Goal: Task Accomplishment & Management: Use online tool/utility

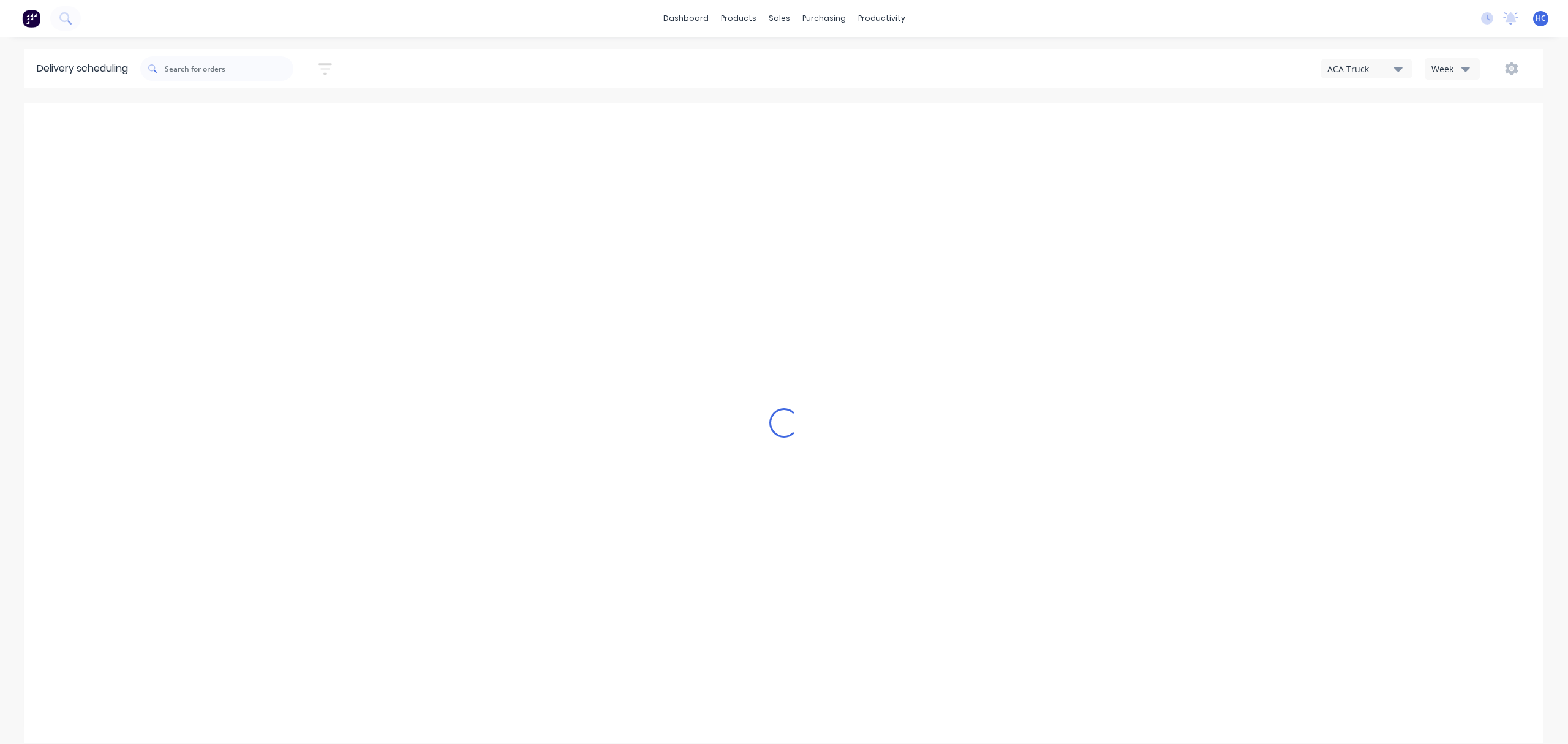
click at [1468, 69] on icon "button" at bounding box center [1466, 69] width 9 height 5
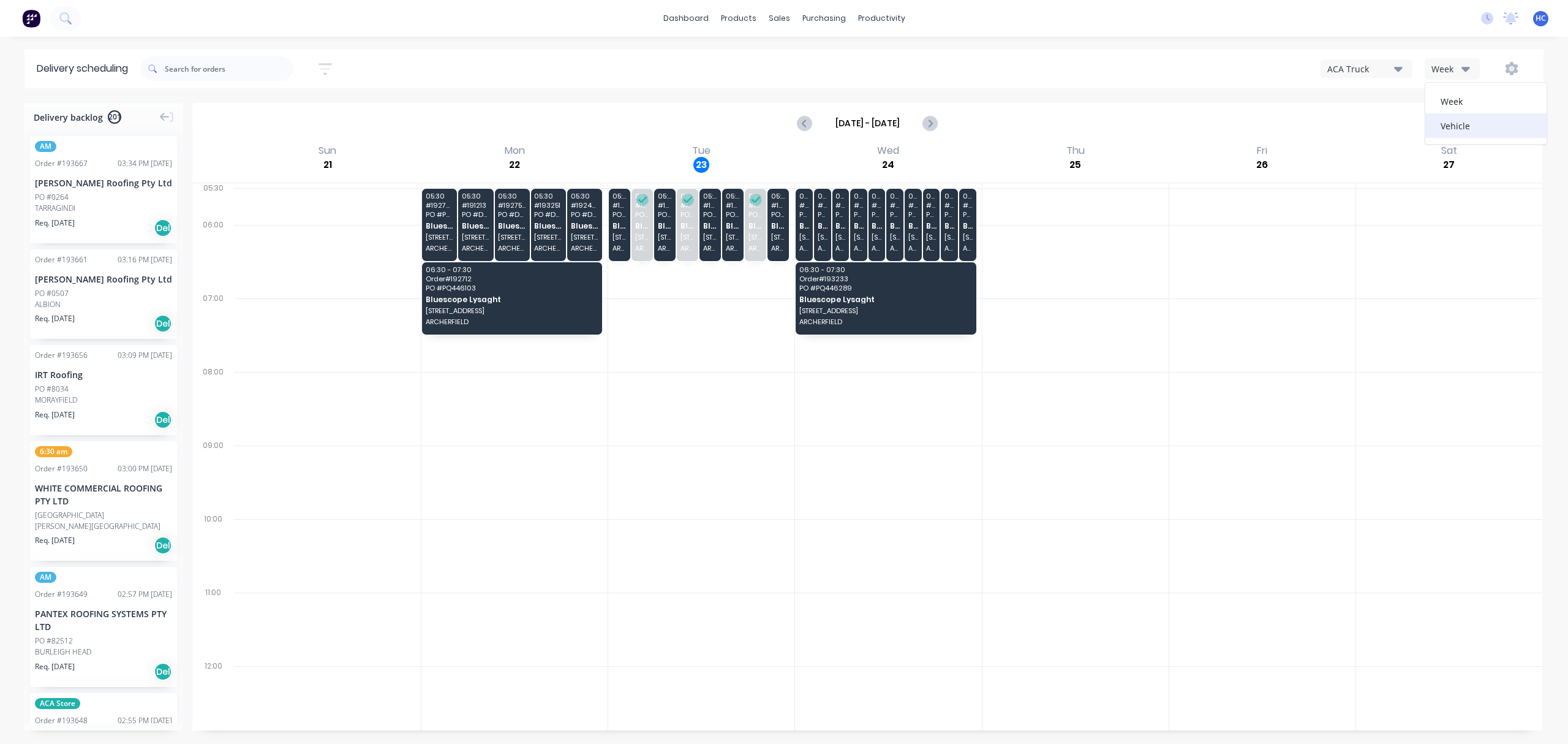
click at [1458, 116] on div "Vehicle" at bounding box center [1486, 125] width 121 height 24
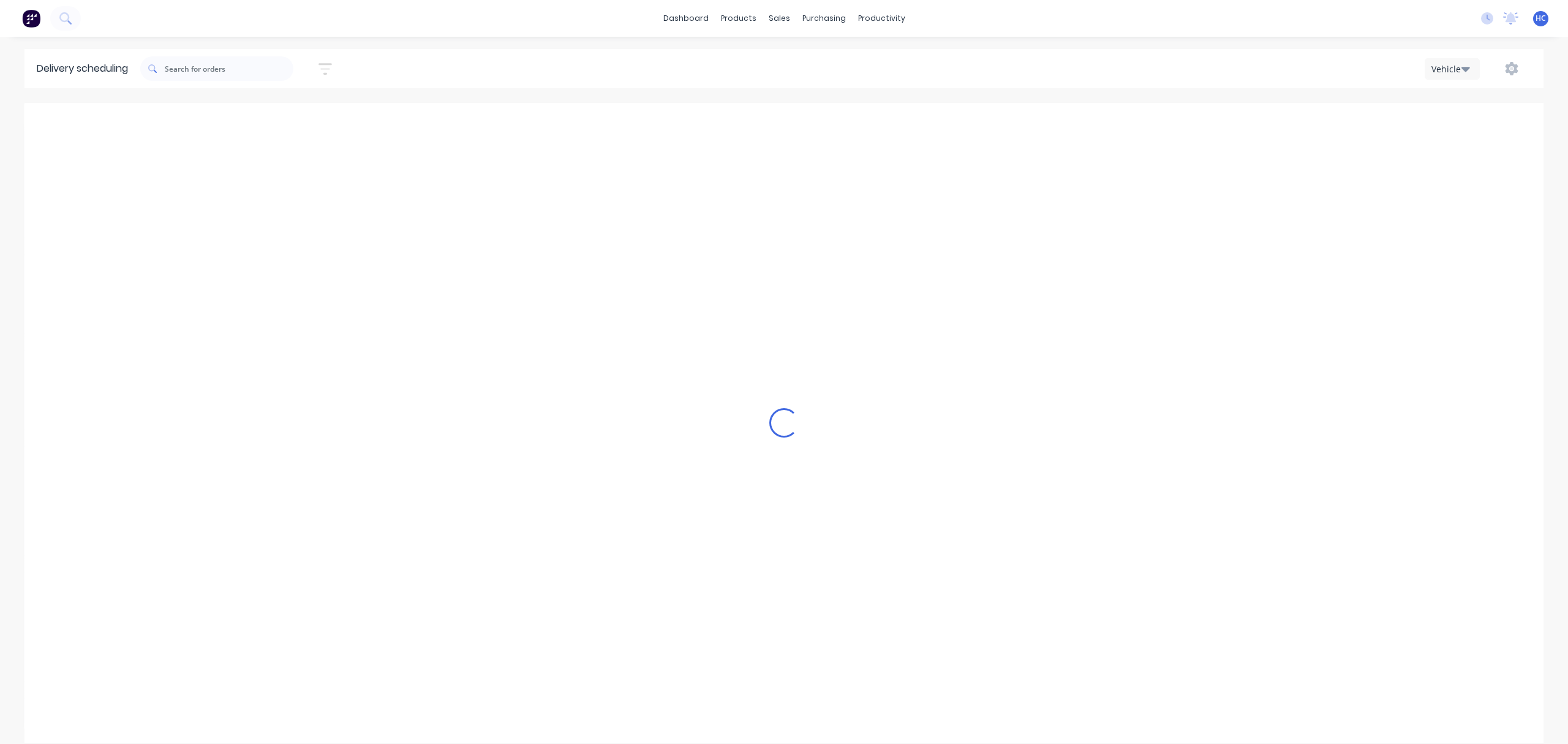
scroll to position [0, 1]
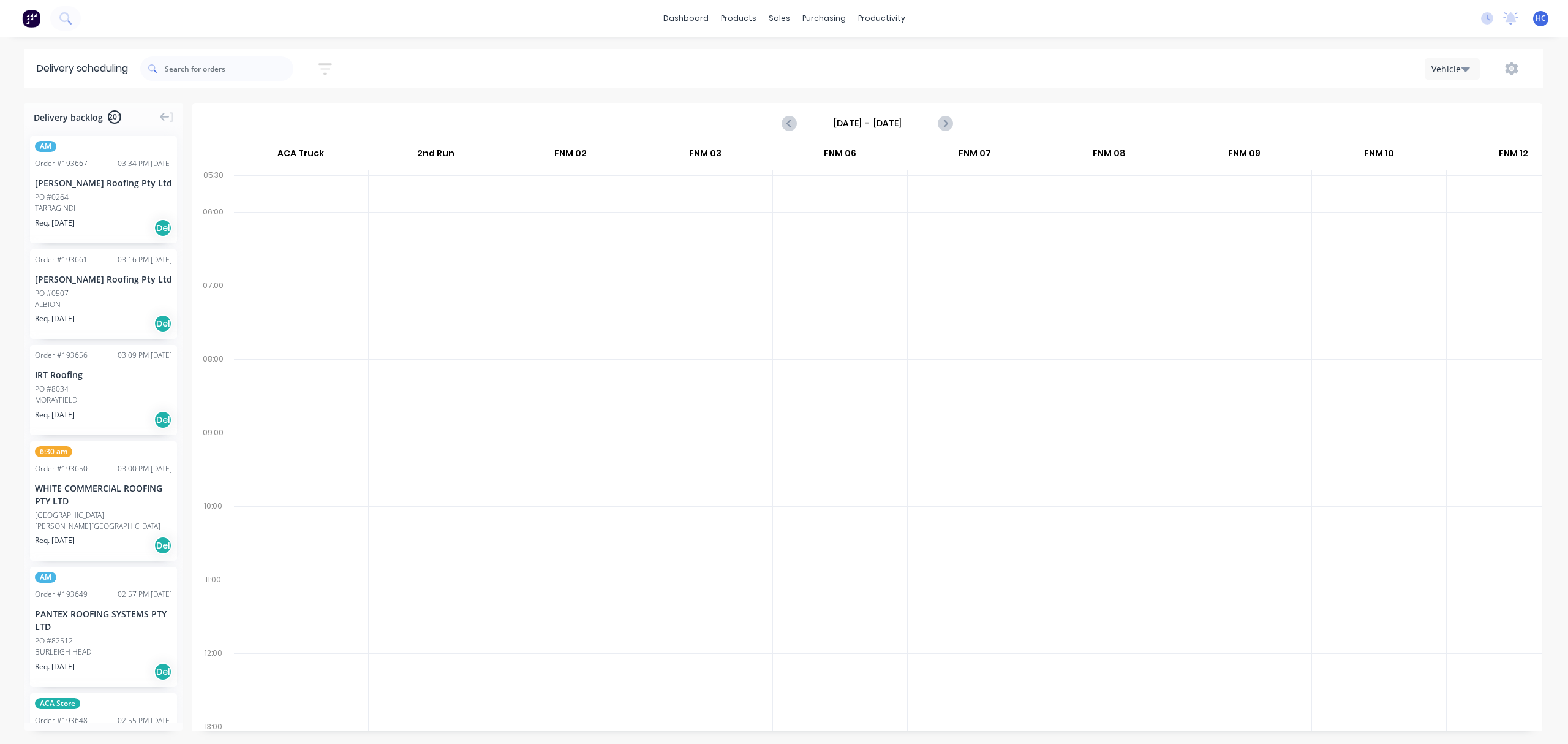
click at [871, 120] on input "[DATE] - [DATE]" at bounding box center [867, 123] width 121 height 19
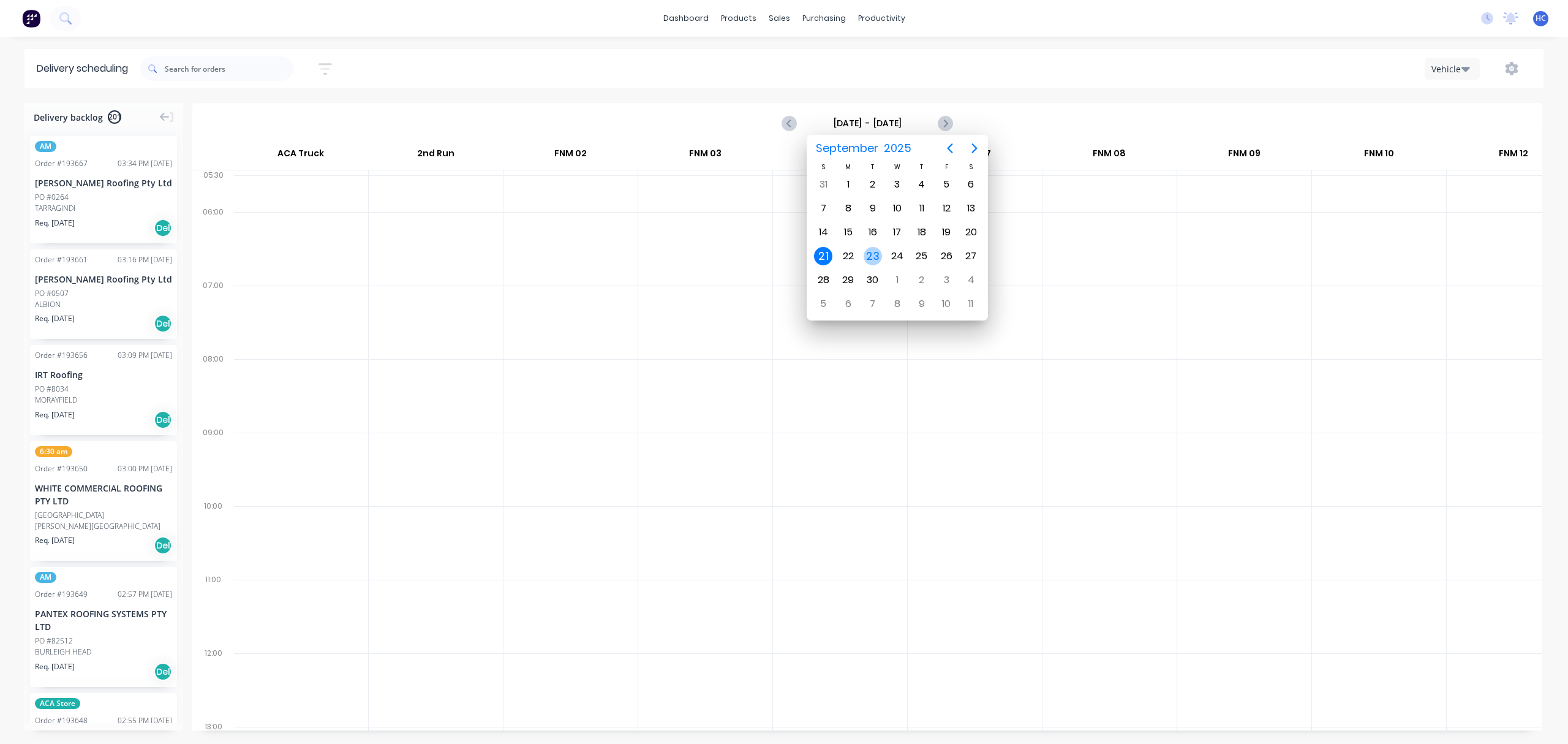
click at [875, 252] on div "23" at bounding box center [873, 257] width 19 height 19
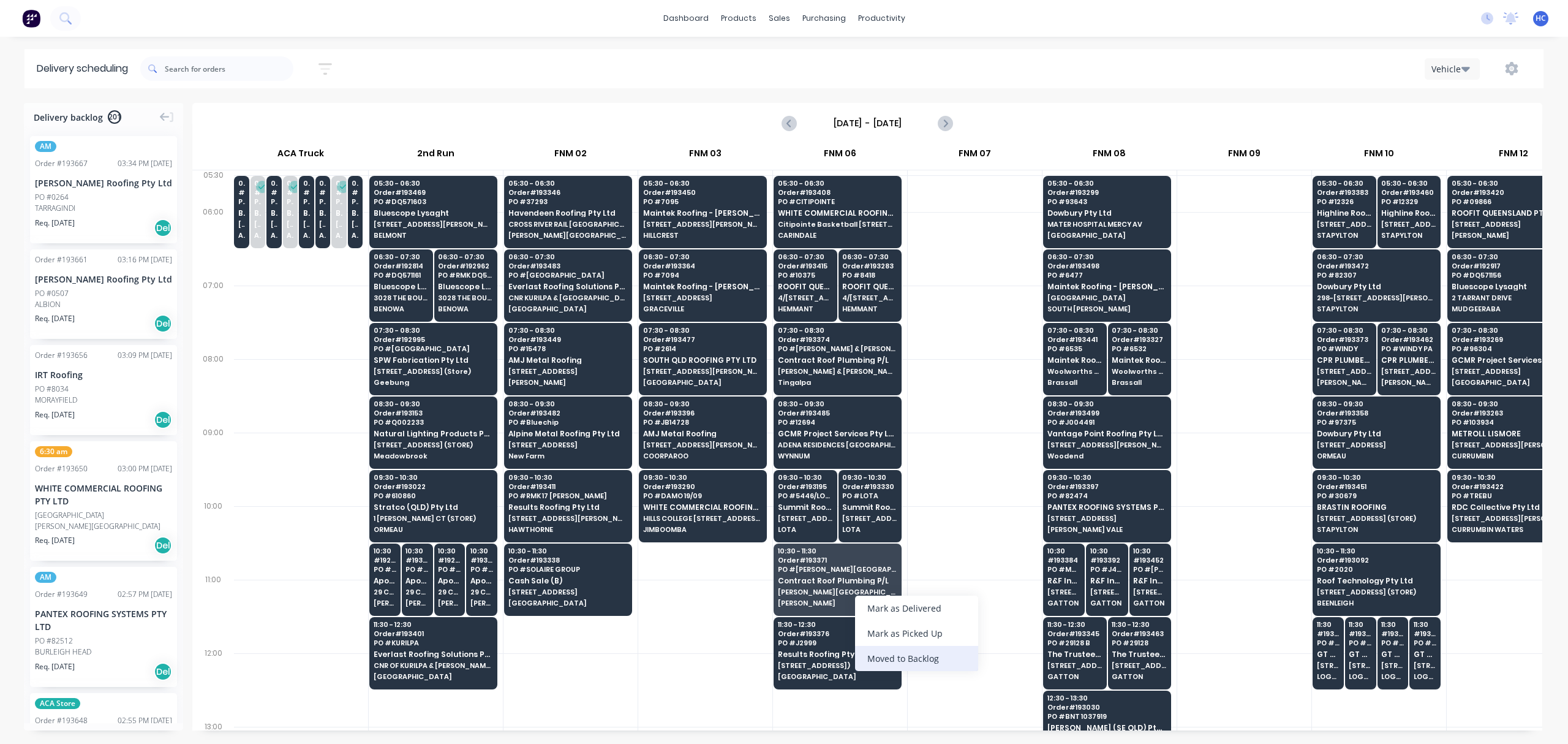
click at [913, 658] on div "Moved to Backlog" at bounding box center [917, 658] width 123 height 25
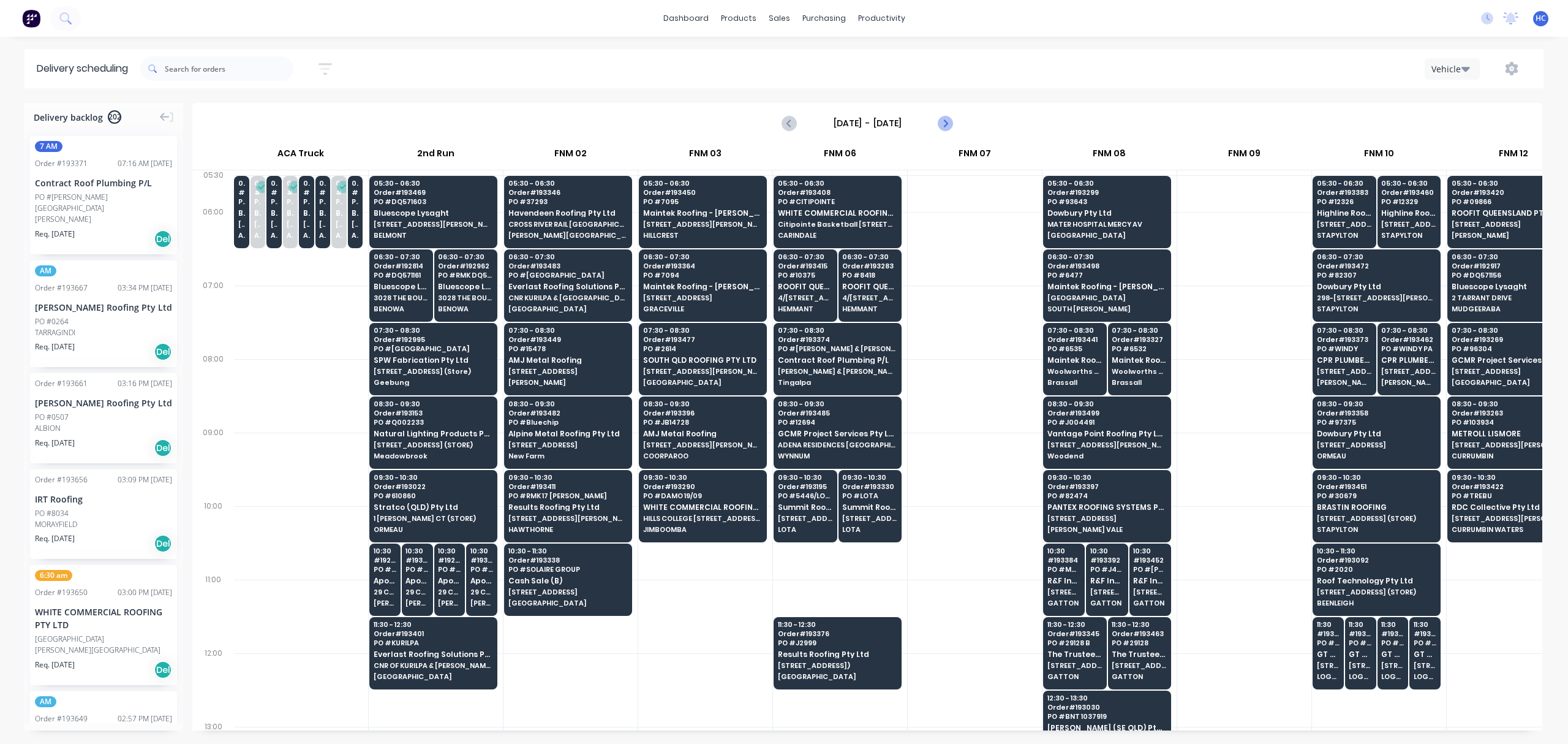
click at [951, 125] on icon "Next page" at bounding box center [945, 123] width 15 height 15
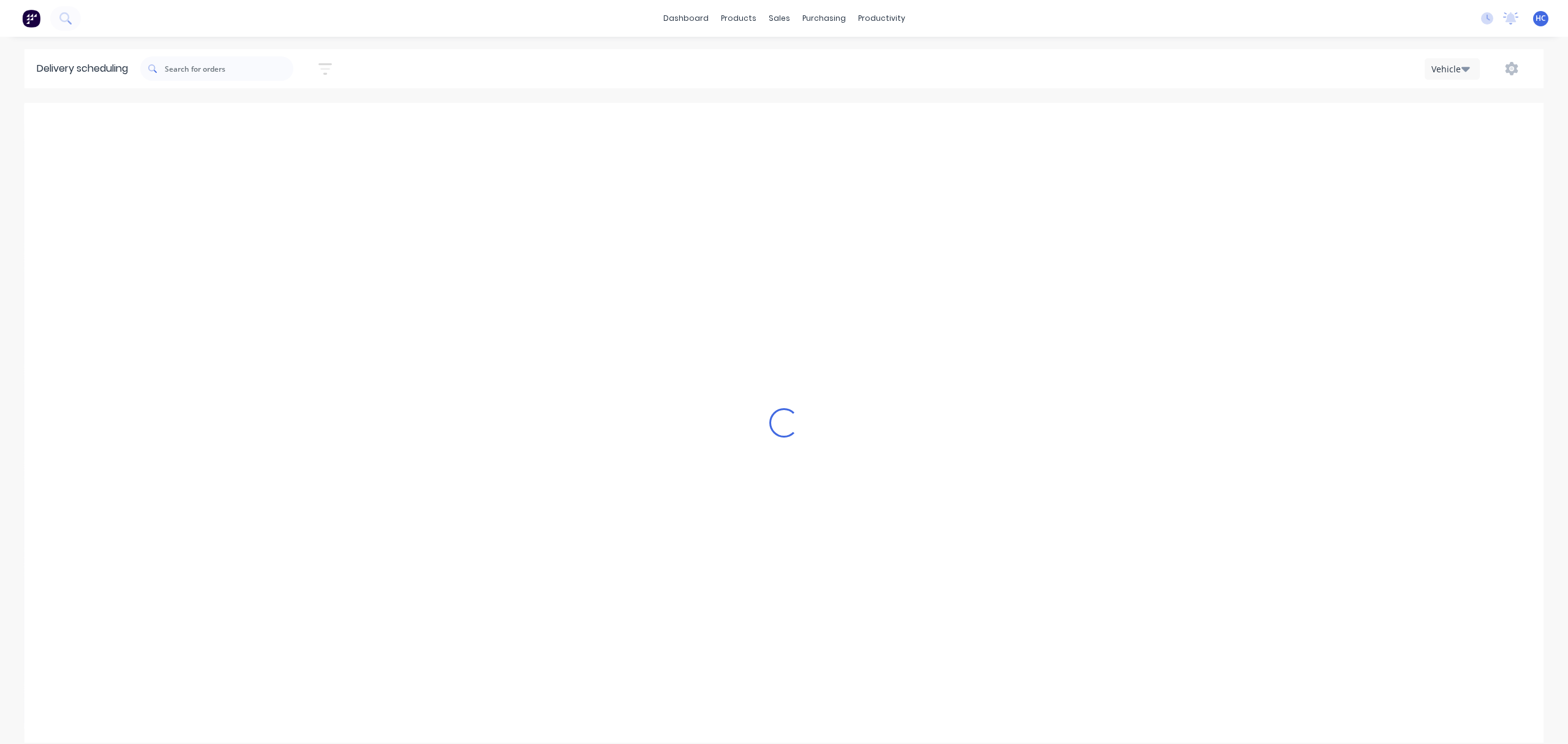
type input "[DATE] - [DATE]"
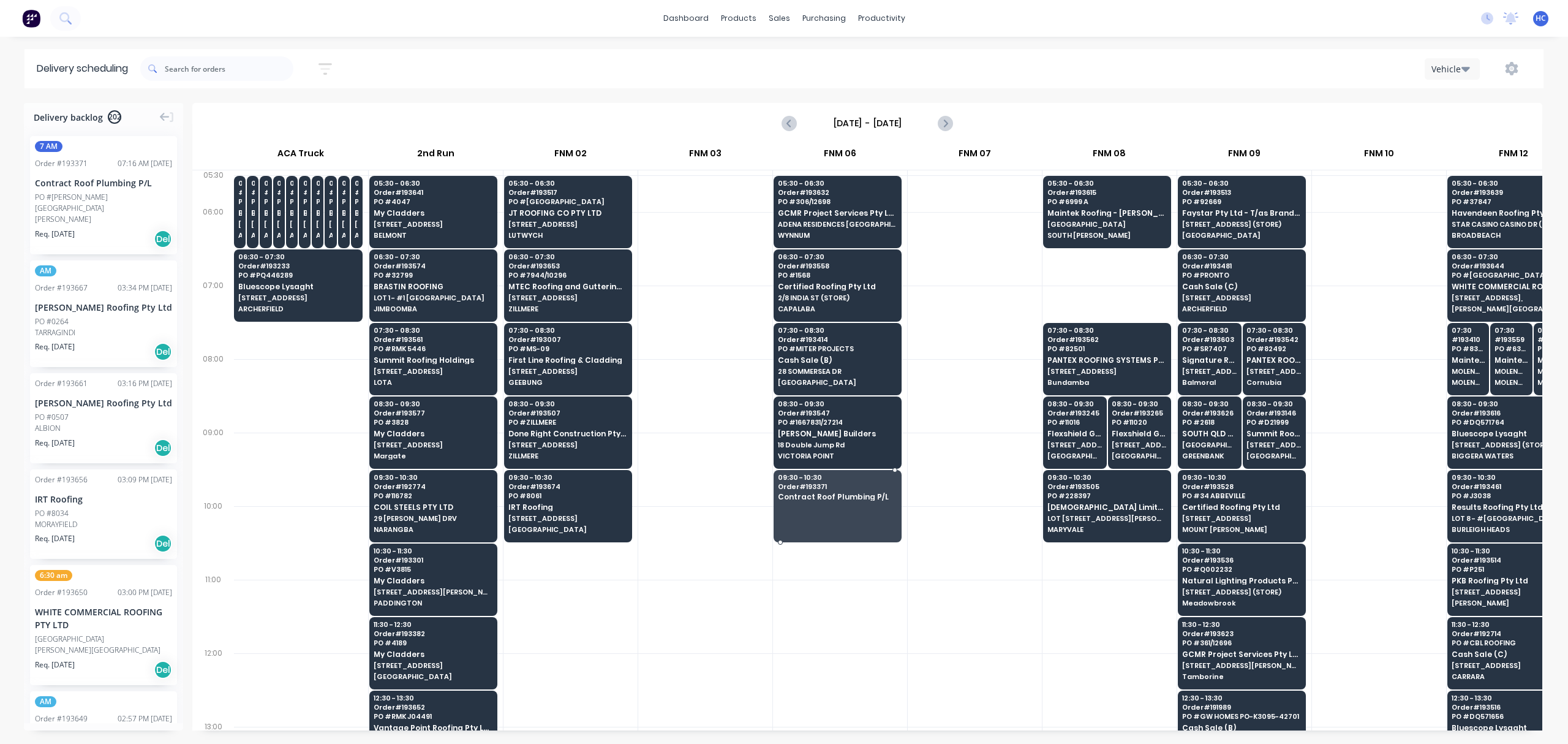
drag, startPoint x: 114, startPoint y: 209, endPoint x: 804, endPoint y: 487, distance: 743.9
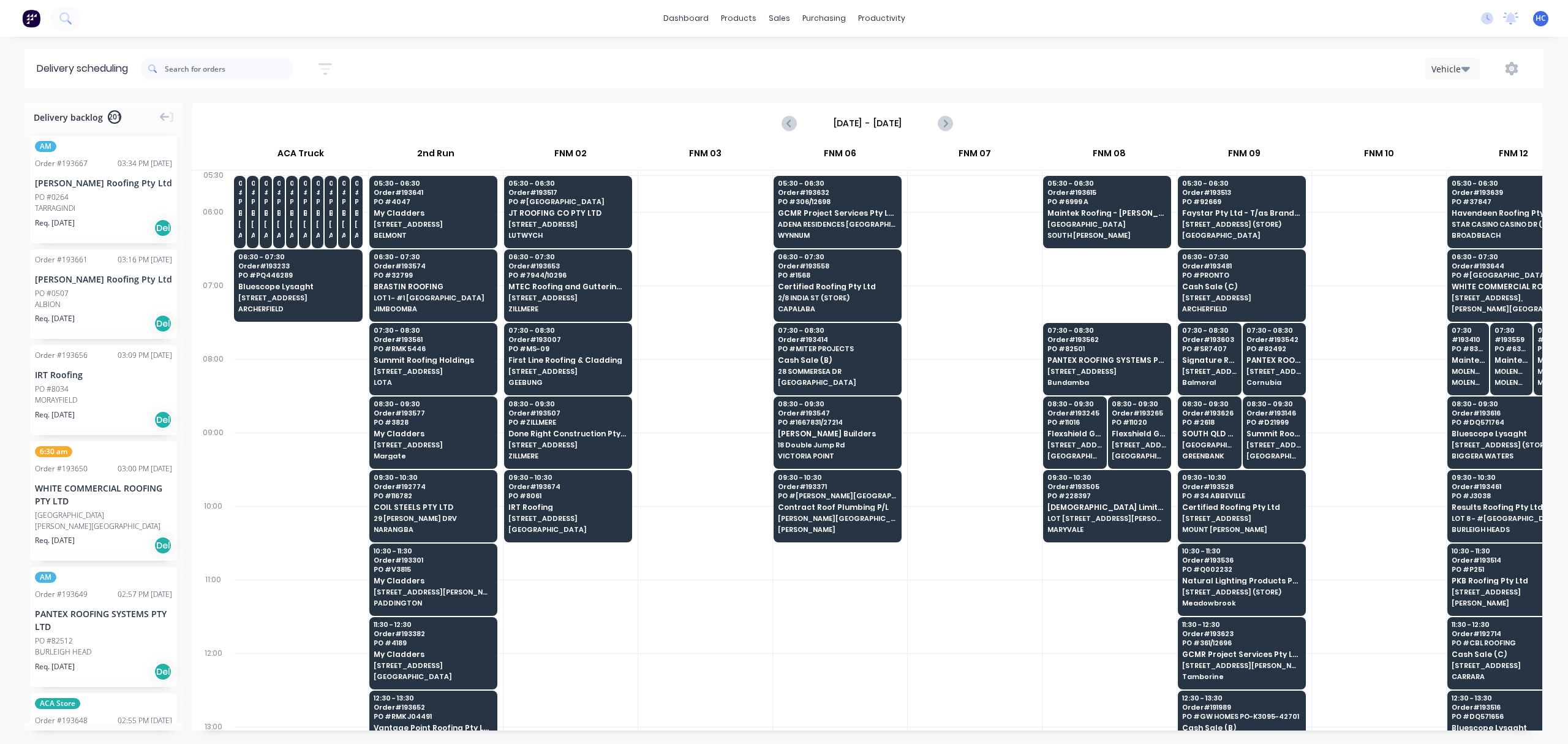
click at [327, 74] on icon "button" at bounding box center [325, 69] width 14 height 15
click at [276, 116] on input at bounding box center [269, 115] width 114 height 19
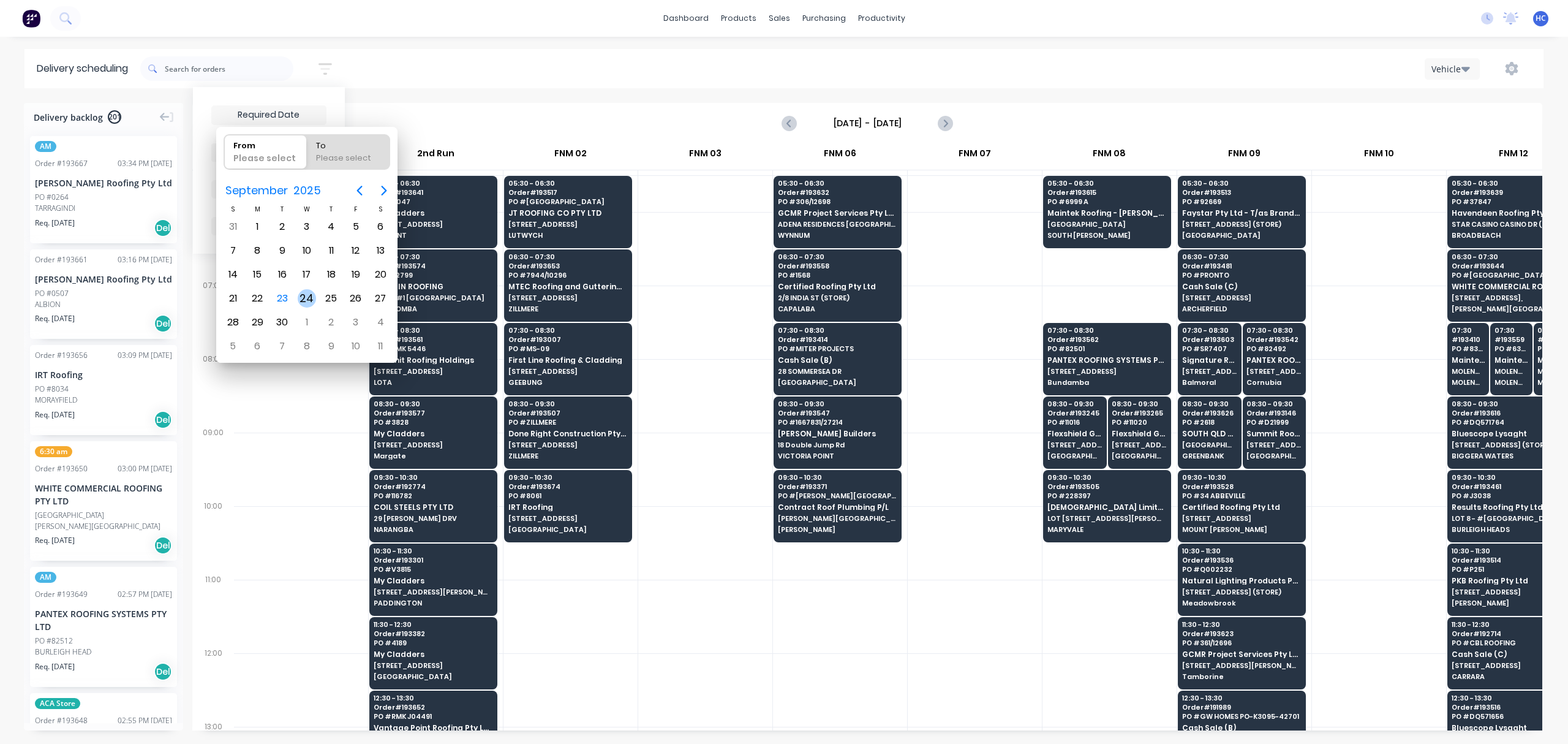
click at [304, 300] on div "24" at bounding box center [307, 299] width 19 height 19
type input "[DATE]"
radio input "false"
radio input "true"
click at [304, 300] on div "24" at bounding box center [307, 299] width 19 height 19
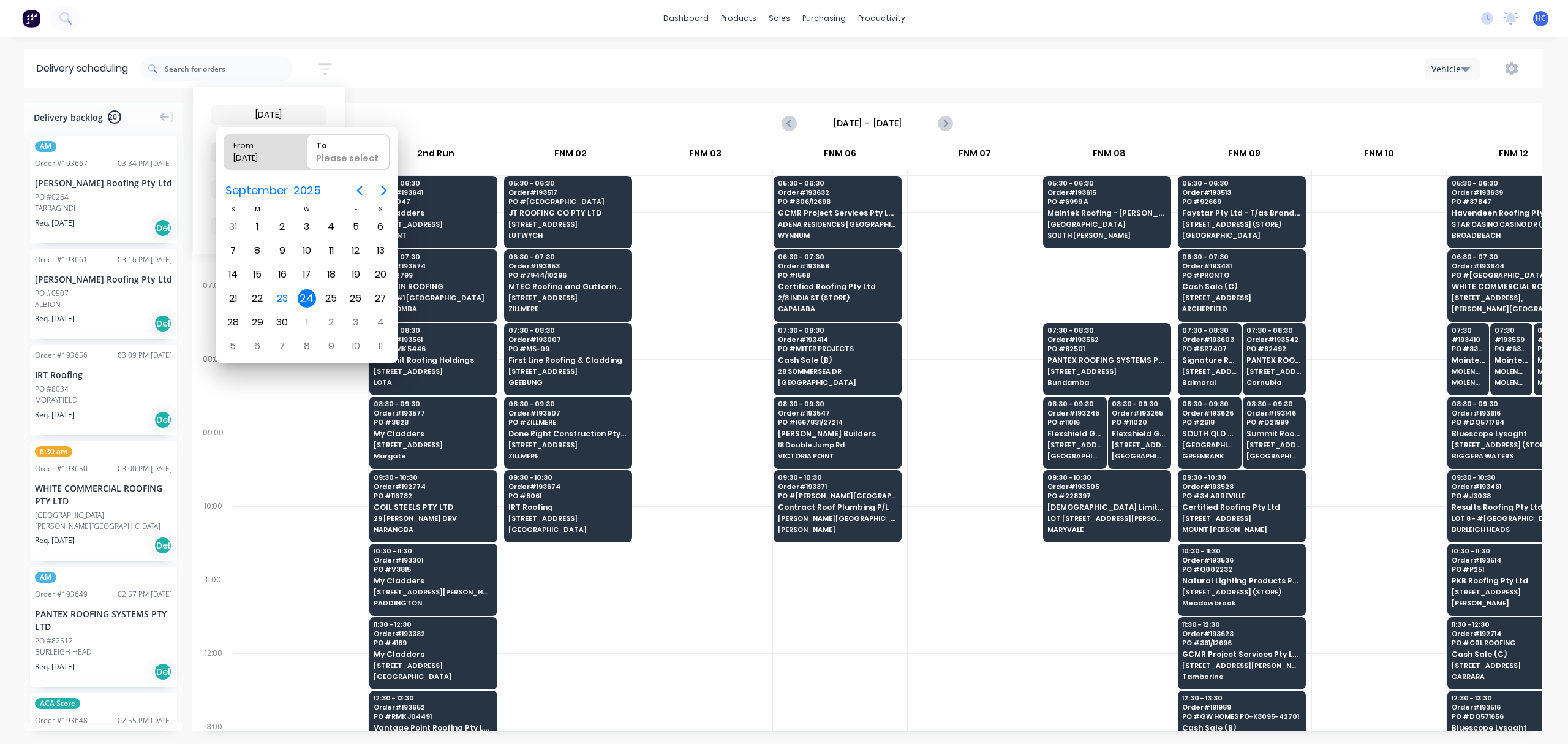
type input "[DATE] - [DATE]"
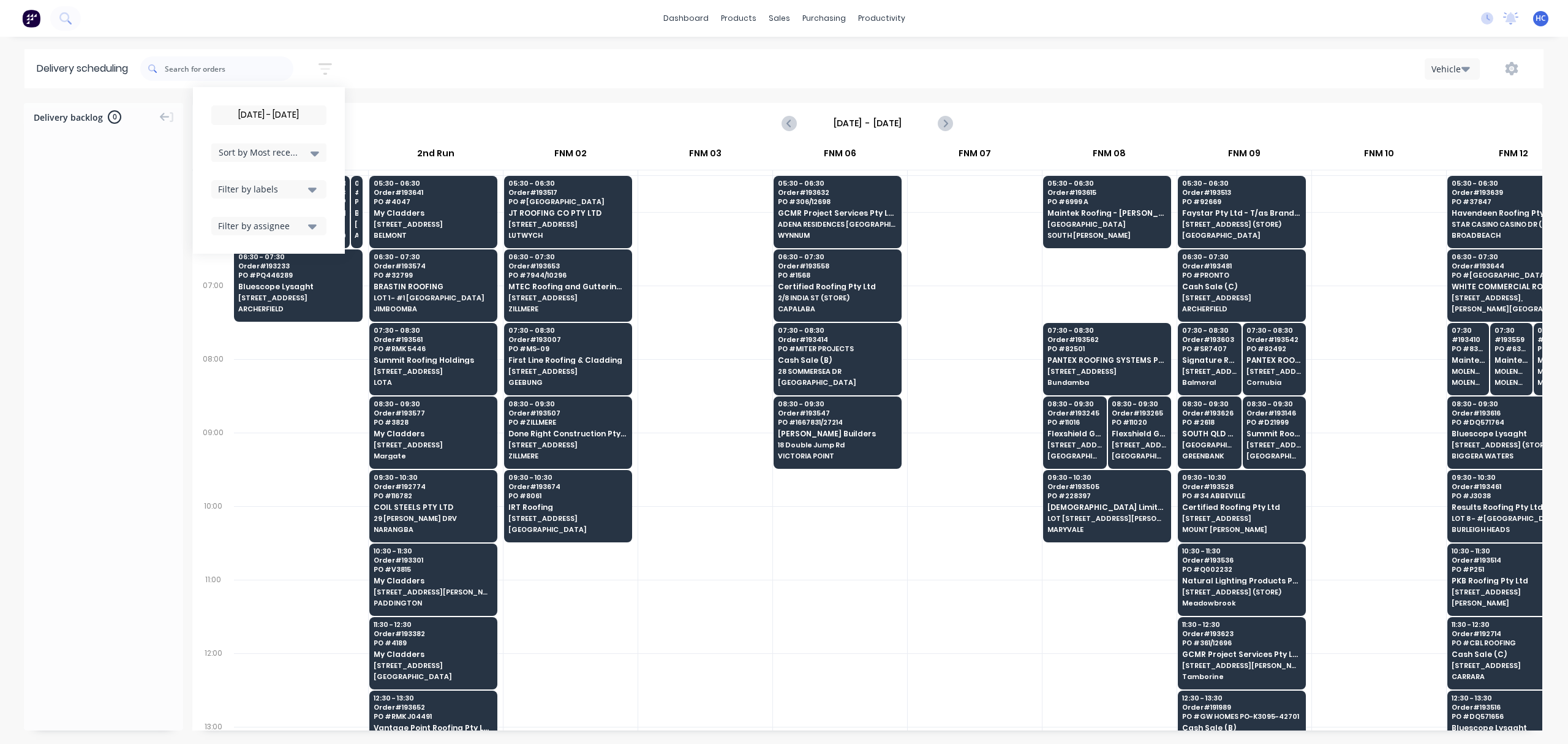
click at [302, 113] on input "[DATE] - [DATE]" at bounding box center [269, 115] width 114 height 19
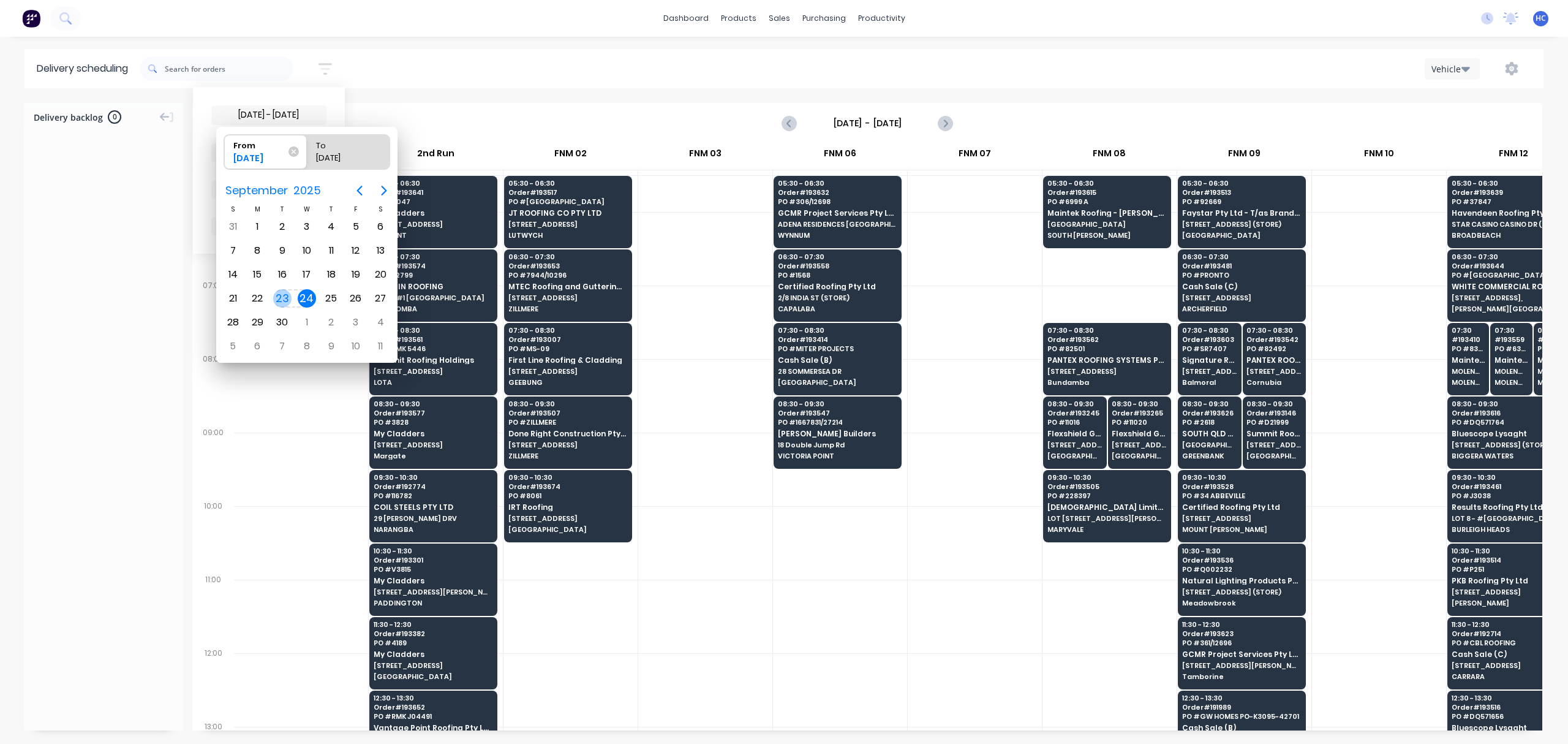
click at [275, 295] on div "23" at bounding box center [282, 299] width 19 height 19
radio input "false"
radio input "true"
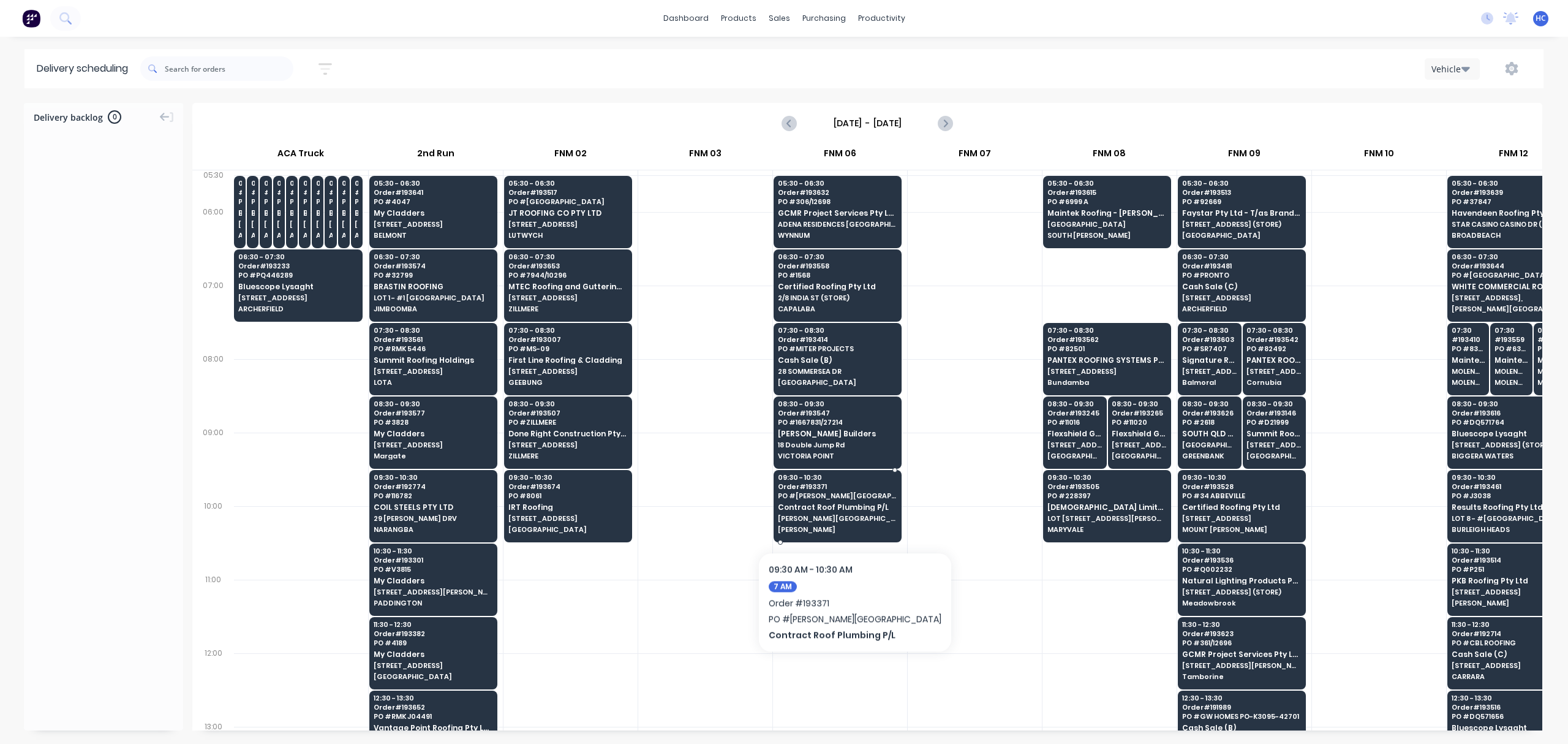
click at [828, 515] on span "[PERSON_NAME][GEOGRAPHIC_DATA] [PERSON_NAME]" at bounding box center [837, 518] width 119 height 7
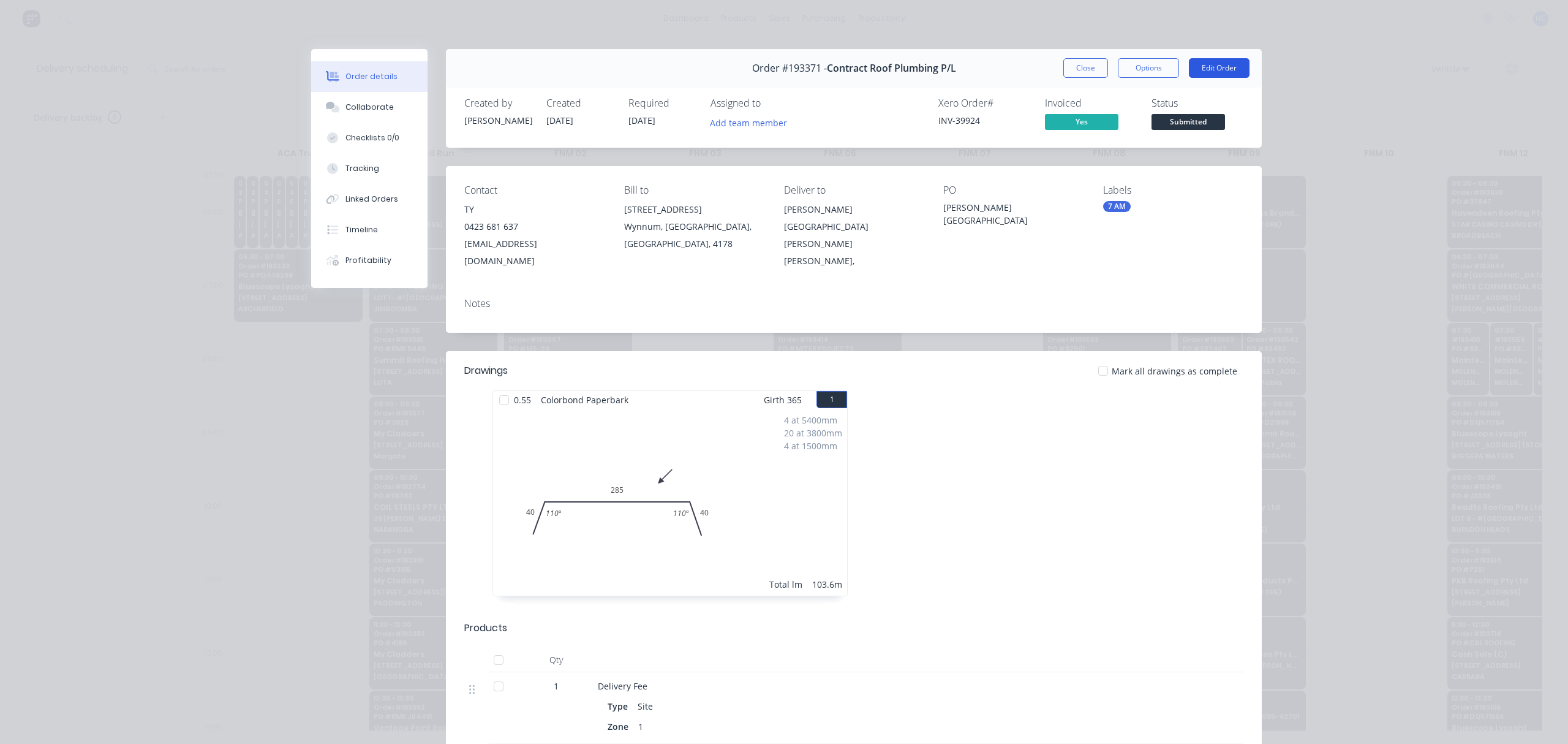
click at [1207, 70] on button "Edit Order" at bounding box center [1219, 67] width 61 height 19
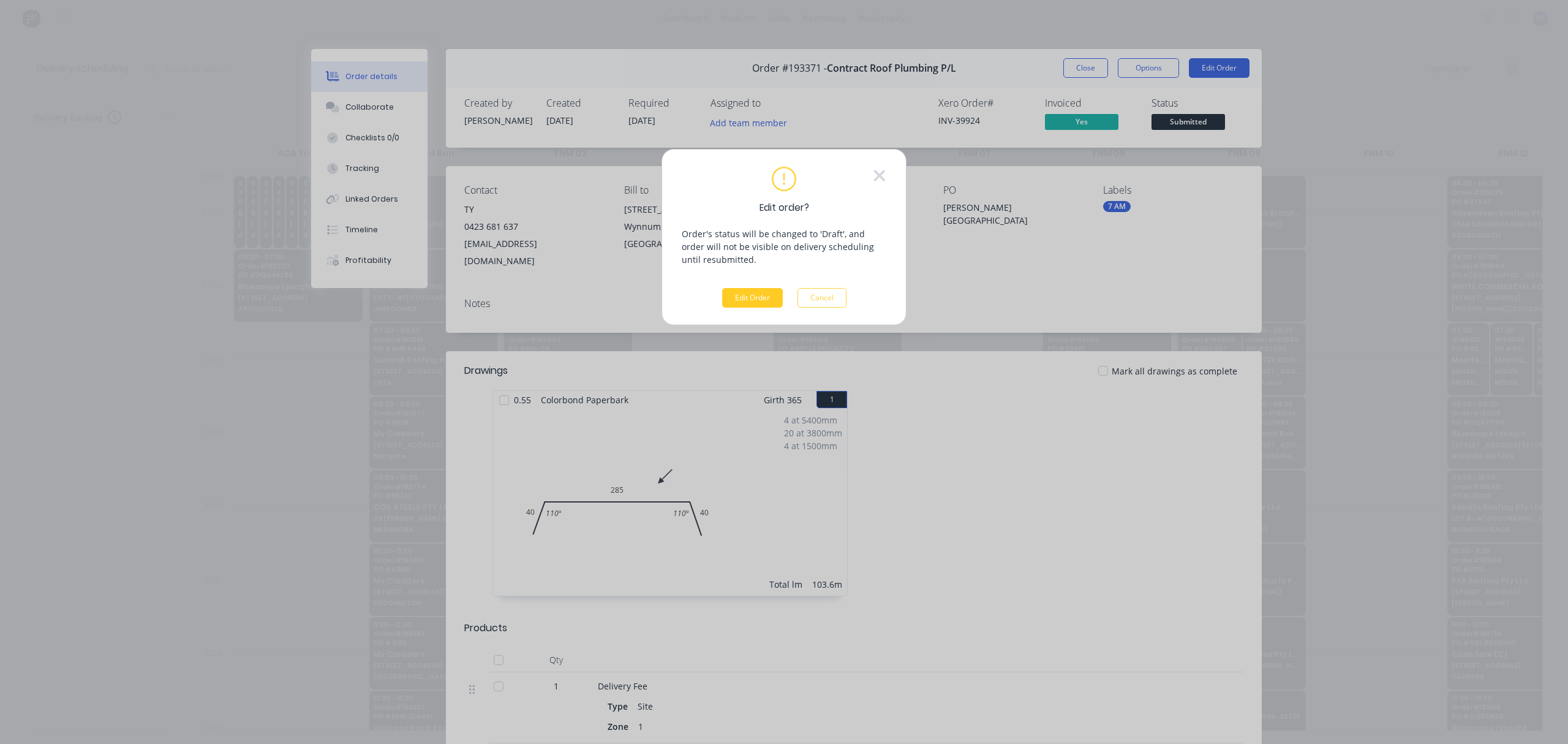
click at [767, 288] on button "Edit Order" at bounding box center [752, 297] width 61 height 19
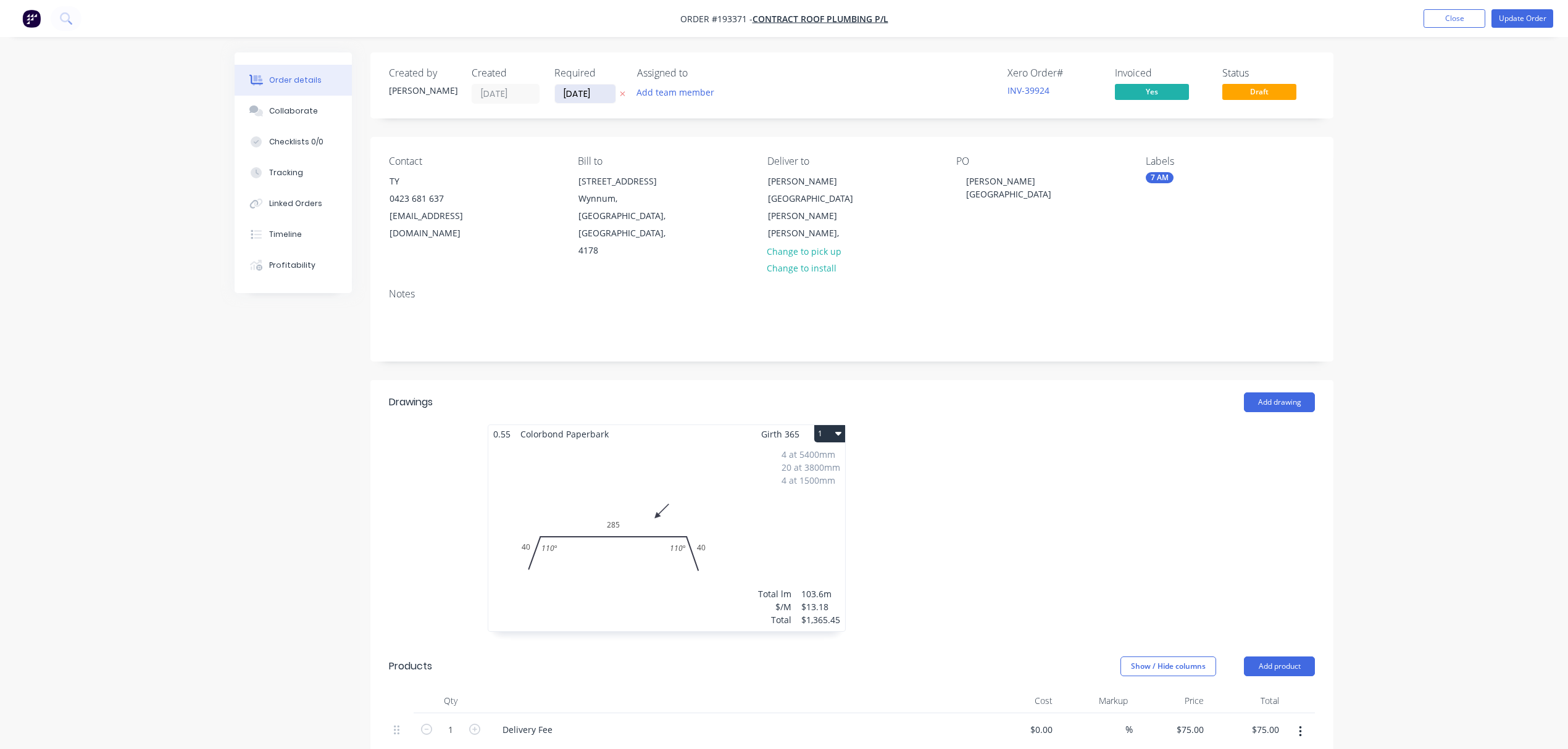
click at [594, 92] on input "[DATE]" at bounding box center [585, 94] width 61 height 19
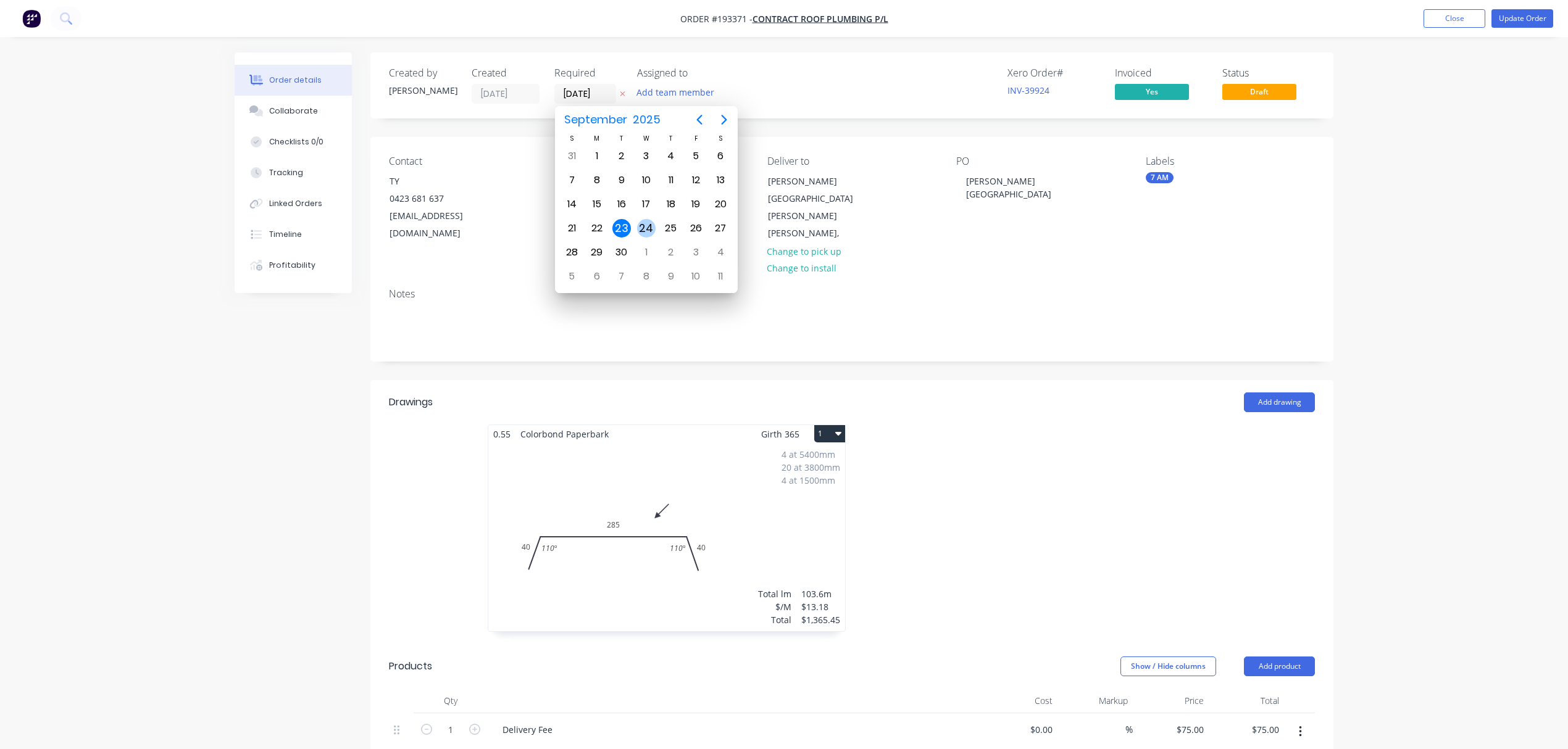
click at [645, 219] on div "24" at bounding box center [647, 229] width 19 height 19
type input "[DATE]"
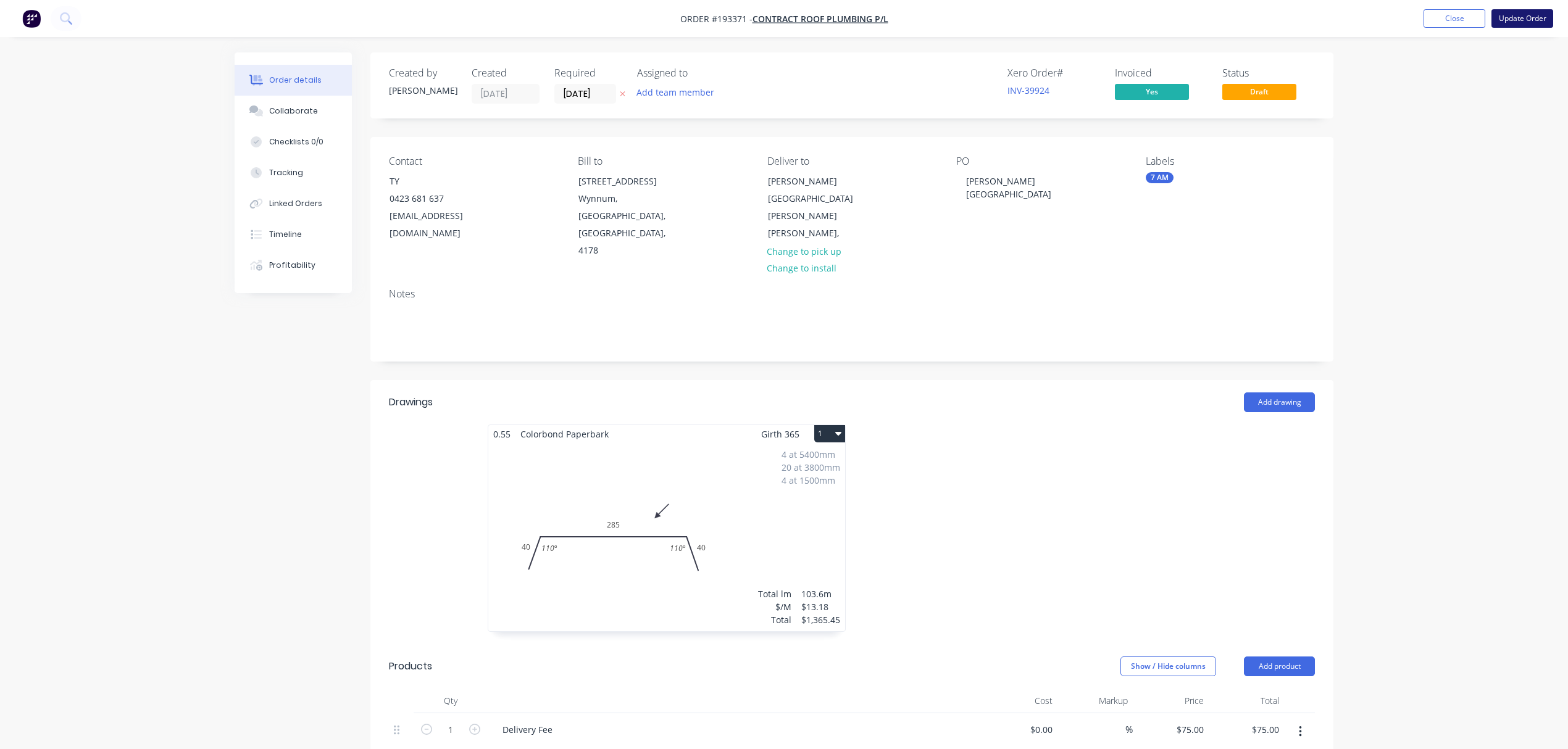
click at [1520, 17] on button "Update Order" at bounding box center [1523, 19] width 62 height 19
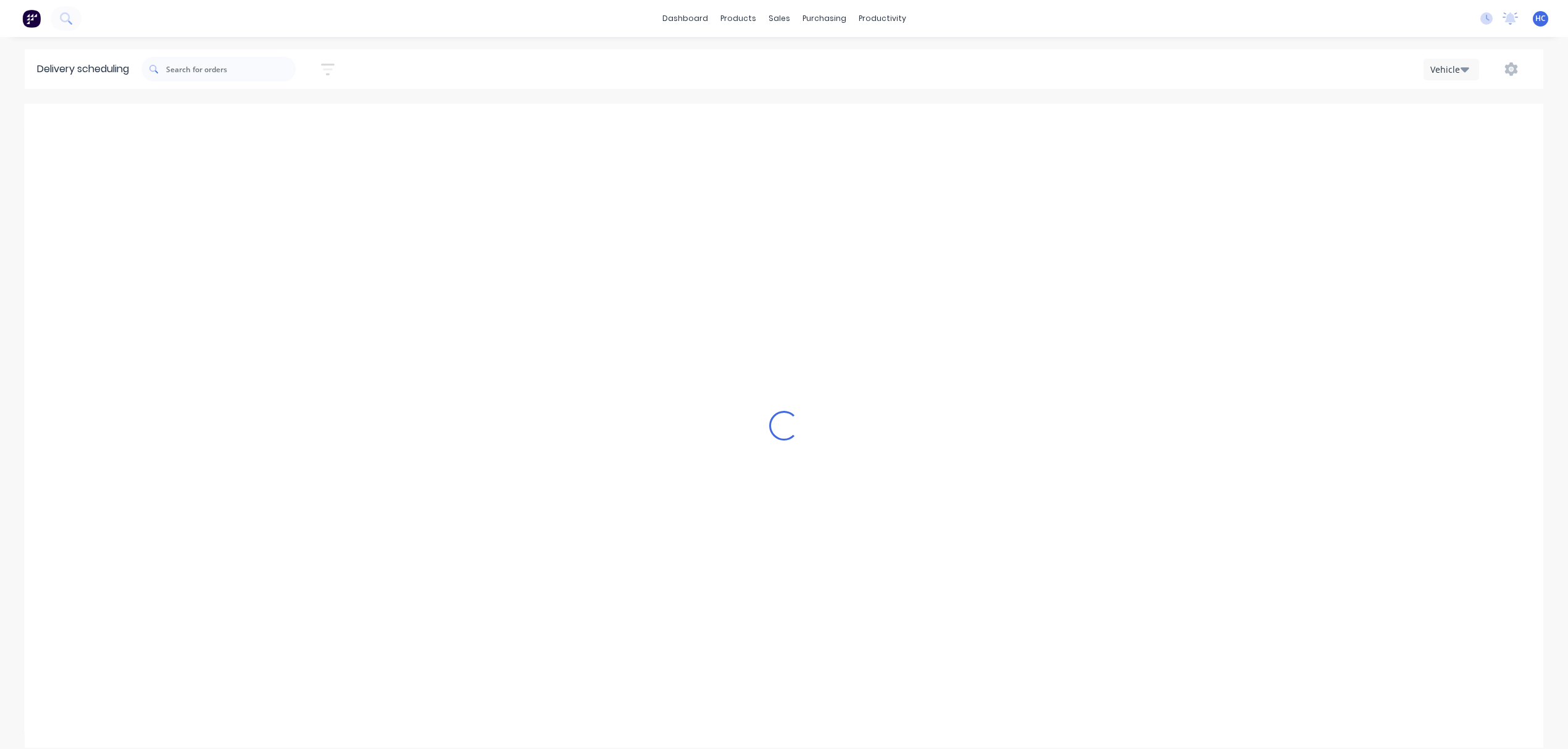
type input "[DATE] - [DATE]"
click at [327, 74] on icon "button" at bounding box center [328, 69] width 14 height 15
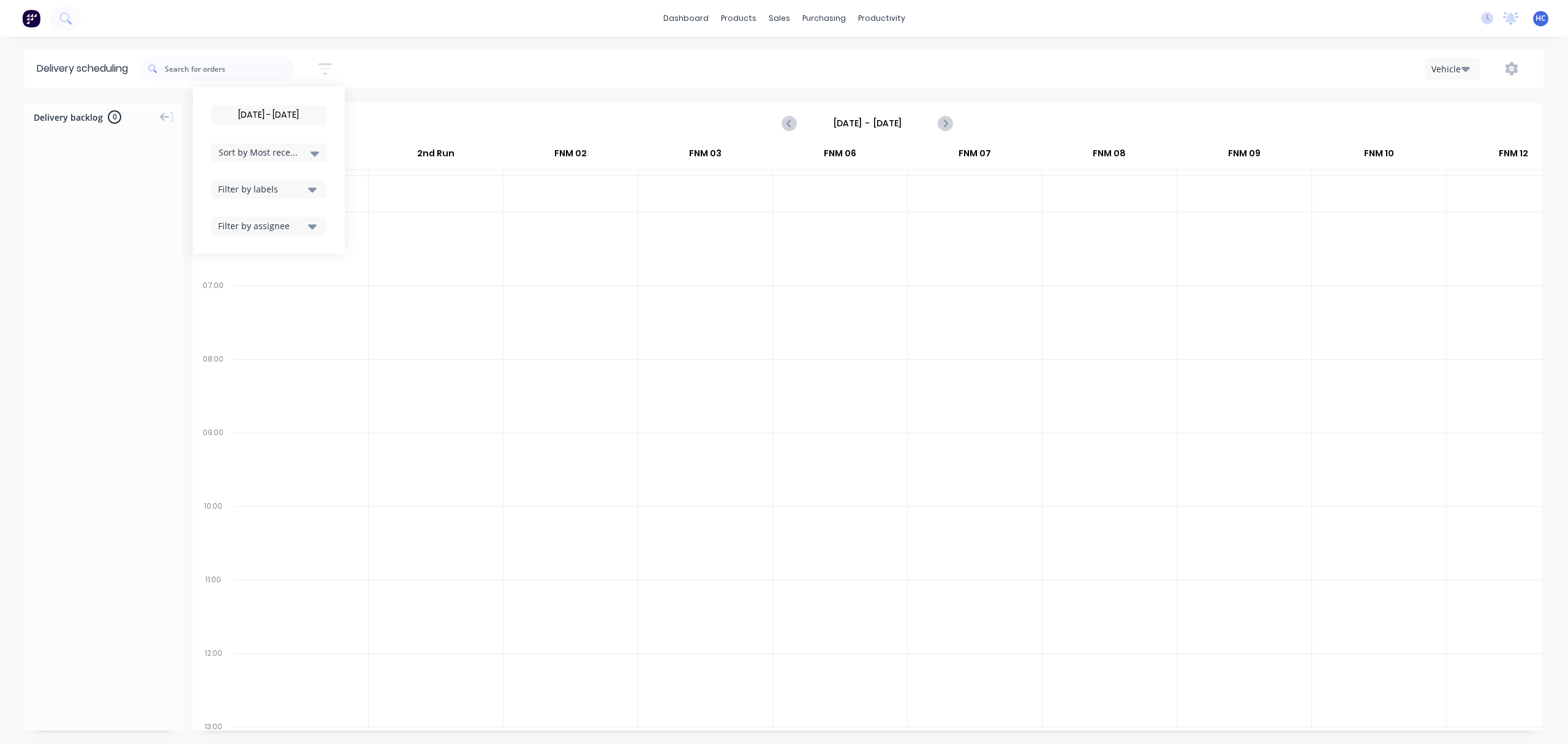
click at [292, 120] on input "[DATE] - [DATE]" at bounding box center [269, 115] width 114 height 19
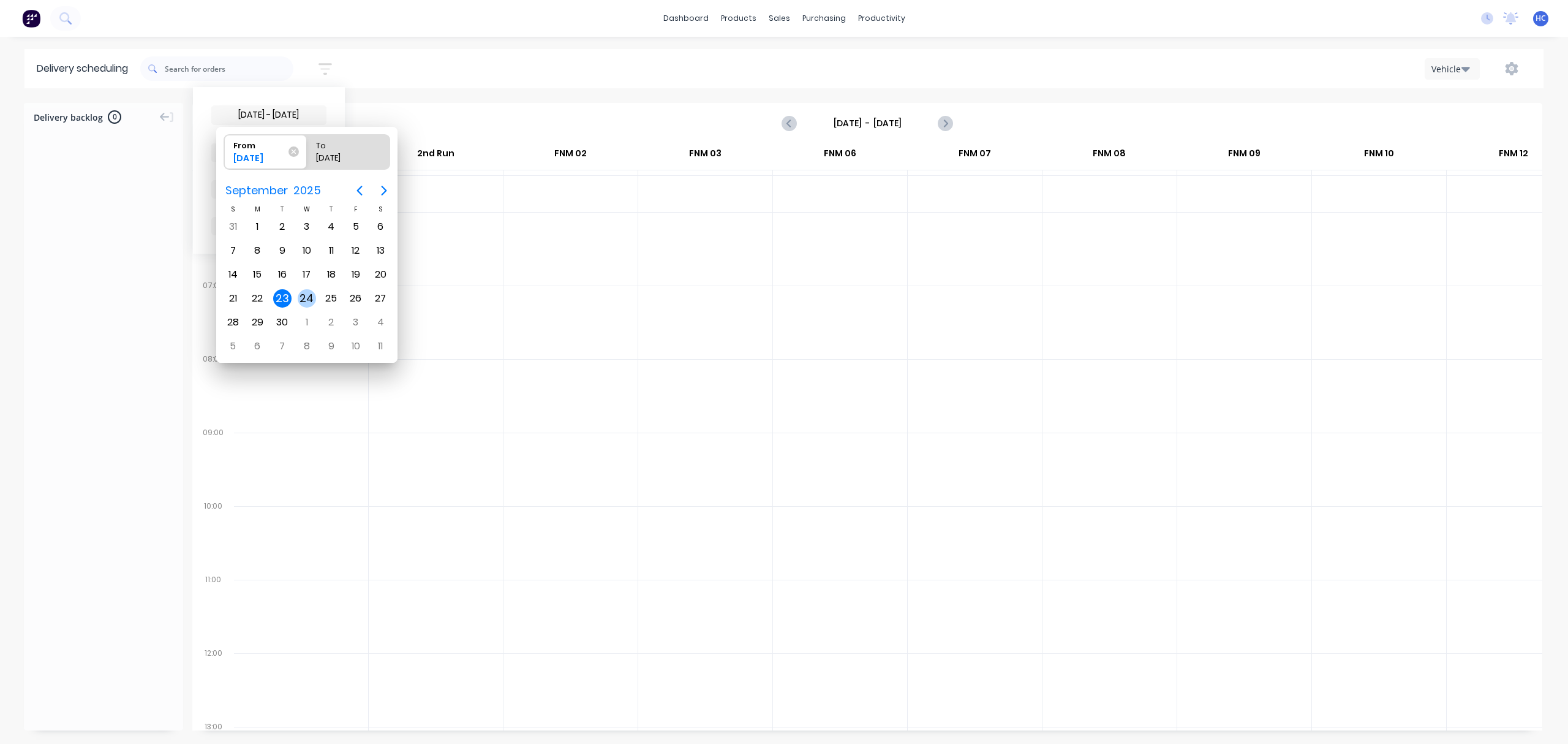
click at [314, 299] on div "24" at bounding box center [307, 299] width 19 height 19
type input "[DATE]"
radio input "false"
radio input "true"
click at [314, 299] on div "24" at bounding box center [307, 299] width 19 height 19
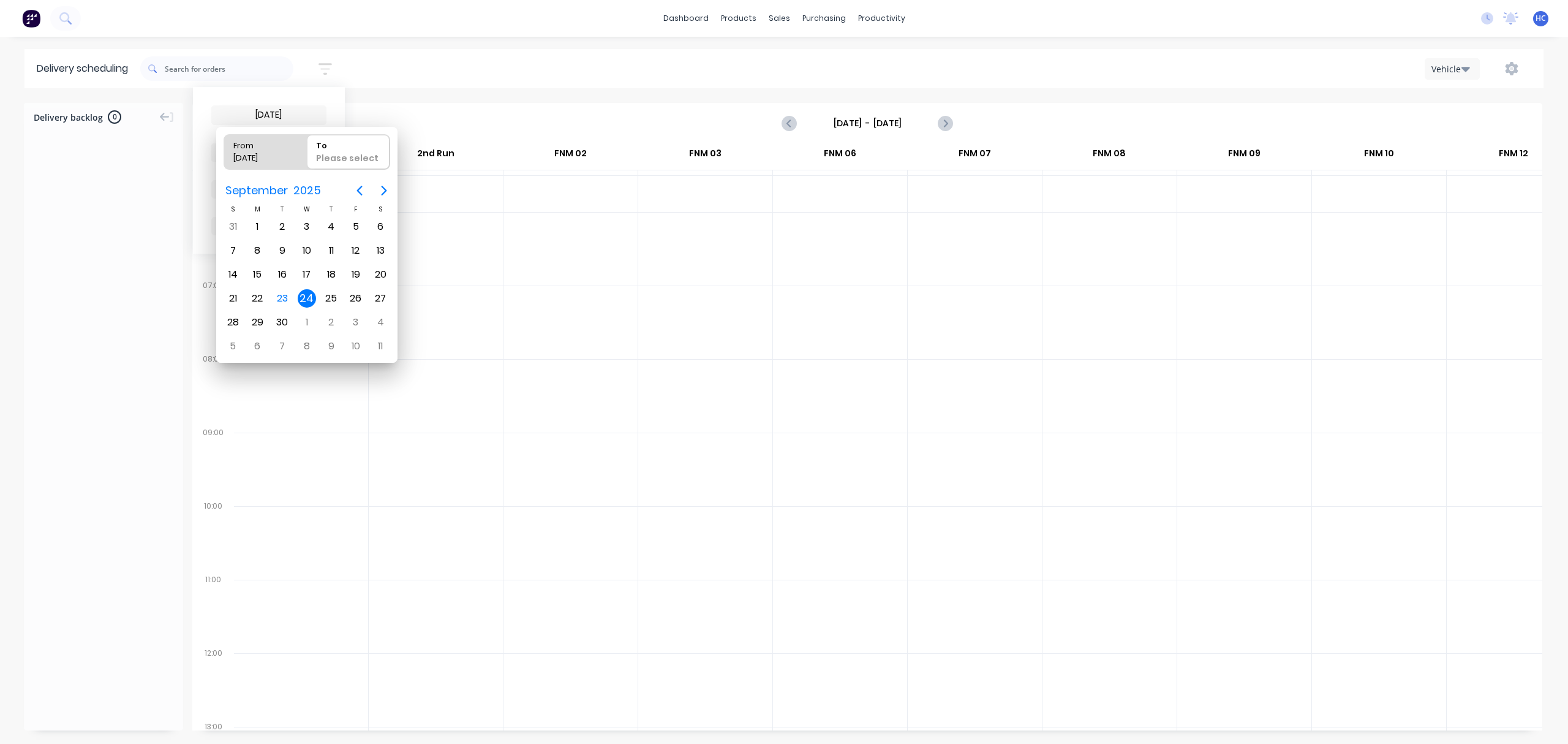
type input "[DATE] - [DATE]"
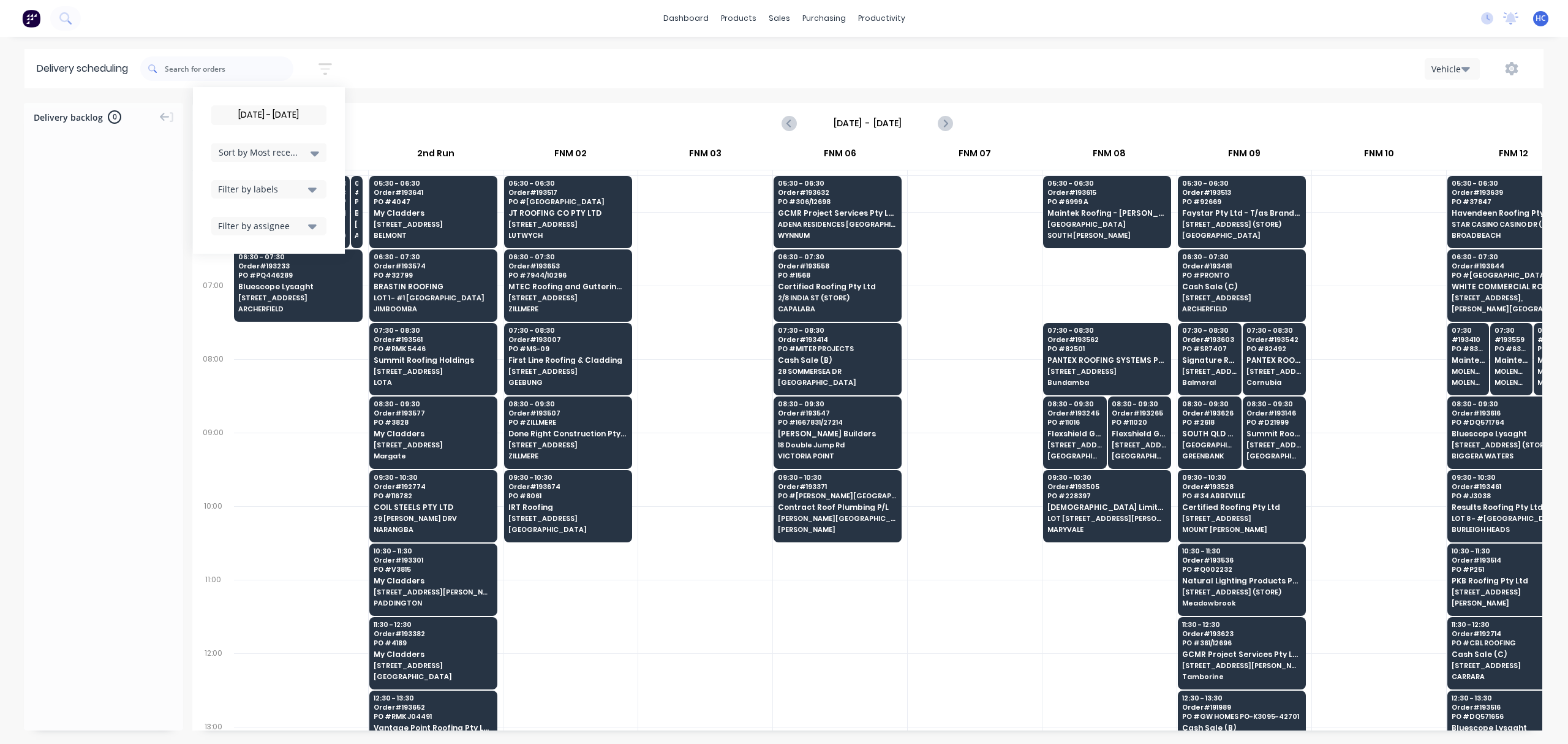
scroll to position [163, 1]
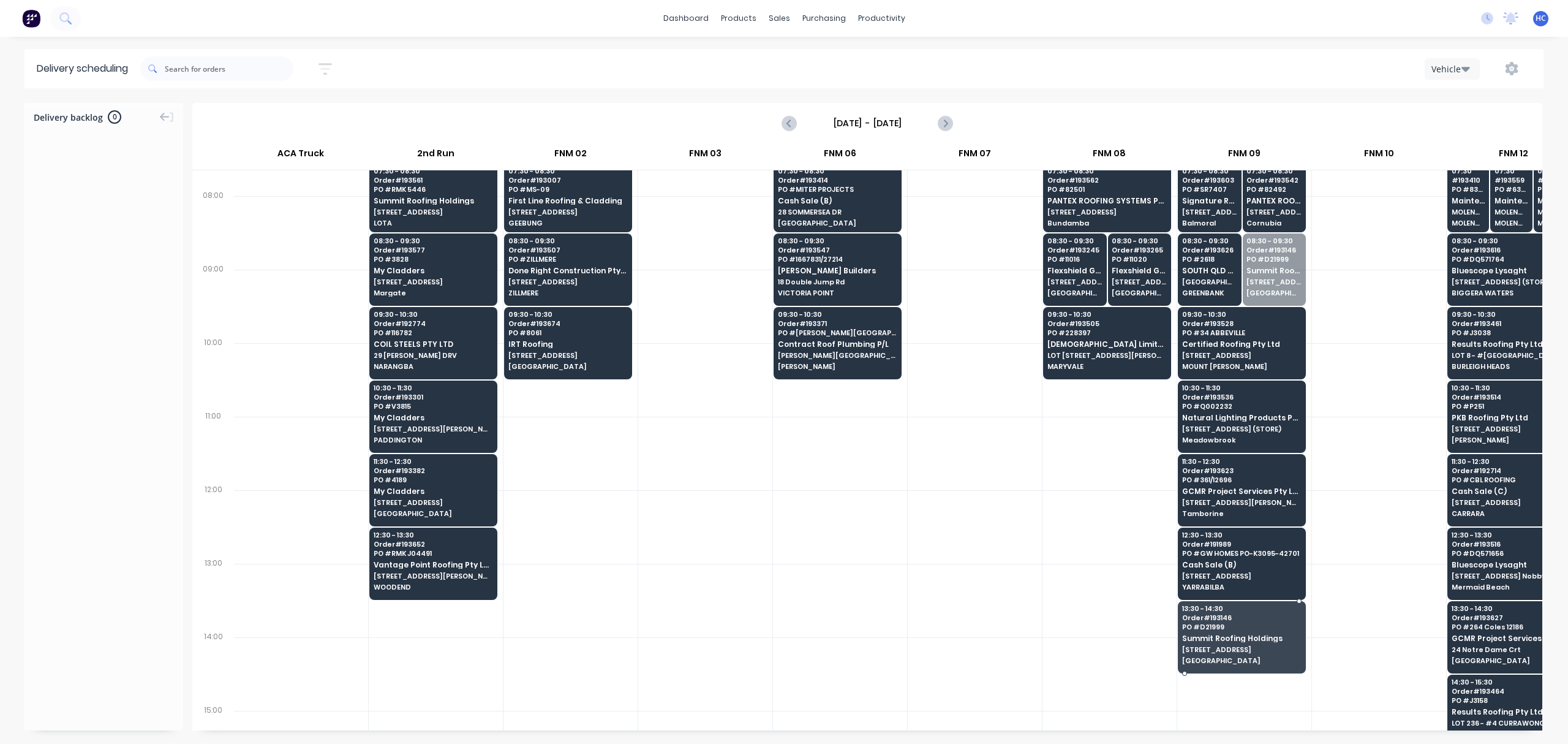
drag, startPoint x: 1289, startPoint y: 265, endPoint x: 1275, endPoint y: 623, distance: 358.3
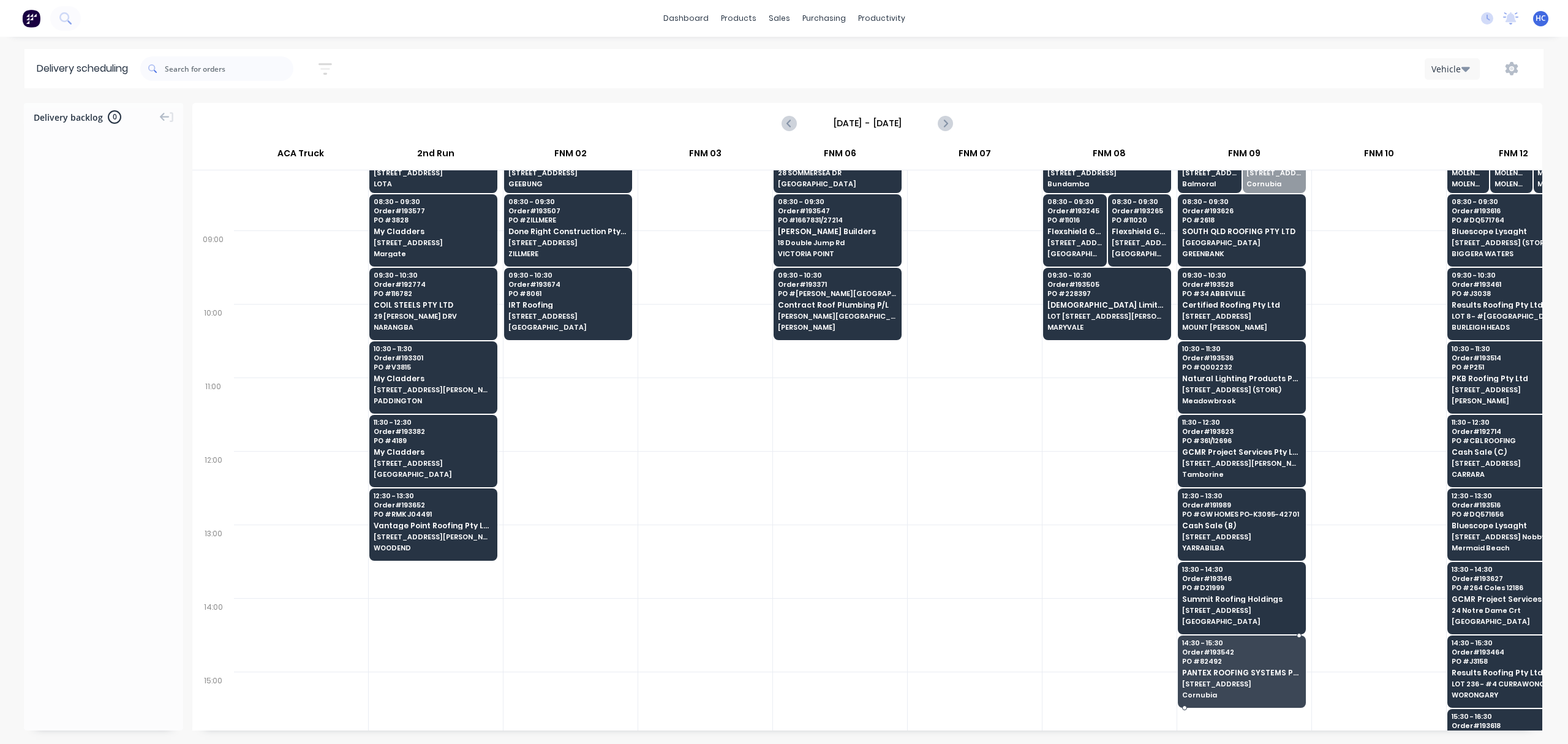
scroll to position [209, 1]
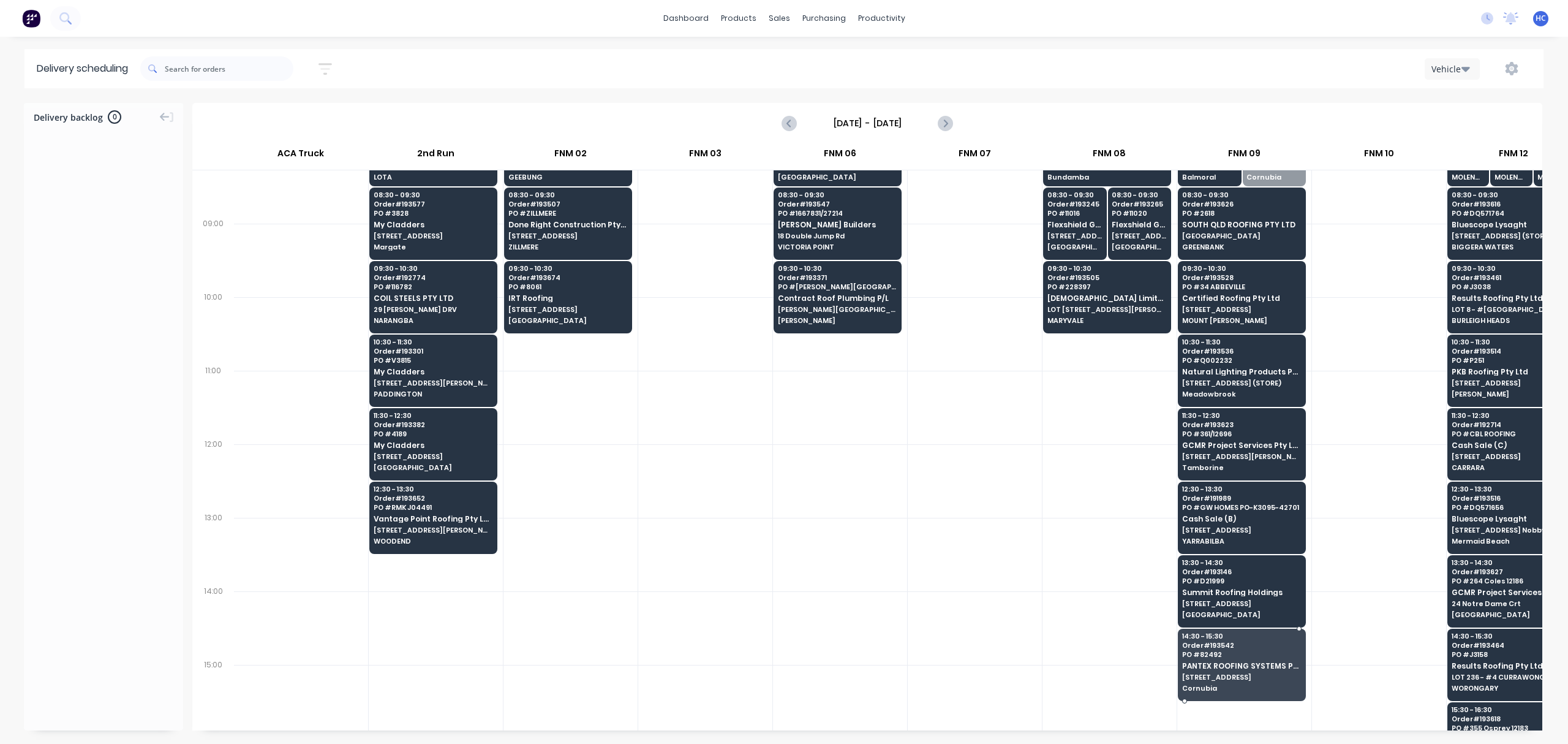
drag, startPoint x: 1267, startPoint y: 214, endPoint x: 1254, endPoint y: 683, distance: 469.2
click at [1368, 518] on div at bounding box center [1379, 555] width 134 height 74
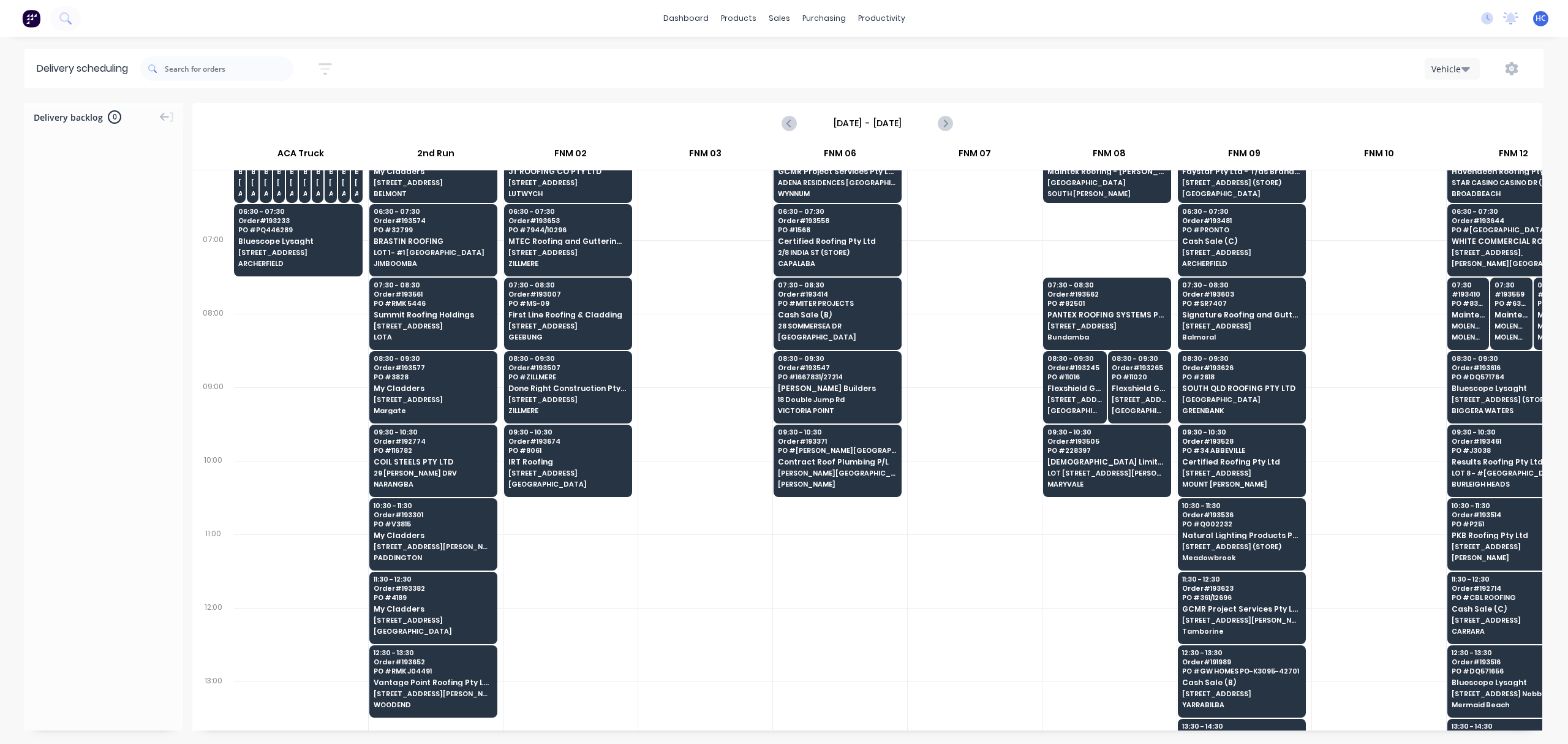
click at [1020, 628] on div at bounding box center [974, 644] width 134 height 74
click at [343, 66] on button "button" at bounding box center [325, 69] width 39 height 24
click at [274, 113] on input "[DATE] - [DATE]" at bounding box center [269, 115] width 114 height 19
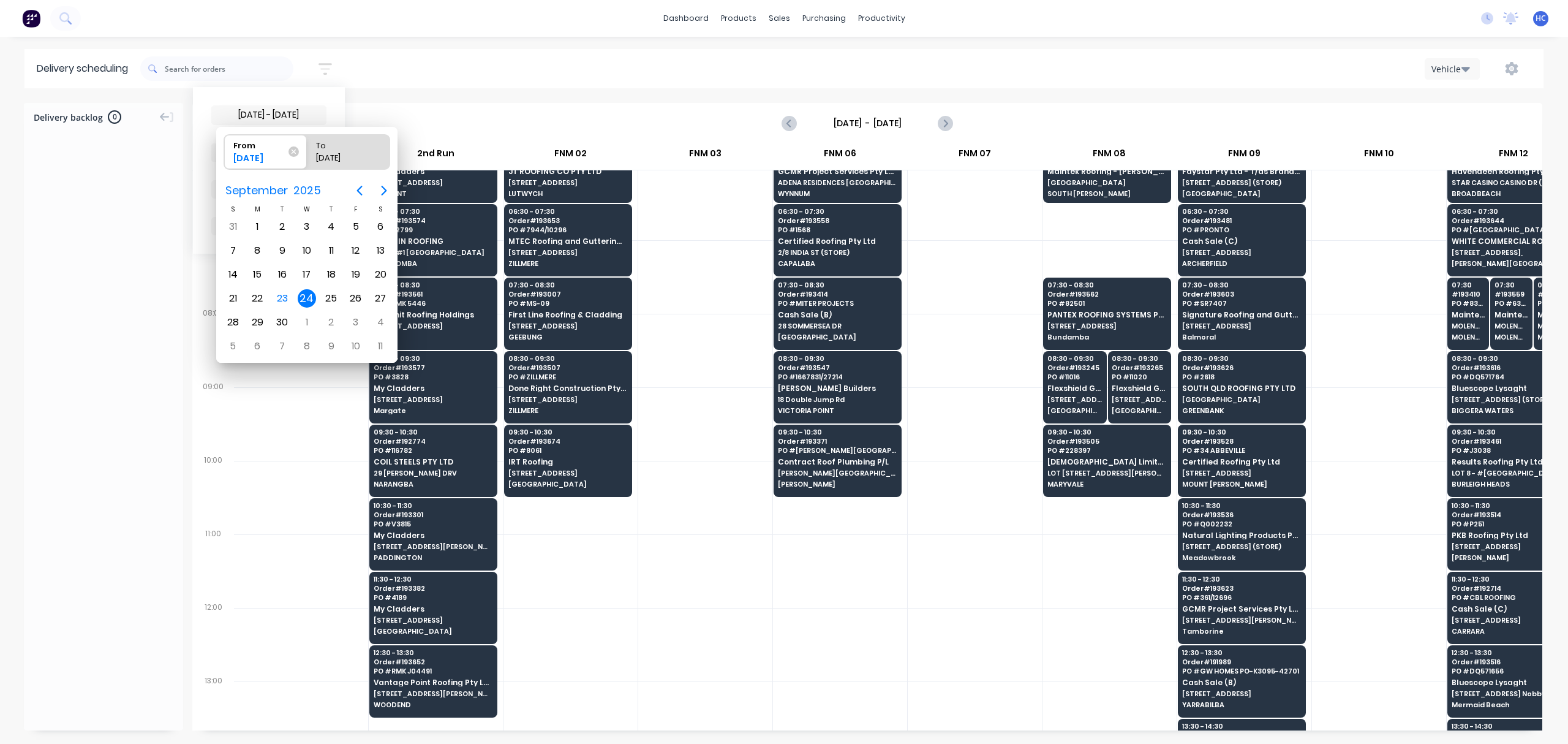
click at [309, 295] on div "24" at bounding box center [307, 299] width 19 height 19
radio input "false"
radio input "true"
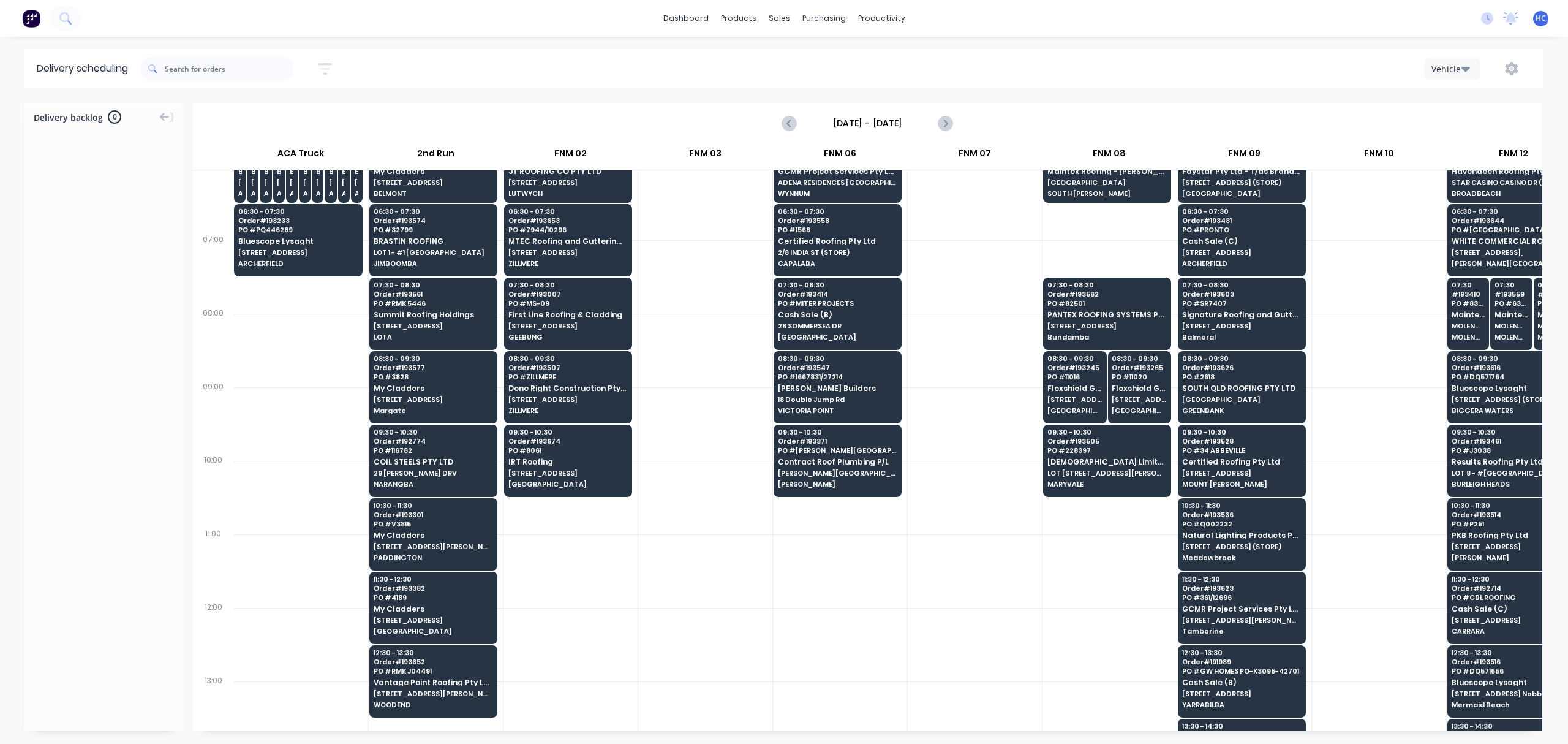
click at [952, 654] on div at bounding box center [974, 644] width 134 height 74
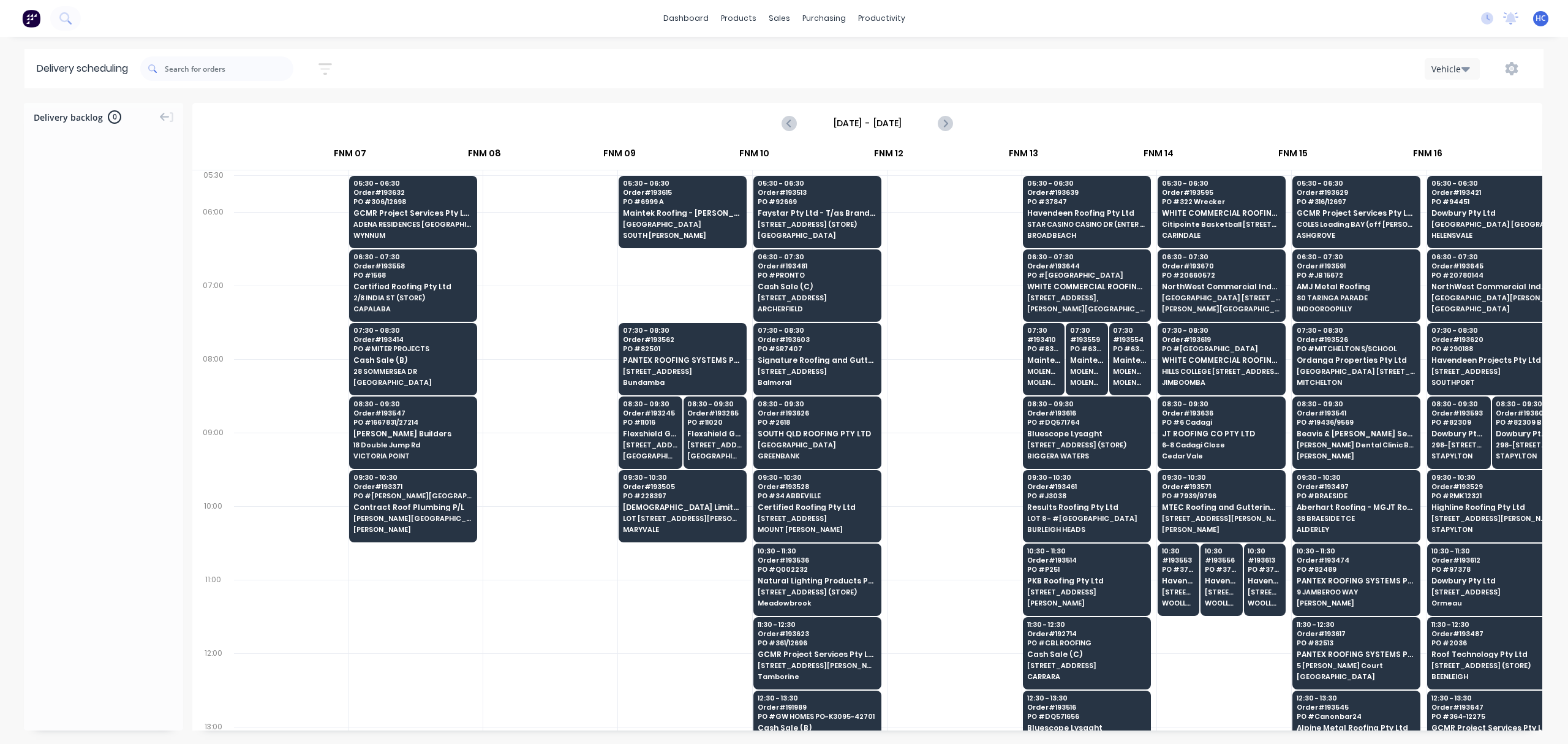
scroll to position [0, 0]
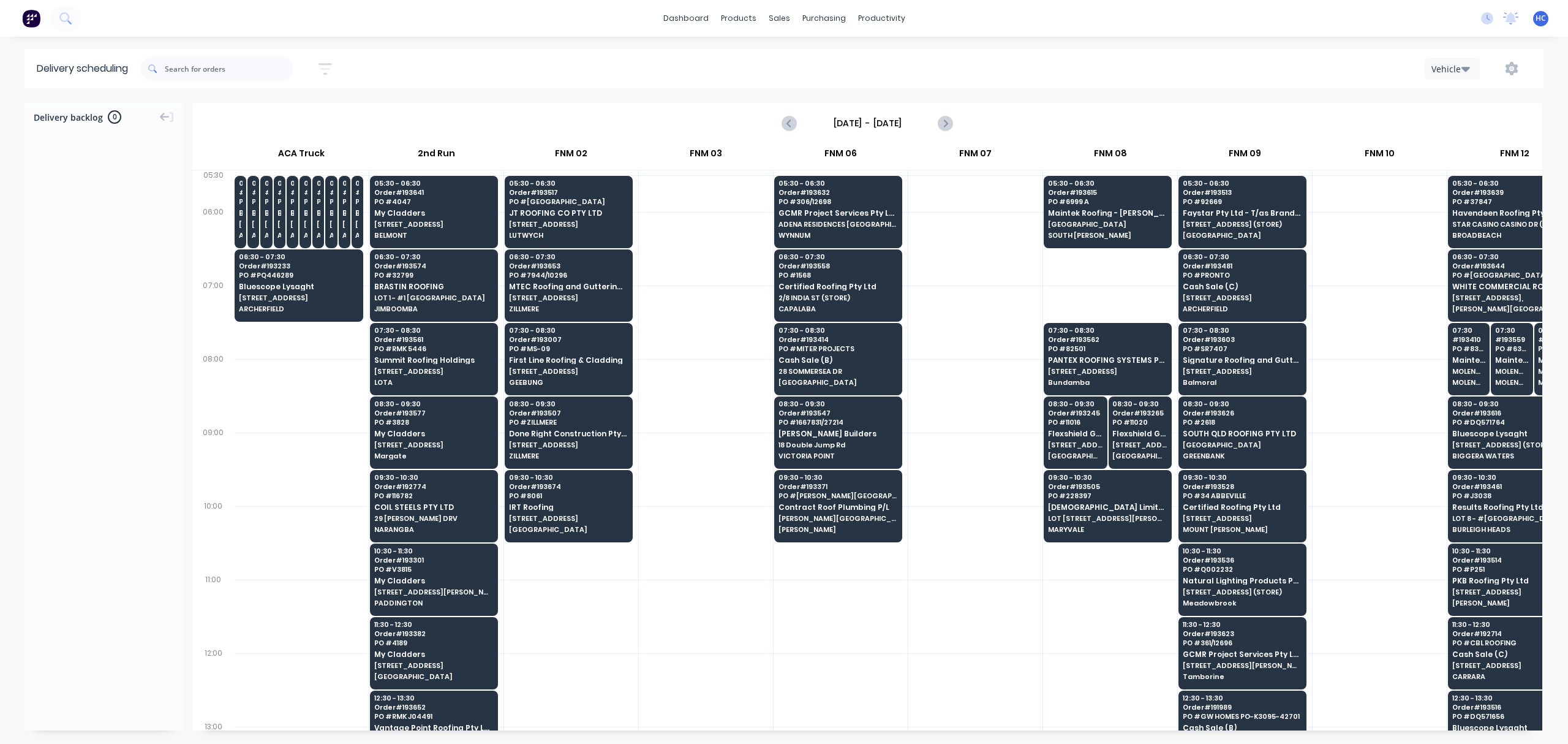
drag, startPoint x: 848, startPoint y: 717, endPoint x: 851, endPoint y: 725, distance: 8.5
click at [877, 725] on div "05:30 # 193640 PO # DQ571763 Bluescope Lysaght [STREET_ADDRESS][PERSON_NAME] (S…" at bounding box center [888, 451] width 1309 height 561
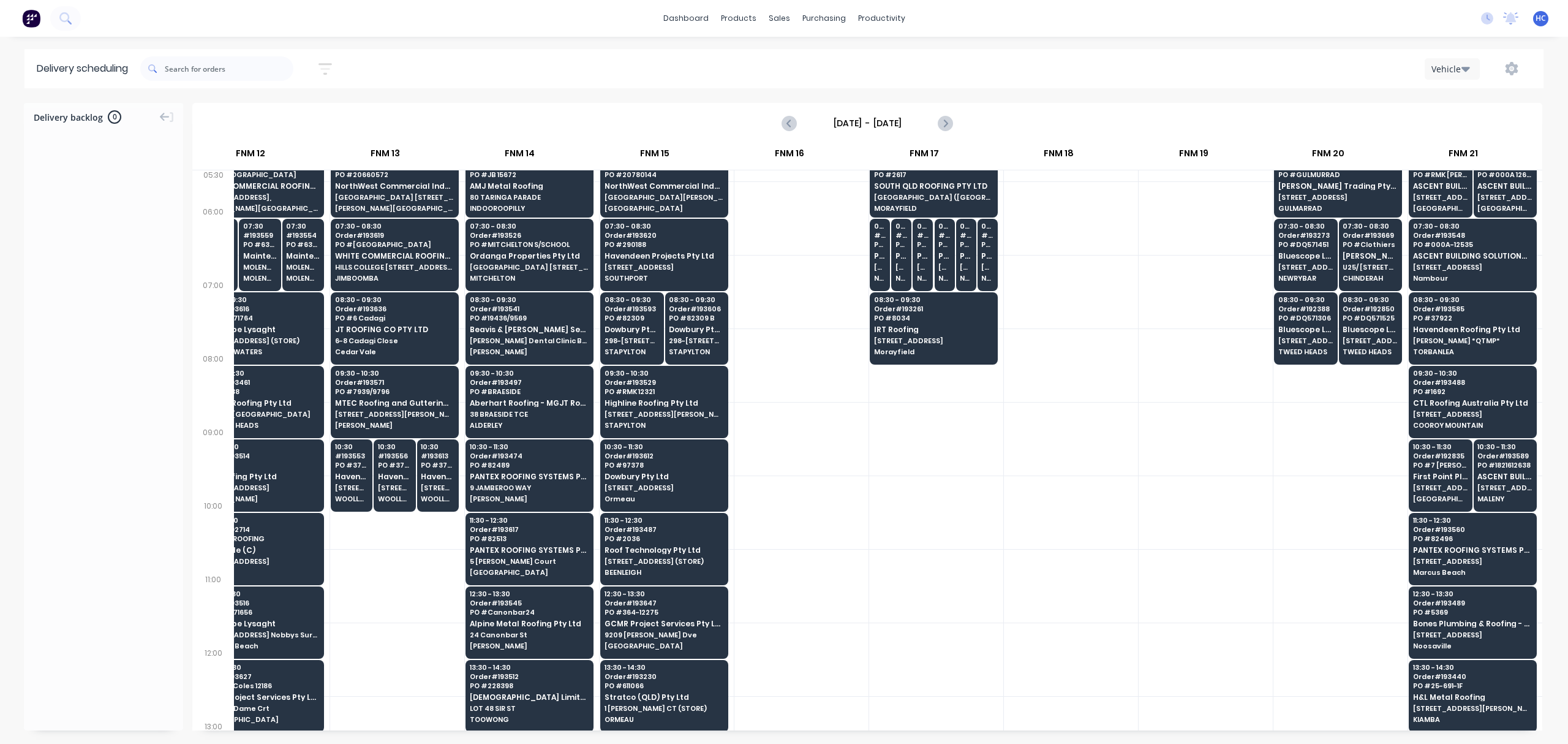
scroll to position [0, 1264]
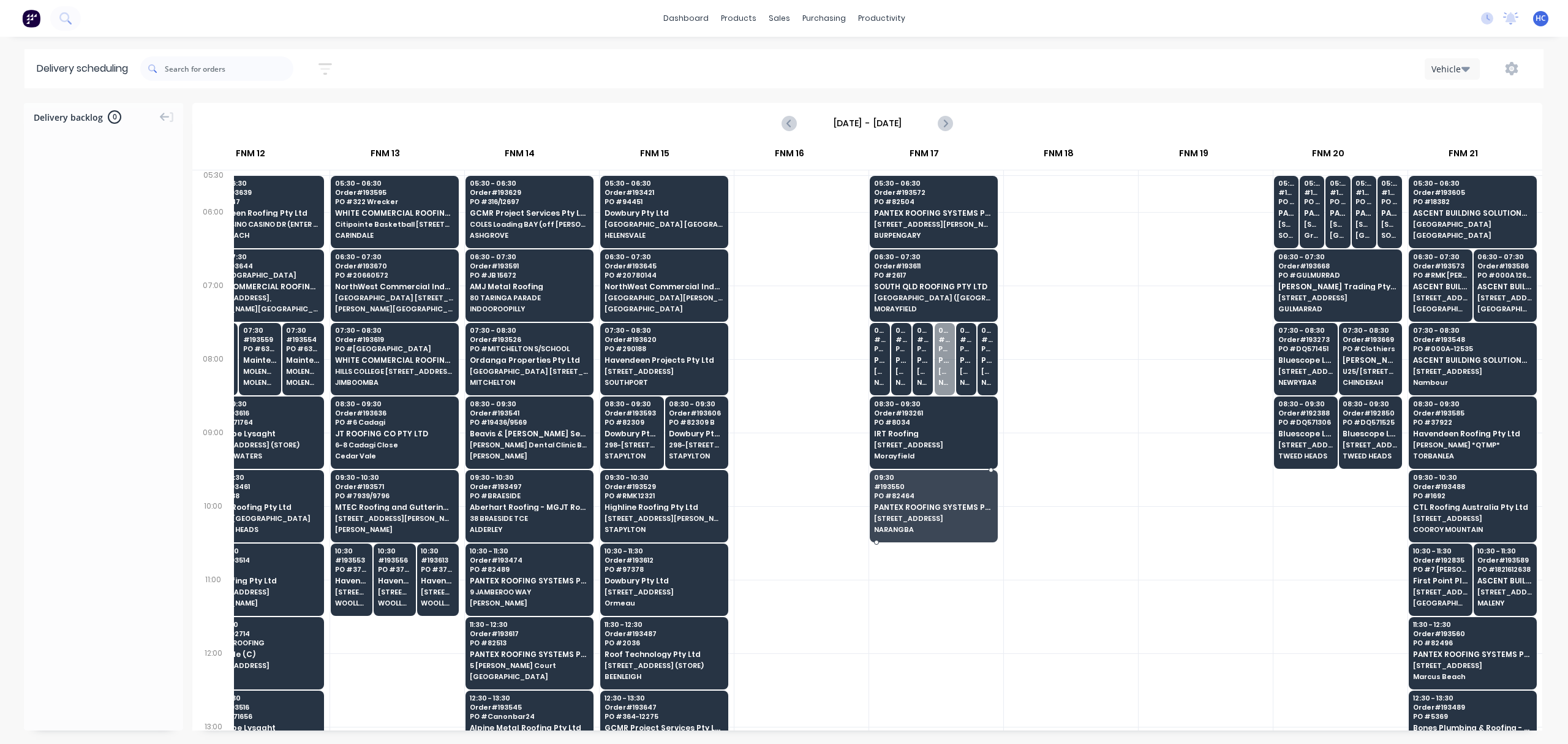
drag, startPoint x: 935, startPoint y: 371, endPoint x: 939, endPoint y: 505, distance: 134.1
drag, startPoint x: 971, startPoint y: 385, endPoint x: 937, endPoint y: 533, distance: 151.9
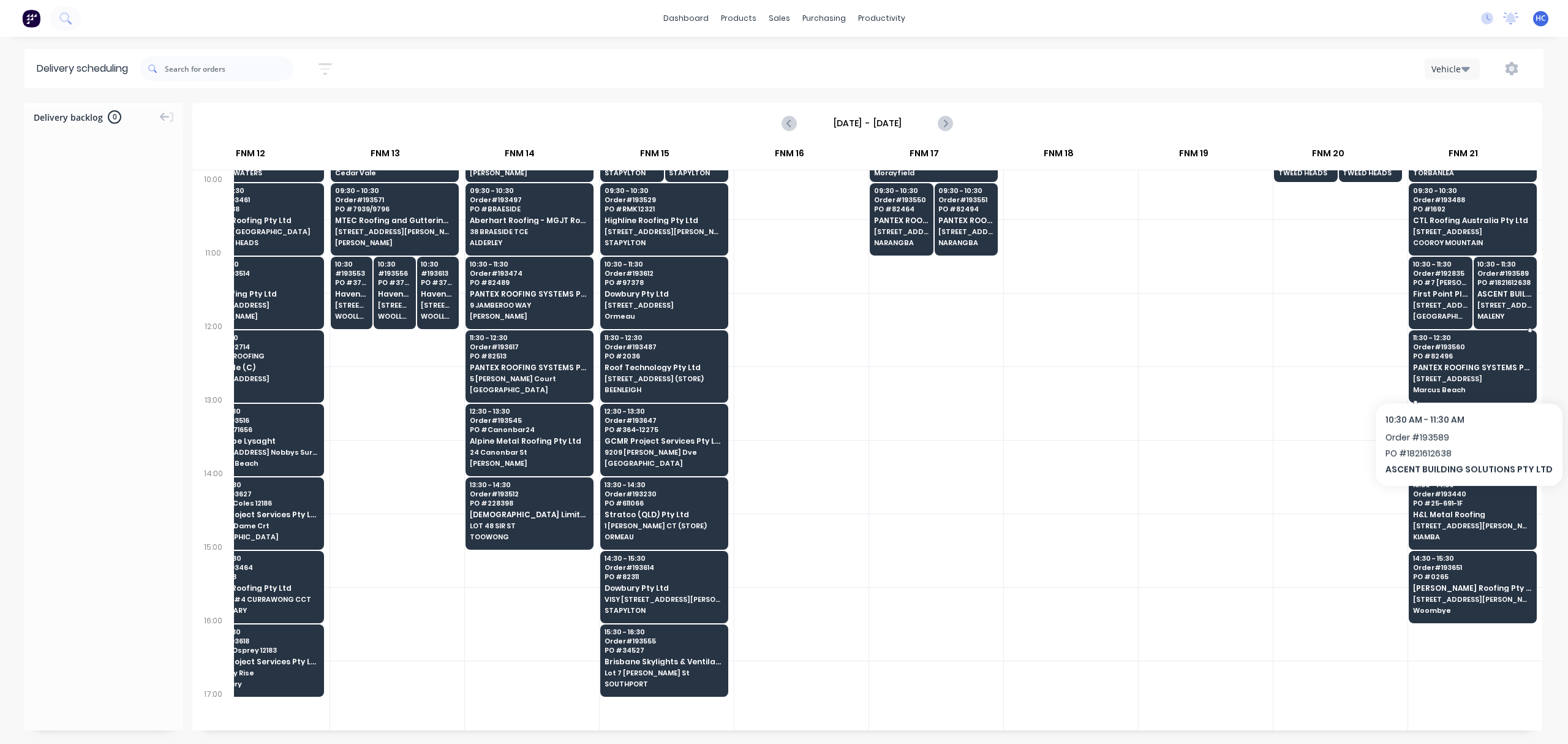
scroll to position [327, 1264]
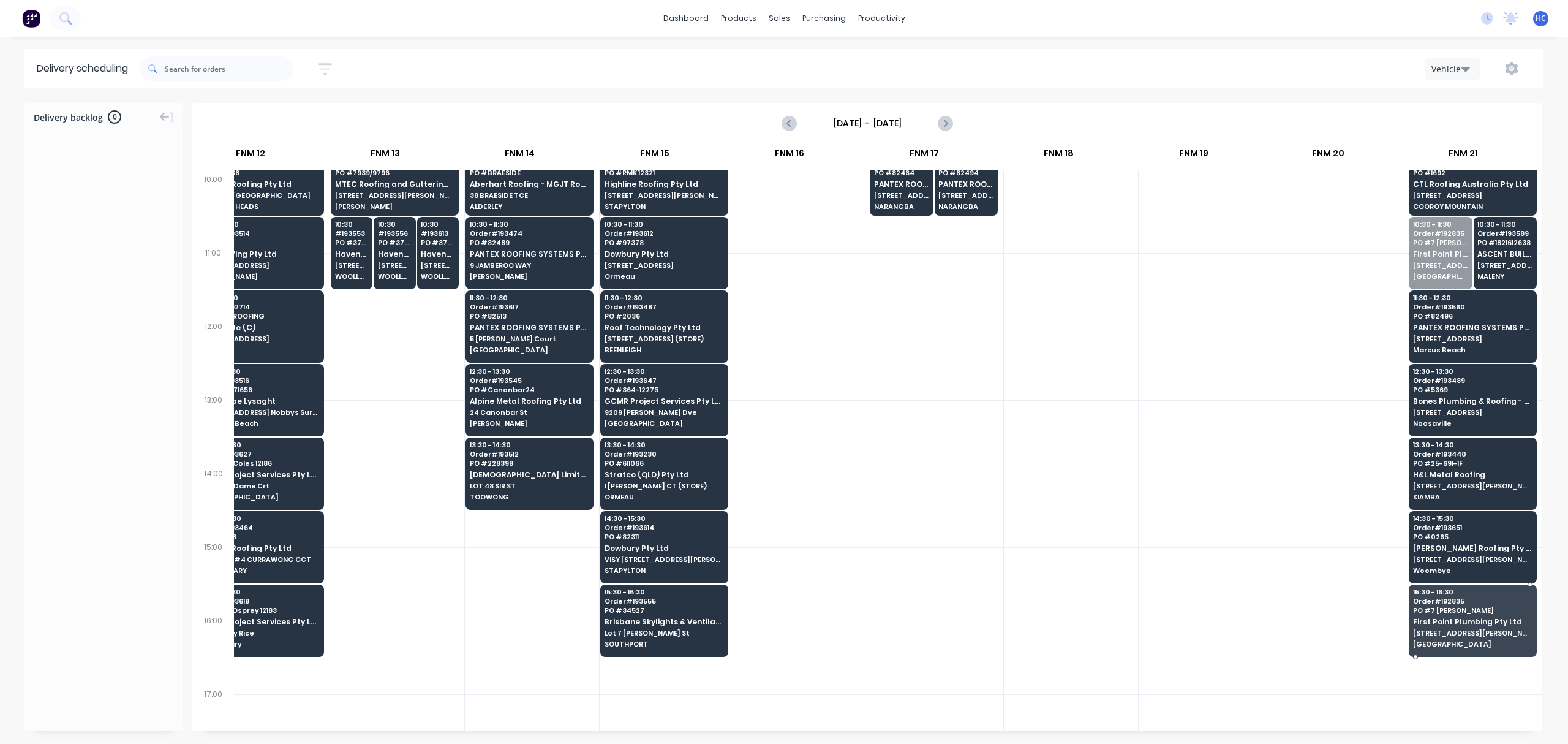
drag, startPoint x: 1424, startPoint y: 255, endPoint x: 1435, endPoint y: 625, distance: 370.2
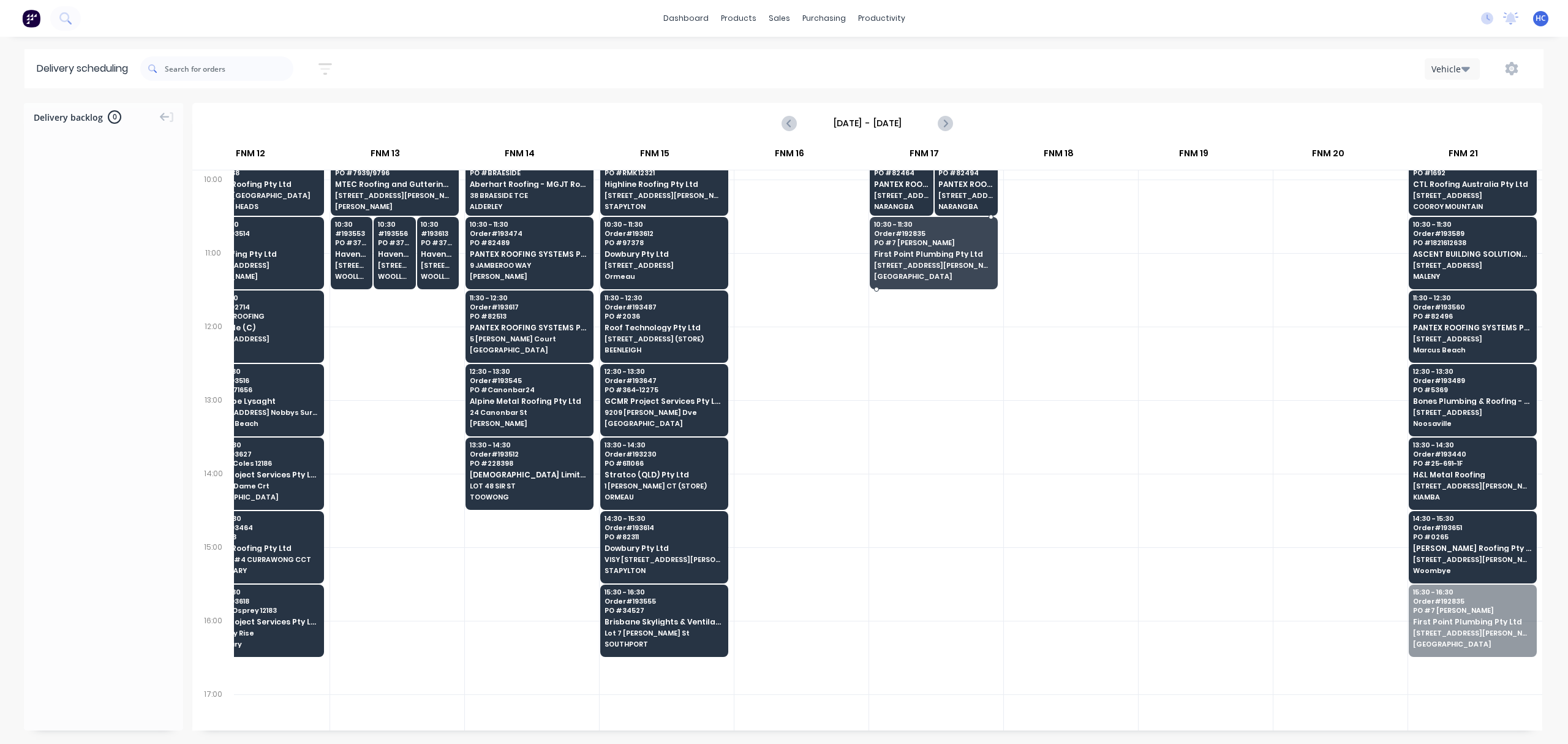
drag, startPoint x: 1478, startPoint y: 638, endPoint x: 933, endPoint y: 275, distance: 654.8
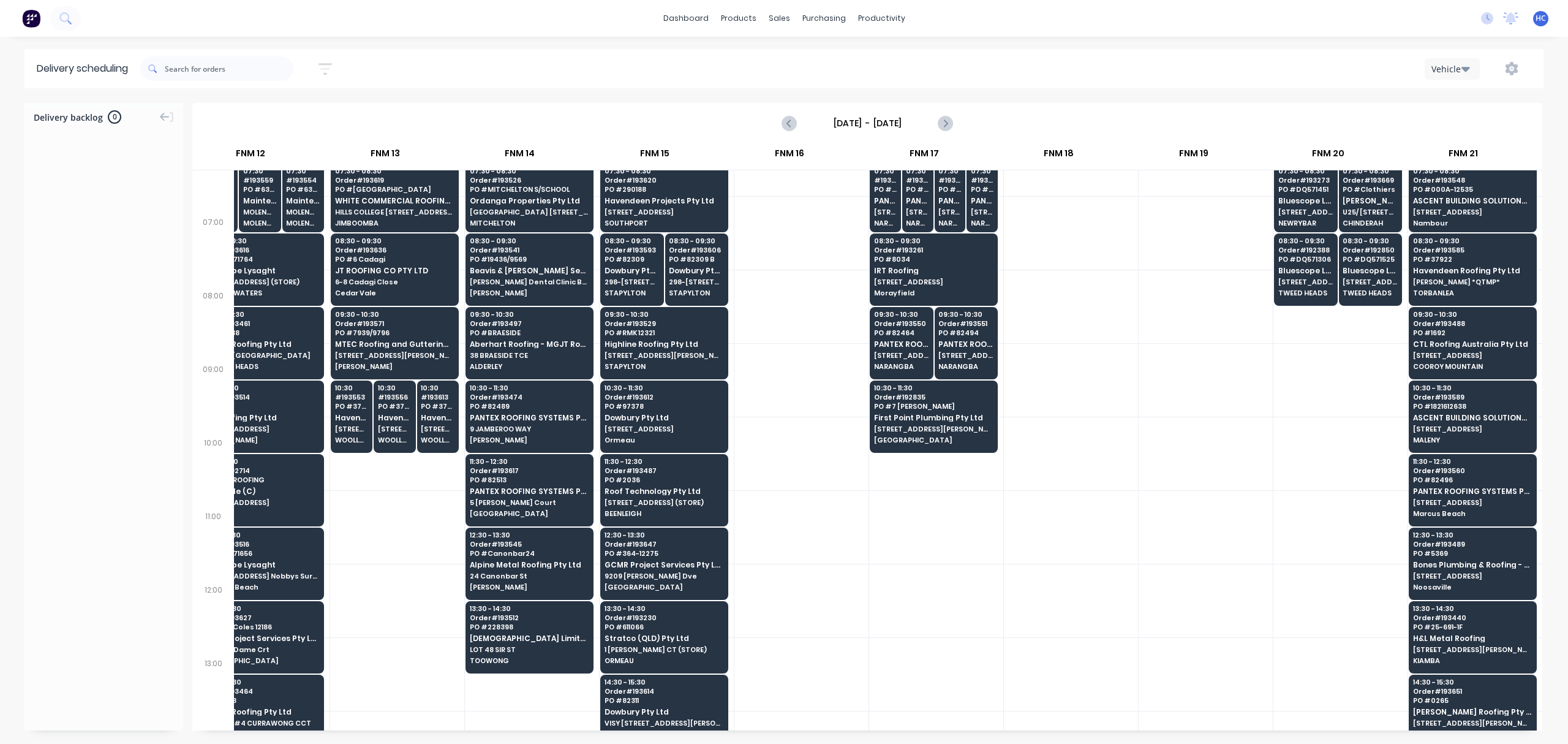
scroll to position [0, 1264]
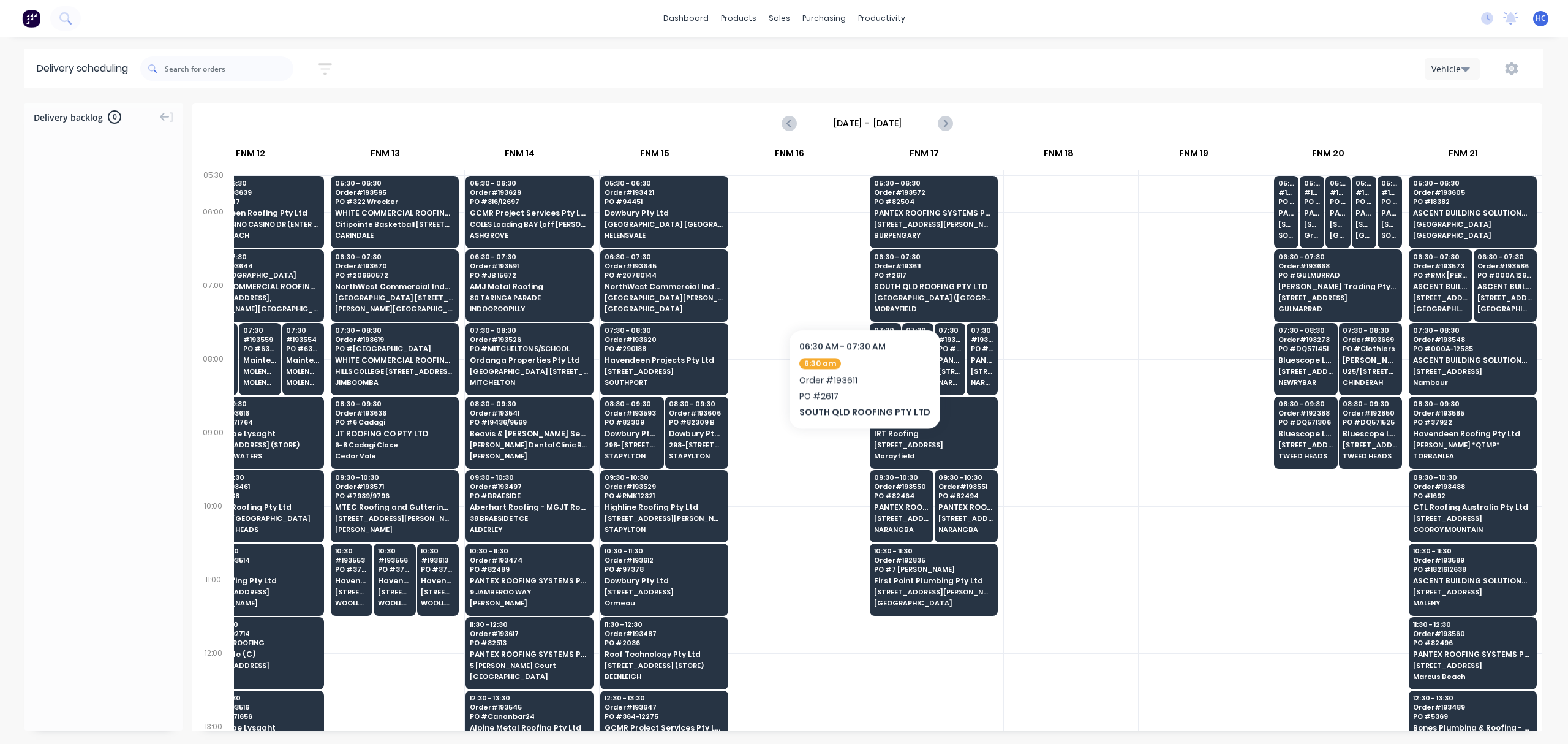
drag, startPoint x: 828, startPoint y: 314, endPoint x: 881, endPoint y: 297, distance: 55.7
click at [817, 344] on div at bounding box center [801, 322] width 134 height 74
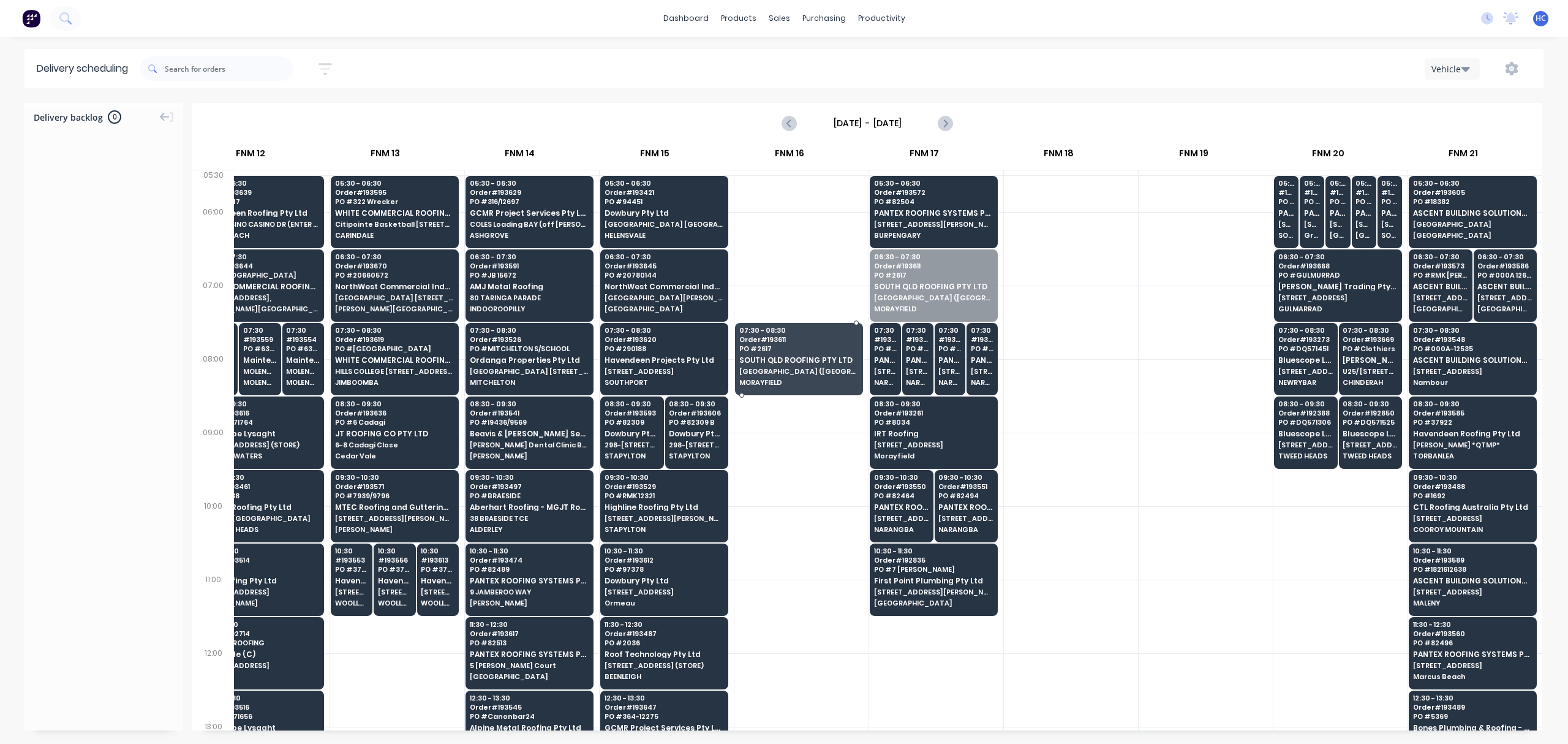
drag, startPoint x: 890, startPoint y: 290, endPoint x: 863, endPoint y: 298, distance: 28.2
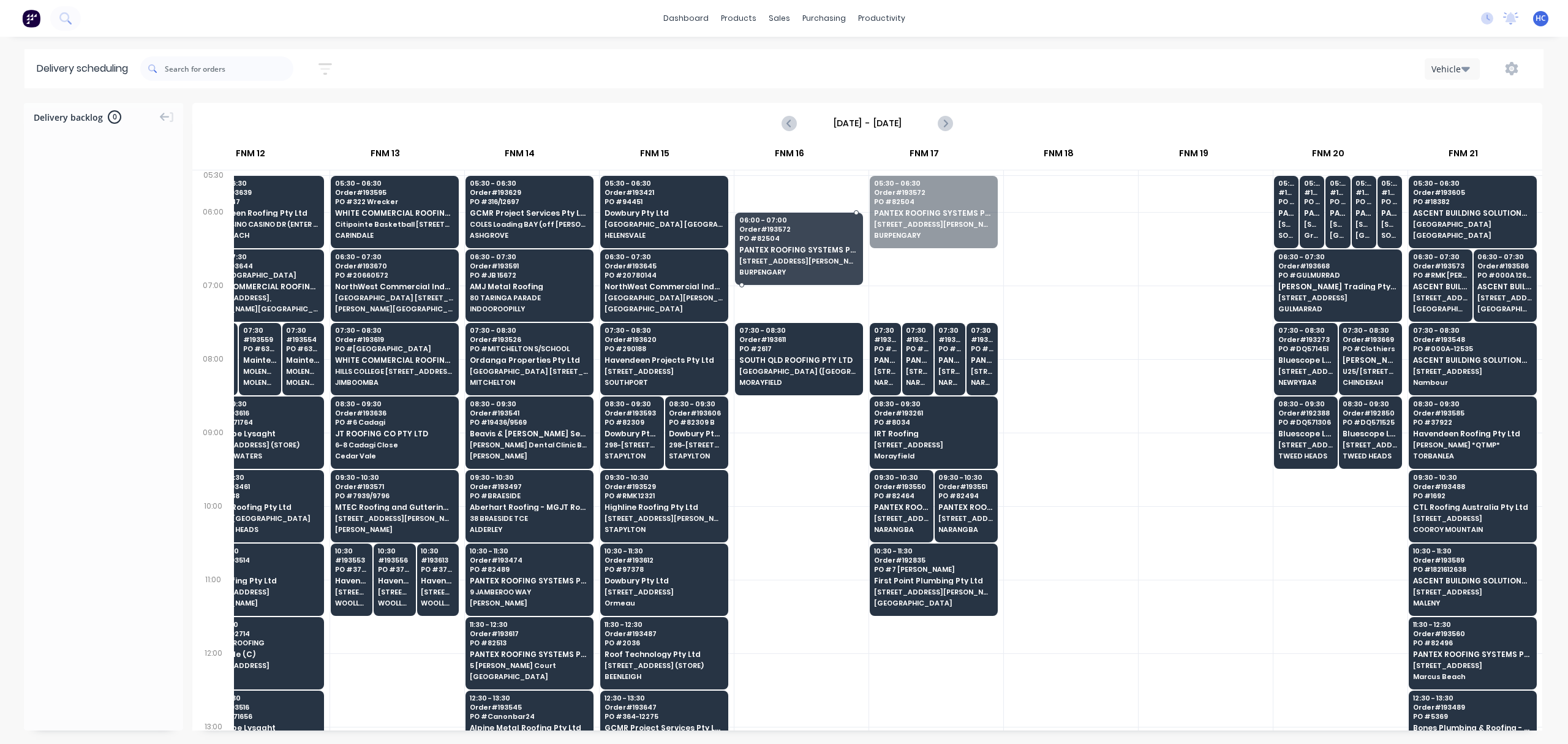
drag, startPoint x: 876, startPoint y: 224, endPoint x: 809, endPoint y: 282, distance: 88.6
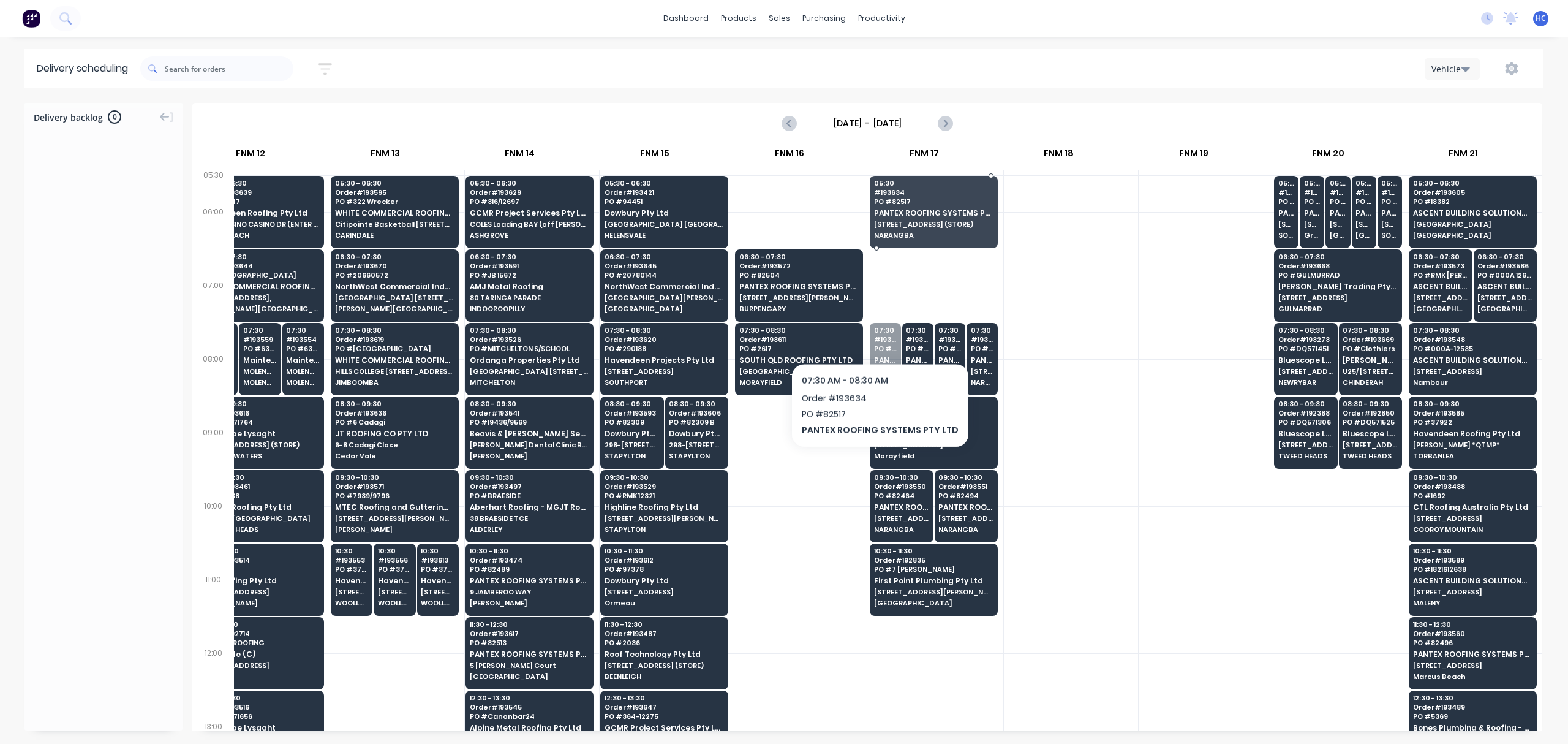
drag, startPoint x: 876, startPoint y: 363, endPoint x: 875, endPoint y: 211, distance: 152.0
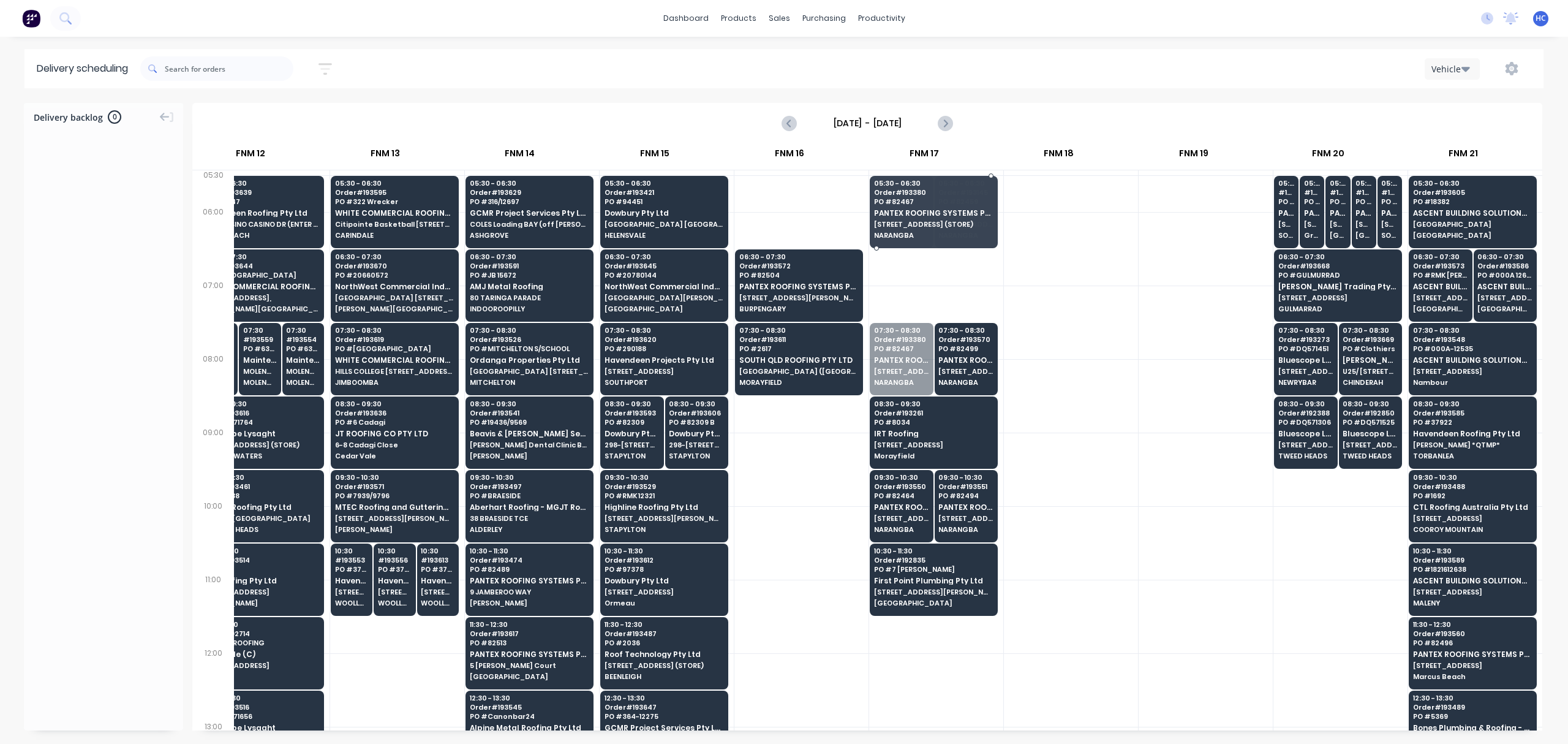
drag, startPoint x: 886, startPoint y: 353, endPoint x: 892, endPoint y: 298, distance: 55.3
drag, startPoint x: 921, startPoint y: 331, endPoint x: 923, endPoint y: 219, distance: 112.0
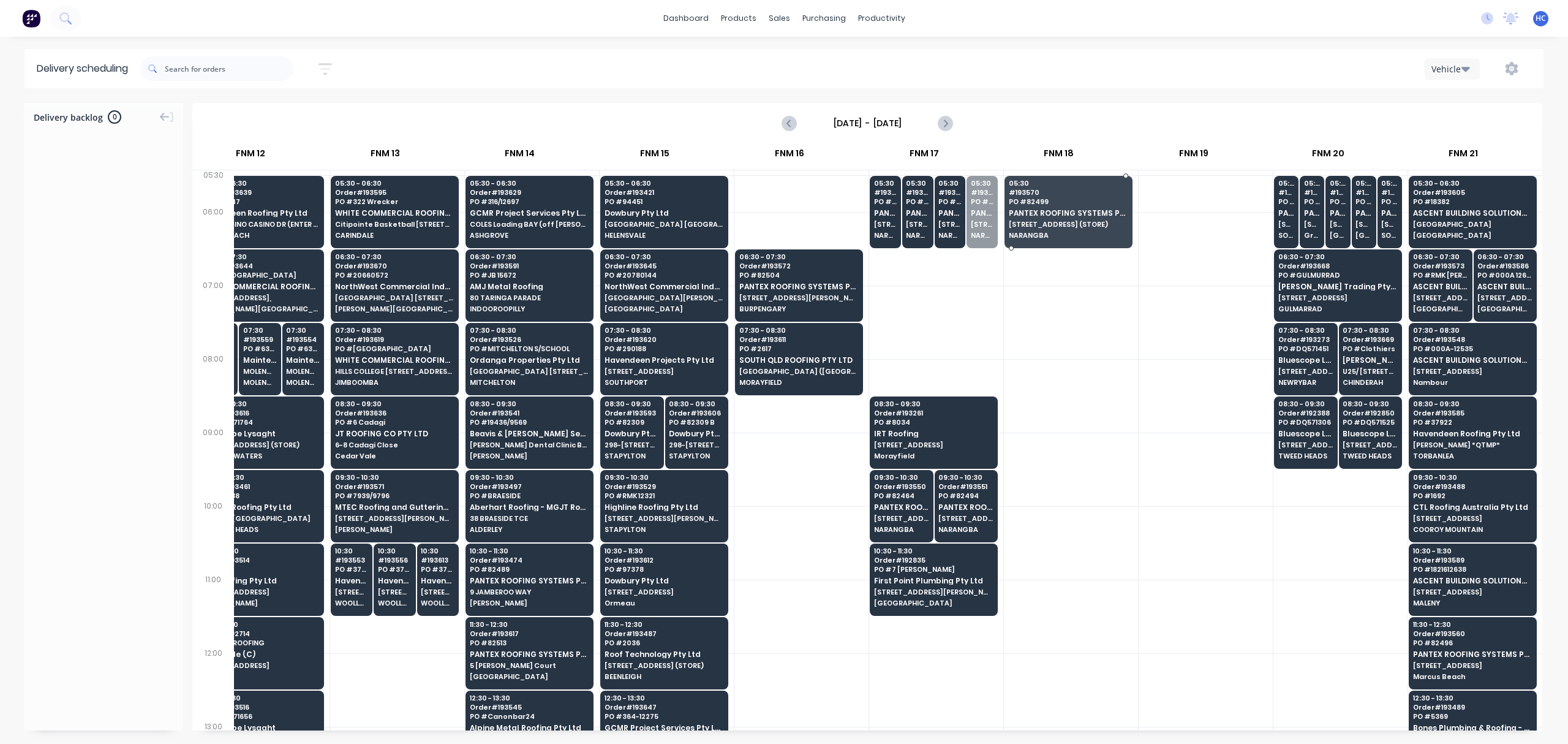
drag, startPoint x: 971, startPoint y: 201, endPoint x: 942, endPoint y: 200, distance: 29.0
drag, startPoint x: 959, startPoint y: 201, endPoint x: 986, endPoint y: 202, distance: 27.0
drag, startPoint x: 938, startPoint y: 209, endPoint x: 966, endPoint y: 209, distance: 28.0
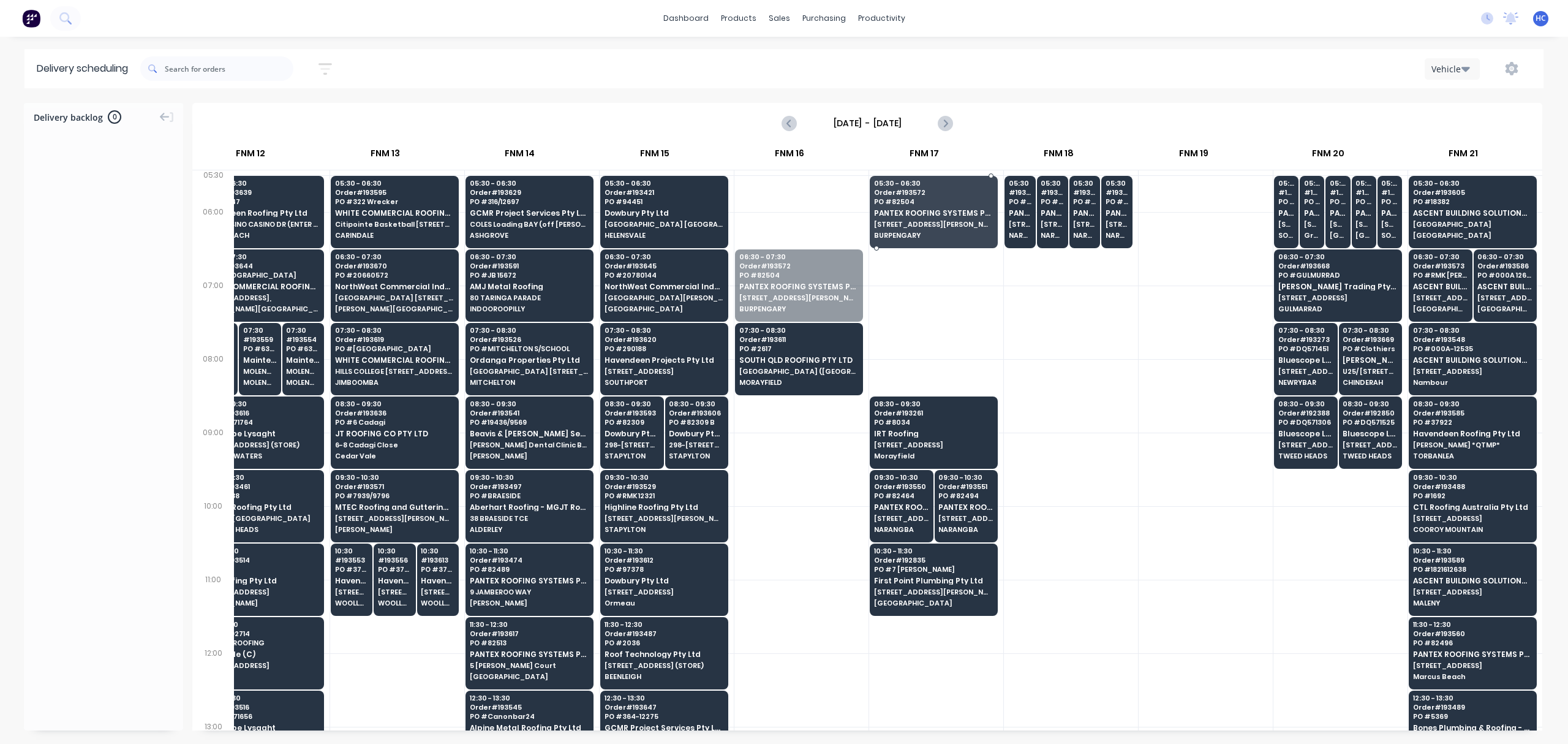
drag, startPoint x: 790, startPoint y: 280, endPoint x: 827, endPoint y: 251, distance: 47.0
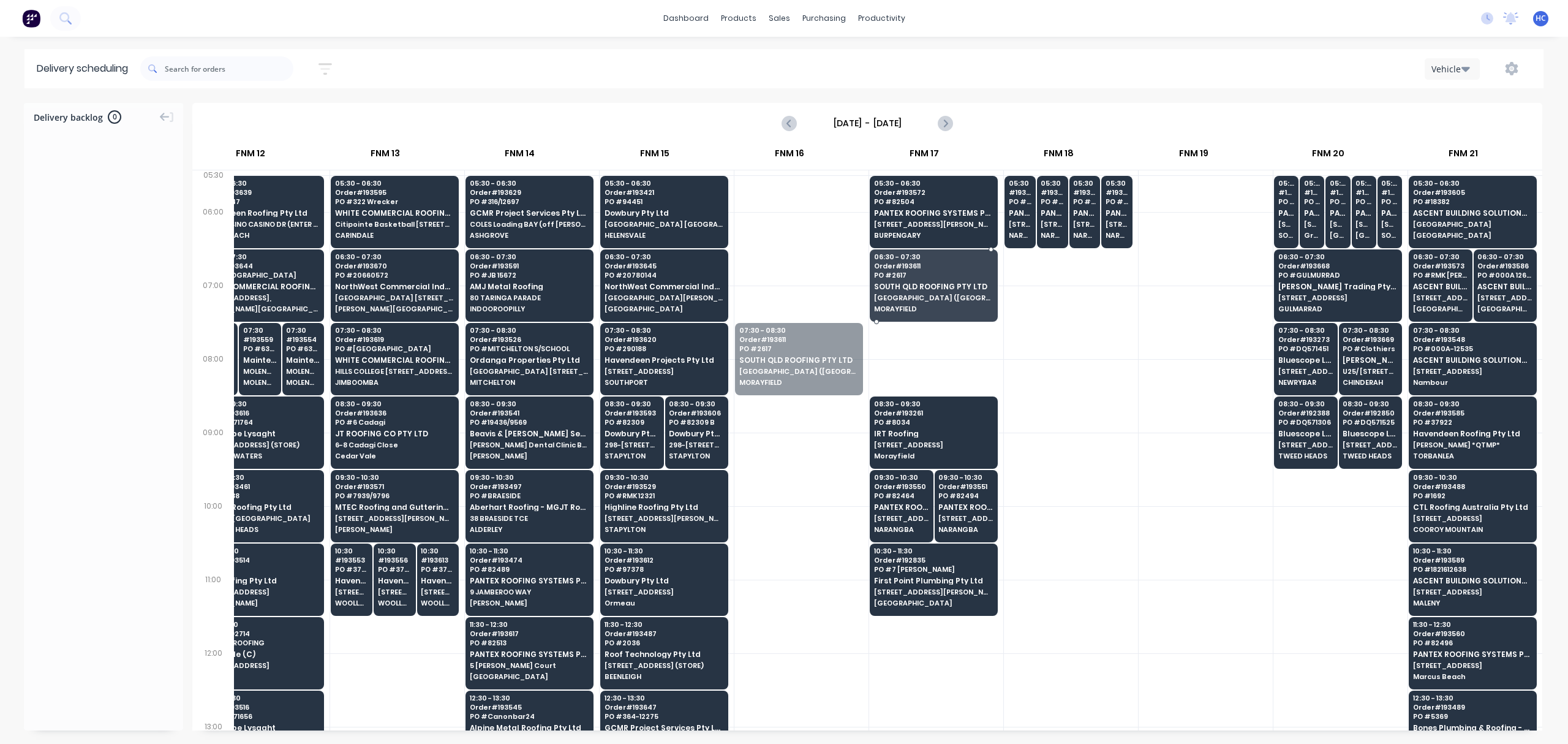
drag, startPoint x: 797, startPoint y: 347, endPoint x: 852, endPoint y: 293, distance: 77.1
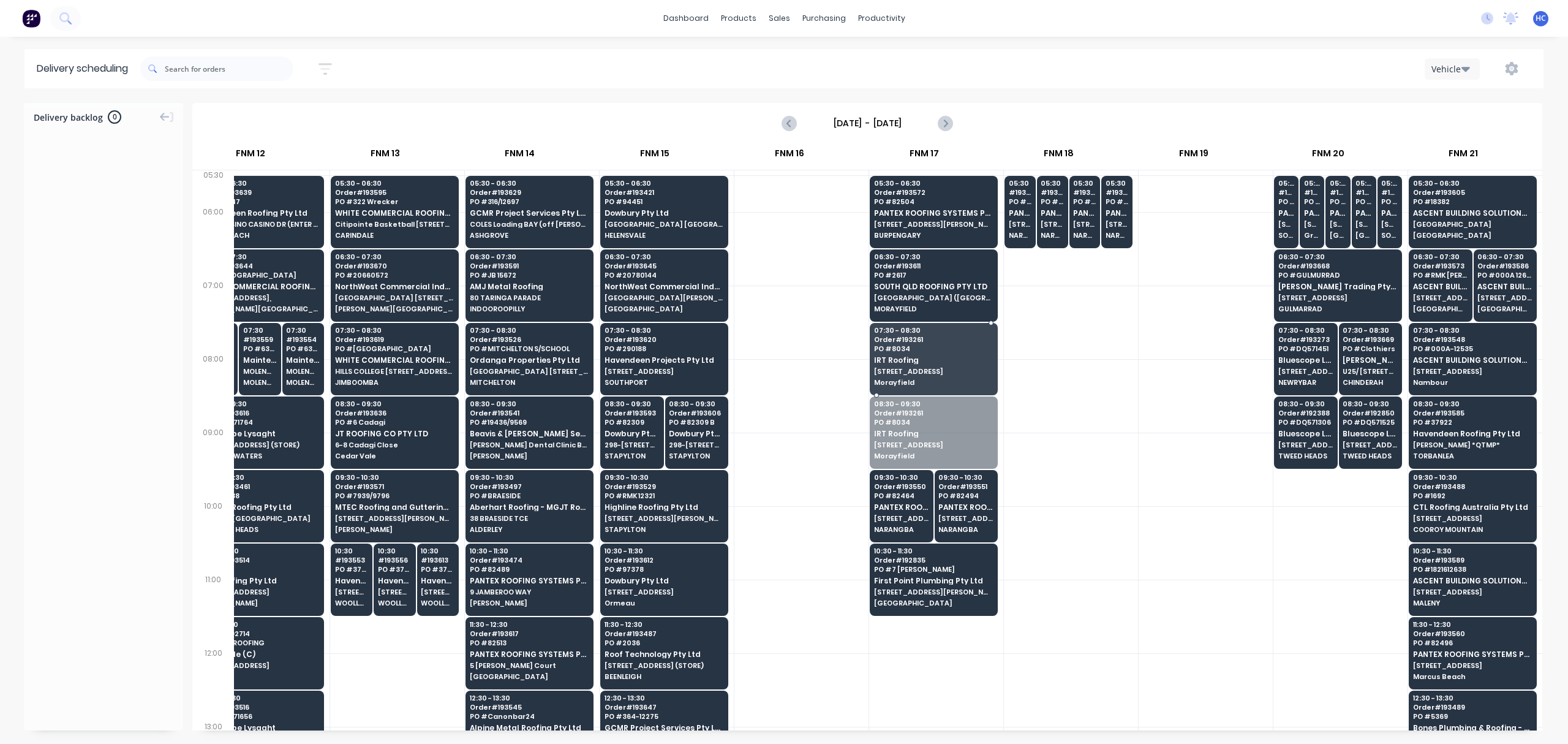
drag, startPoint x: 914, startPoint y: 423, endPoint x: 914, endPoint y: 401, distance: 22.0
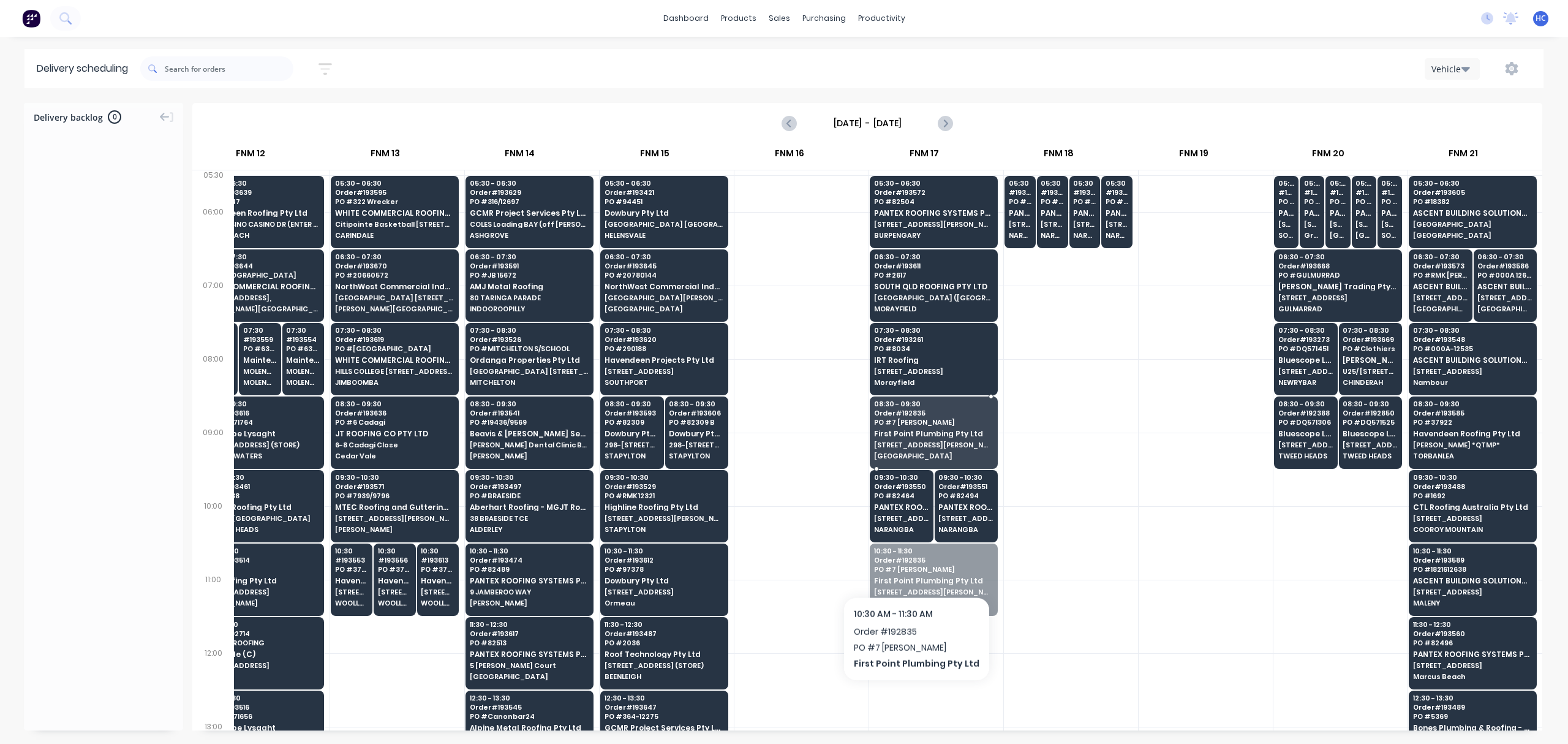
drag, startPoint x: 912, startPoint y: 586, endPoint x: 912, endPoint y: 565, distance: 21.0
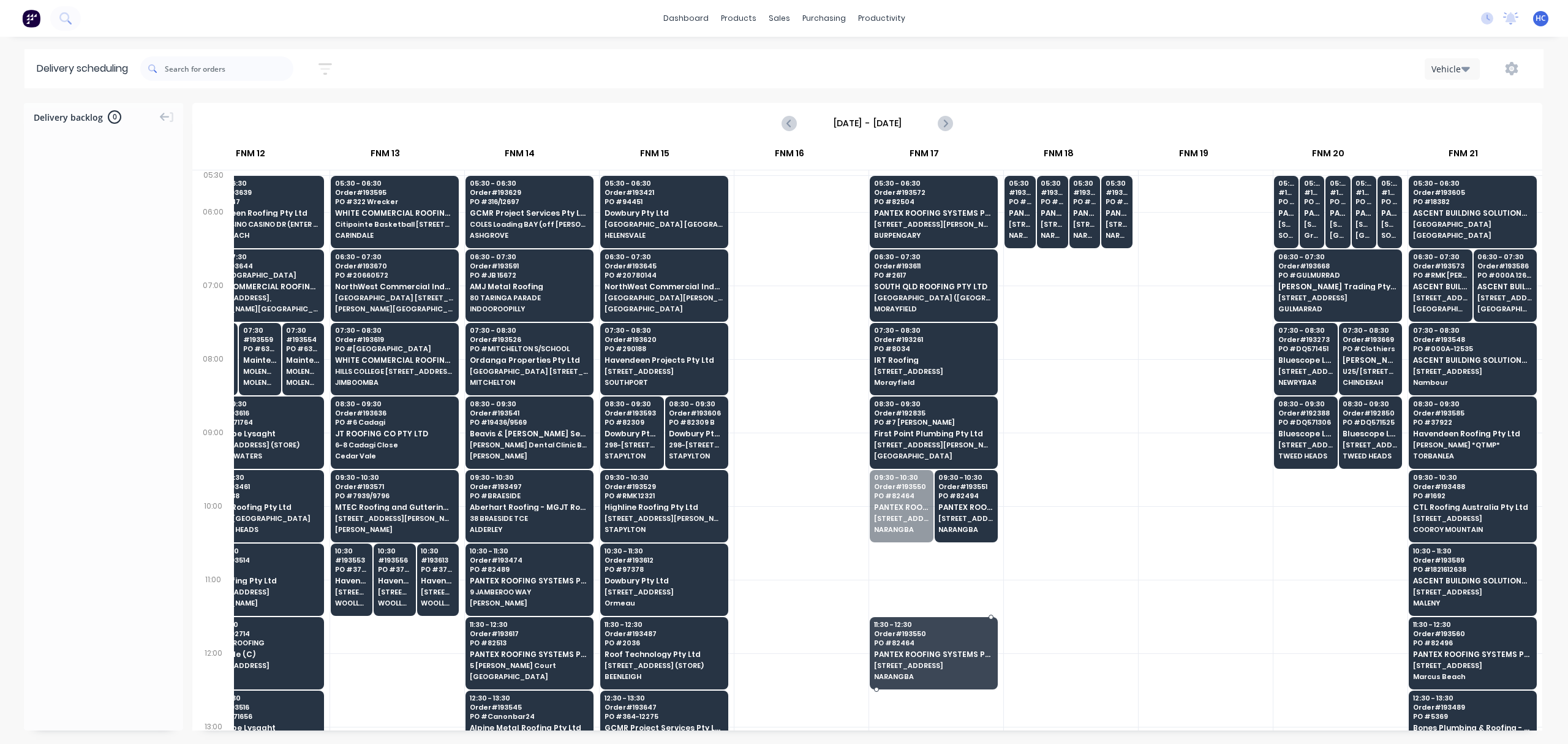
drag, startPoint x: 864, startPoint y: 513, endPoint x: 933, endPoint y: 540, distance: 74.1
drag, startPoint x: 934, startPoint y: 528, endPoint x: 929, endPoint y: 667, distance: 139.1
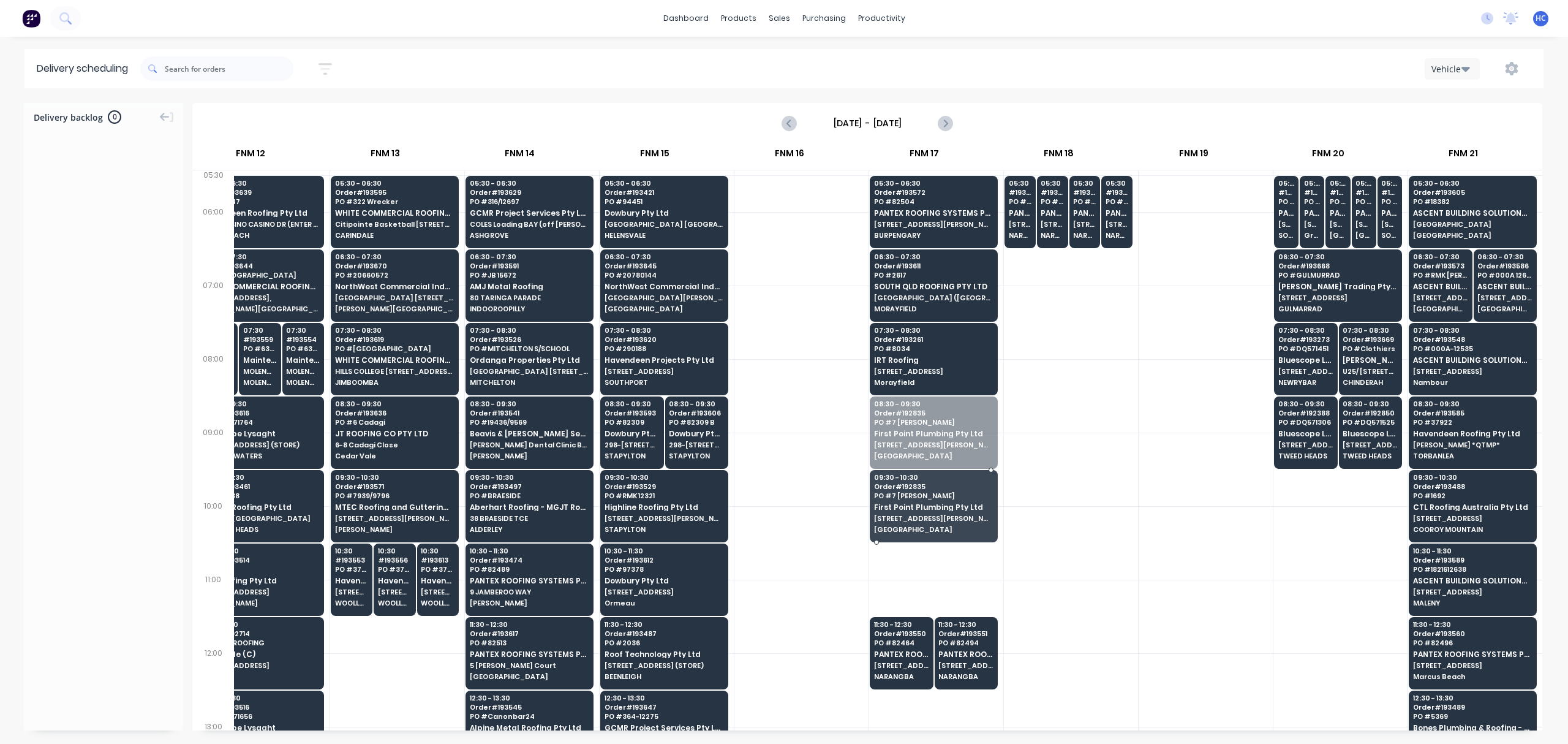
drag, startPoint x: 933, startPoint y: 449, endPoint x: 933, endPoint y: 471, distance: 22.0
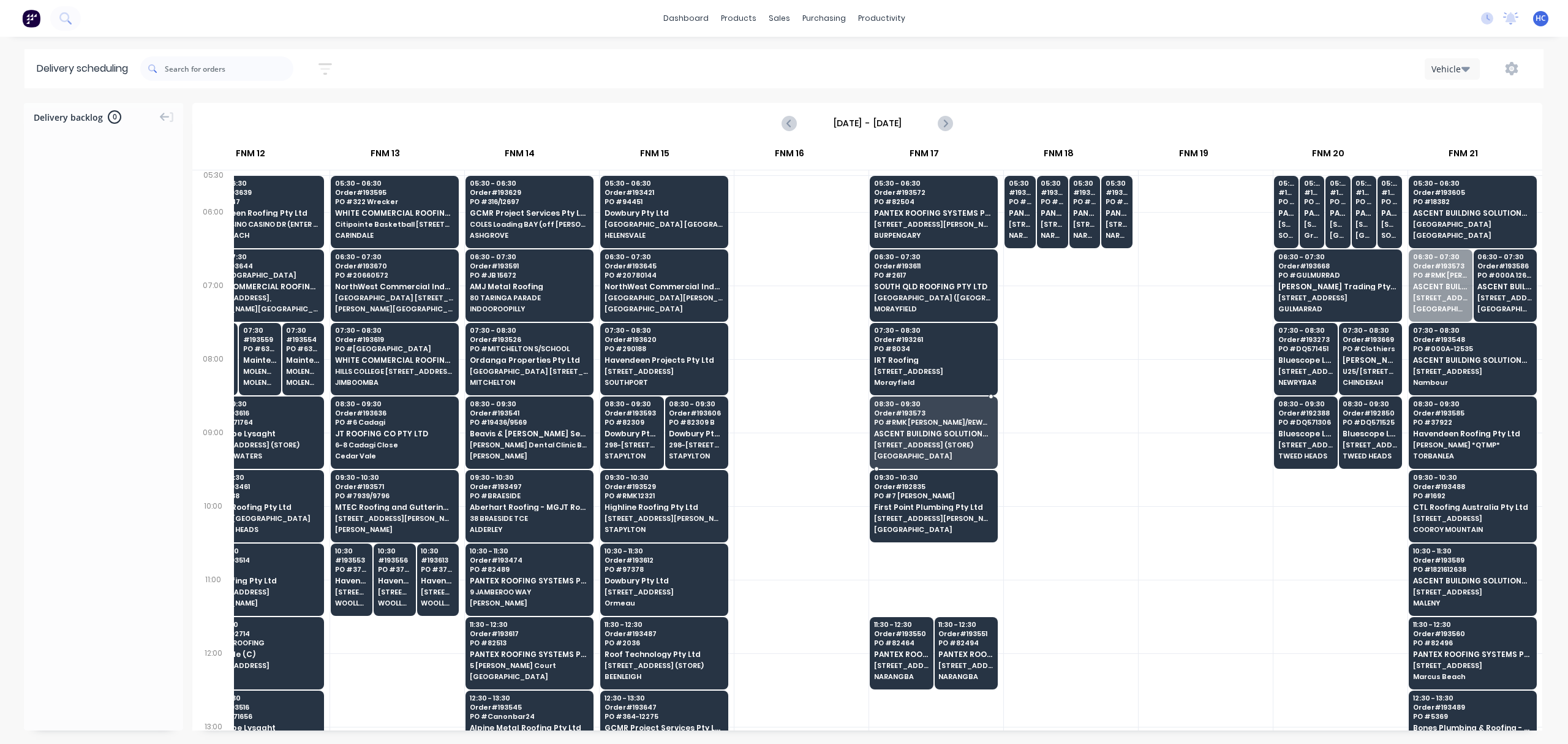
drag, startPoint x: 1433, startPoint y: 277, endPoint x: 925, endPoint y: 416, distance: 526.7
drag, startPoint x: 1453, startPoint y: 290, endPoint x: 951, endPoint y: 435, distance: 522.5
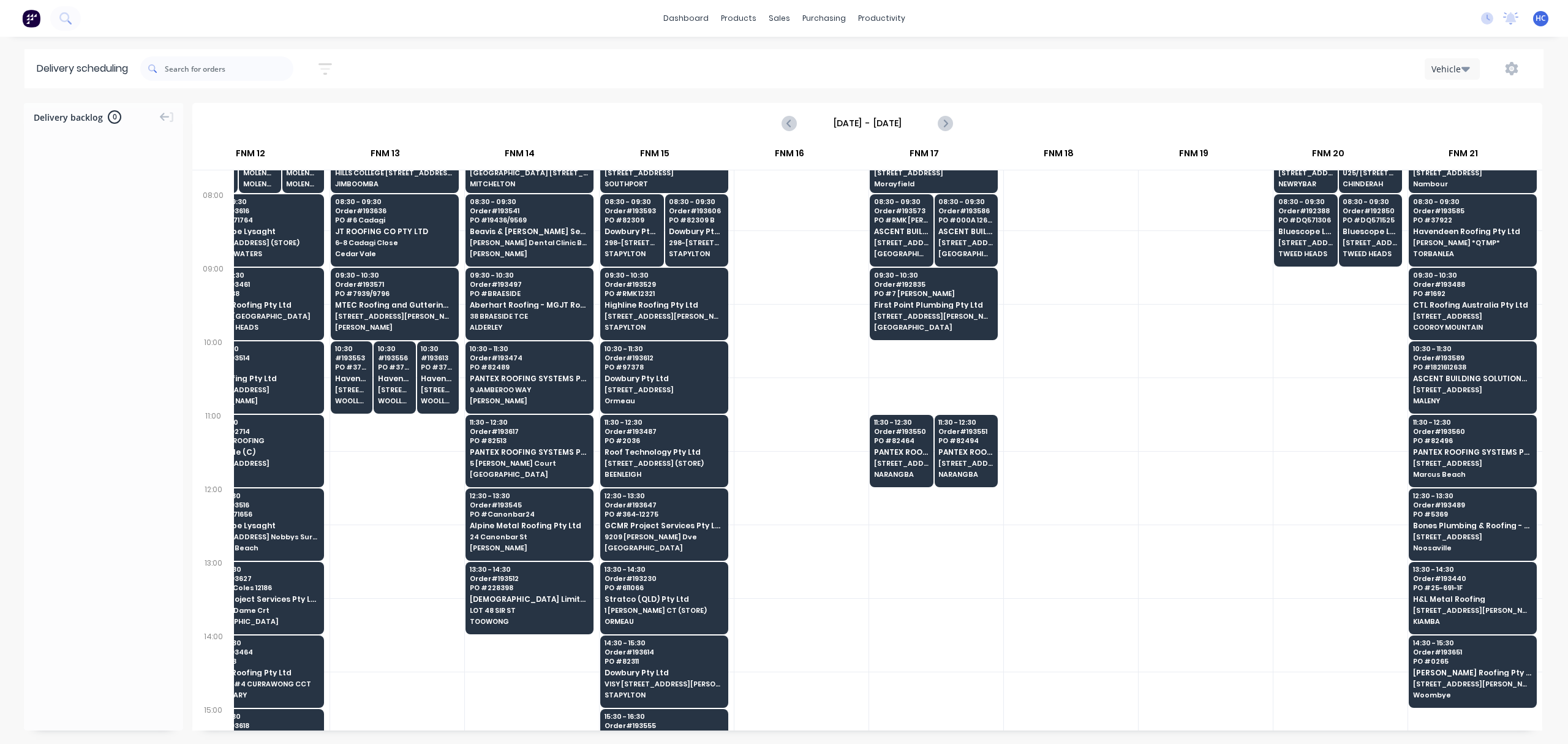
scroll to position [163, 1264]
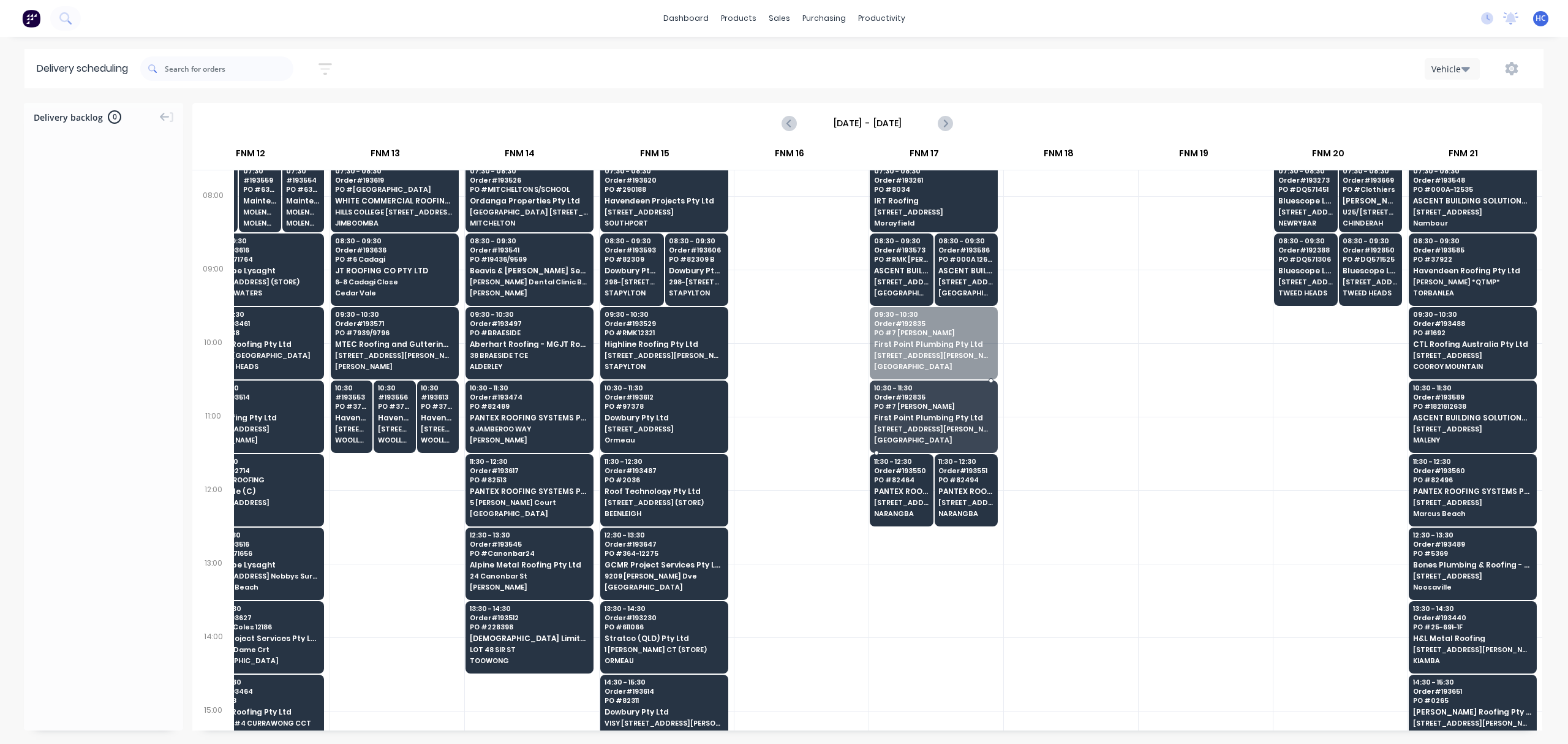
drag, startPoint x: 947, startPoint y: 356, endPoint x: 934, endPoint y: 428, distance: 73.2
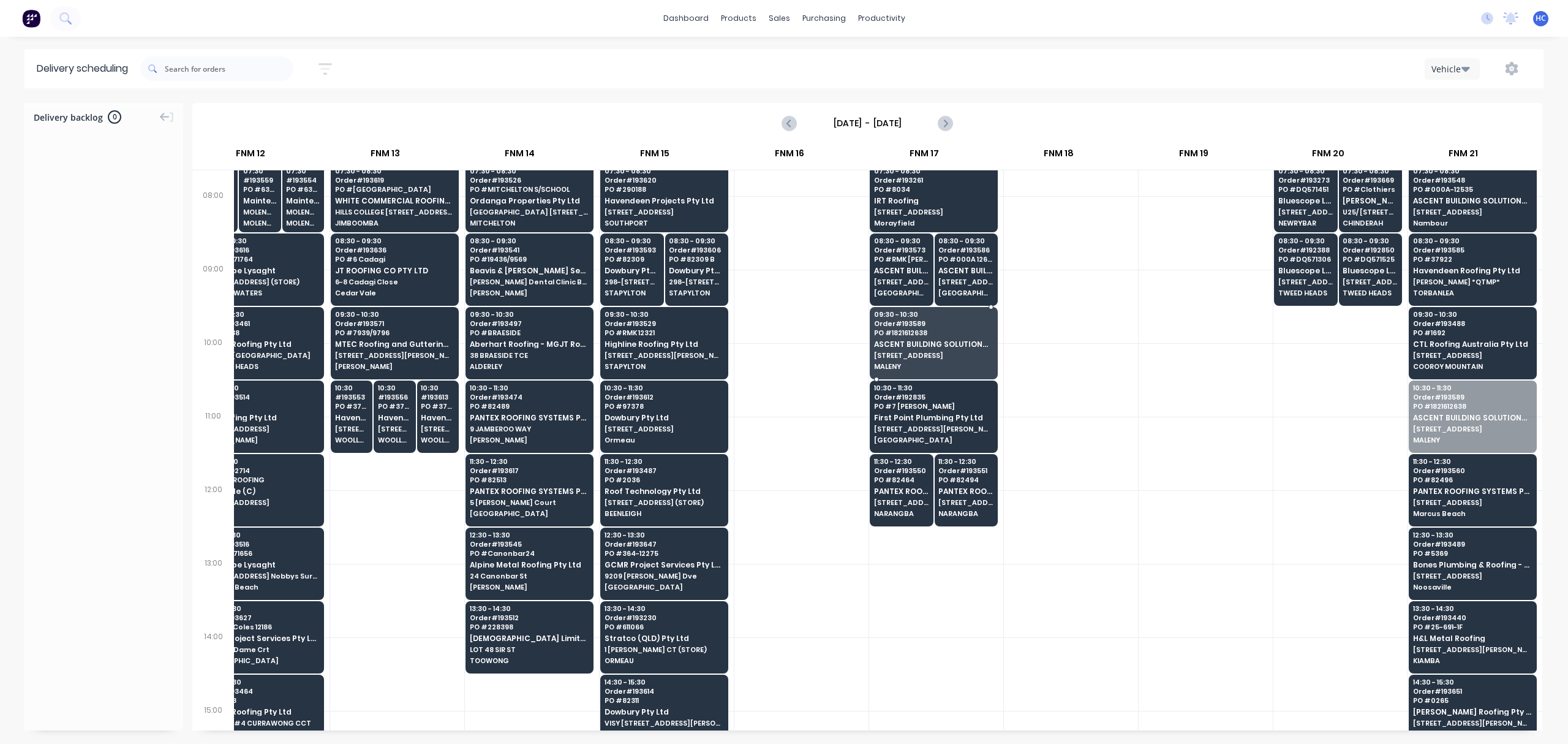
drag, startPoint x: 1427, startPoint y: 428, endPoint x: 1040, endPoint y: 374, distance: 390.7
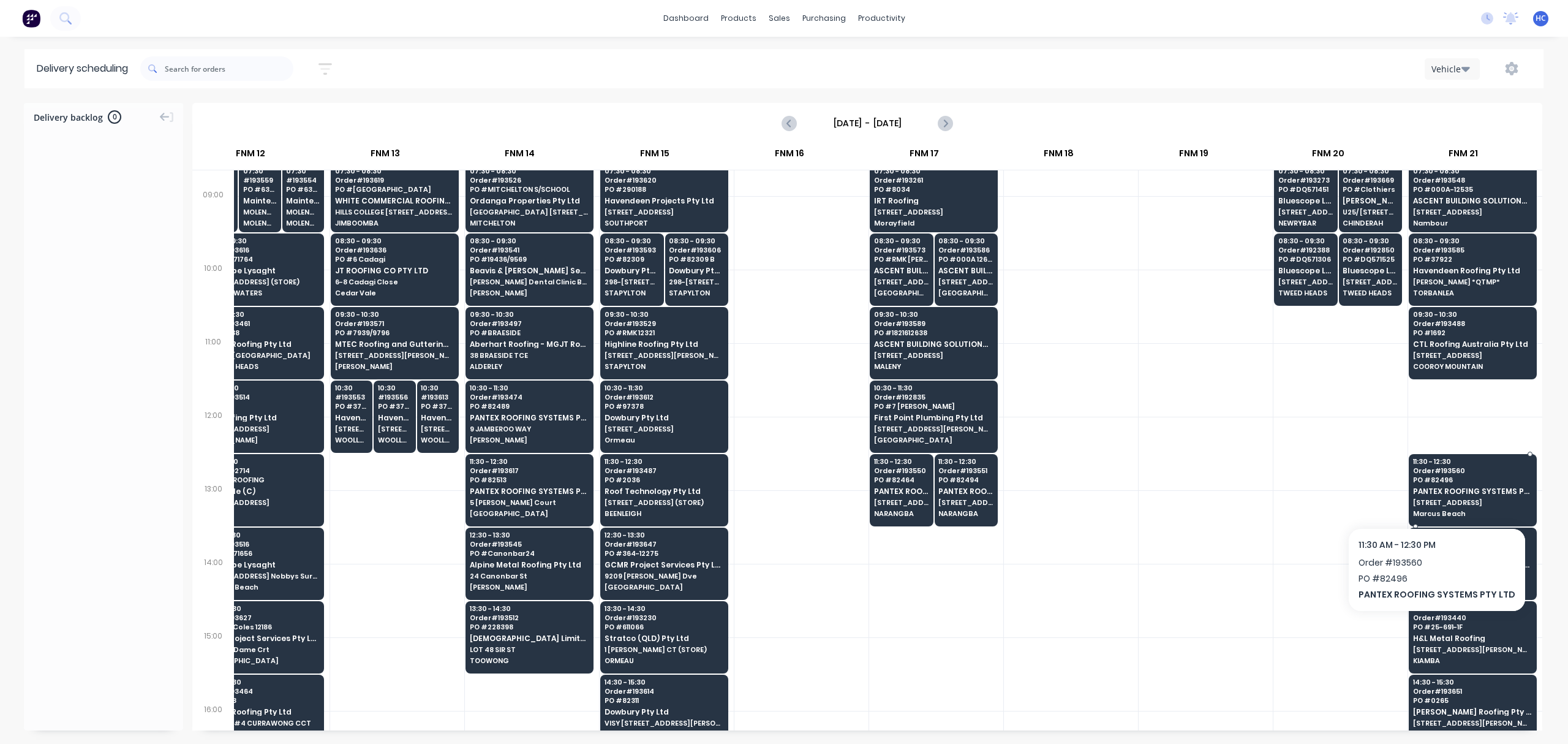
scroll to position [327, 1264]
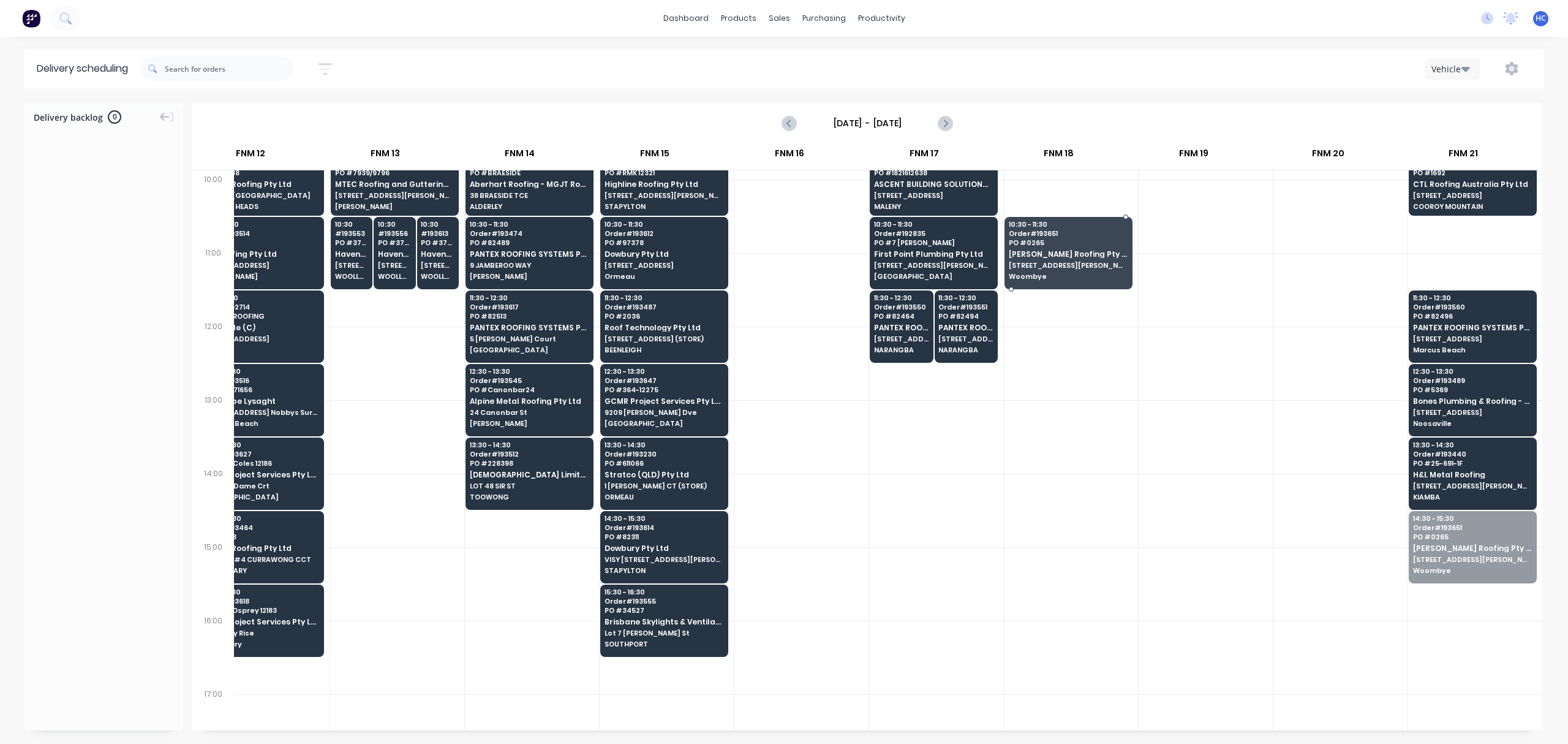
drag, startPoint x: 1422, startPoint y: 555, endPoint x: 1101, endPoint y: 264, distance: 433.3
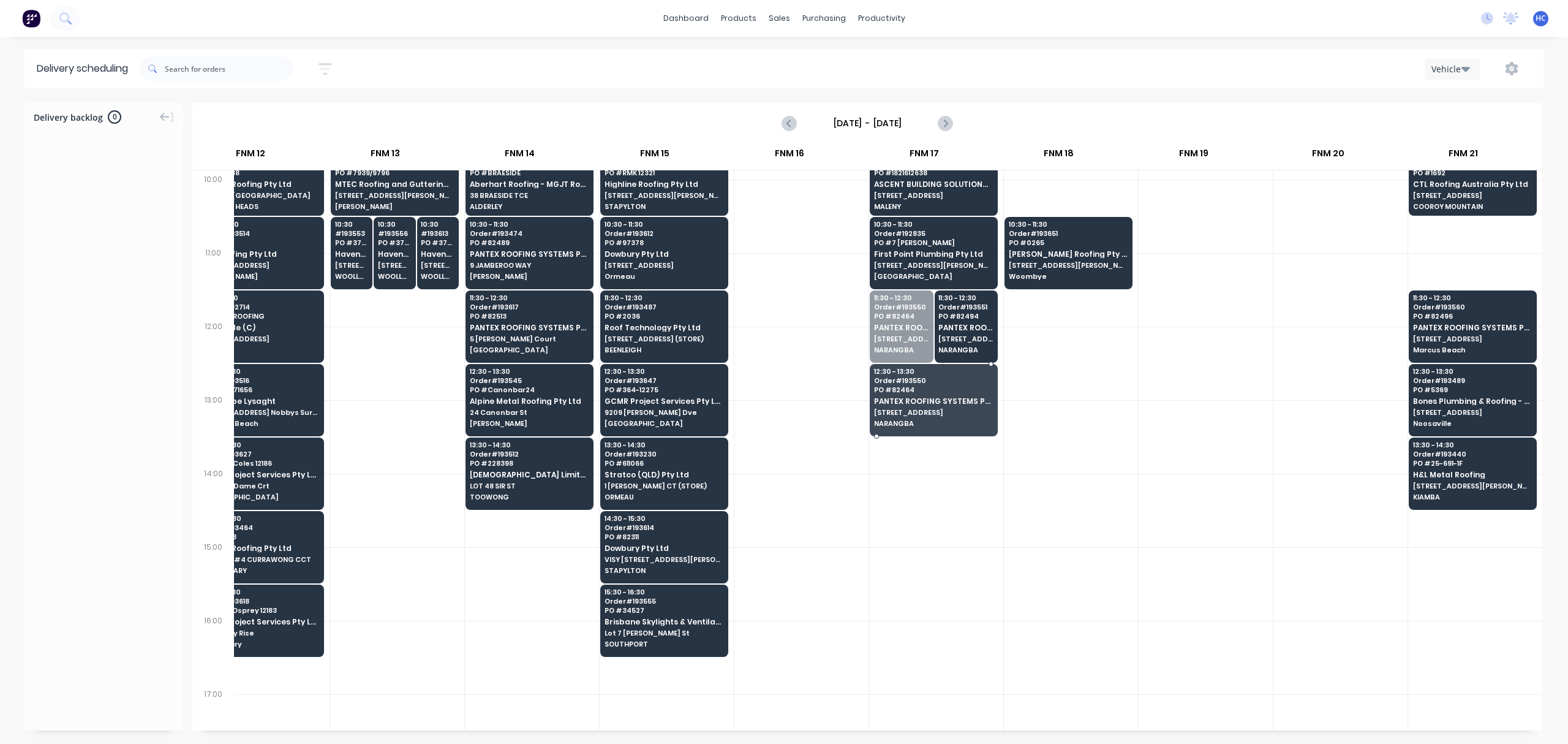
drag, startPoint x: 869, startPoint y: 345, endPoint x: 880, endPoint y: 388, distance: 44.4
drag, startPoint x: 934, startPoint y: 327, endPoint x: 939, endPoint y: 298, distance: 29.4
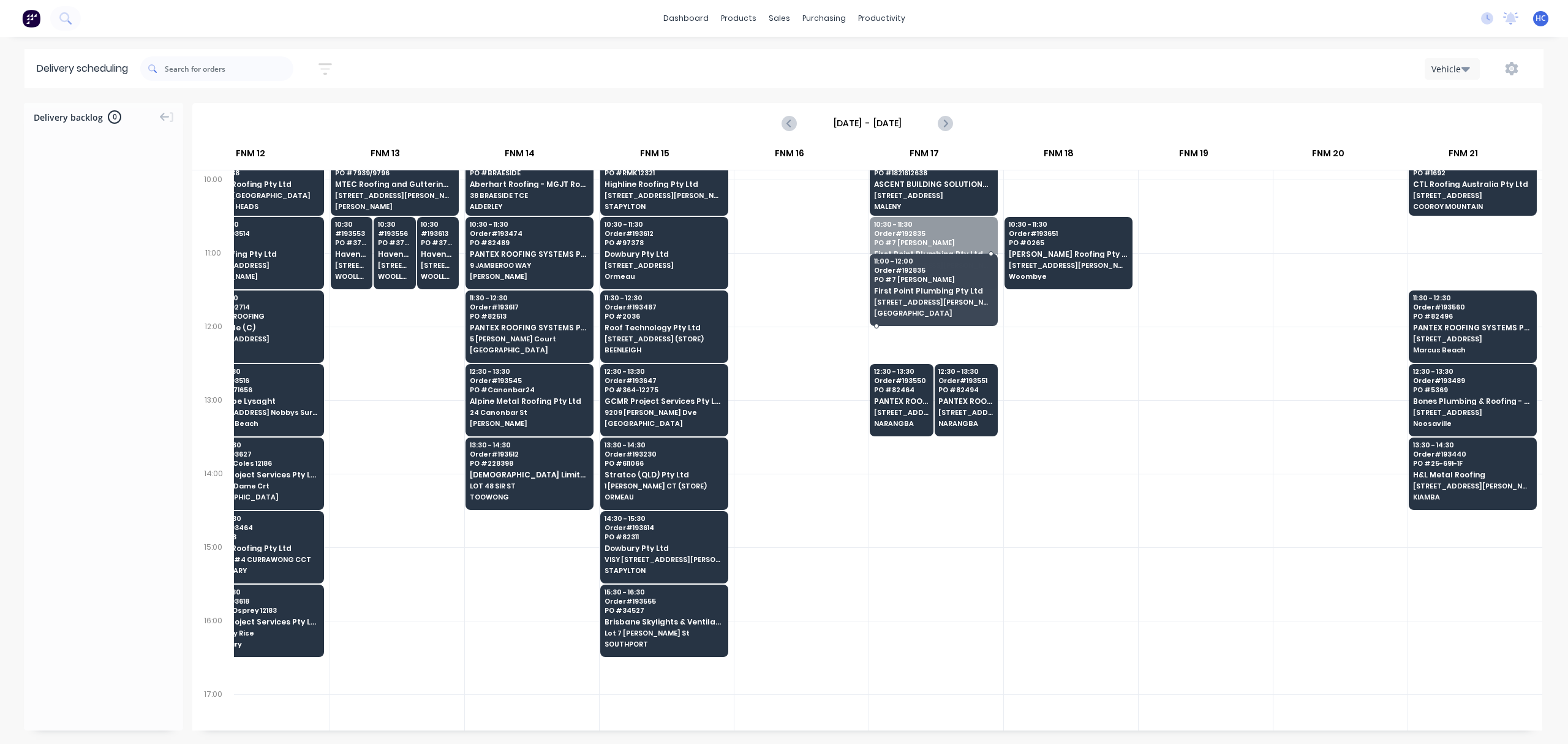
drag, startPoint x: 928, startPoint y: 247, endPoint x: 929, endPoint y: 311, distance: 64.0
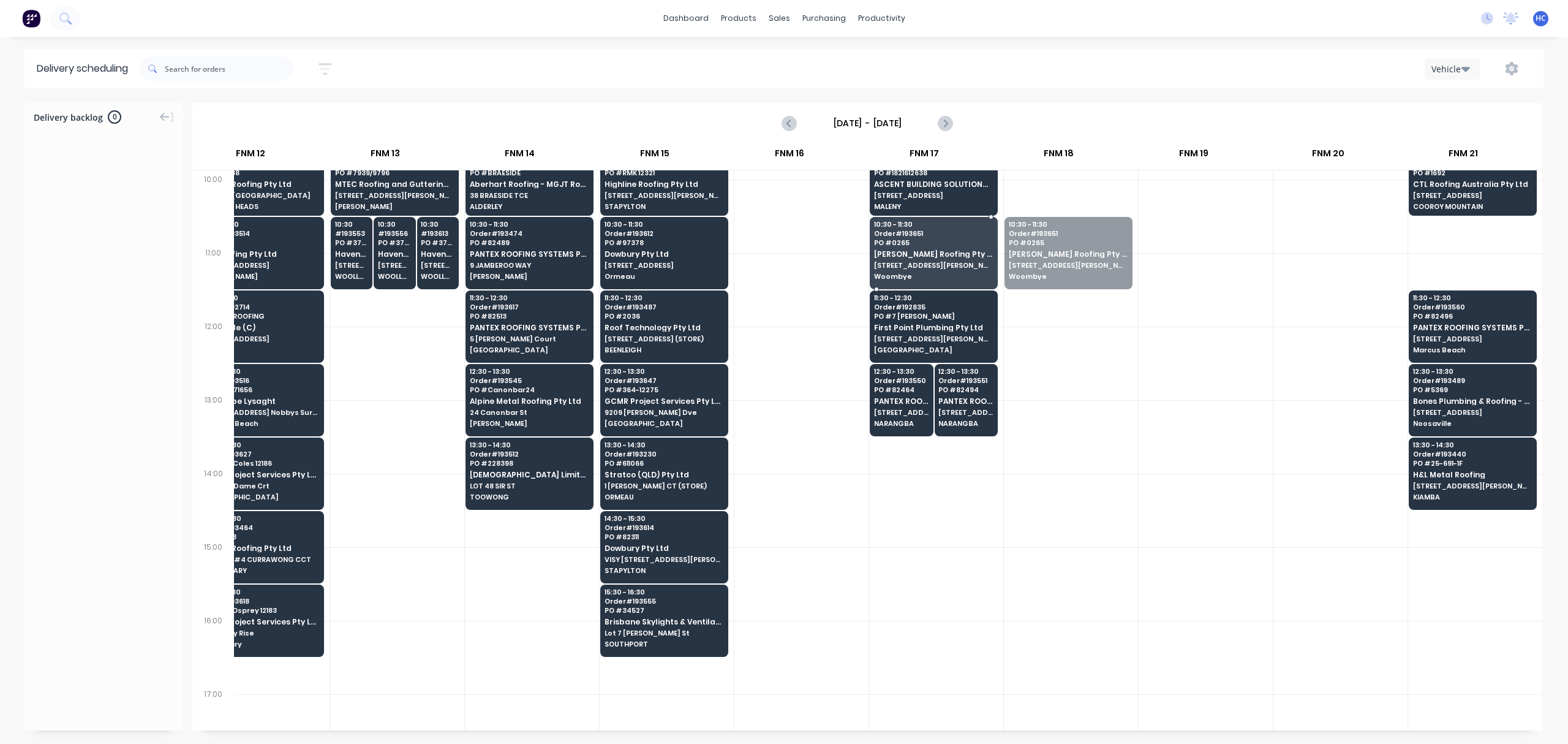
drag, startPoint x: 1032, startPoint y: 254, endPoint x: 1111, endPoint y: 293, distance: 88.1
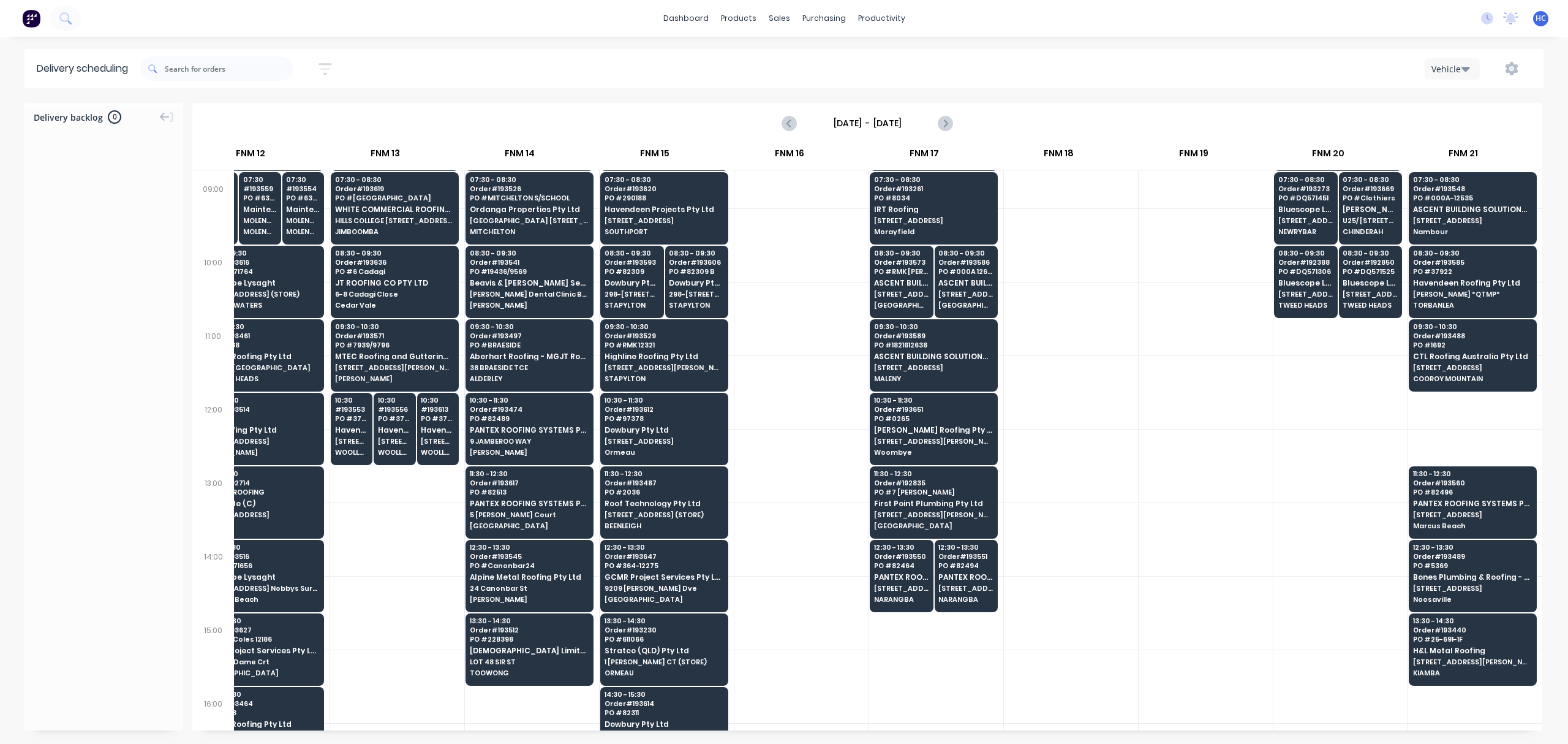
scroll to position [0, 1264]
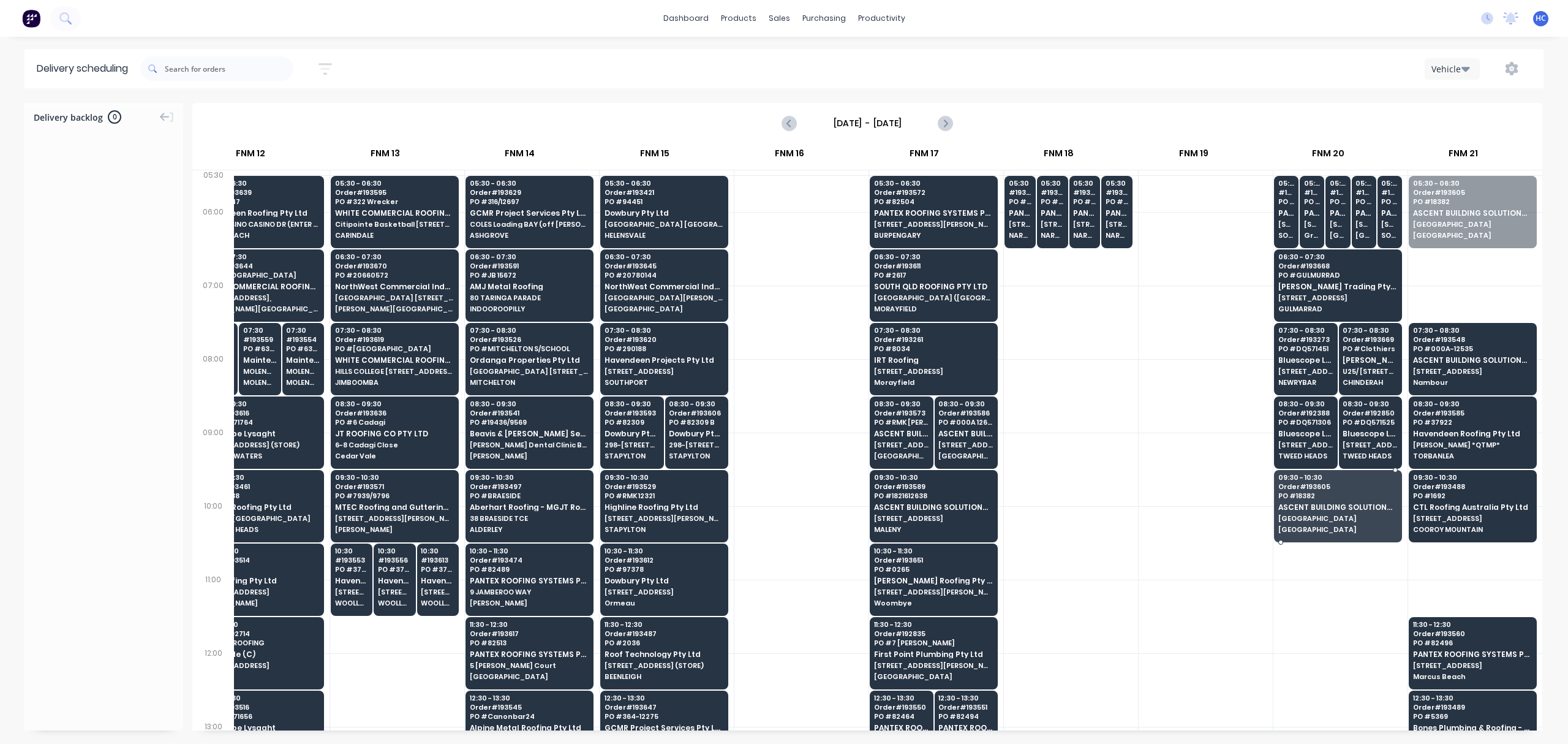
drag, startPoint x: 1487, startPoint y: 223, endPoint x: 1349, endPoint y: 514, distance: 322.1
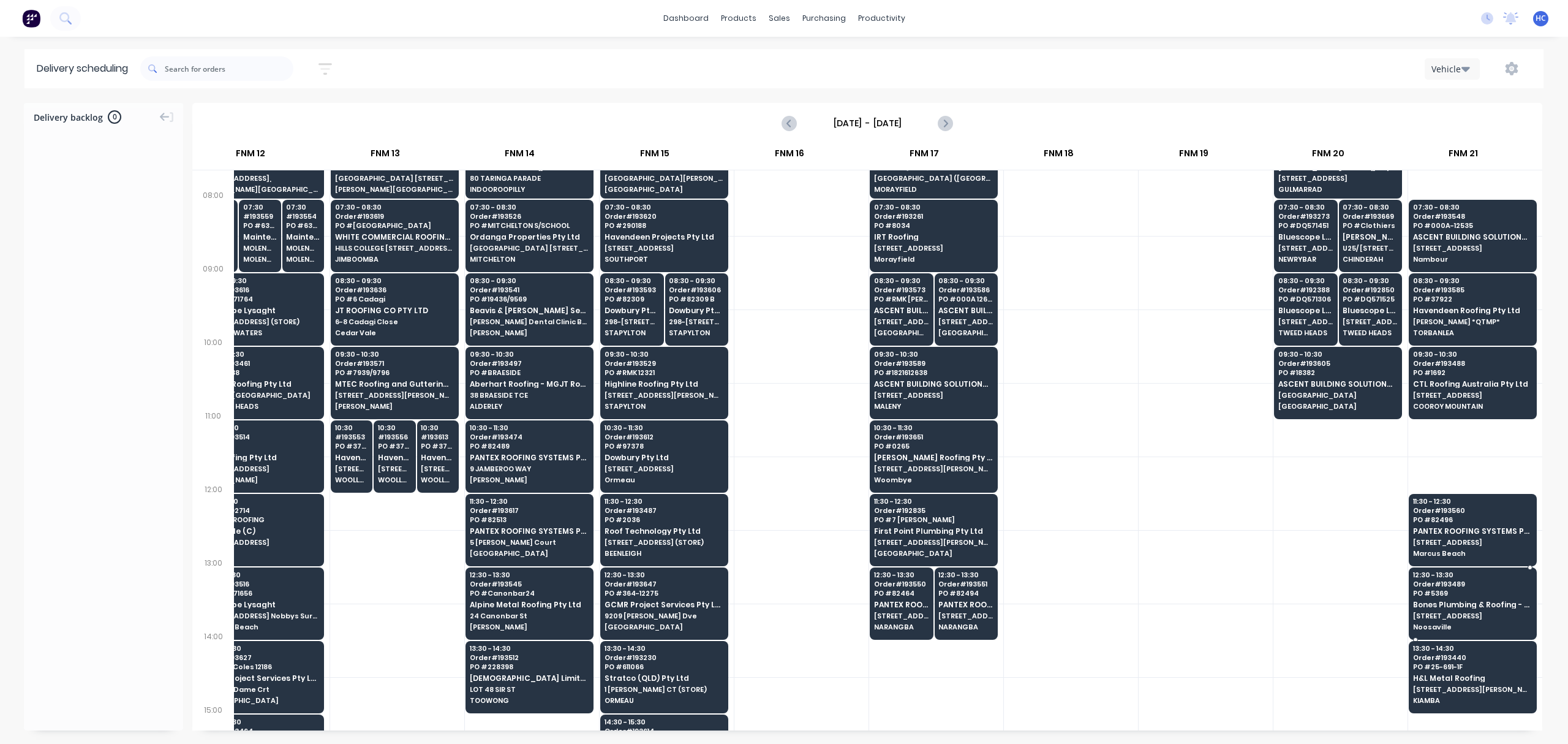
scroll to position [163, 1264]
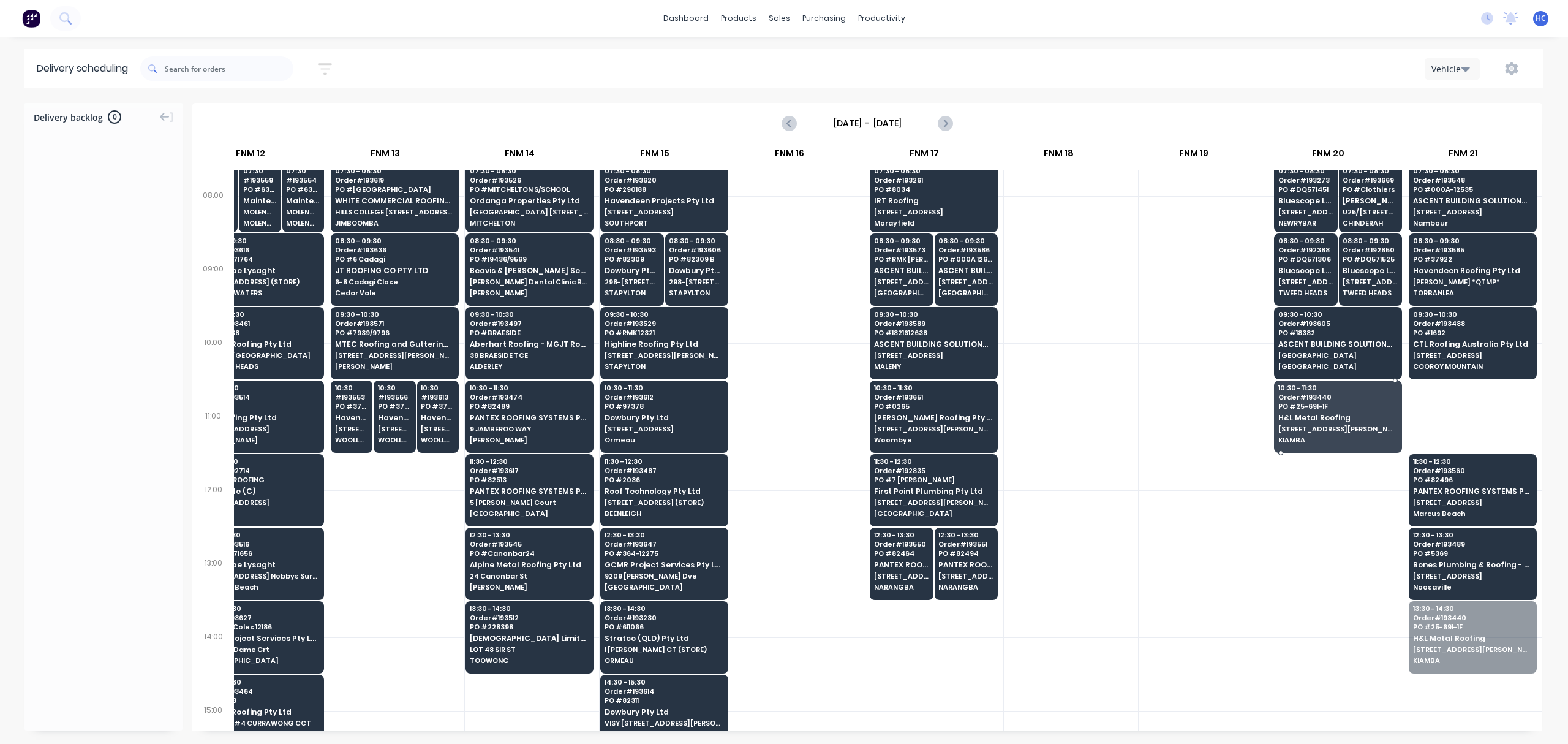
drag, startPoint x: 1448, startPoint y: 636, endPoint x: 1357, endPoint y: 420, distance: 234.4
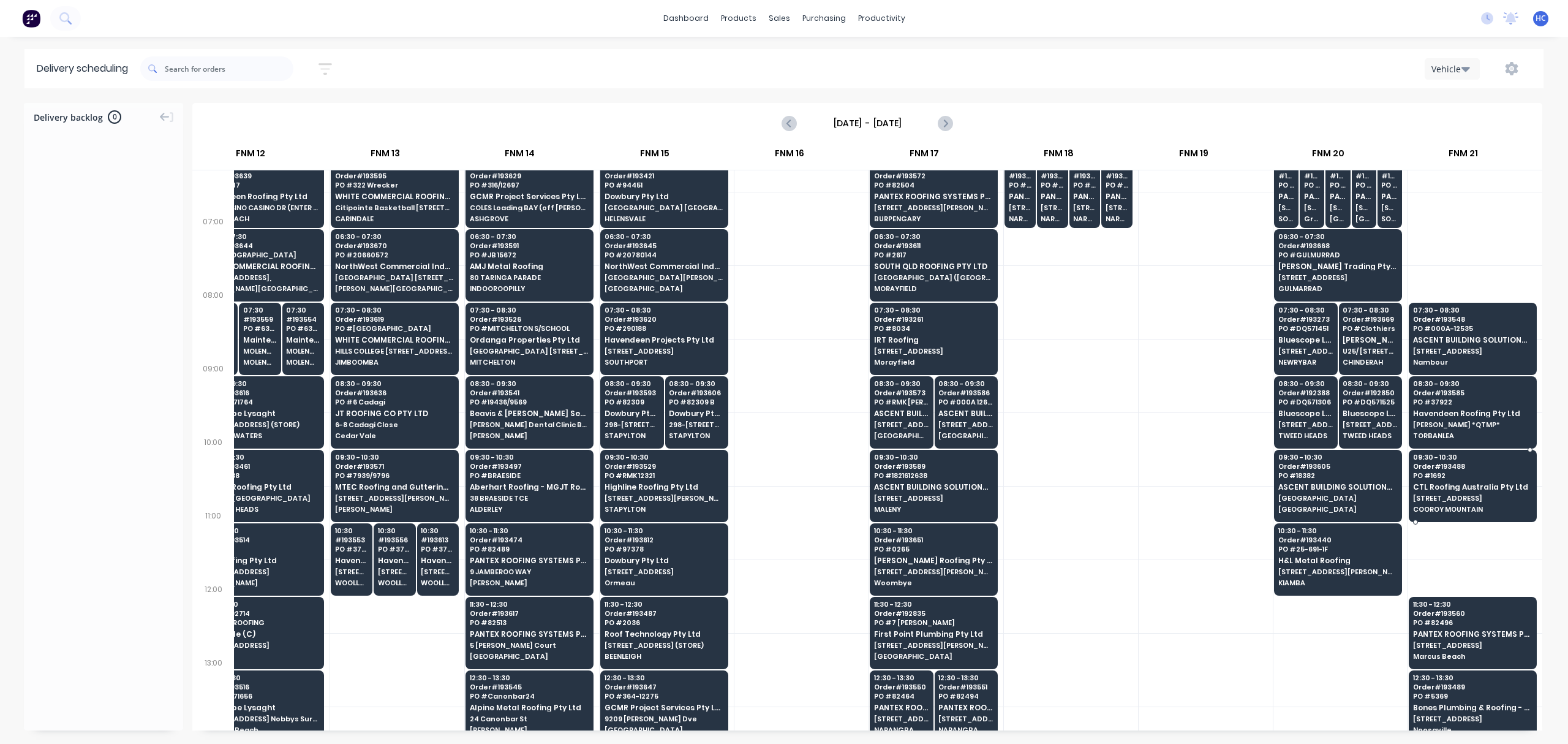
scroll to position [0, 1264]
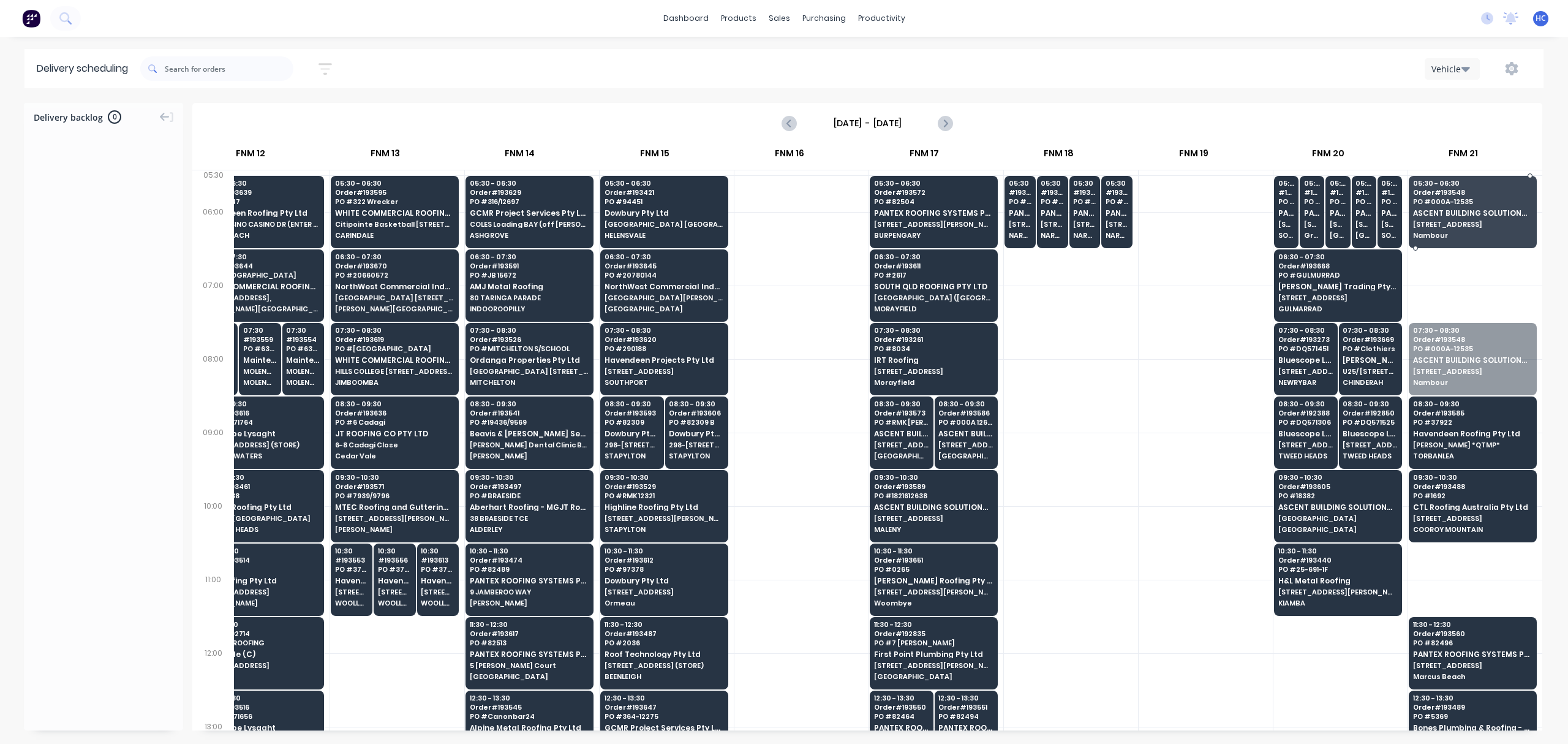
drag, startPoint x: 1452, startPoint y: 371, endPoint x: 1488, endPoint y: 223, distance: 152.3
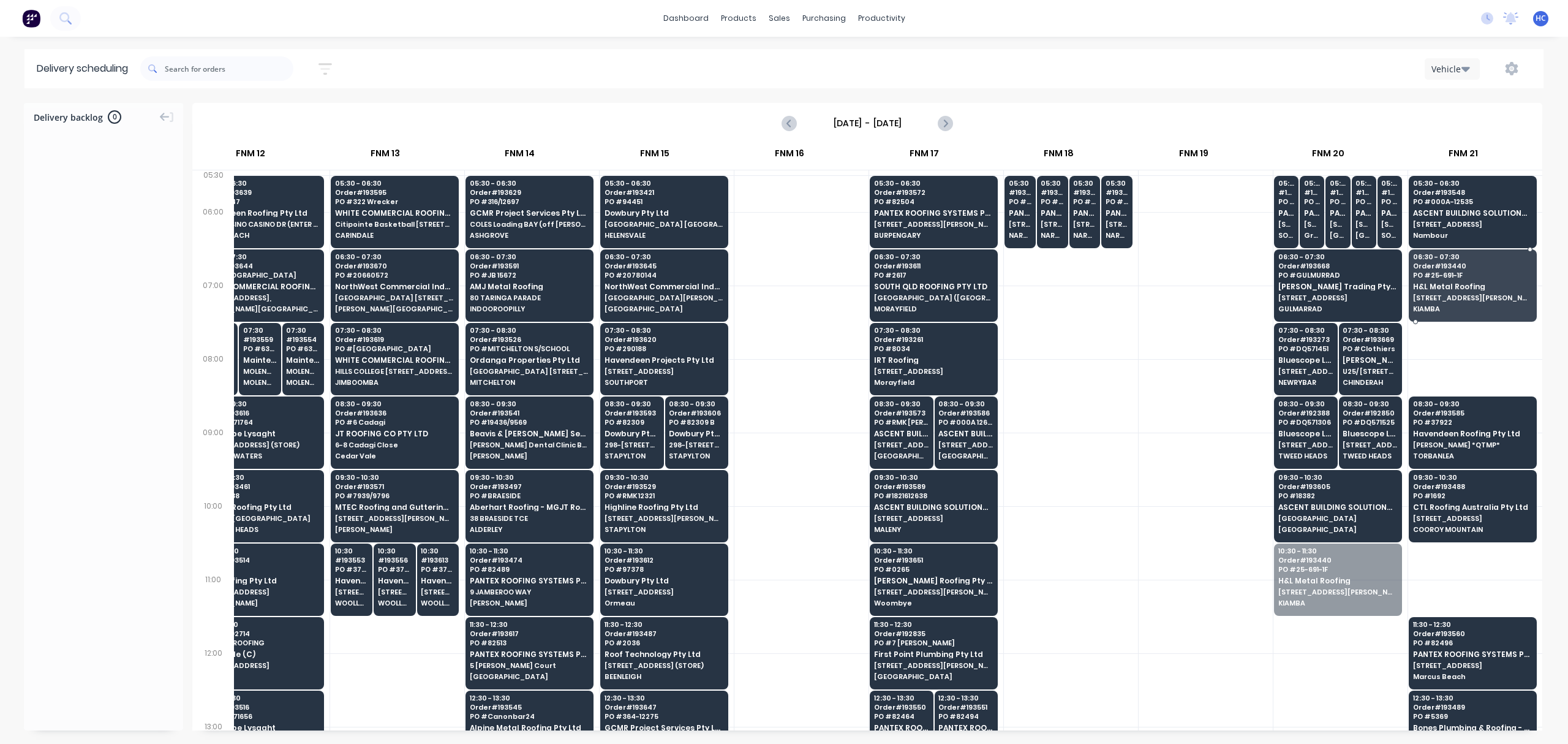
drag, startPoint x: 1324, startPoint y: 581, endPoint x: 1441, endPoint y: 292, distance: 311.8
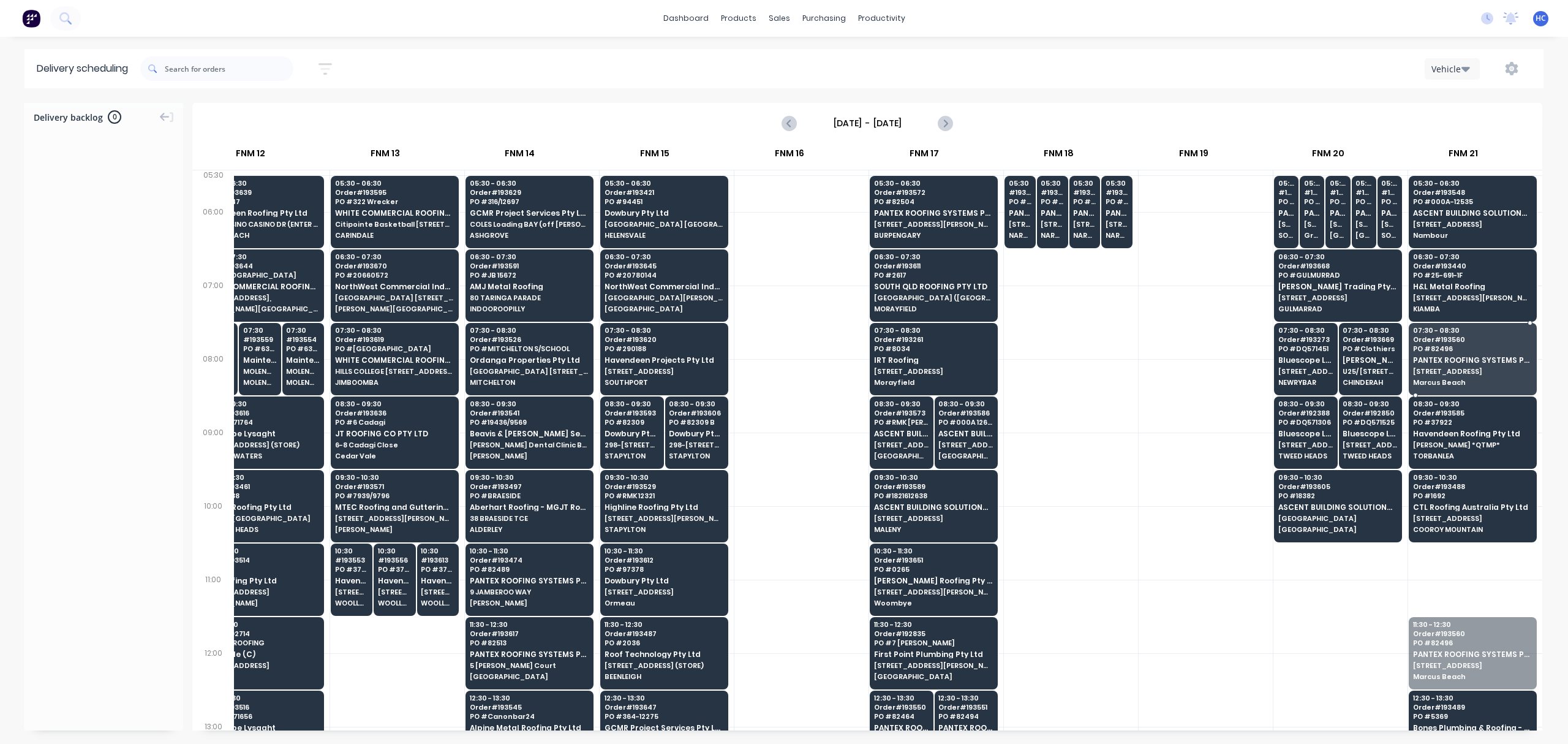
drag, startPoint x: 1461, startPoint y: 642, endPoint x: 1491, endPoint y: 347, distance: 296.5
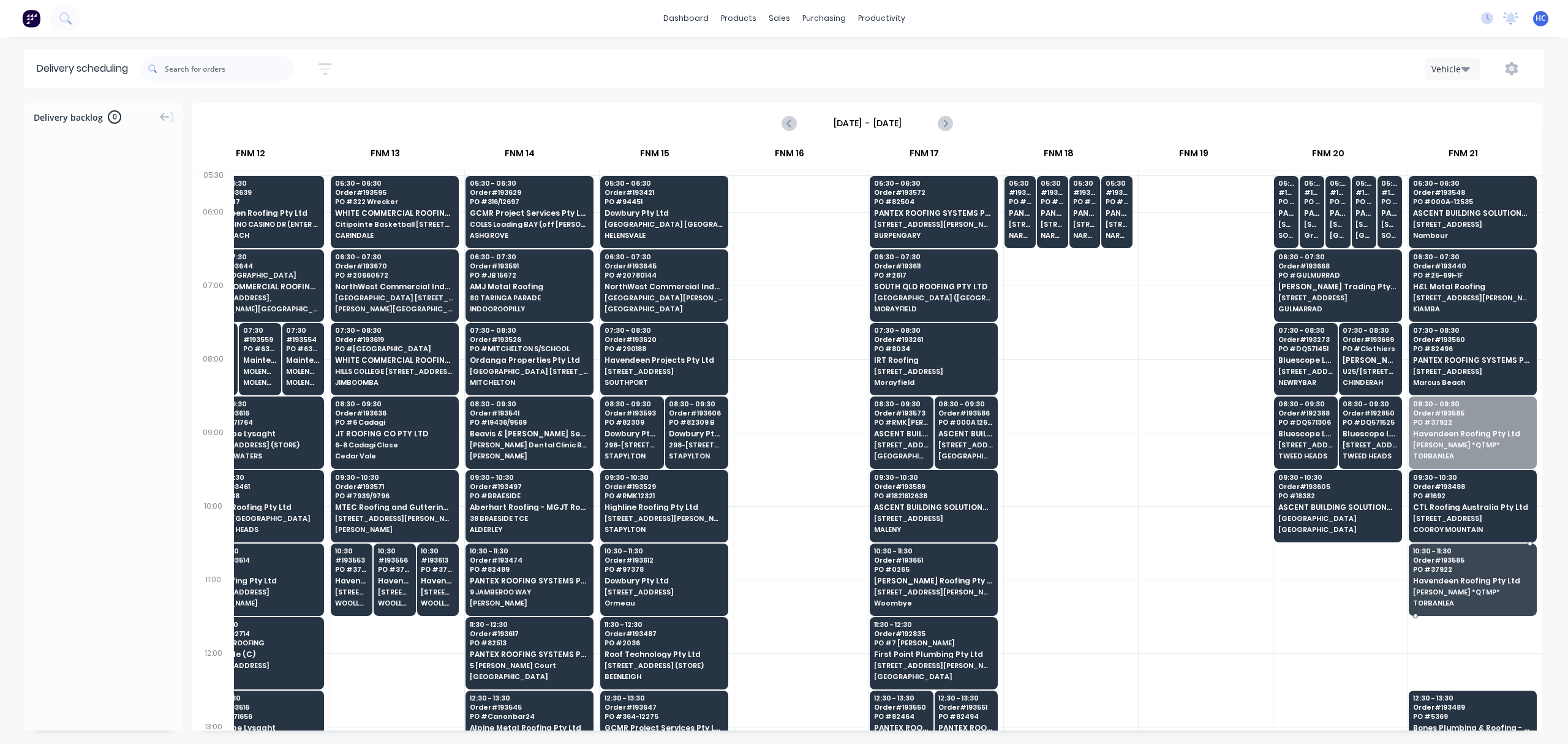
drag, startPoint x: 1466, startPoint y: 428, endPoint x: 1454, endPoint y: 586, distance: 158.5
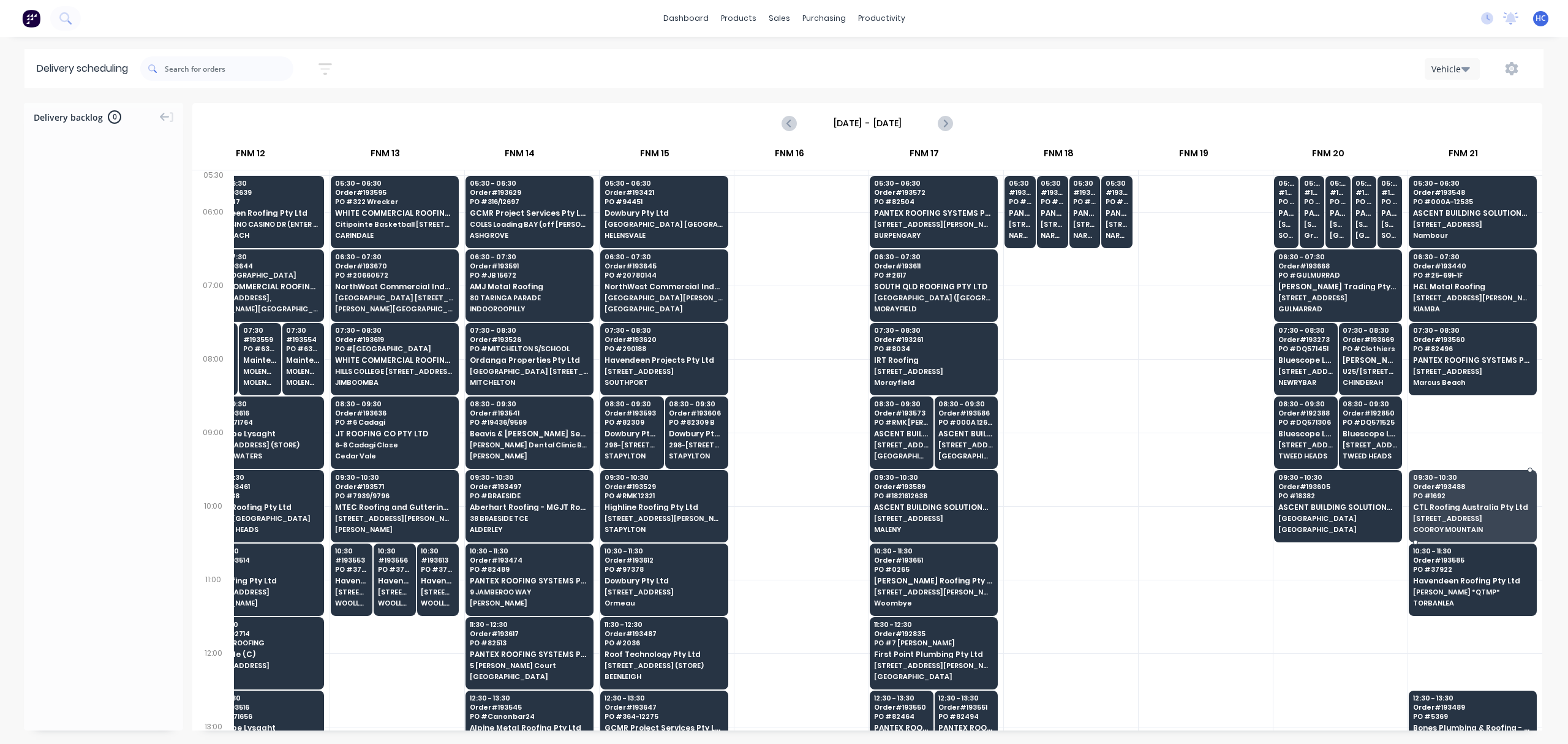
drag, startPoint x: 1452, startPoint y: 513, endPoint x: 1468, endPoint y: 510, distance: 16.3
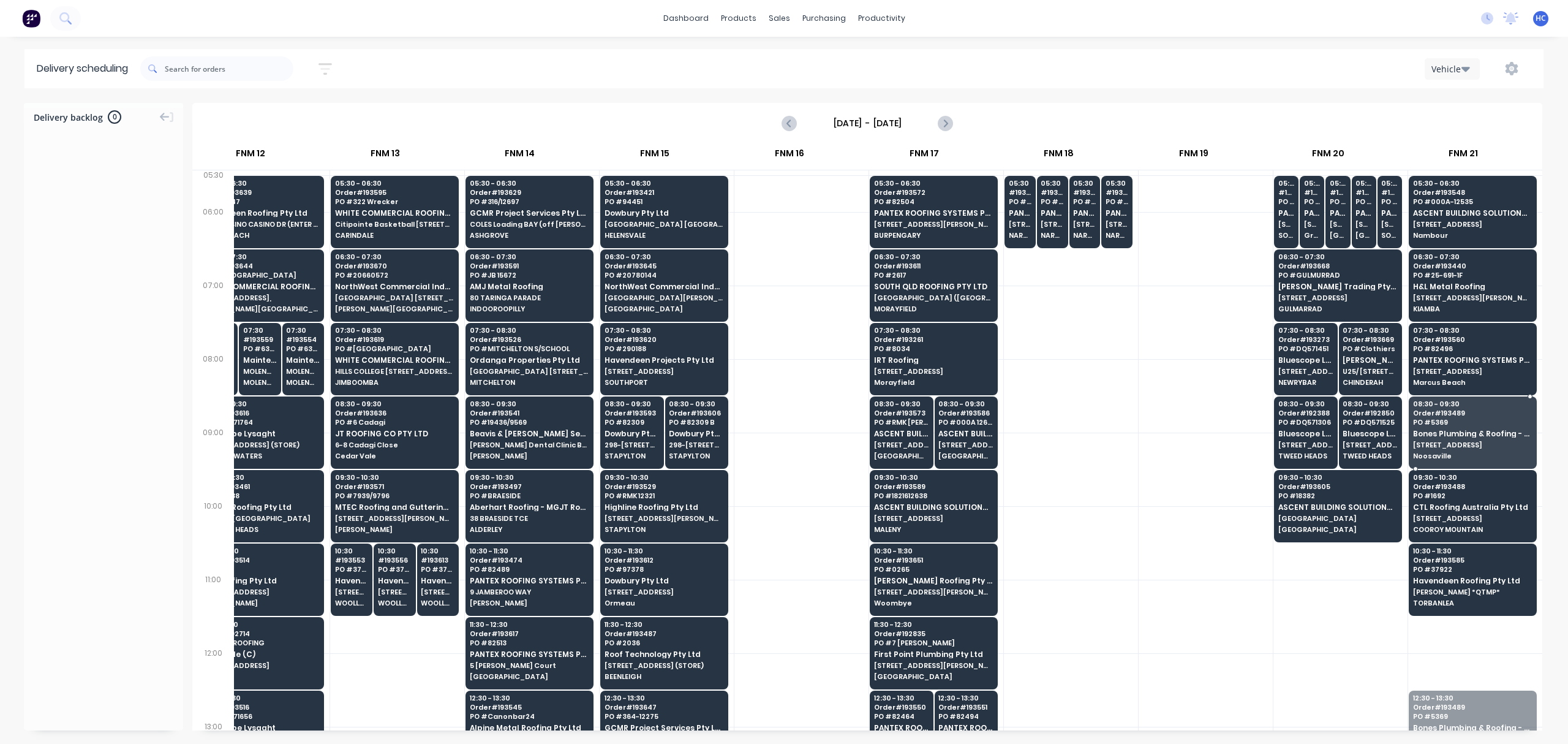
drag, startPoint x: 1446, startPoint y: 712, endPoint x: 1470, endPoint y: 420, distance: 293.0
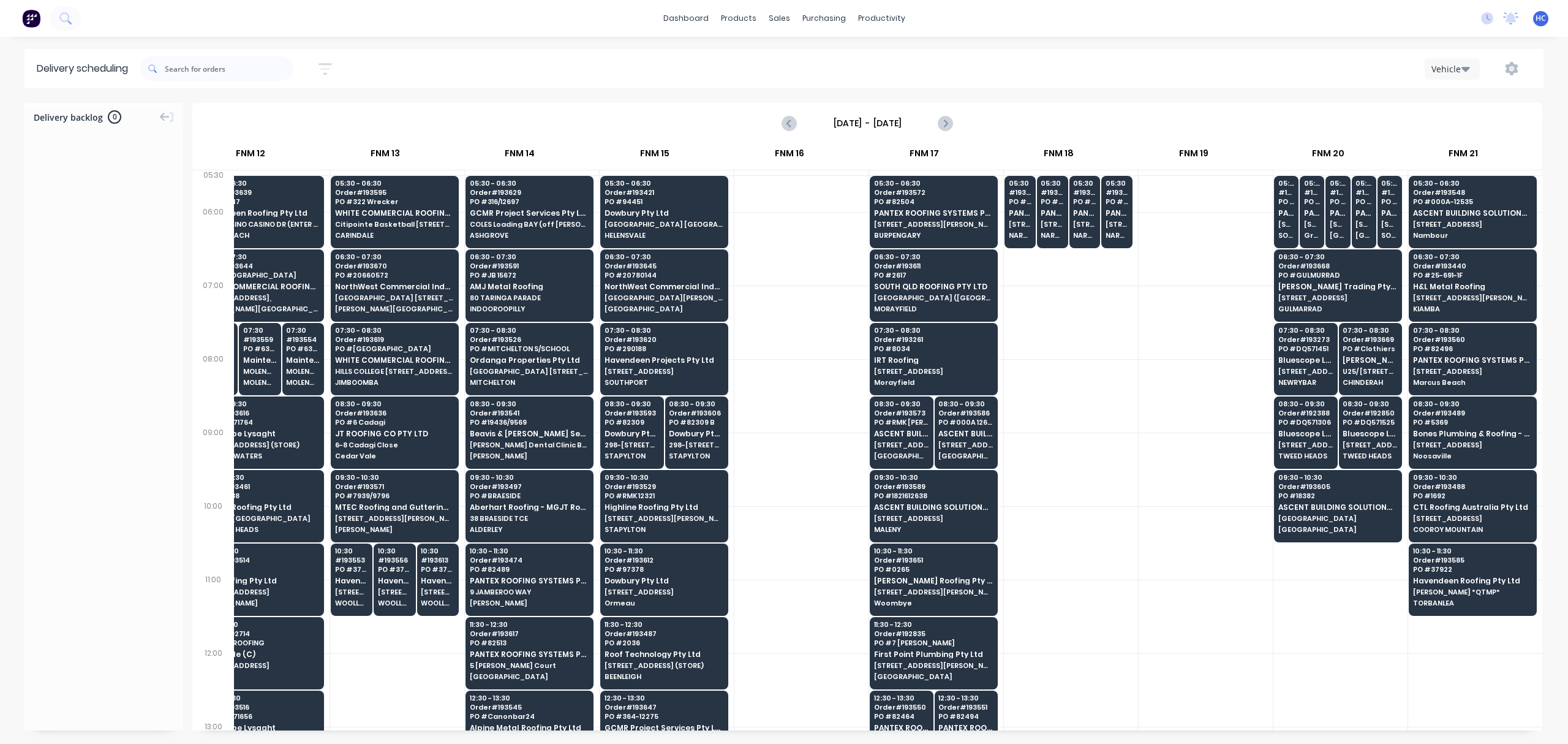
click at [1201, 437] on div at bounding box center [1206, 469] width 134 height 74
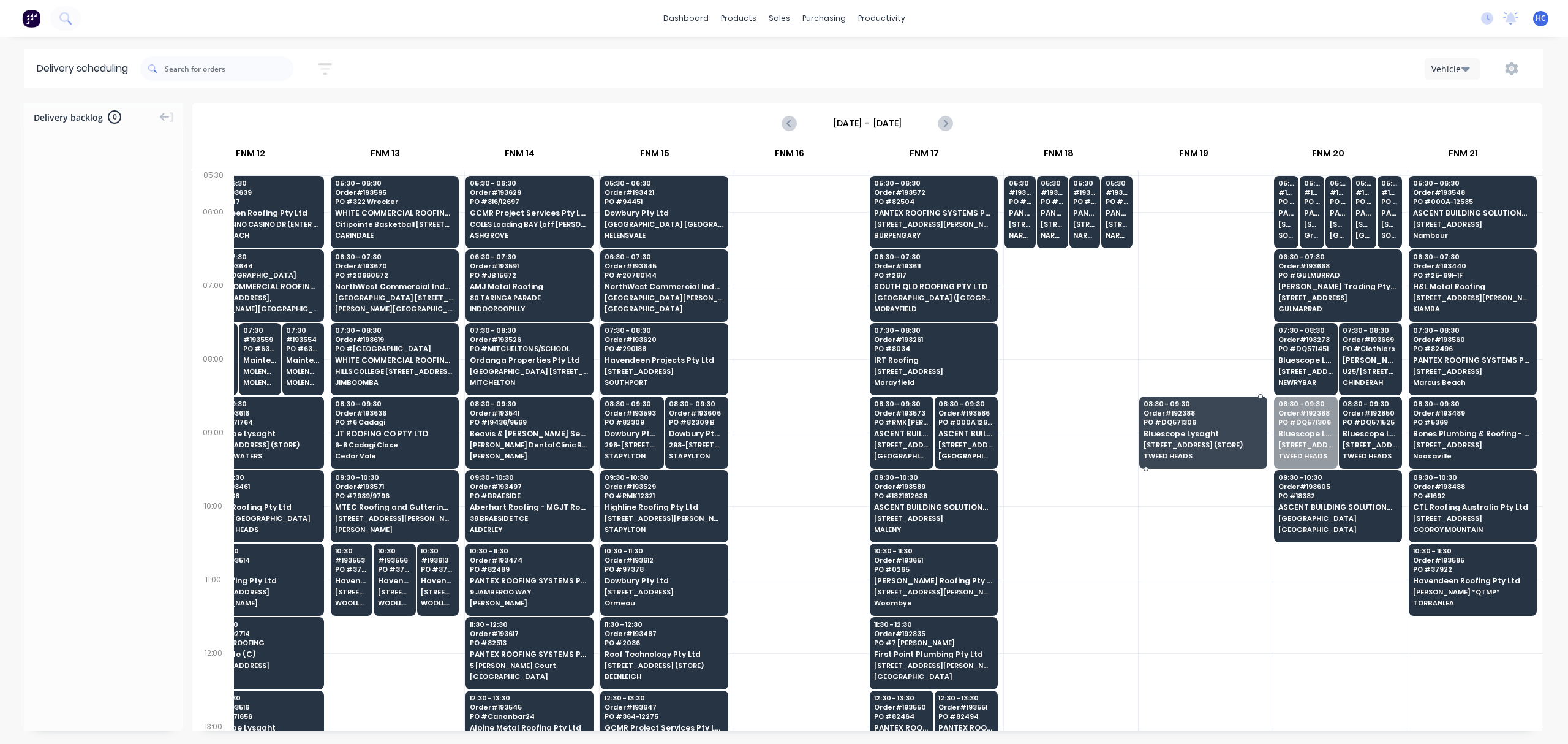
drag, startPoint x: 1267, startPoint y: 454, endPoint x: 1241, endPoint y: 454, distance: 26.0
drag, startPoint x: 1307, startPoint y: 433, endPoint x: 1163, endPoint y: 437, distance: 144.1
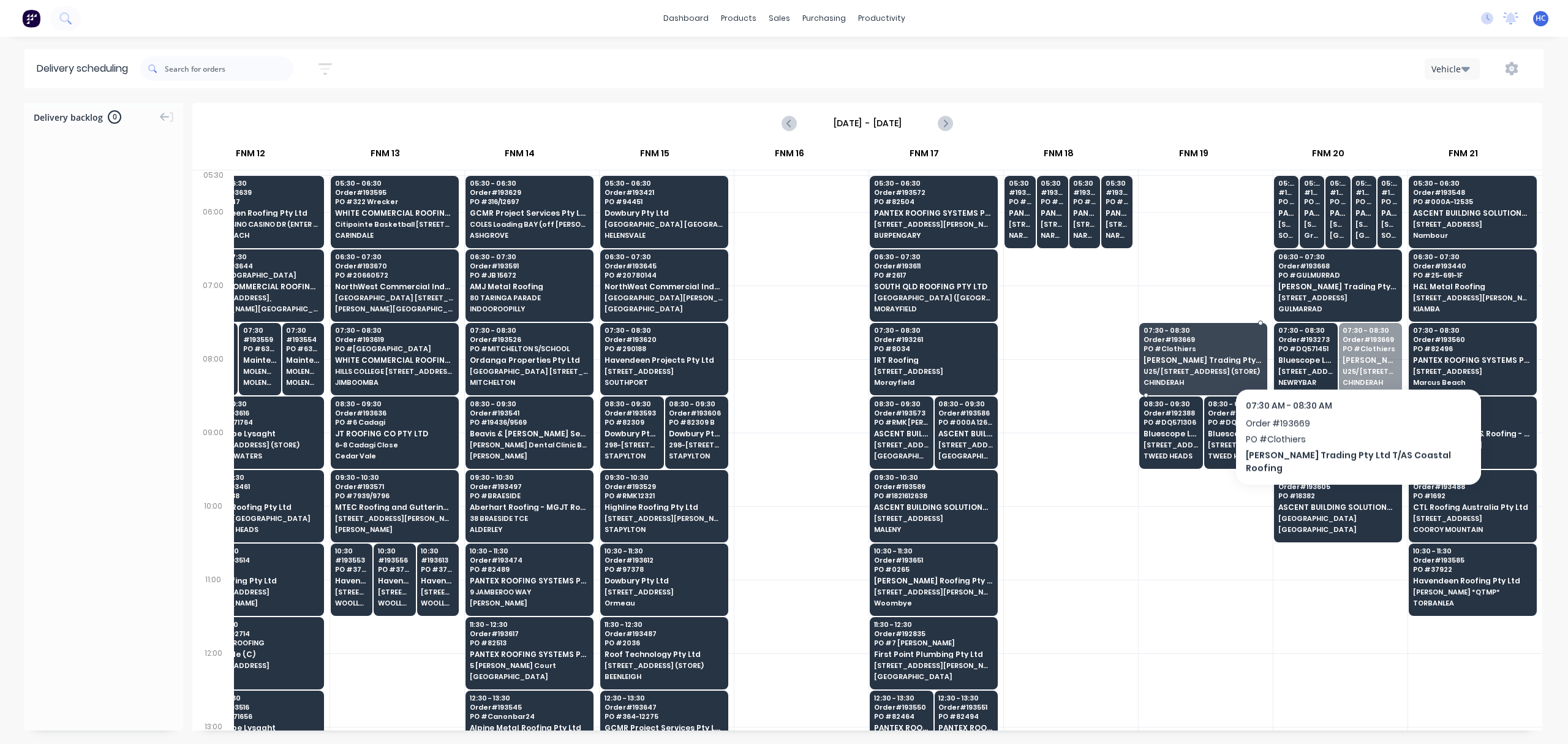
drag, startPoint x: 1358, startPoint y: 353, endPoint x: 1326, endPoint y: 358, distance: 32.4
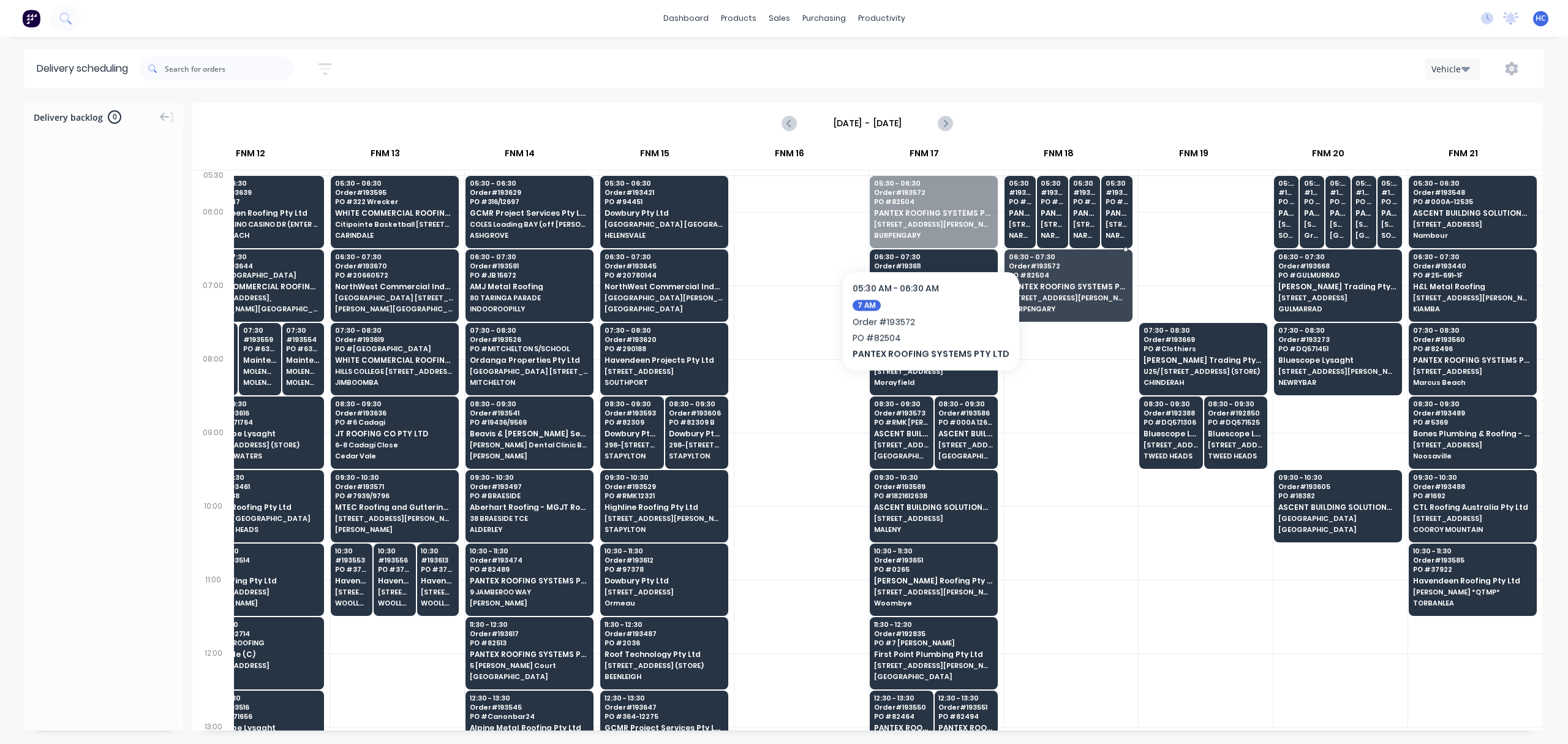
drag, startPoint x: 907, startPoint y: 222, endPoint x: 926, endPoint y: 234, distance: 22.5
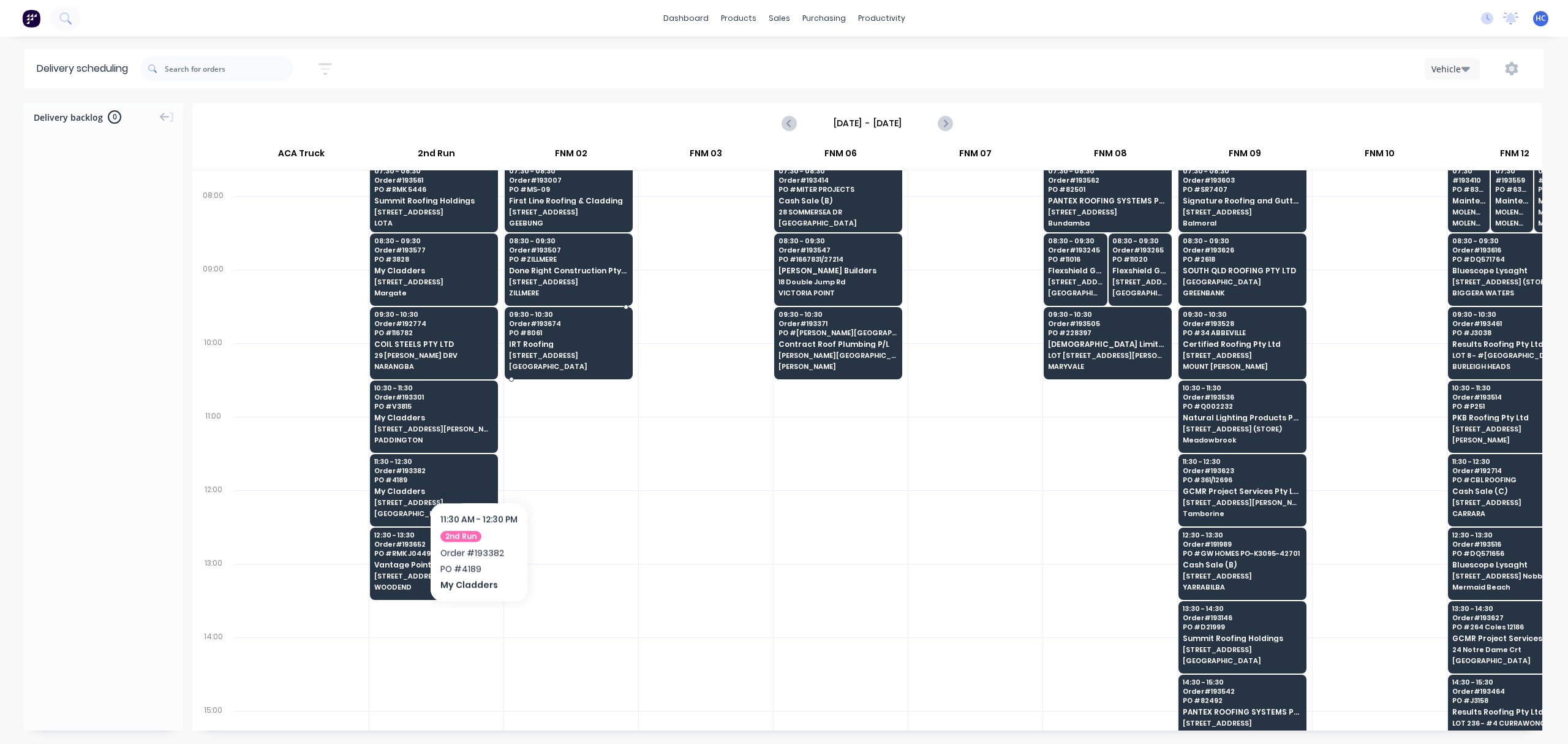
scroll to position [0, 0]
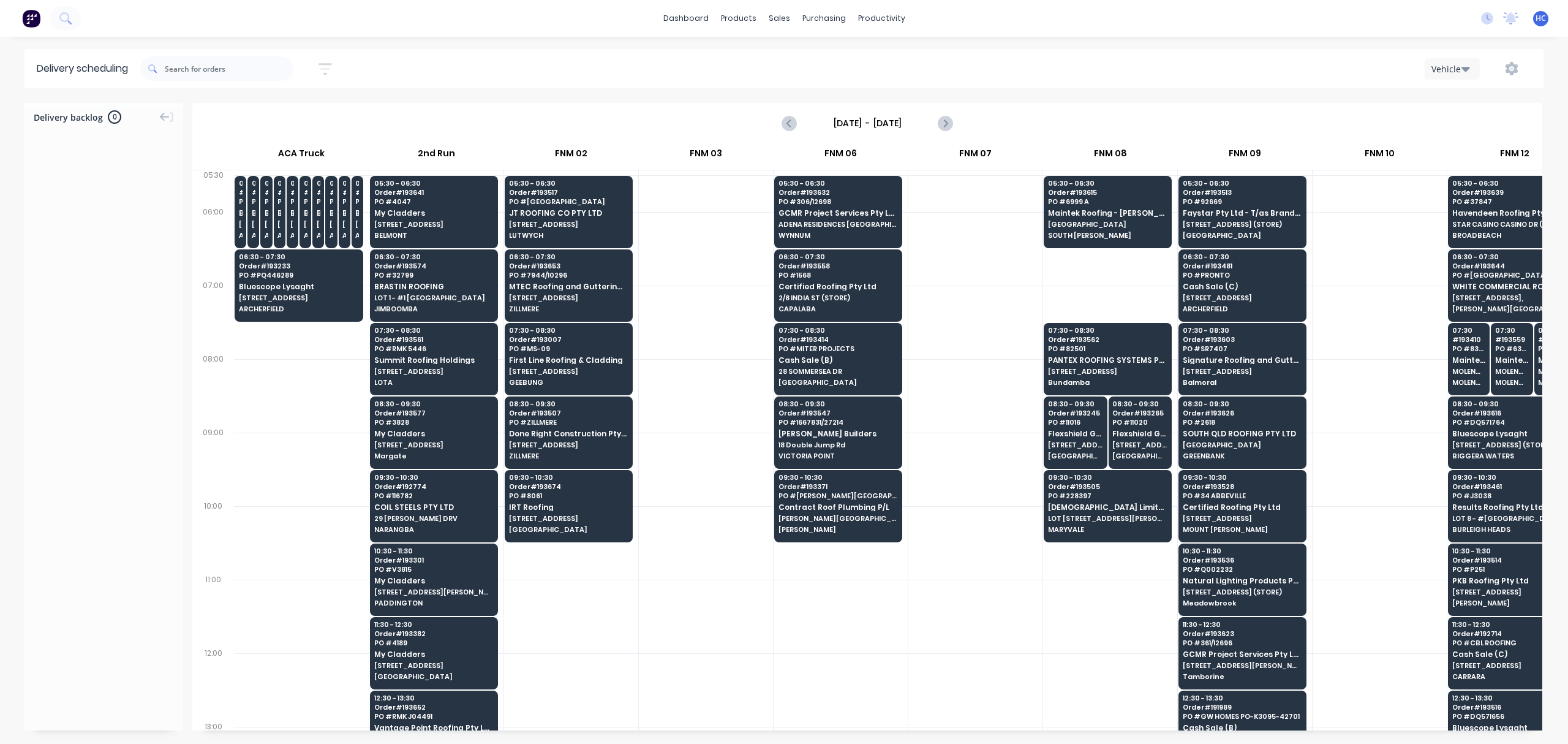
click at [935, 576] on div at bounding box center [975, 745] width 134 height 1140
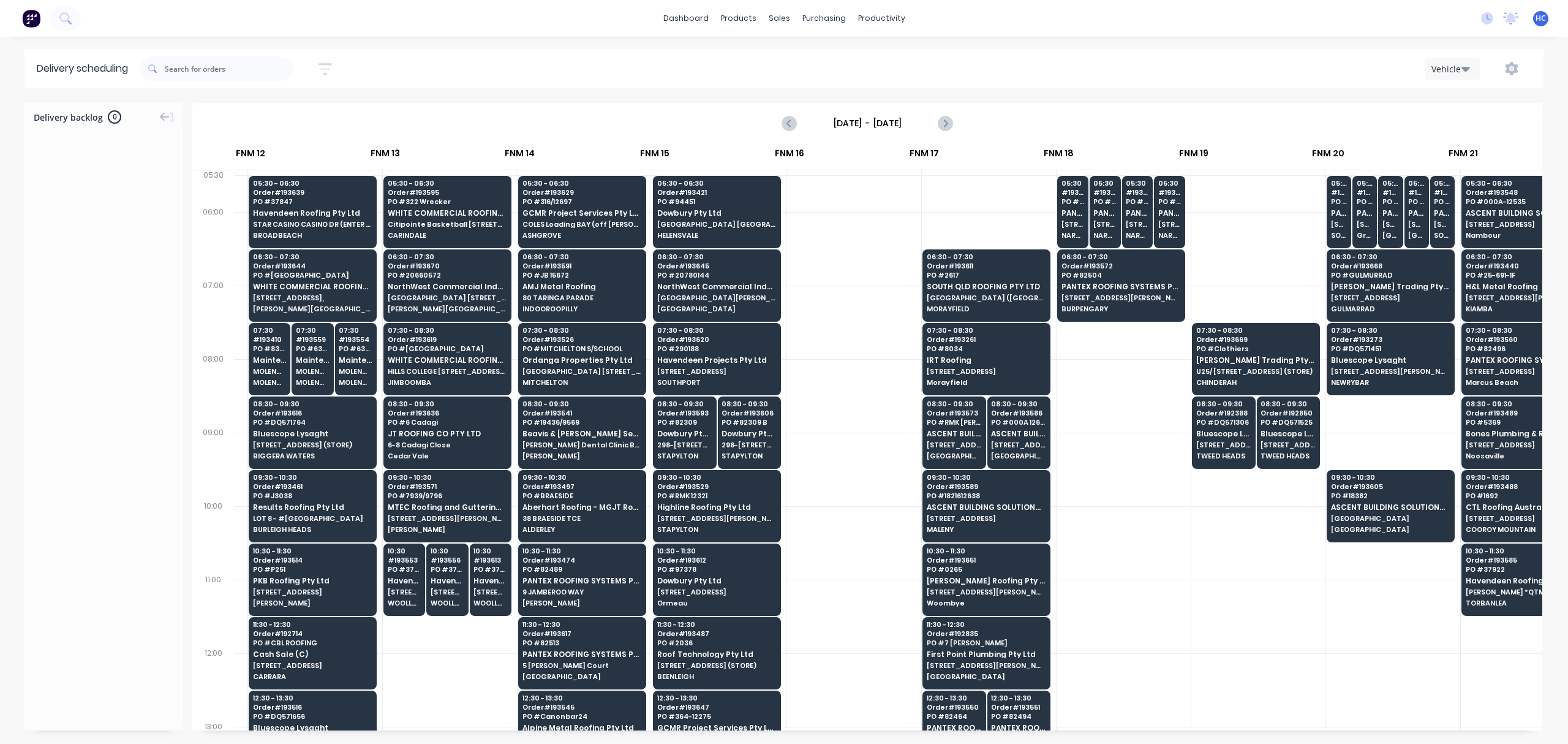
scroll to position [0, 1264]
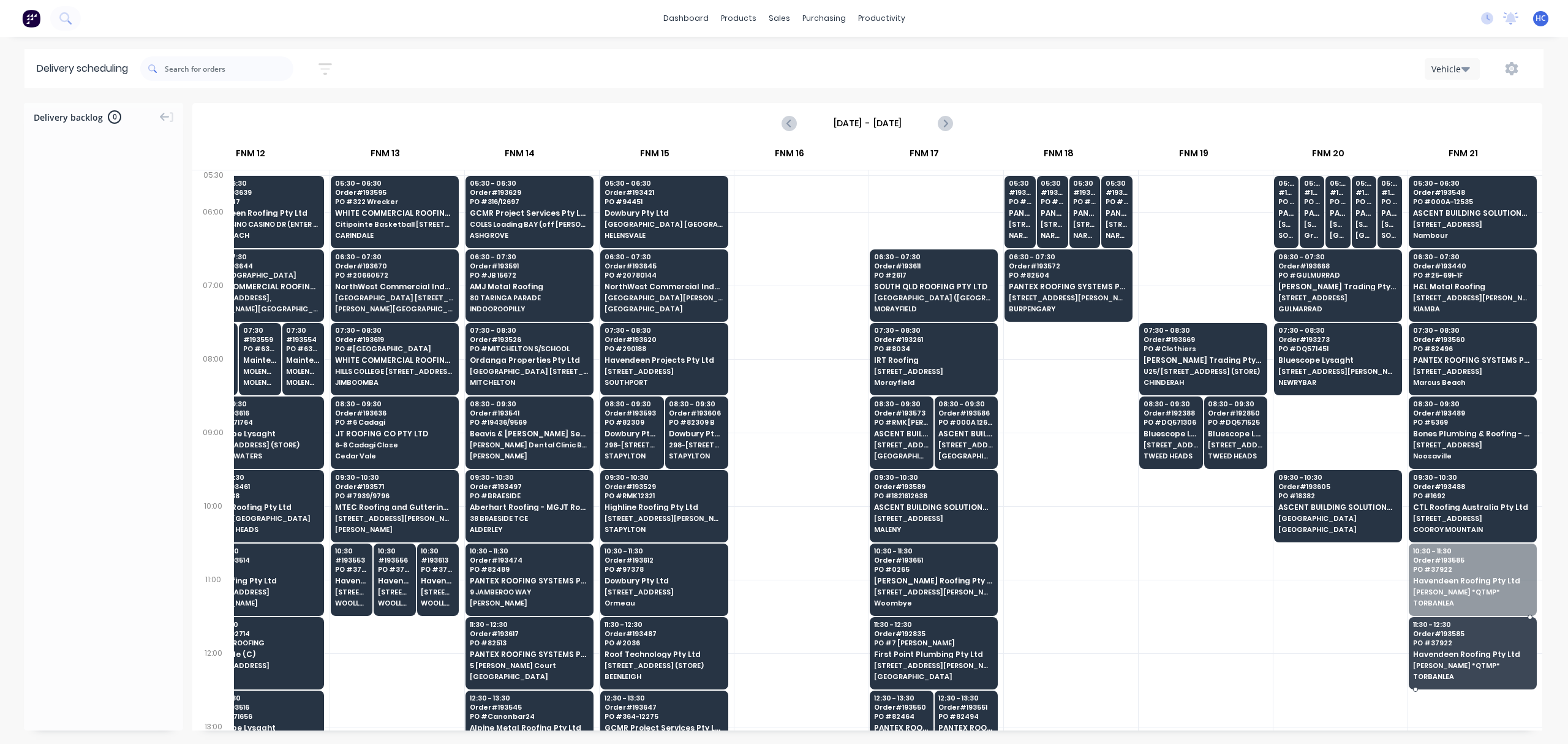
drag, startPoint x: 1459, startPoint y: 582, endPoint x: 1456, endPoint y: 628, distance: 46.1
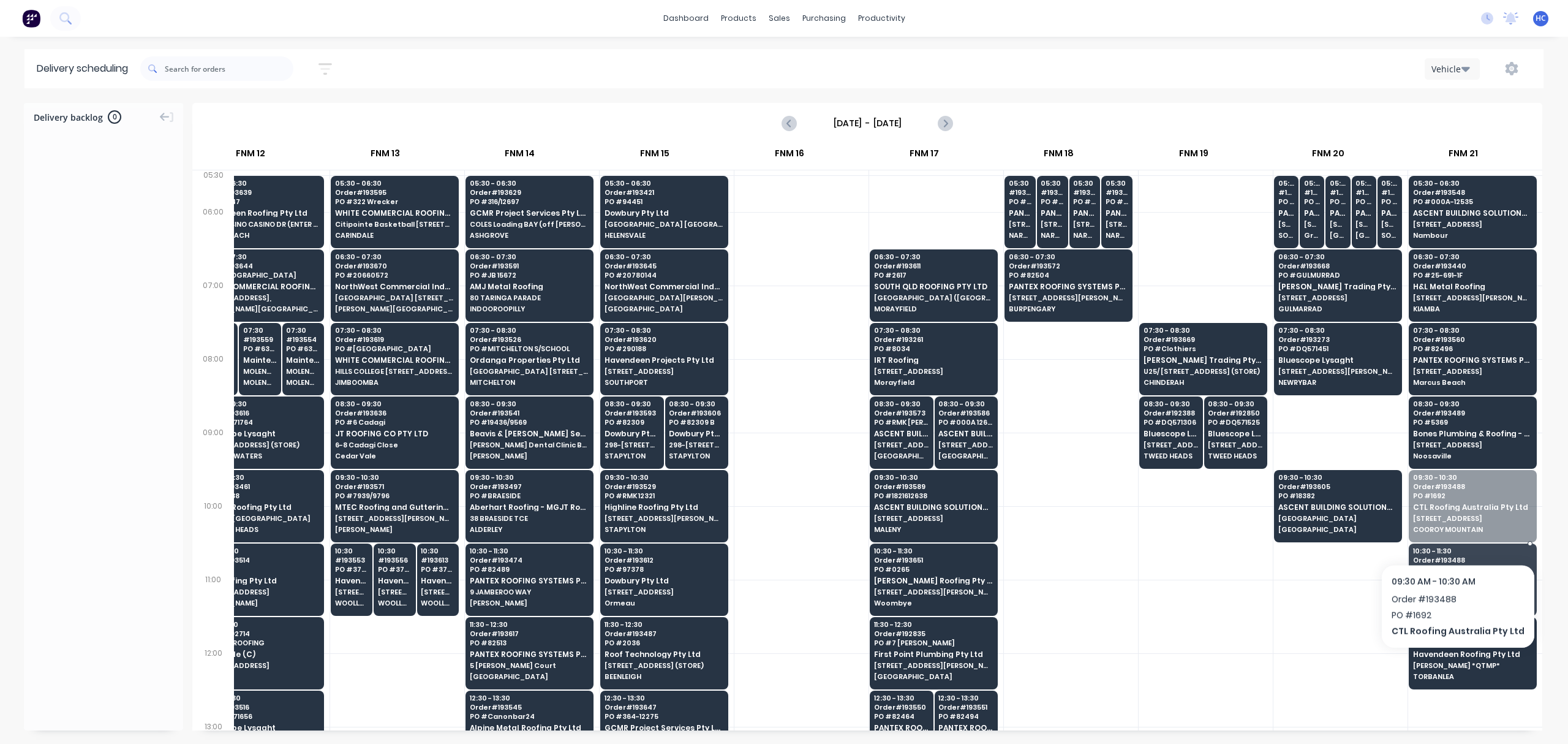
drag, startPoint x: 1453, startPoint y: 511, endPoint x: 1453, endPoint y: 584, distance: 73.0
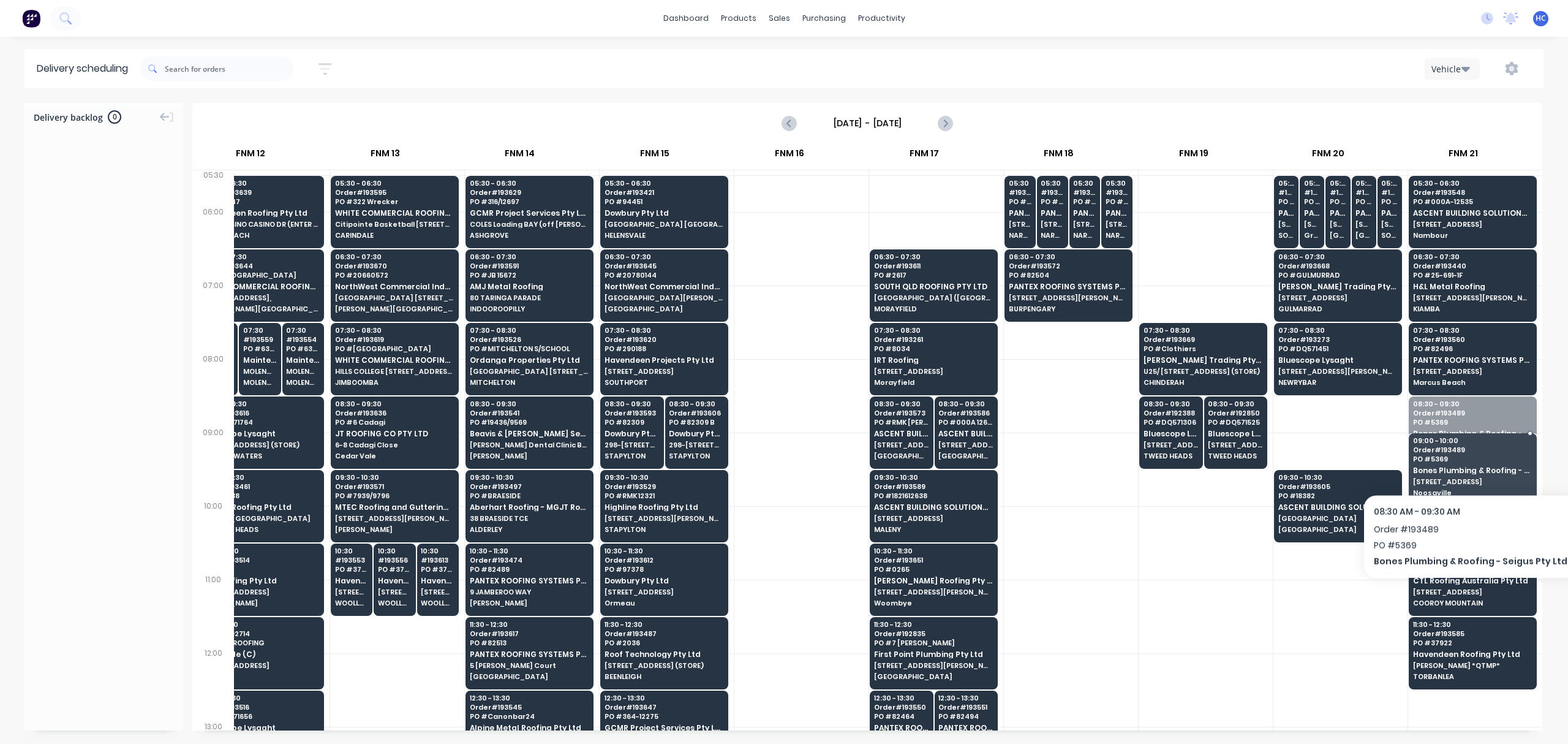
drag, startPoint x: 1466, startPoint y: 440, endPoint x: 1468, endPoint y: 462, distance: 22.1
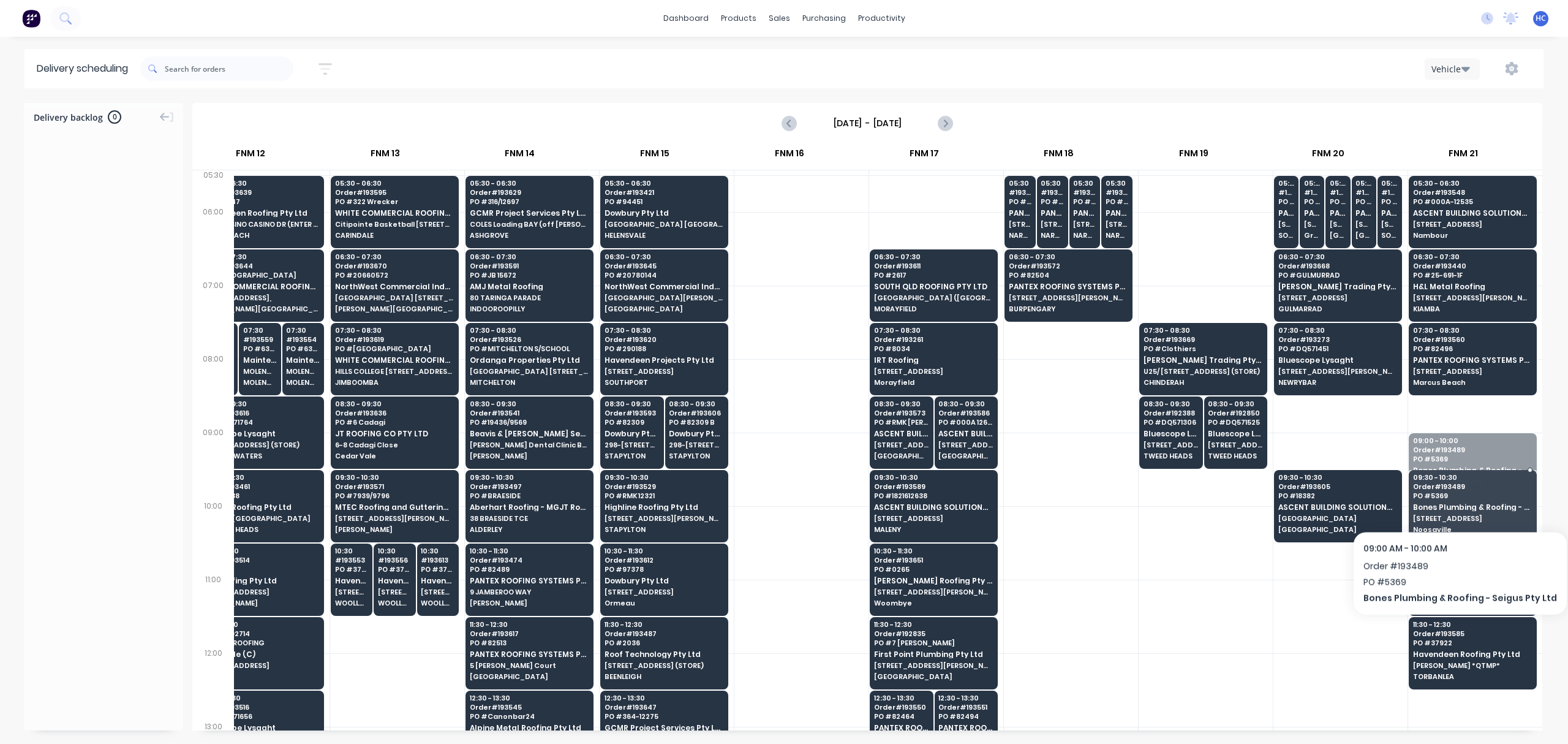
drag, startPoint x: 1457, startPoint y: 481, endPoint x: 1444, endPoint y: 428, distance: 54.6
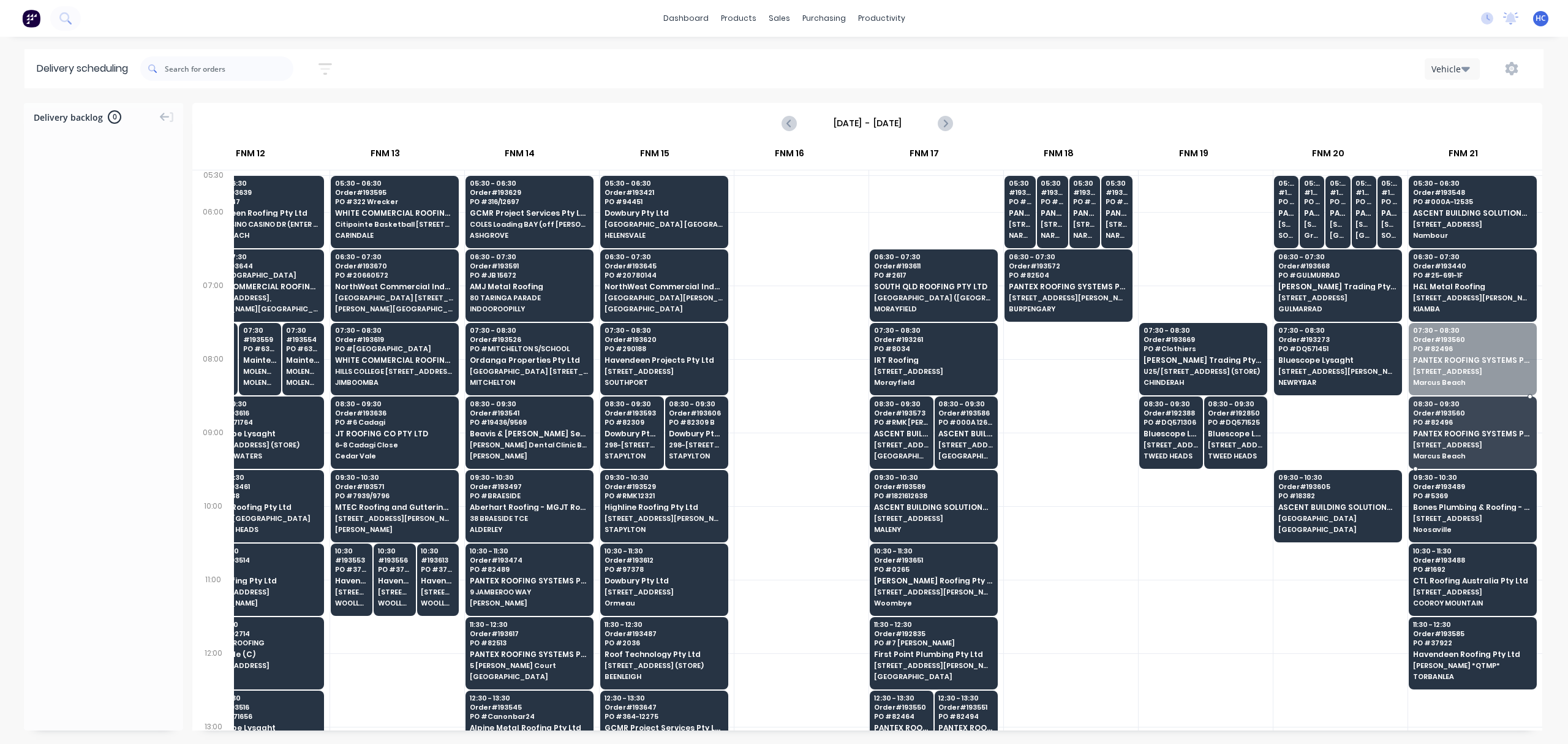
drag, startPoint x: 1473, startPoint y: 383, endPoint x: 1481, endPoint y: 411, distance: 29.1
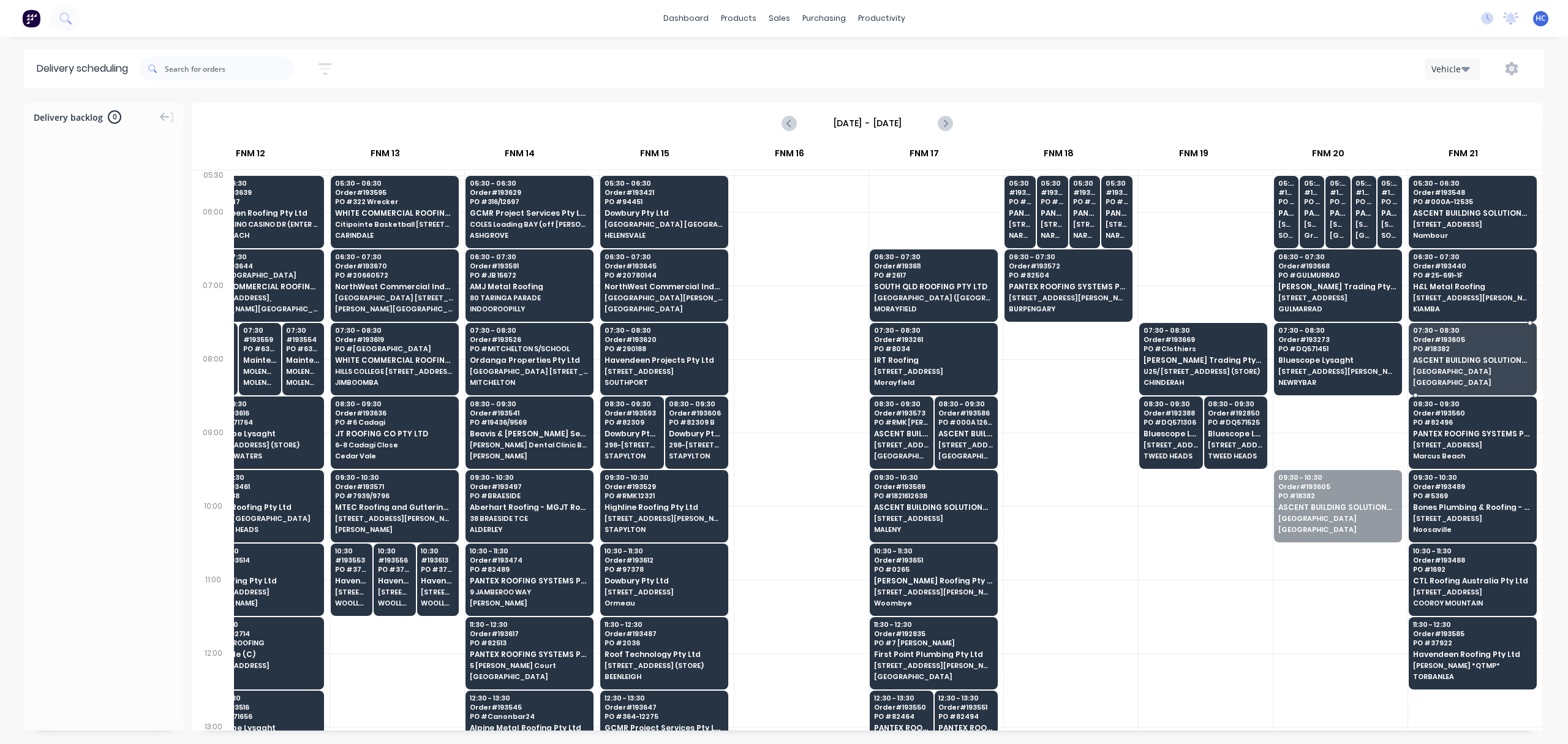
drag, startPoint x: 1309, startPoint y: 523, endPoint x: 1440, endPoint y: 371, distance: 200.7
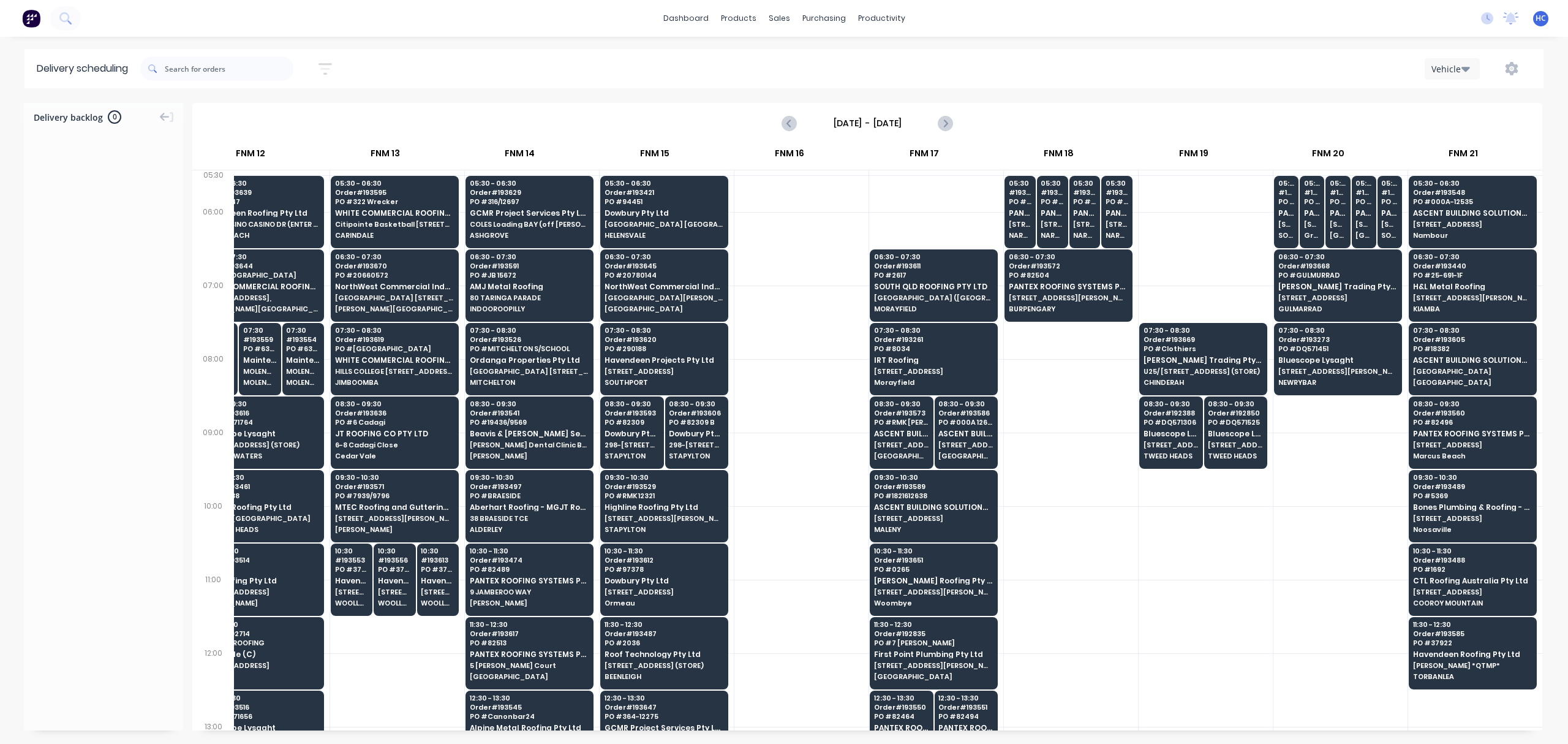
click at [1327, 518] on div at bounding box center [1340, 543] width 134 height 74
click at [1309, 562] on div at bounding box center [1340, 543] width 134 height 74
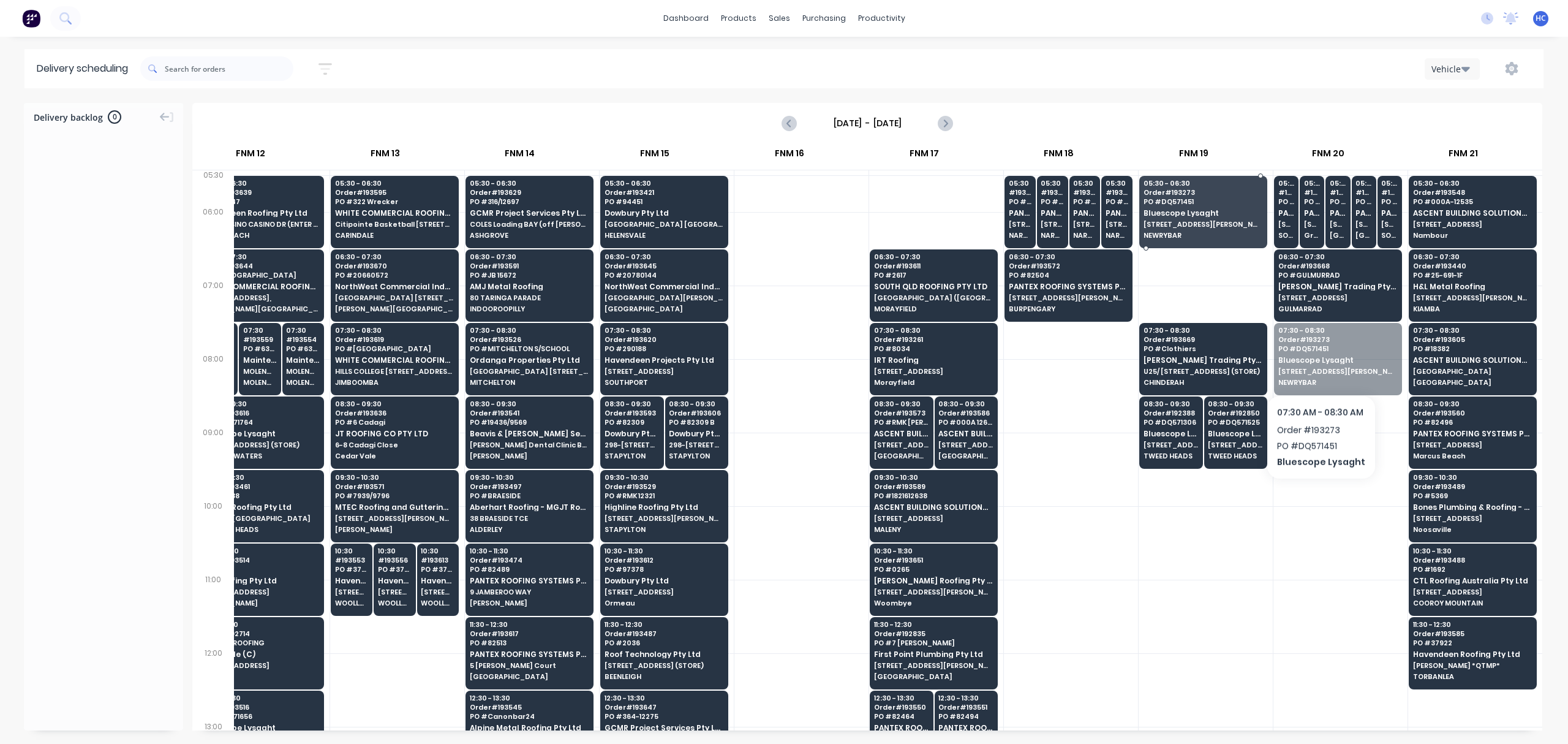
drag, startPoint x: 1337, startPoint y: 363, endPoint x: 1220, endPoint y: 197, distance: 203.1
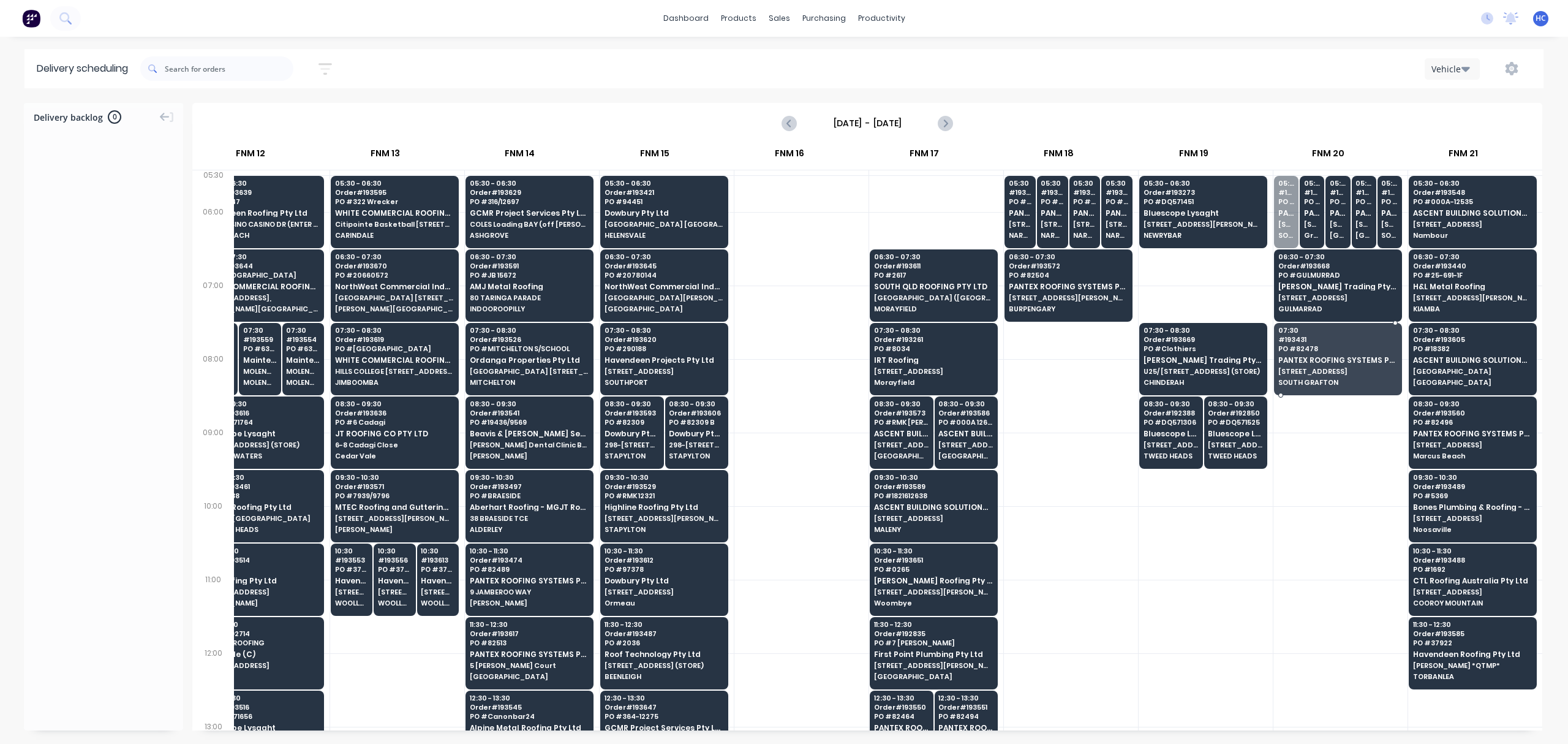
drag, startPoint x: 1266, startPoint y: 209, endPoint x: 1304, endPoint y: 258, distance: 62.0
drag, startPoint x: 1287, startPoint y: 204, endPoint x: 1301, endPoint y: 212, distance: 16.1
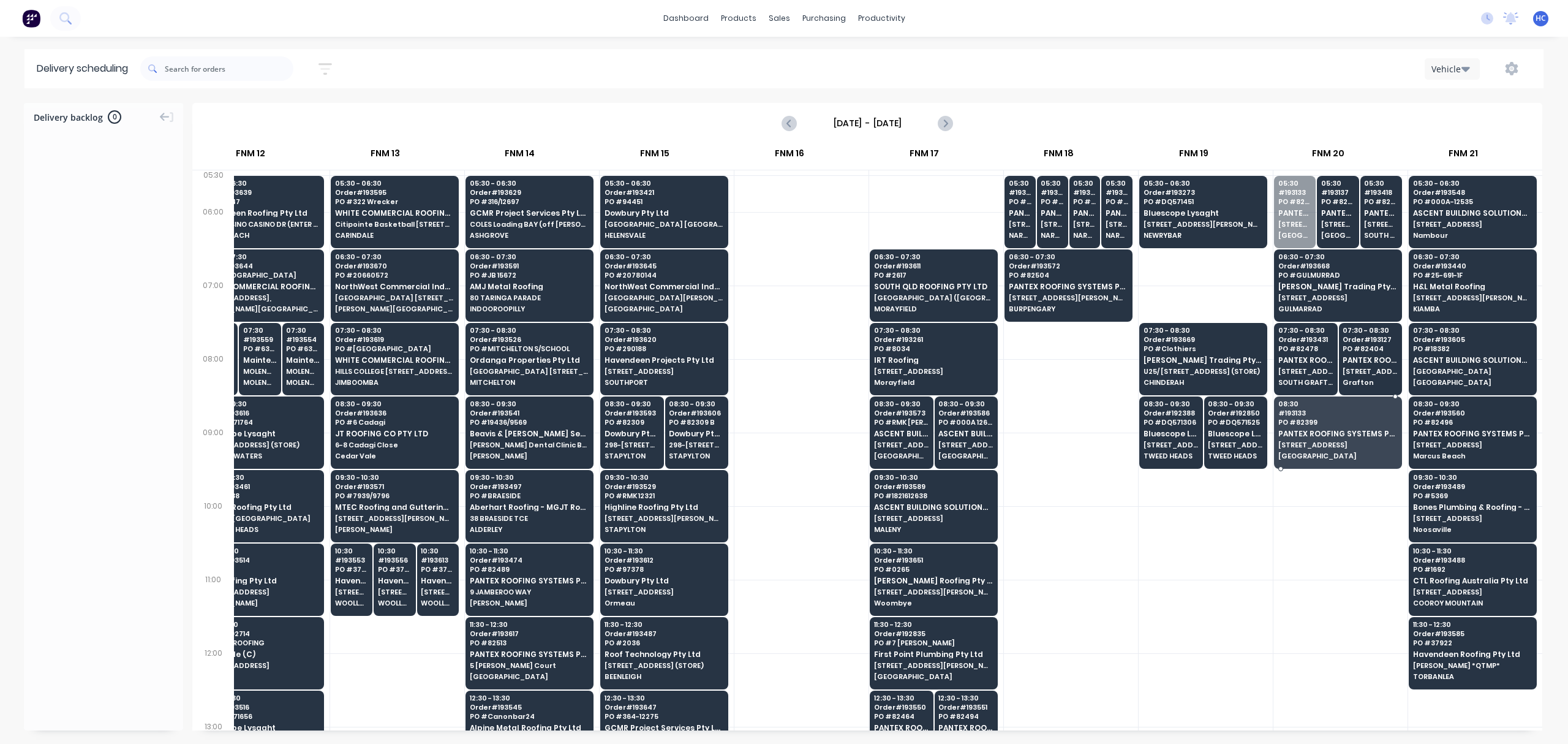
drag, startPoint x: 1295, startPoint y: 193, endPoint x: 1317, endPoint y: 410, distance: 218.1
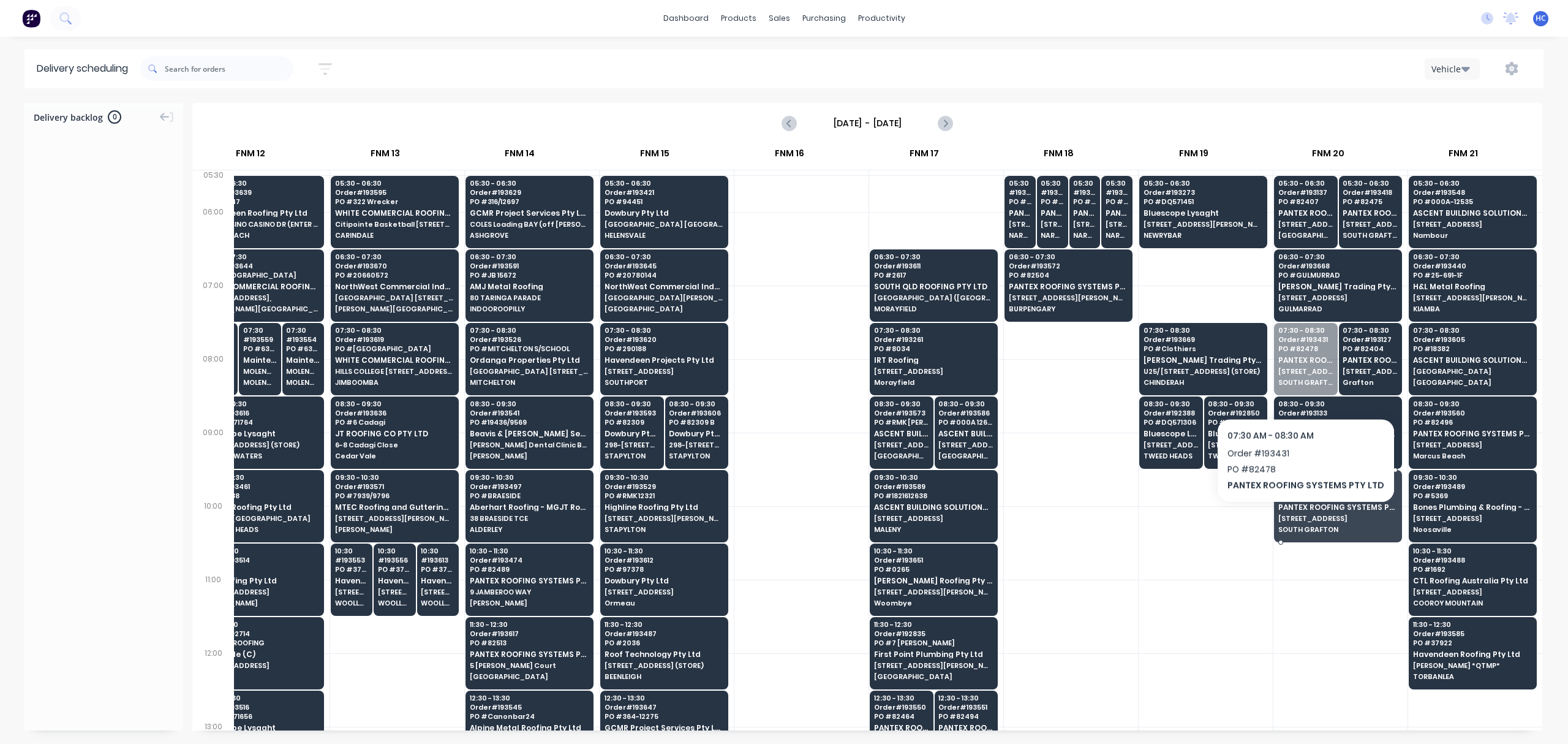
drag, startPoint x: 1299, startPoint y: 363, endPoint x: 1316, endPoint y: 495, distance: 133.1
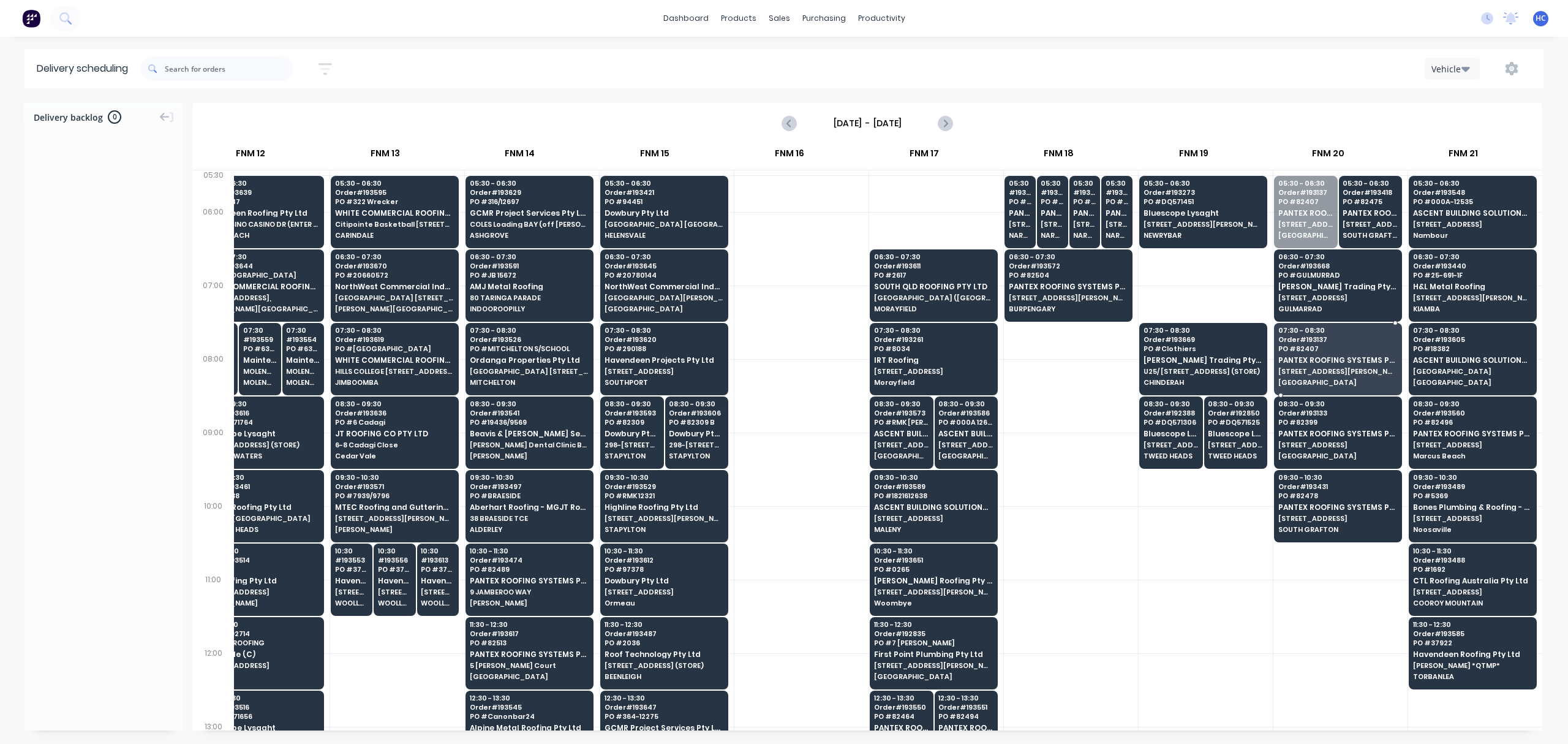
drag, startPoint x: 1276, startPoint y: 201, endPoint x: 1329, endPoint y: 357, distance: 164.8
drag, startPoint x: 1327, startPoint y: 201, endPoint x: 1203, endPoint y: 290, distance: 152.6
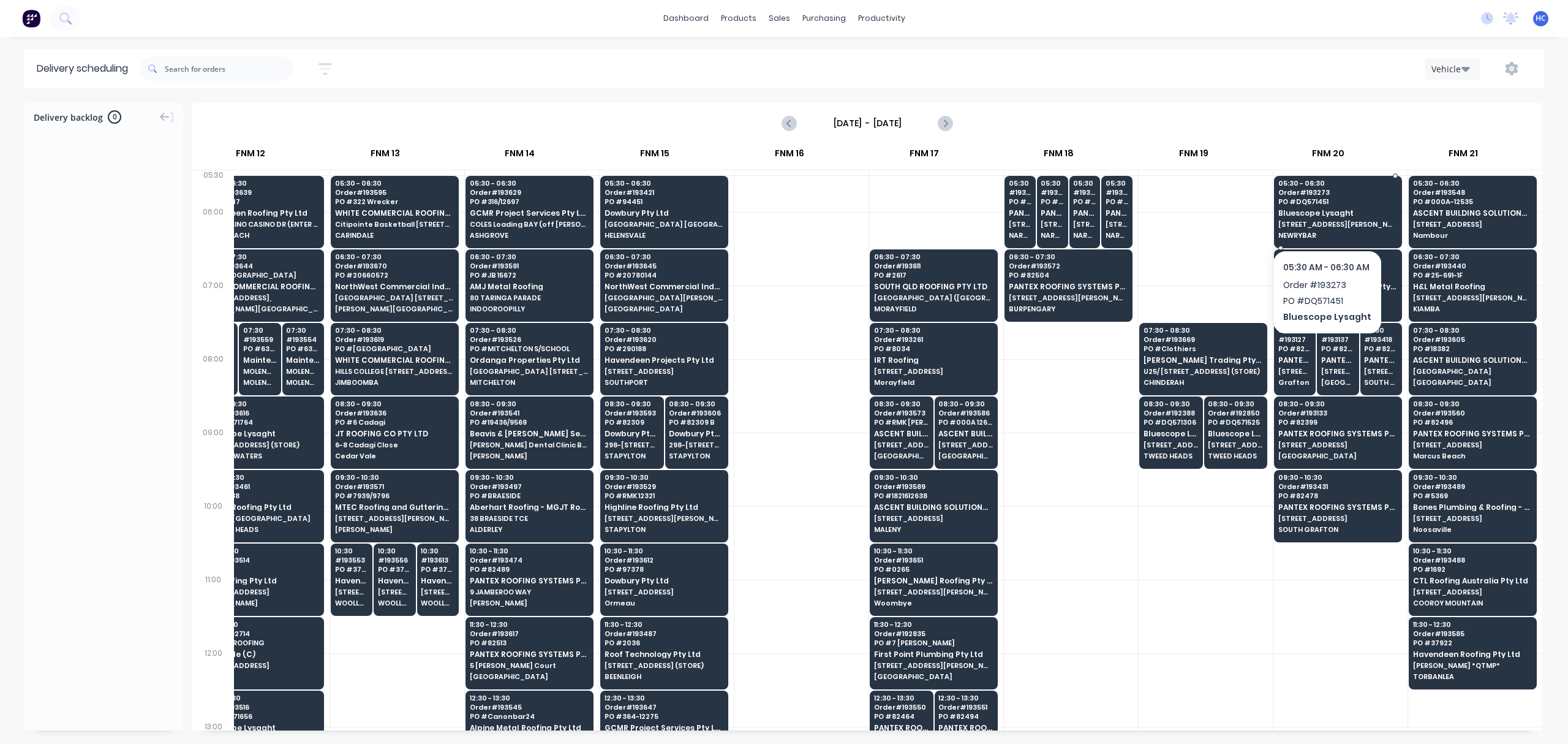
click at [1317, 212] on span "Bluescope Lysaght" at bounding box center [1338, 213] width 119 height 8
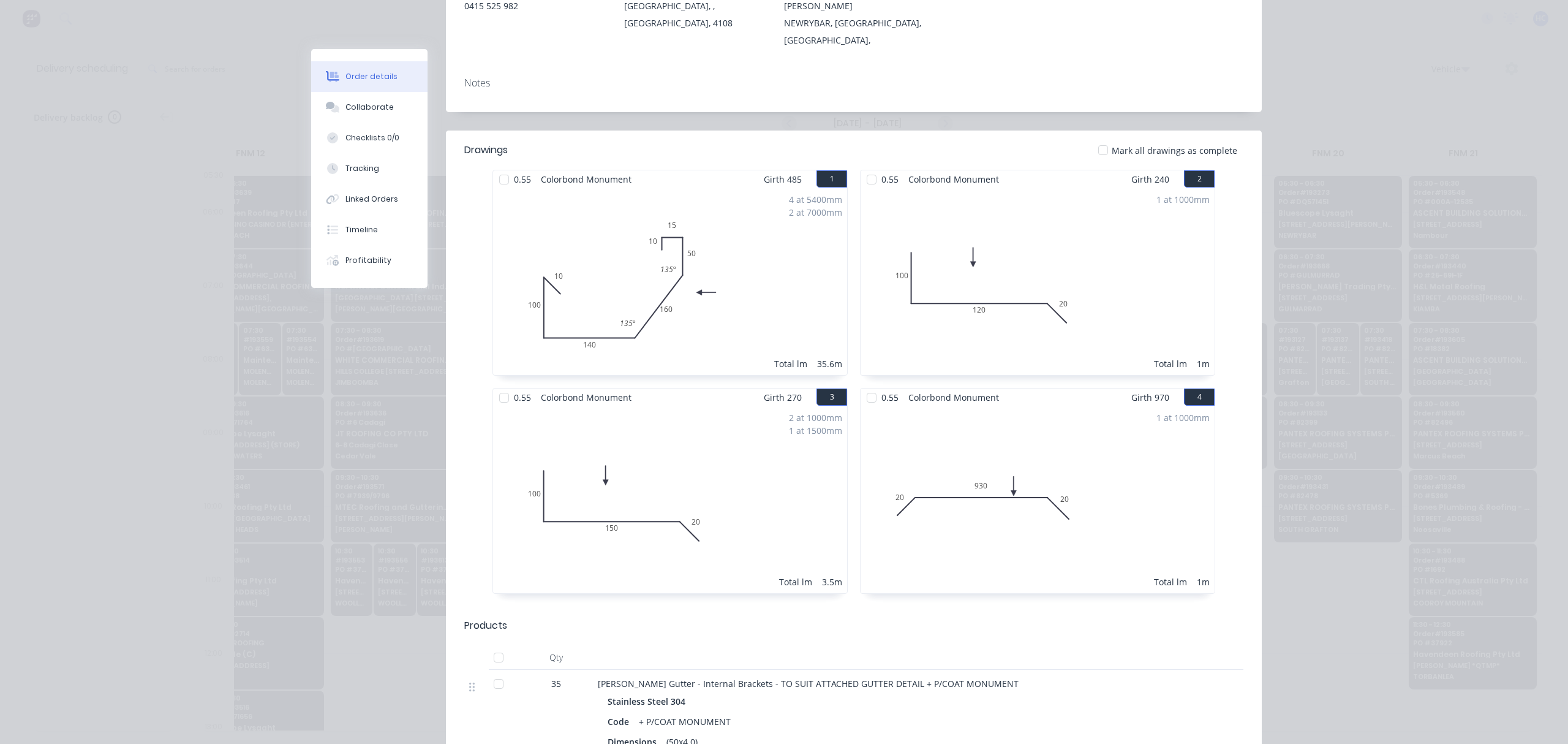
scroll to position [57, 0]
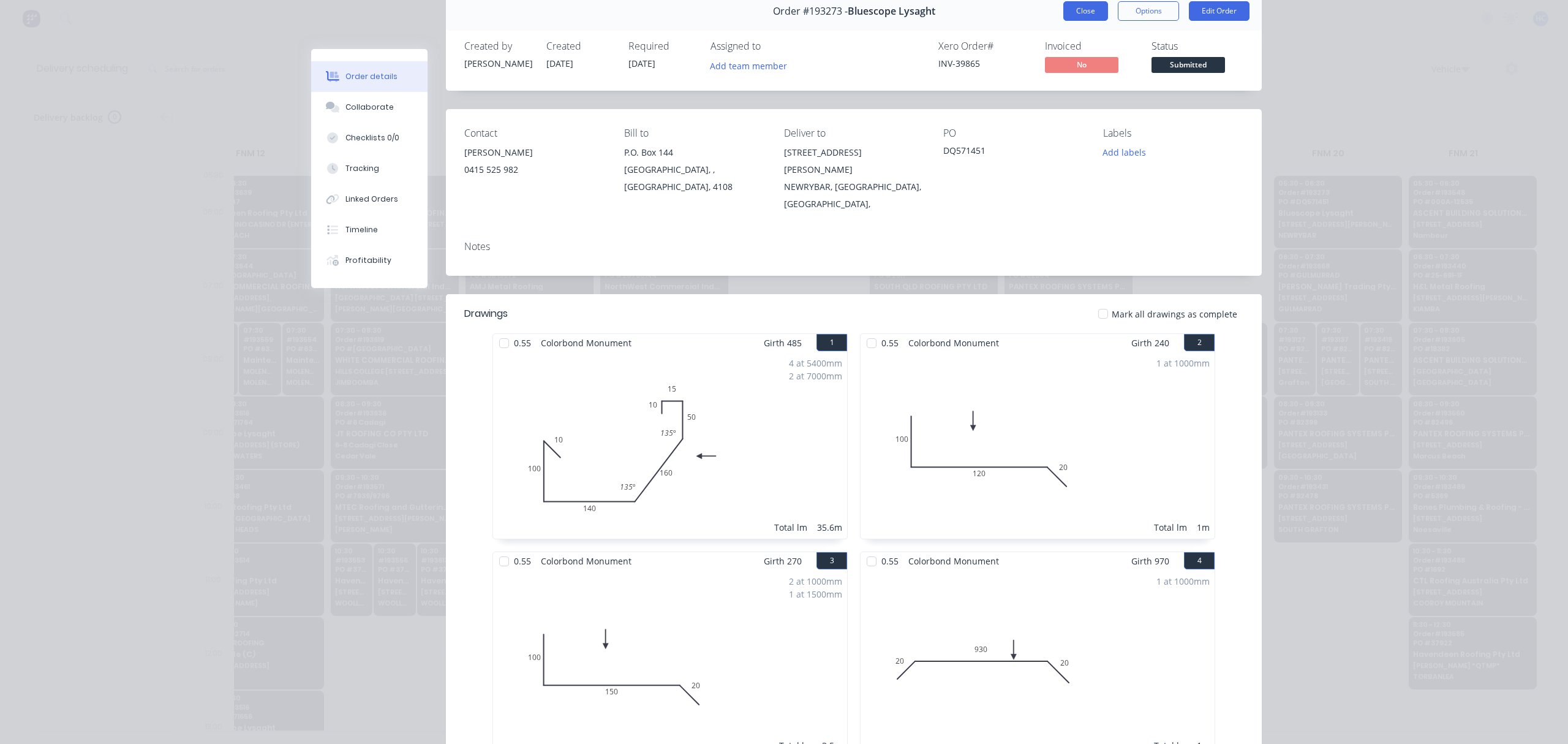
click at [1076, 6] on button "Close" at bounding box center [1086, 11] width 44 height 19
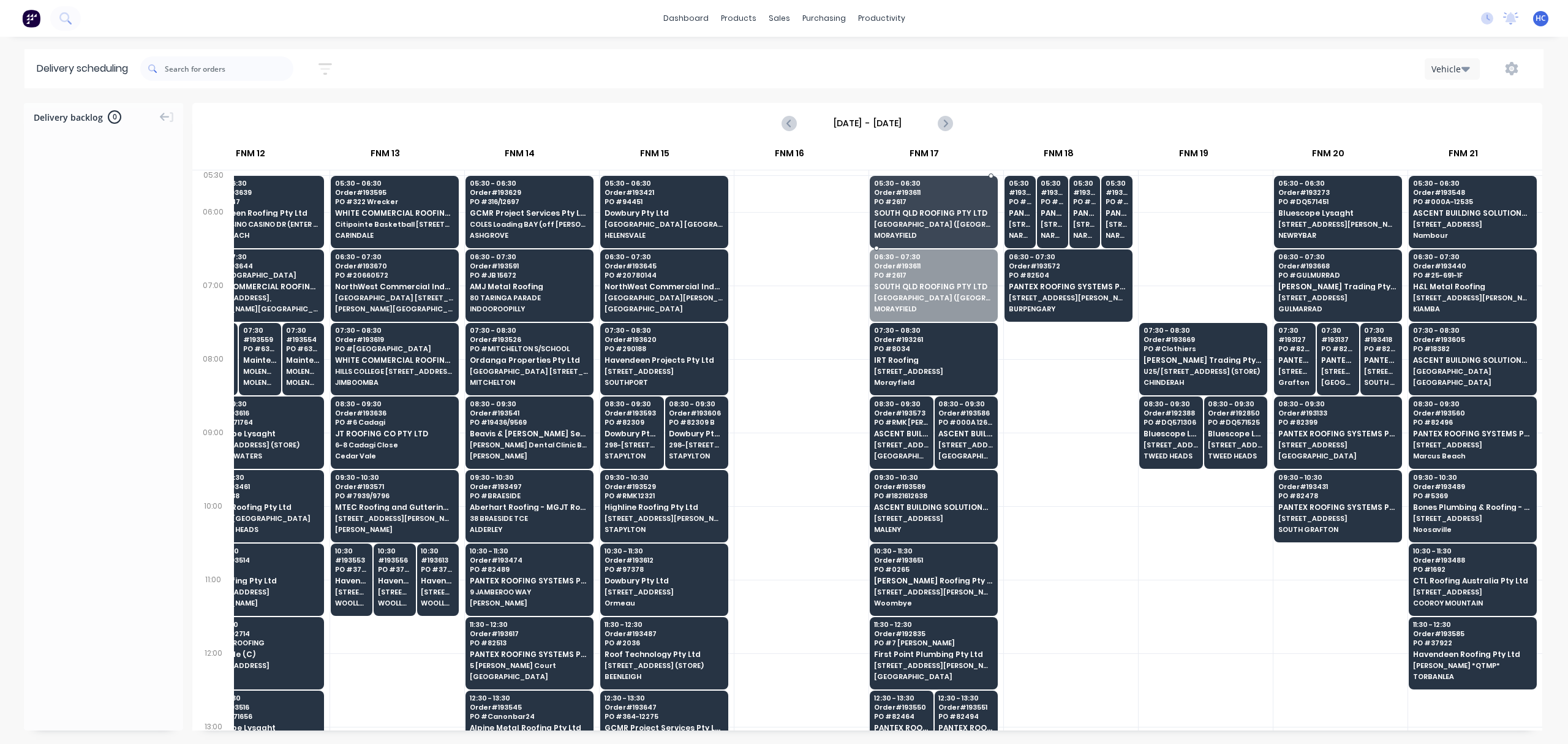
drag, startPoint x: 915, startPoint y: 297, endPoint x: 930, endPoint y: 237, distance: 61.8
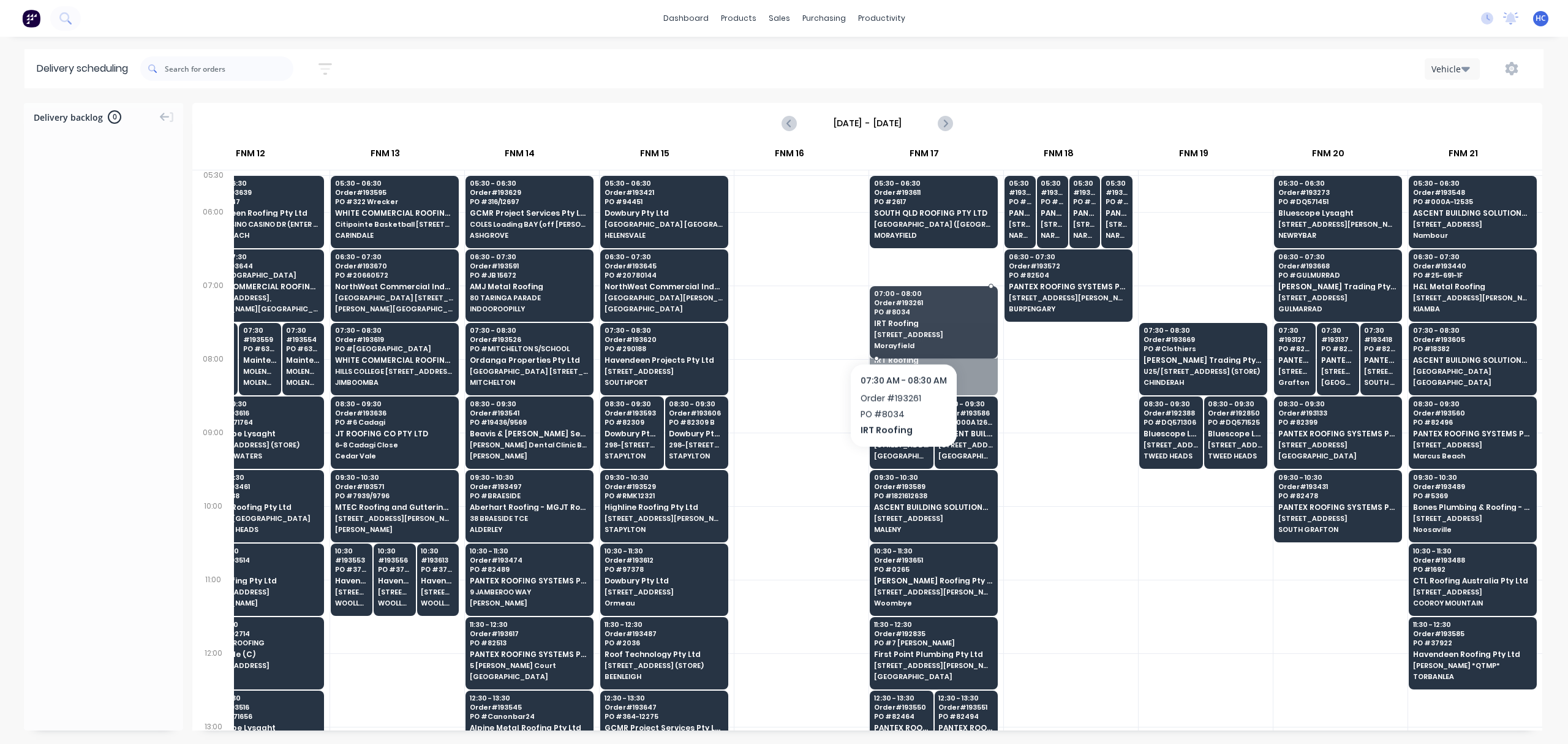
drag, startPoint x: 900, startPoint y: 359, endPoint x: 917, endPoint y: 292, distance: 69.1
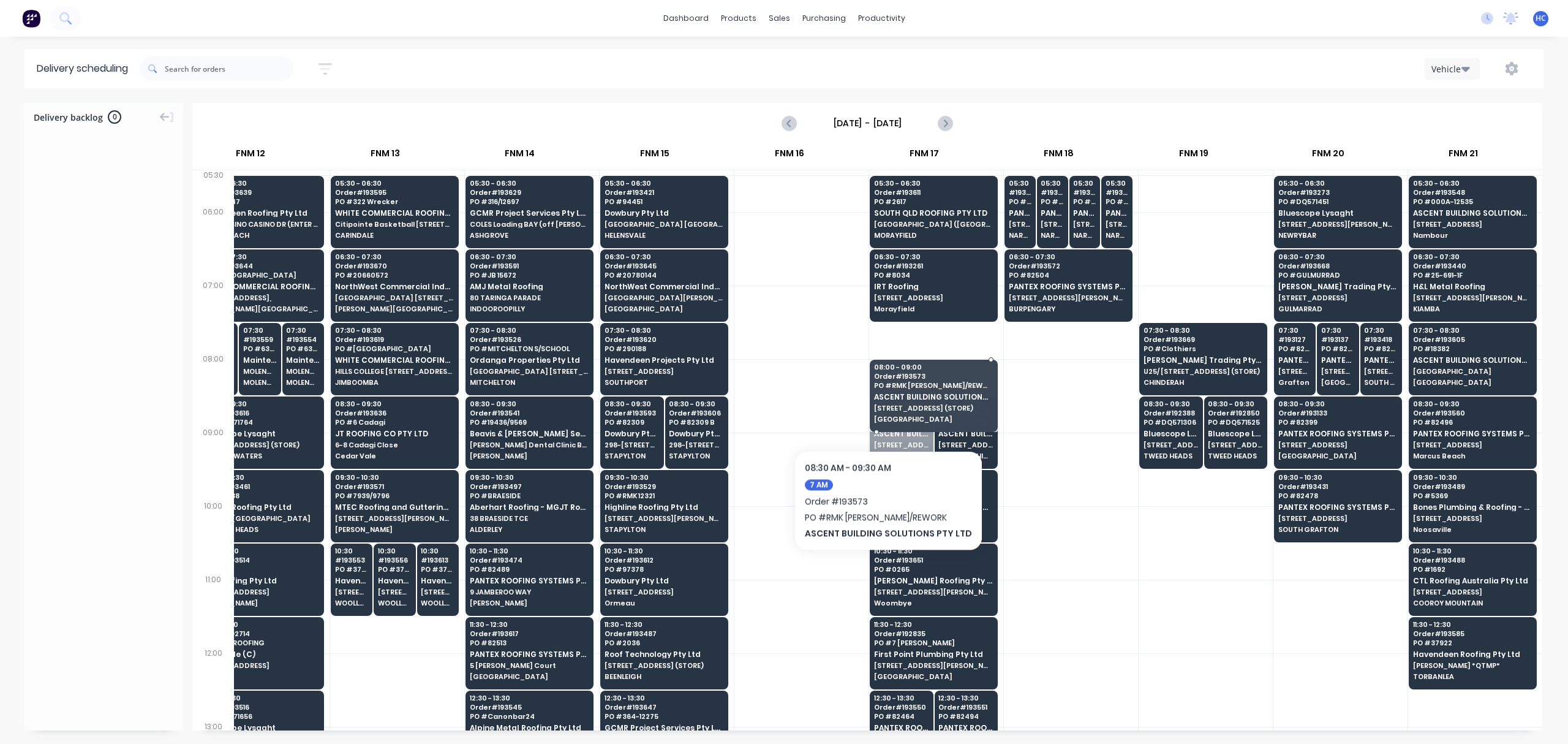
drag, startPoint x: 883, startPoint y: 426, endPoint x: 883, endPoint y: 413, distance: 13.0
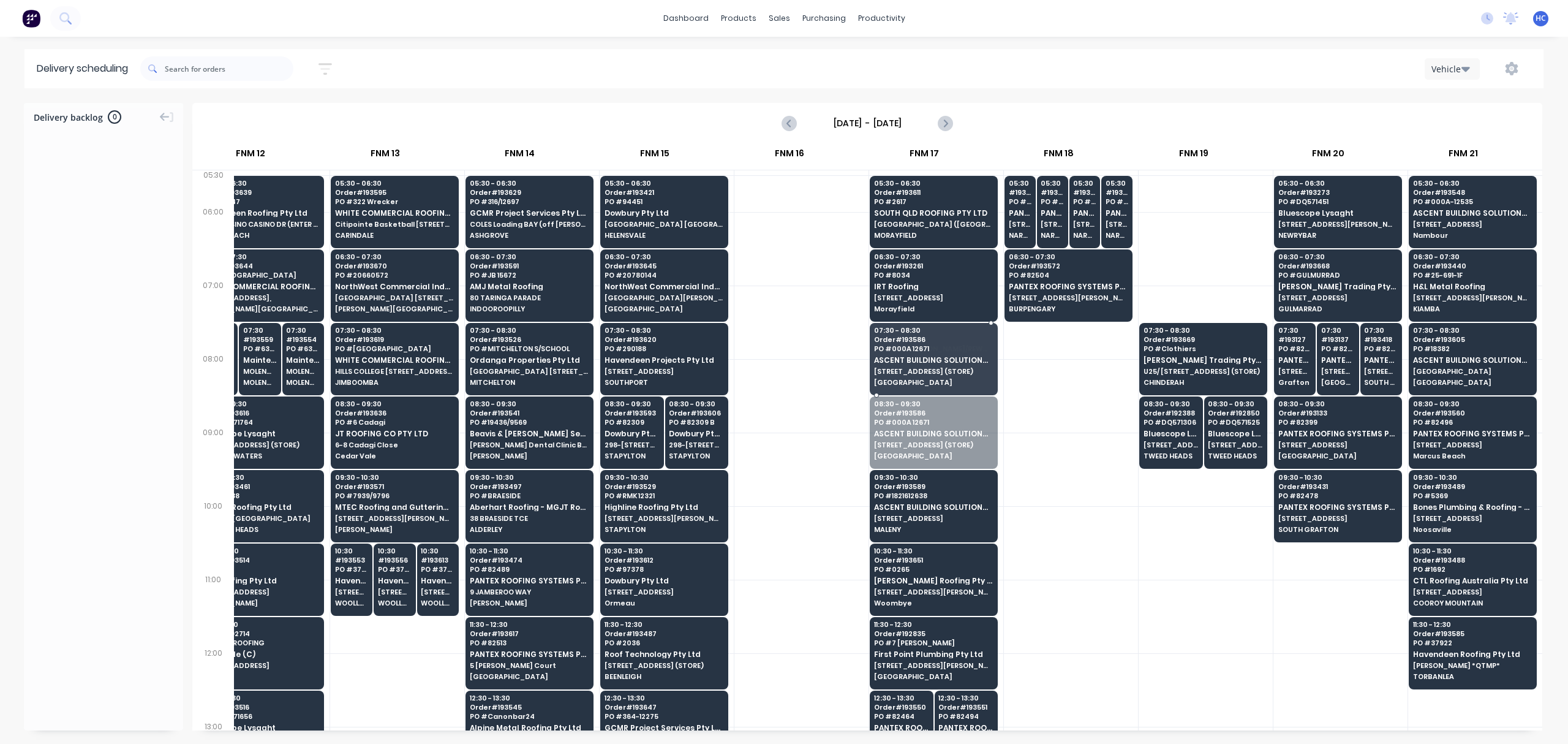
drag, startPoint x: 922, startPoint y: 435, endPoint x: 927, endPoint y: 410, distance: 25.5
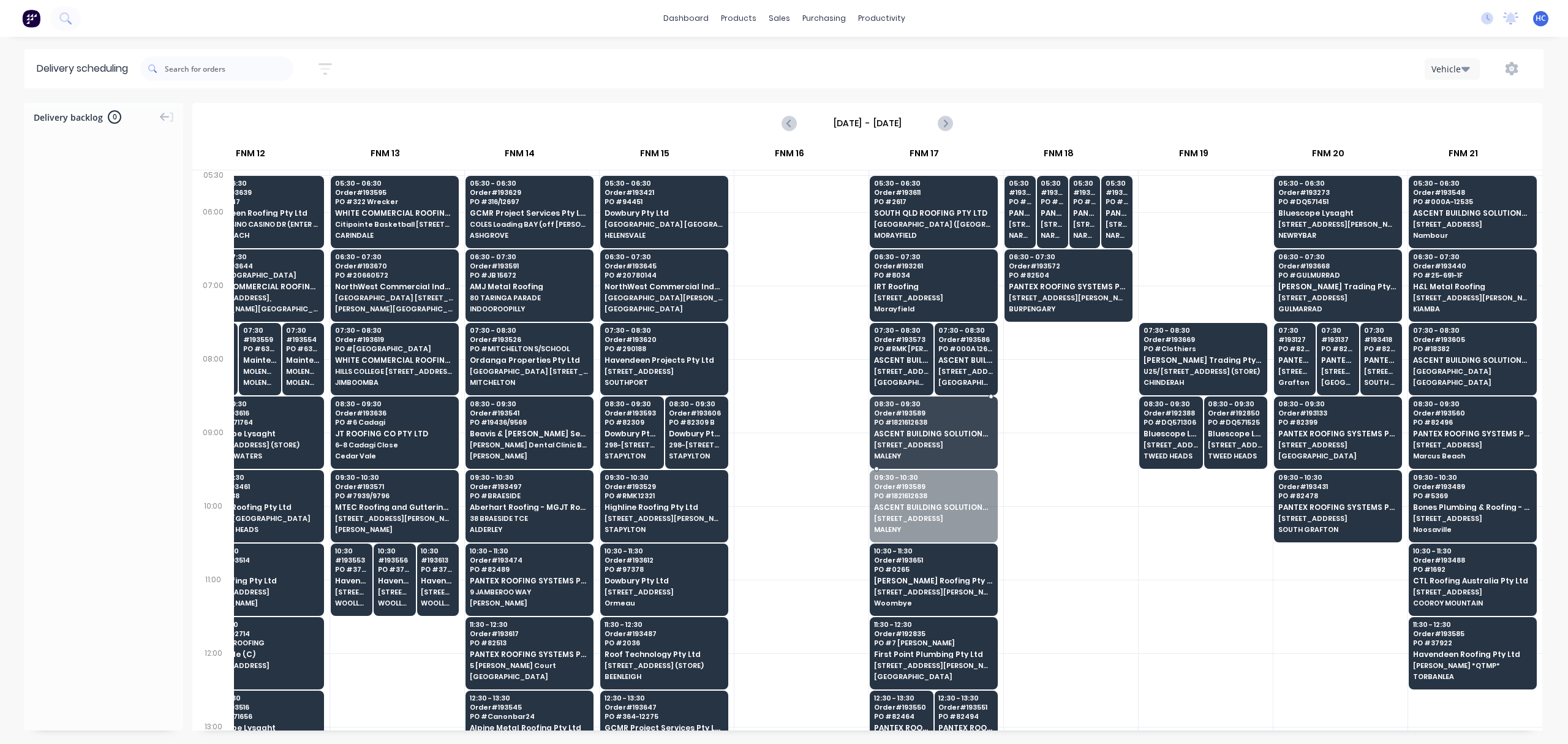
drag, startPoint x: 924, startPoint y: 511, endPoint x: 933, endPoint y: 447, distance: 64.6
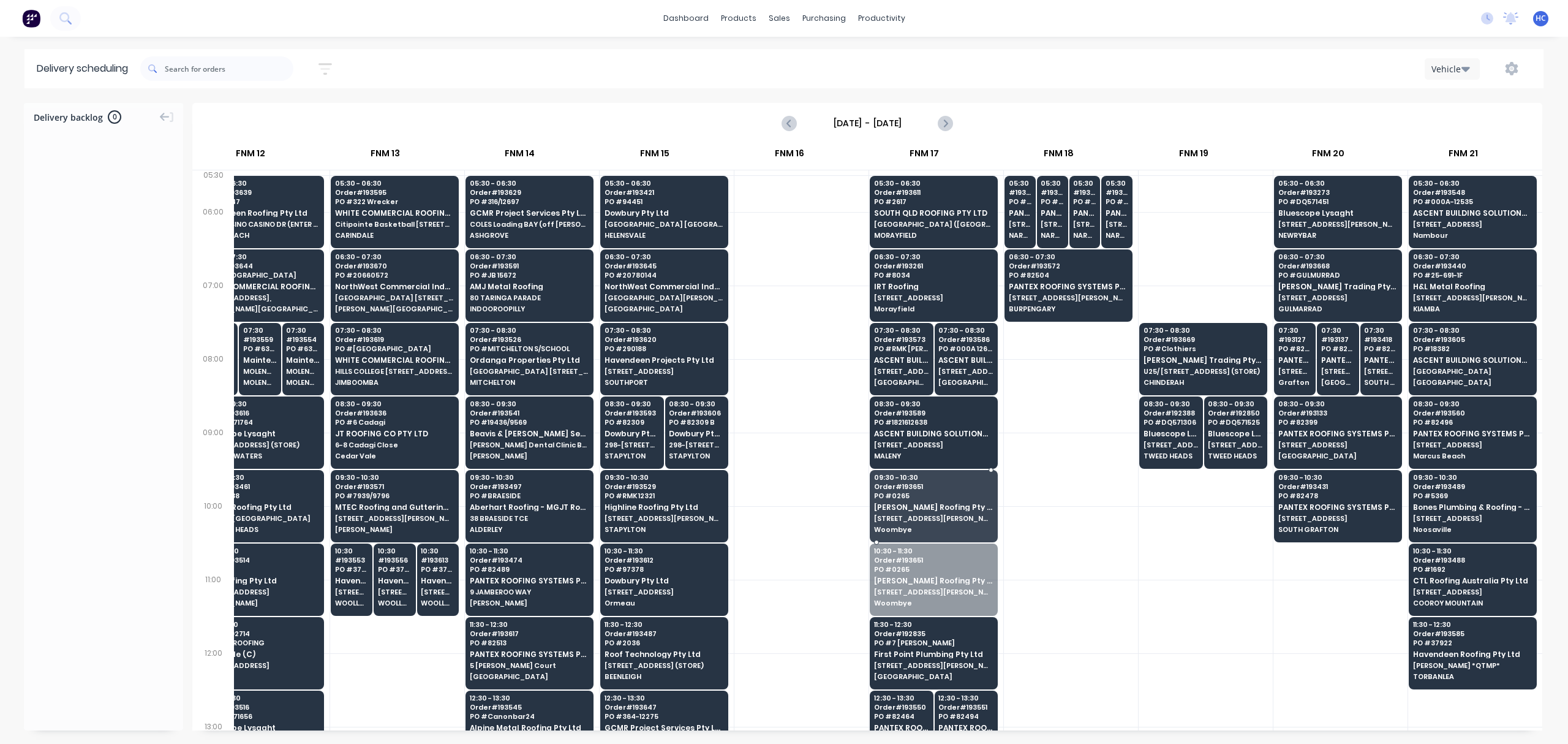
drag, startPoint x: 919, startPoint y: 586, endPoint x: 928, endPoint y: 545, distance: 42.0
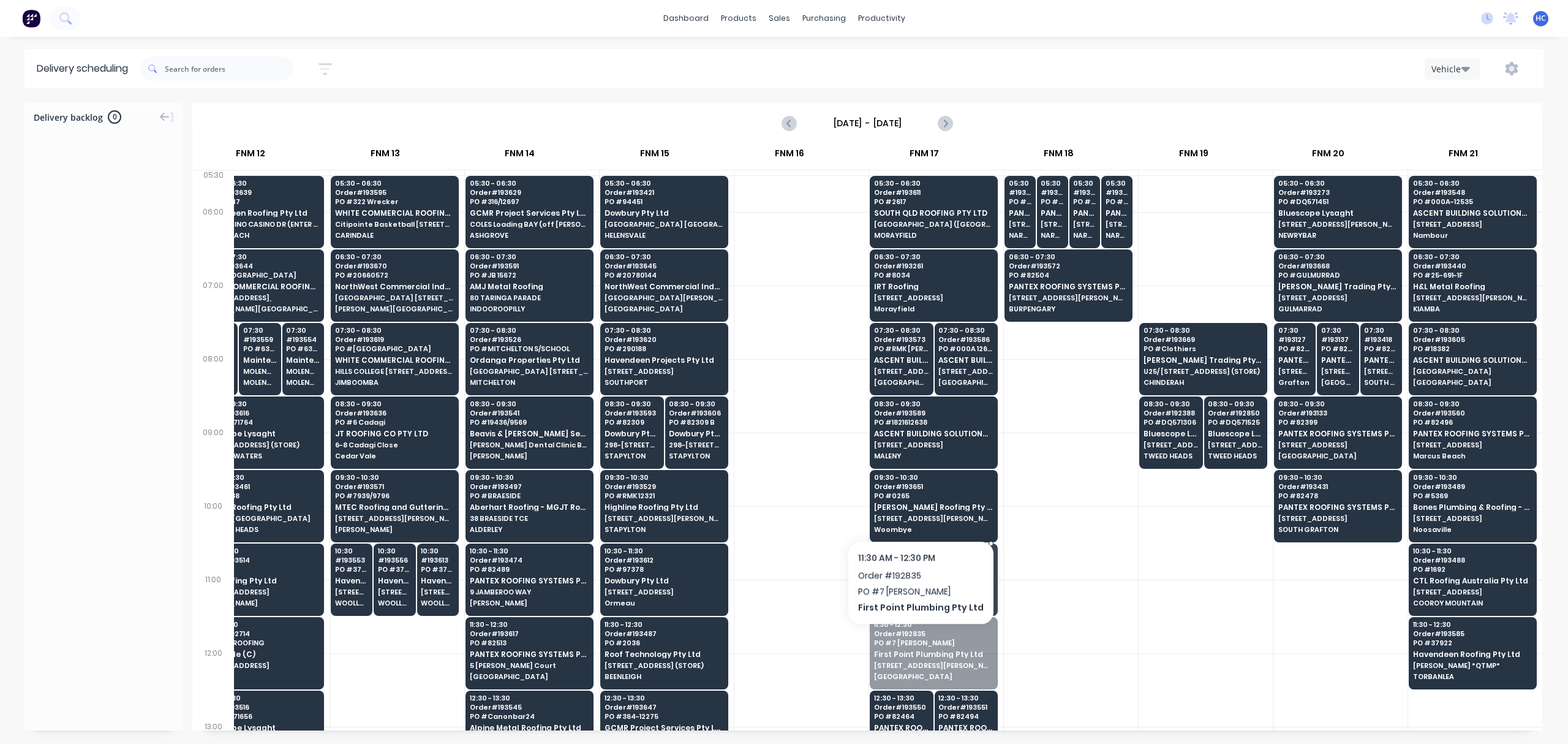
drag, startPoint x: 905, startPoint y: 665, endPoint x: 916, endPoint y: 641, distance: 26.4
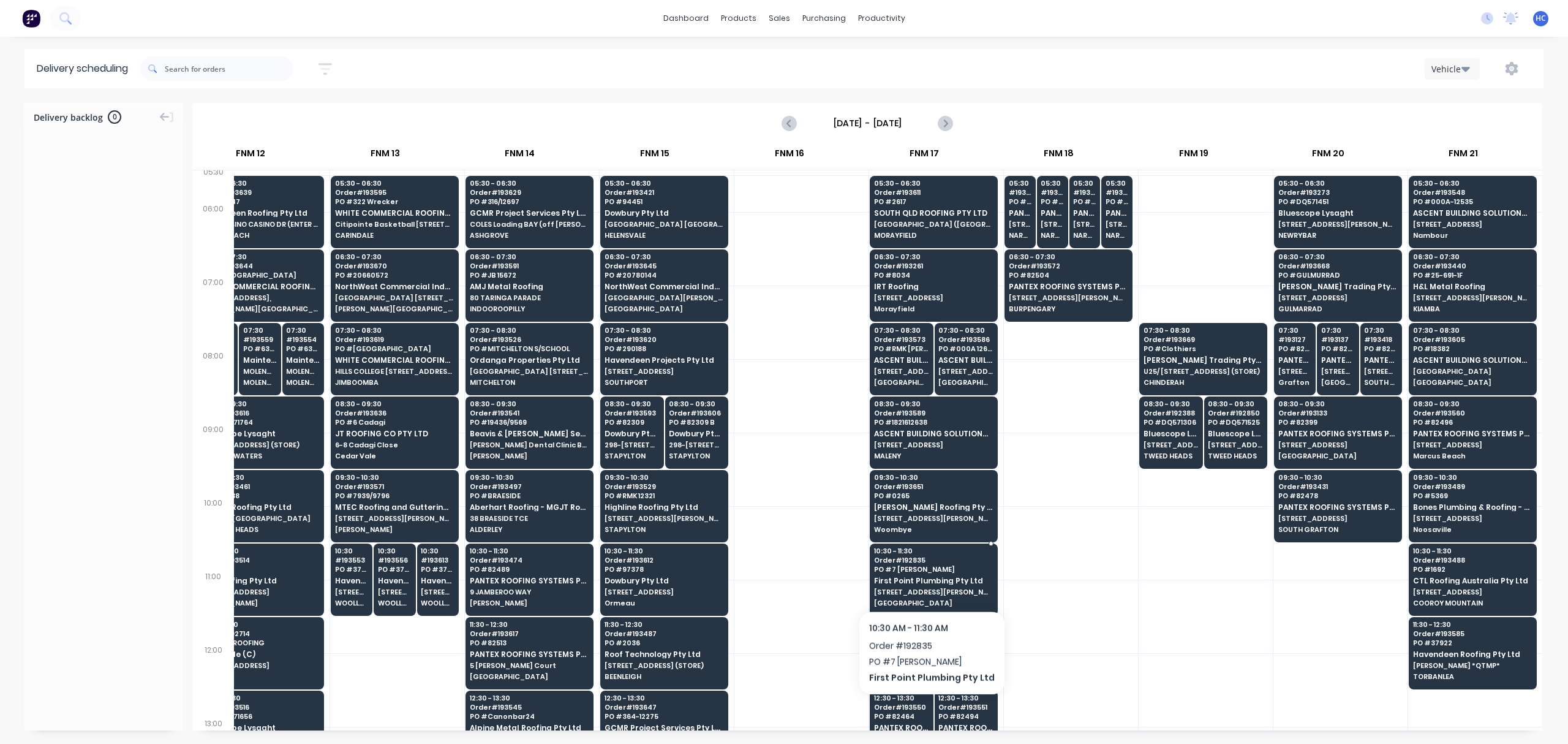
scroll to position [163, 1264]
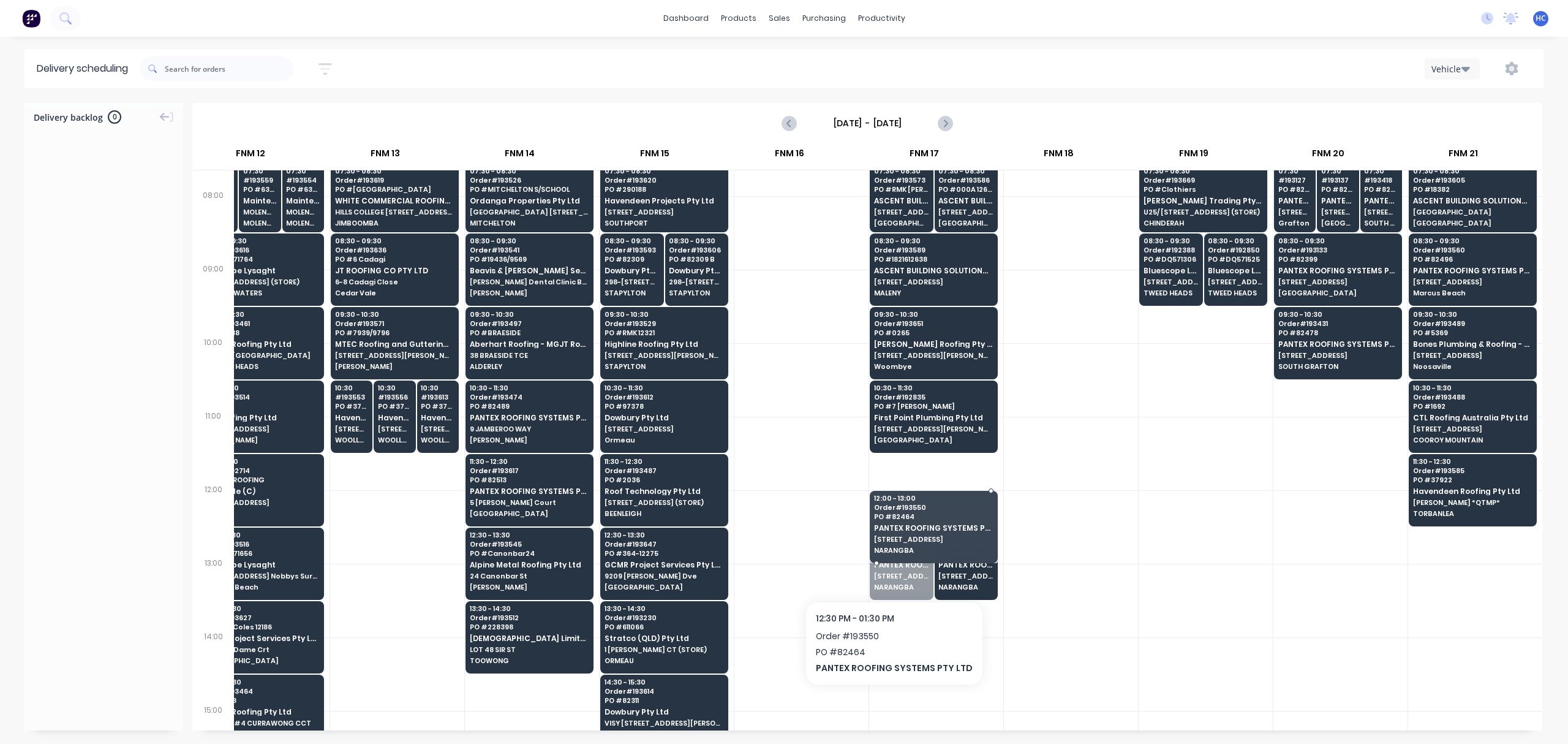
drag, startPoint x: 895, startPoint y: 550, endPoint x: 898, endPoint y: 510, distance: 40.1
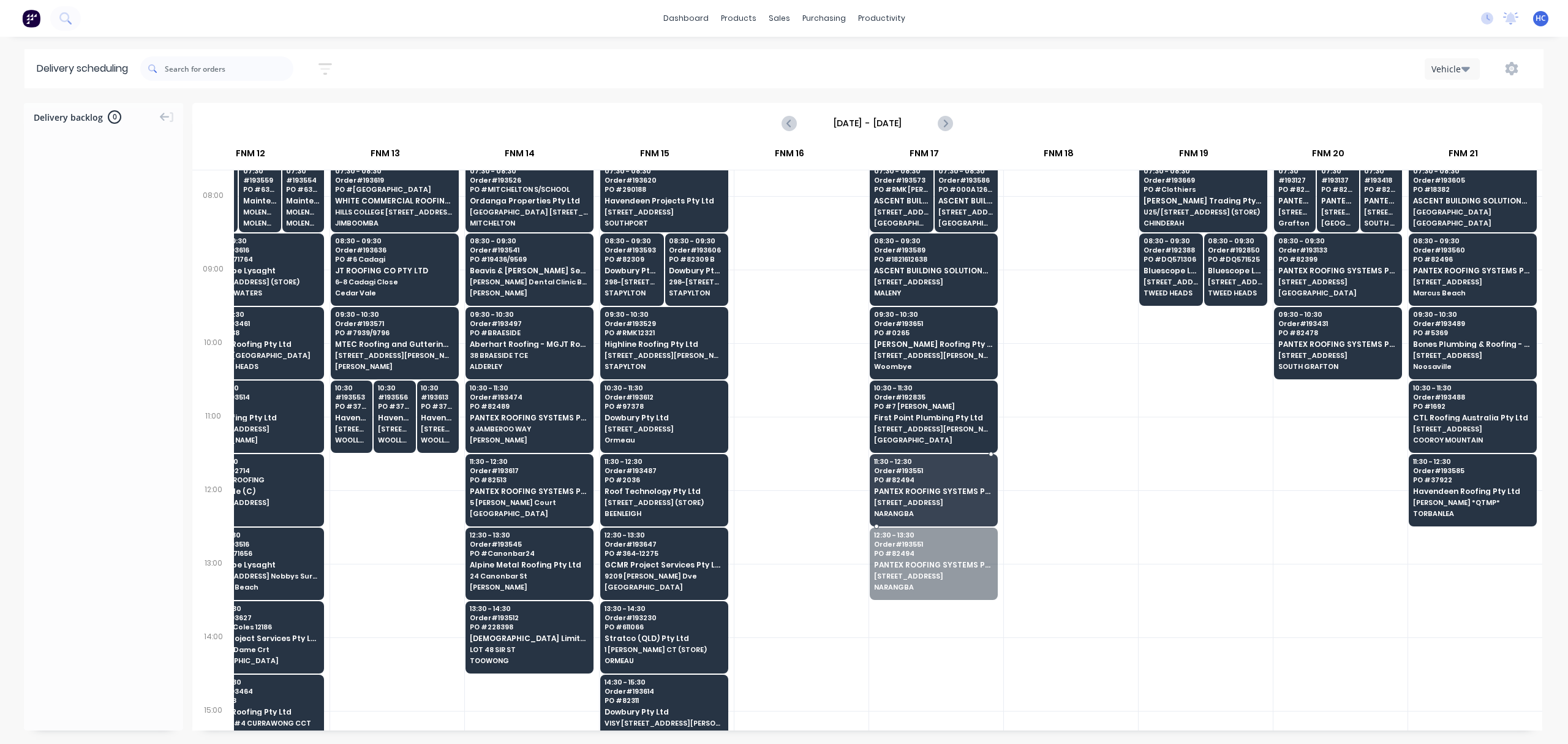
drag, startPoint x: 922, startPoint y: 561, endPoint x: 1064, endPoint y: 500, distance: 154.5
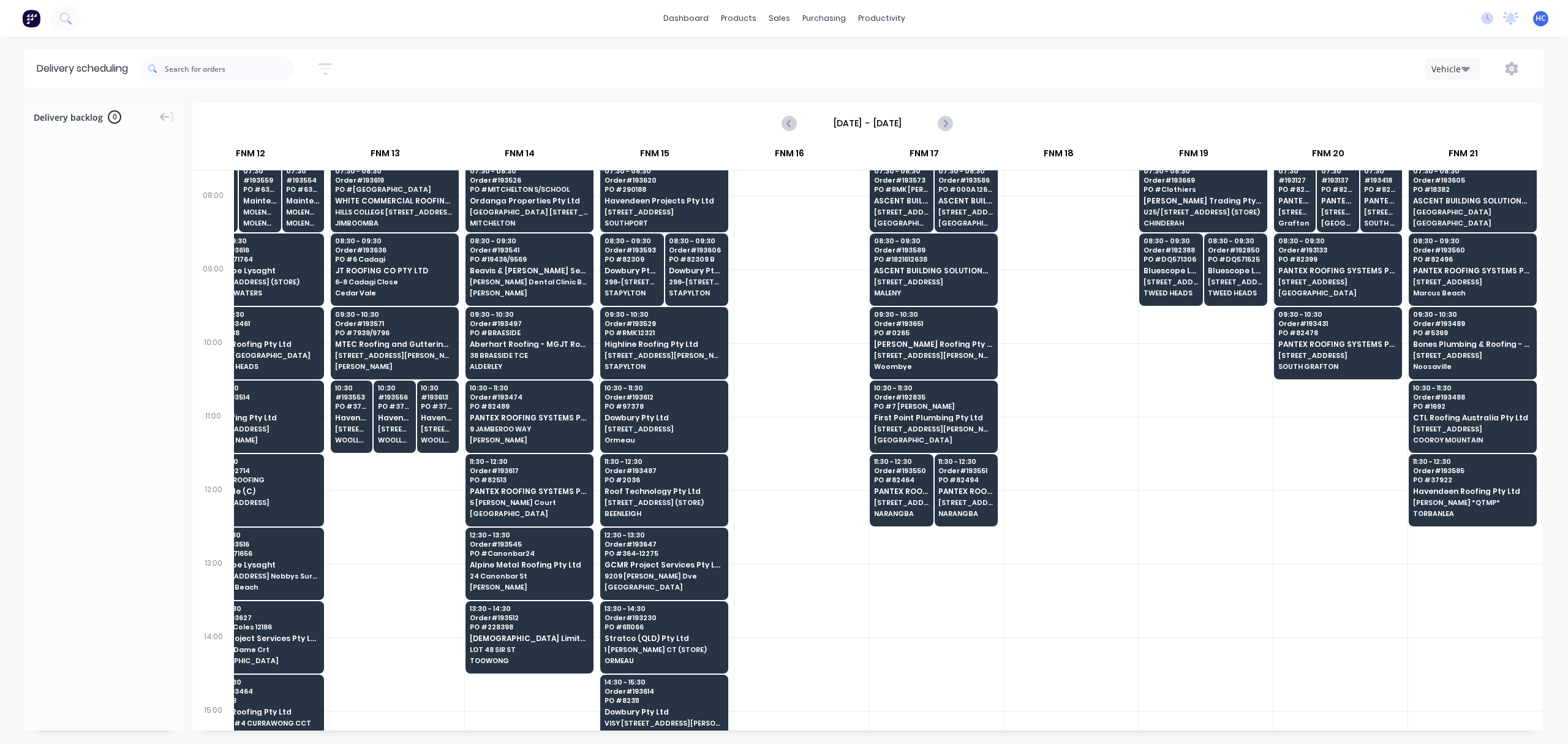
click at [1093, 502] on div at bounding box center [1071, 527] width 134 height 74
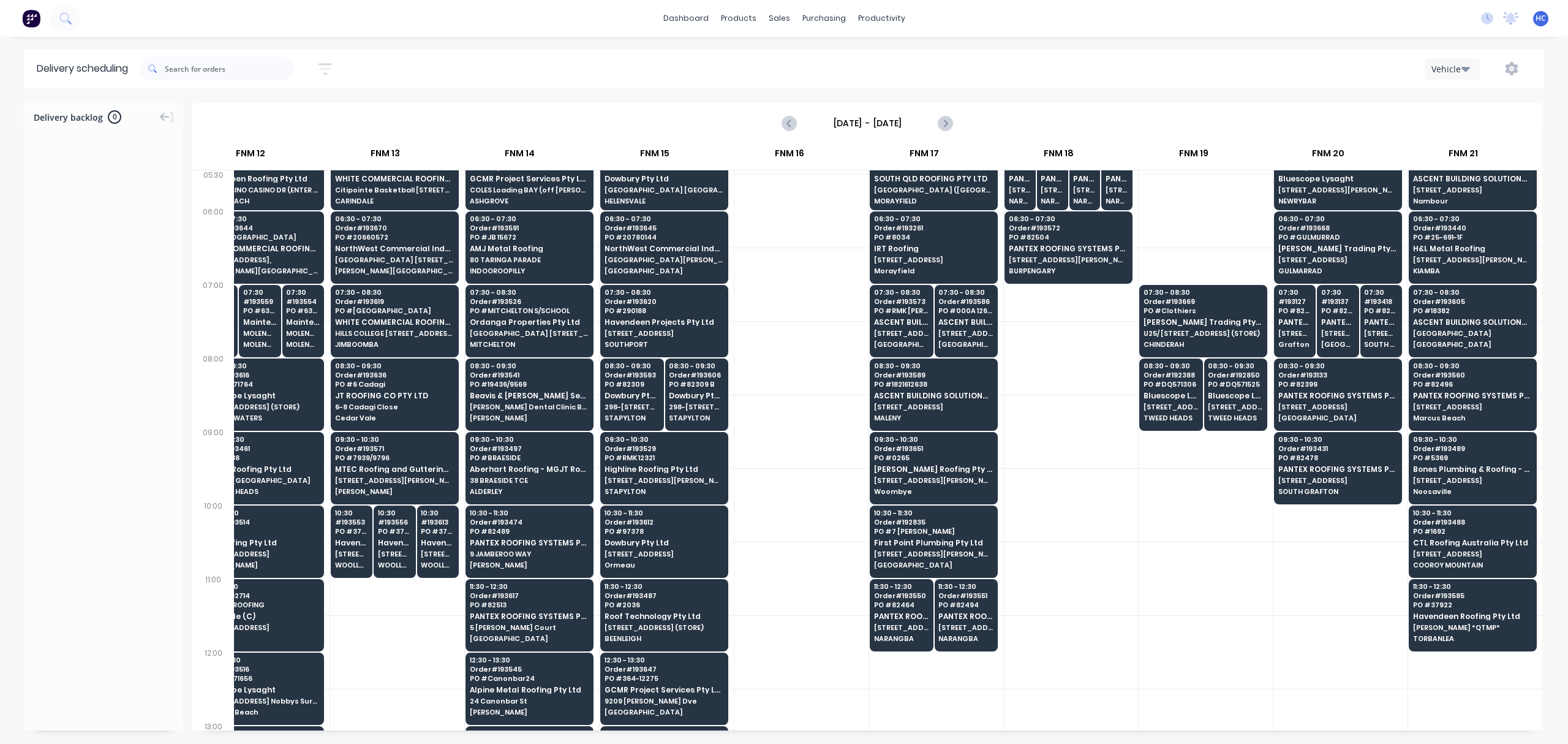
scroll to position [0, 1264]
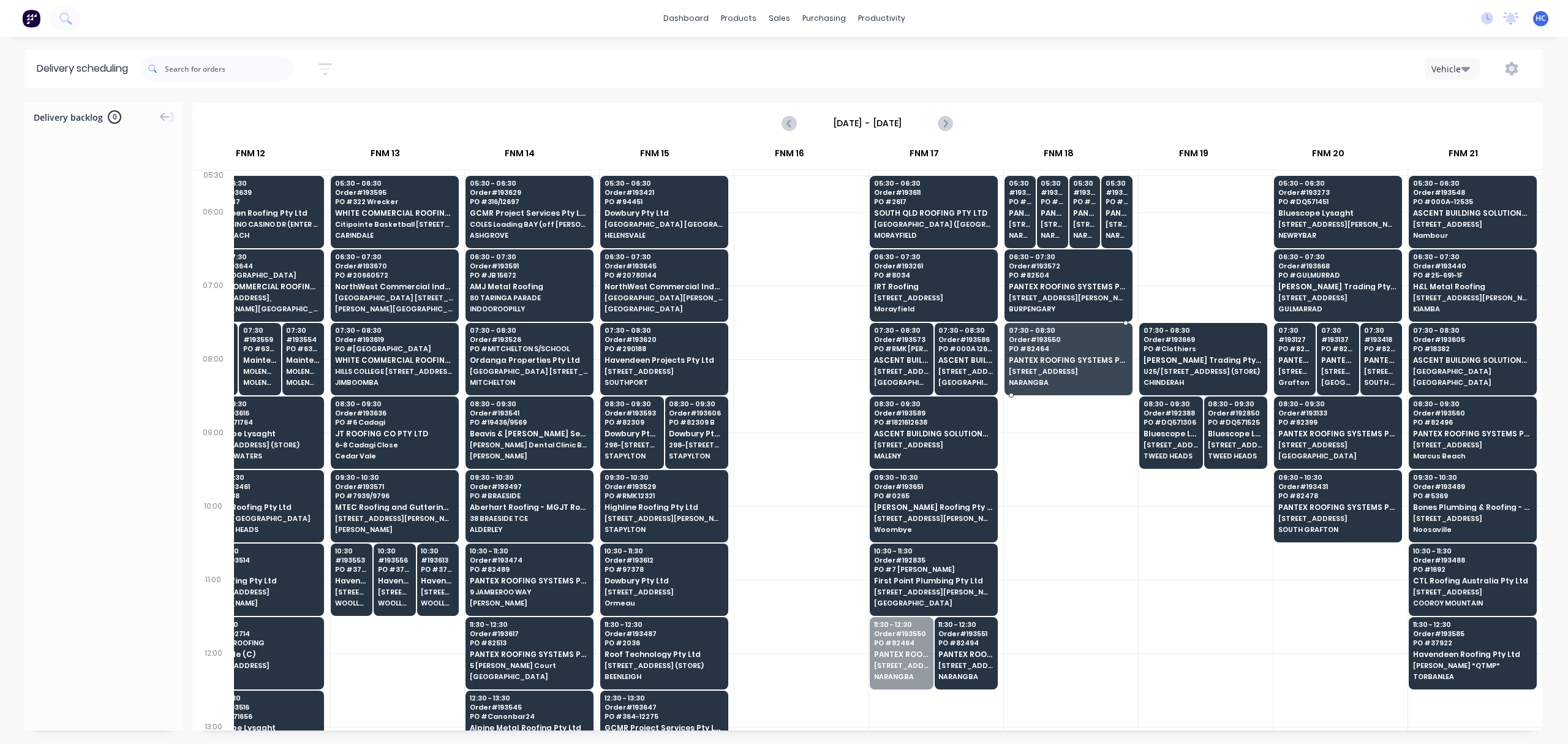
drag, startPoint x: 927, startPoint y: 651, endPoint x: 1064, endPoint y: 369, distance: 313.5
drag, startPoint x: 933, startPoint y: 636, endPoint x: 1067, endPoint y: 381, distance: 288.1
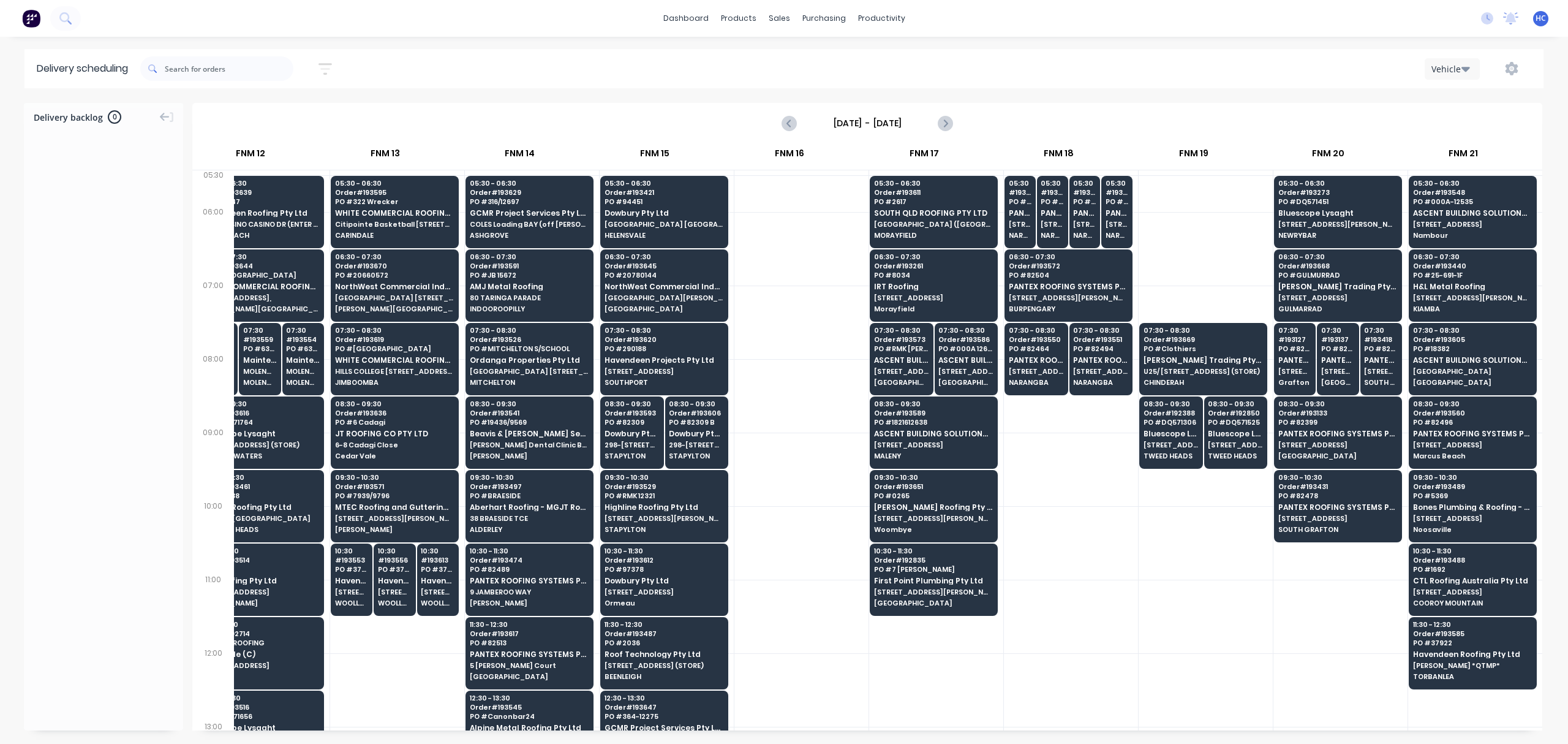
drag, startPoint x: 1171, startPoint y: 731, endPoint x: 1077, endPoint y: 722, distance: 94.4
click at [1044, 735] on div "Delivery backlog 0 [DATE] - [DATE] [DATE] ACA Truck 2nd Run FNM 02 FNM 03 FNM 0…" at bounding box center [784, 423] width 1568 height 640
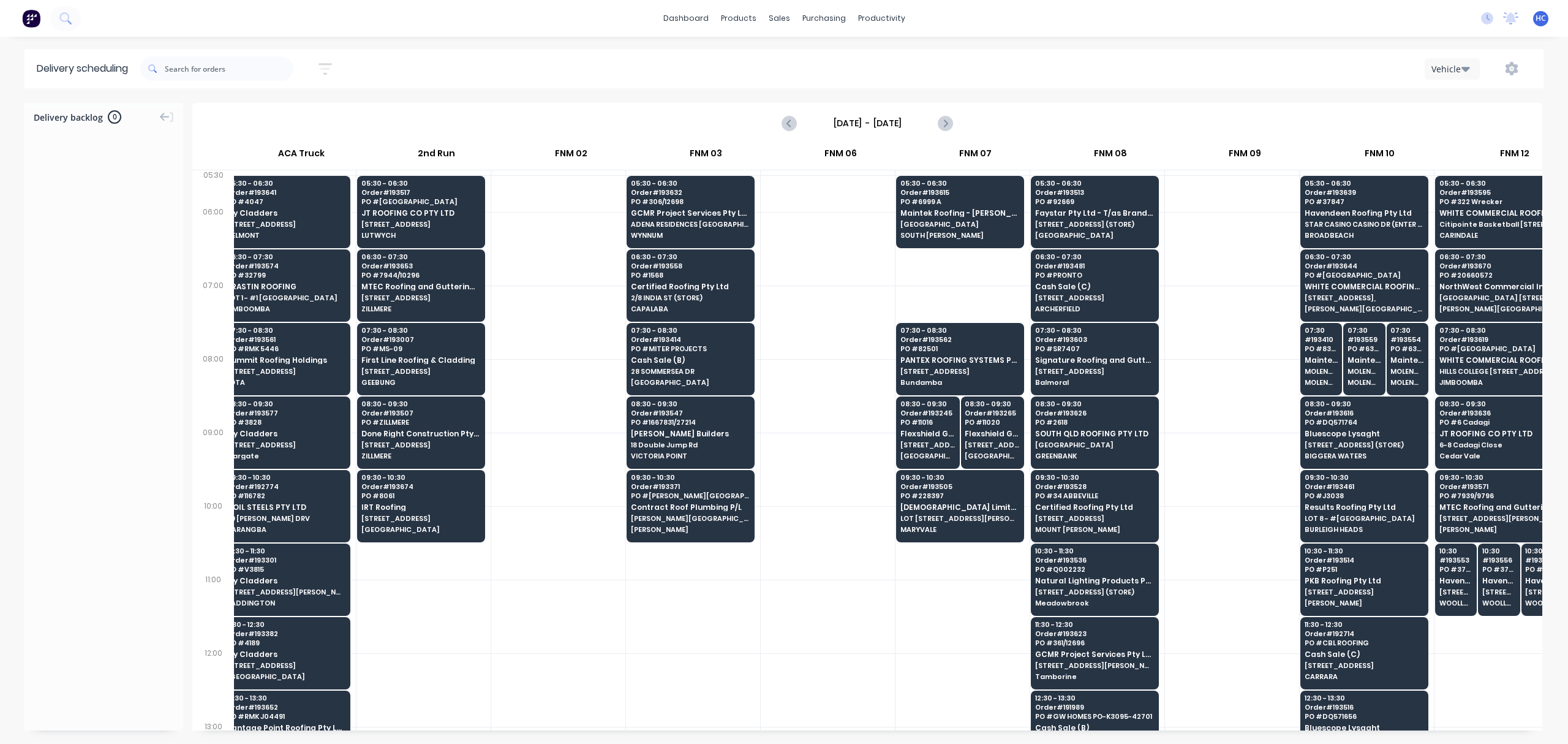
scroll to position [0, 0]
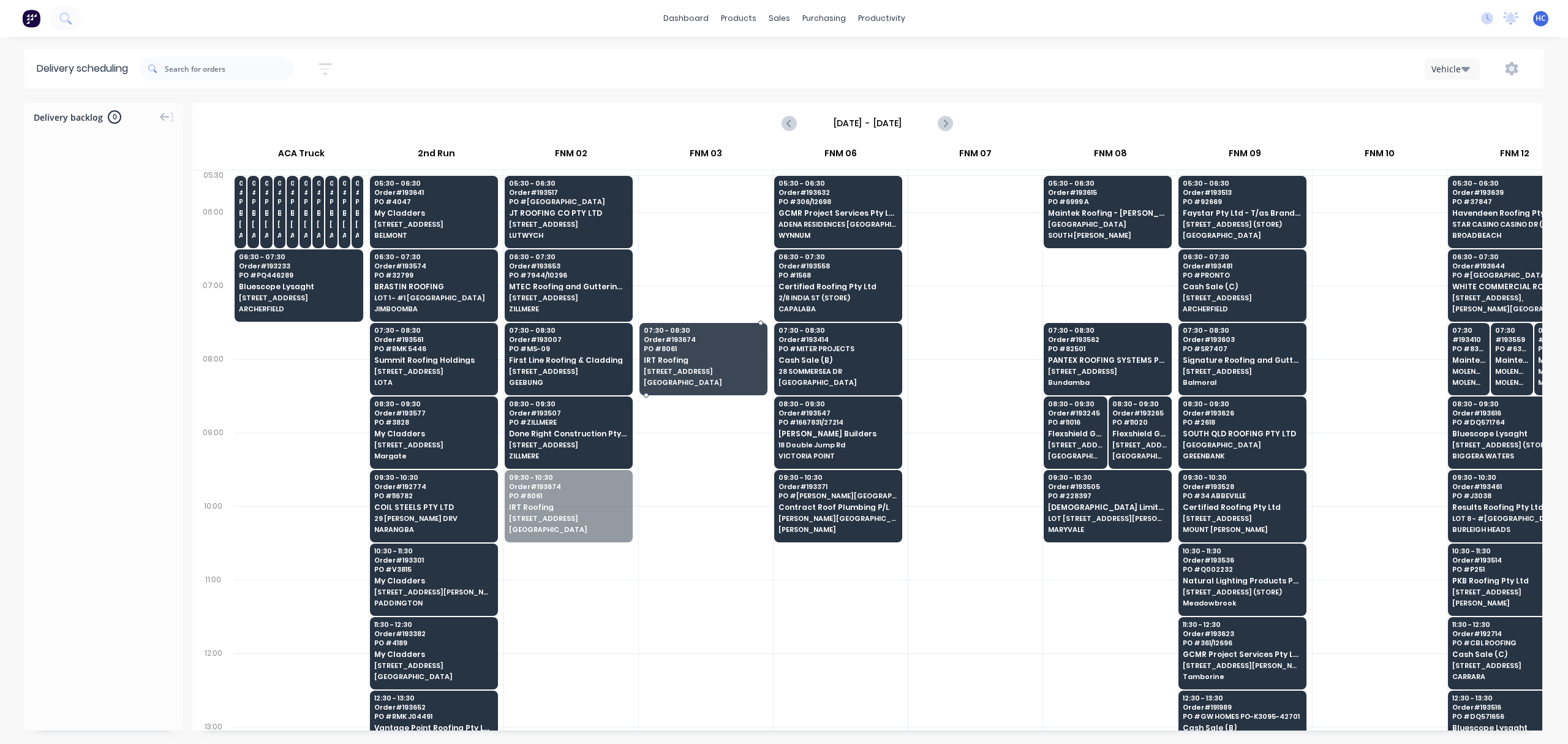
drag, startPoint x: 594, startPoint y: 507, endPoint x: 683, endPoint y: 371, distance: 162.5
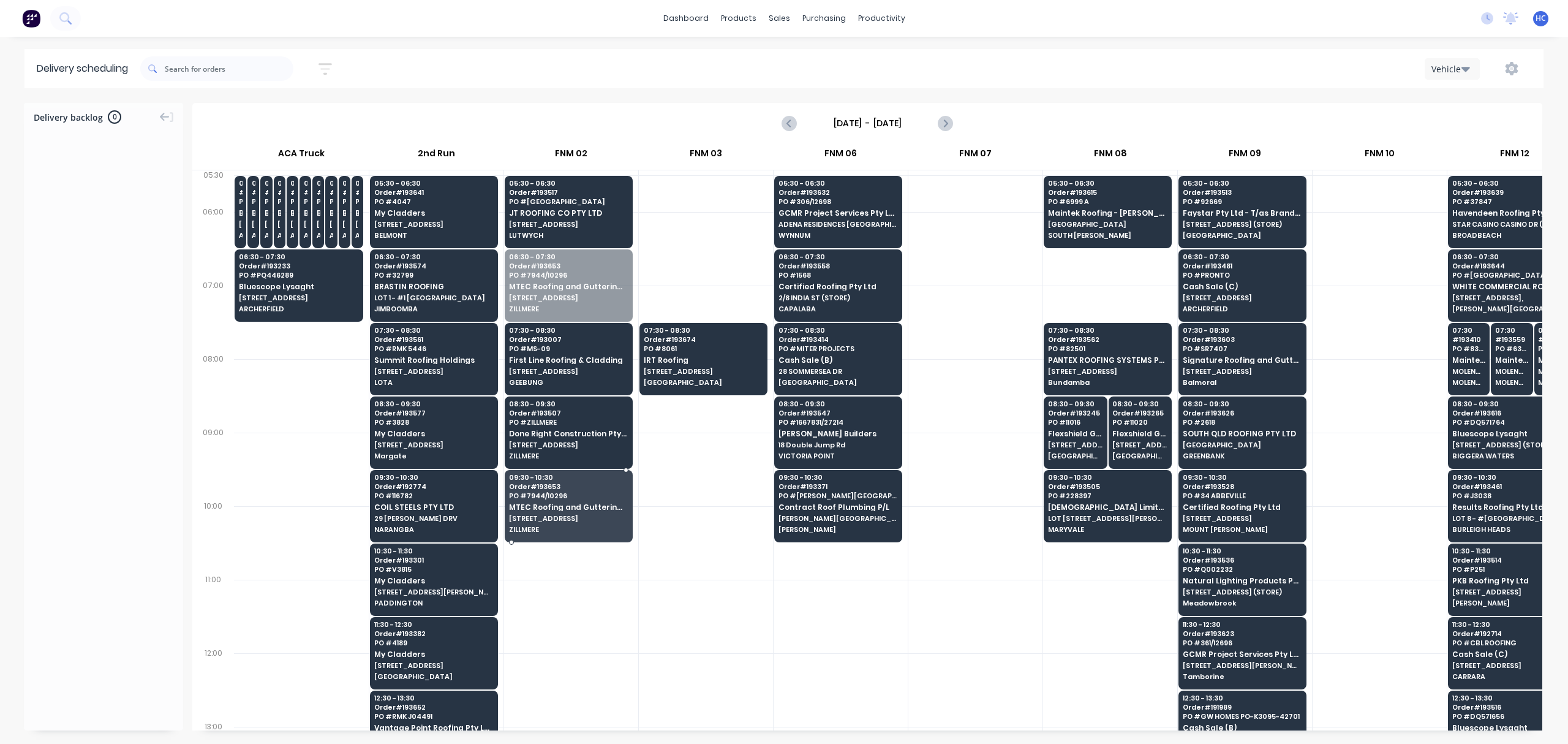
drag, startPoint x: 597, startPoint y: 277, endPoint x: 581, endPoint y: 507, distance: 230.6
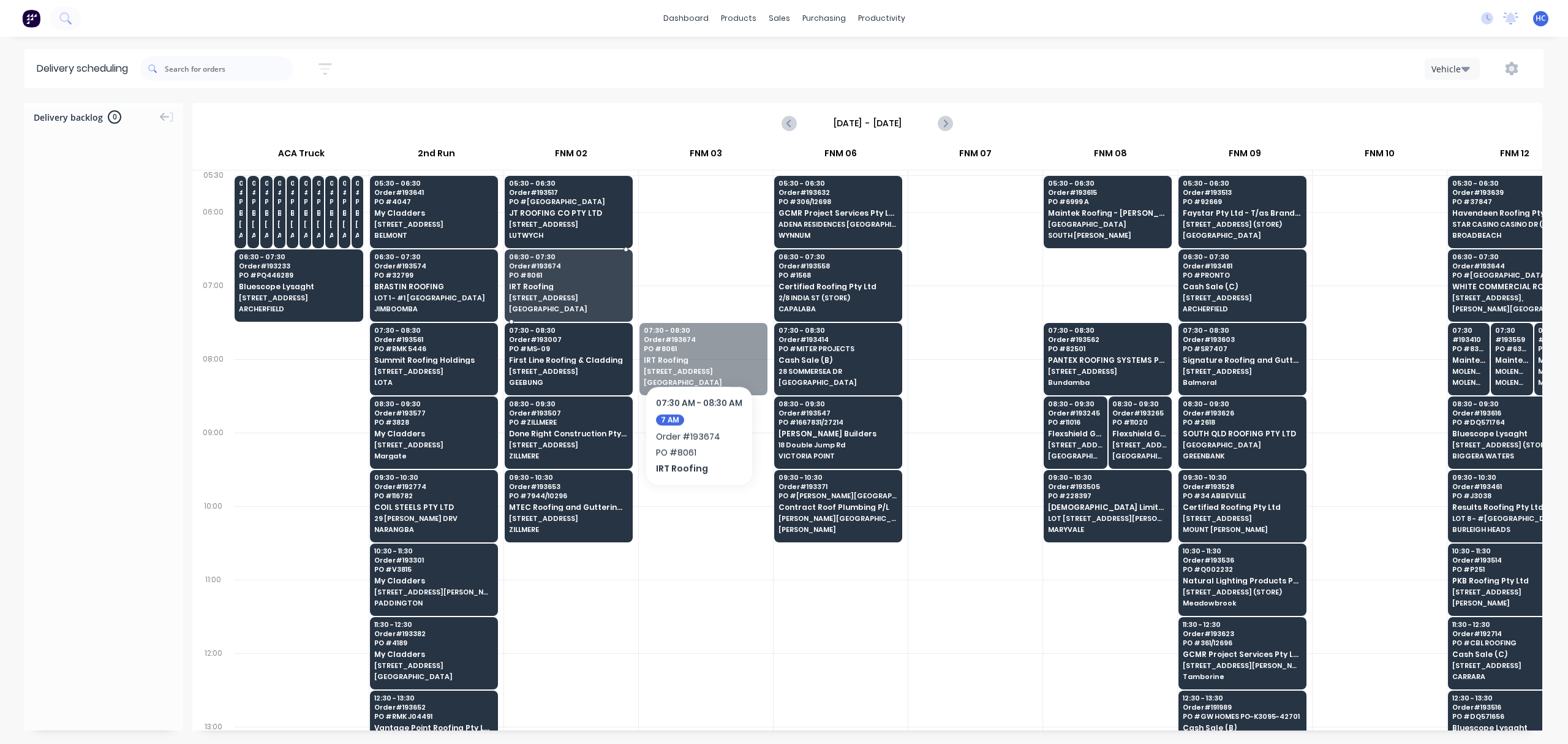
drag, startPoint x: 708, startPoint y: 363, endPoint x: 582, endPoint y: 290, distance: 145.6
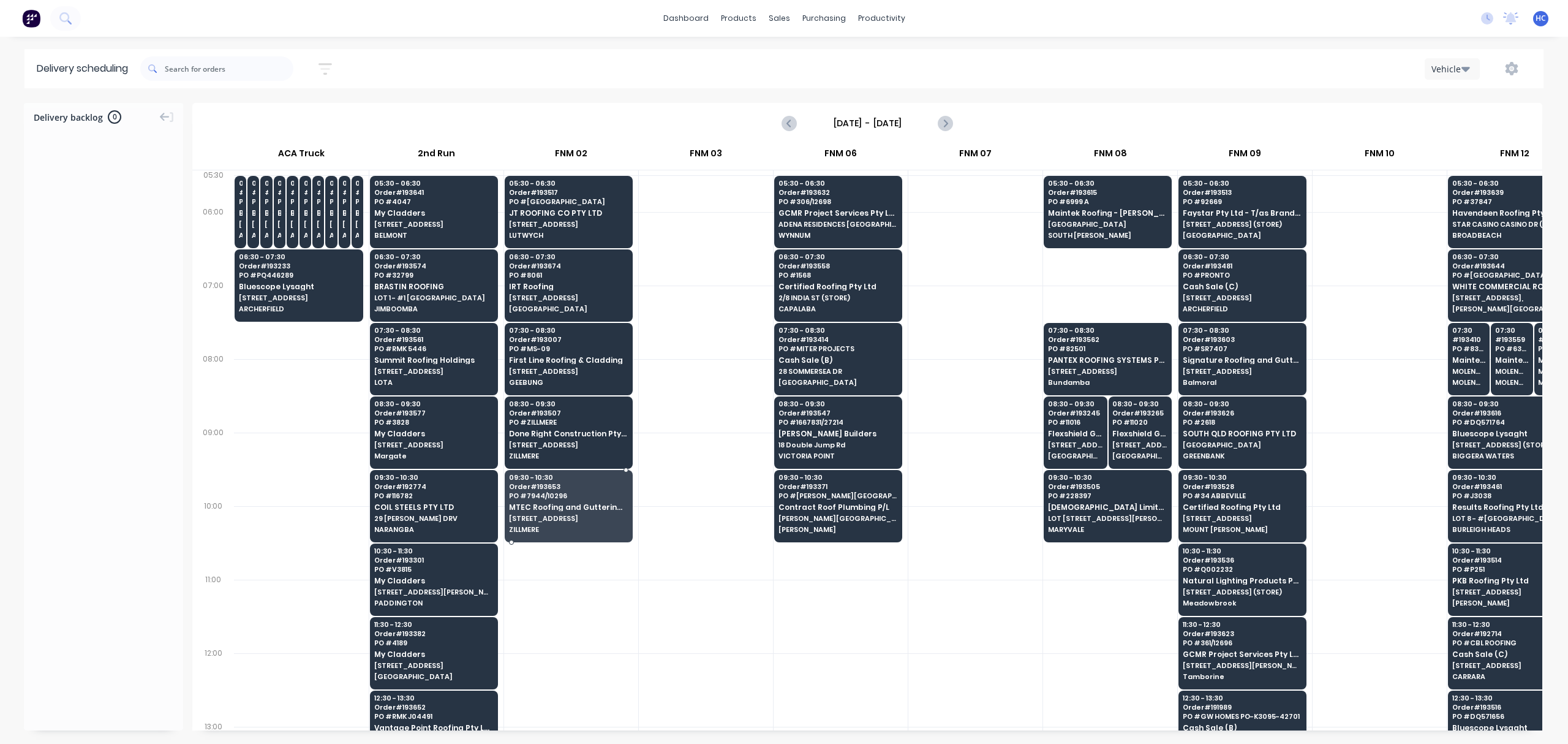
drag, startPoint x: 566, startPoint y: 511, endPoint x: 588, endPoint y: 518, distance: 23.1
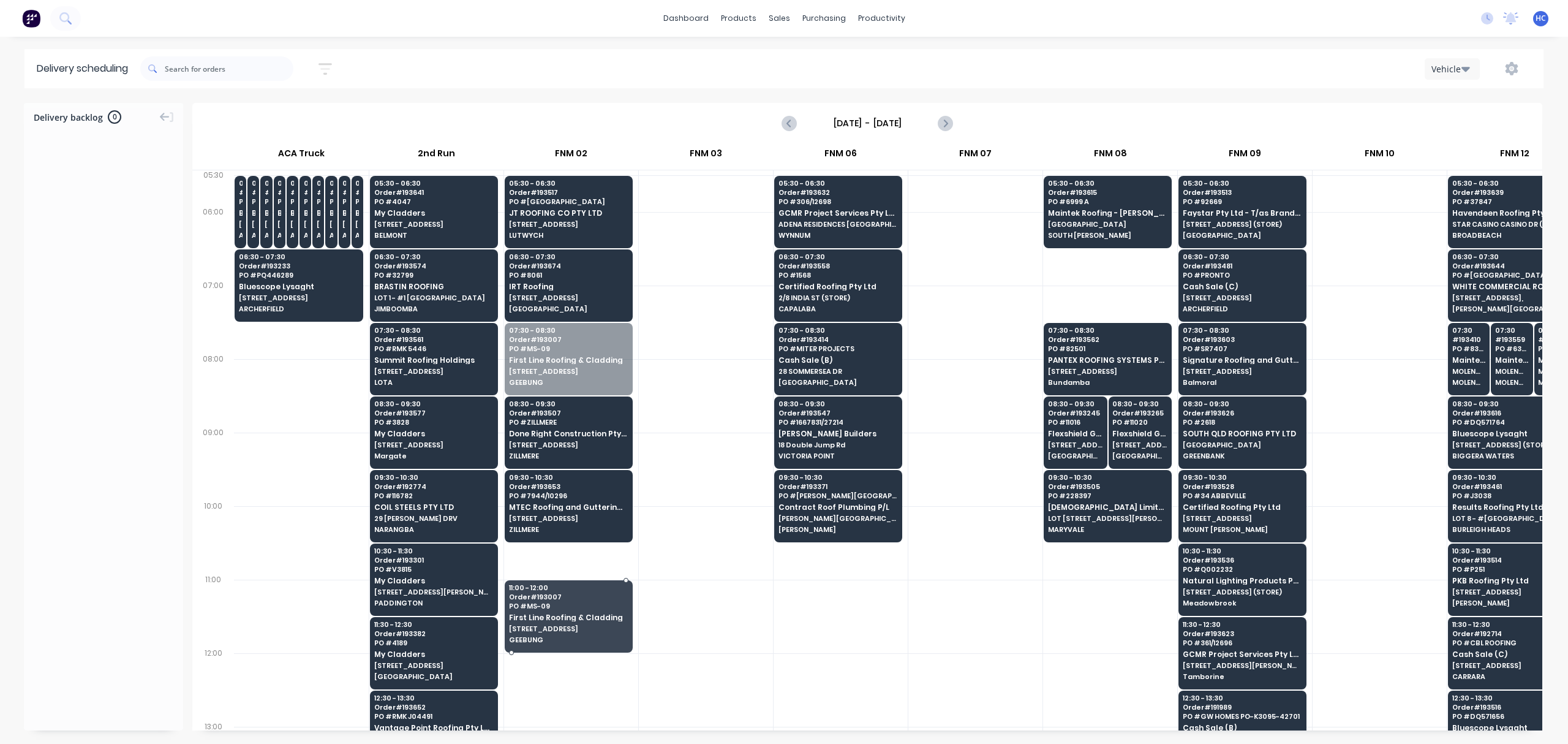
drag, startPoint x: 608, startPoint y: 366, endPoint x: 589, endPoint y: 495, distance: 130.4
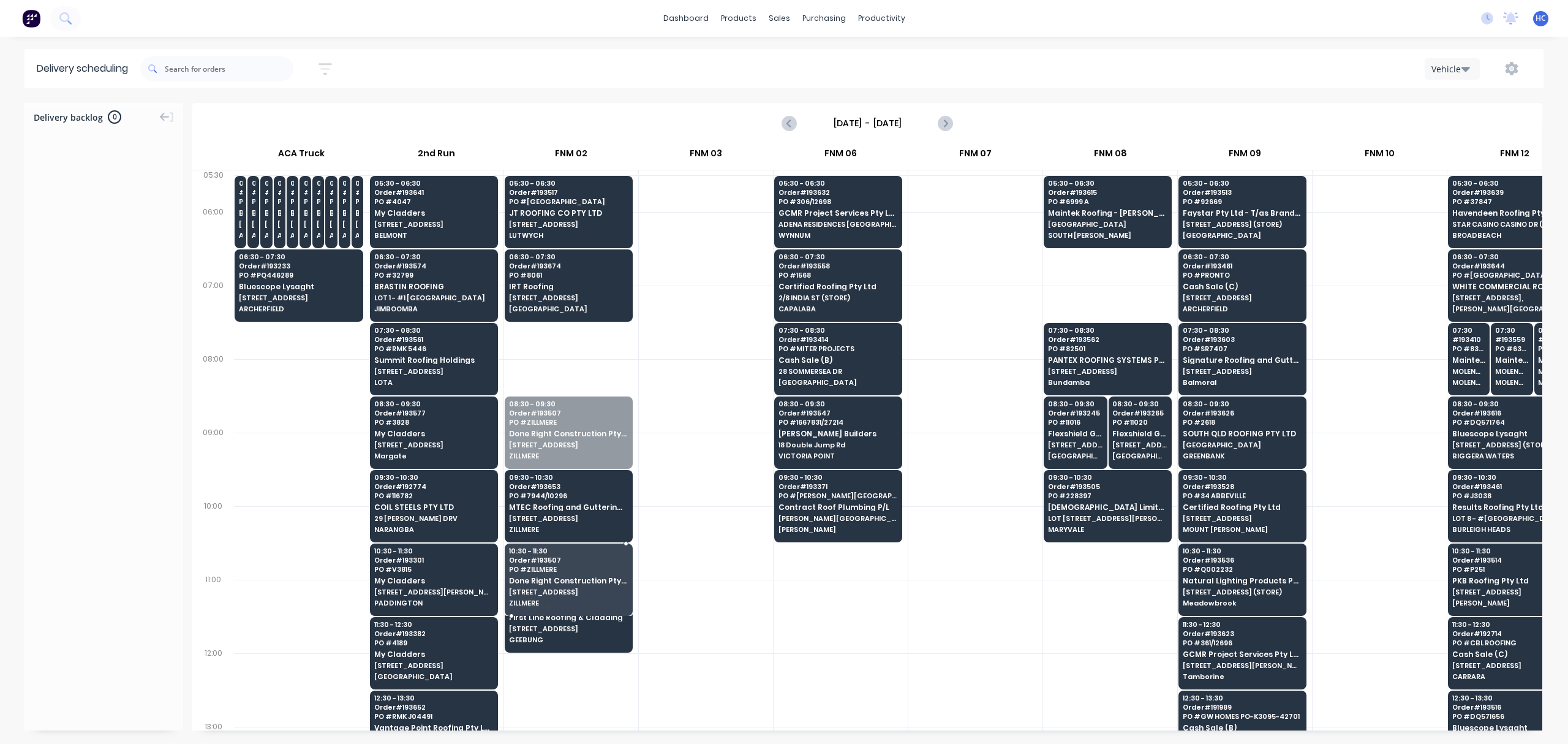
drag, startPoint x: 614, startPoint y: 462, endPoint x: 618, endPoint y: 586, distance: 124.1
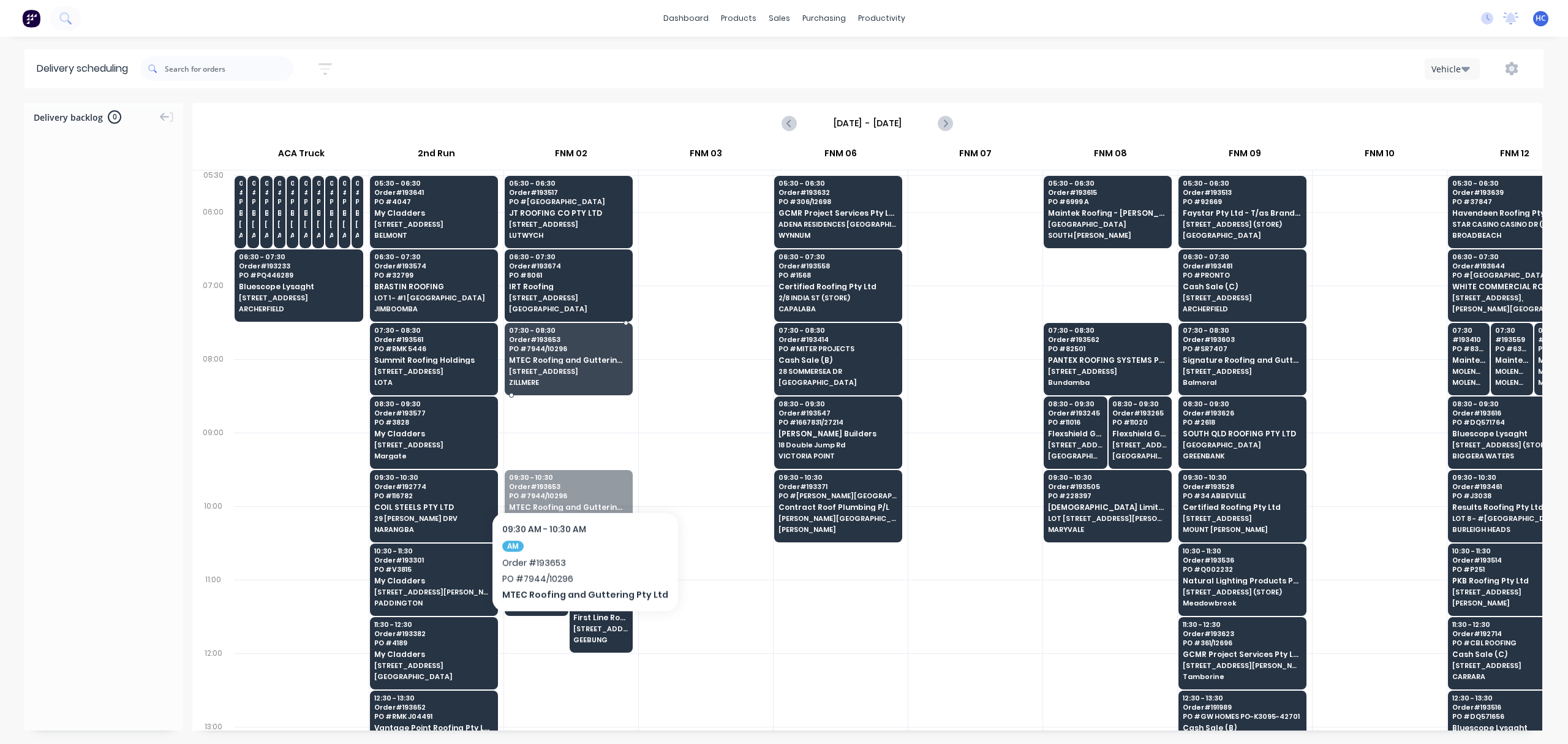
drag, startPoint x: 581, startPoint y: 508, endPoint x: 583, endPoint y: 348, distance: 160.0
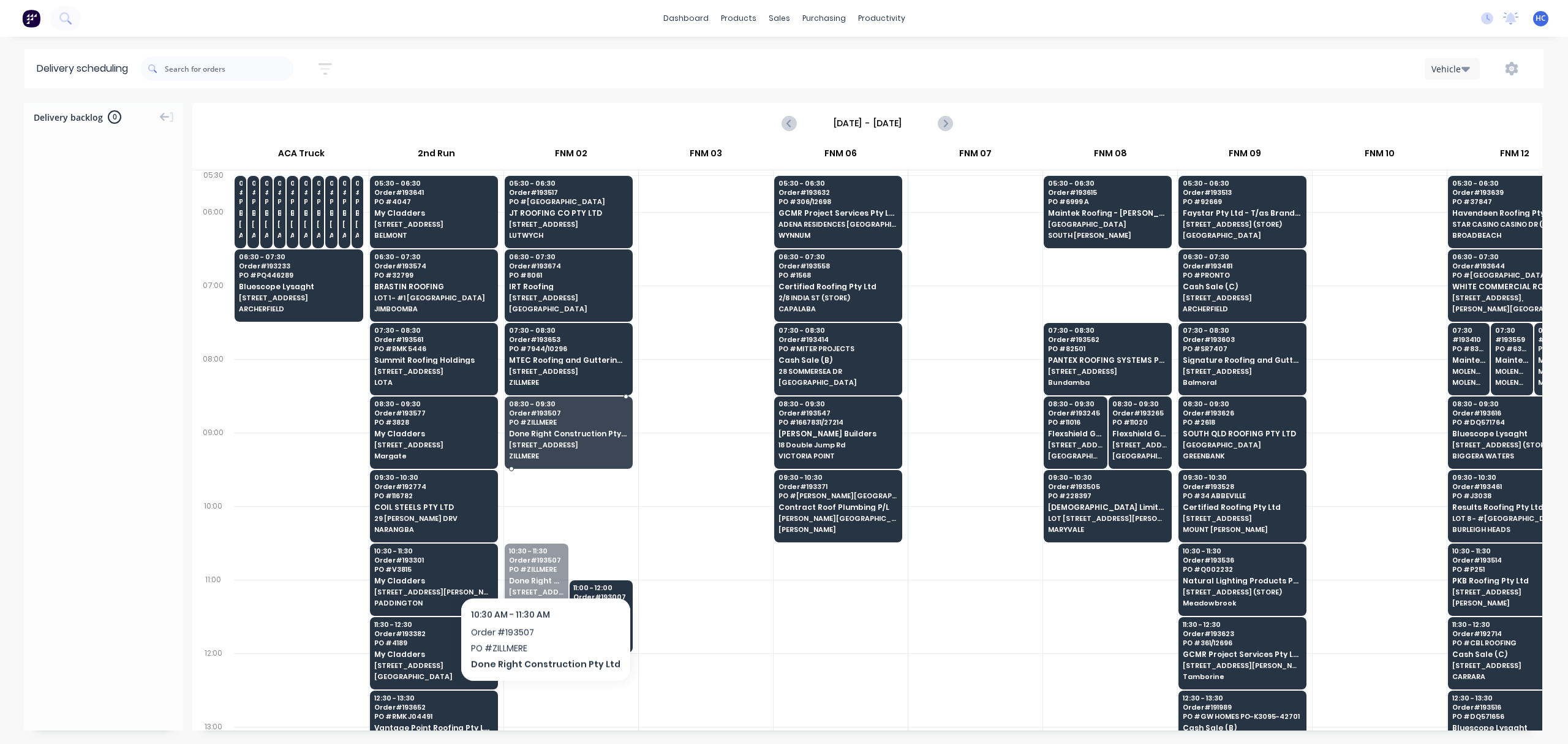
drag, startPoint x: 539, startPoint y: 574, endPoint x: 539, endPoint y: 543, distance: 31.0
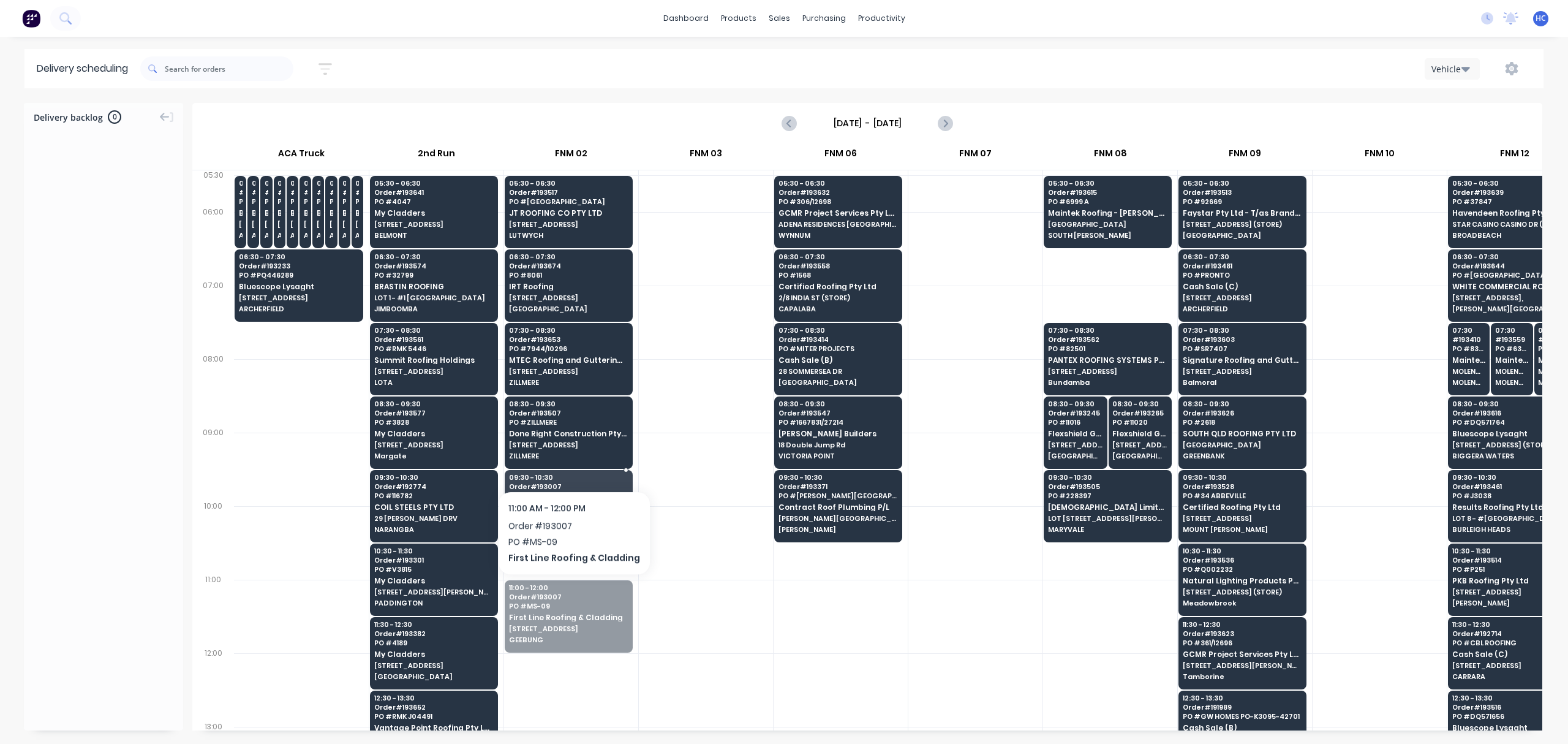
drag, startPoint x: 569, startPoint y: 611, endPoint x: 569, endPoint y: 559, distance: 52.0
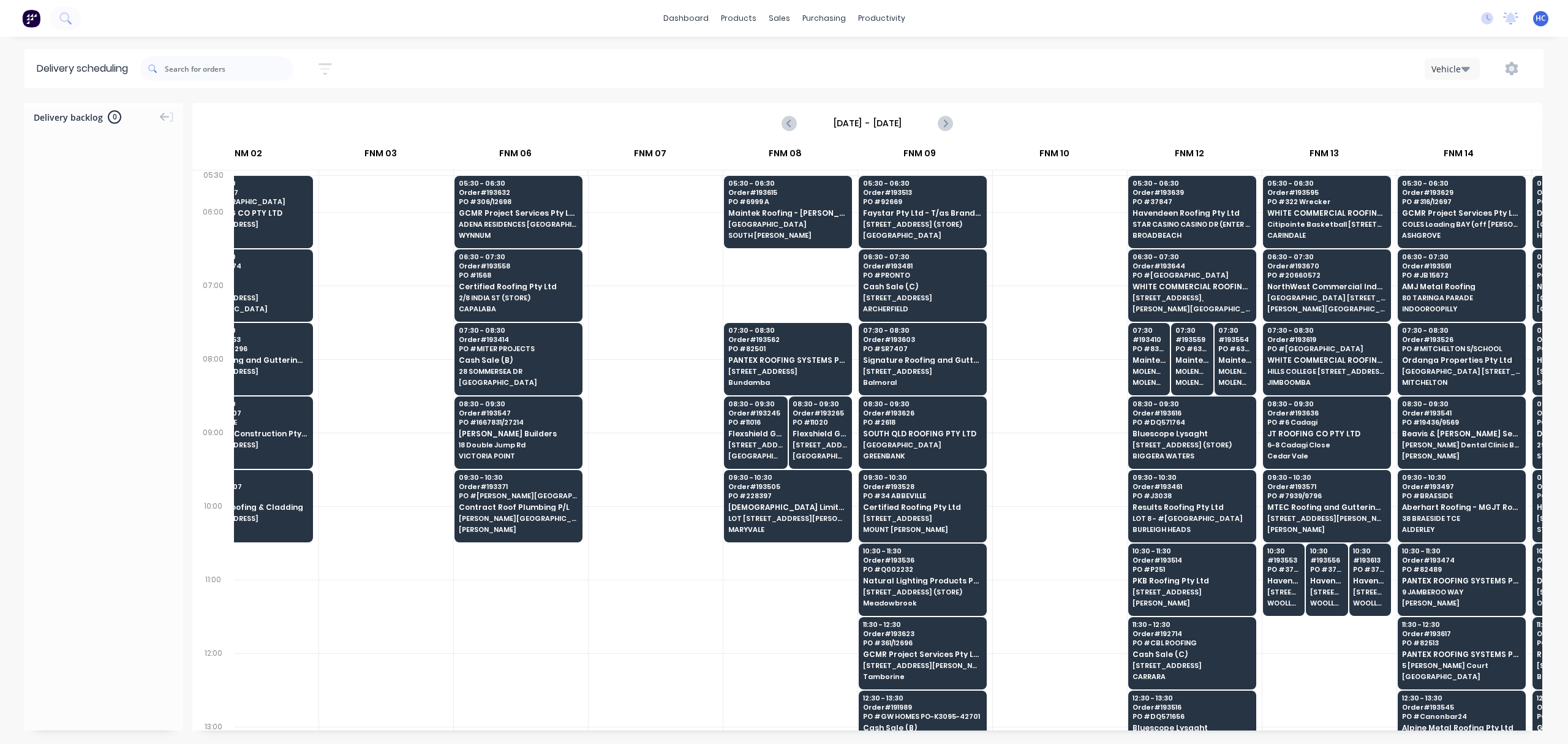
scroll to position [0, 324]
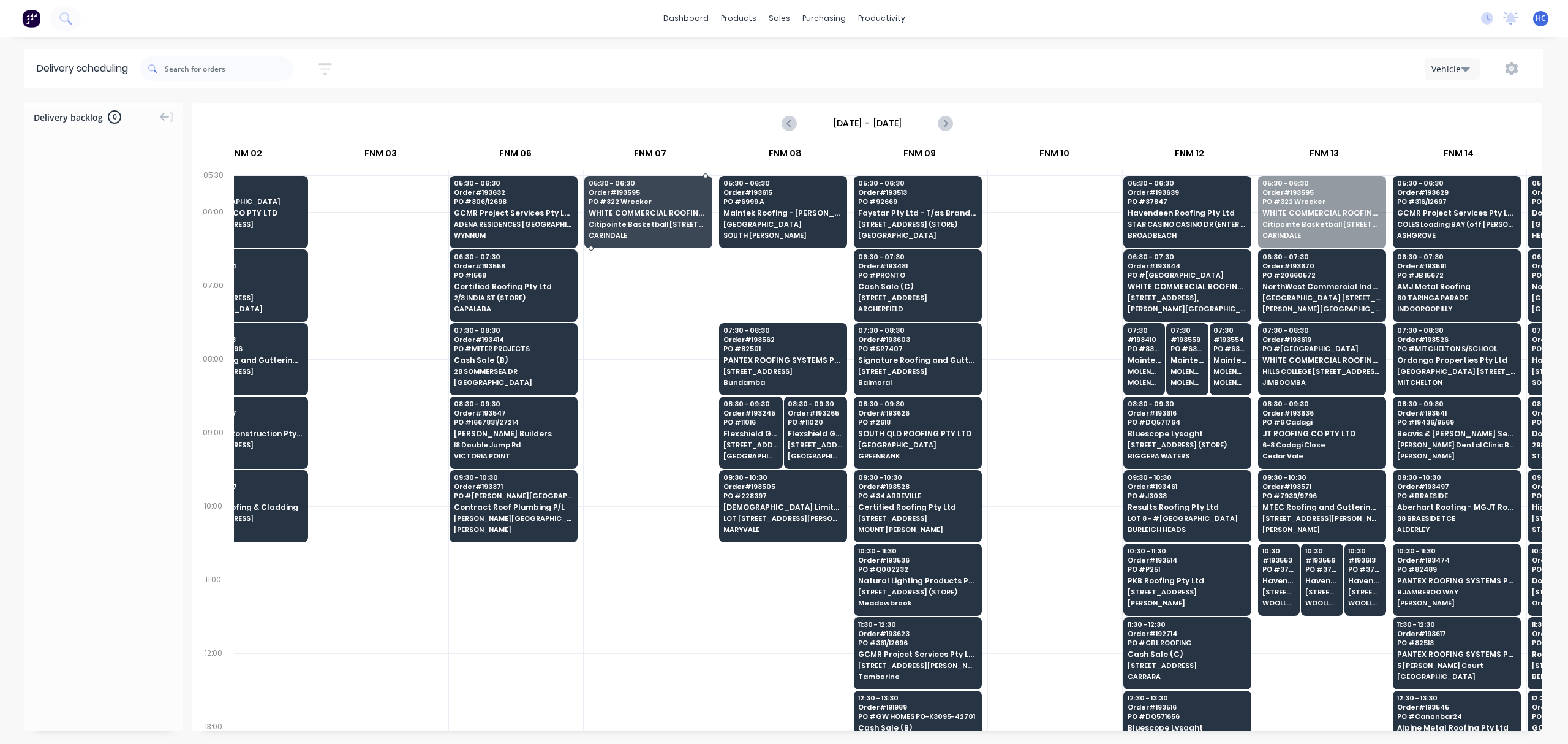
drag, startPoint x: 1329, startPoint y: 226, endPoint x: 670, endPoint y: 231, distance: 659.0
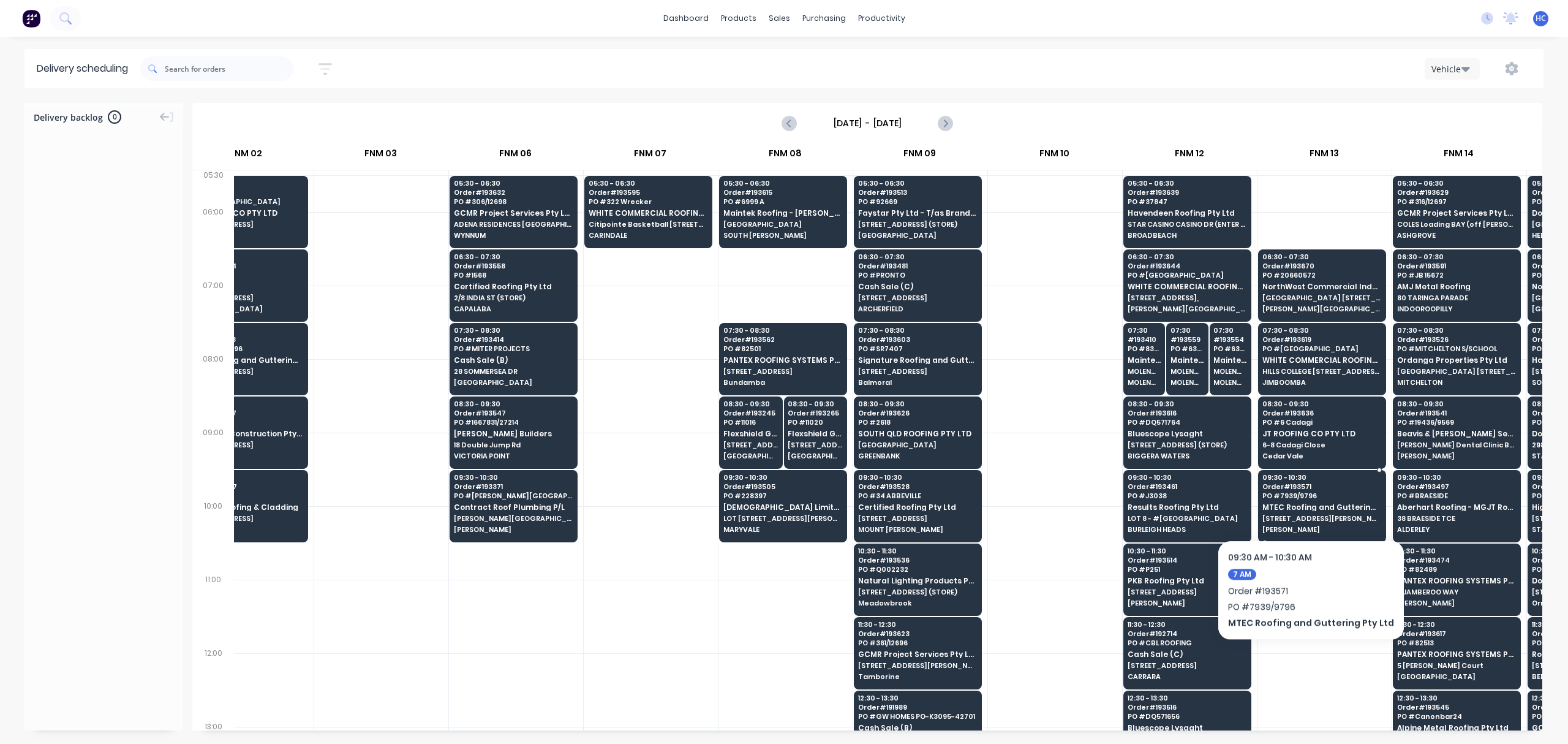
click at [1304, 502] on div "09:30 - 10:30 Order # 193571 PO # 7939/9796 MTEC Roofing and Guttering Pty Ltd …" at bounding box center [1322, 505] width 127 height 69
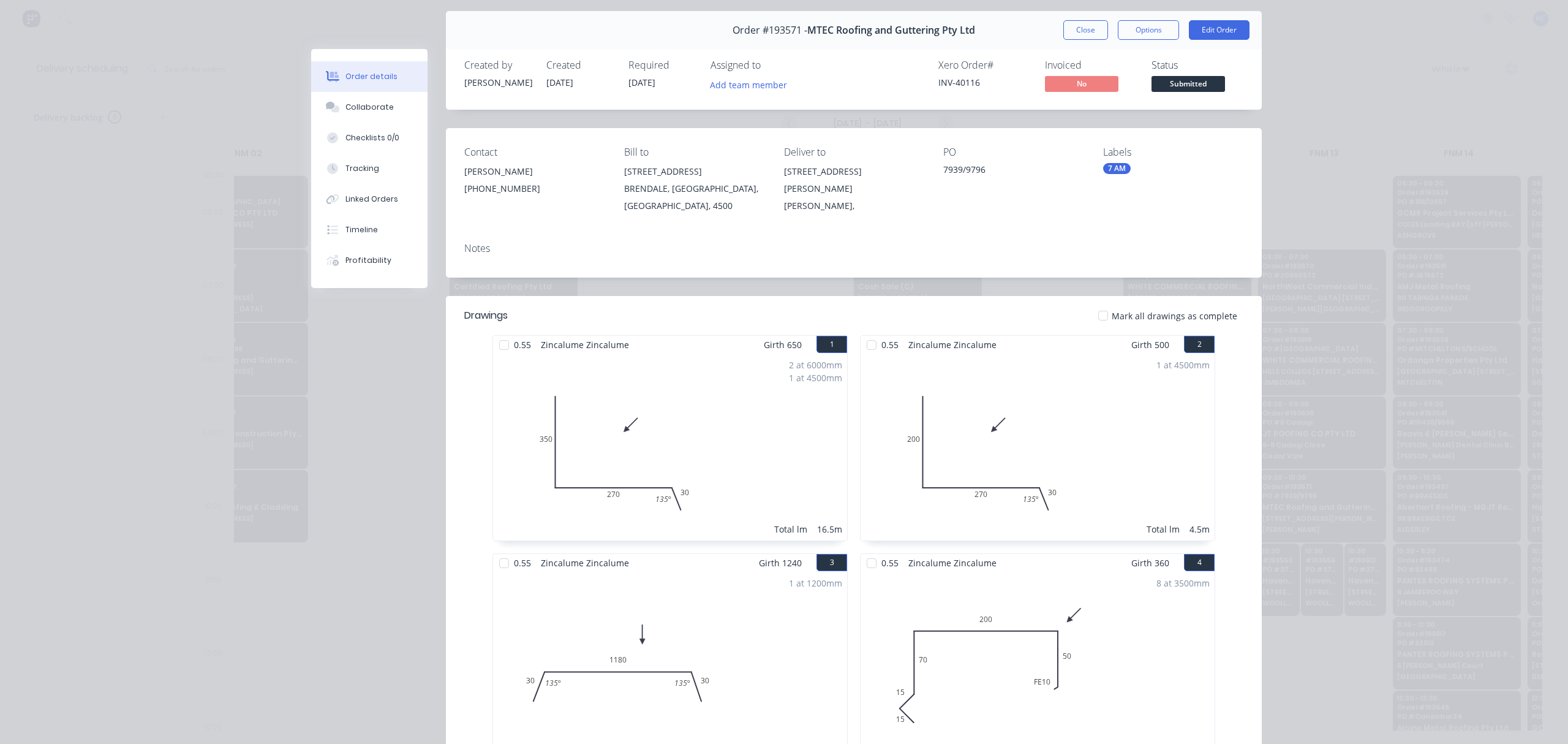
scroll to position [0, 0]
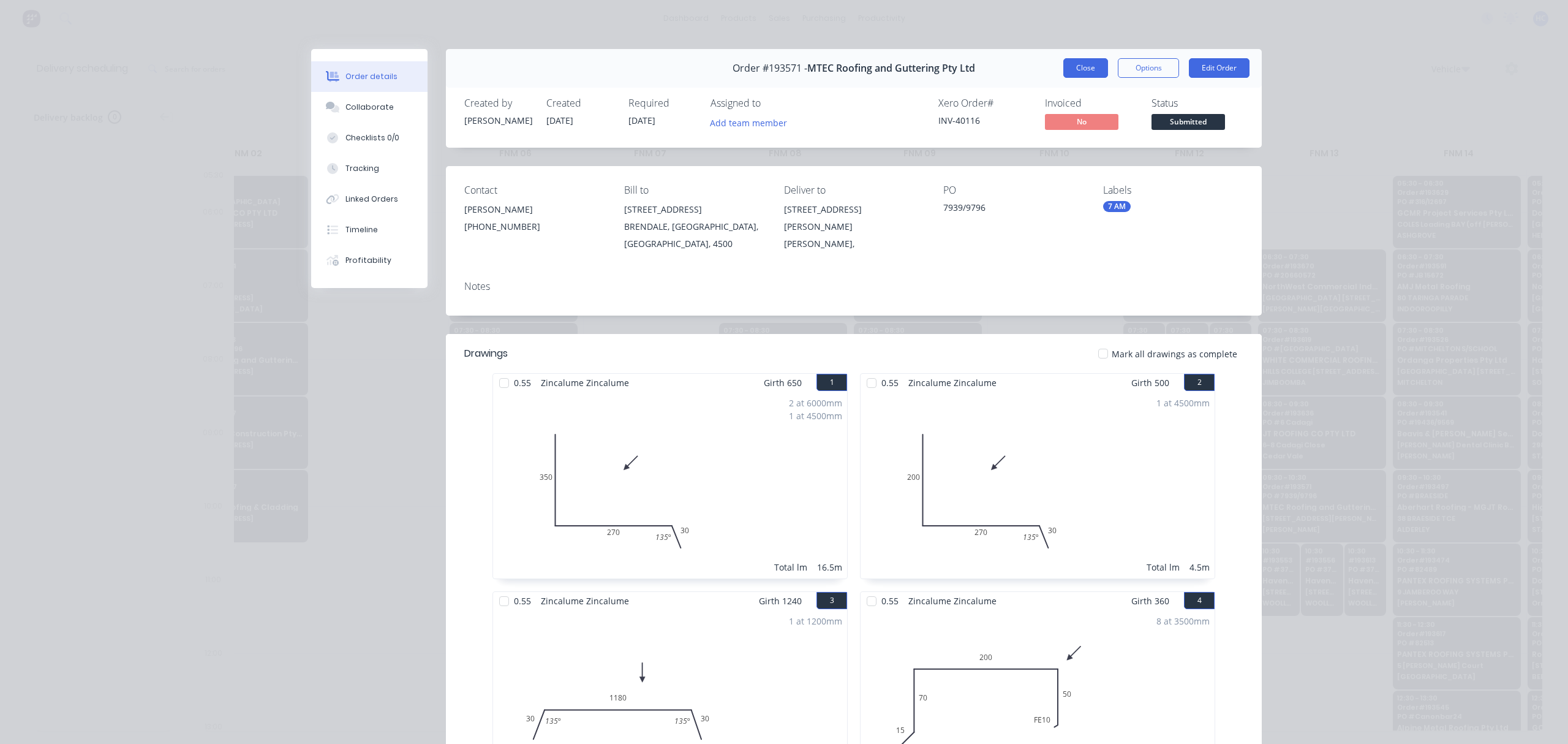
click at [1073, 70] on button "Close" at bounding box center [1086, 67] width 44 height 19
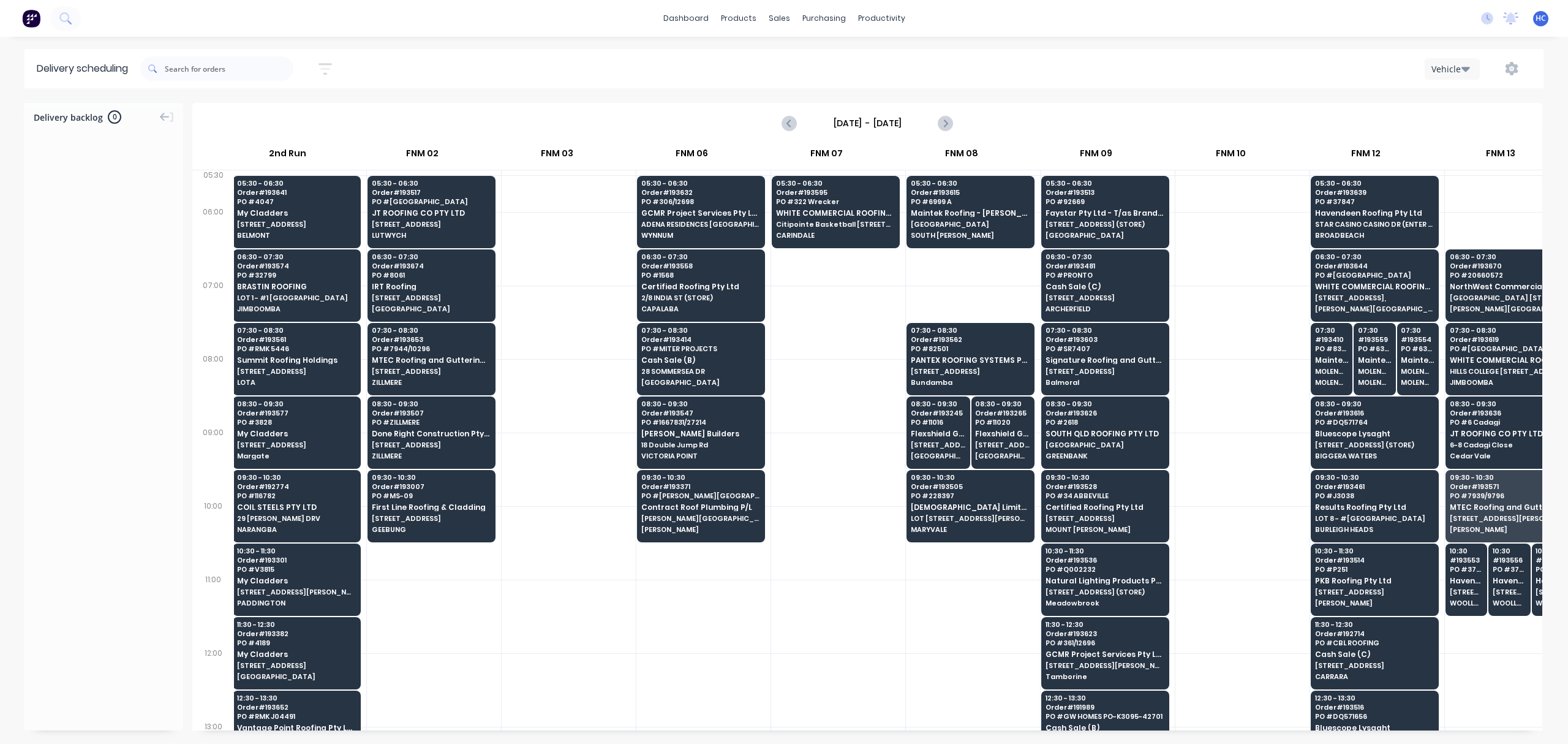
scroll to position [0, 124]
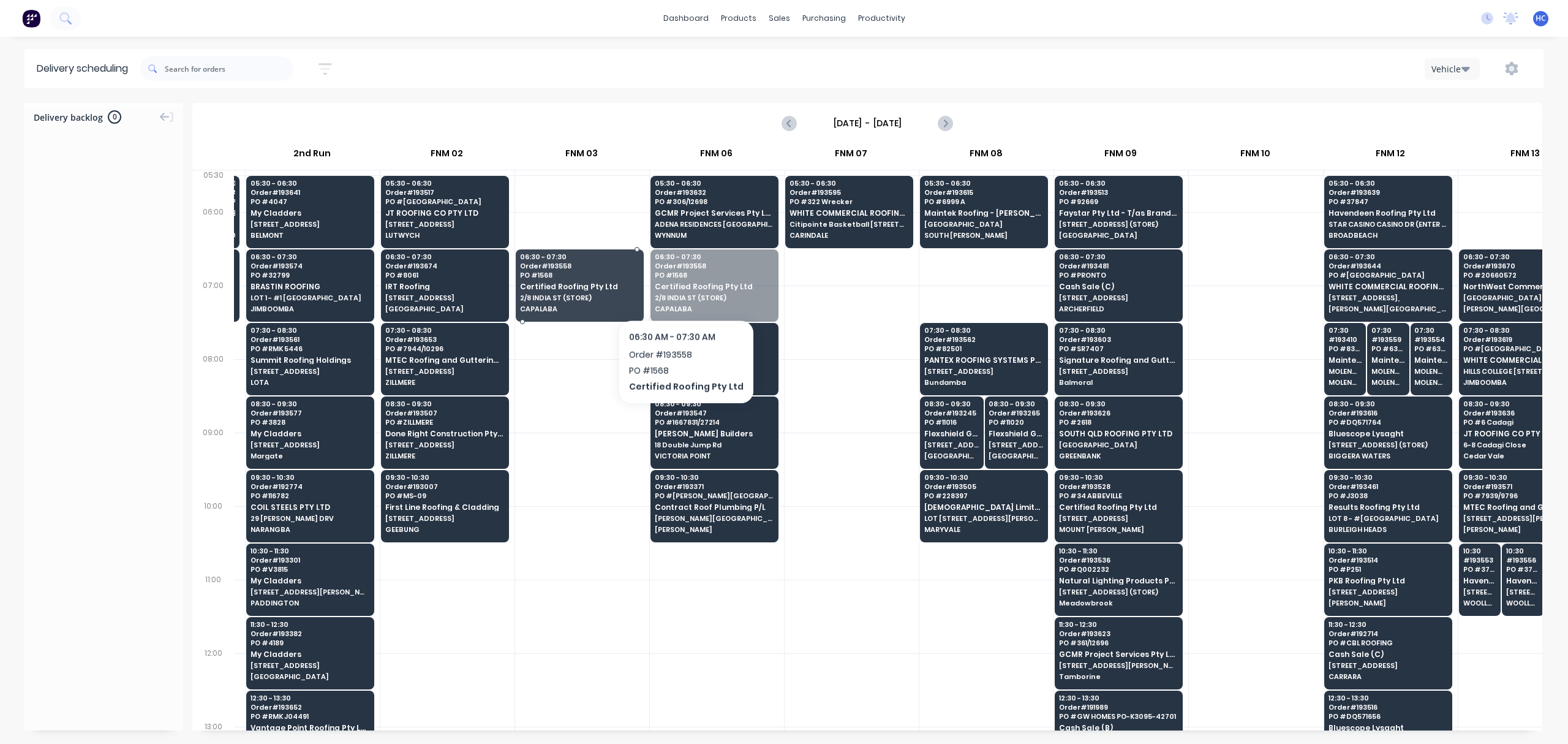
drag, startPoint x: 703, startPoint y: 288, endPoint x: 556, endPoint y: 290, distance: 147.0
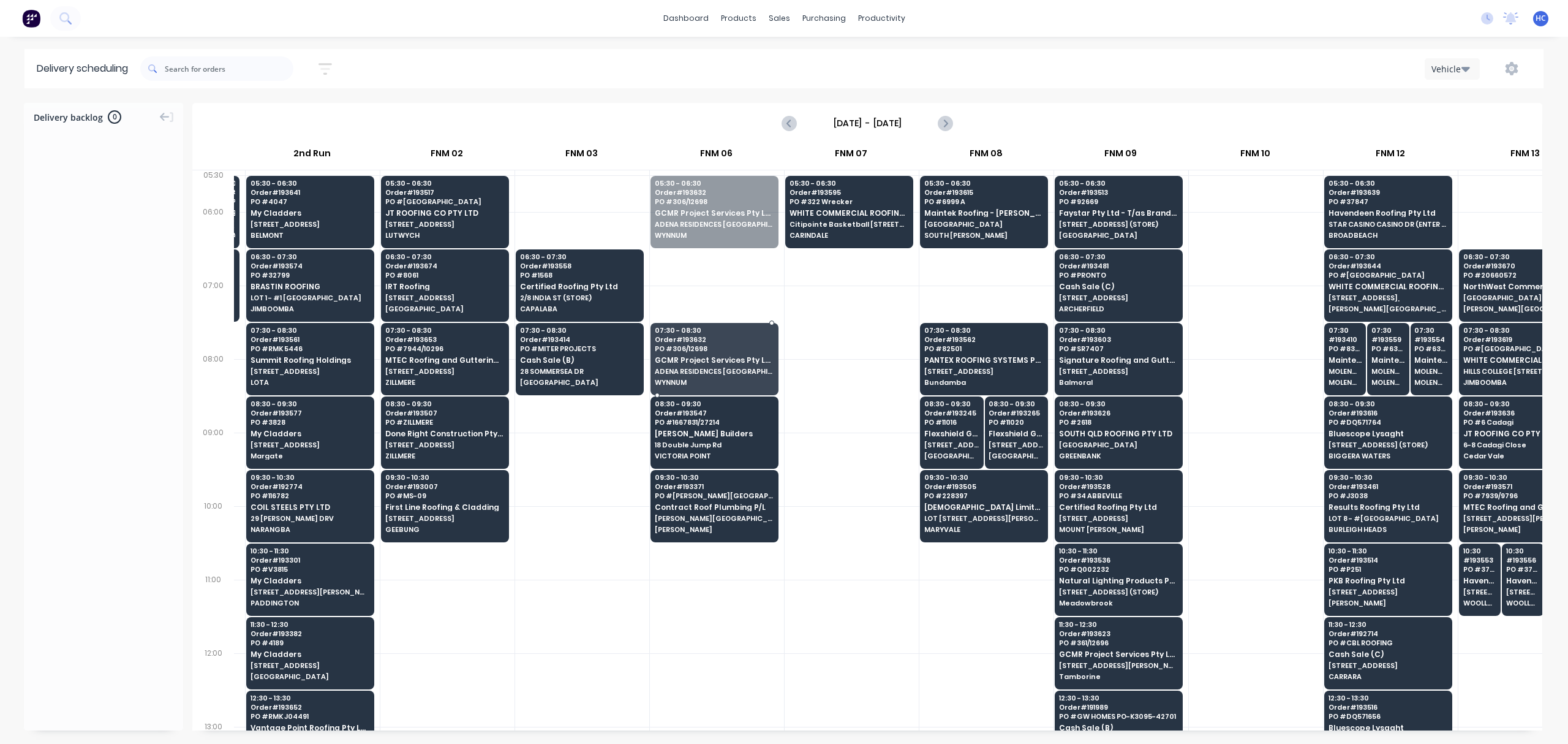
drag, startPoint x: 721, startPoint y: 212, endPoint x: 721, endPoint y: 350, distance: 138.0
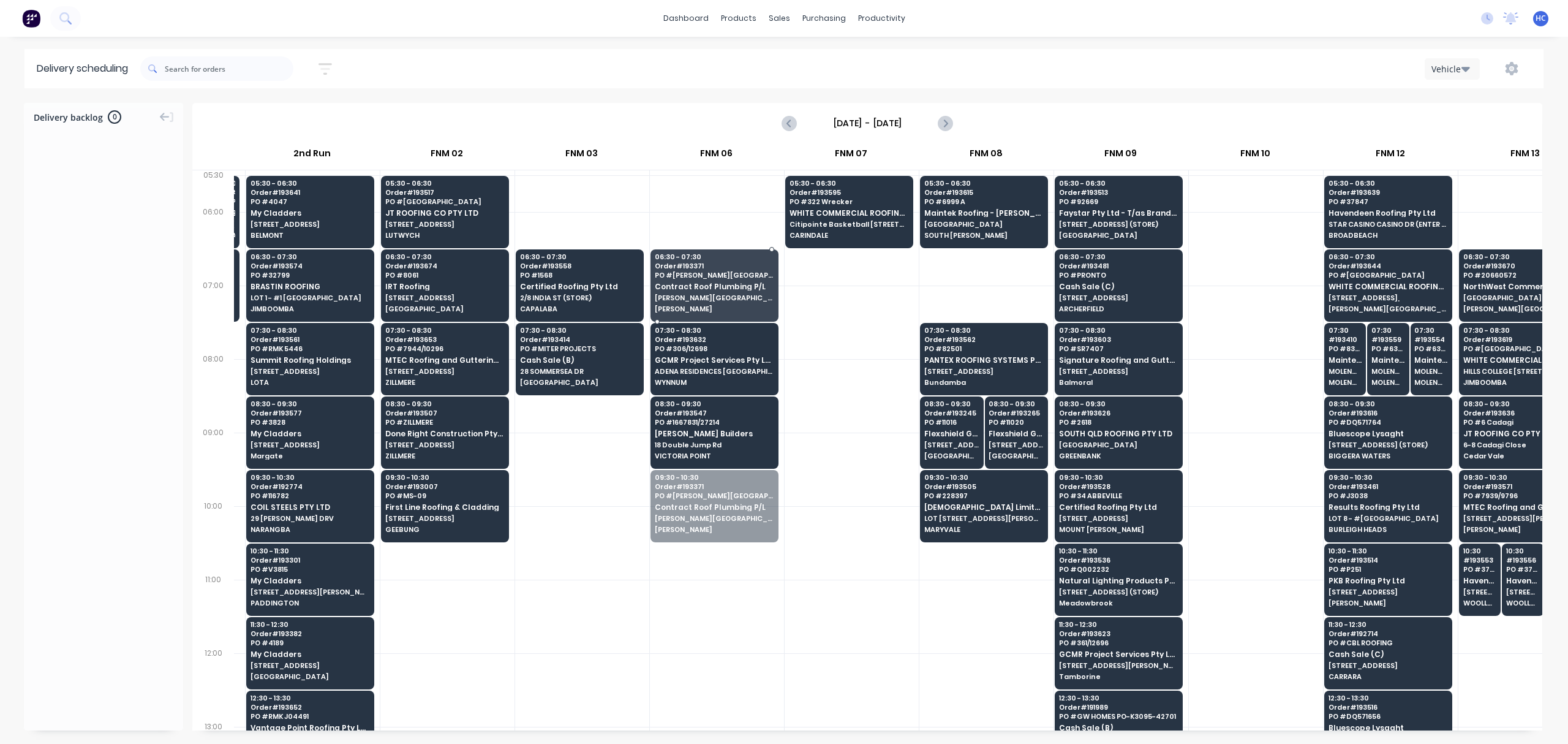
drag, startPoint x: 723, startPoint y: 530, endPoint x: 702, endPoint y: 305, distance: 226.0
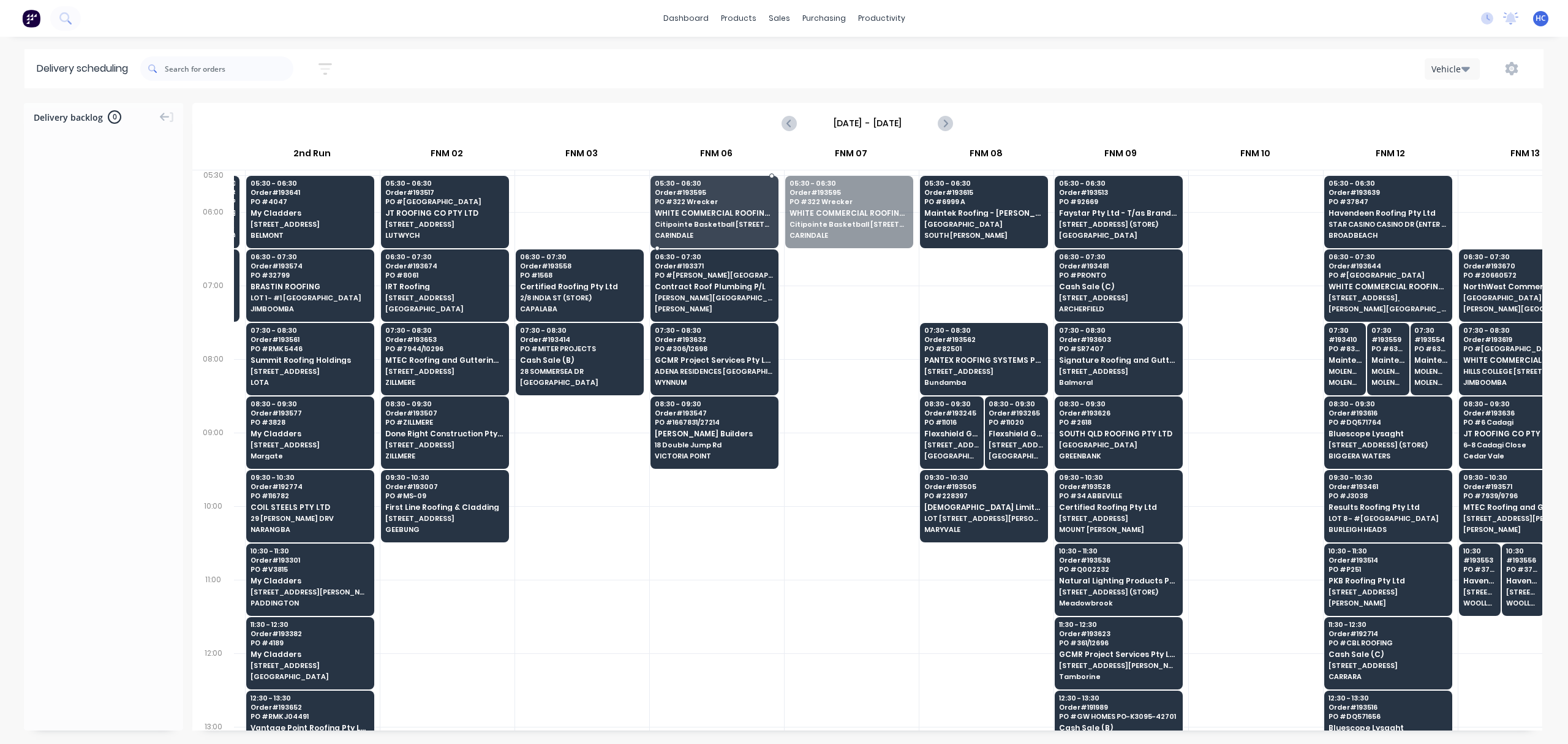
drag, startPoint x: 836, startPoint y: 226, endPoint x: 741, endPoint y: 314, distance: 129.5
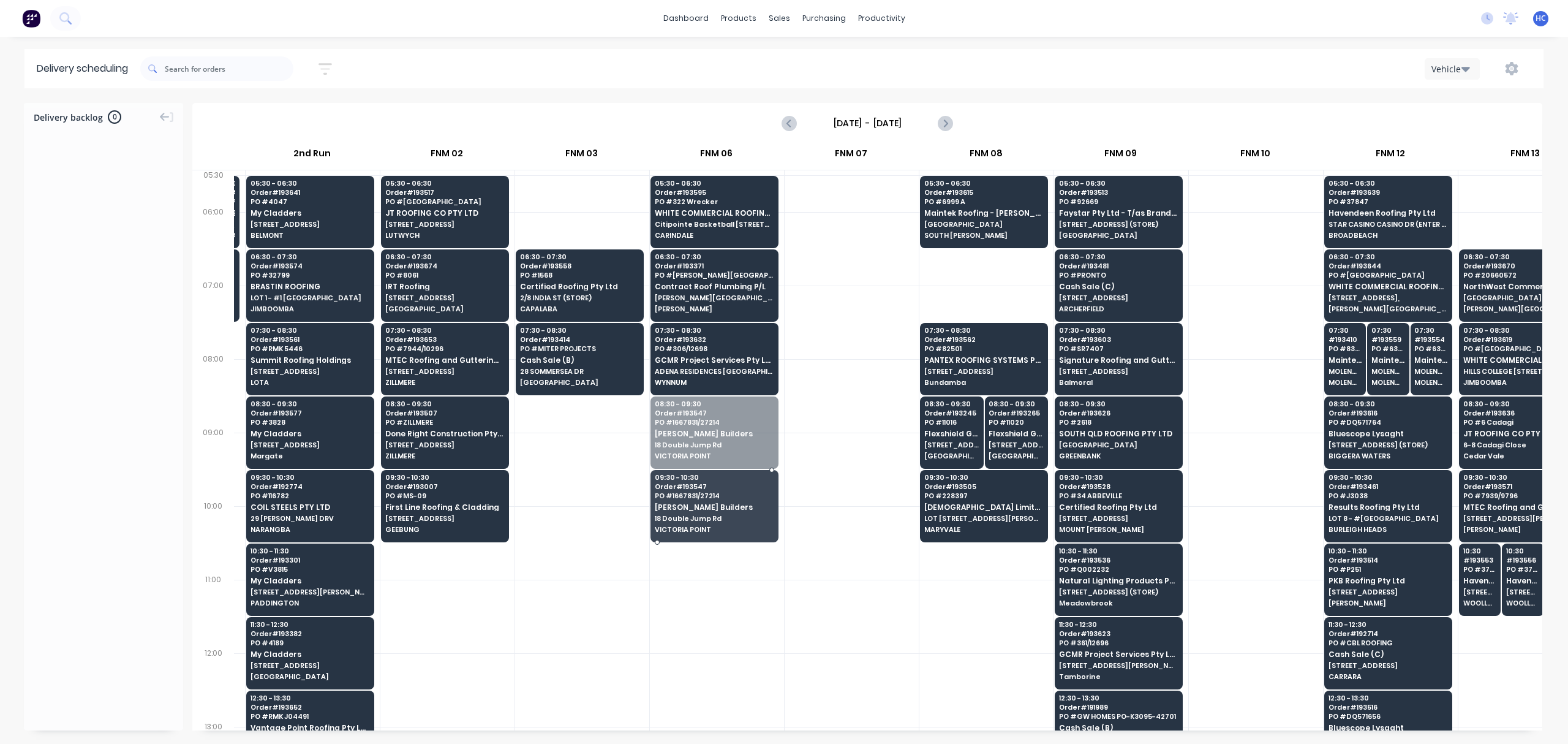
drag, startPoint x: 725, startPoint y: 444, endPoint x: 728, endPoint y: 521, distance: 77.1
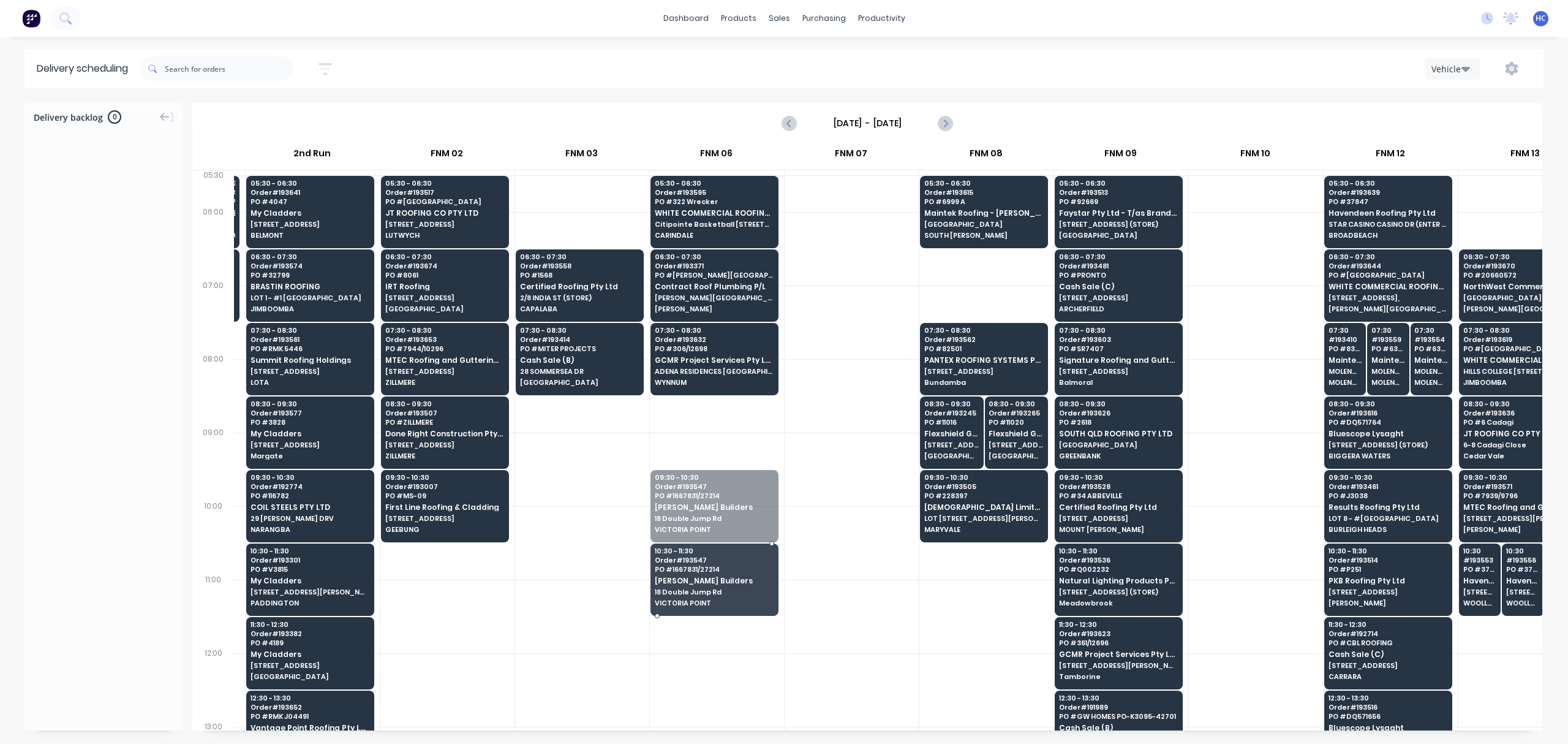
drag, startPoint x: 678, startPoint y: 505, endPoint x: 679, endPoint y: 523, distance: 18.0
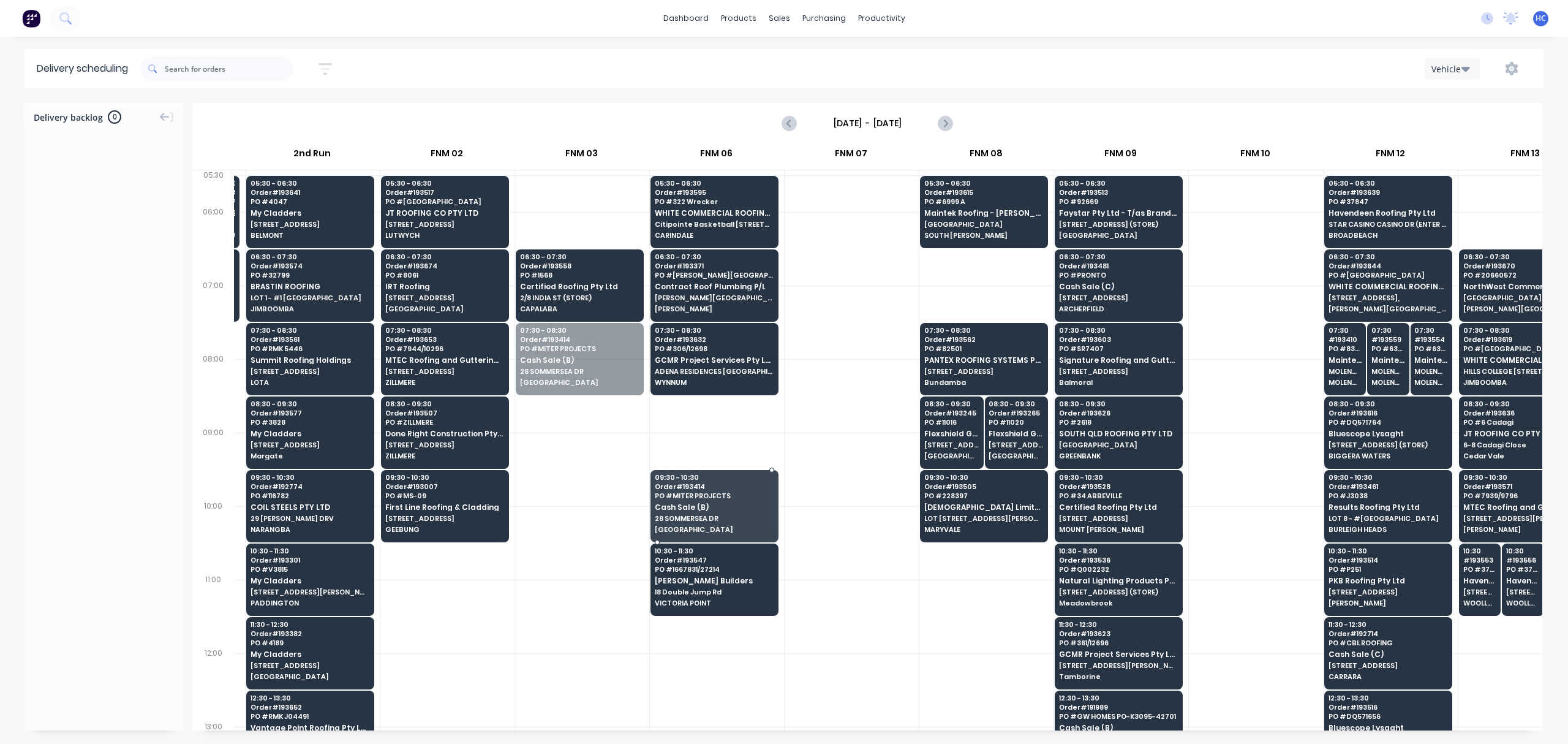
drag, startPoint x: 579, startPoint y: 381, endPoint x: 693, endPoint y: 507, distance: 169.9
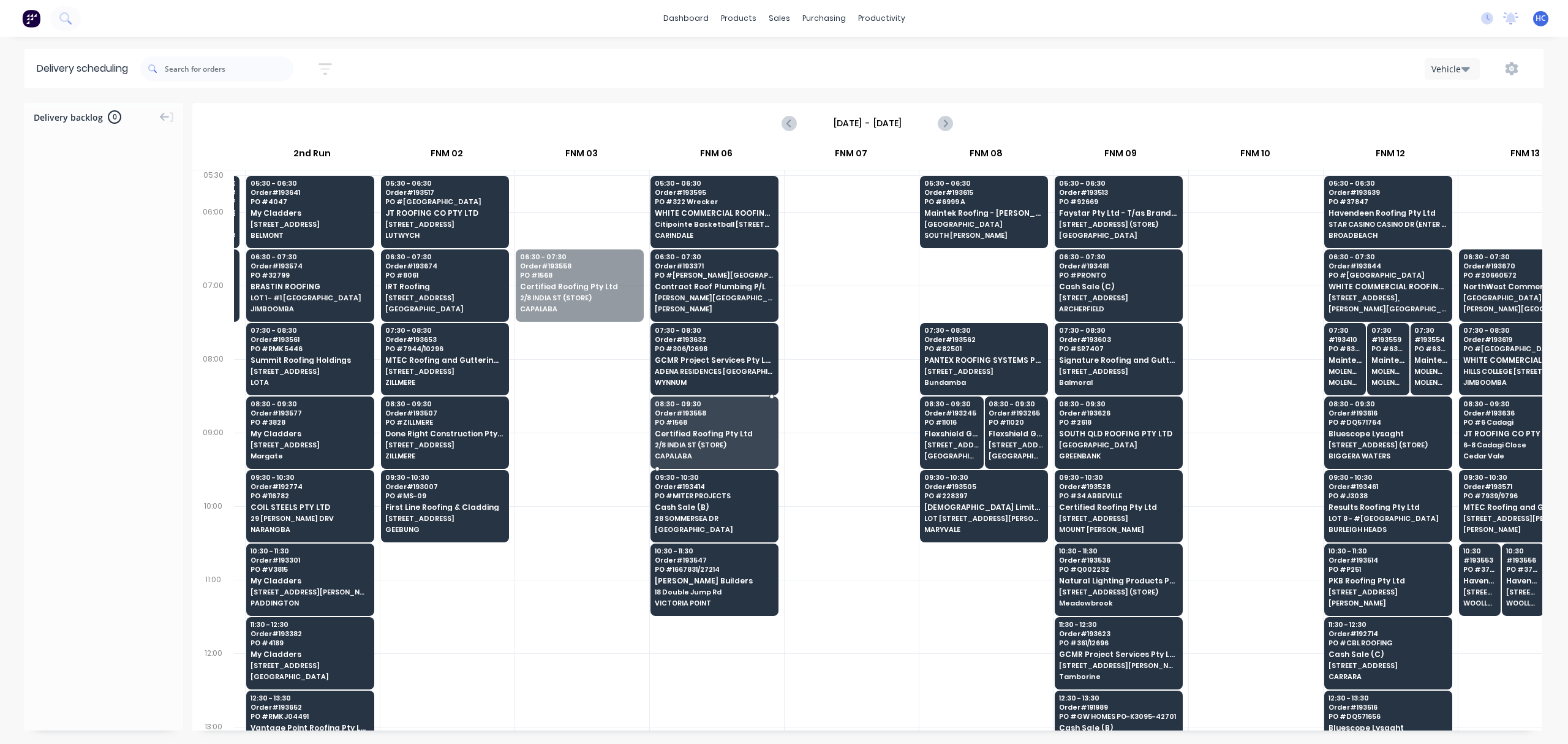
drag, startPoint x: 586, startPoint y: 281, endPoint x: 704, endPoint y: 416, distance: 179.3
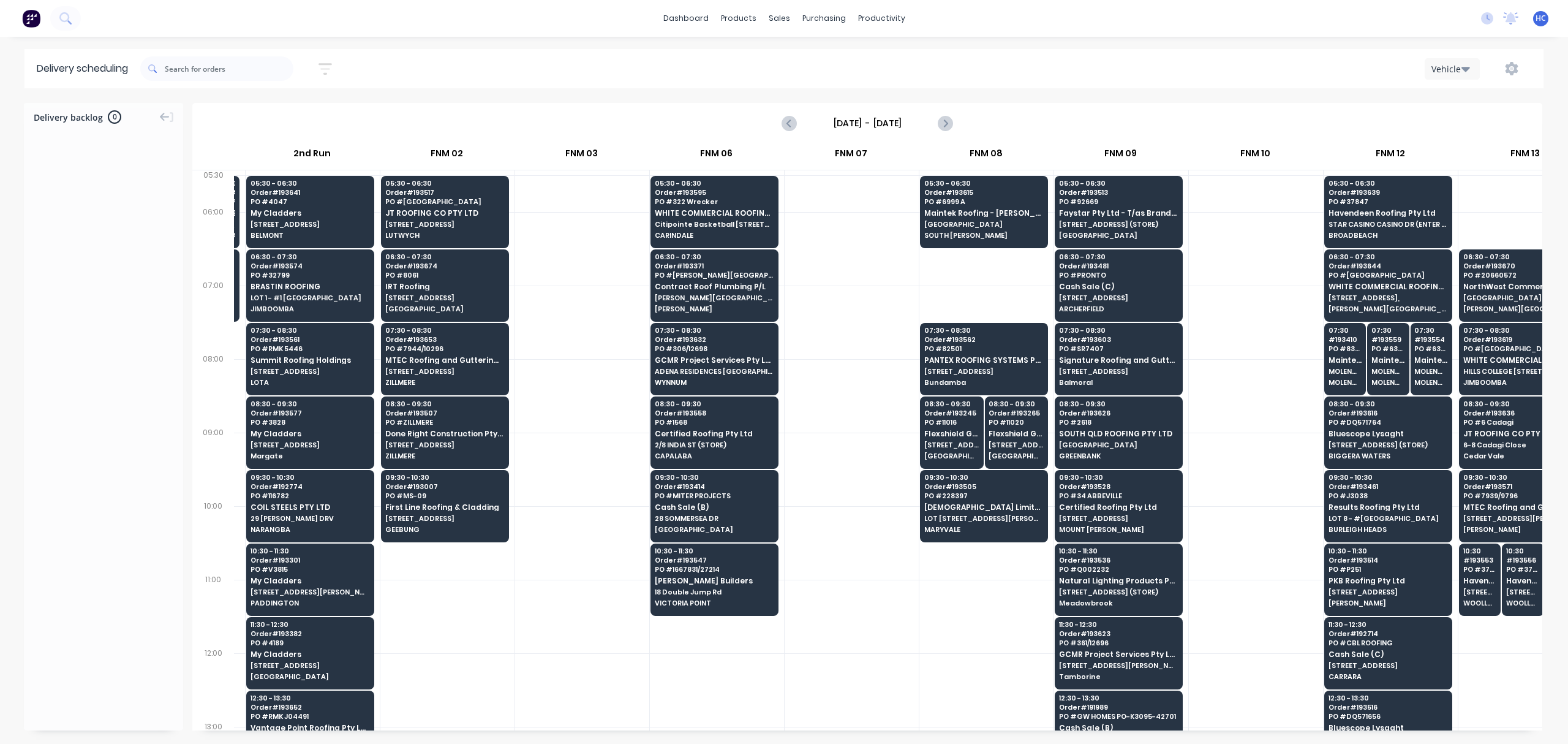
click at [829, 378] on div at bounding box center [851, 396] width 134 height 74
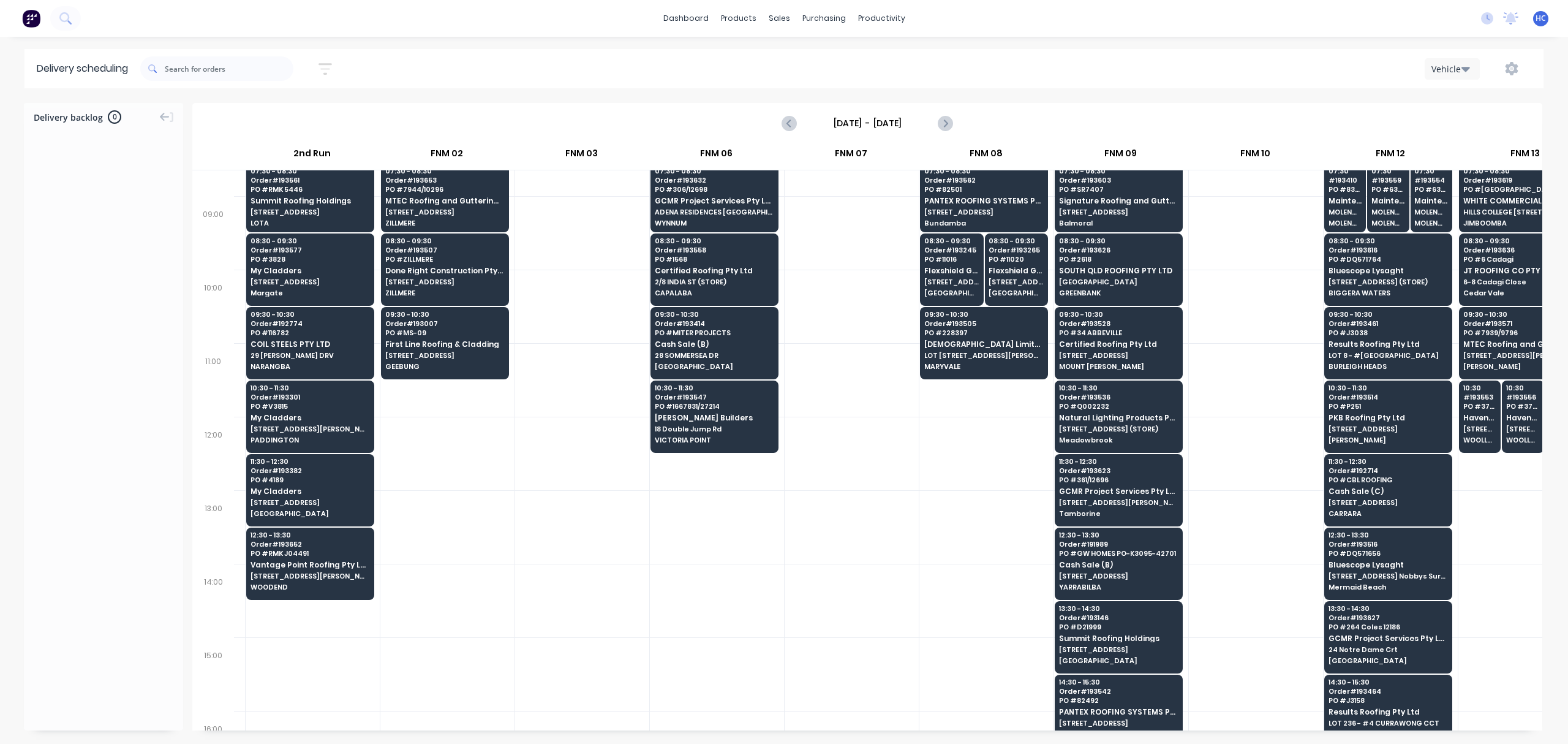
scroll to position [327, 124]
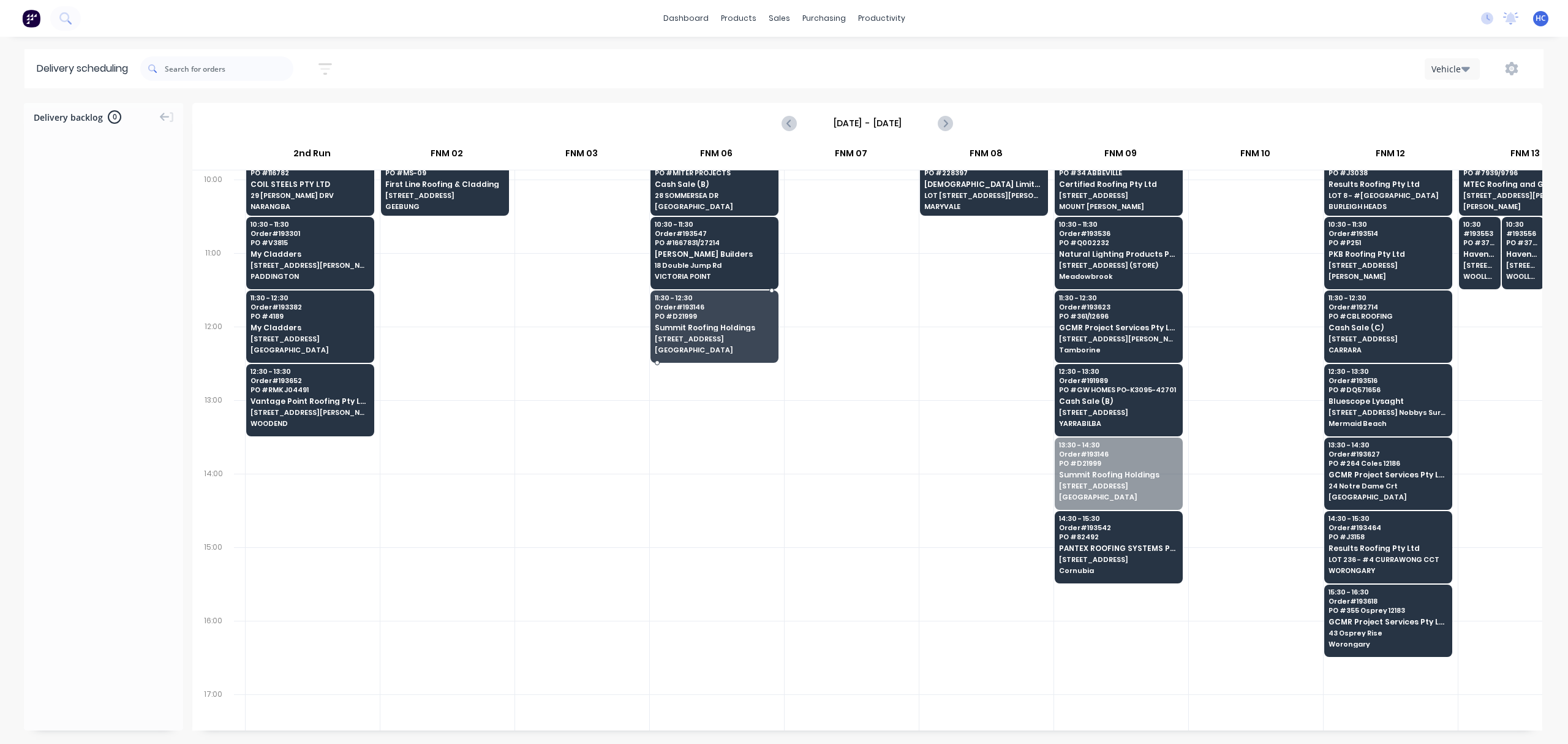
drag, startPoint x: 1113, startPoint y: 477, endPoint x: 707, endPoint y: 312, distance: 438.2
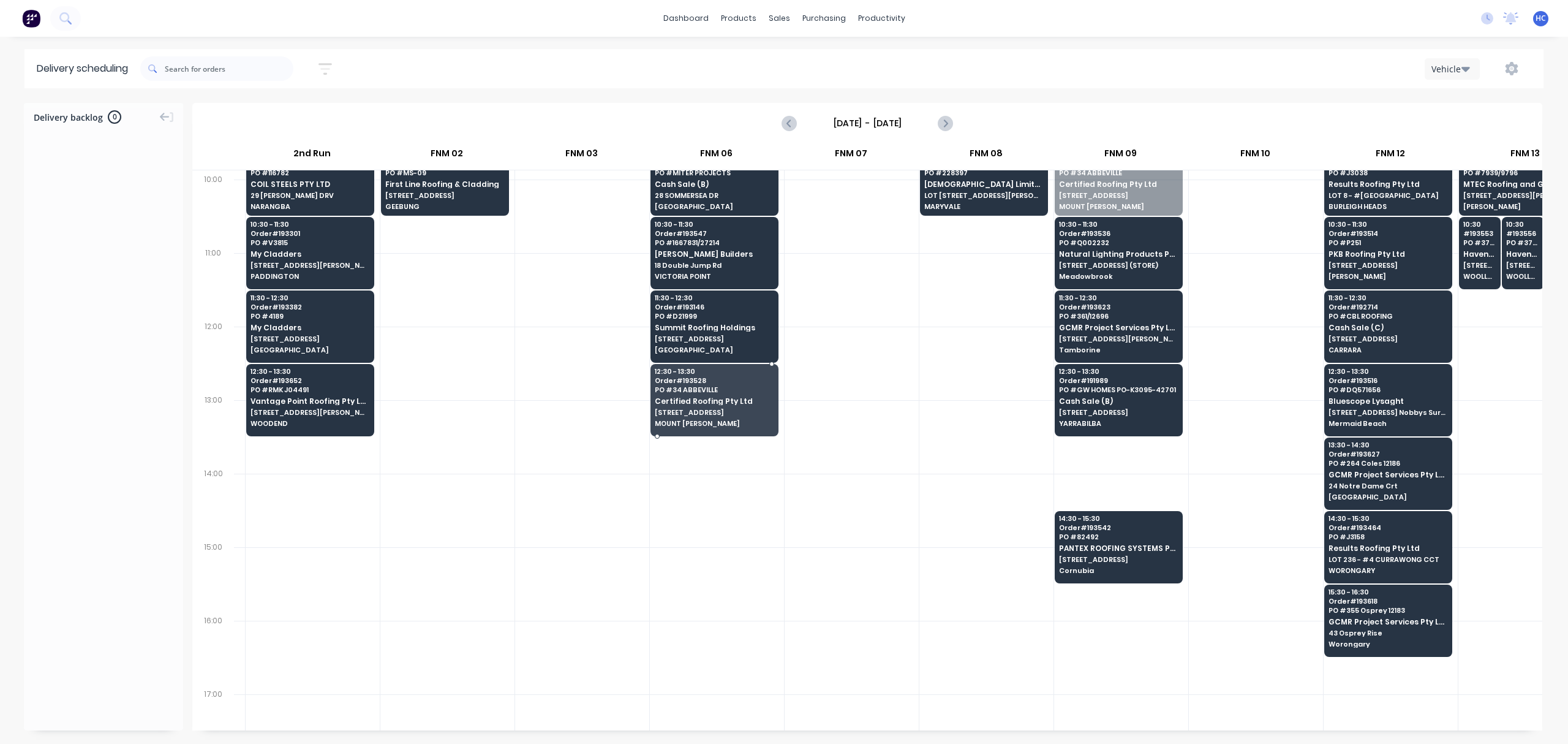
drag, startPoint x: 1116, startPoint y: 205, endPoint x: 696, endPoint y: 425, distance: 474.1
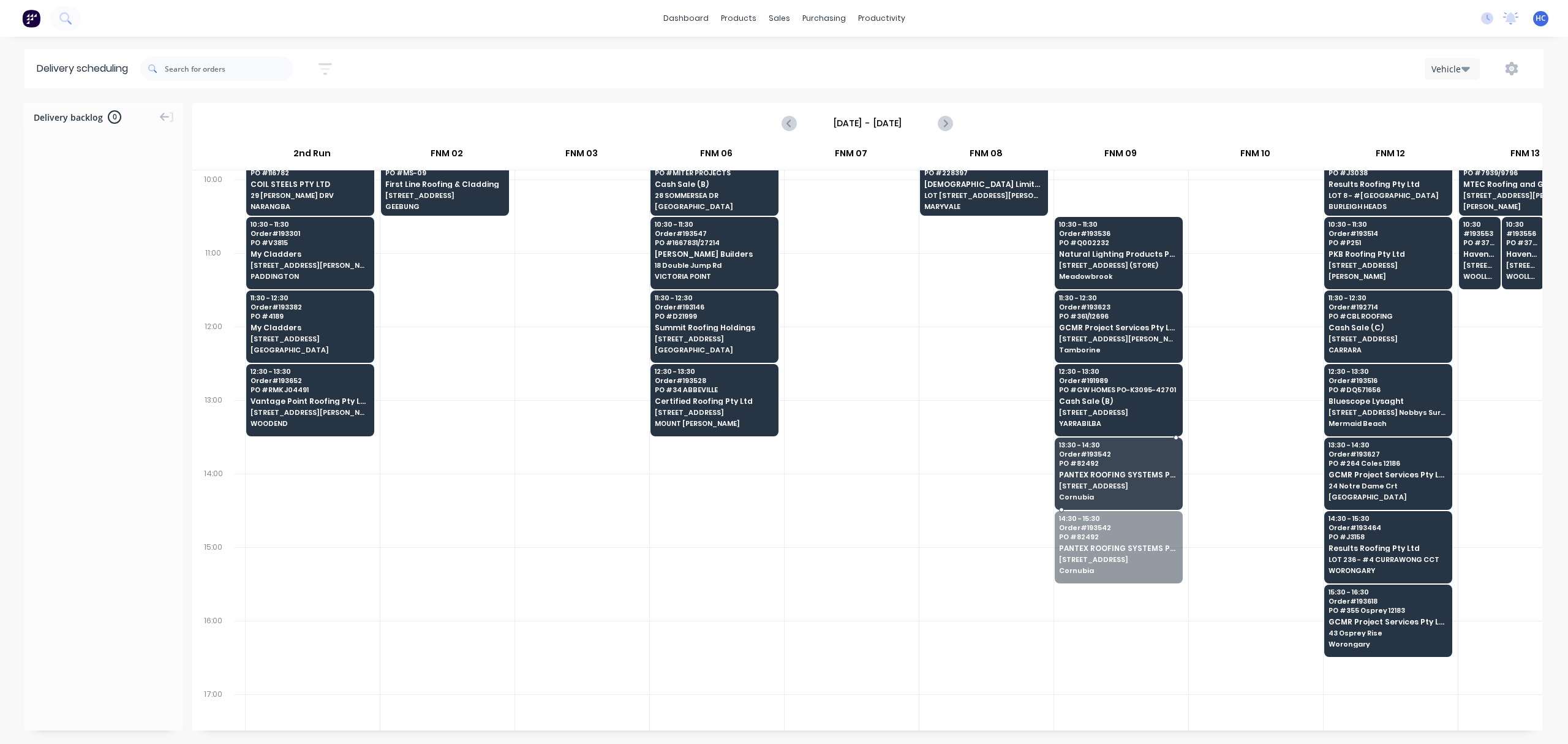
drag, startPoint x: 1130, startPoint y: 533, endPoint x: 1127, endPoint y: 474, distance: 59.1
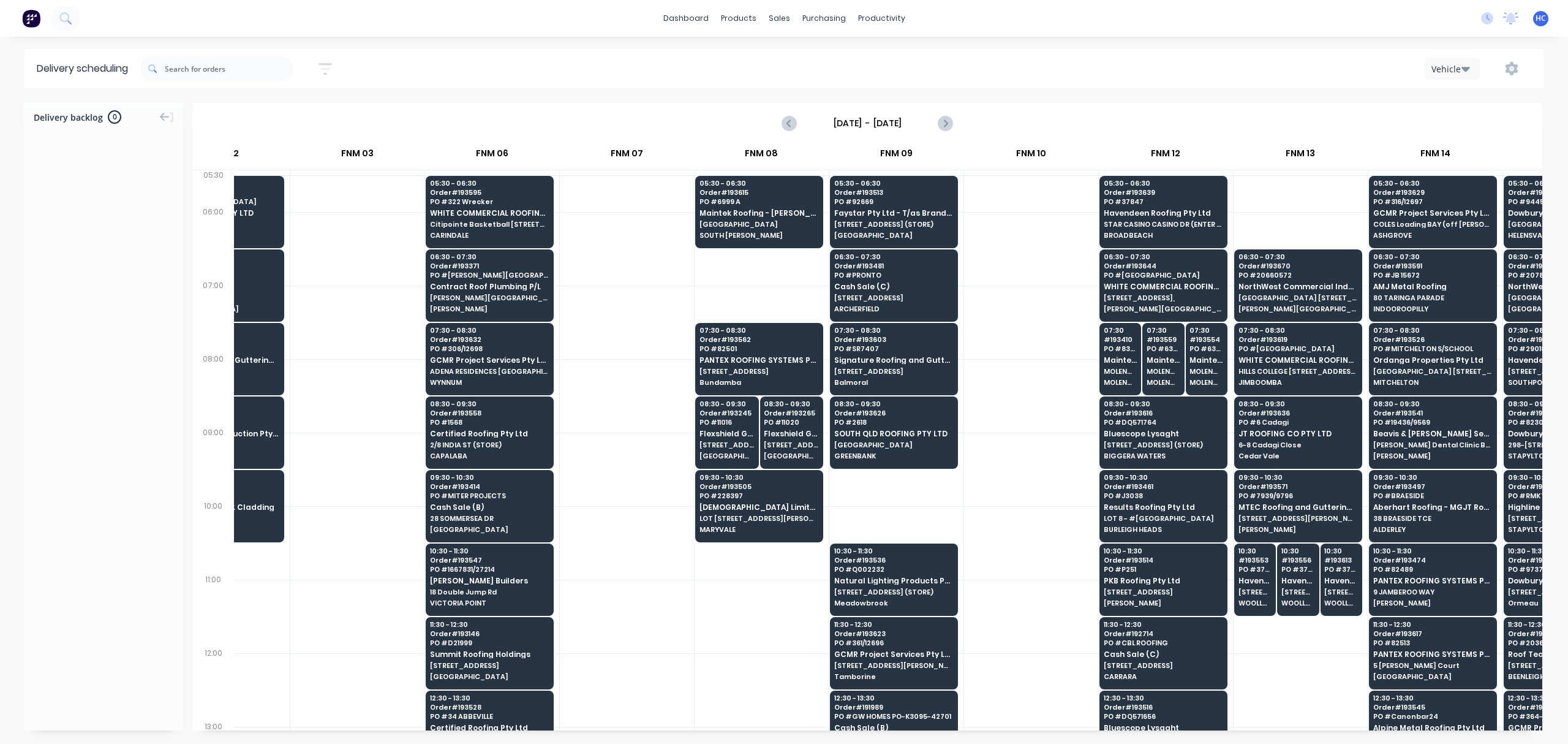
scroll to position [0, 349]
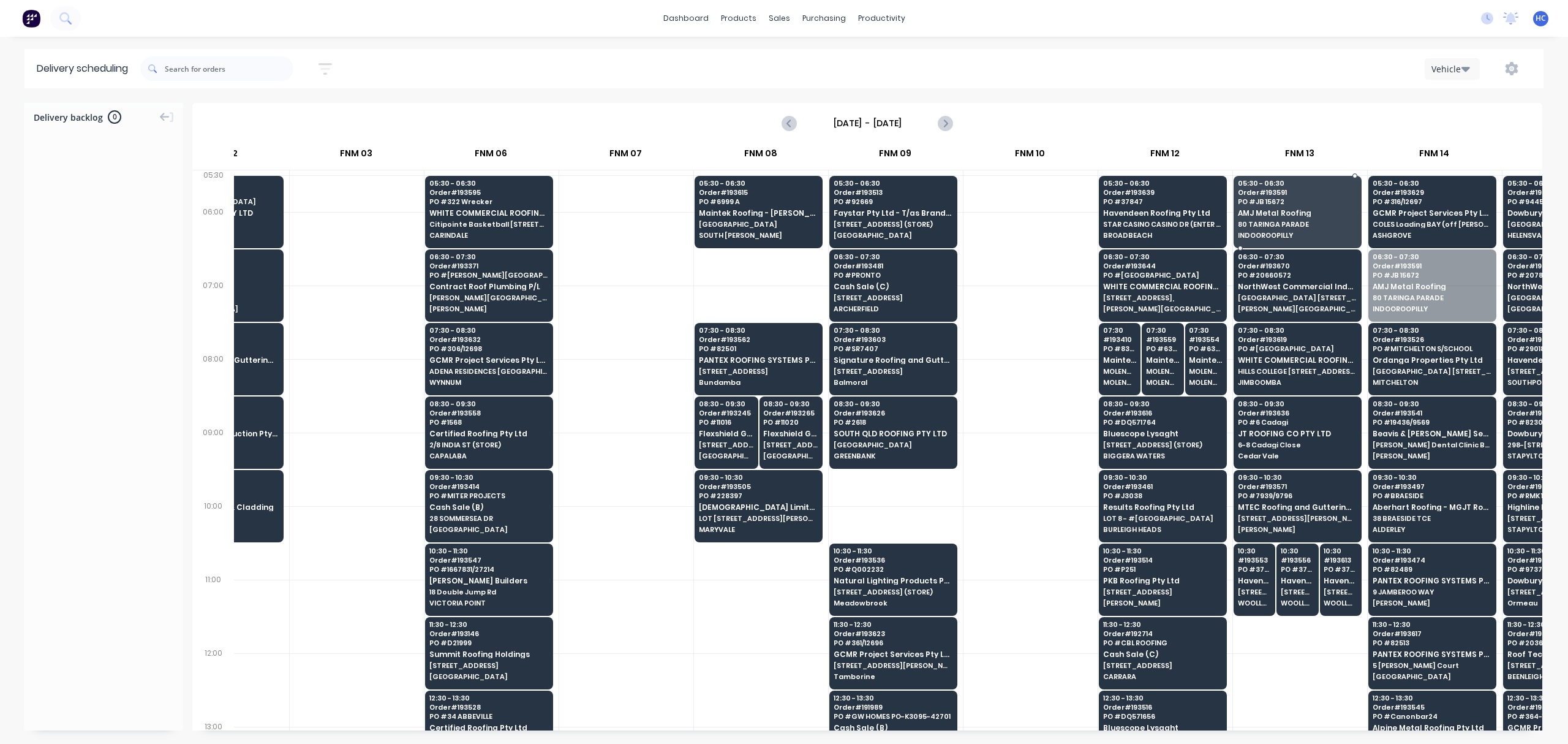
drag, startPoint x: 1372, startPoint y: 270, endPoint x: 1357, endPoint y: 237, distance: 36.2
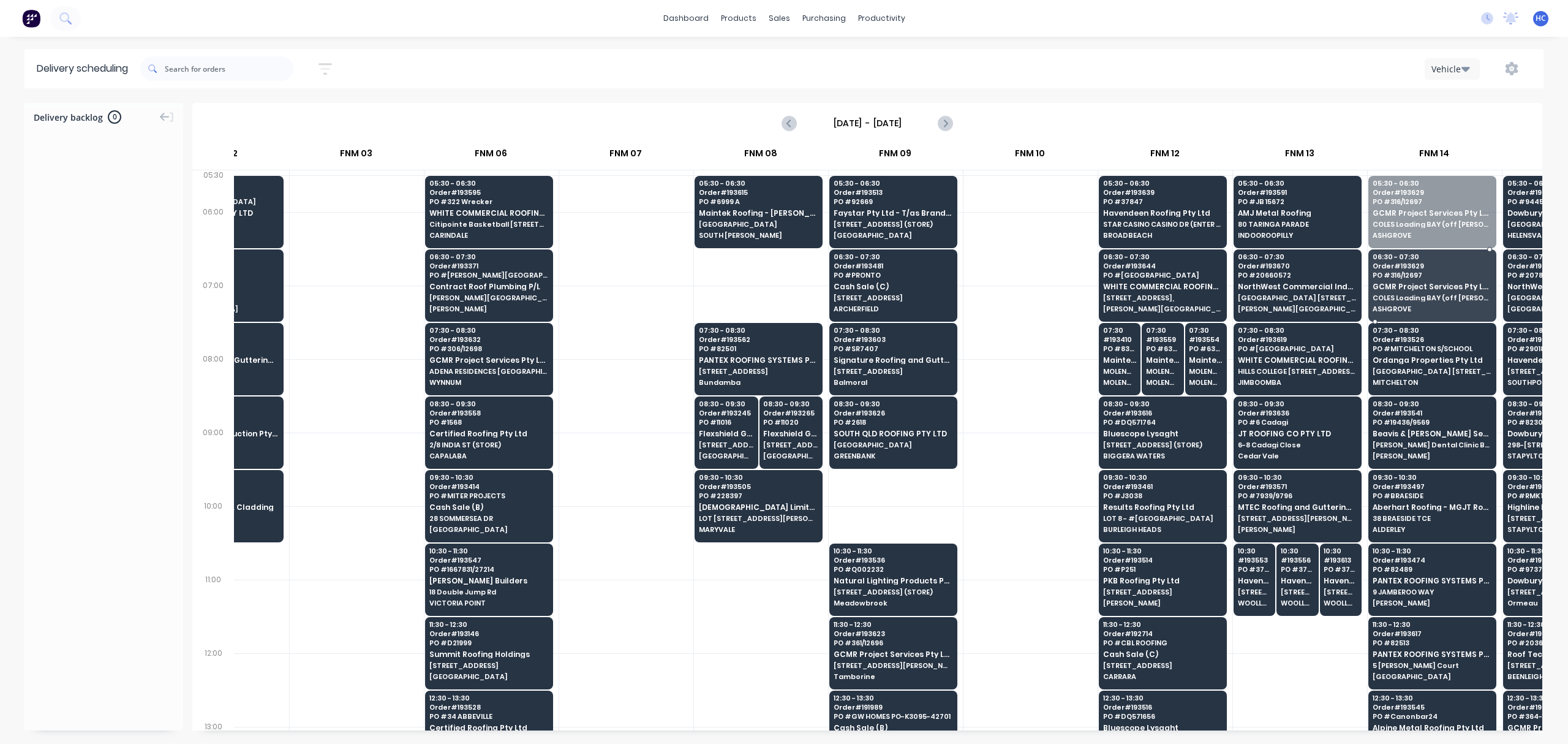
drag, startPoint x: 1426, startPoint y: 224, endPoint x: 1427, endPoint y: 288, distance: 64.0
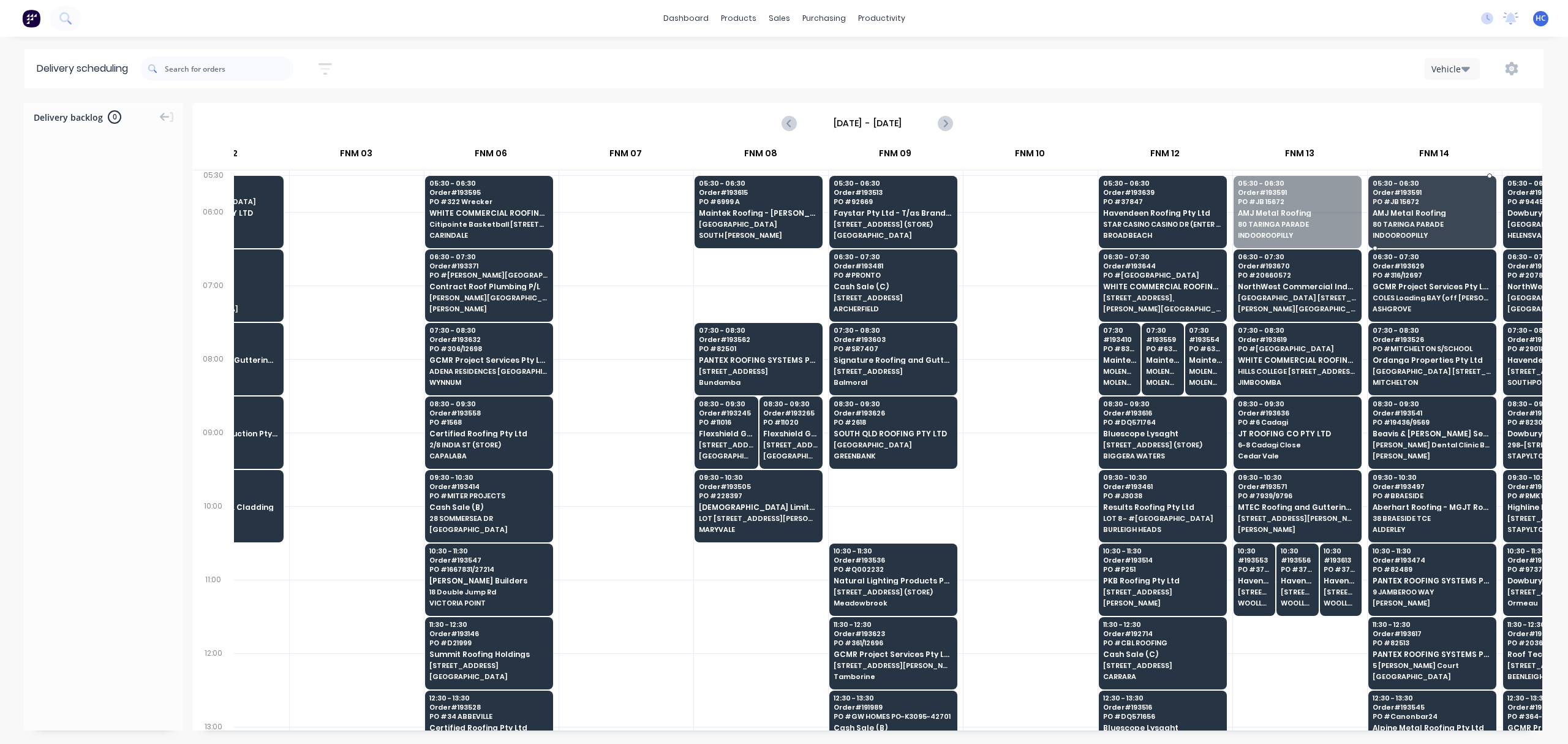
drag, startPoint x: 1289, startPoint y: 206, endPoint x: 1398, endPoint y: 202, distance: 109.1
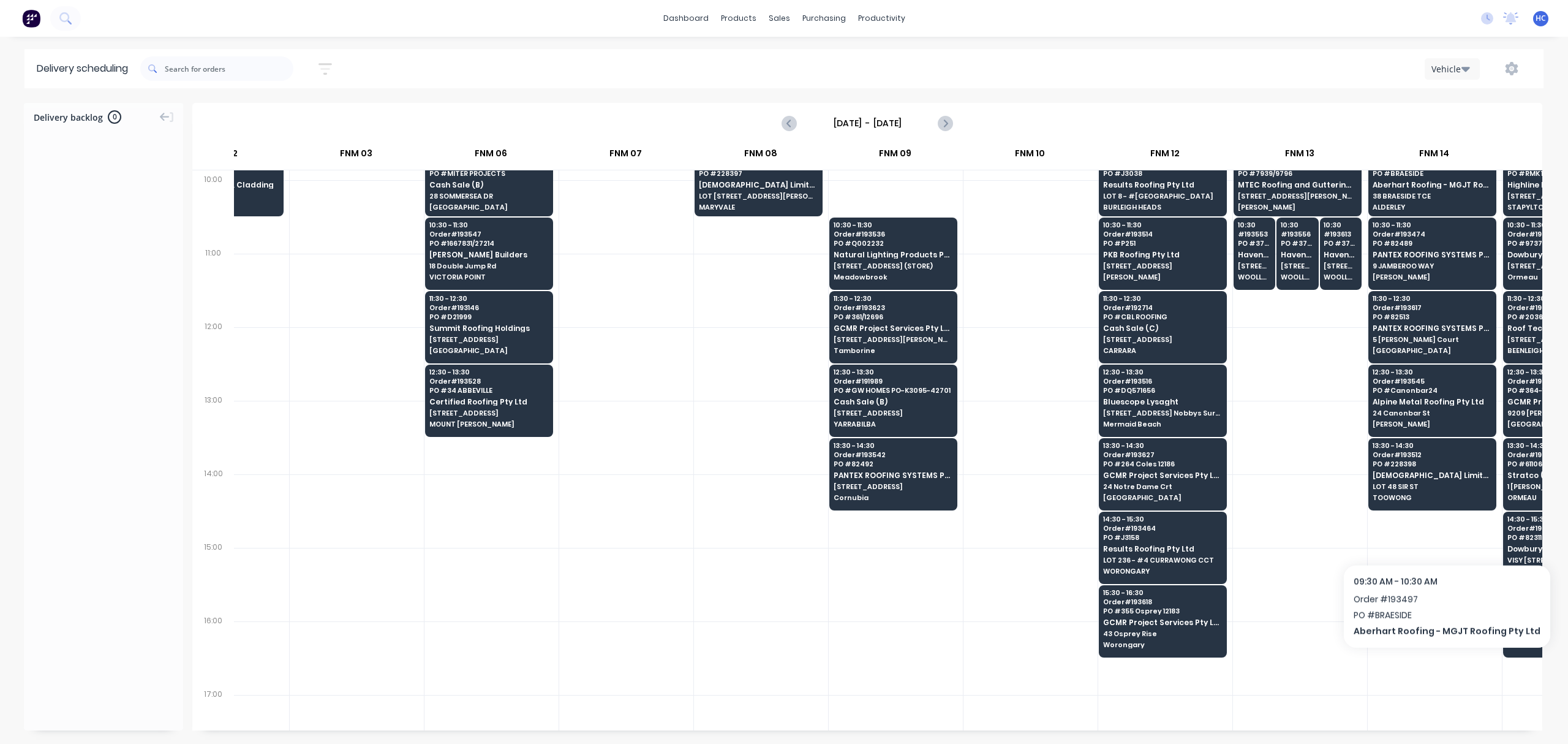
scroll to position [327, 349]
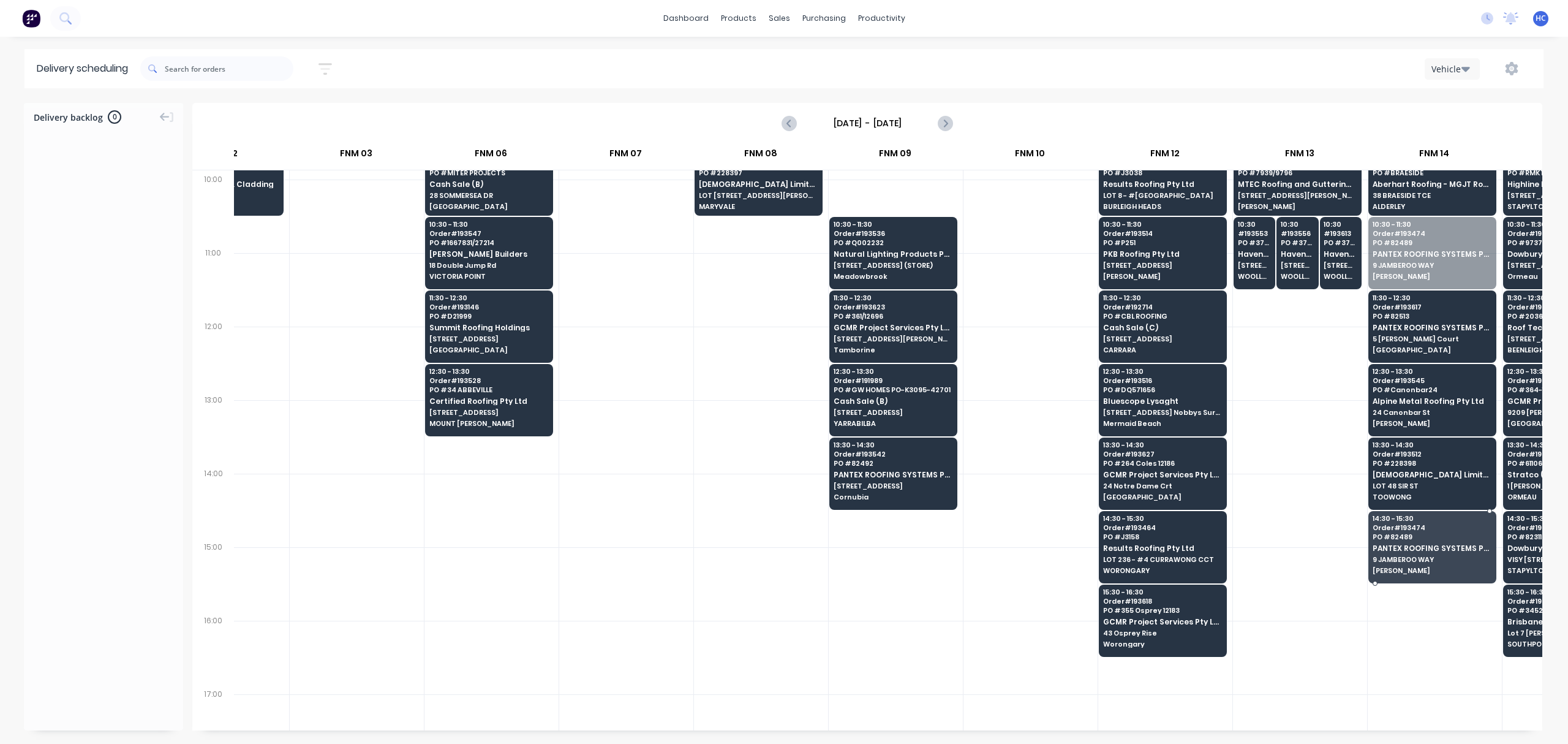
drag, startPoint x: 1444, startPoint y: 262, endPoint x: 1433, endPoint y: 559, distance: 297.2
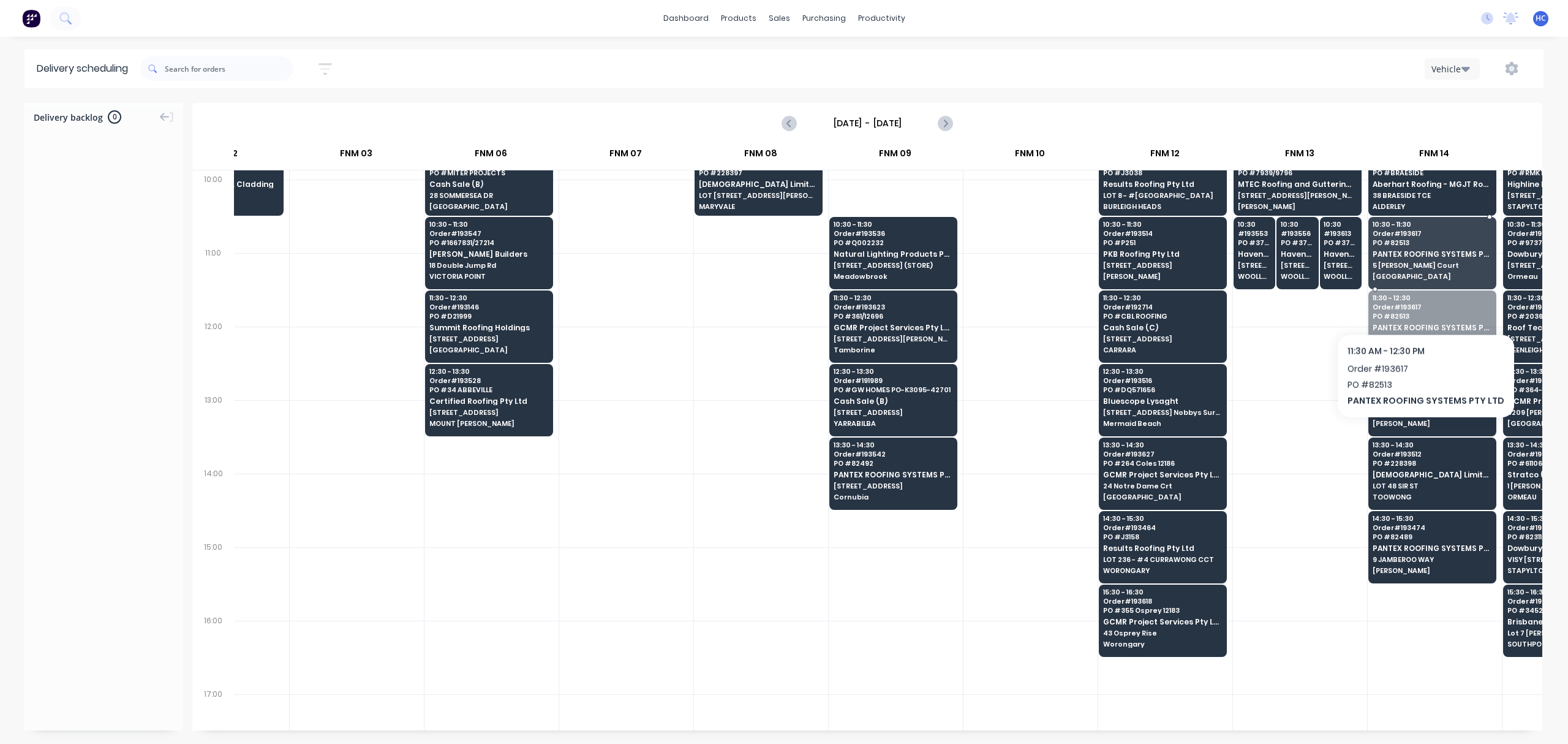
drag, startPoint x: 1416, startPoint y: 324, endPoint x: 1425, endPoint y: 287, distance: 38.1
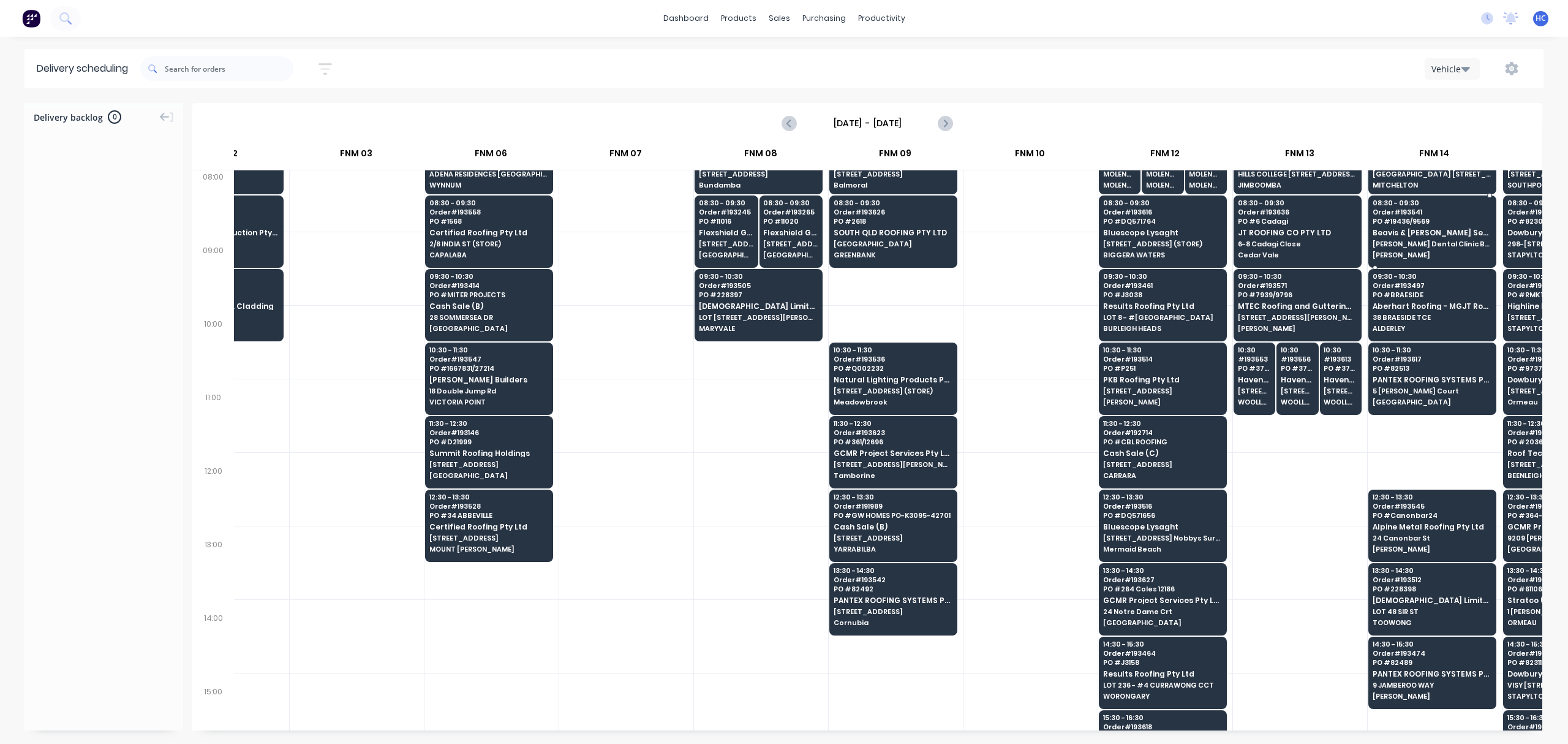
scroll to position [163, 349]
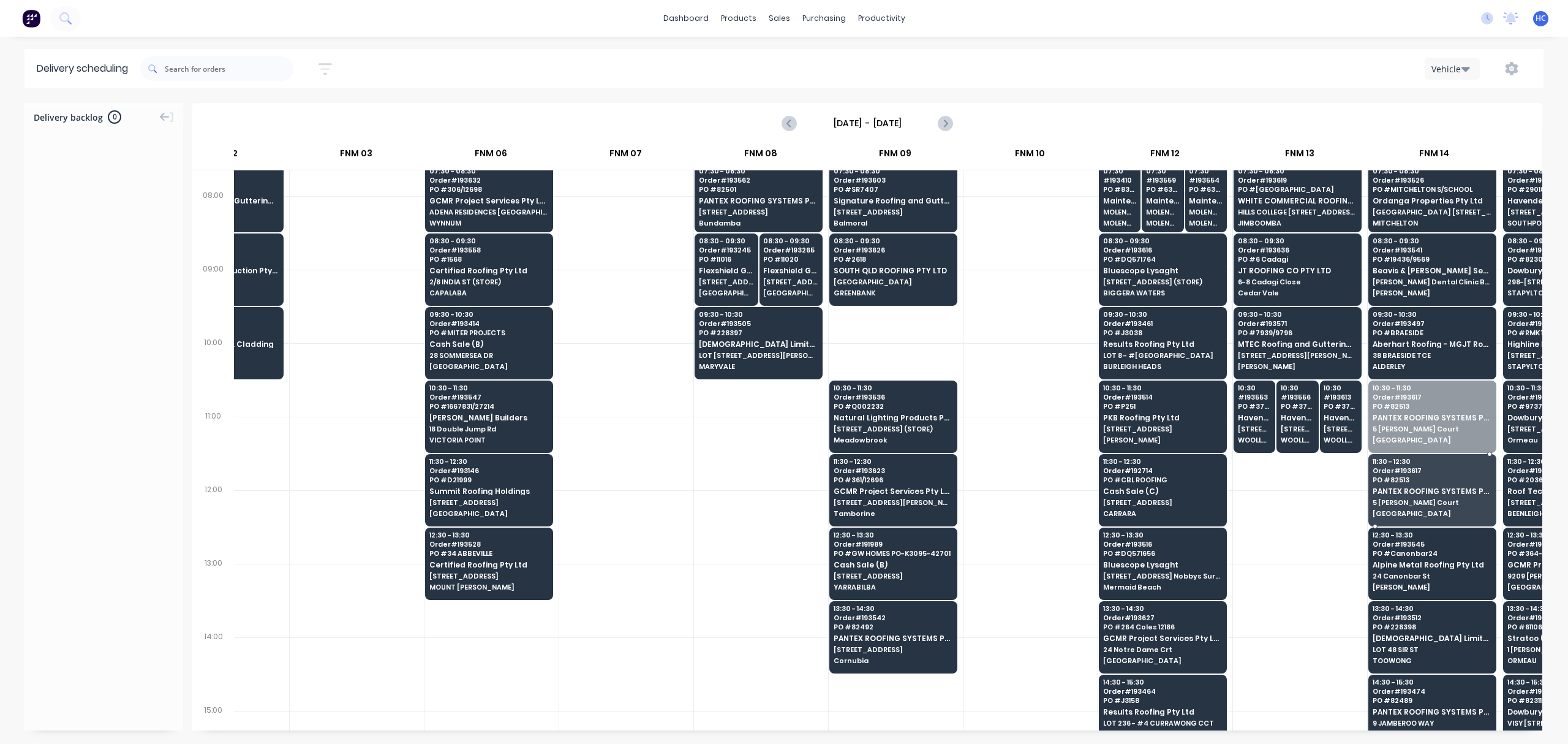
drag, startPoint x: 1438, startPoint y: 412, endPoint x: 1440, endPoint y: 474, distance: 62.0
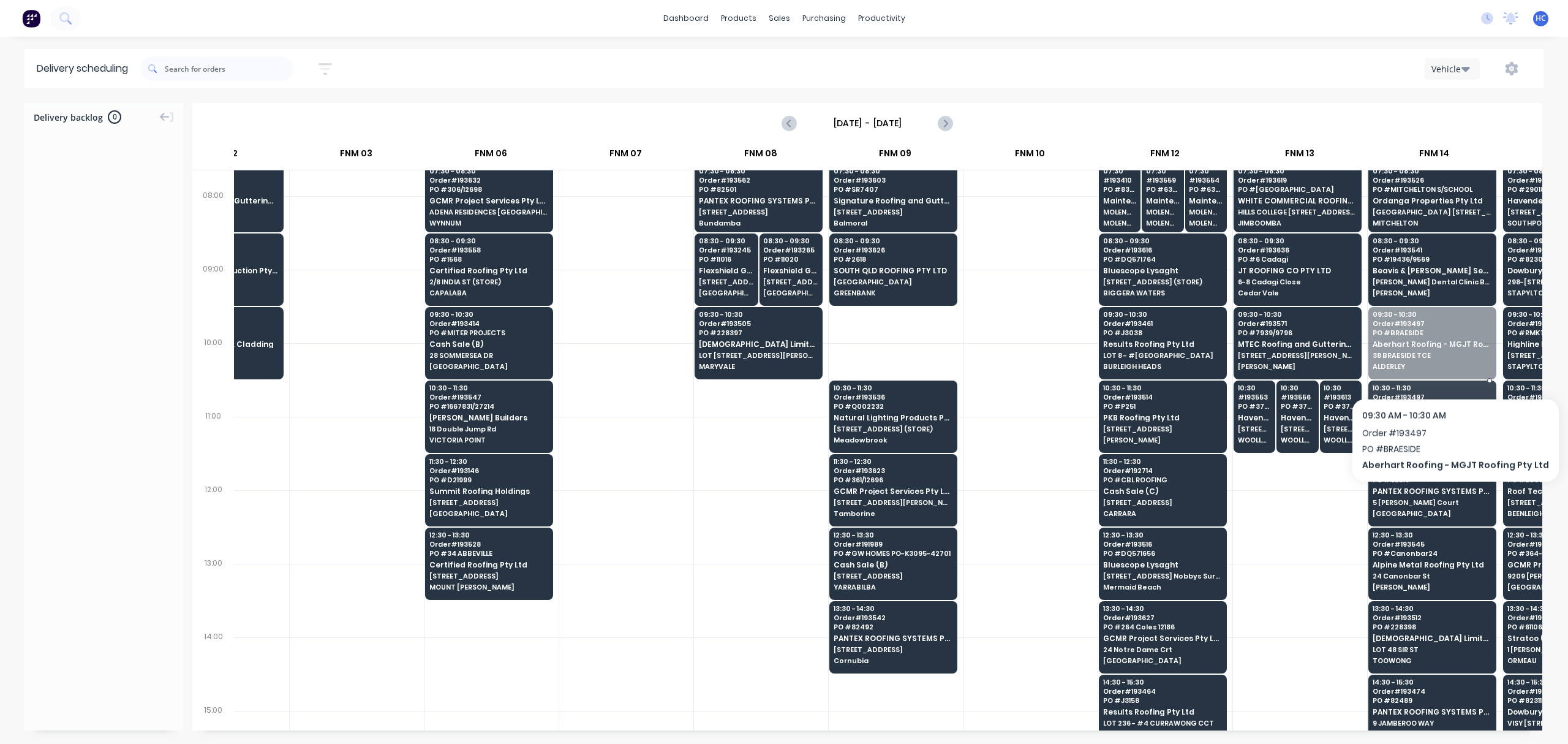
drag, startPoint x: 1448, startPoint y: 352, endPoint x: 1447, endPoint y: 413, distance: 61.0
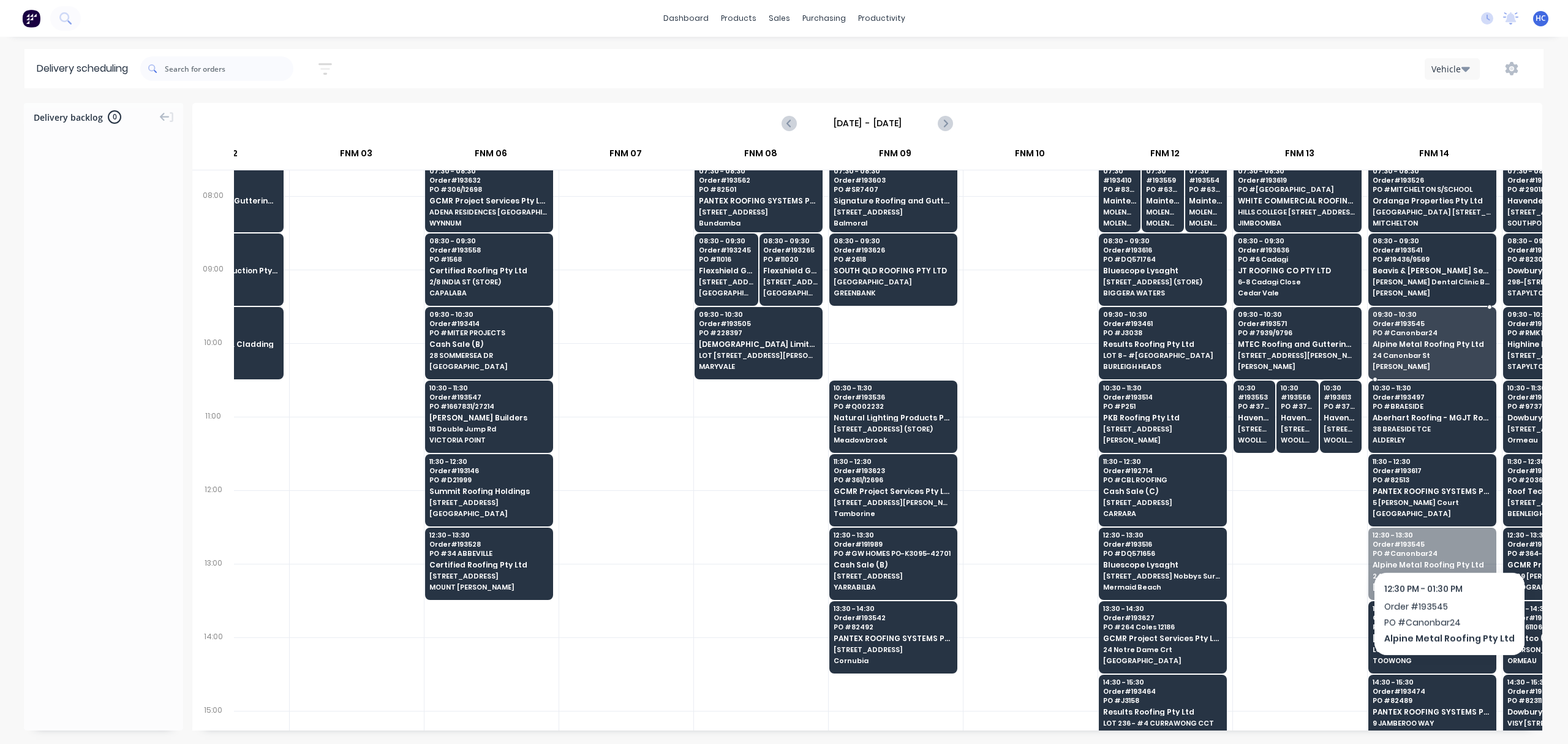
drag, startPoint x: 1446, startPoint y: 568, endPoint x: 1432, endPoint y: 349, distance: 219.4
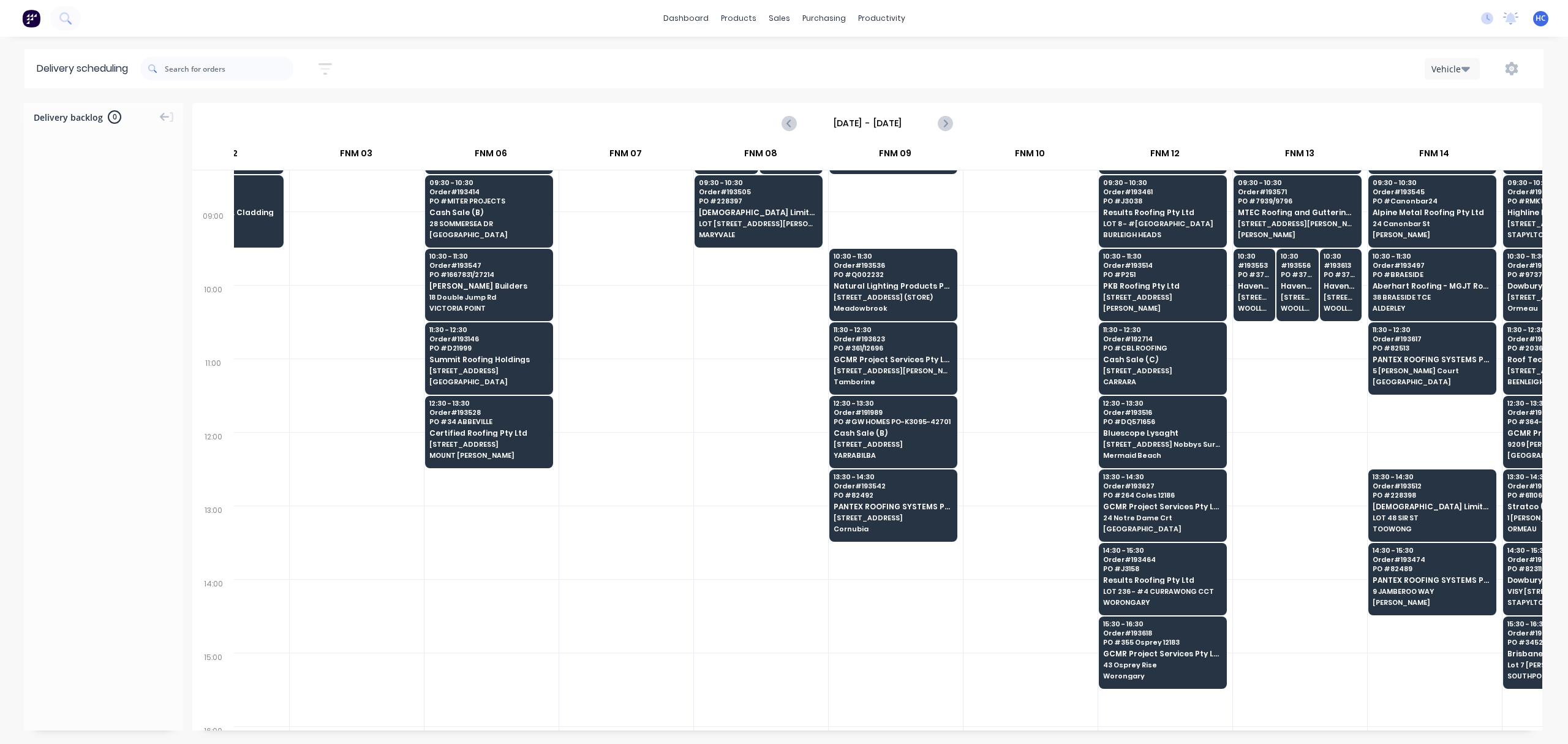
scroll to position [327, 349]
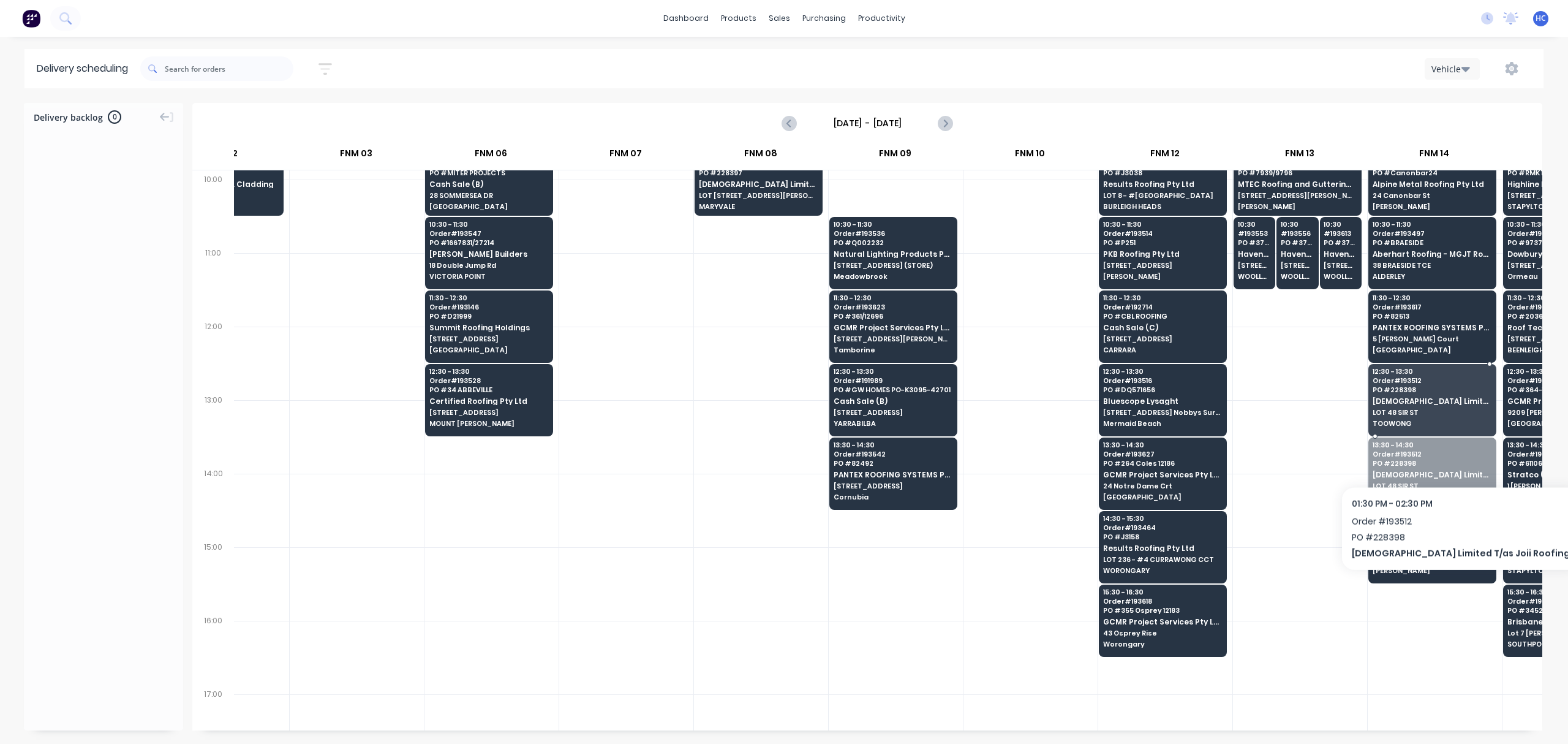
drag, startPoint x: 1410, startPoint y: 474, endPoint x: 1417, endPoint y: 439, distance: 35.7
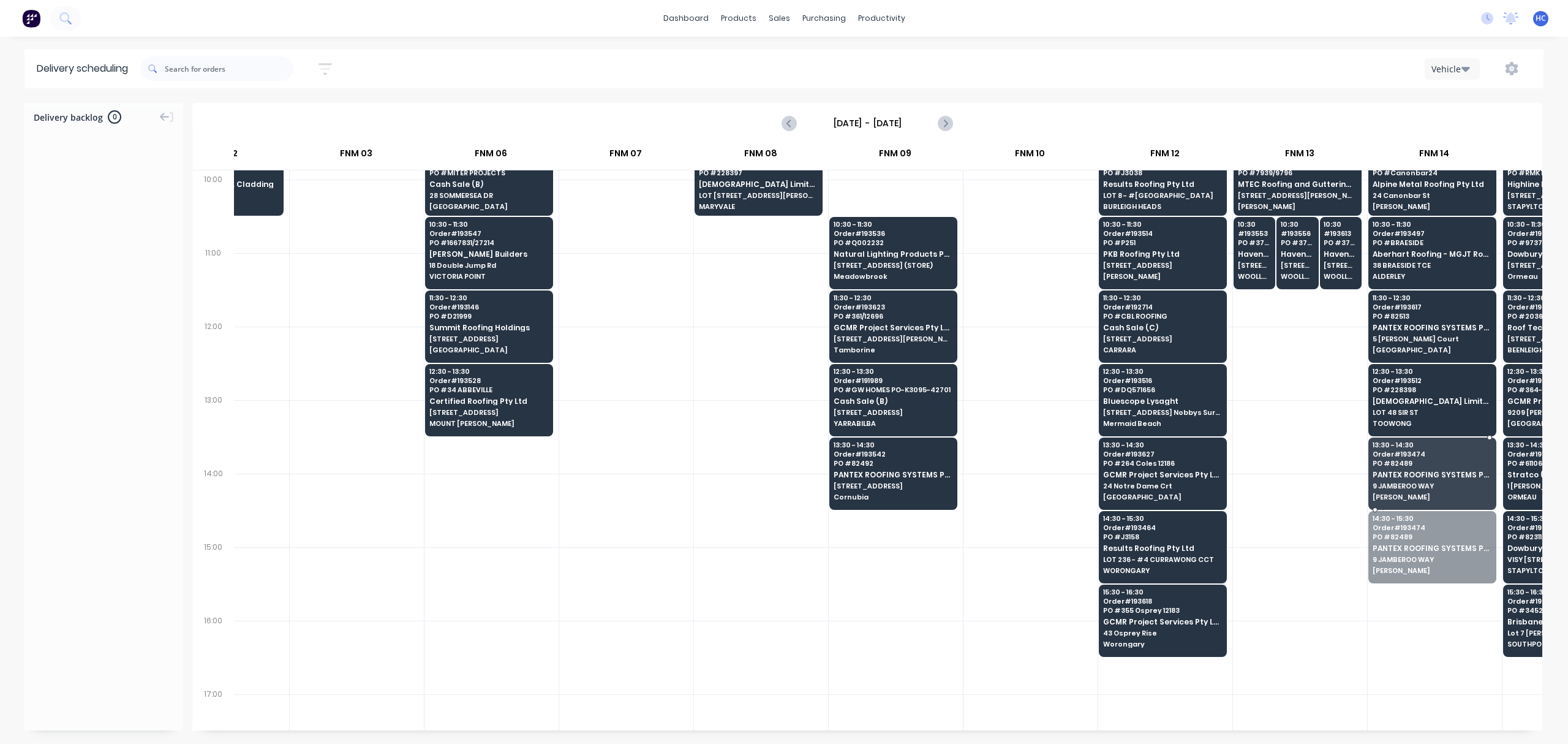
drag, startPoint x: 1435, startPoint y: 547, endPoint x: 1440, endPoint y: 516, distance: 31.4
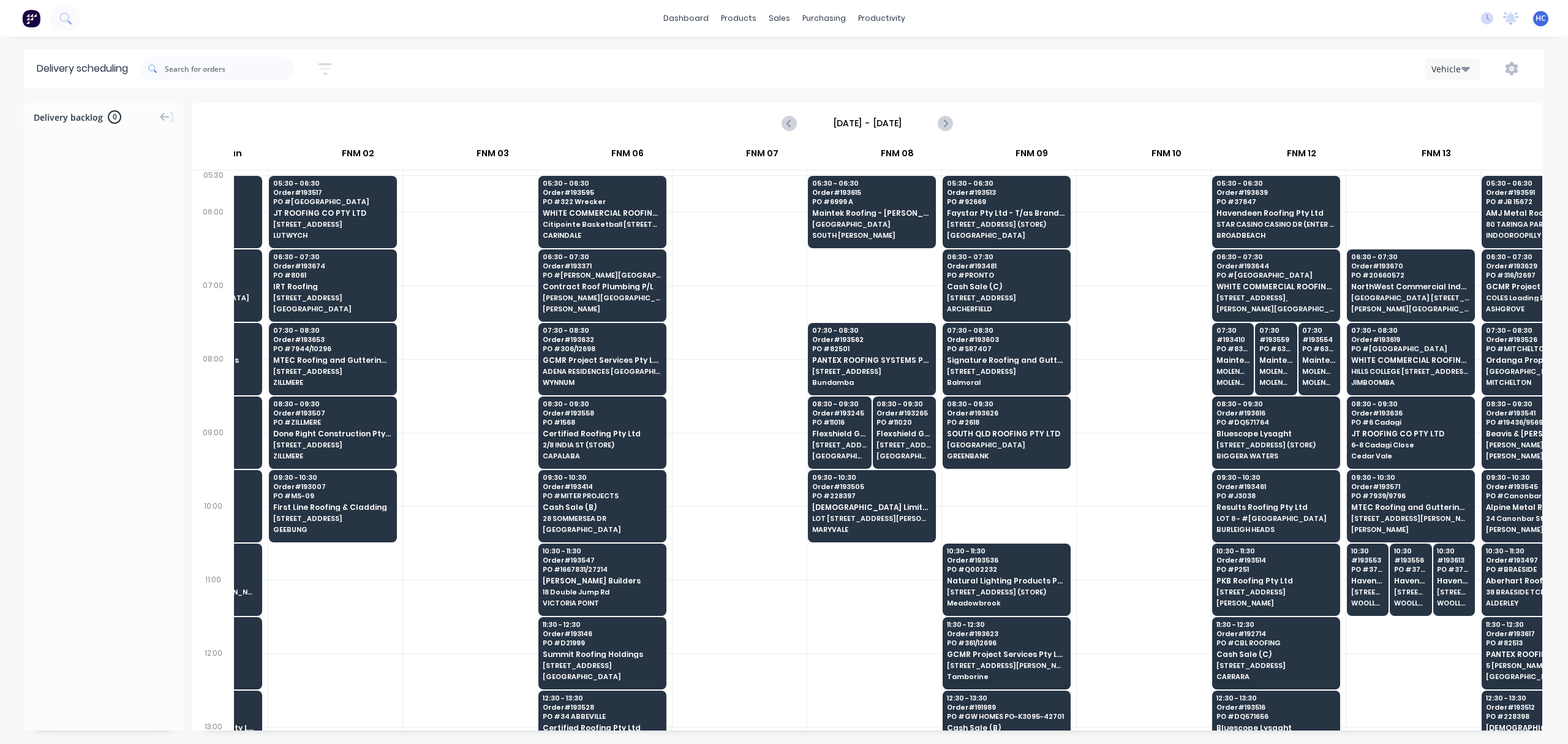
scroll to position [0, 213]
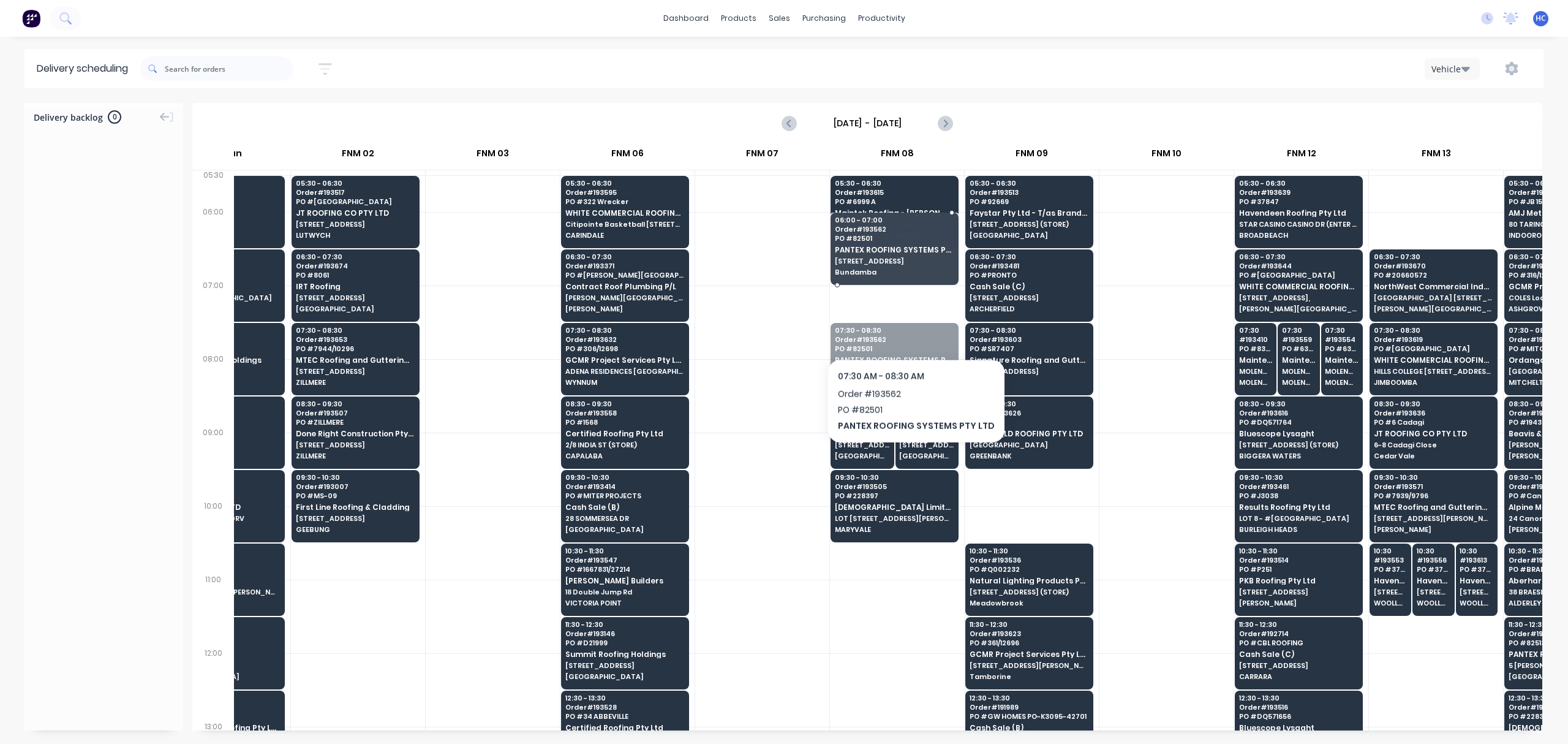
drag, startPoint x: 911, startPoint y: 361, endPoint x: 911, endPoint y: 327, distance: 34.0
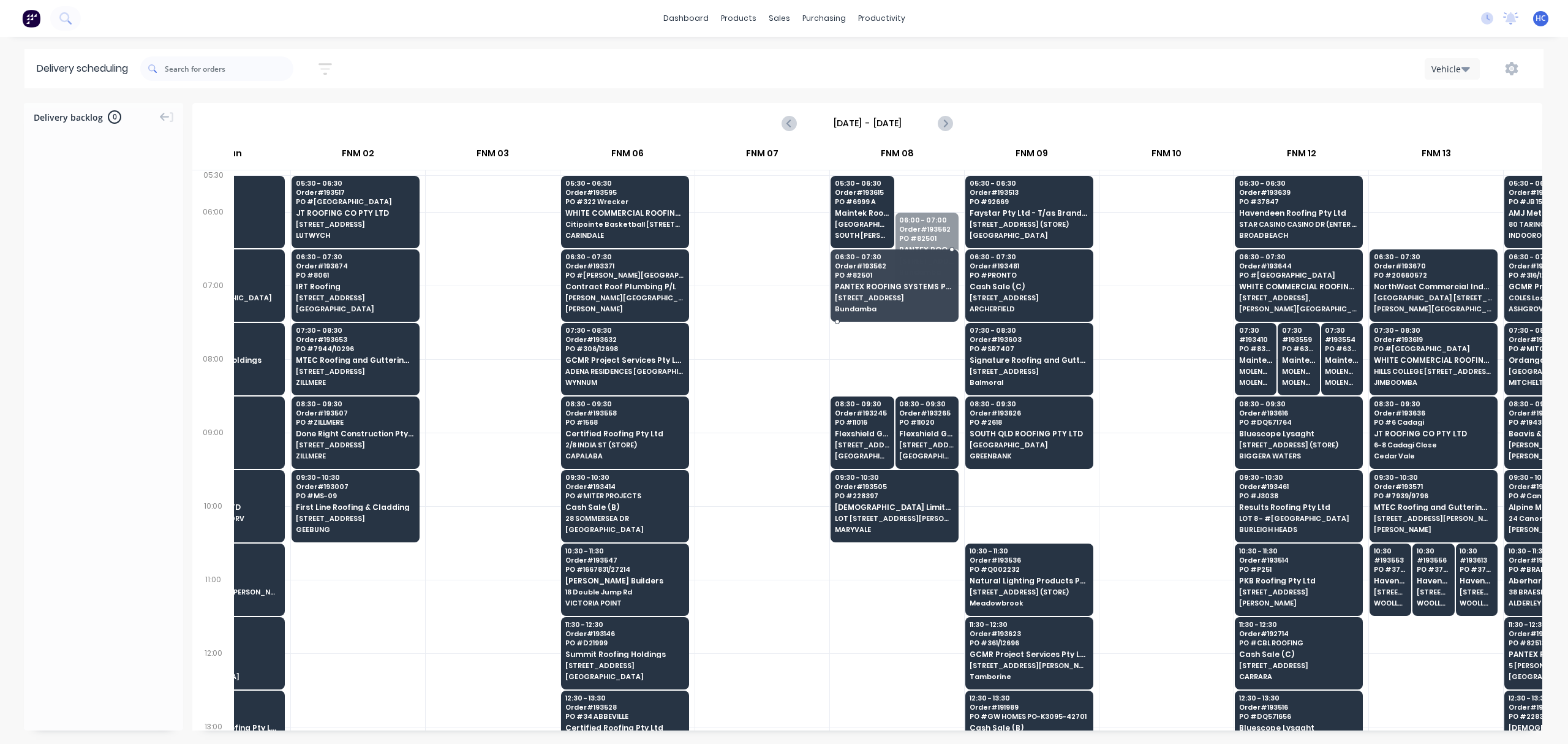
drag, startPoint x: 933, startPoint y: 258, endPoint x: 928, endPoint y: 280, distance: 22.6
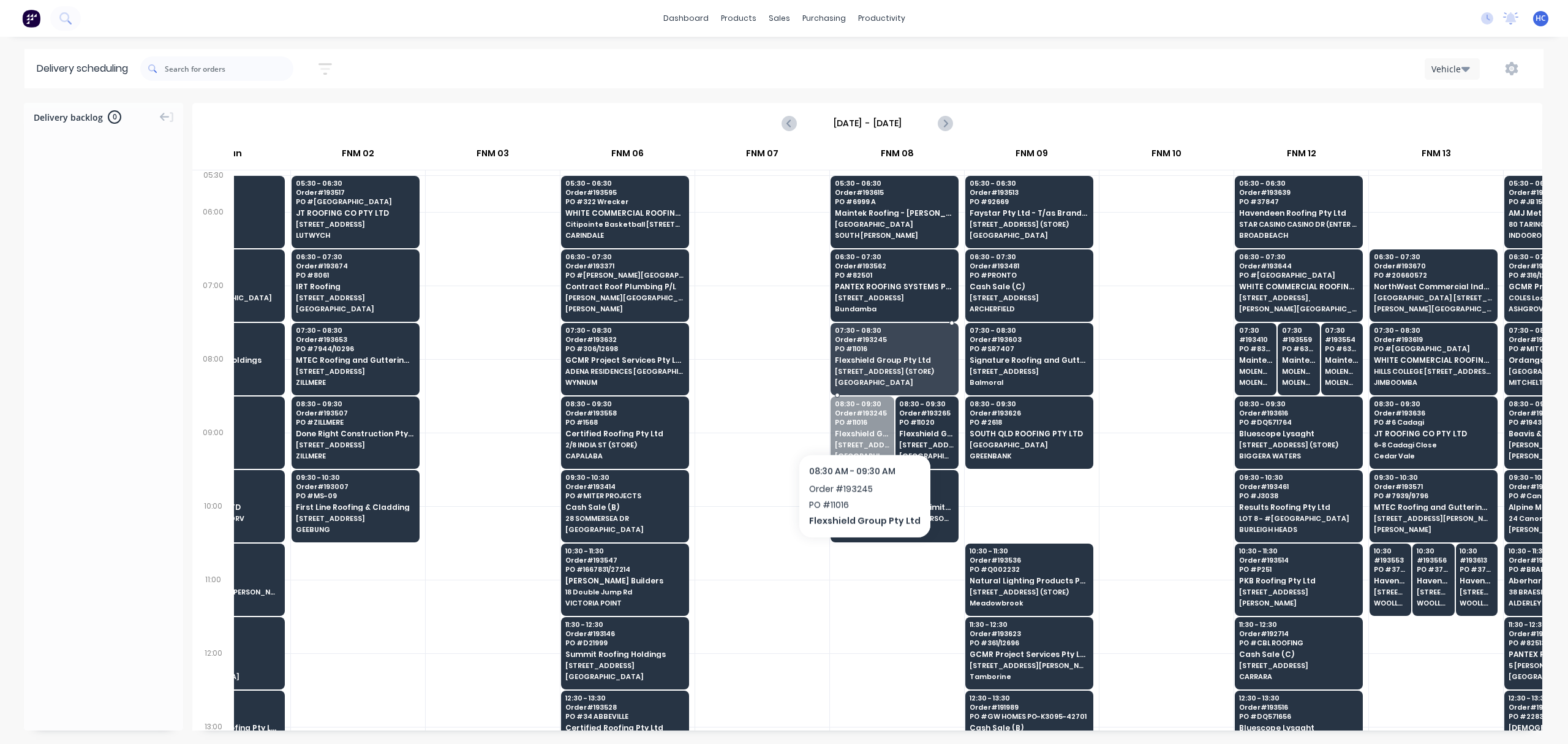
drag, startPoint x: 857, startPoint y: 445, endPoint x: 860, endPoint y: 421, distance: 24.2
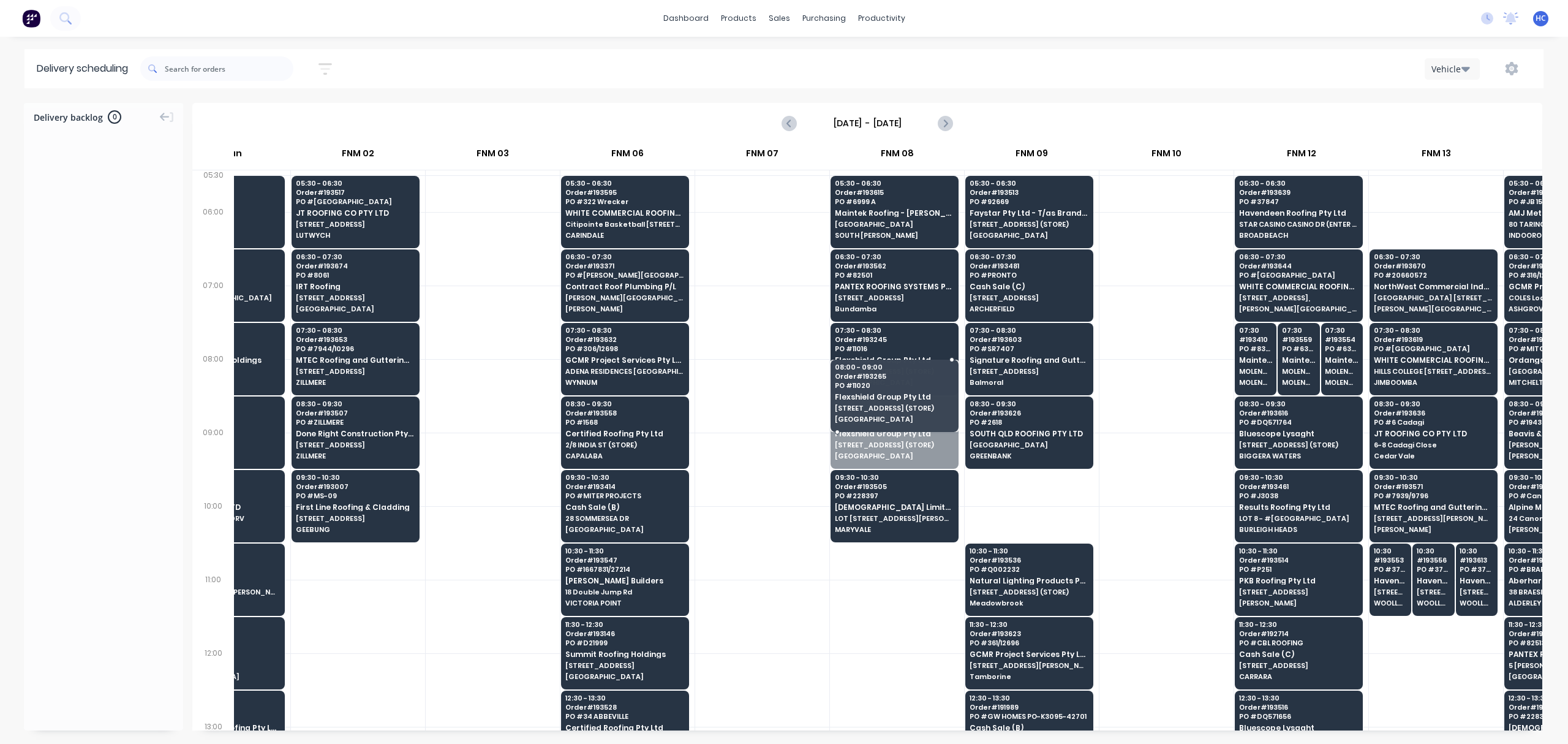
drag, startPoint x: 927, startPoint y: 457, endPoint x: 927, endPoint y: 391, distance: 66.0
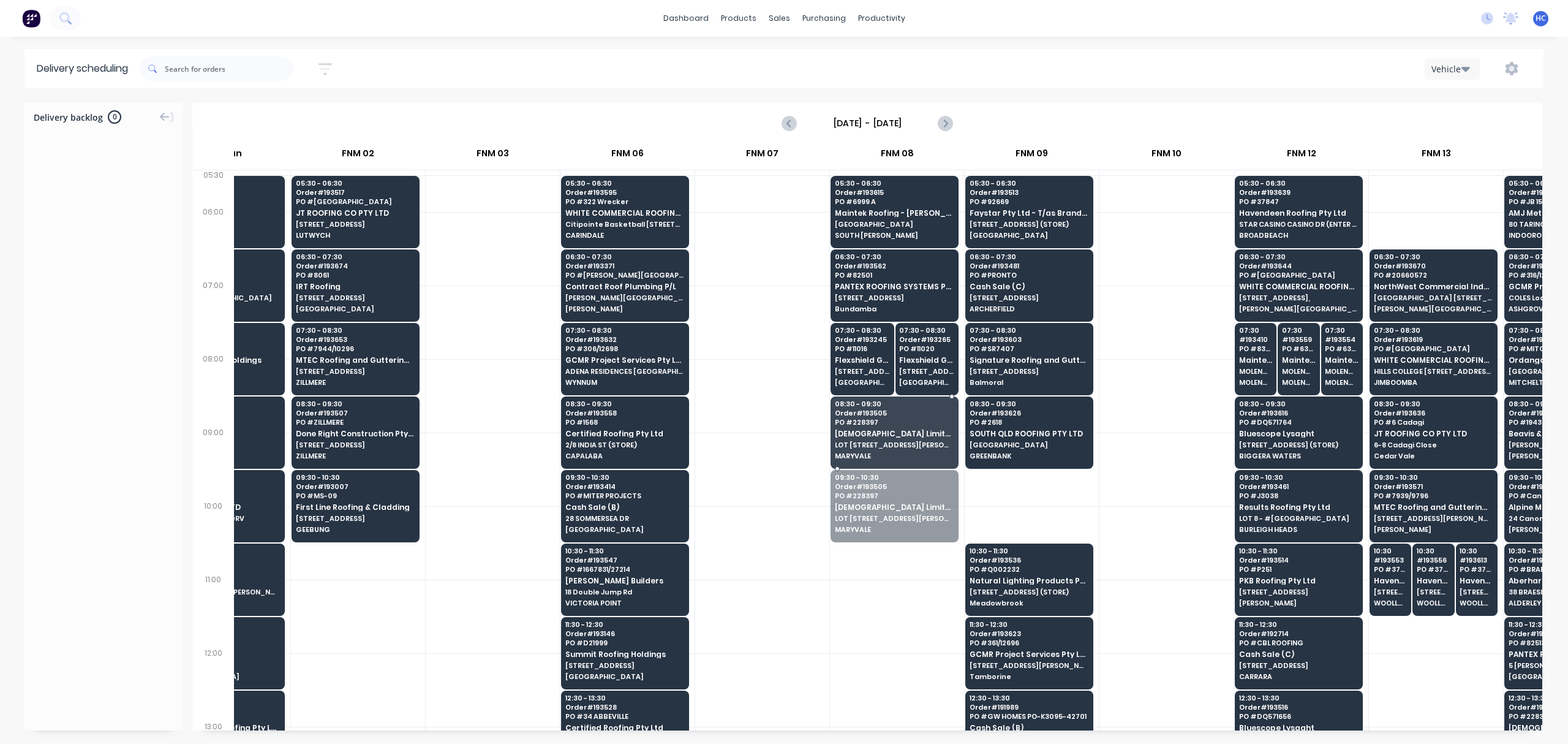
drag, startPoint x: 897, startPoint y: 518, endPoint x: 900, endPoint y: 489, distance: 29.2
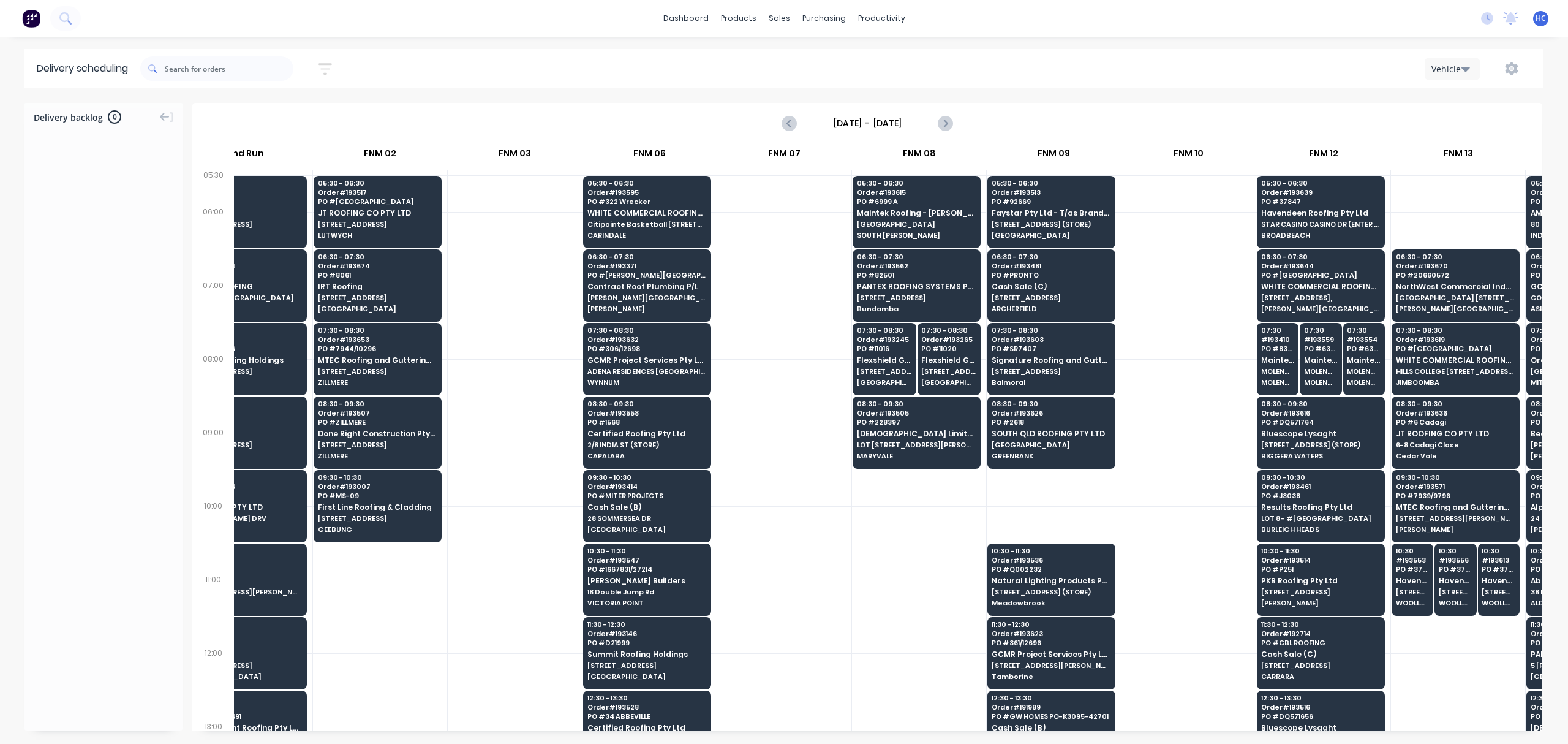
scroll to position [0, 176]
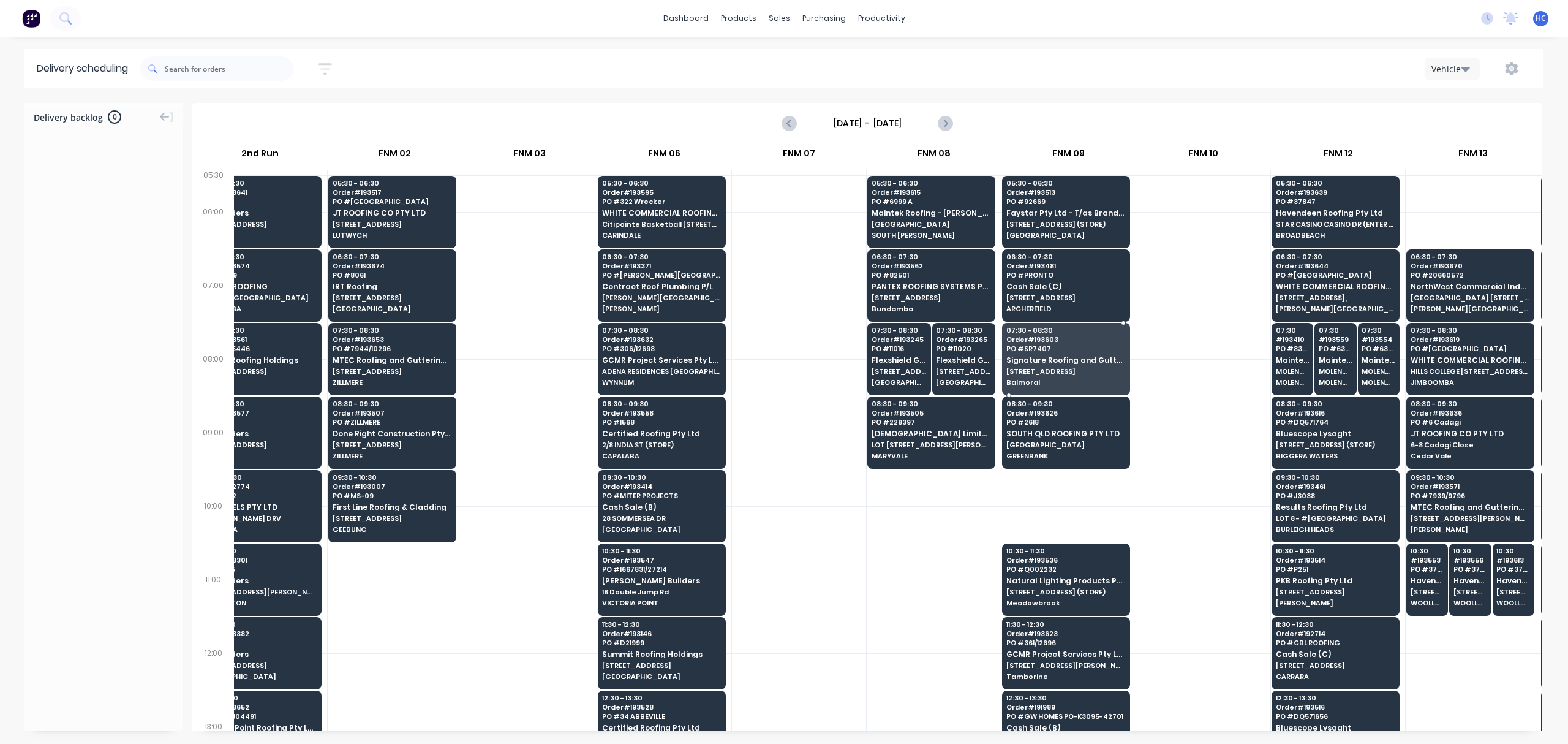
drag, startPoint x: 1071, startPoint y: 366, endPoint x: 1069, endPoint y: 378, distance: 12.2
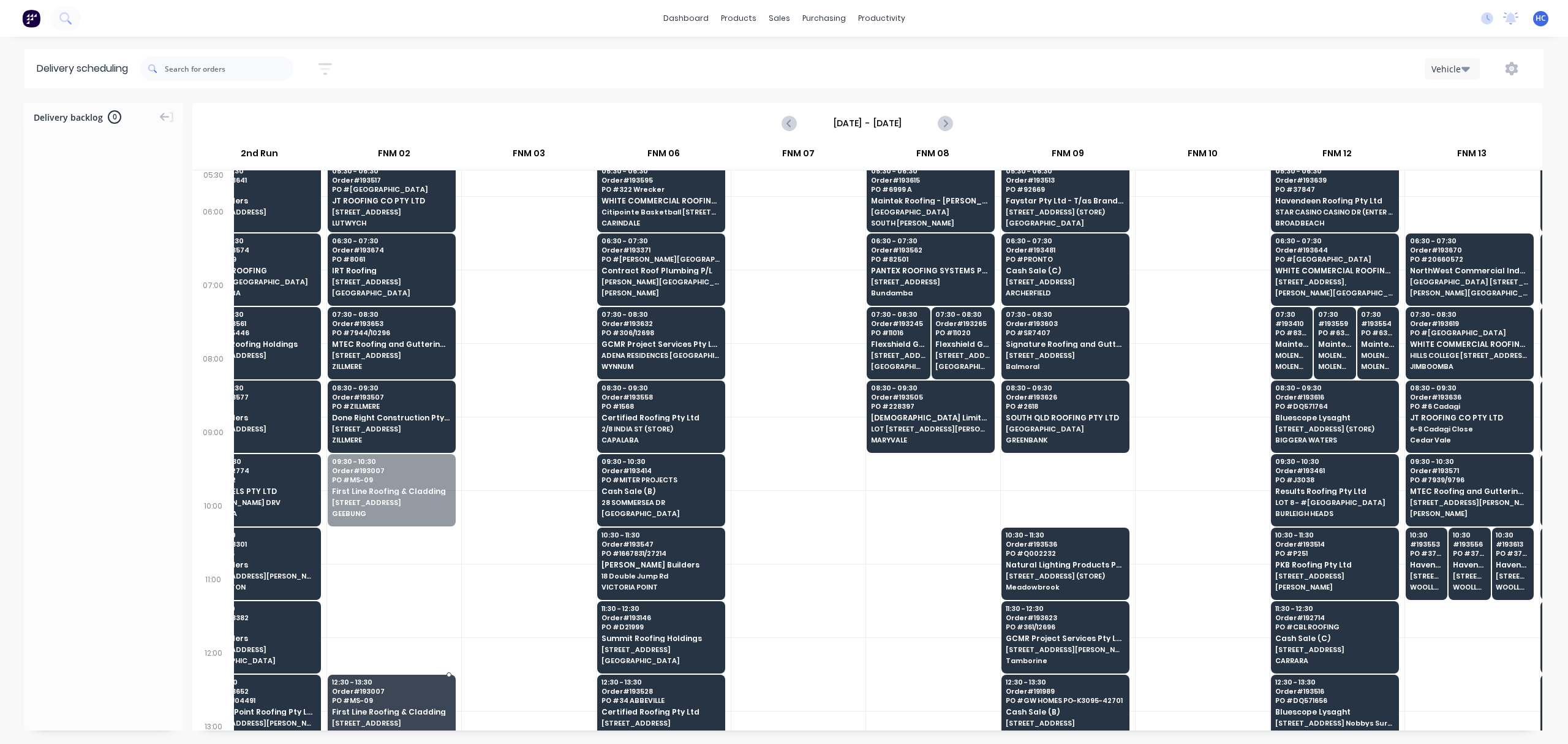
scroll to position [32, 177]
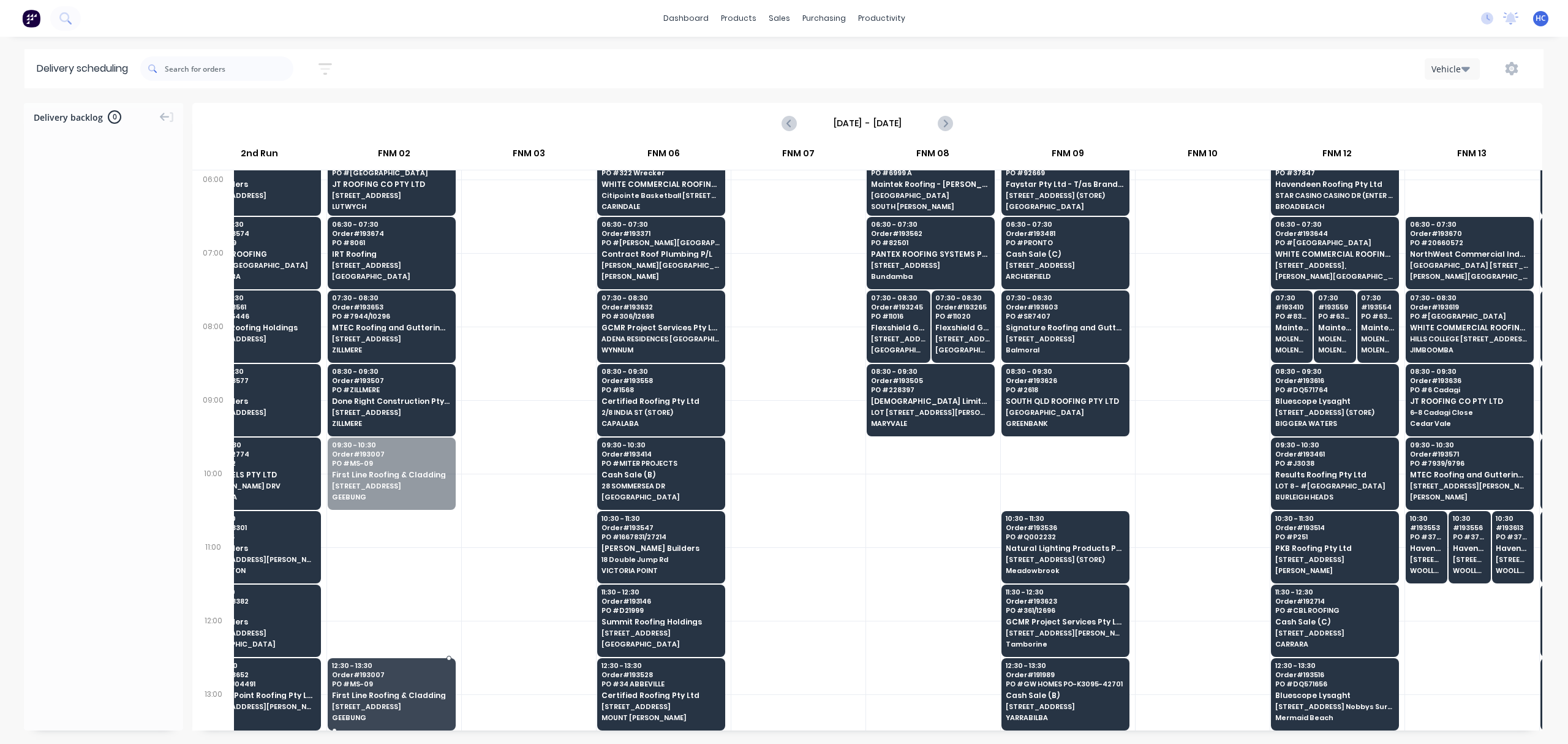
drag, startPoint x: 420, startPoint y: 508, endPoint x: 398, endPoint y: 438, distance: 73.4
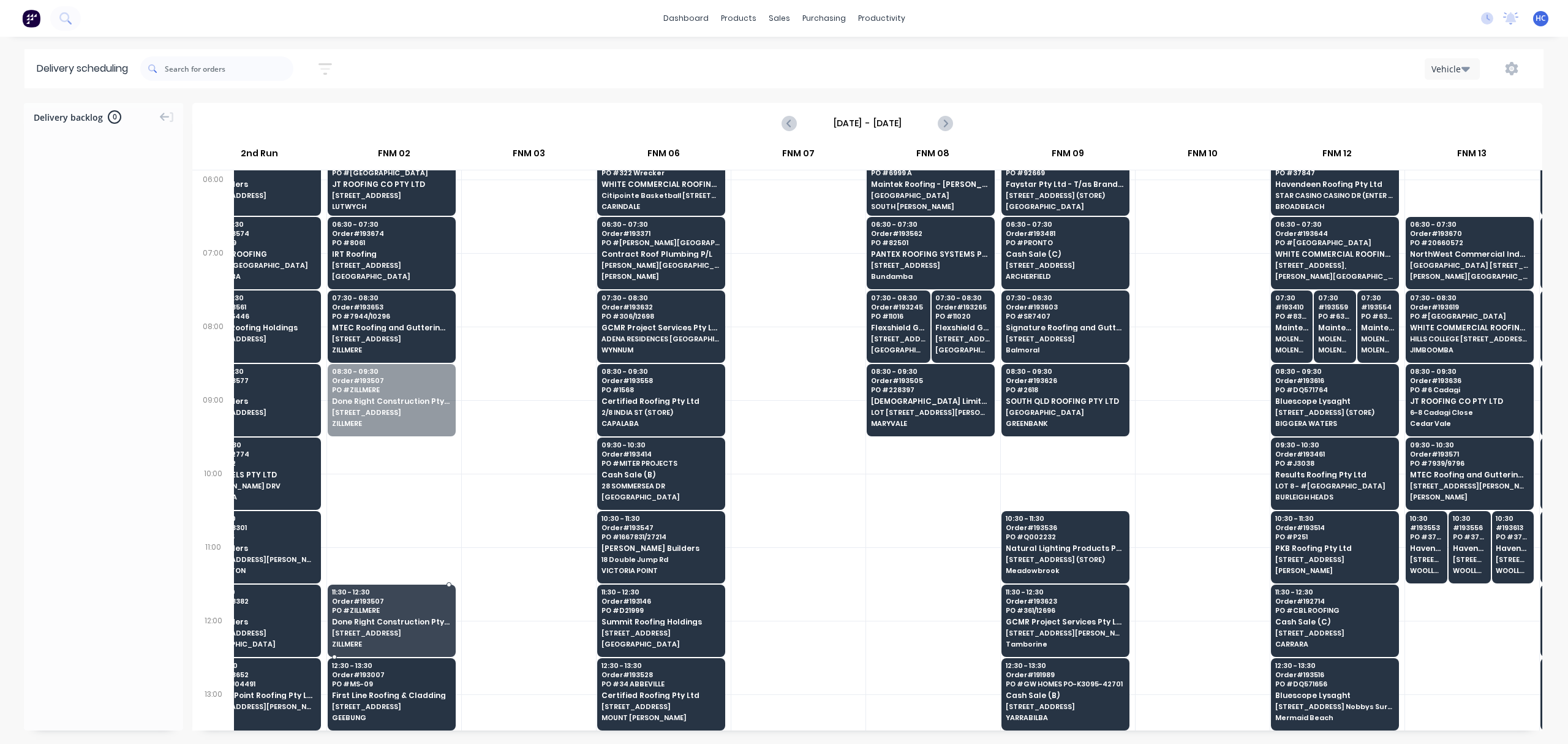
drag, startPoint x: 380, startPoint y: 383, endPoint x: 374, endPoint y: 590, distance: 207.1
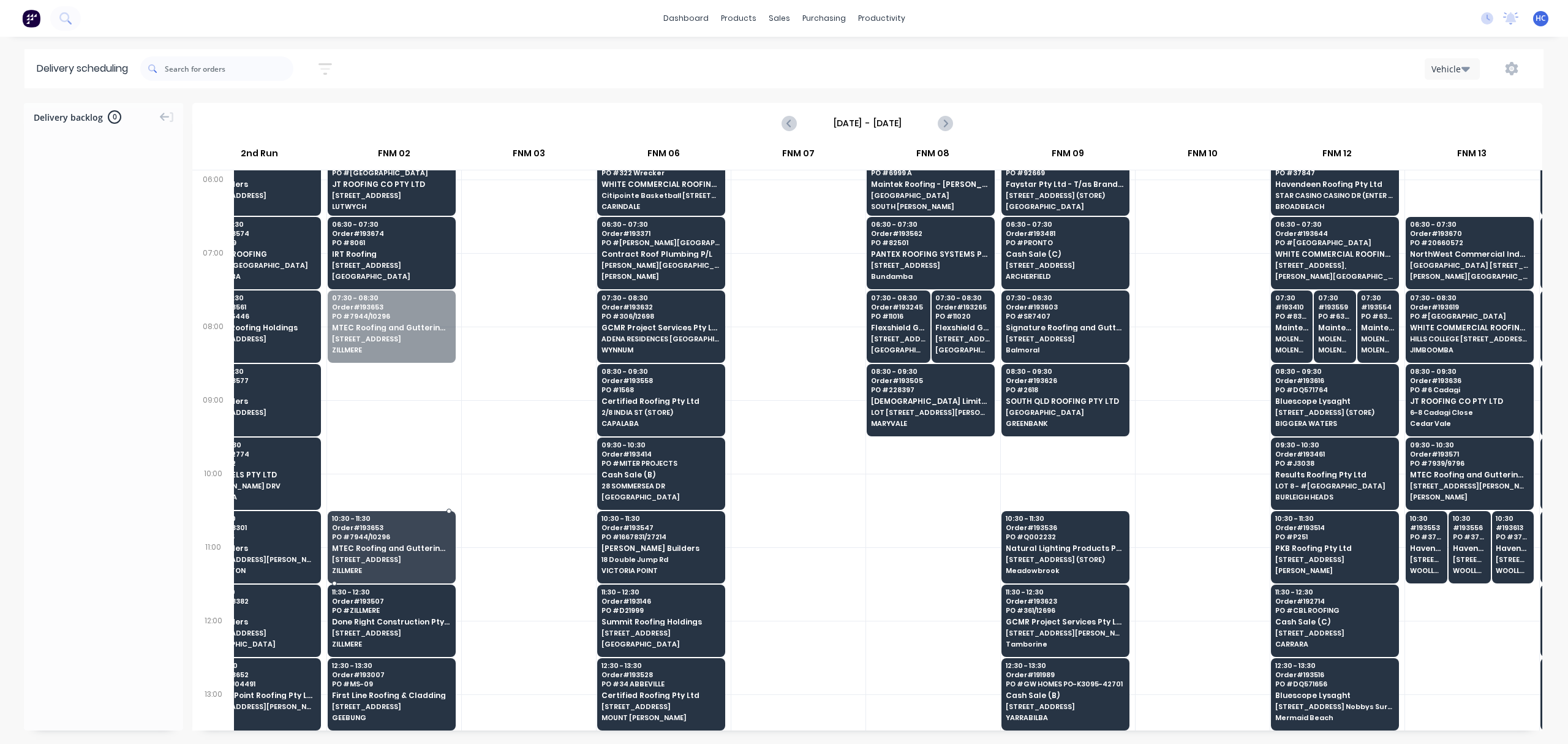
drag, startPoint x: 393, startPoint y: 371, endPoint x: 385, endPoint y: 543, distance: 172.2
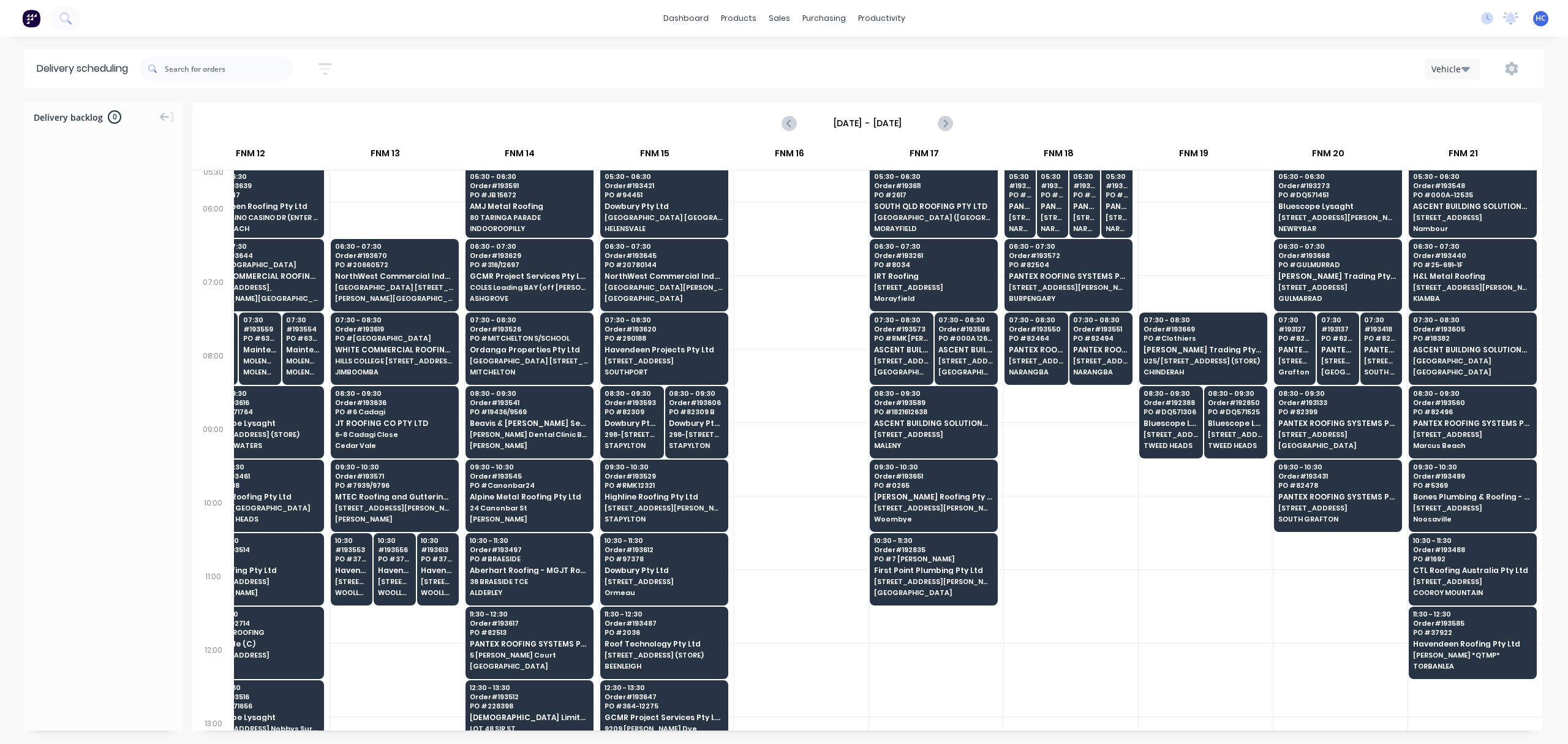
scroll to position [0, 1264]
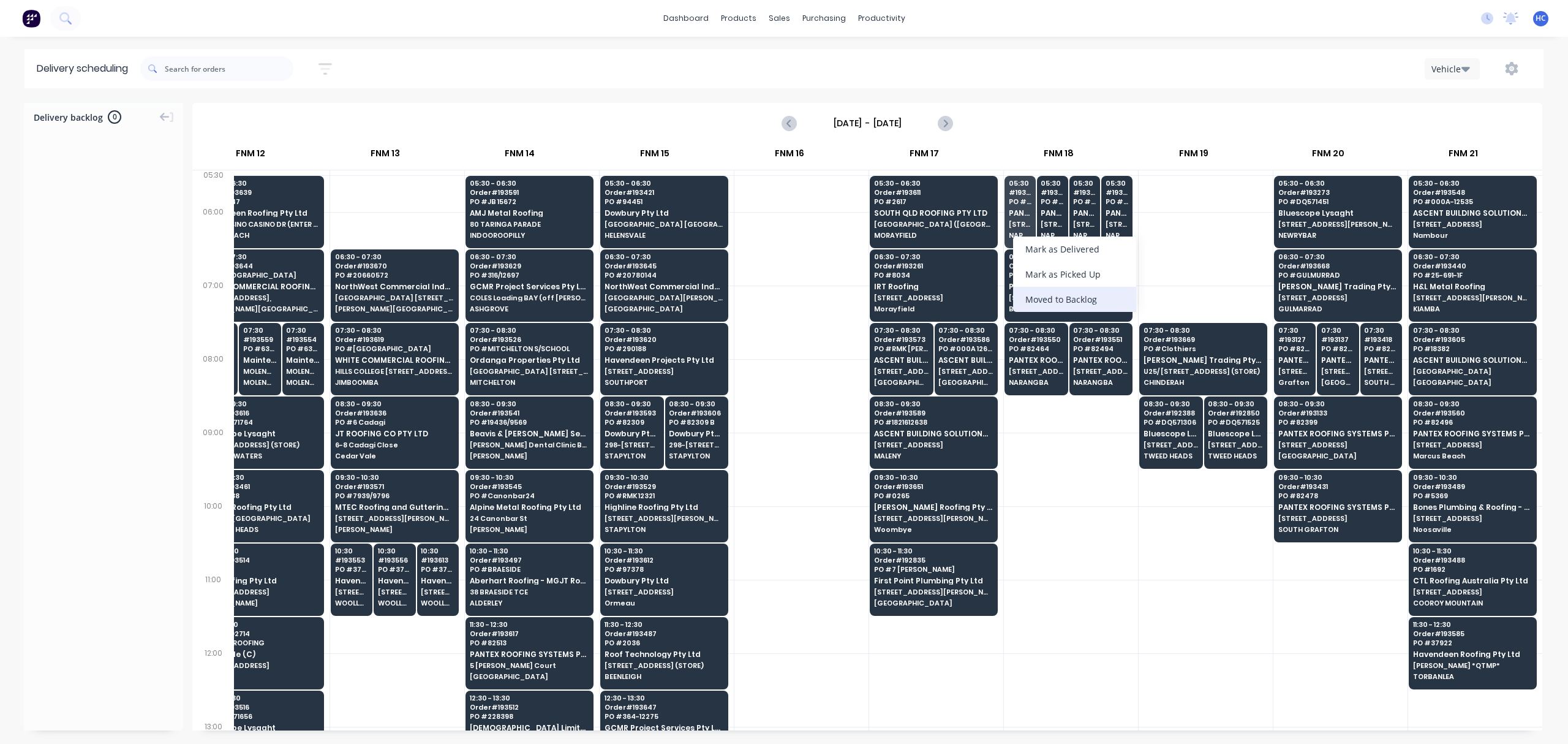
click at [1074, 302] on div "Moved to Backlog" at bounding box center [1074, 299] width 123 height 25
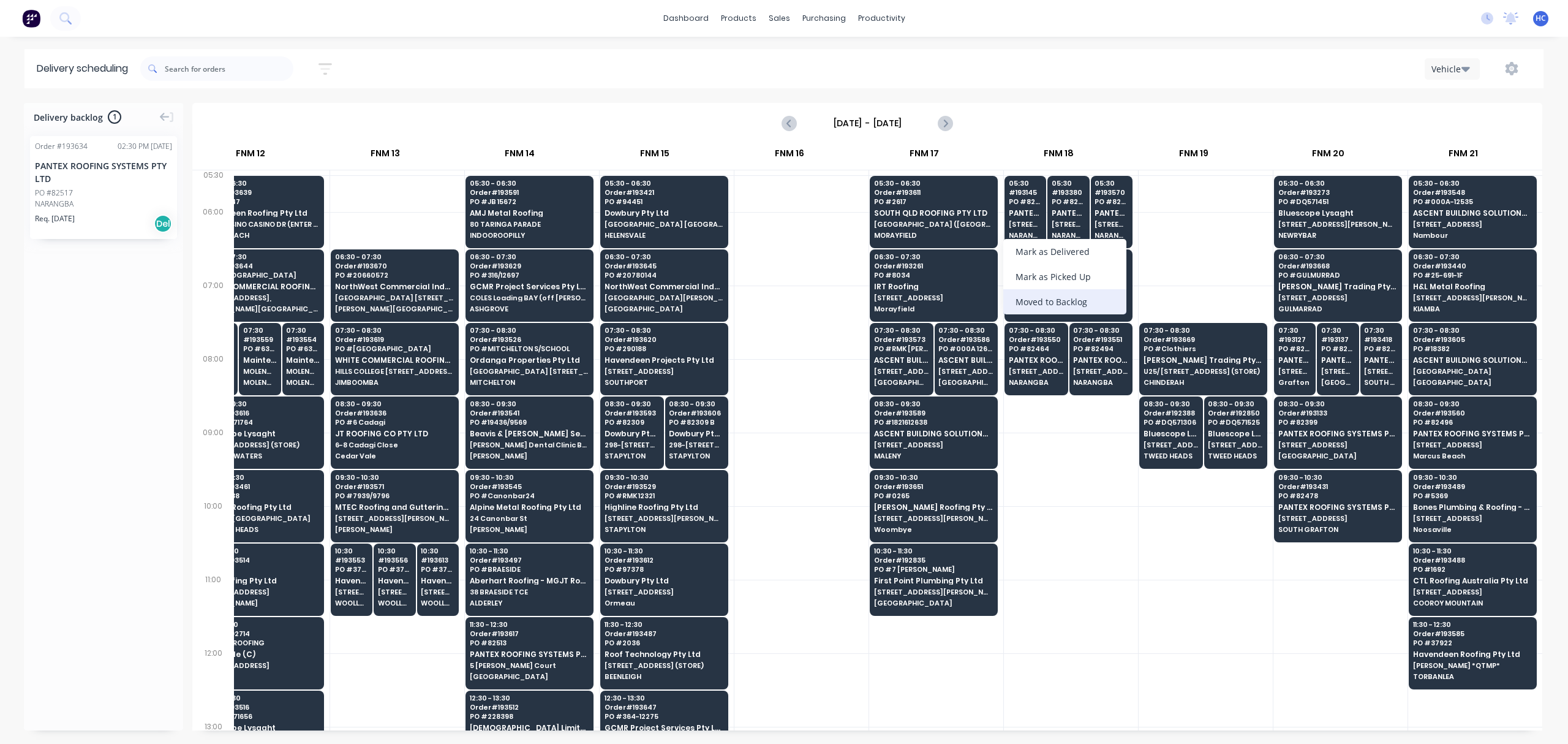
click at [1047, 295] on div "Moved to Backlog" at bounding box center [1065, 302] width 123 height 25
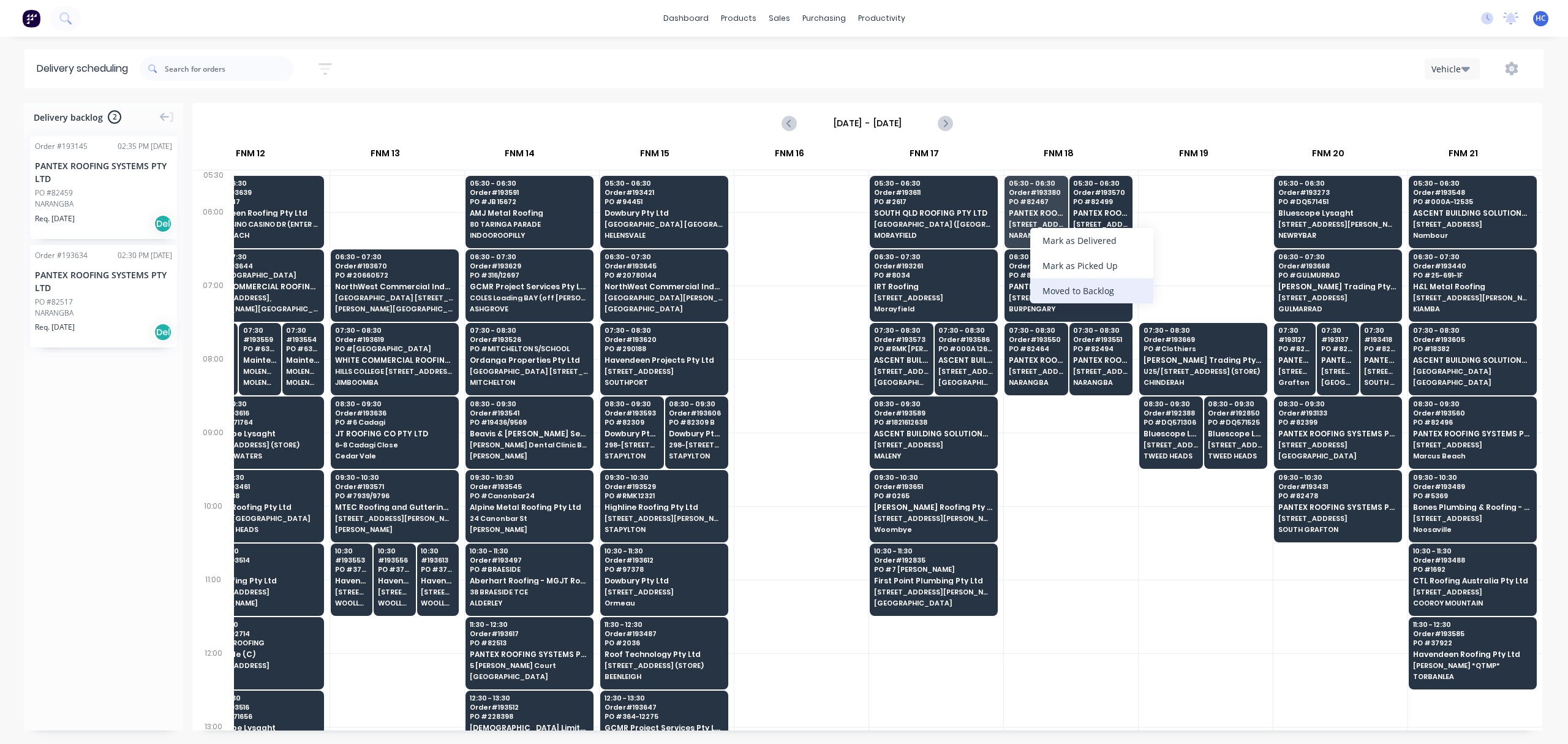
click at [1055, 290] on div "Moved to Backlog" at bounding box center [1092, 290] width 123 height 25
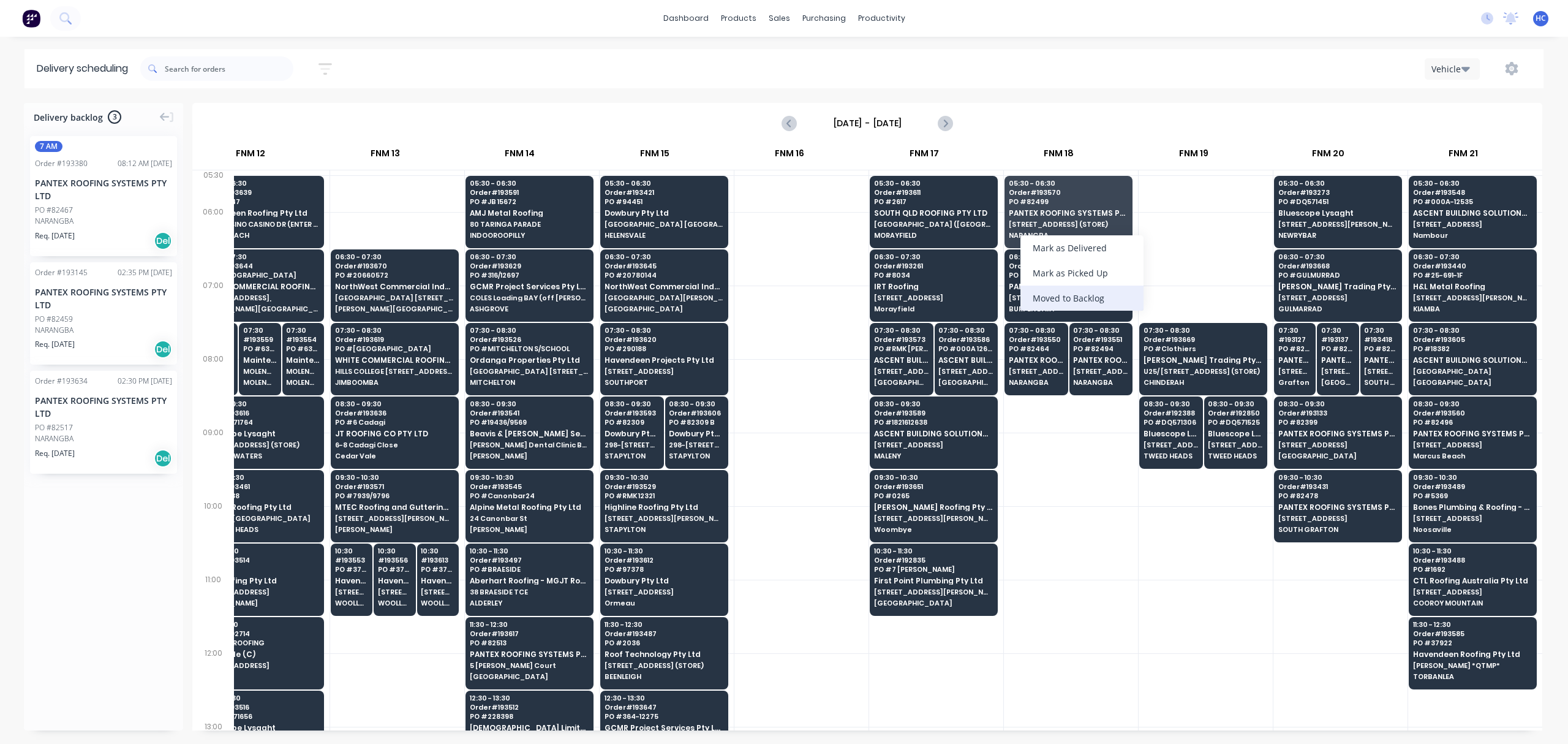
click at [1057, 298] on div "Moved to Backlog" at bounding box center [1082, 297] width 123 height 25
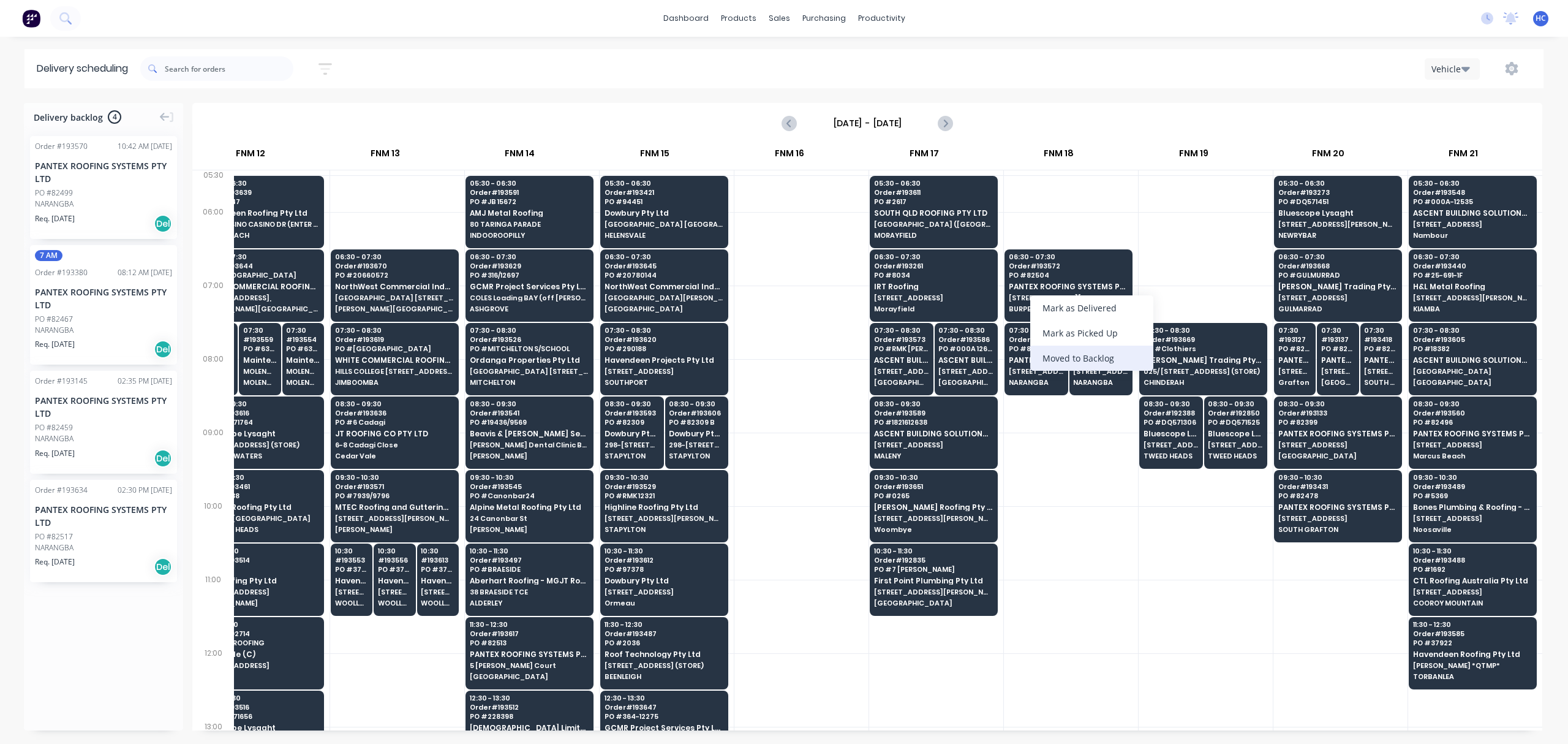
click at [1097, 361] on div "Moved to Backlog" at bounding box center [1092, 358] width 123 height 25
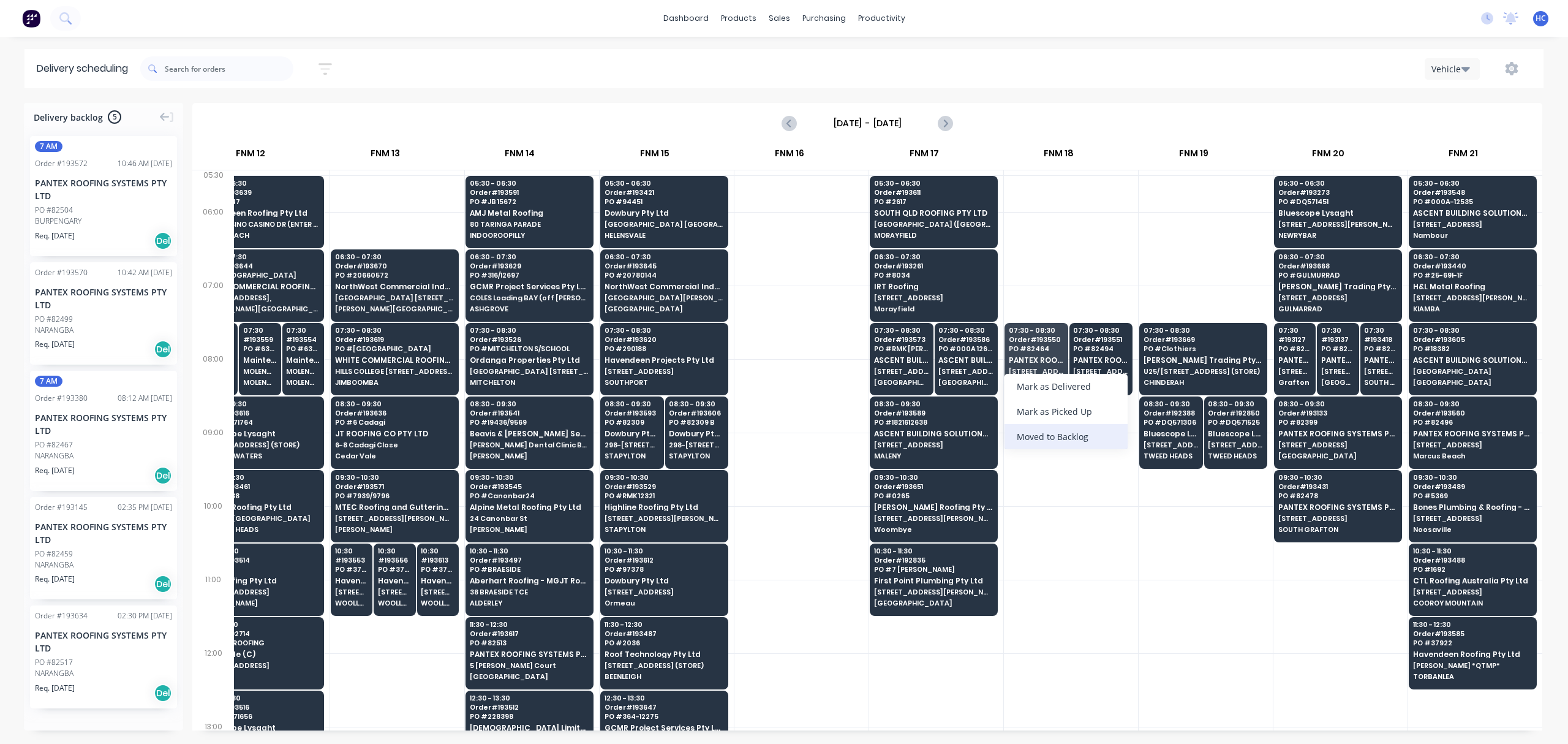
click at [1068, 434] on div "Moved to Backlog" at bounding box center [1066, 437] width 123 height 25
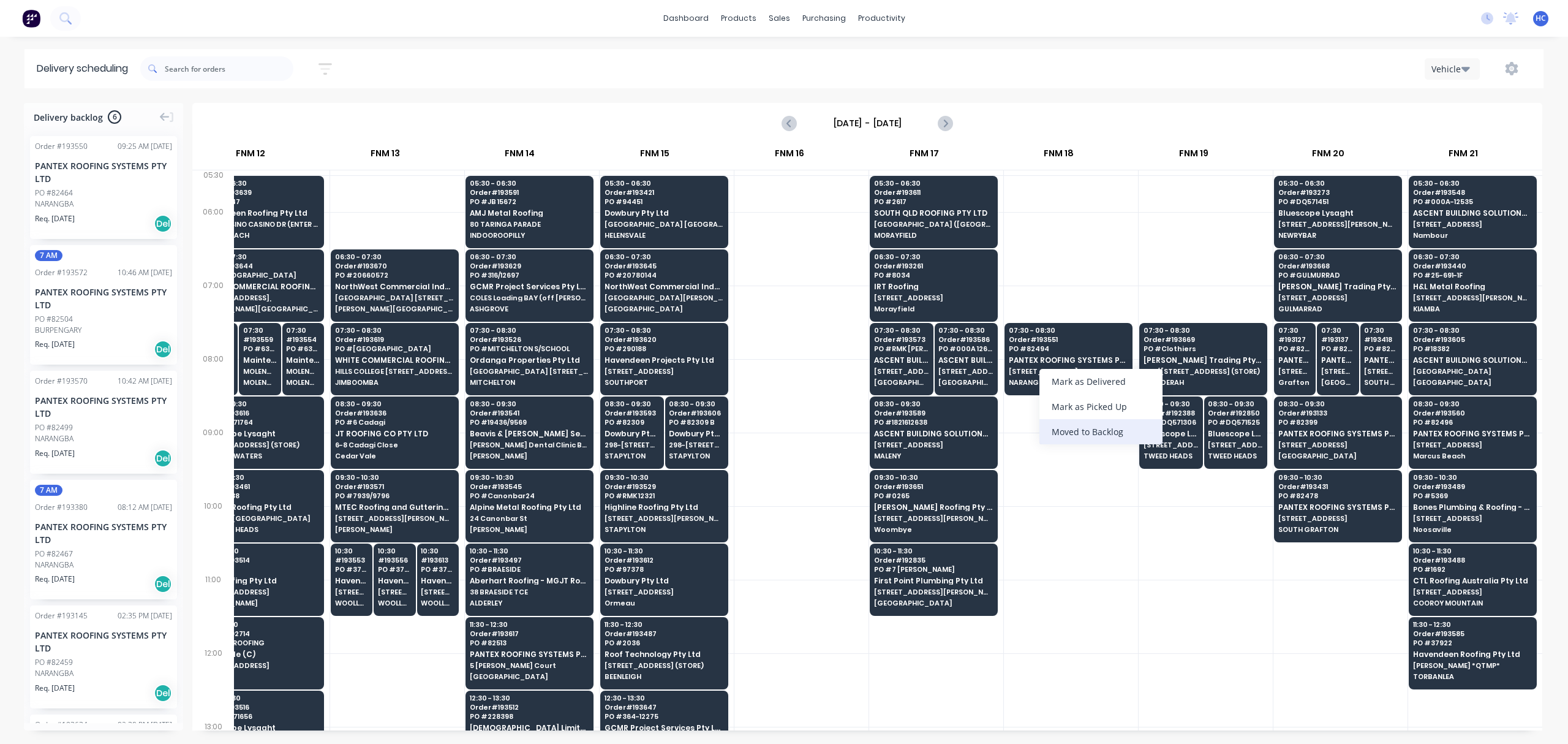
click at [1076, 424] on div "Moved to Backlog" at bounding box center [1101, 431] width 123 height 25
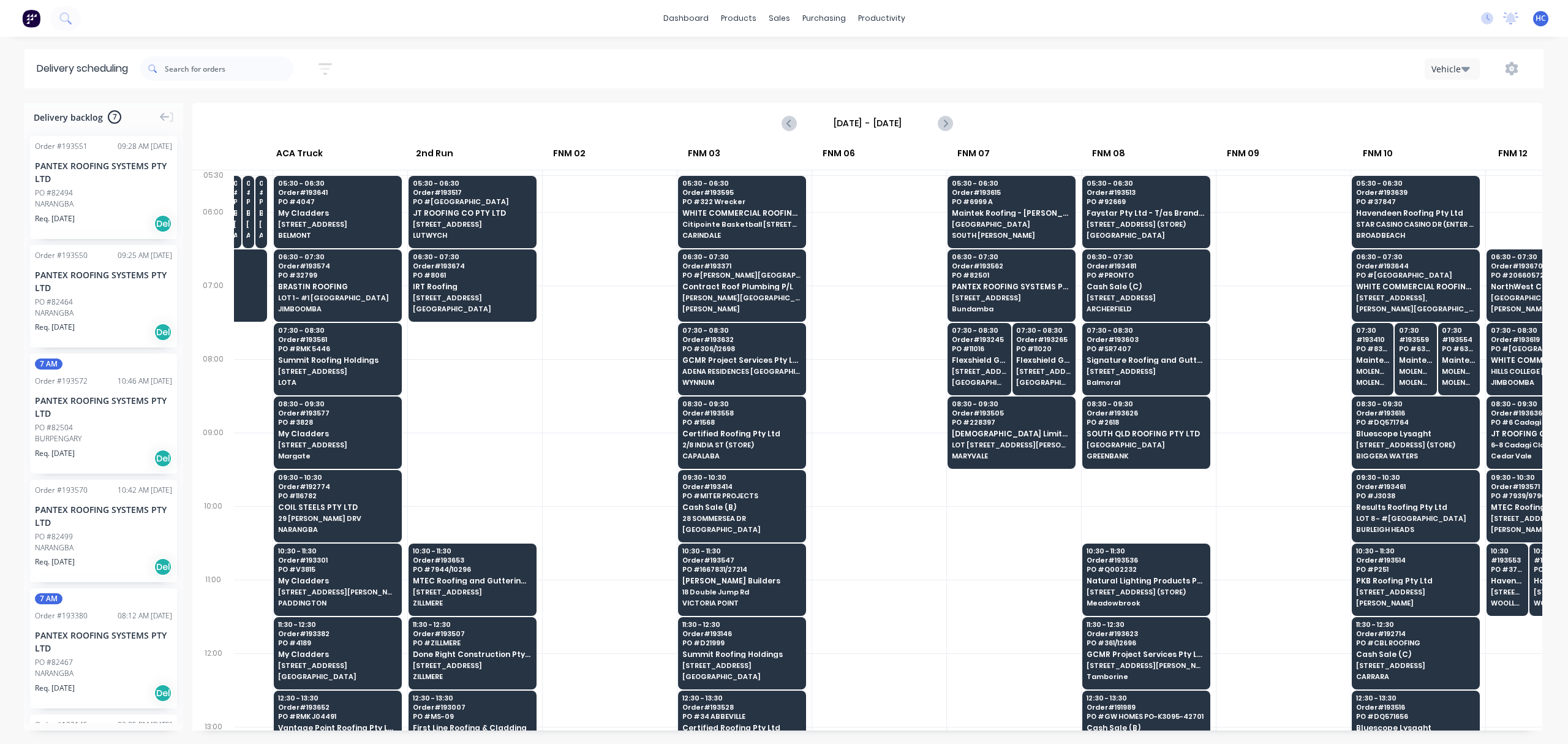
scroll to position [0, 0]
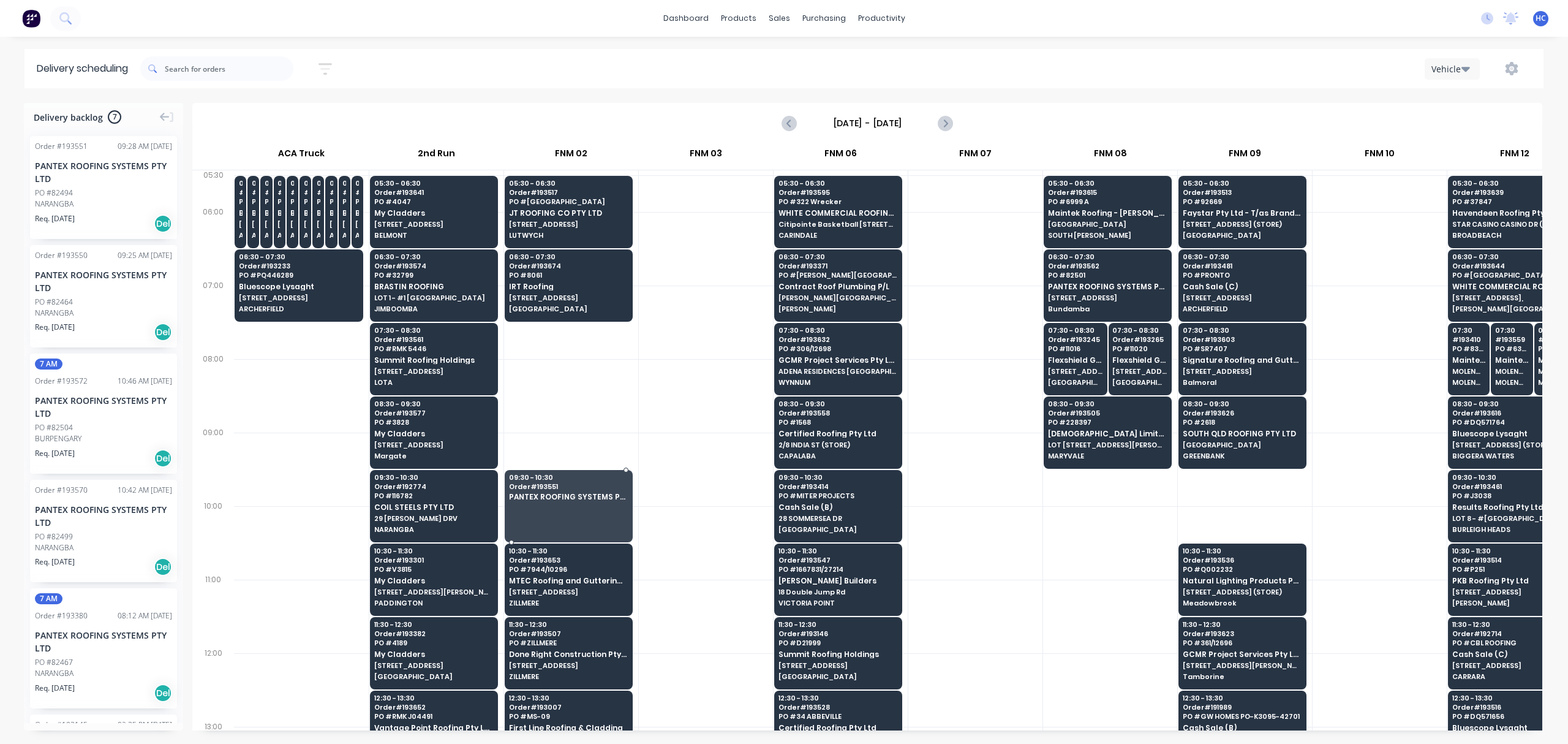
drag, startPoint x: 71, startPoint y: 177, endPoint x: 517, endPoint y: 429, distance: 512.3
drag, startPoint x: 115, startPoint y: 185, endPoint x: 598, endPoint y: 493, distance: 572.8
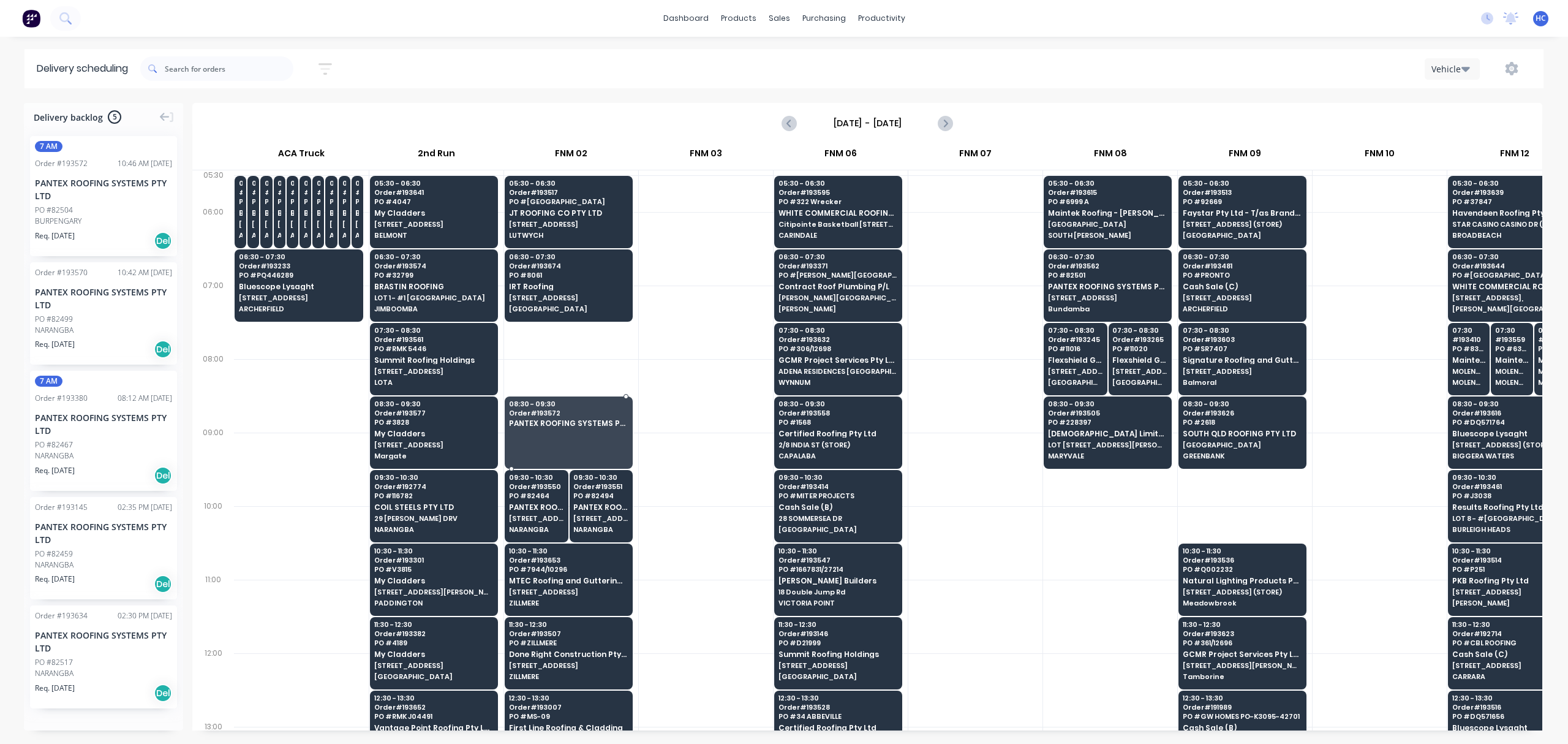
drag, startPoint x: 81, startPoint y: 204, endPoint x: 569, endPoint y: 425, distance: 535.7
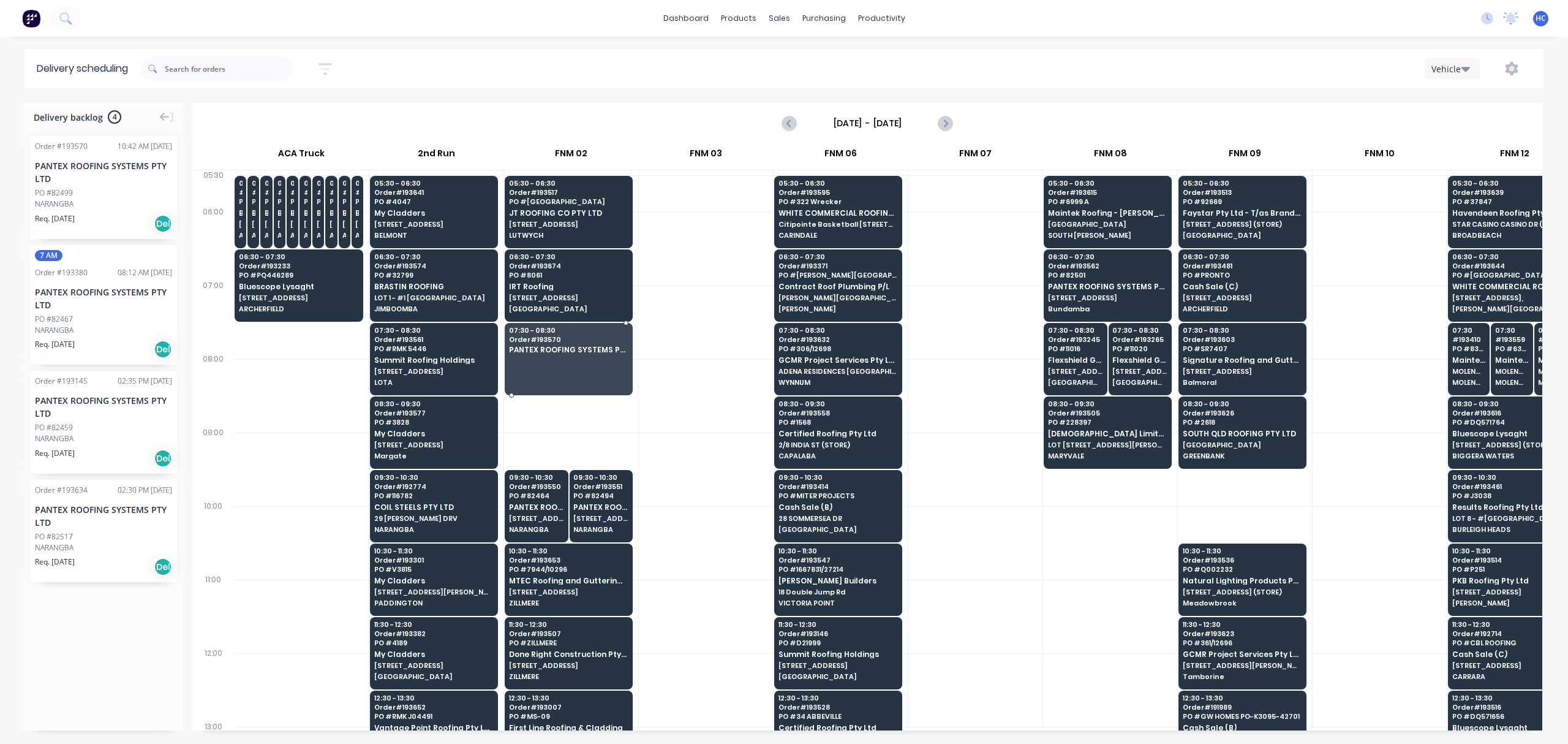
drag, startPoint x: 116, startPoint y: 194, endPoint x: 122, endPoint y: 197, distance: 6.7
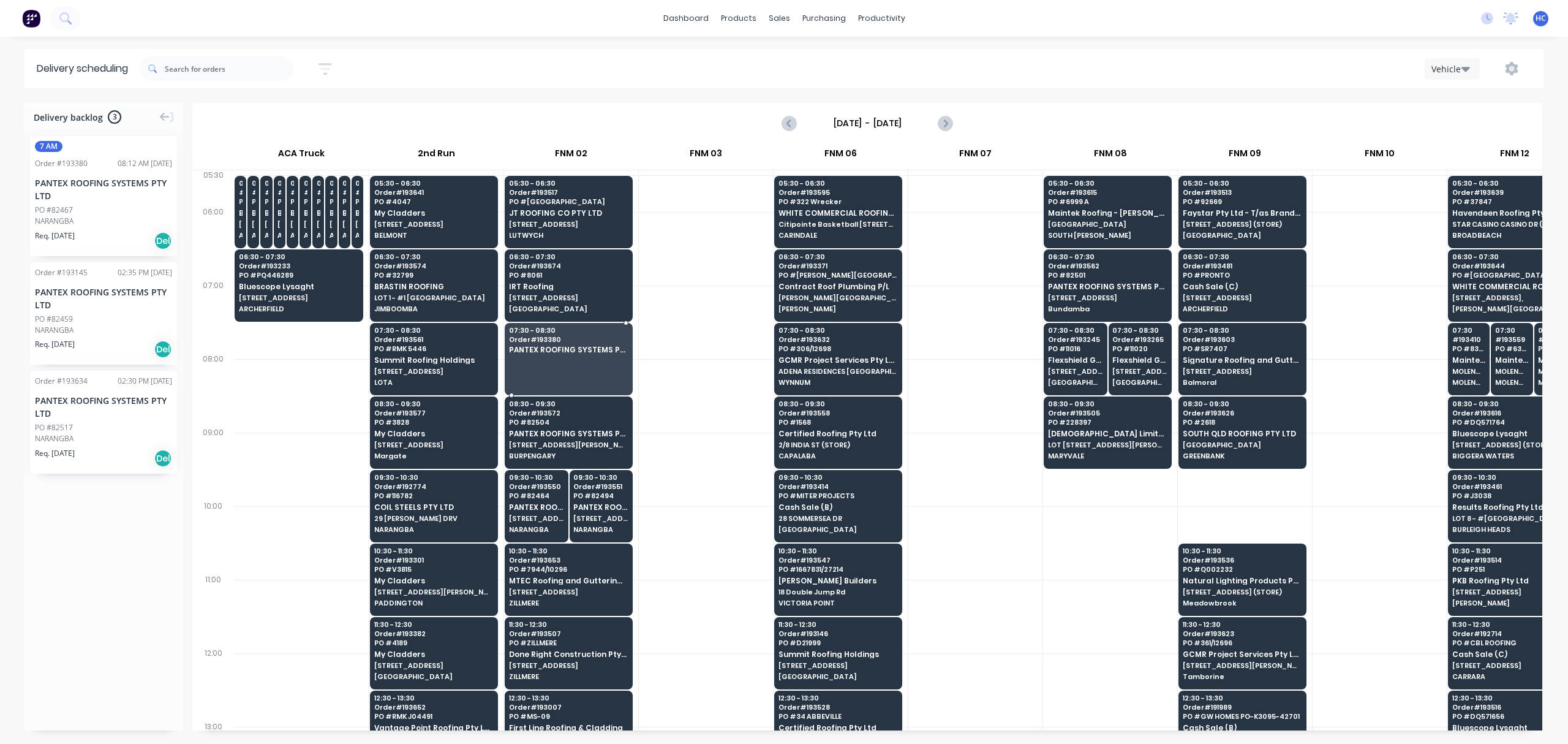
drag, startPoint x: 82, startPoint y: 199, endPoint x: 507, endPoint y: 338, distance: 447.2
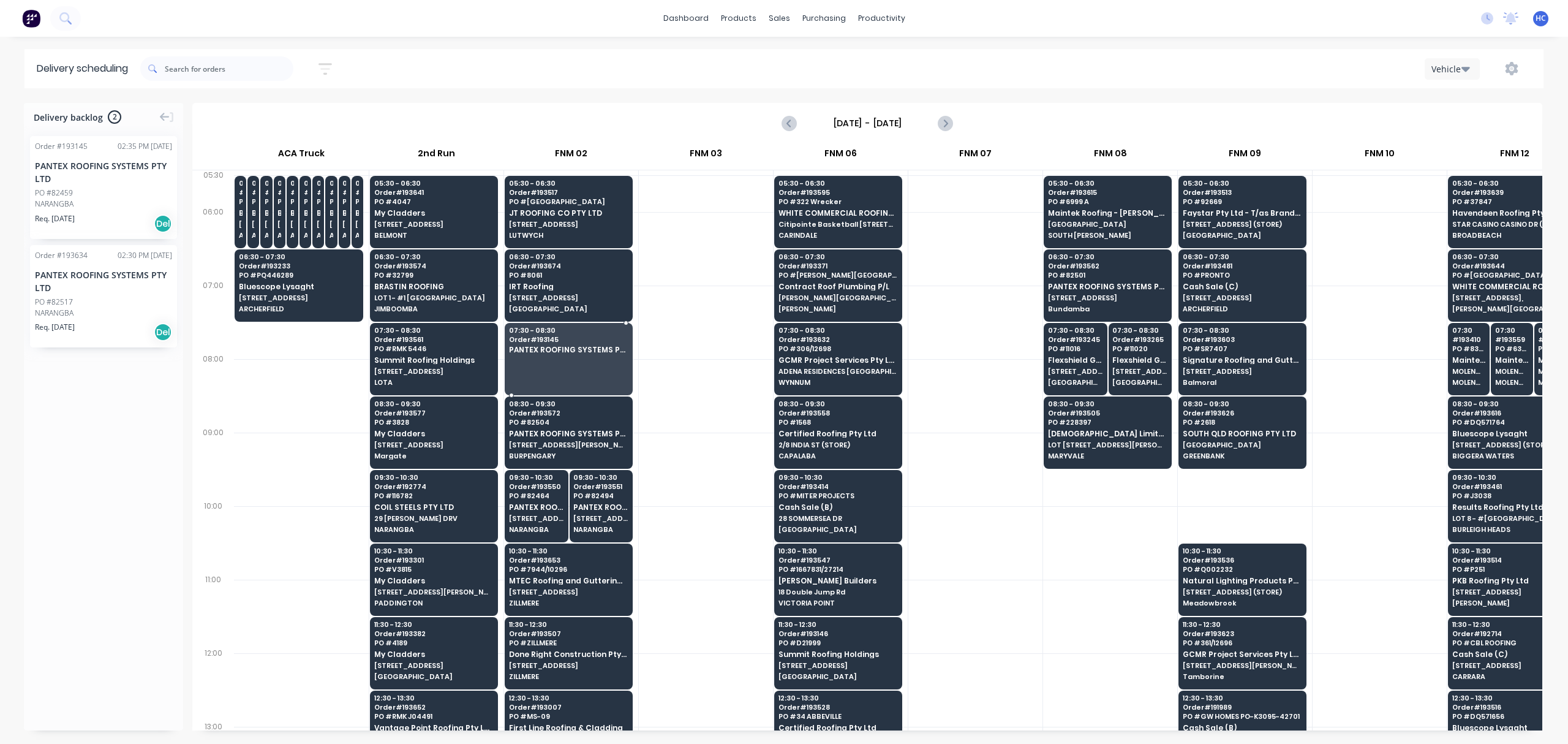
drag, startPoint x: 76, startPoint y: 179, endPoint x: 333, endPoint y: 247, distance: 265.8
drag, startPoint x: 133, startPoint y: 167, endPoint x: 552, endPoint y: 324, distance: 447.4
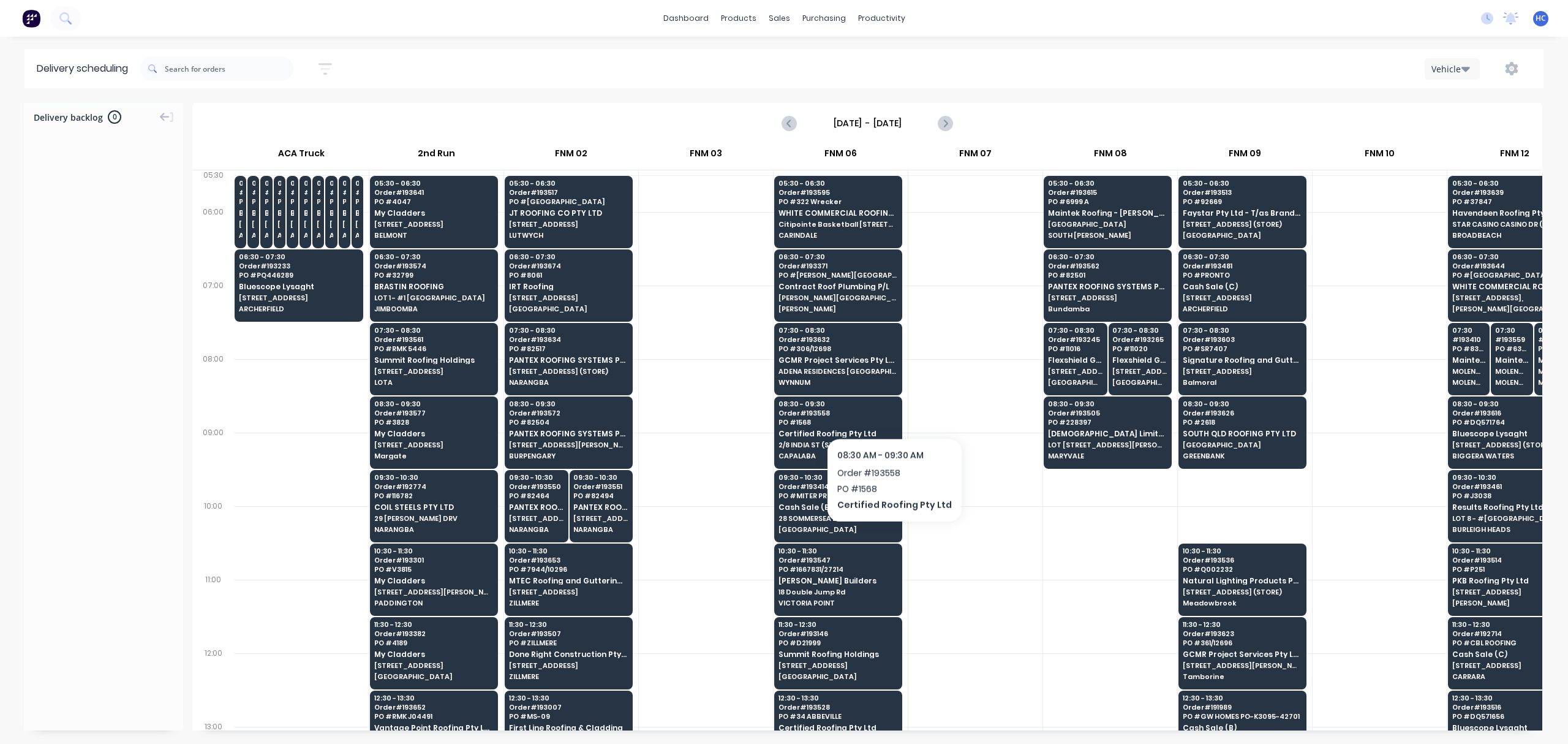
scroll to position [163, 0]
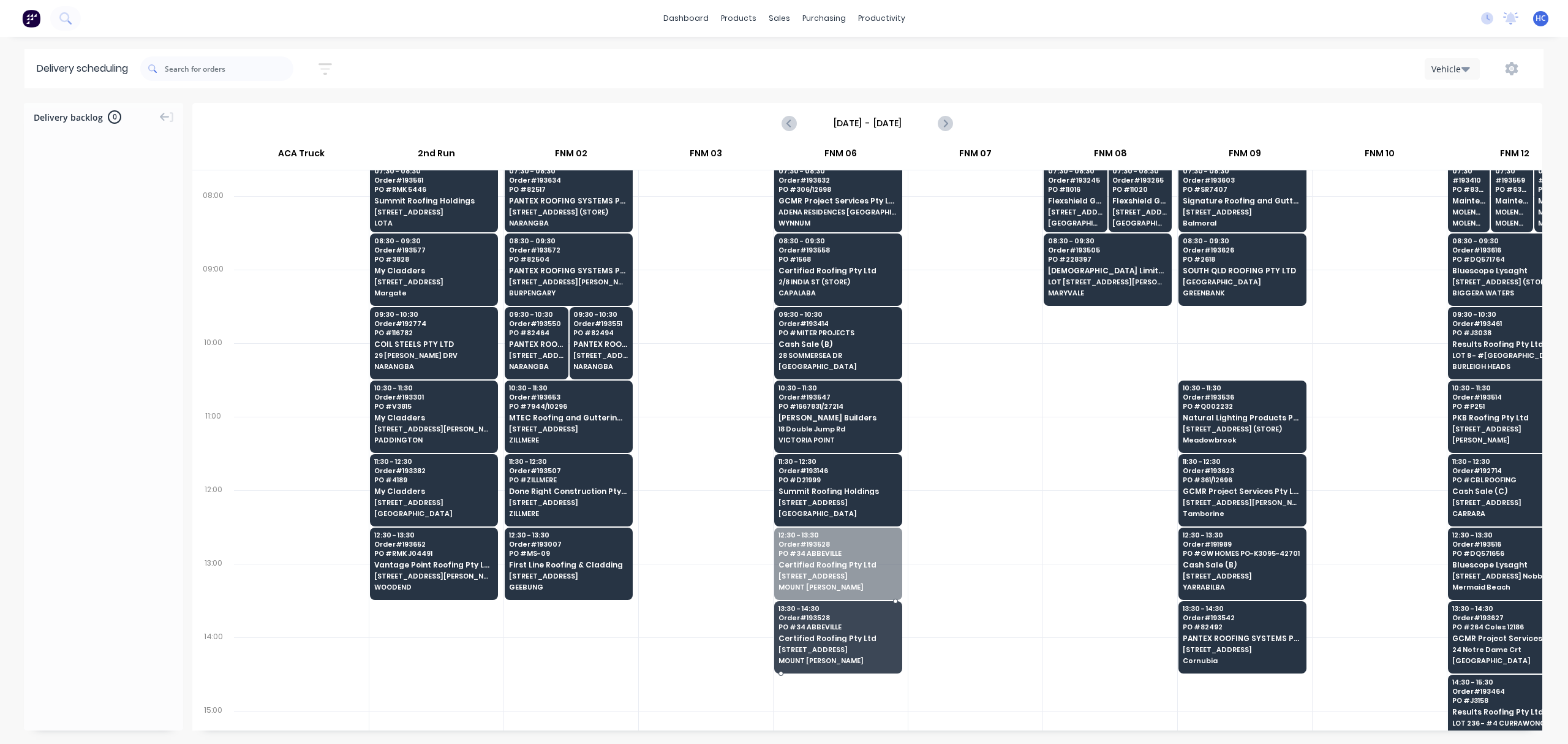
drag, startPoint x: 838, startPoint y: 596, endPoint x: 840, endPoint y: 559, distance: 37.1
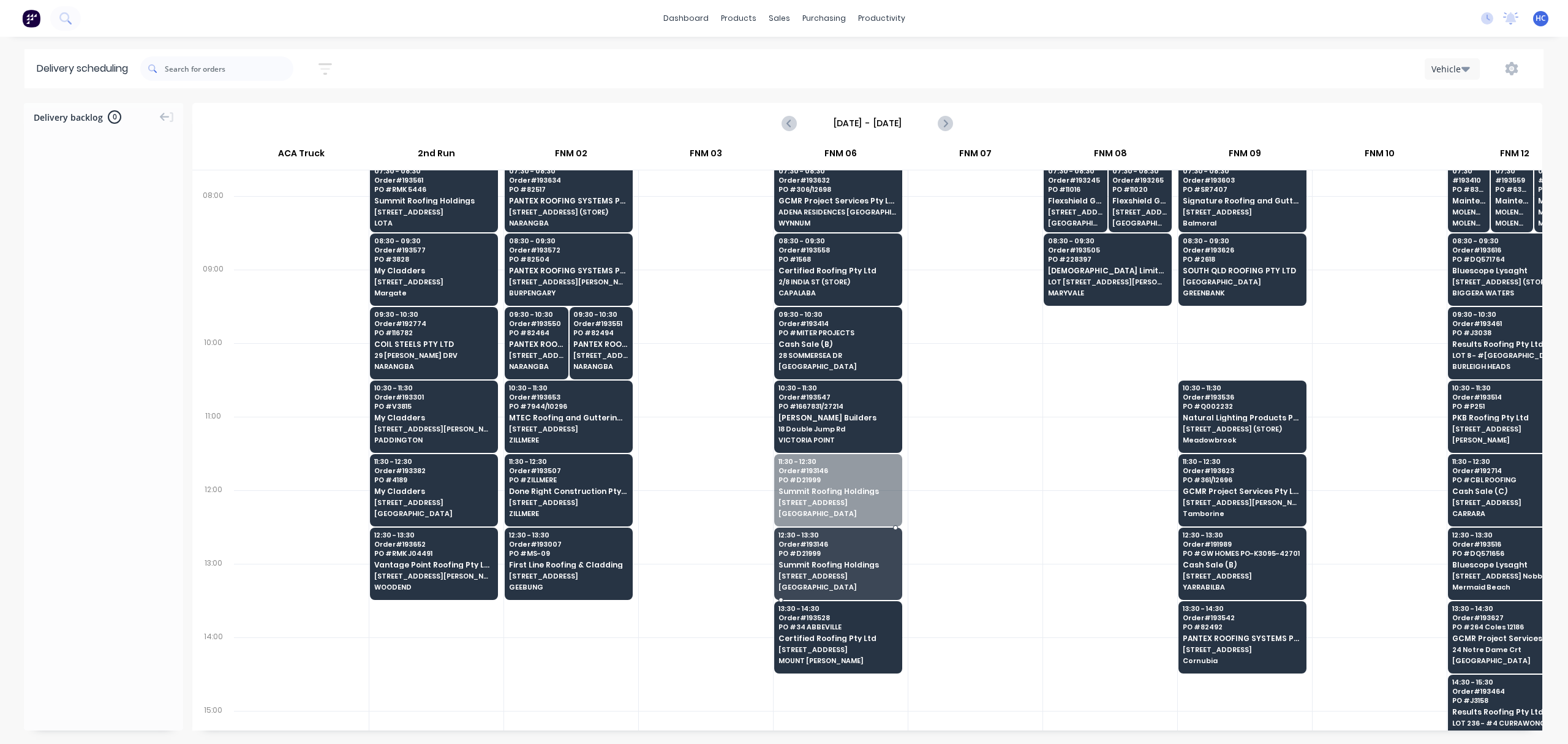
drag, startPoint x: 814, startPoint y: 484, endPoint x: 839, endPoint y: 447, distance: 44.7
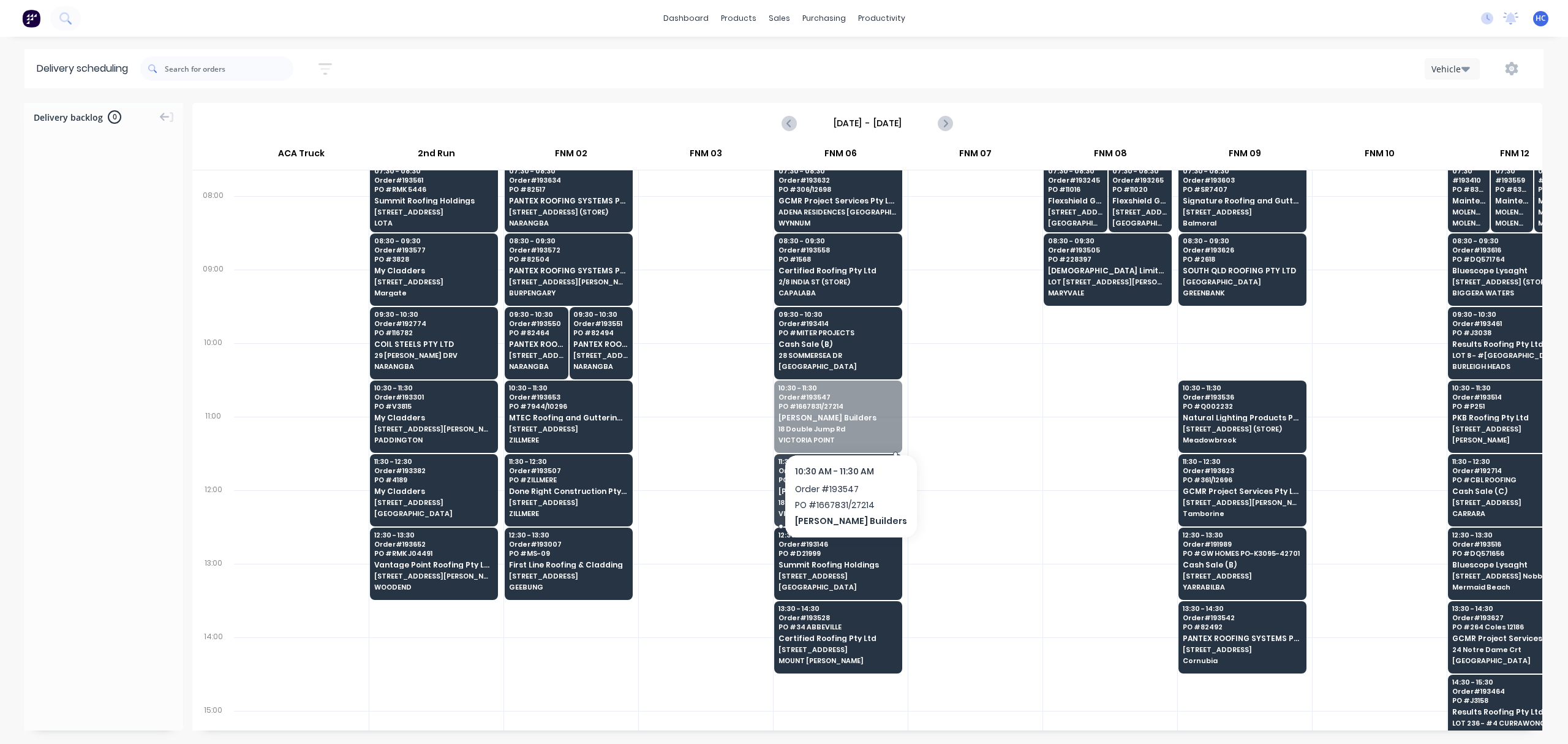
drag, startPoint x: 836, startPoint y: 421, endPoint x: 834, endPoint y: 386, distance: 35.1
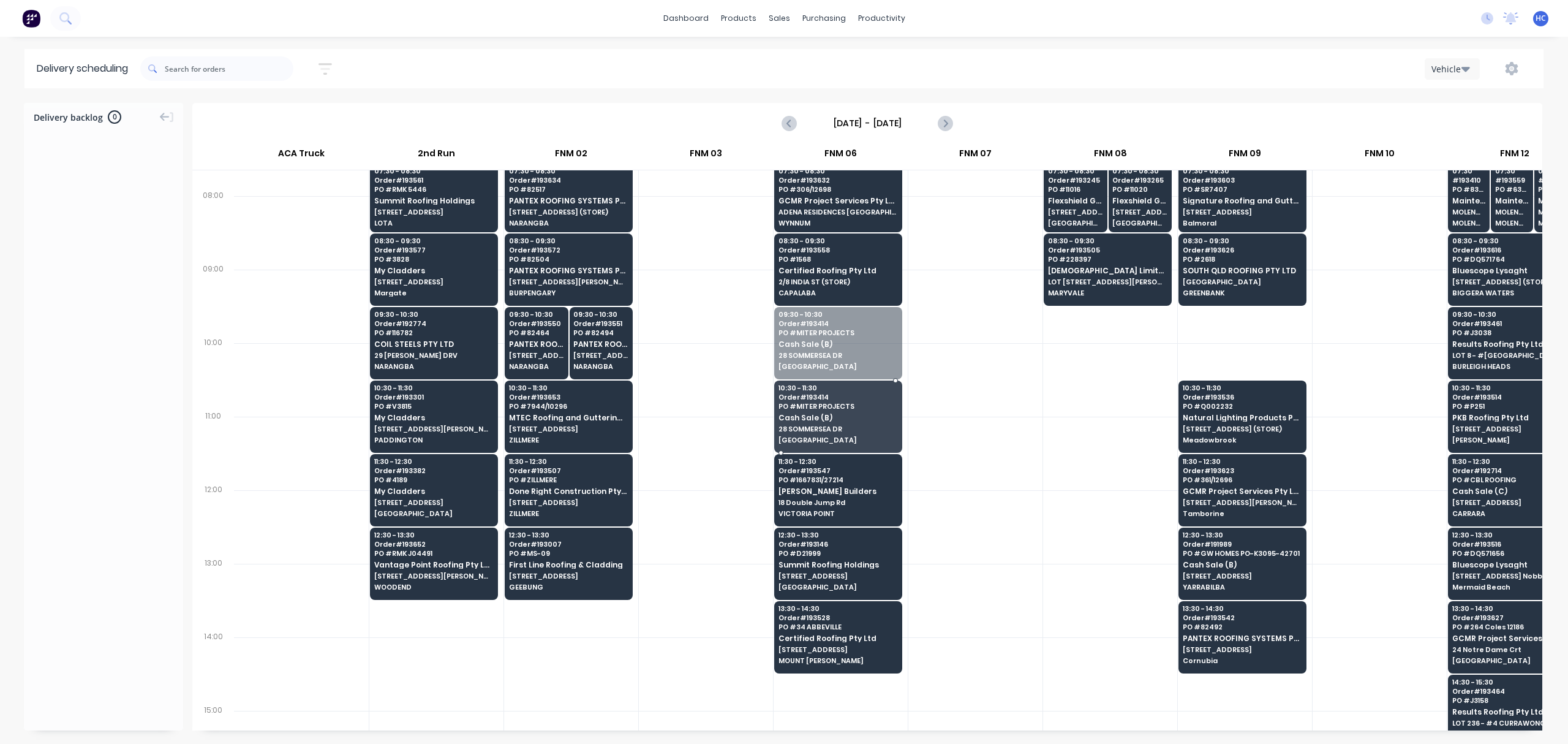
drag, startPoint x: 837, startPoint y: 366, endPoint x: 836, endPoint y: 375, distance: 9.1
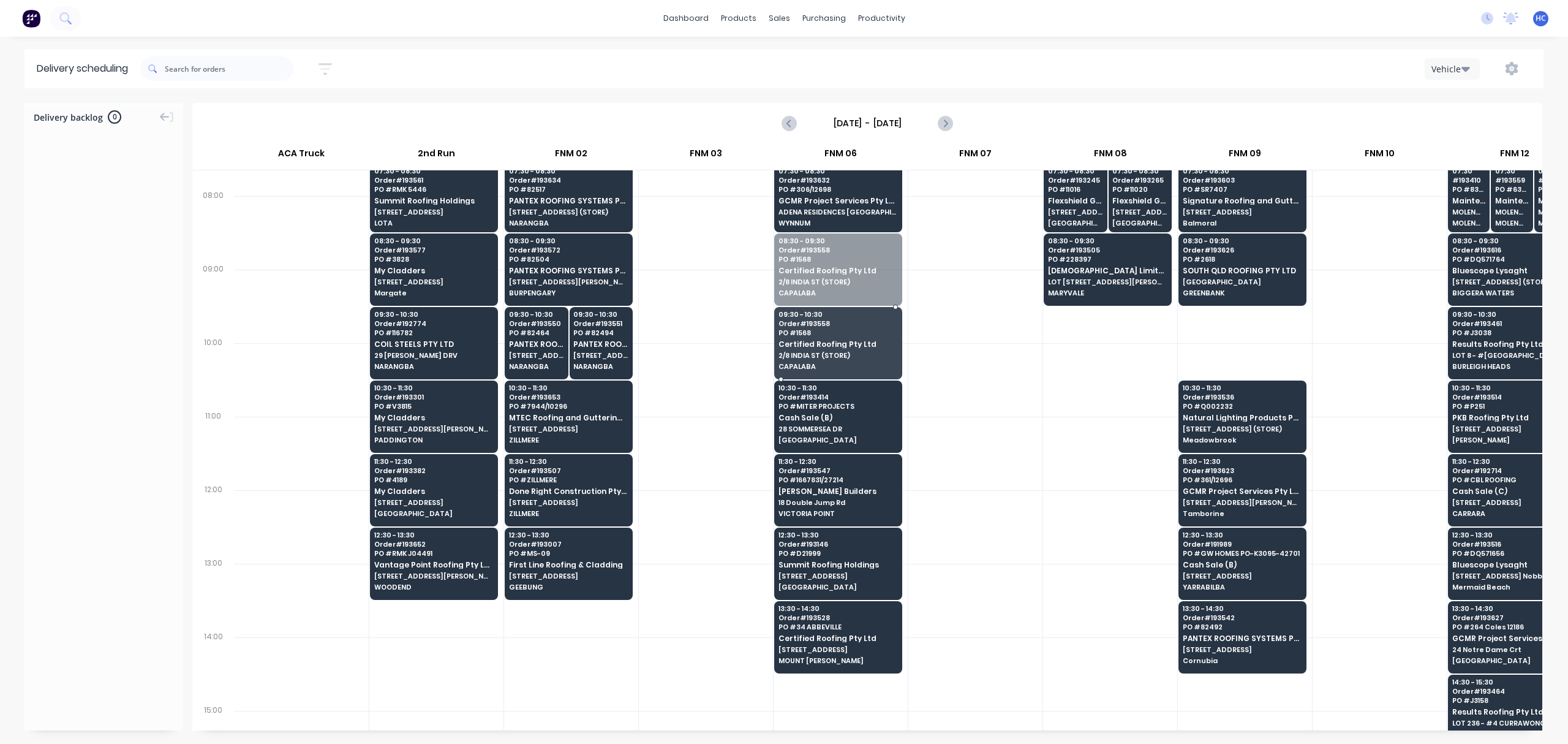
drag, startPoint x: 836, startPoint y: 273, endPoint x: 834, endPoint y: 285, distance: 12.2
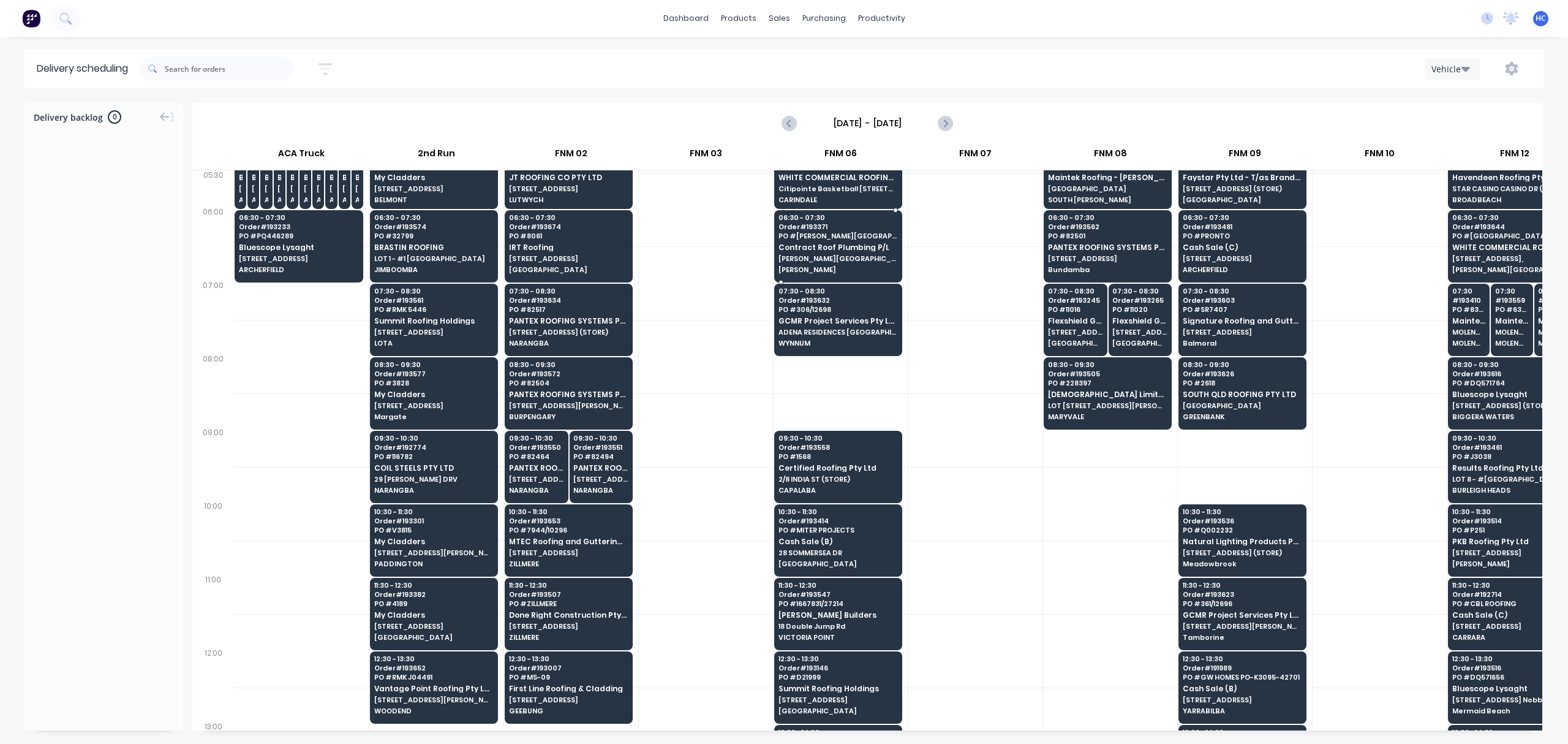
scroll to position [0, 0]
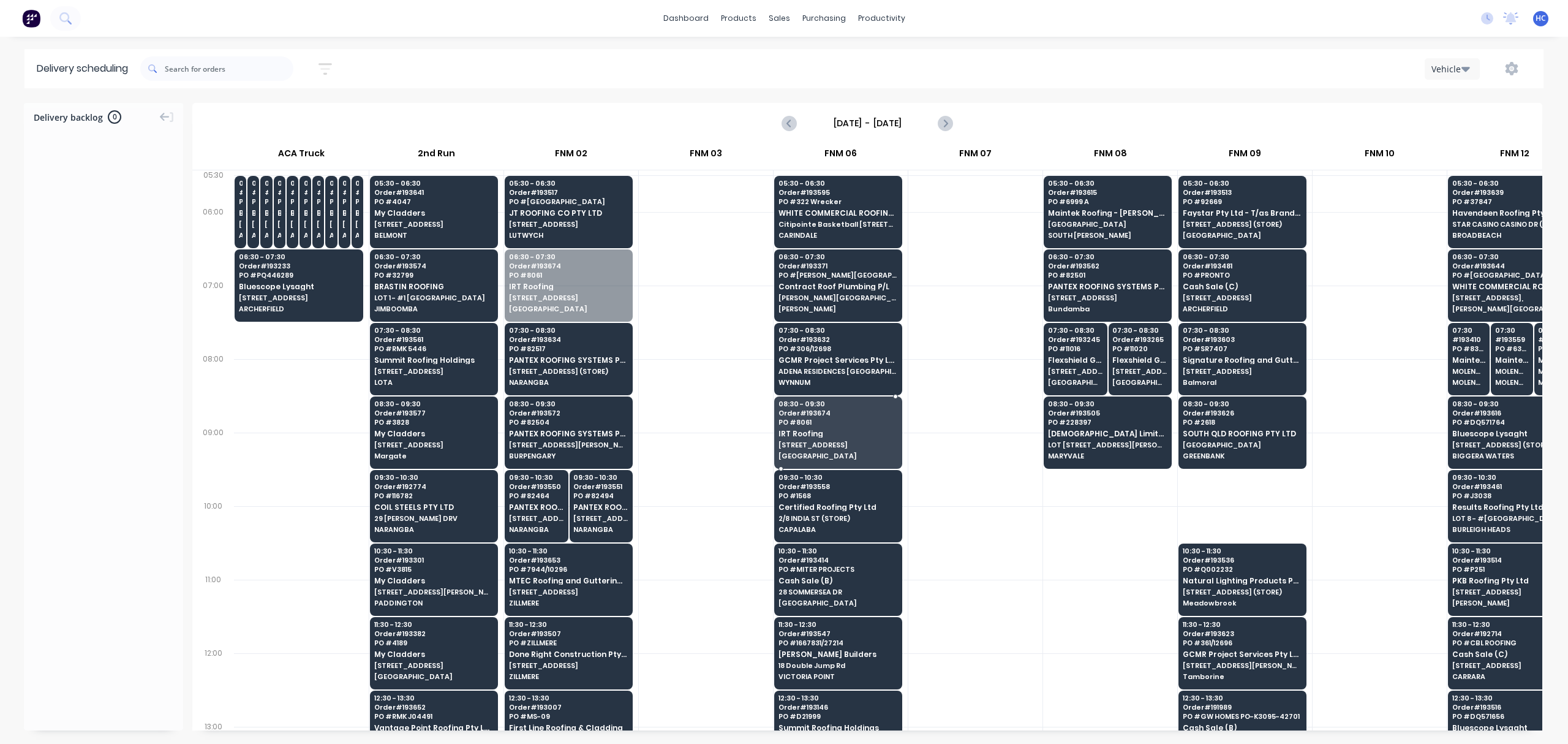
drag, startPoint x: 577, startPoint y: 297, endPoint x: 858, endPoint y: 444, distance: 317.1
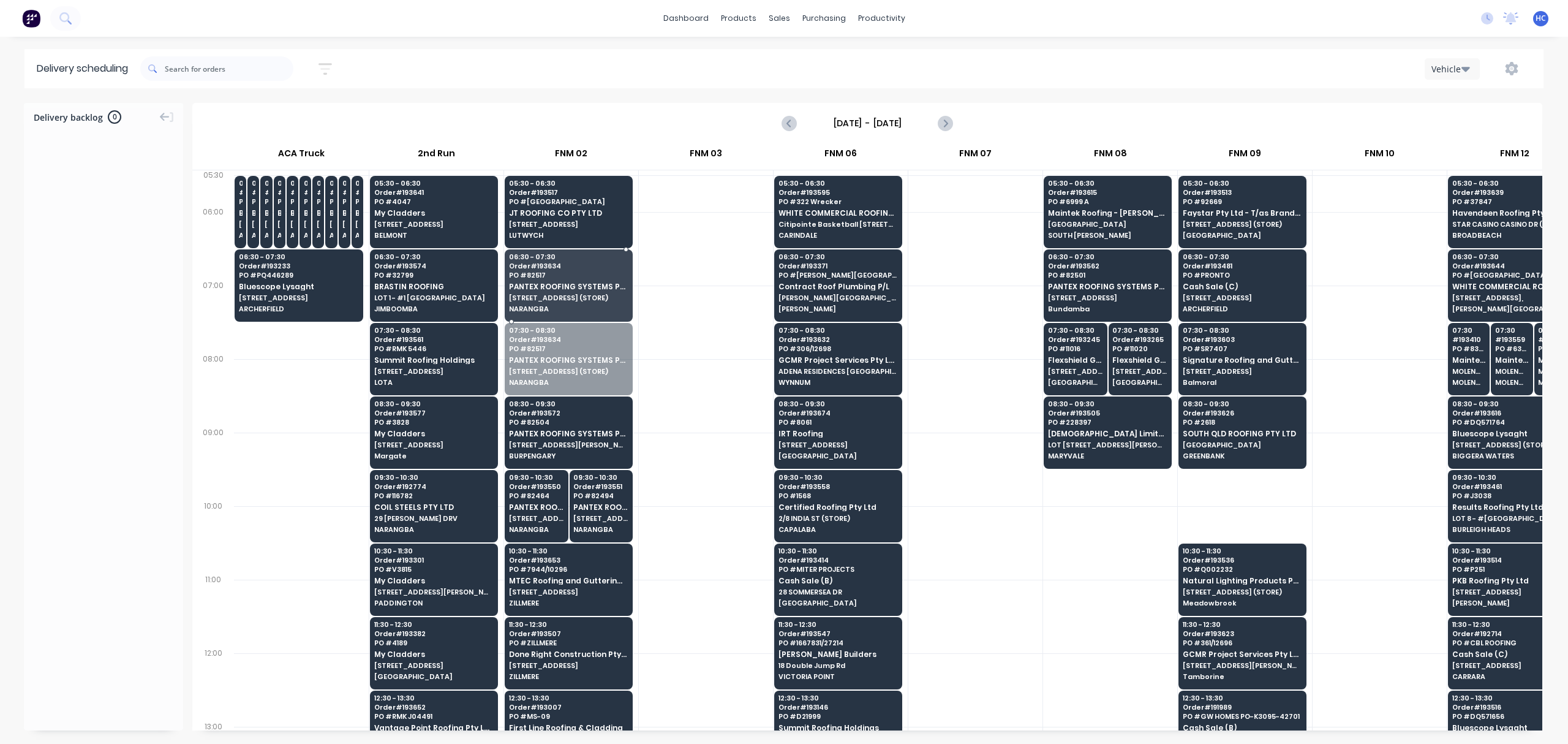
drag, startPoint x: 556, startPoint y: 371, endPoint x: 559, endPoint y: 353, distance: 18.2
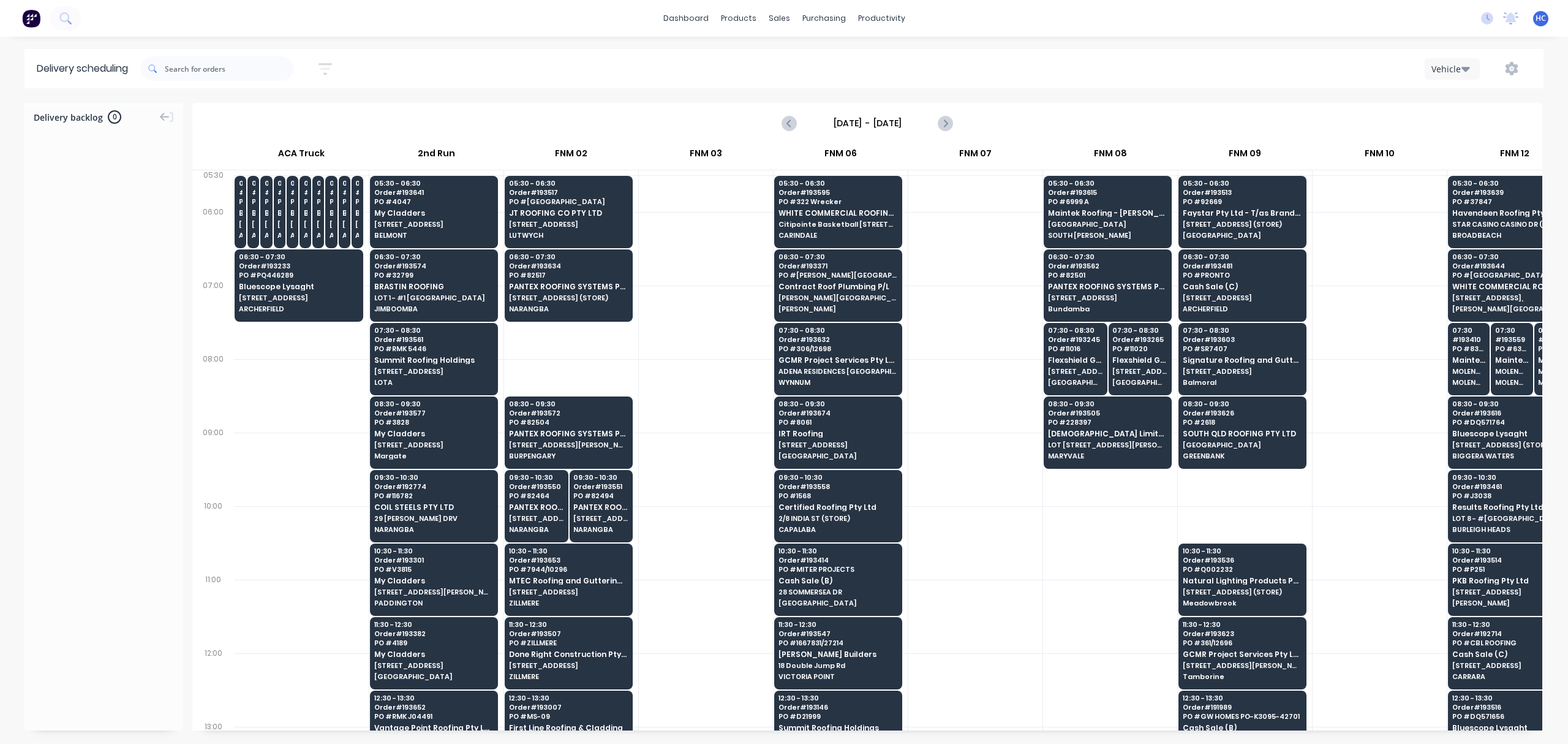
click at [340, 67] on button "button" at bounding box center [325, 69] width 39 height 24
click at [297, 118] on input "[DATE] - [DATE]" at bounding box center [269, 115] width 114 height 19
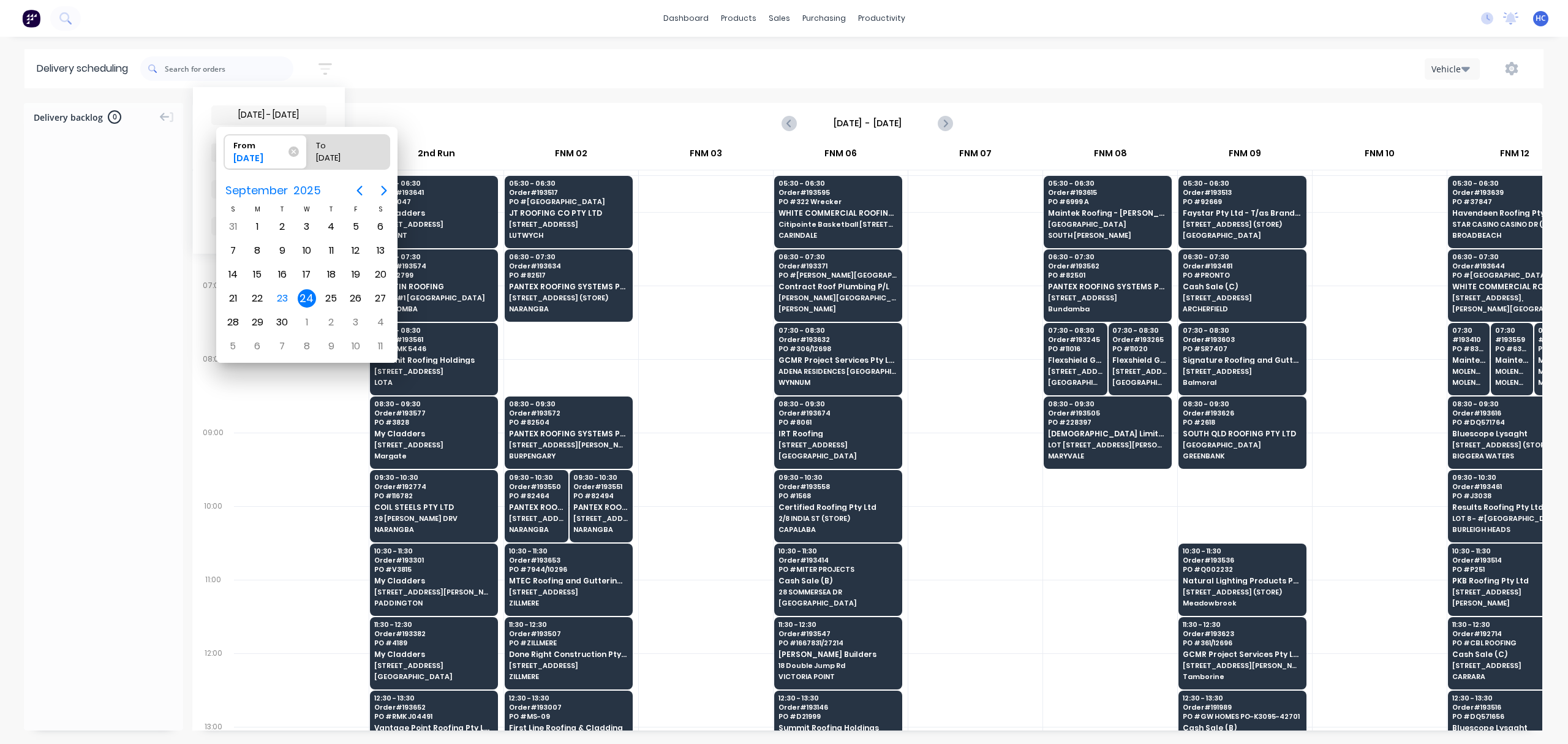
click at [309, 299] on div "24" at bounding box center [307, 299] width 19 height 19
radio input "false"
radio input "true"
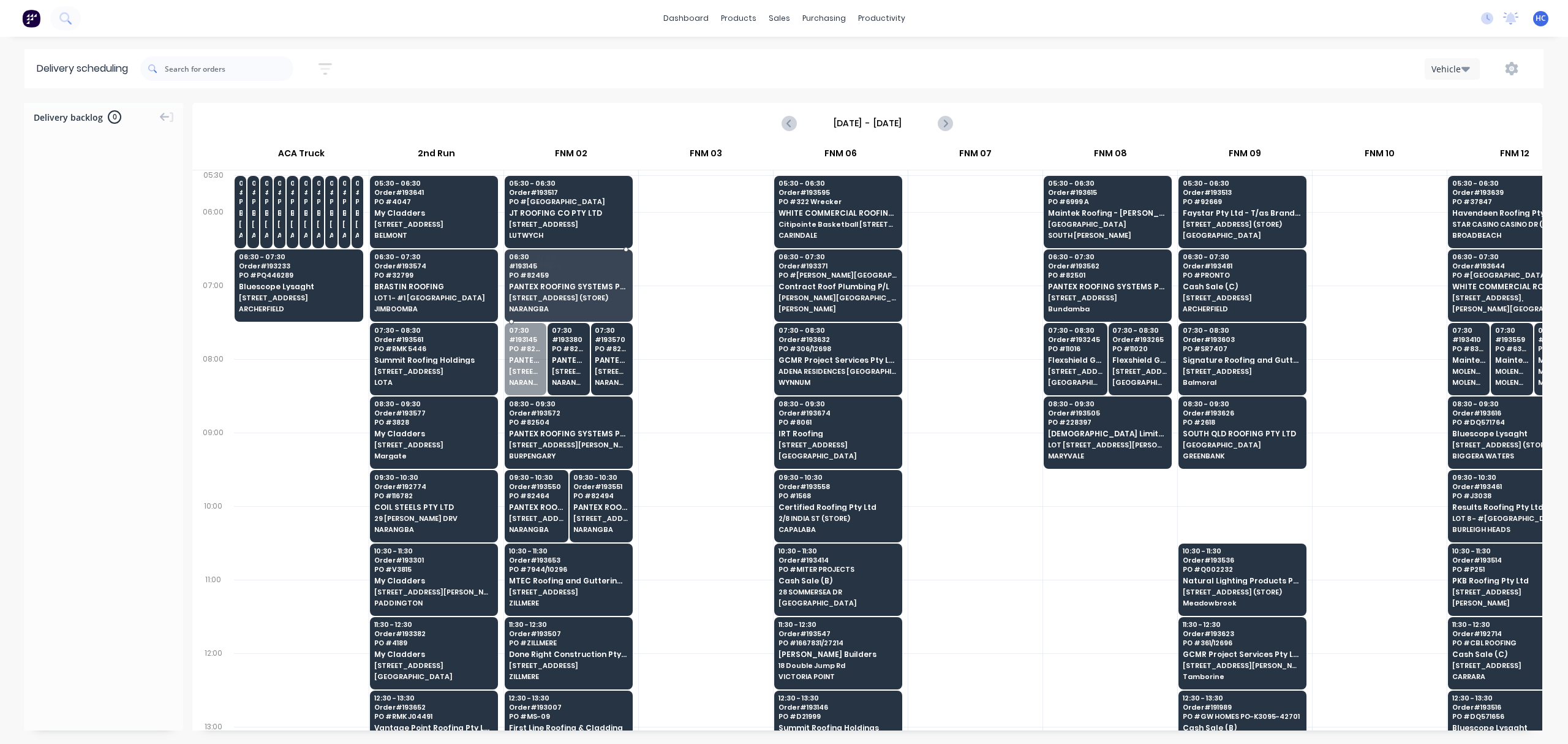
drag, startPoint x: 521, startPoint y: 374, endPoint x: 524, endPoint y: 307, distance: 67.1
drag, startPoint x: 554, startPoint y: 371, endPoint x: 555, endPoint y: 299, distance: 72.0
drag, startPoint x: 564, startPoint y: 354, endPoint x: 564, endPoint y: 339, distance: 15.0
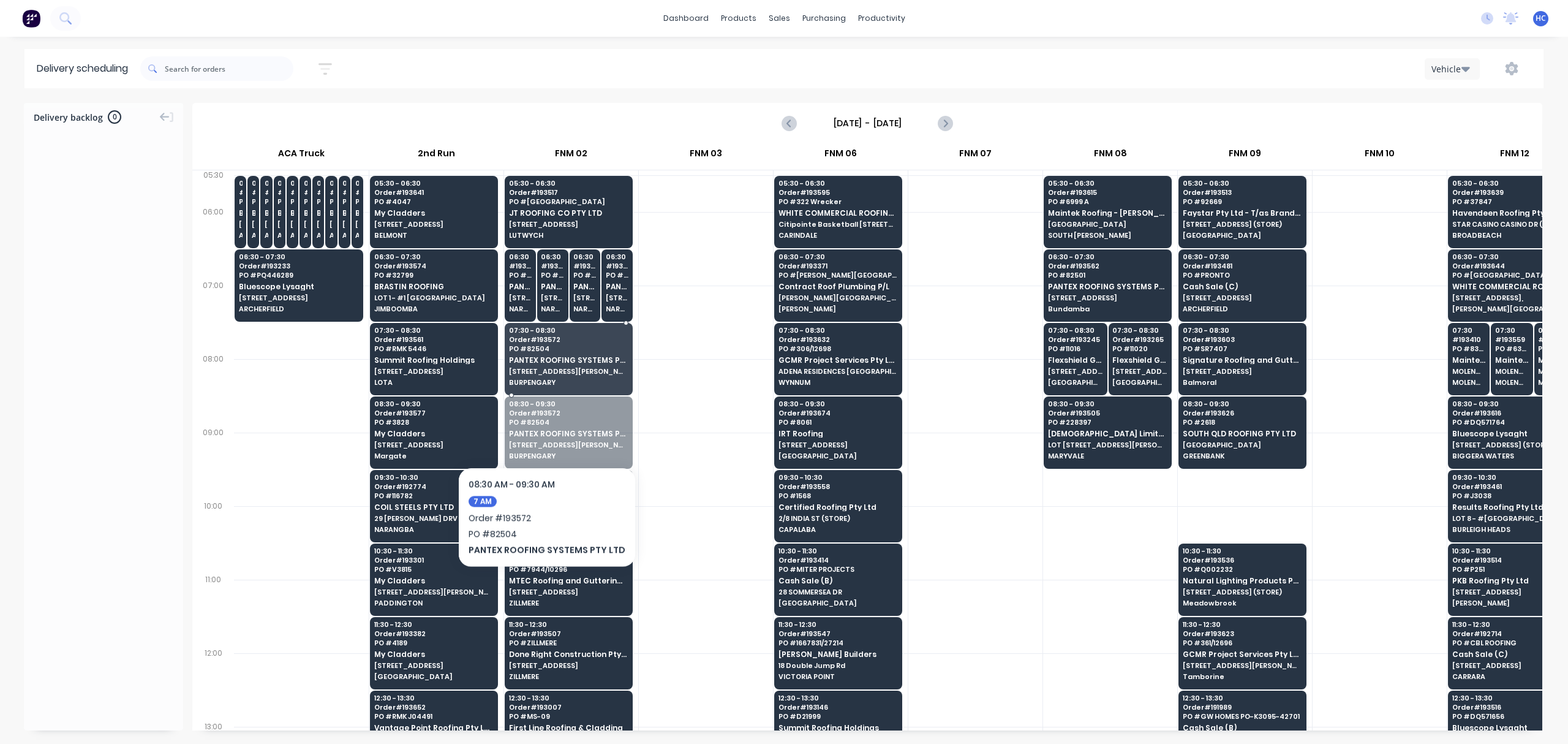
drag, startPoint x: 538, startPoint y: 452, endPoint x: 548, endPoint y: 463, distance: 14.9
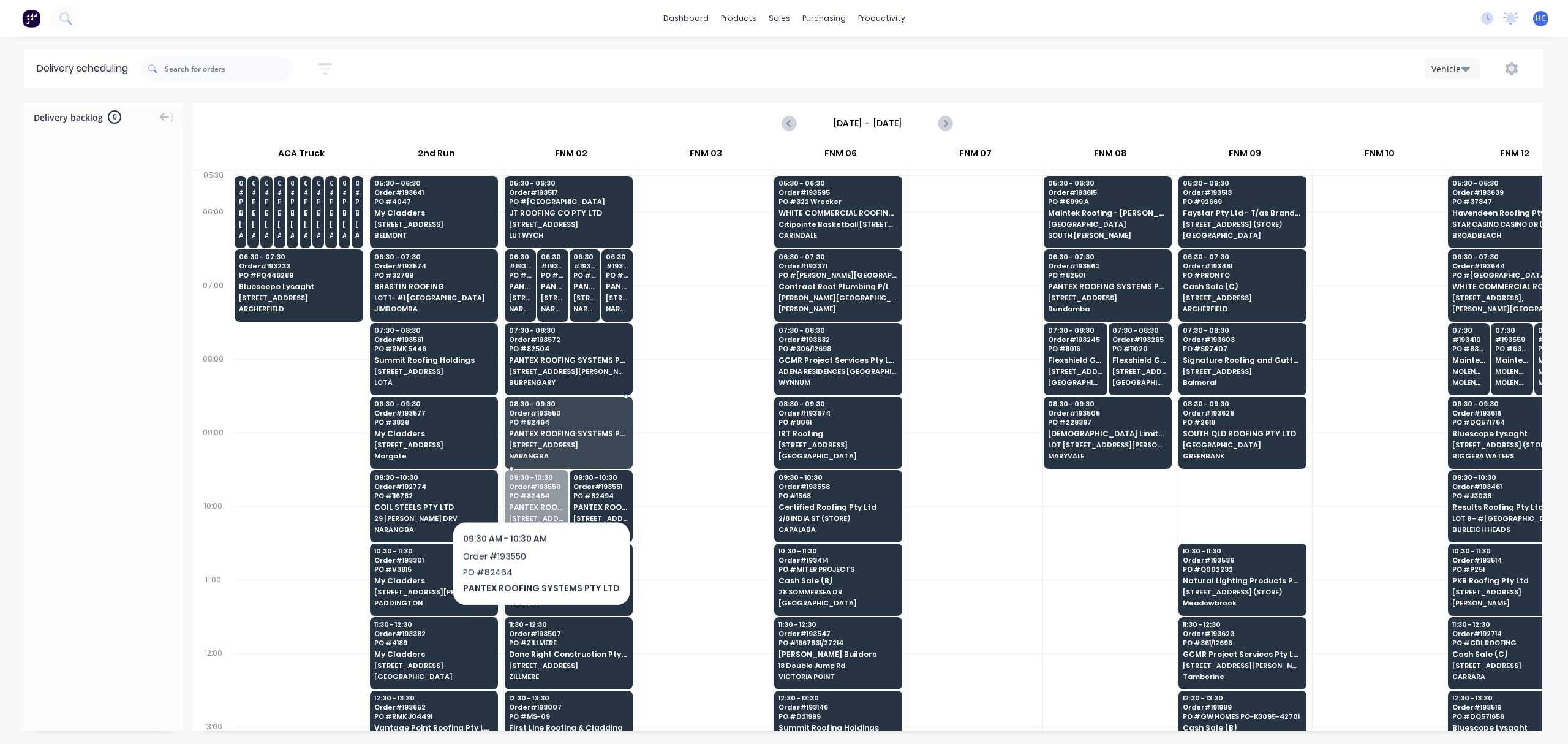
drag, startPoint x: 532, startPoint y: 515, endPoint x: 566, endPoint y: 503, distance: 36.1
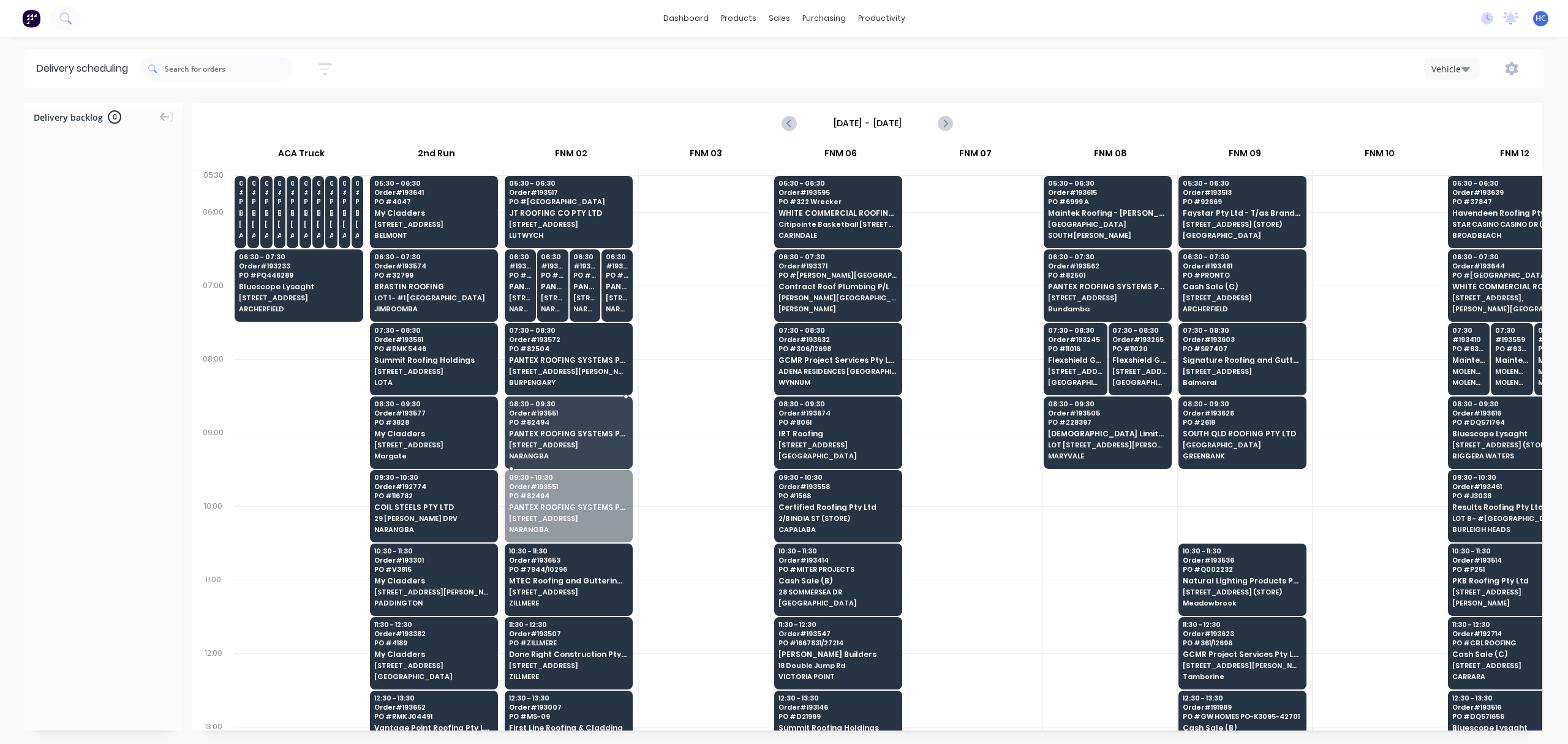
drag, startPoint x: 564, startPoint y: 513, endPoint x: 566, endPoint y: 533, distance: 20.1
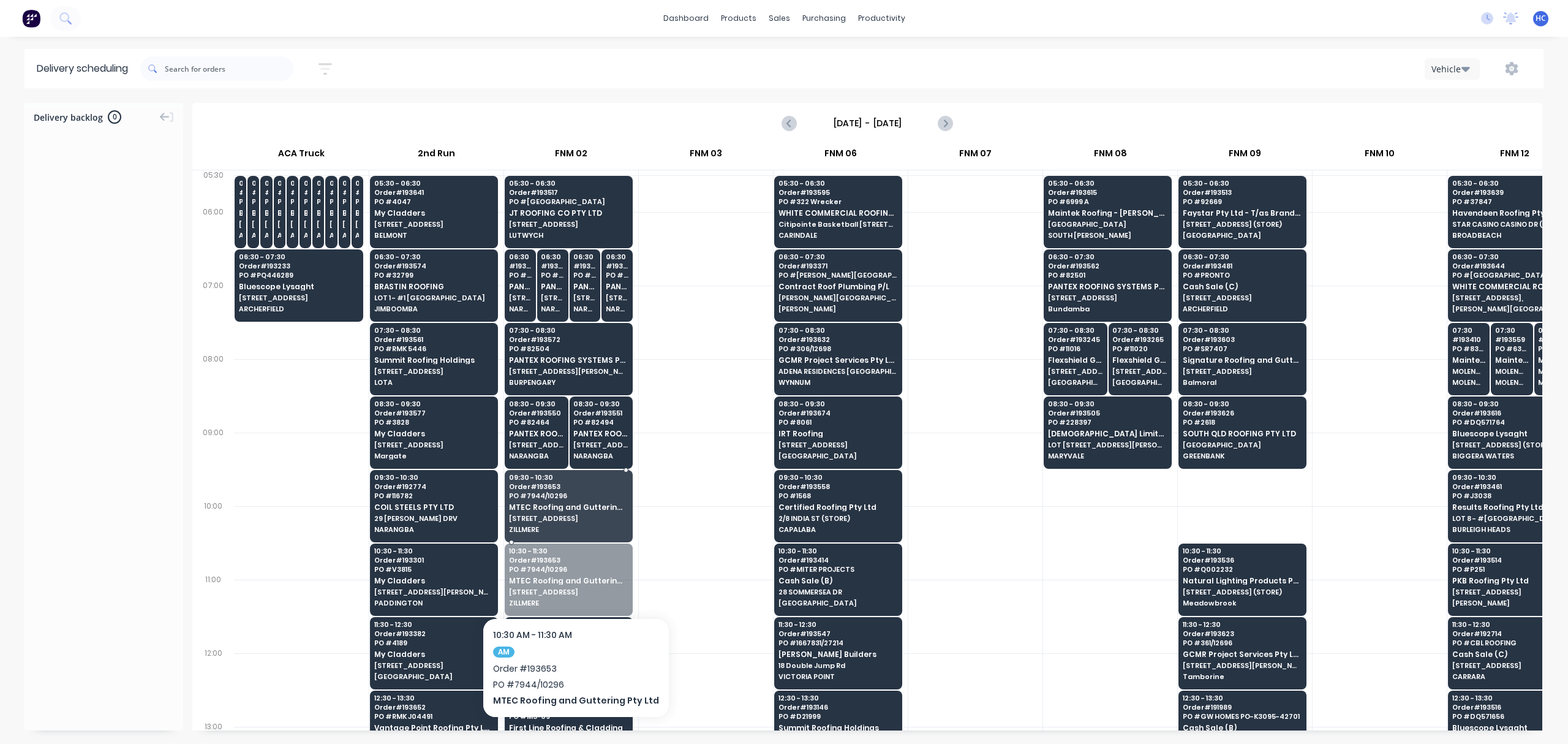
drag, startPoint x: 557, startPoint y: 589, endPoint x: 561, endPoint y: 560, distance: 29.3
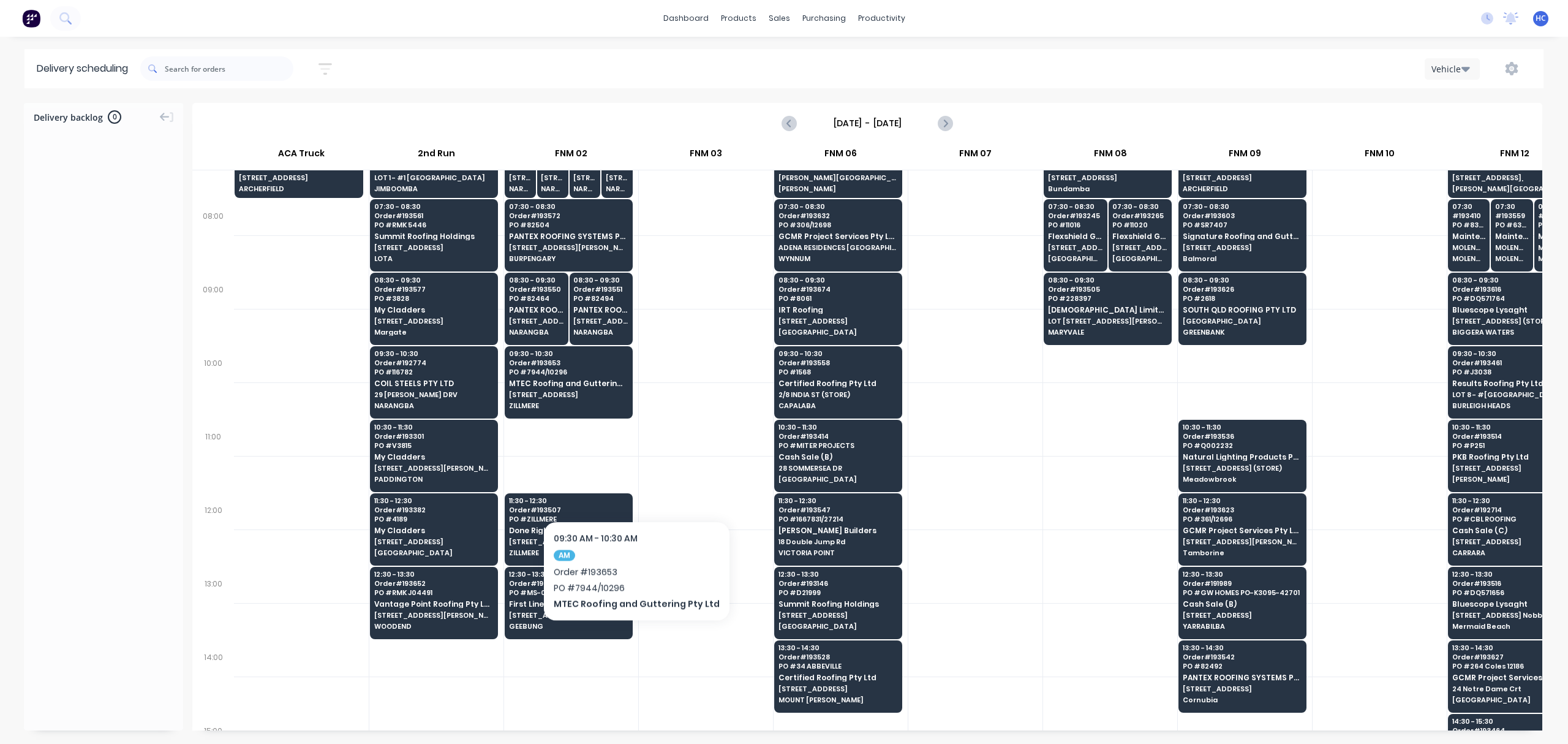
scroll to position [163, 0]
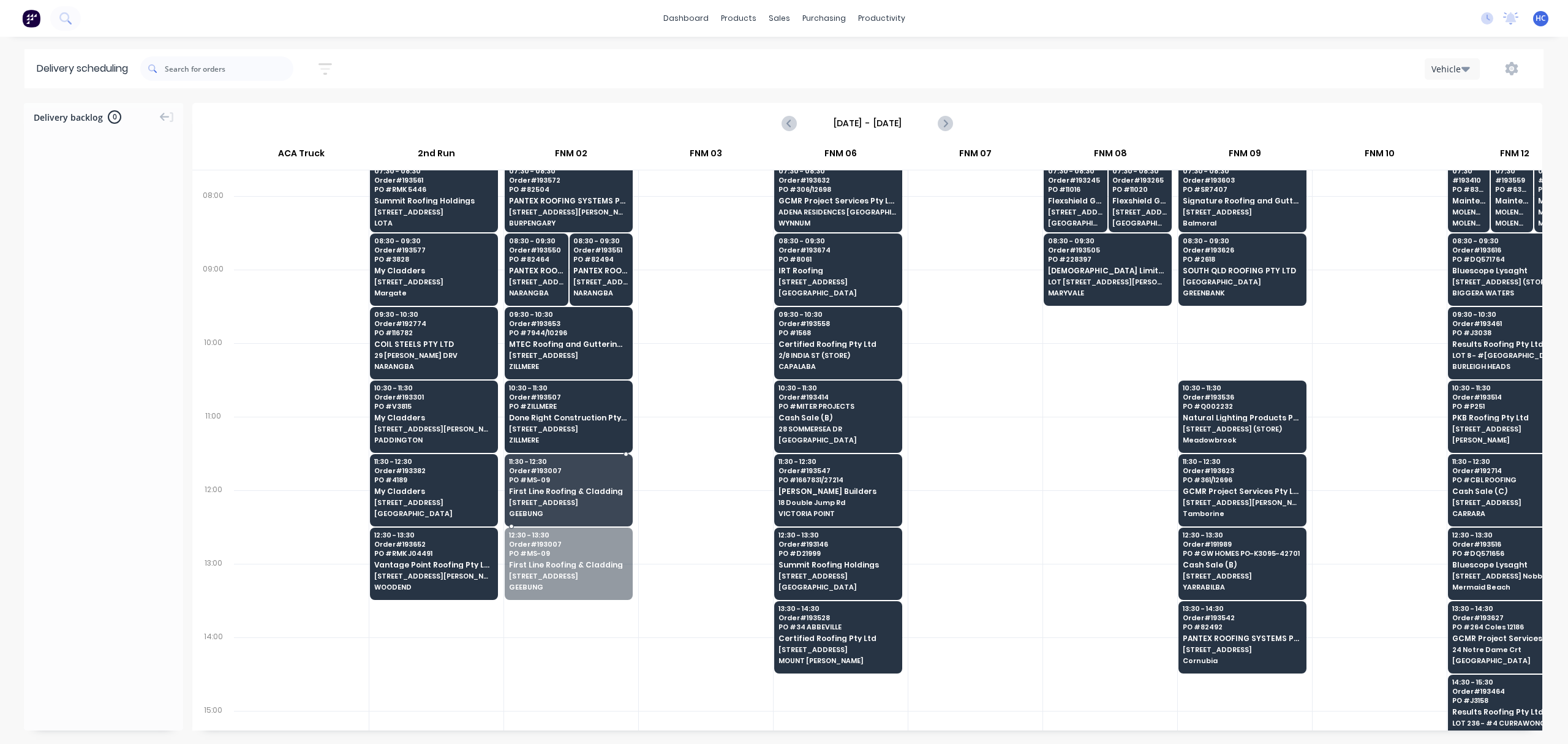
drag, startPoint x: 569, startPoint y: 566, endPoint x: 590, endPoint y: 491, distance: 77.9
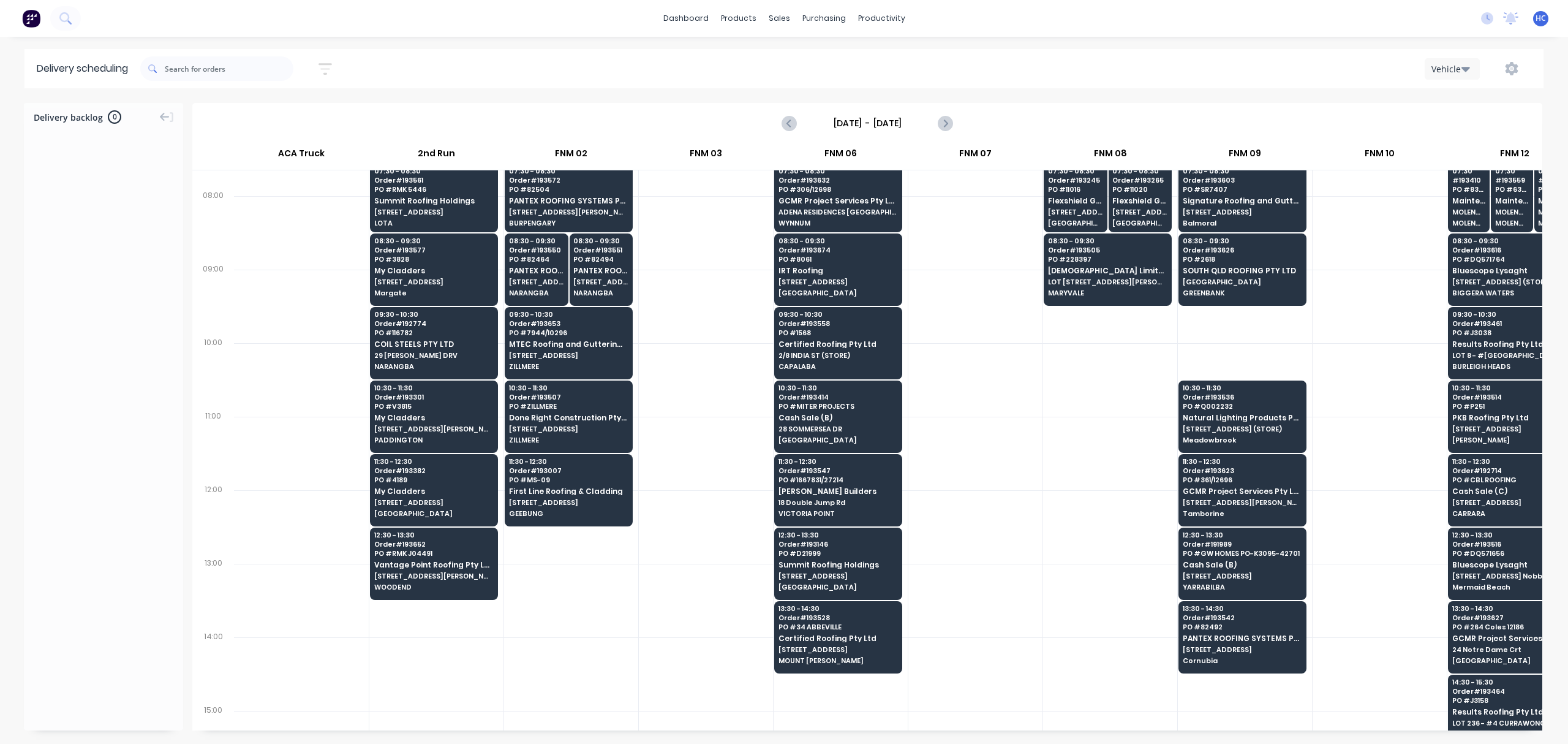
click at [701, 413] on div at bounding box center [706, 380] width 134 height 74
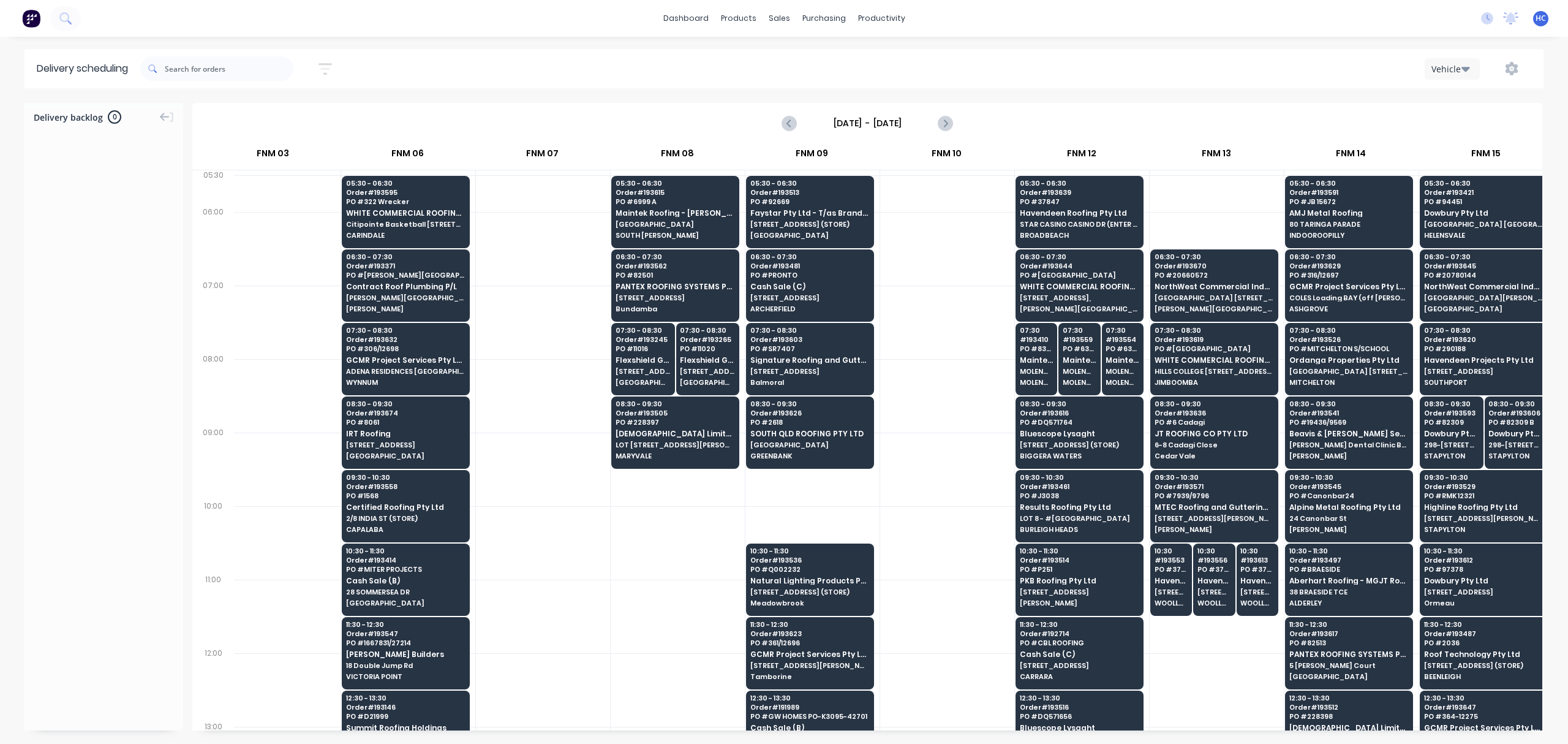
scroll to position [0, 395]
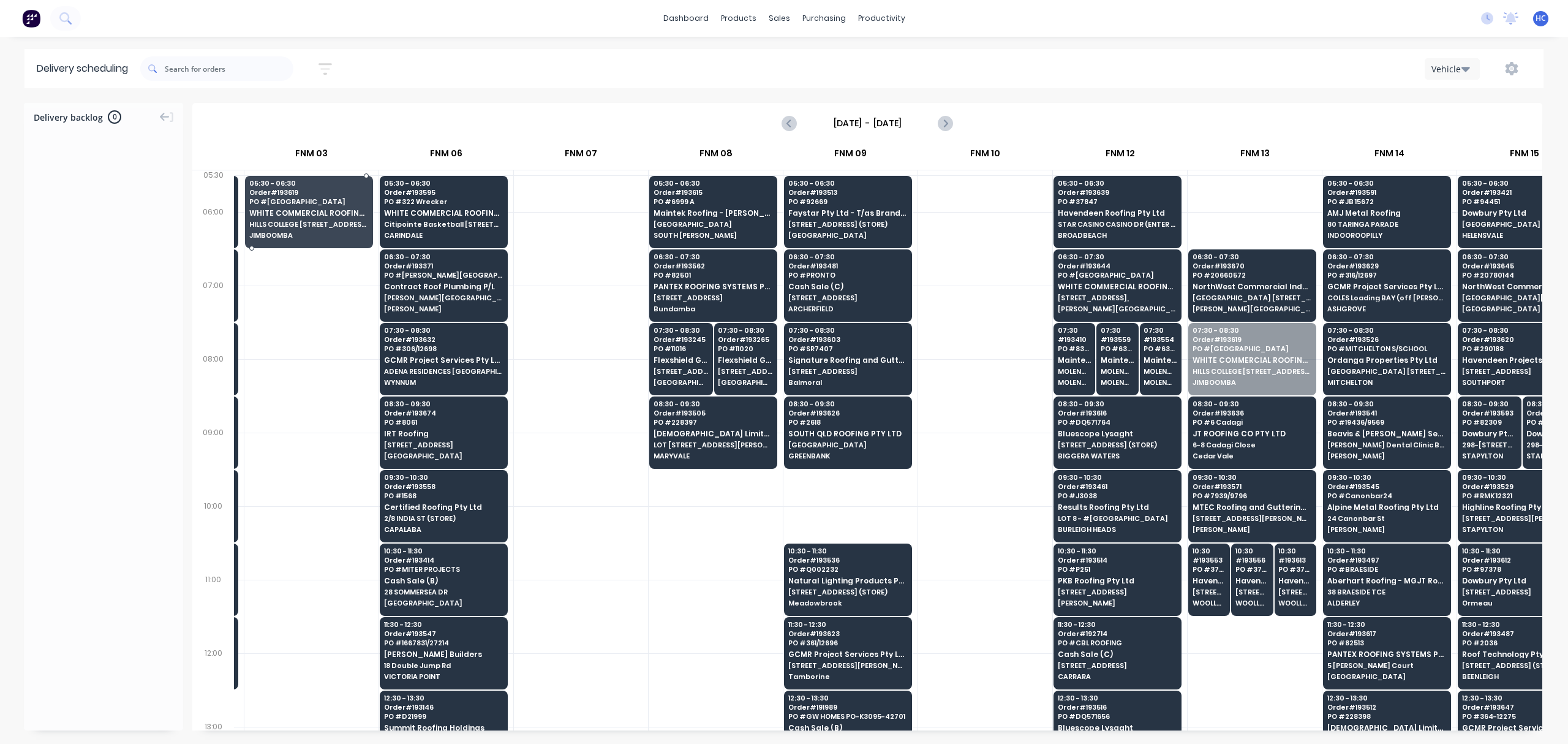
drag, startPoint x: 1223, startPoint y: 361, endPoint x: 349, endPoint y: 212, distance: 886.6
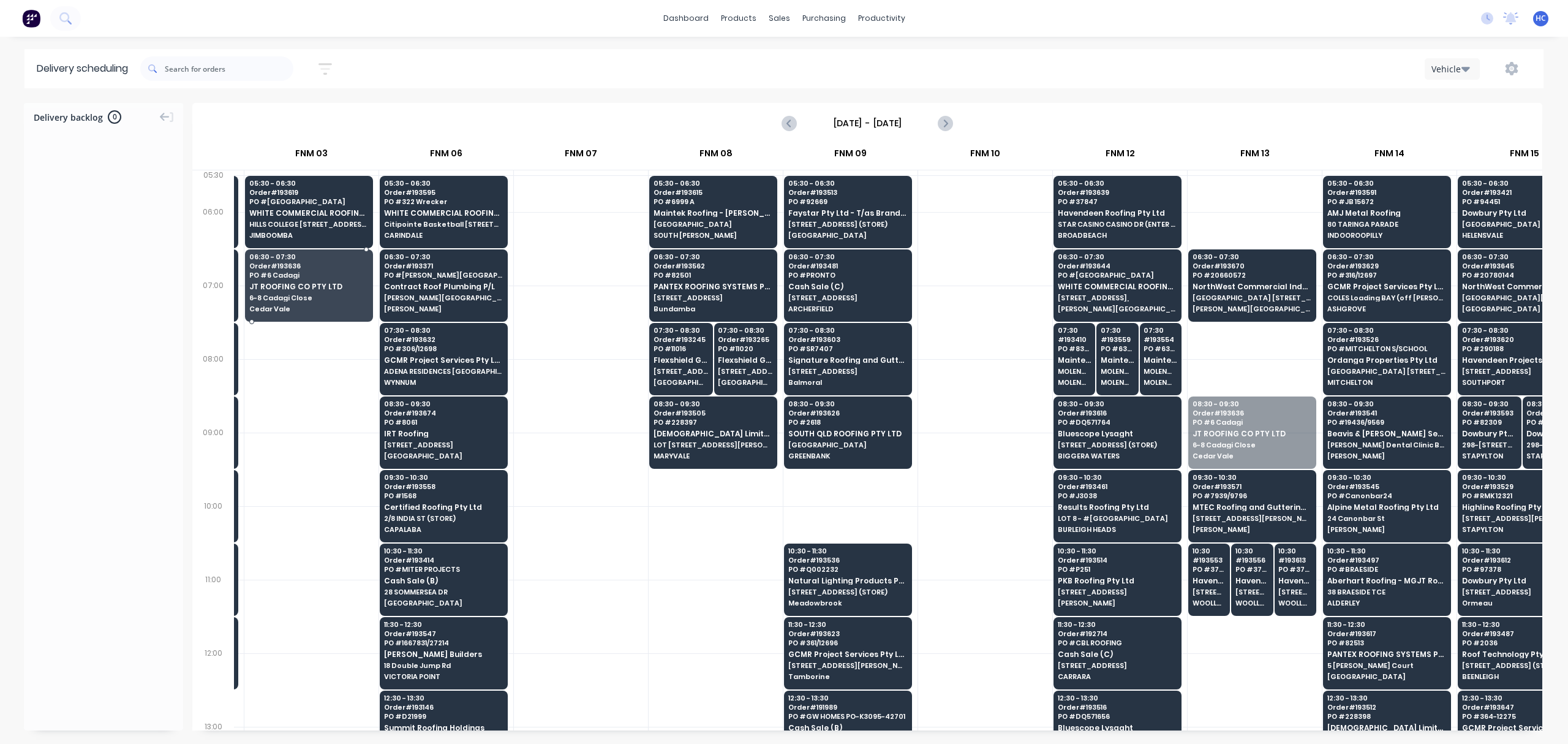
drag, startPoint x: 1252, startPoint y: 434, endPoint x: 305, endPoint y: 295, distance: 957.1
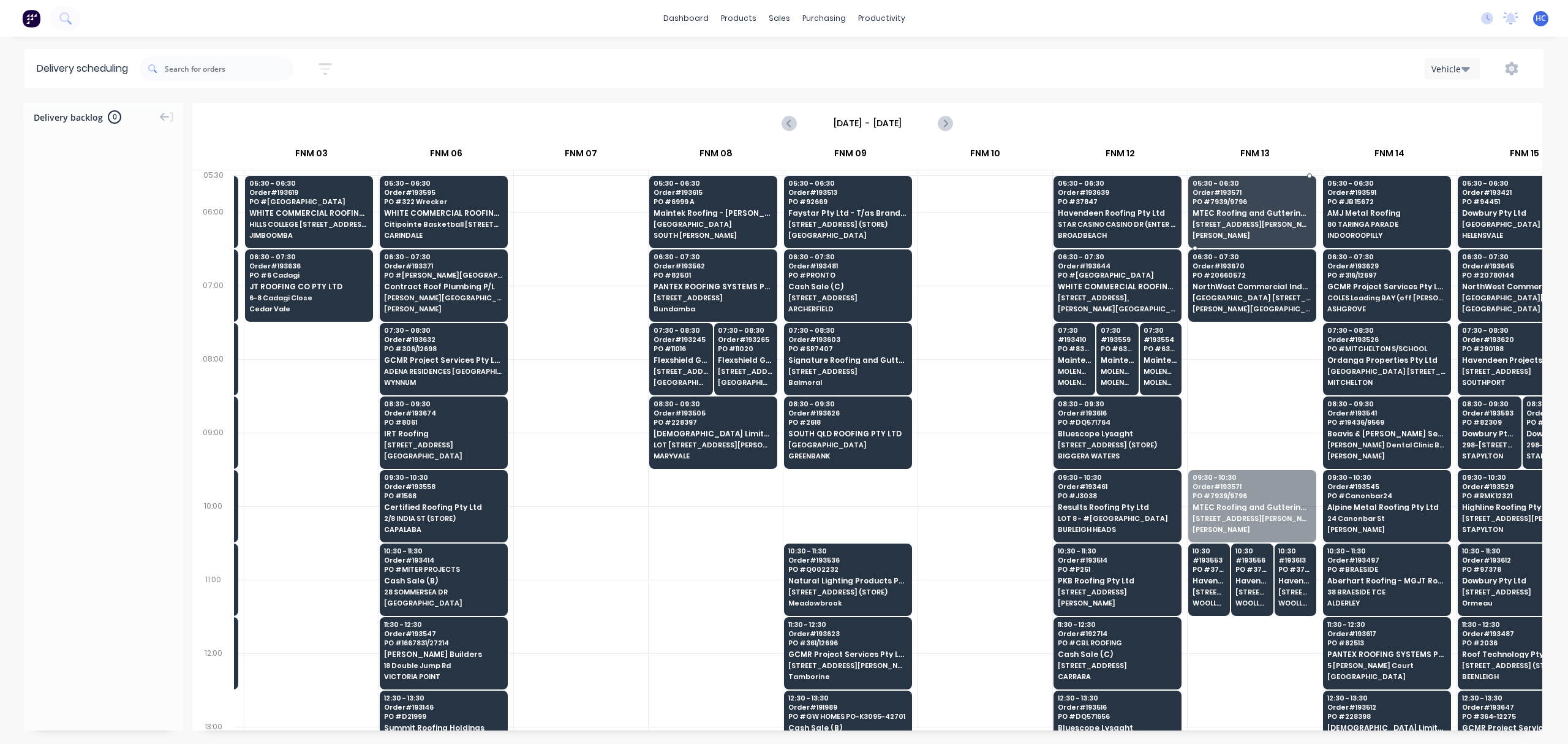
drag, startPoint x: 1236, startPoint y: 510, endPoint x: 1228, endPoint y: 214, distance: 296.1
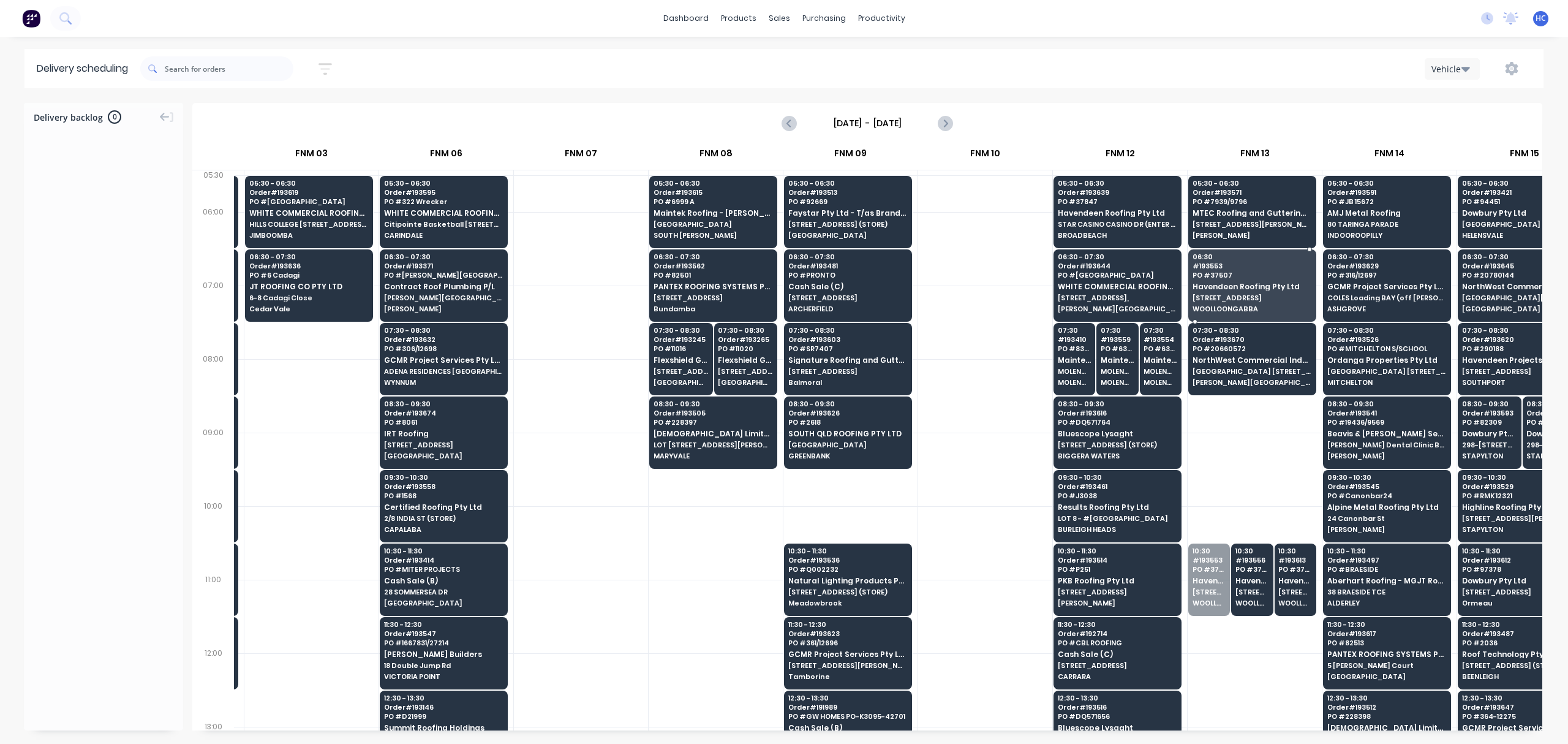
drag, startPoint x: 1216, startPoint y: 582, endPoint x: 1233, endPoint y: 302, distance: 280.5
drag, startPoint x: 1225, startPoint y: 568, endPoint x: 1223, endPoint y: 528, distance: 40.0
drag, startPoint x: 1255, startPoint y: 571, endPoint x: 1266, endPoint y: 290, distance: 281.2
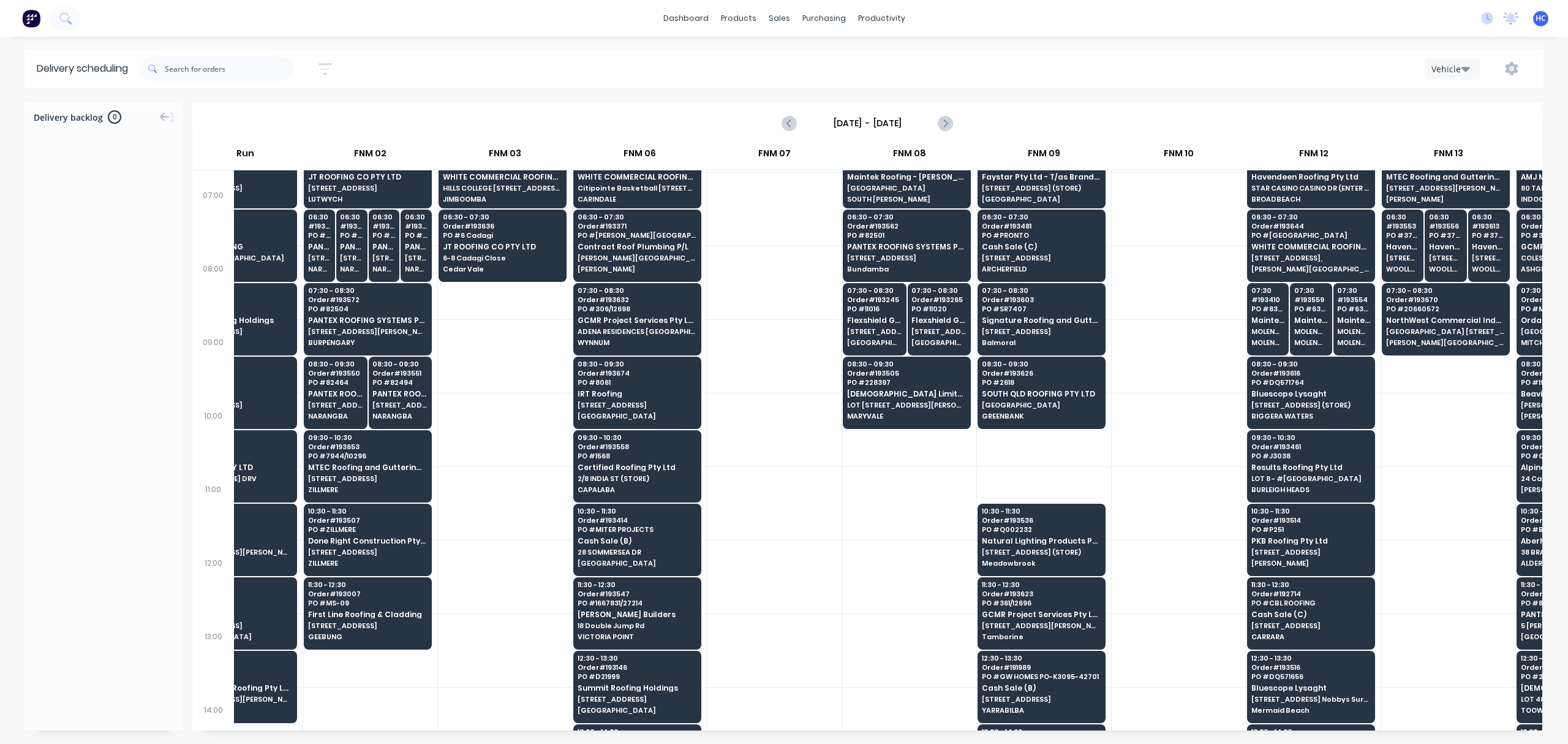
scroll to position [0, 201]
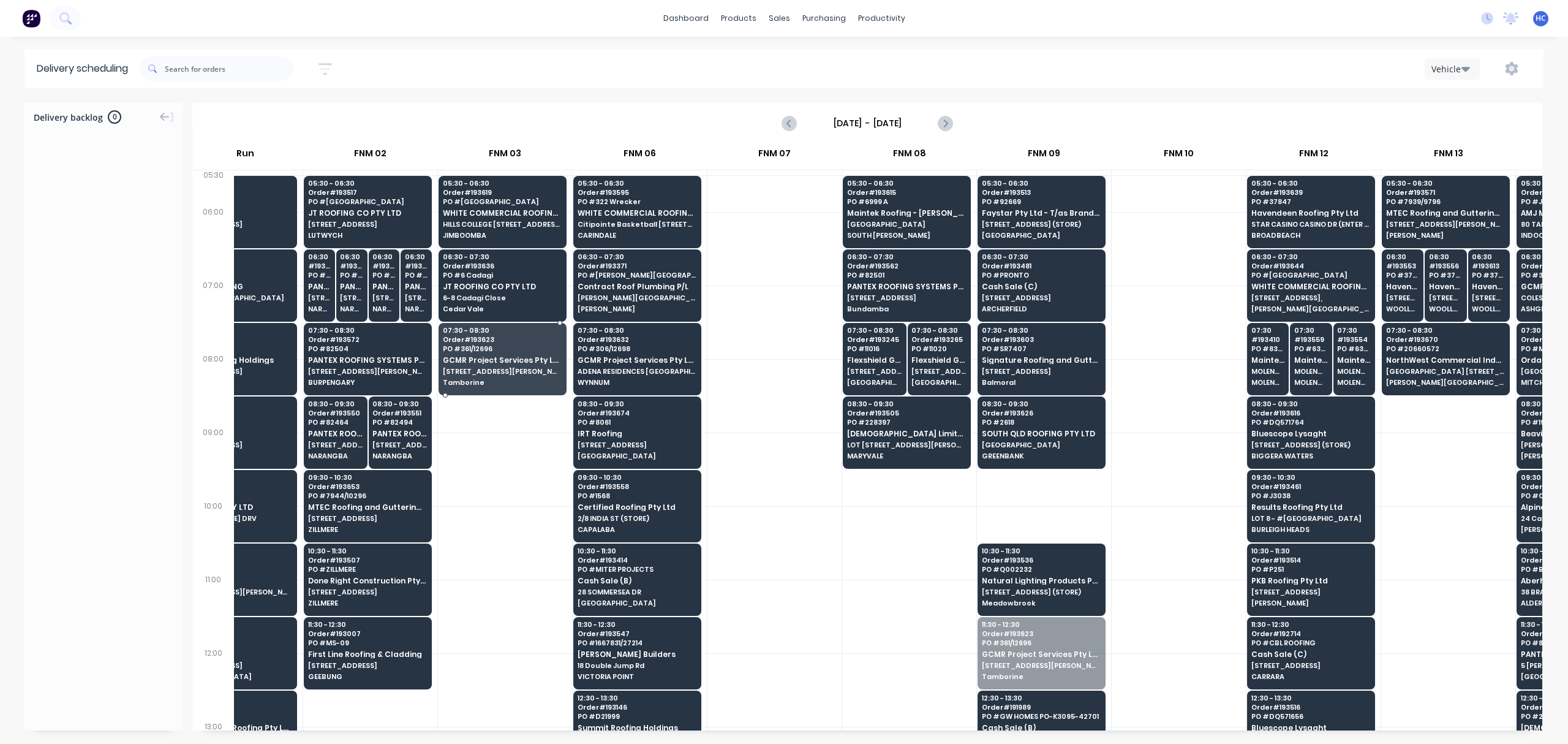
drag, startPoint x: 1015, startPoint y: 675, endPoint x: 531, endPoint y: 368, distance: 573.2
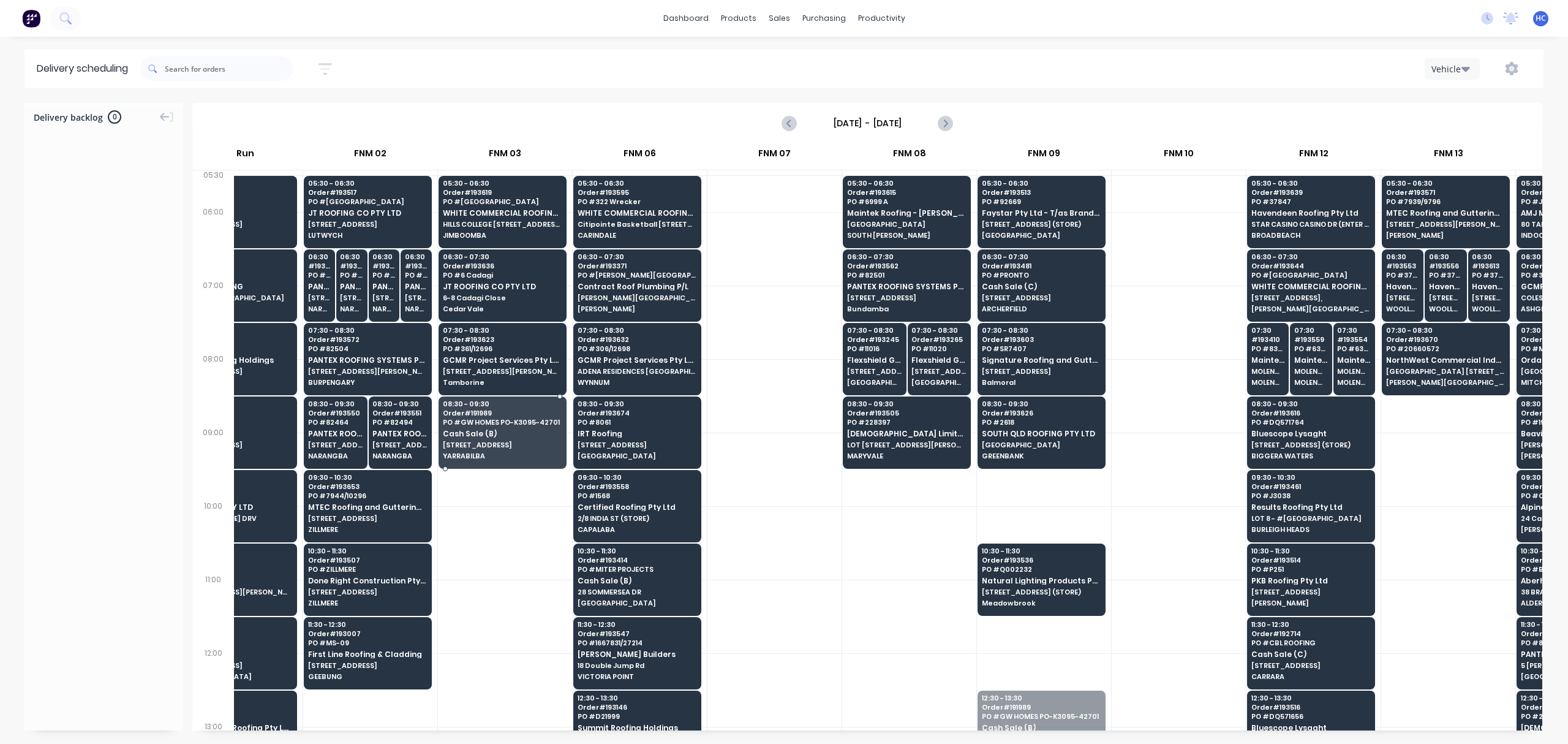
drag, startPoint x: 1038, startPoint y: 704, endPoint x: 503, endPoint y: 425, distance: 603.4
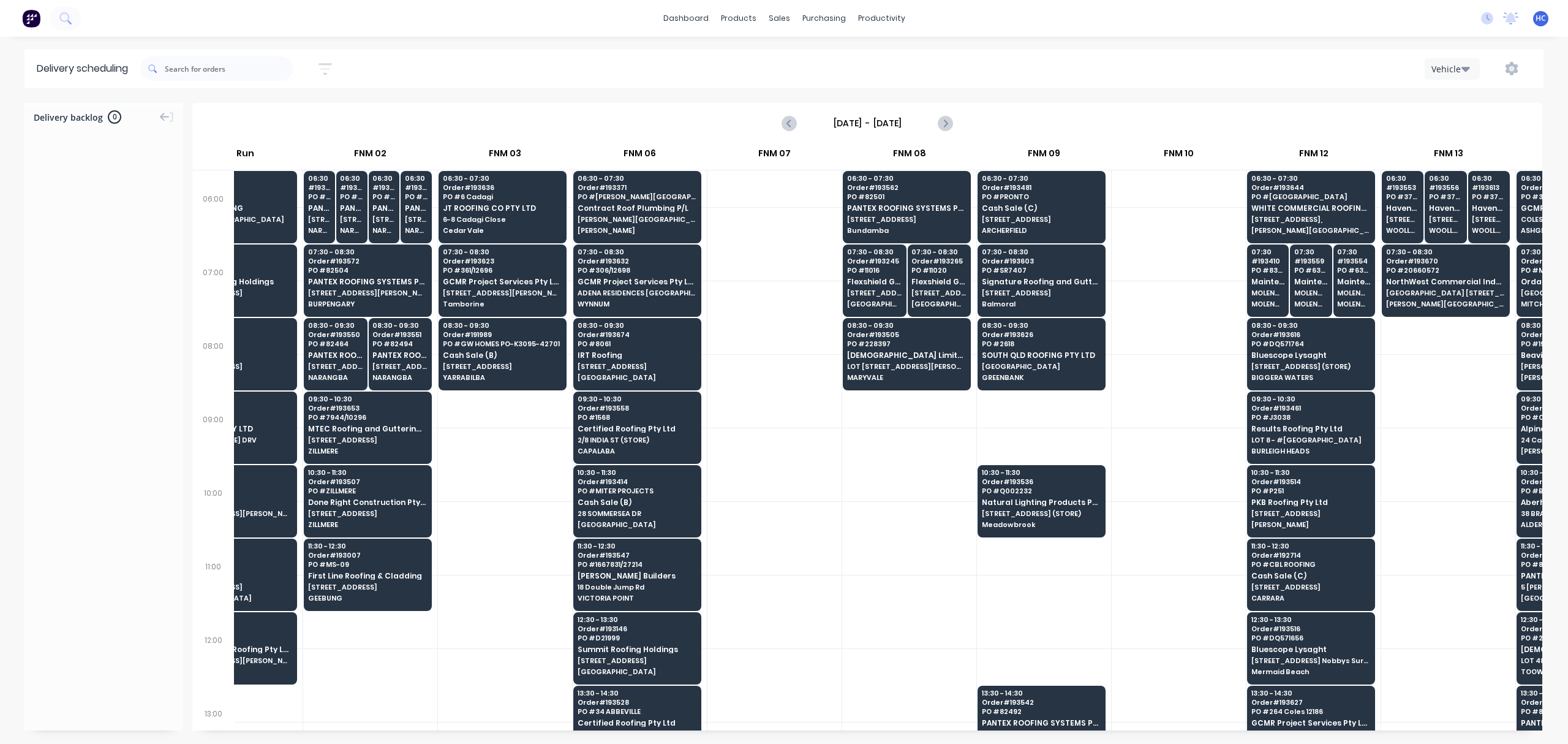
scroll to position [163, 201]
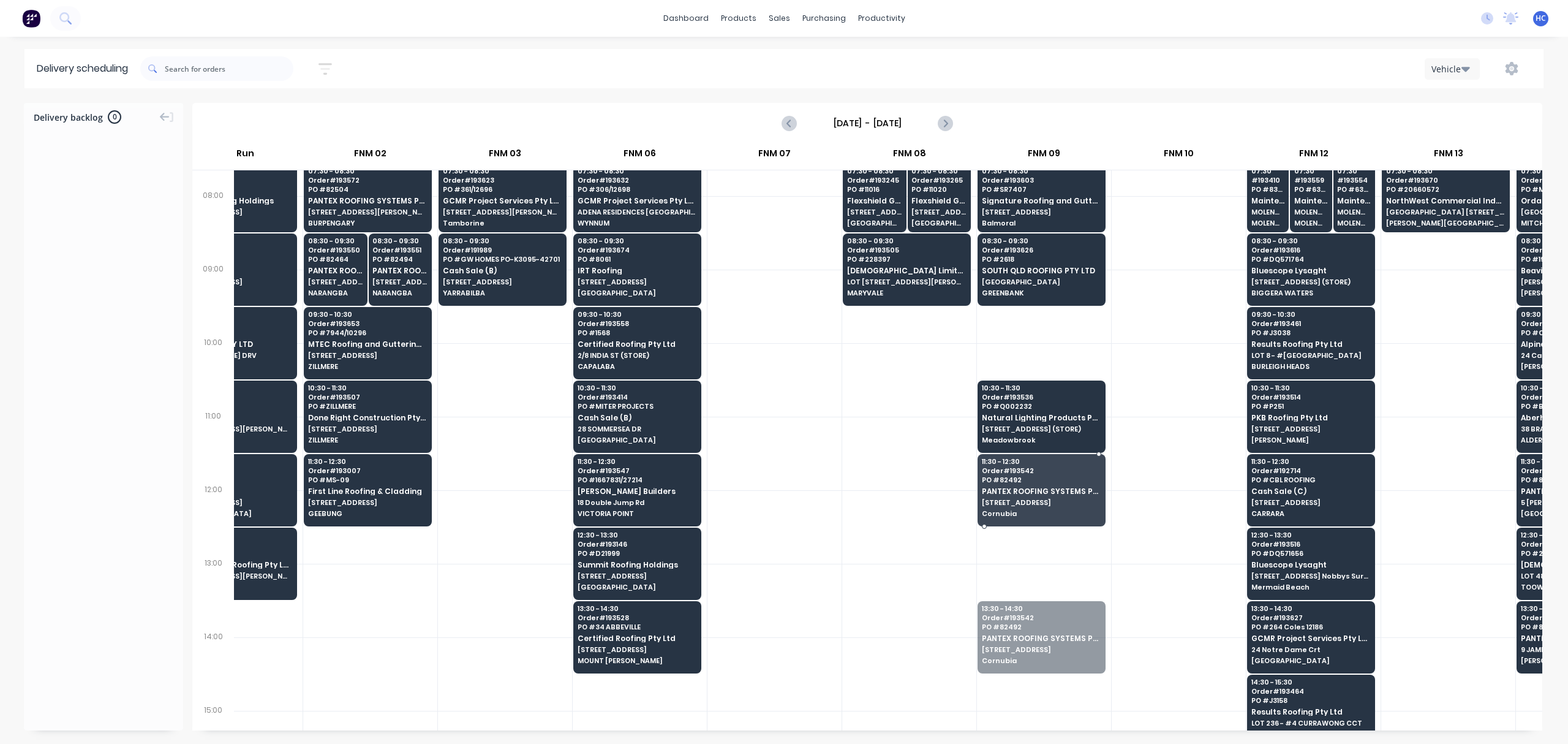
drag, startPoint x: 1044, startPoint y: 626, endPoint x: 1054, endPoint y: 478, distance: 148.3
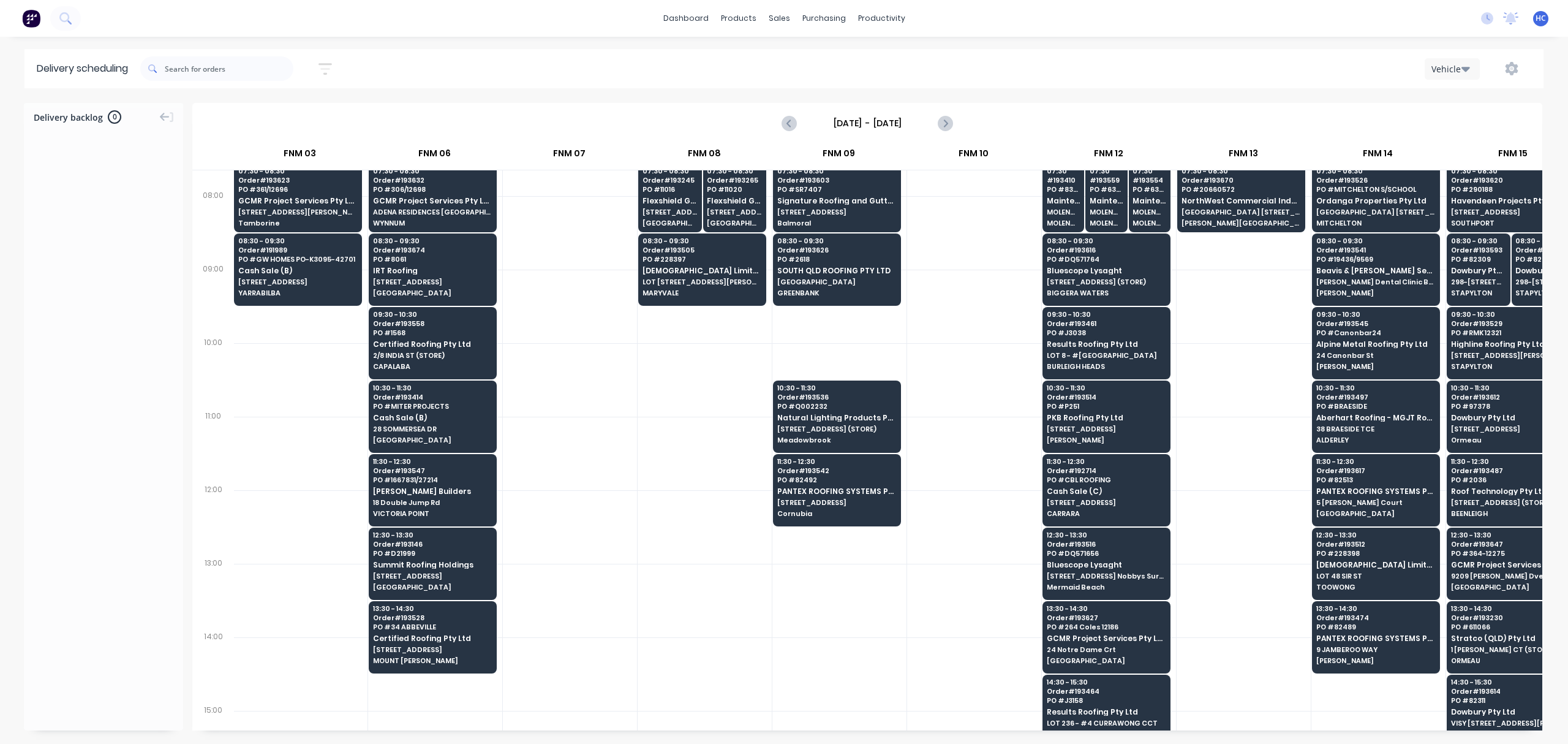
scroll to position [0, 405]
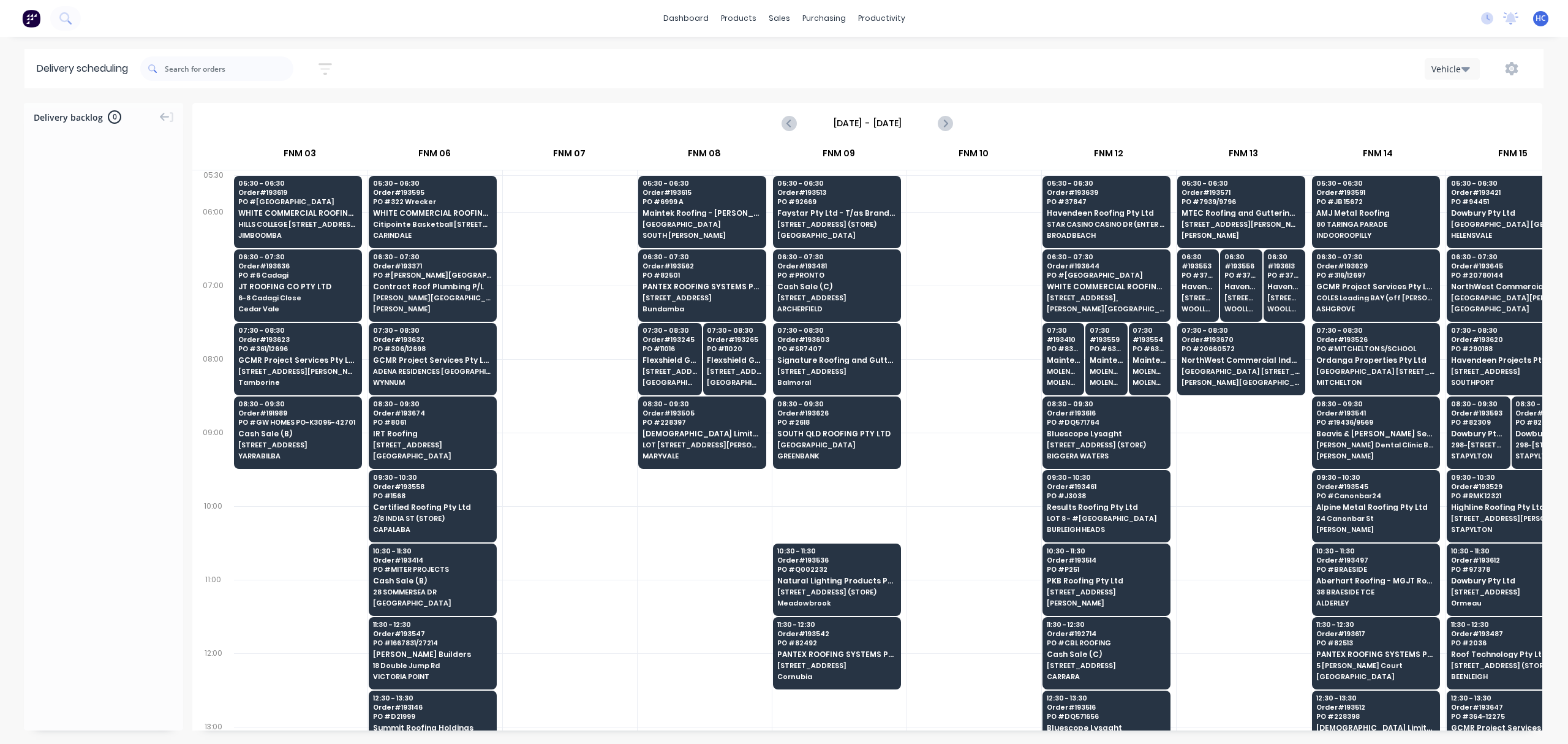
drag, startPoint x: 882, startPoint y: 731, endPoint x: 852, endPoint y: 737, distance: 30.6
click at [852, 737] on div "Delivery backlog 0 [DATE] - [DATE] [DATE] ACA Truck 2nd Run FNM 02 FNM 03 FNM 0…" at bounding box center [784, 423] width 1568 height 640
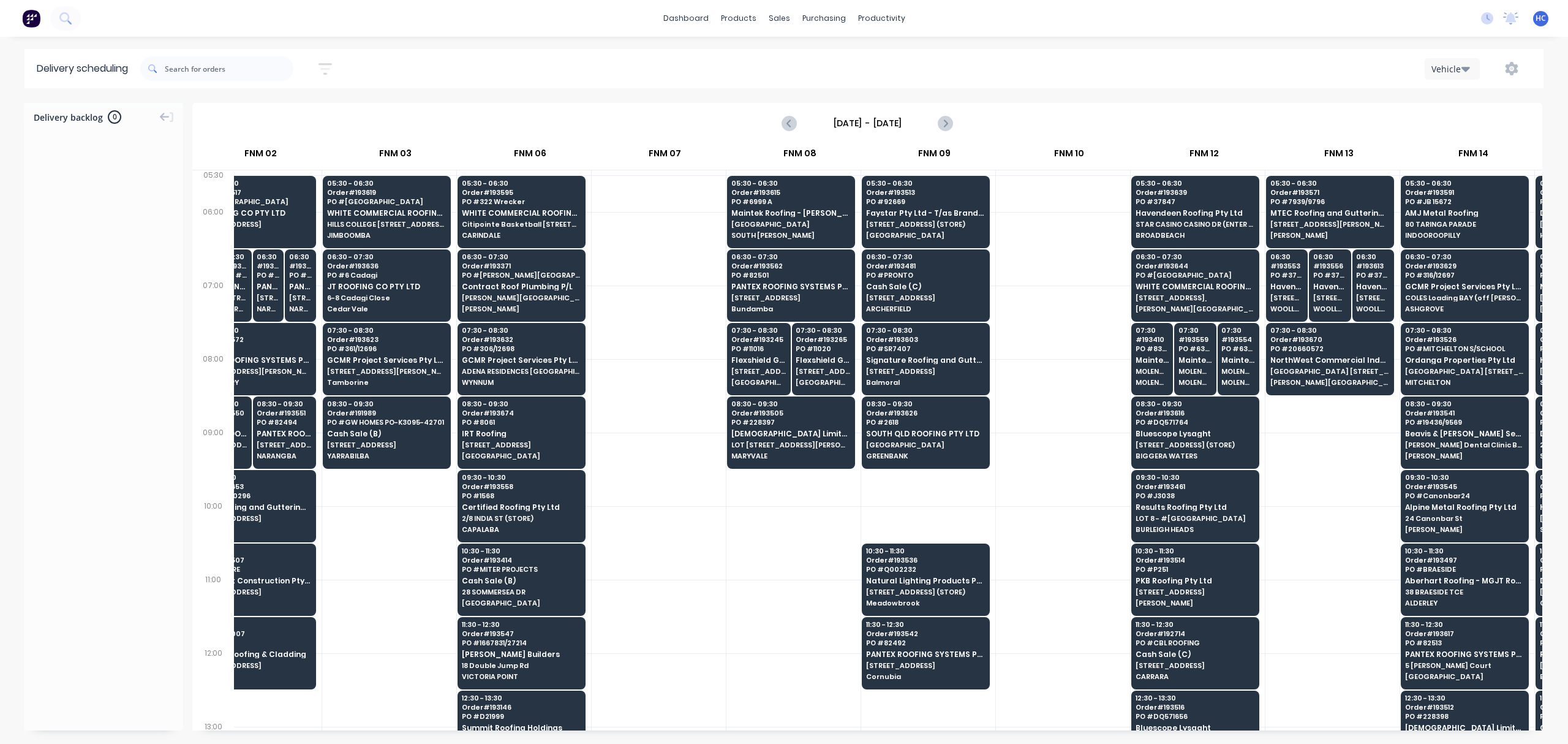
scroll to position [0, 310]
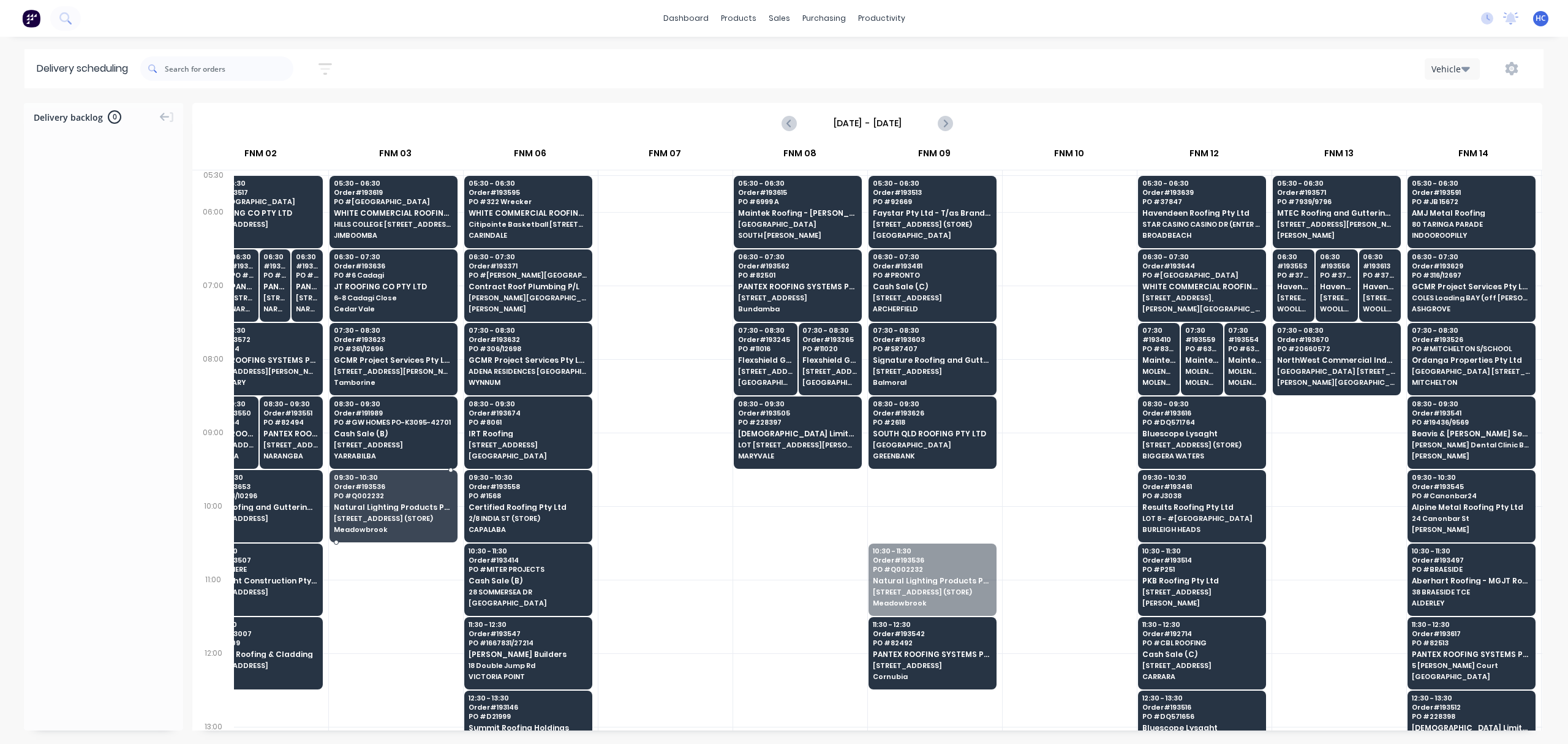
drag, startPoint x: 933, startPoint y: 573, endPoint x: 643, endPoint y: 585, distance: 290.2
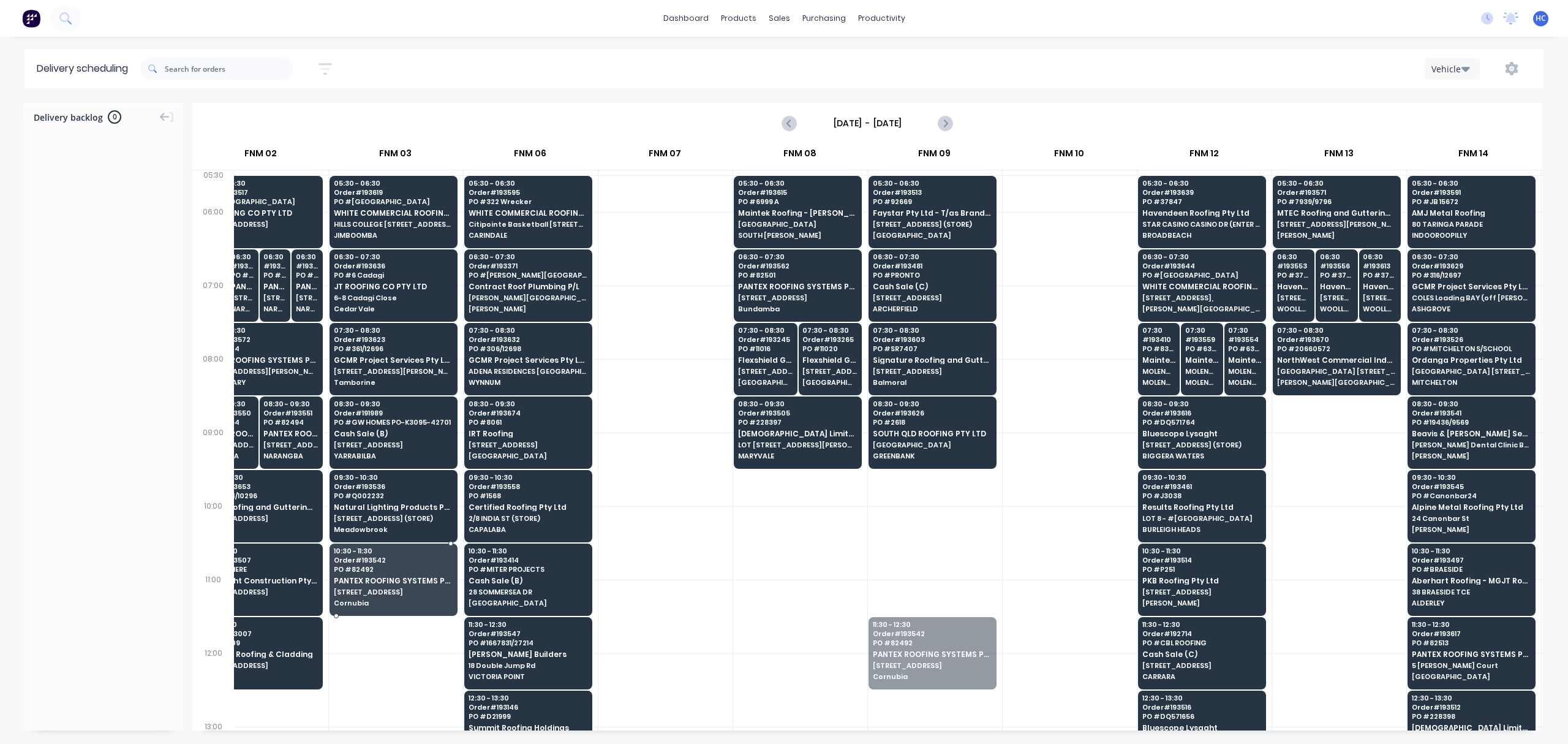
drag, startPoint x: 900, startPoint y: 633, endPoint x: 423, endPoint y: 561, distance: 482.4
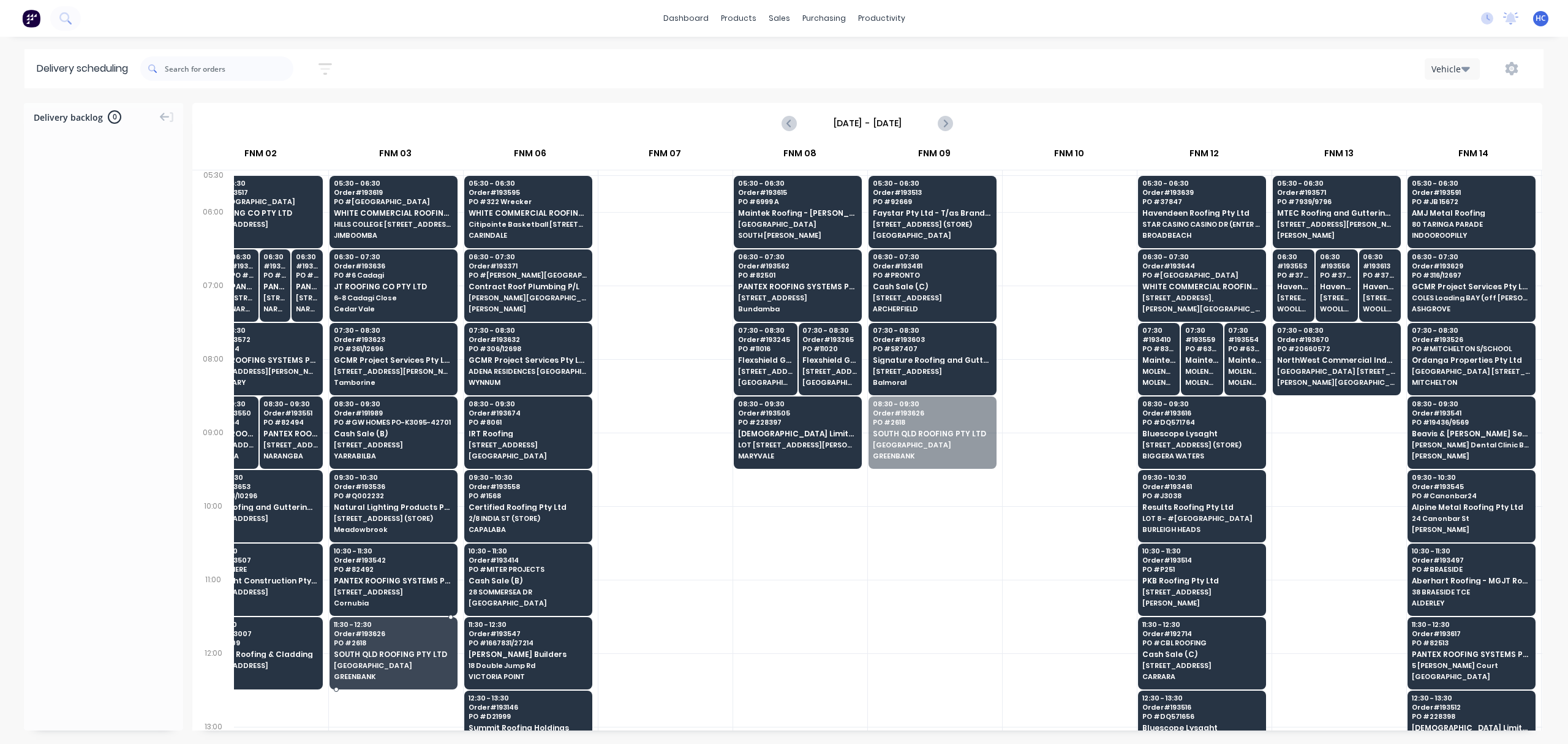
drag, startPoint x: 910, startPoint y: 447, endPoint x: 409, endPoint y: 672, distance: 549.2
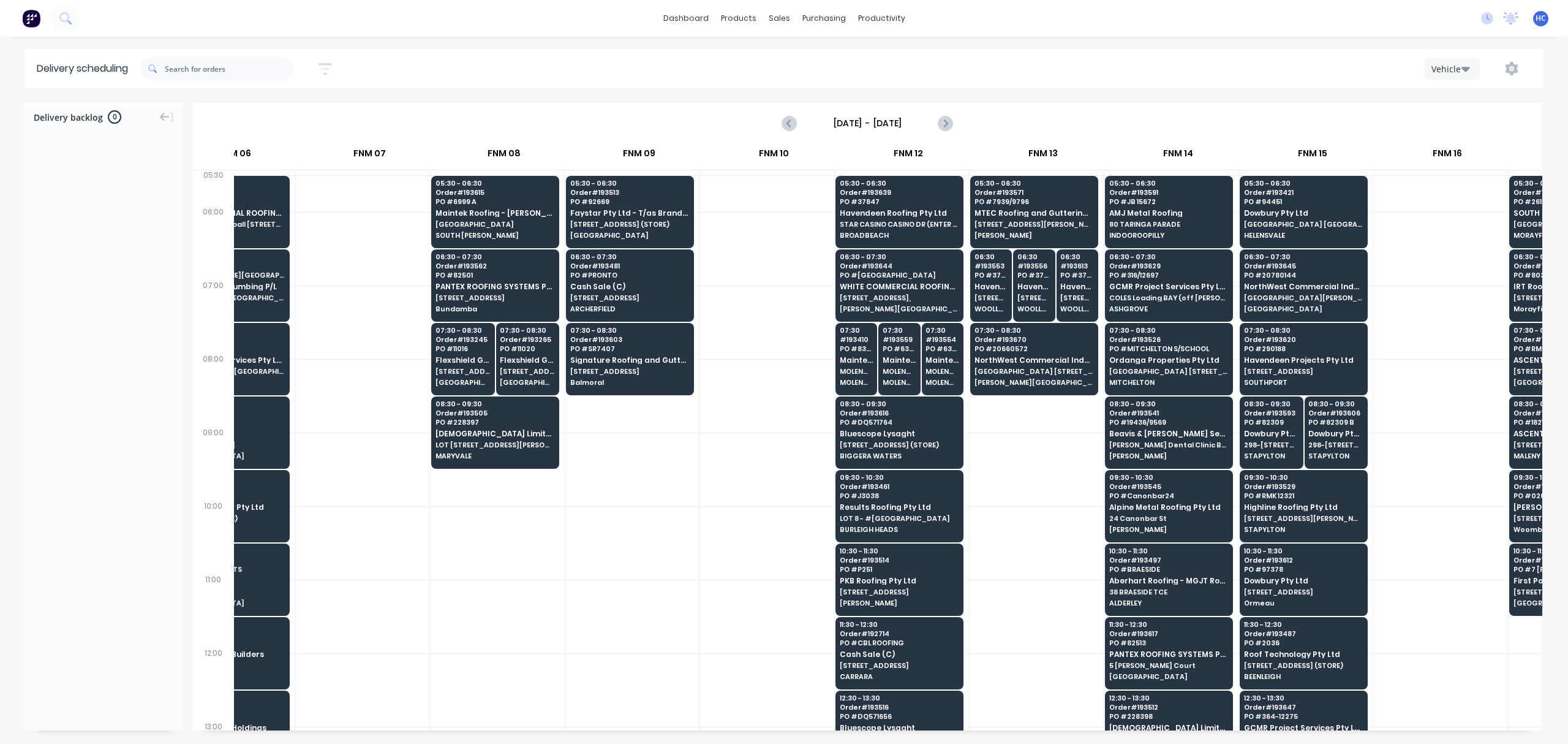
scroll to position [0, 621]
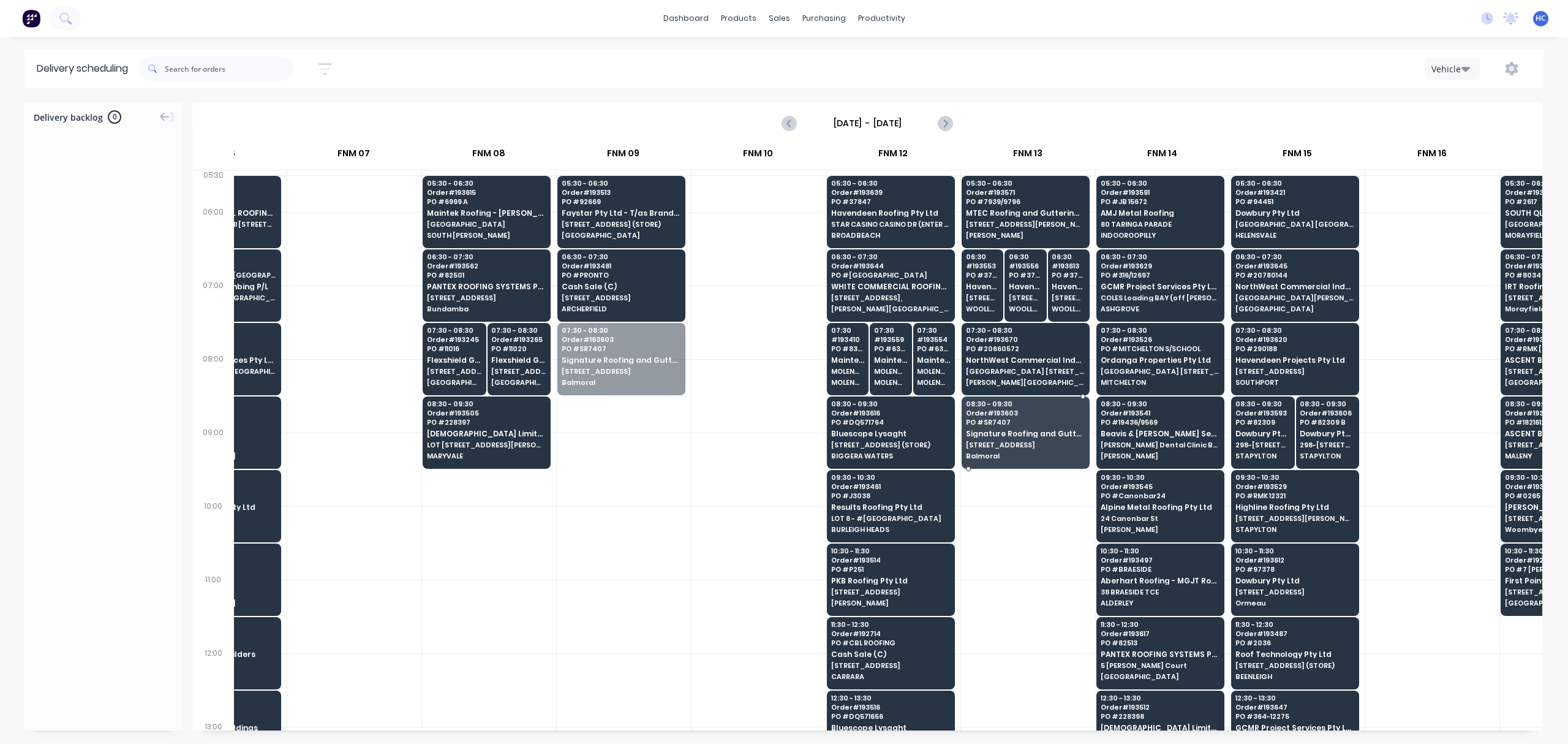
drag, startPoint x: 615, startPoint y: 358, endPoint x: 1031, endPoint y: 434, distance: 422.9
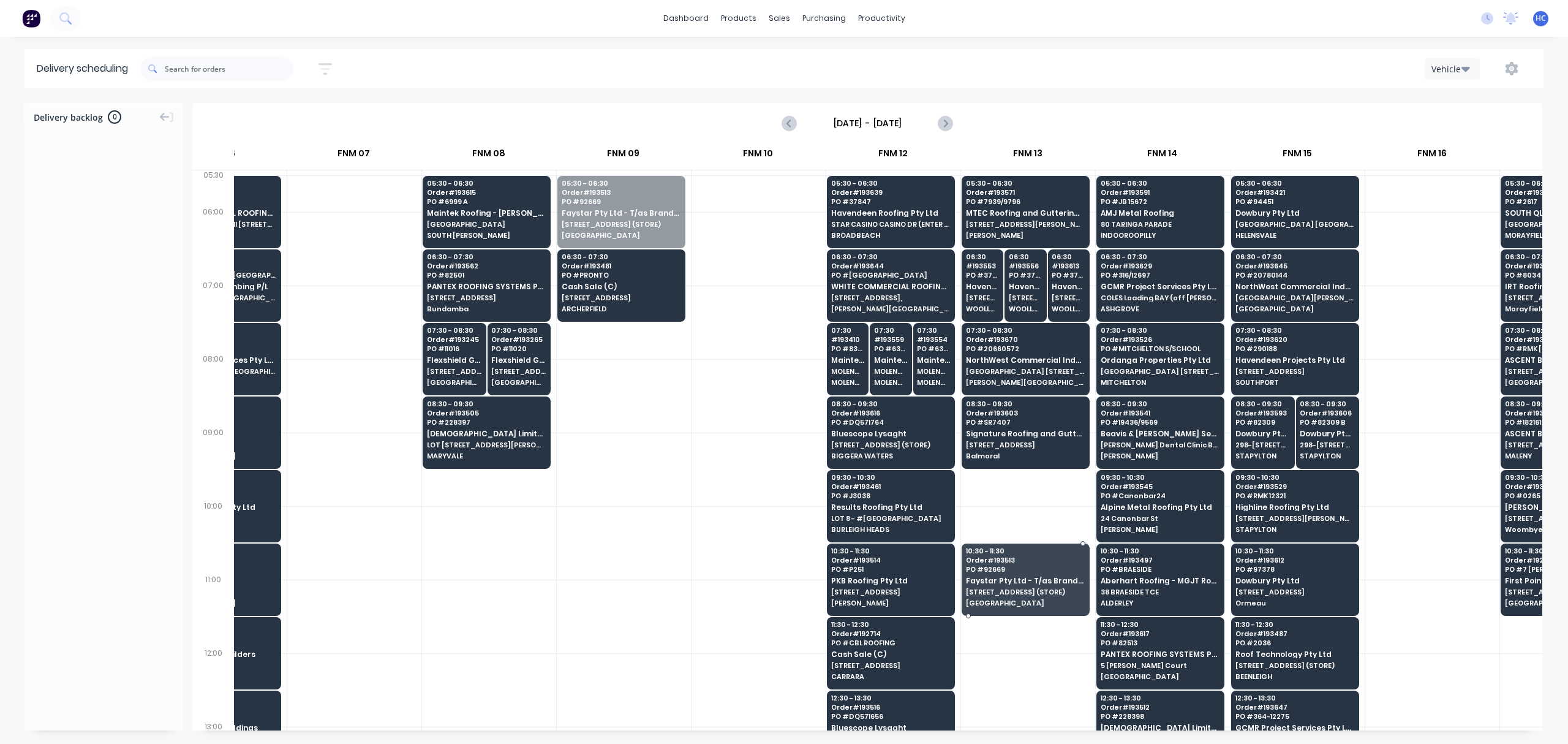
drag, startPoint x: 620, startPoint y: 221, endPoint x: 1010, endPoint y: 585, distance: 533.5
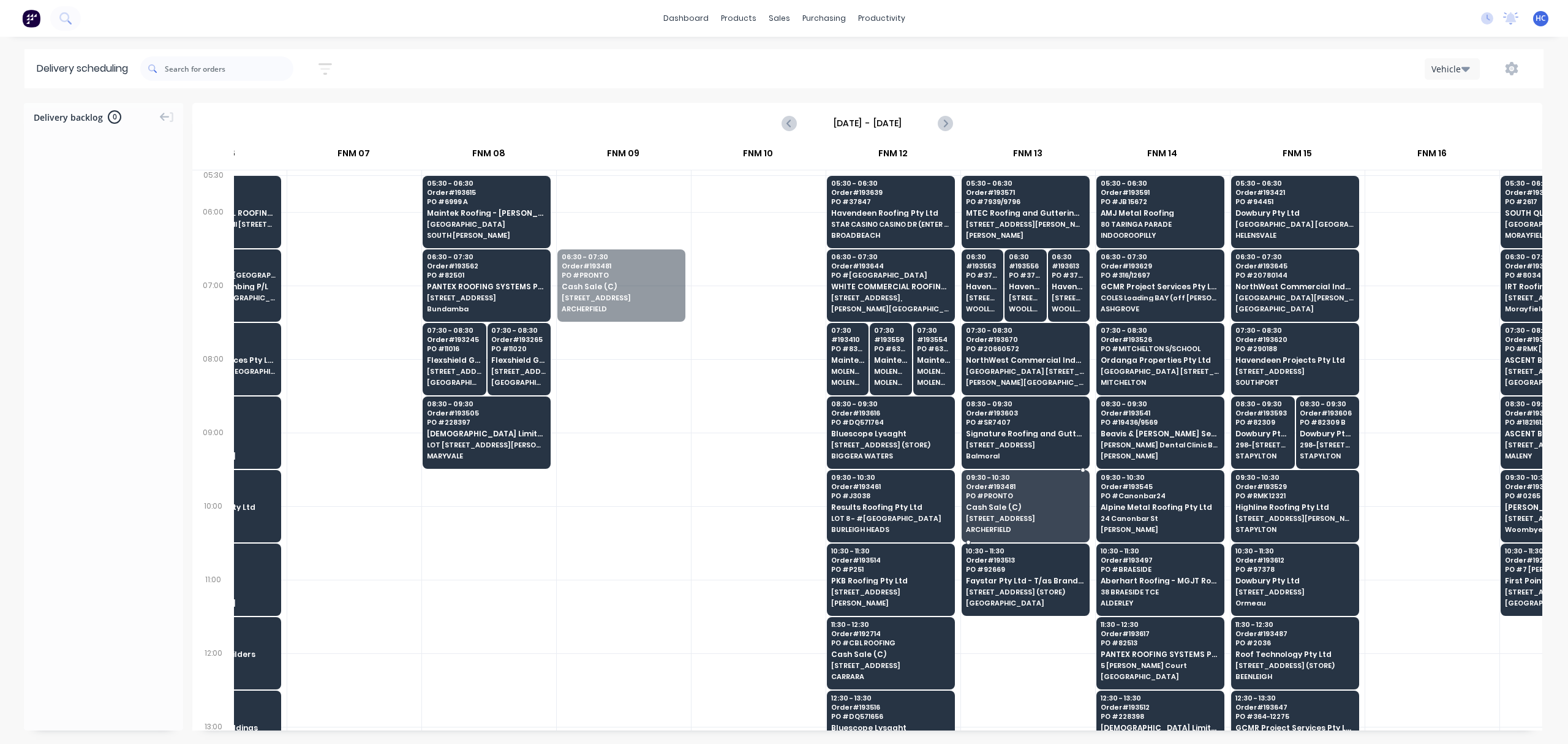
drag, startPoint x: 615, startPoint y: 287, endPoint x: 1031, endPoint y: 500, distance: 467.4
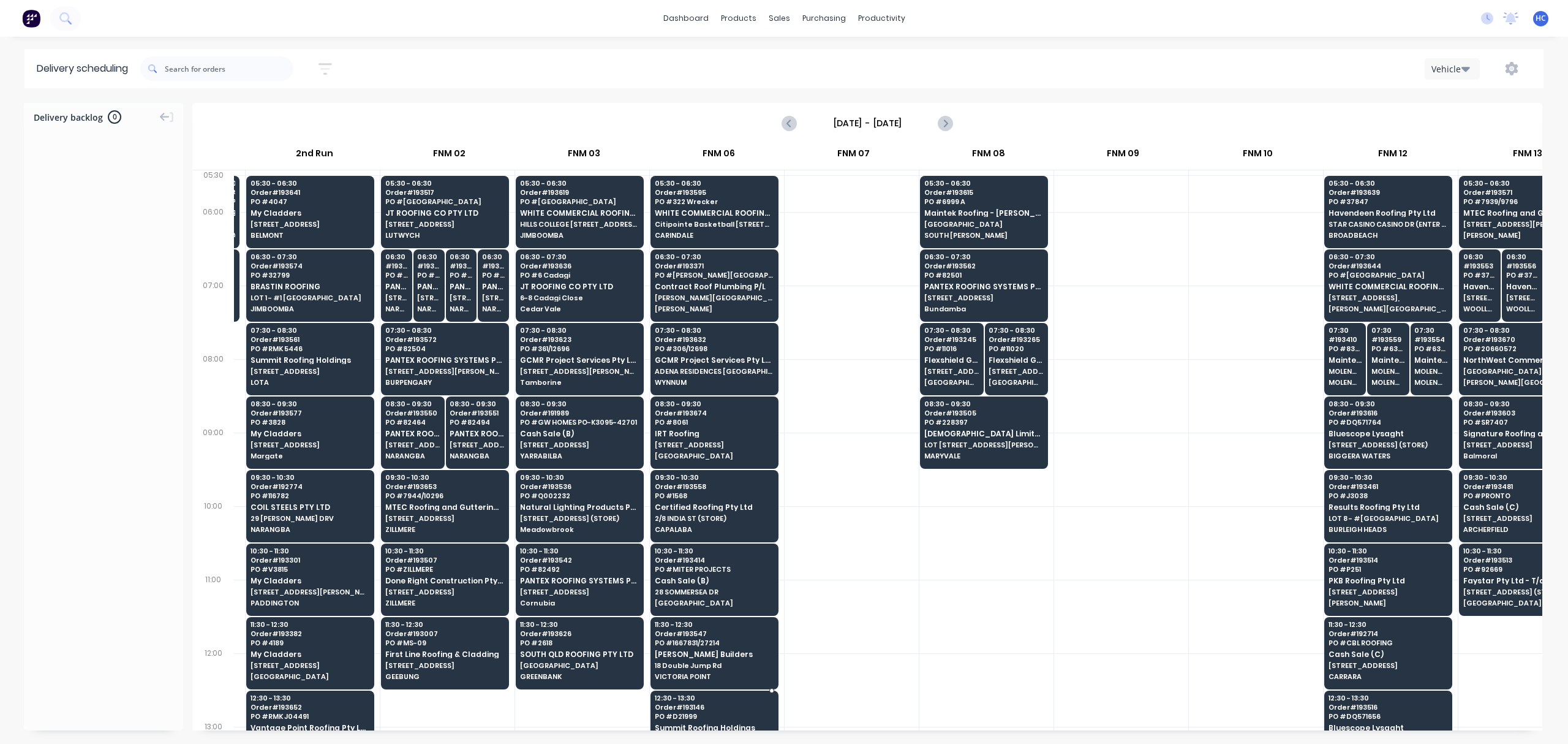
scroll to position [0, 121]
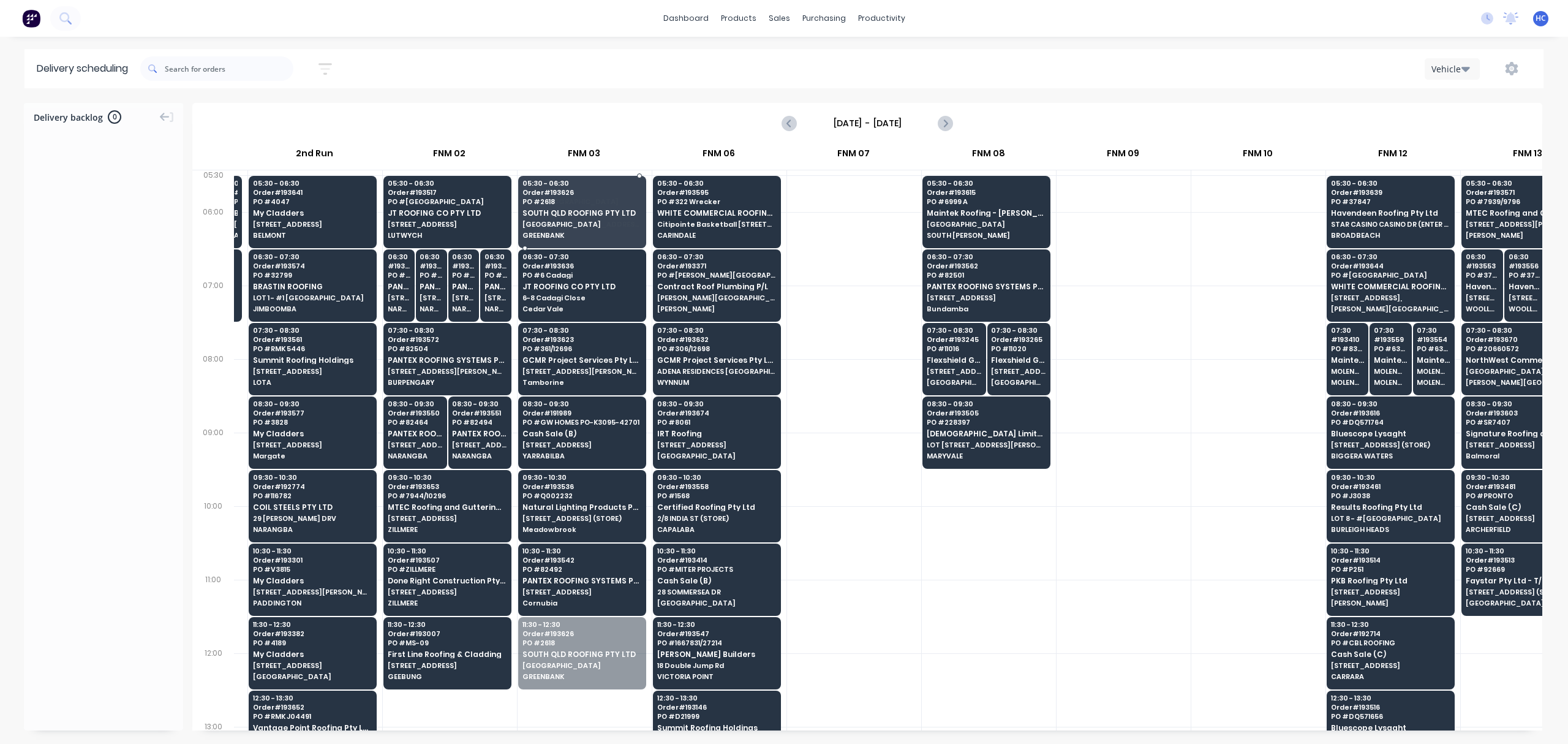
drag, startPoint x: 592, startPoint y: 634, endPoint x: 615, endPoint y: 187, distance: 447.6
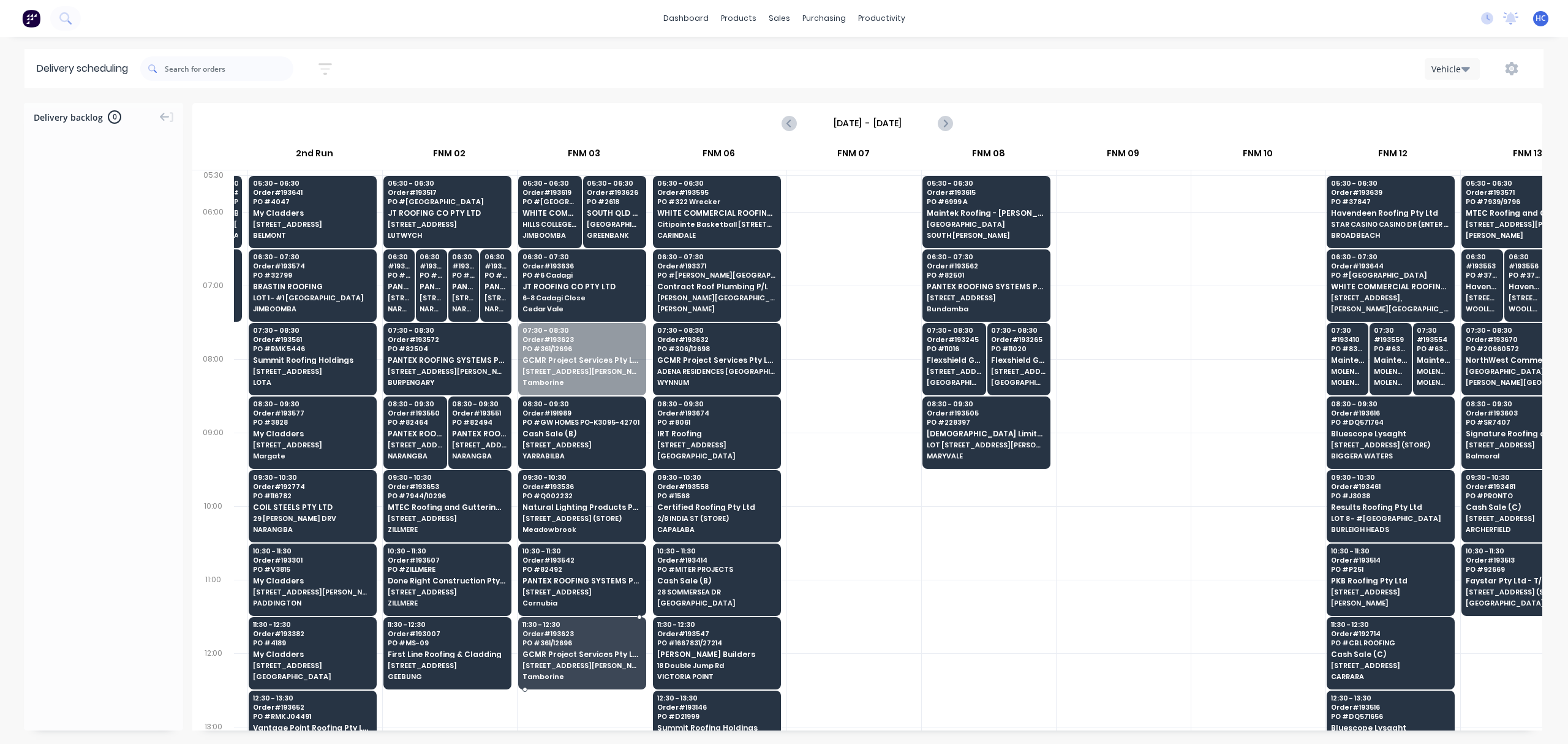
drag, startPoint x: 601, startPoint y: 353, endPoint x: 603, endPoint y: 636, distance: 283.0
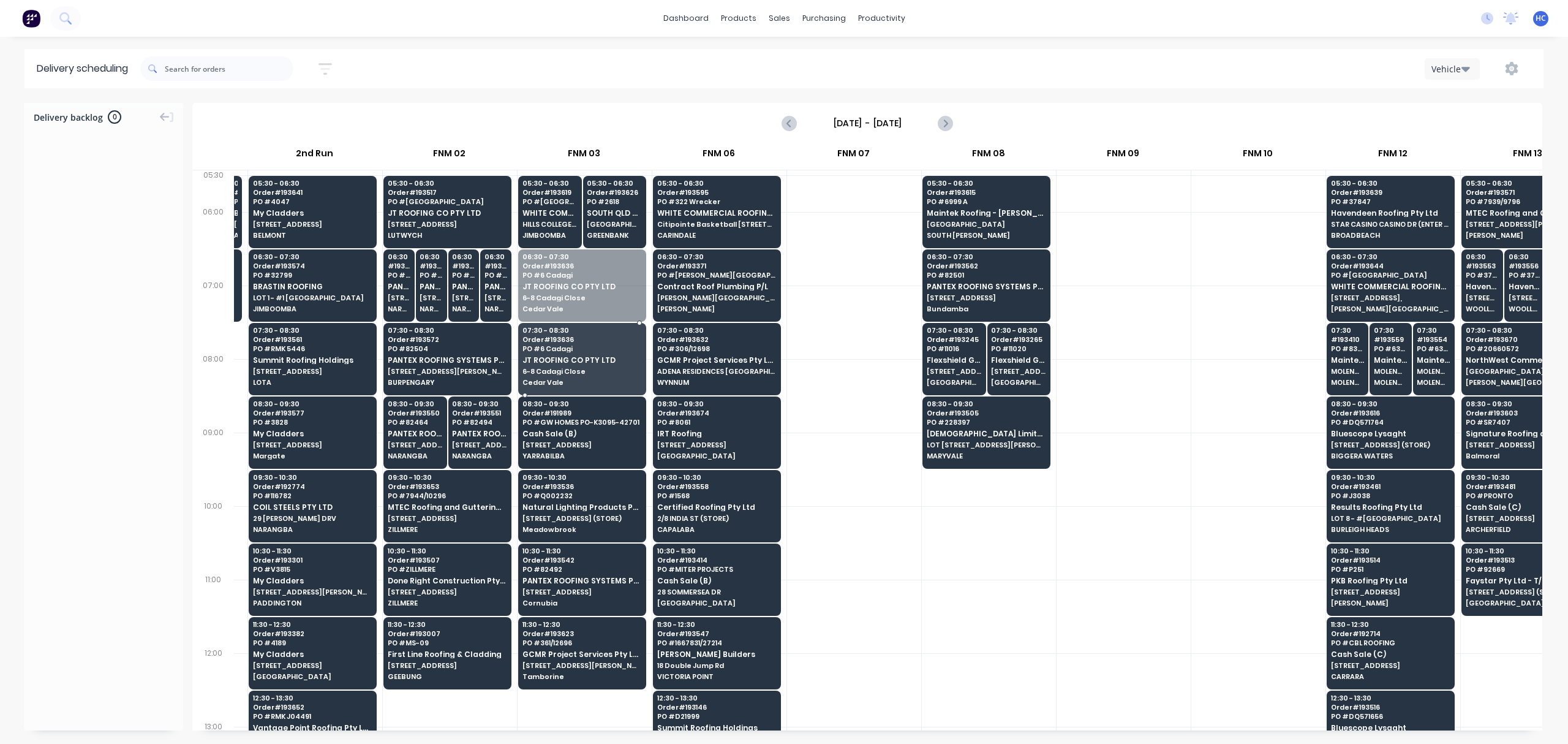
drag, startPoint x: 590, startPoint y: 293, endPoint x: 586, endPoint y: 363, distance: 70.1
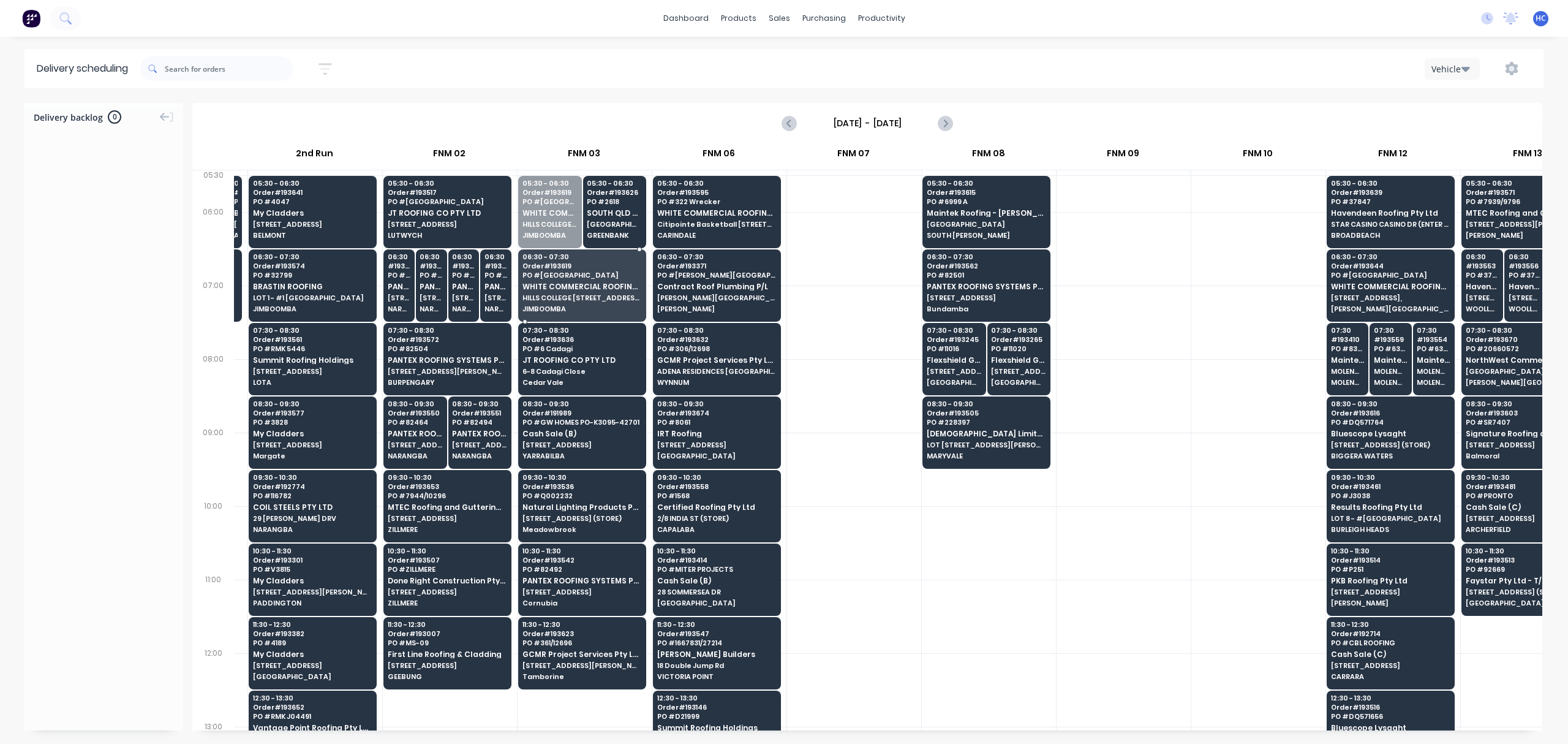
drag, startPoint x: 549, startPoint y: 226, endPoint x: 557, endPoint y: 273, distance: 47.7
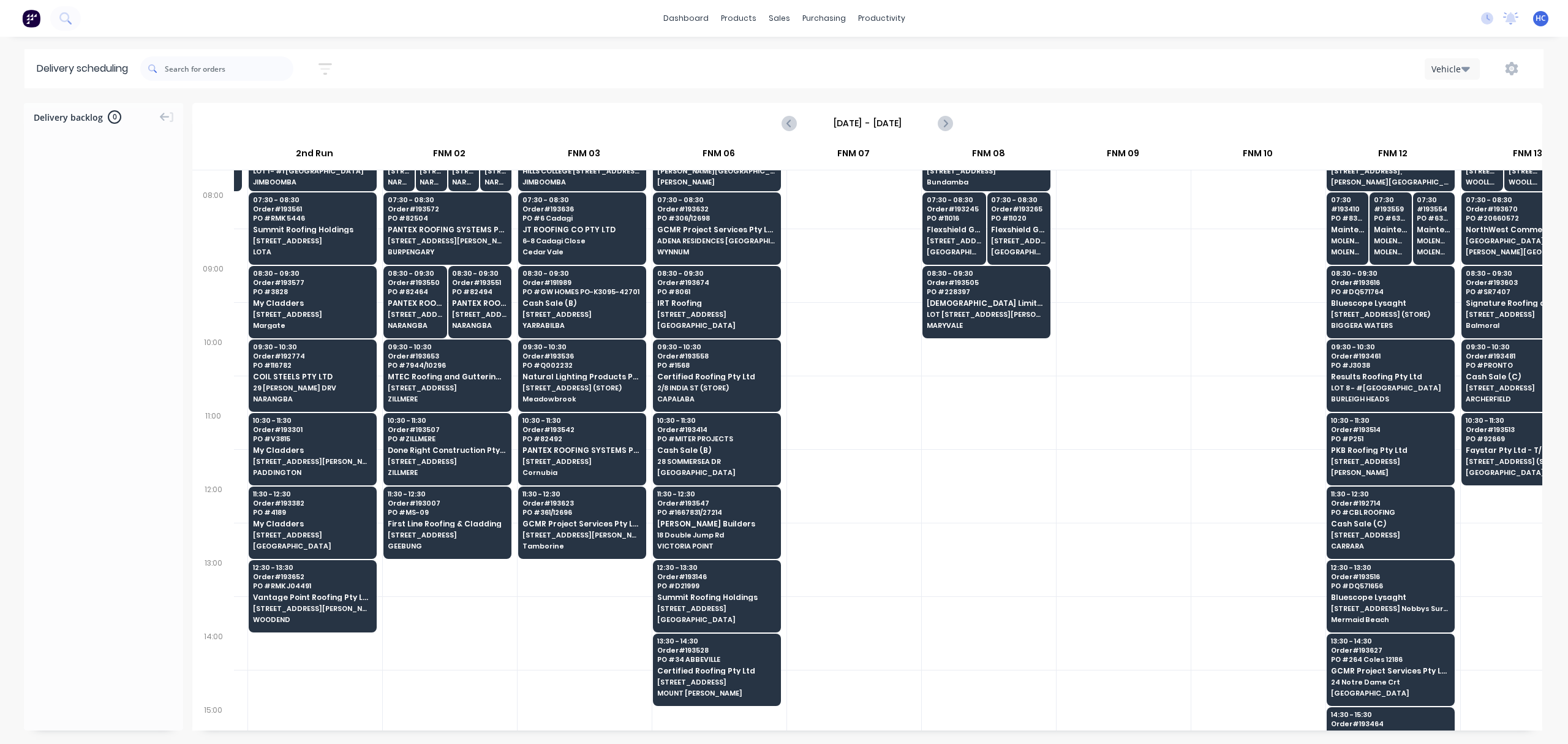
scroll to position [163, 121]
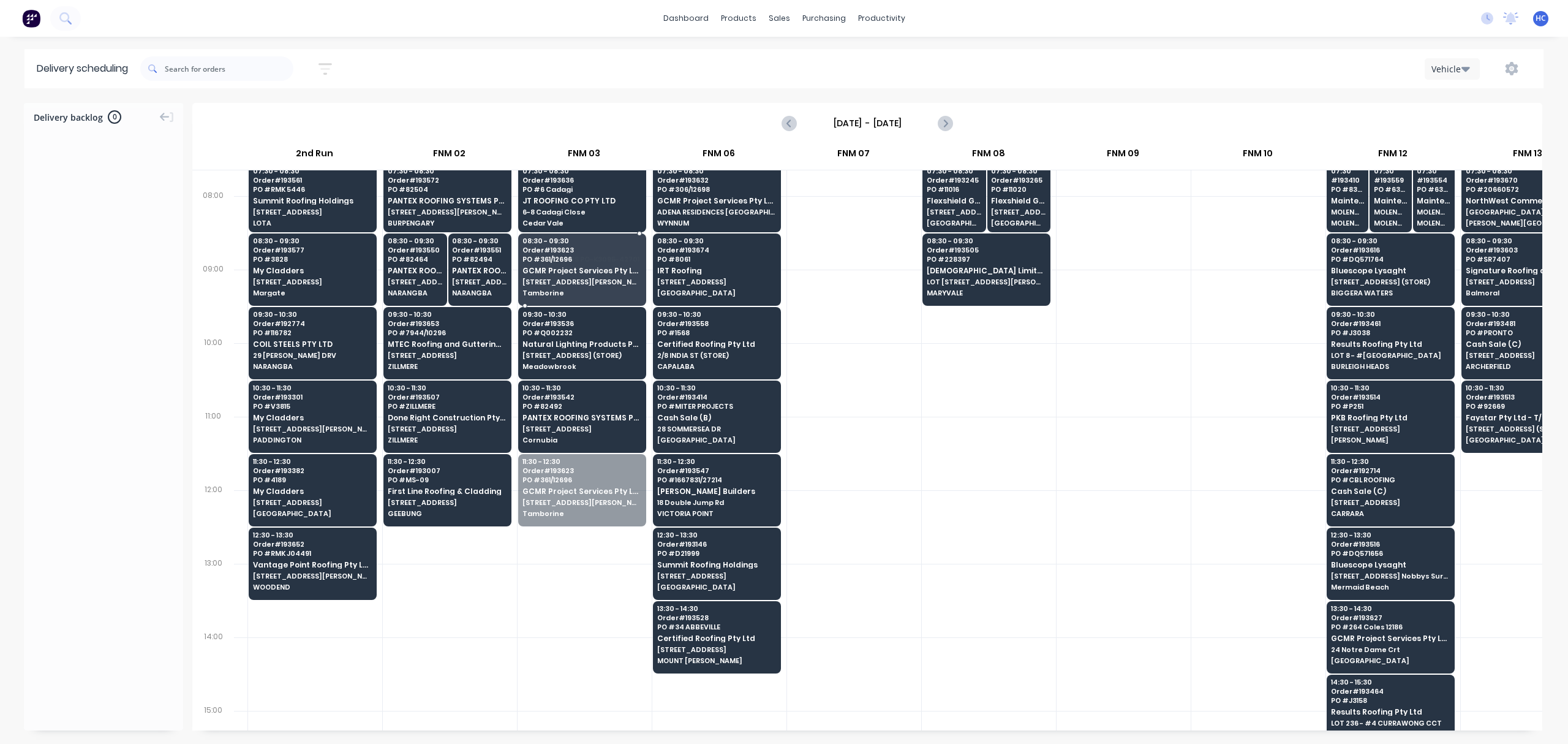
drag, startPoint x: 599, startPoint y: 484, endPoint x: 609, endPoint y: 261, distance: 223.2
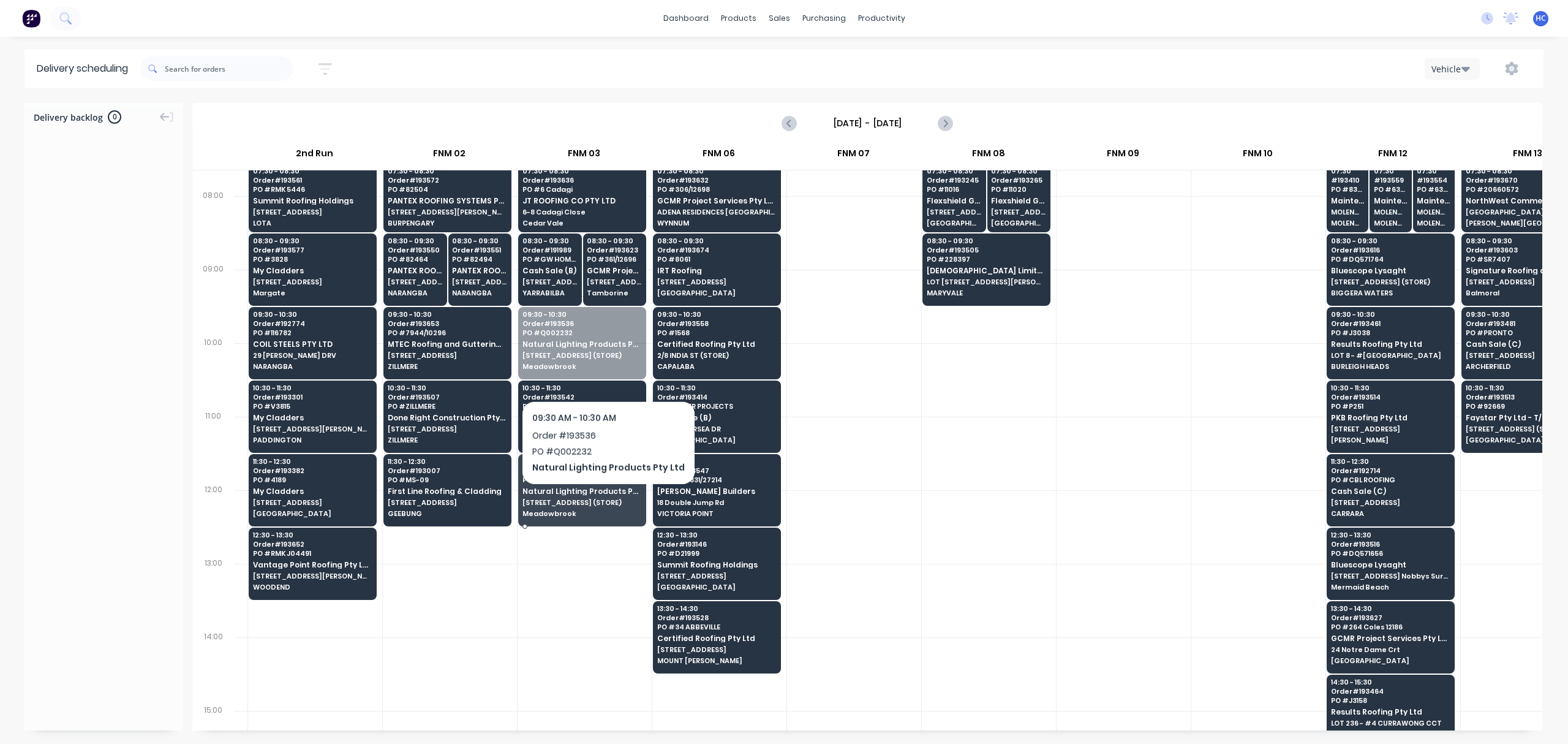
drag, startPoint x: 607, startPoint y: 337, endPoint x: 602, endPoint y: 368, distance: 31.4
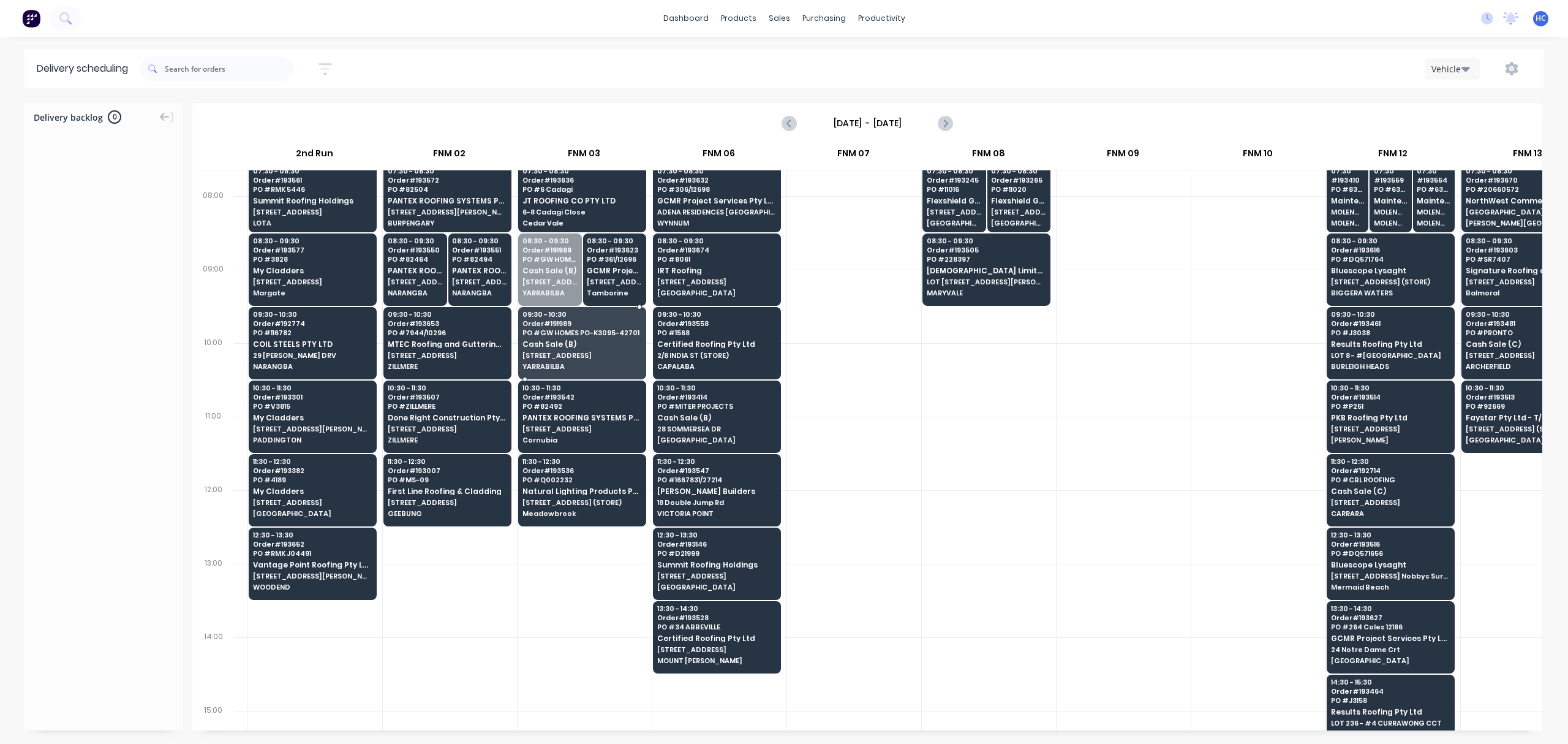
drag, startPoint x: 535, startPoint y: 282, endPoint x: 542, endPoint y: 349, distance: 67.4
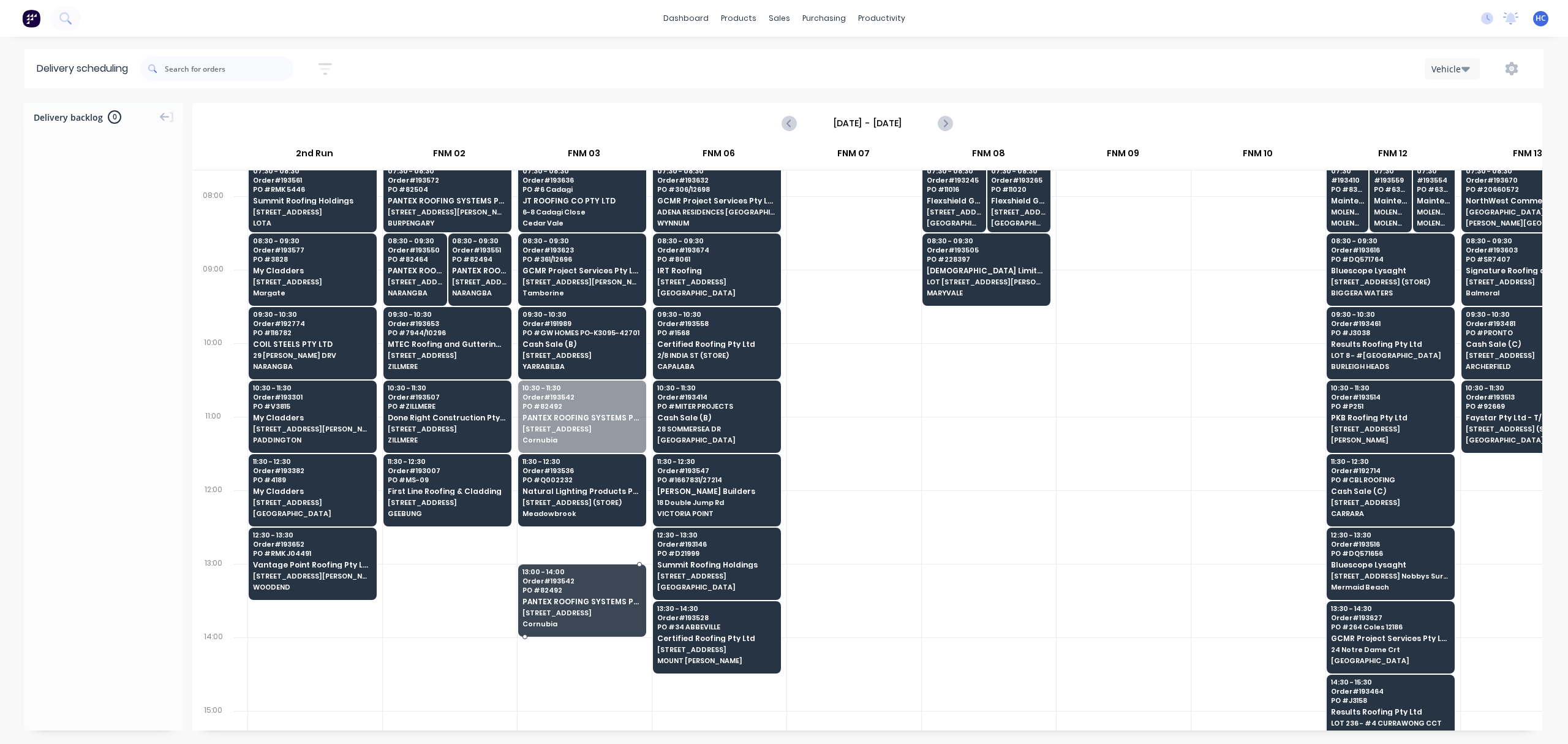
drag, startPoint x: 586, startPoint y: 432, endPoint x: 582, endPoint y: 603, distance: 171.0
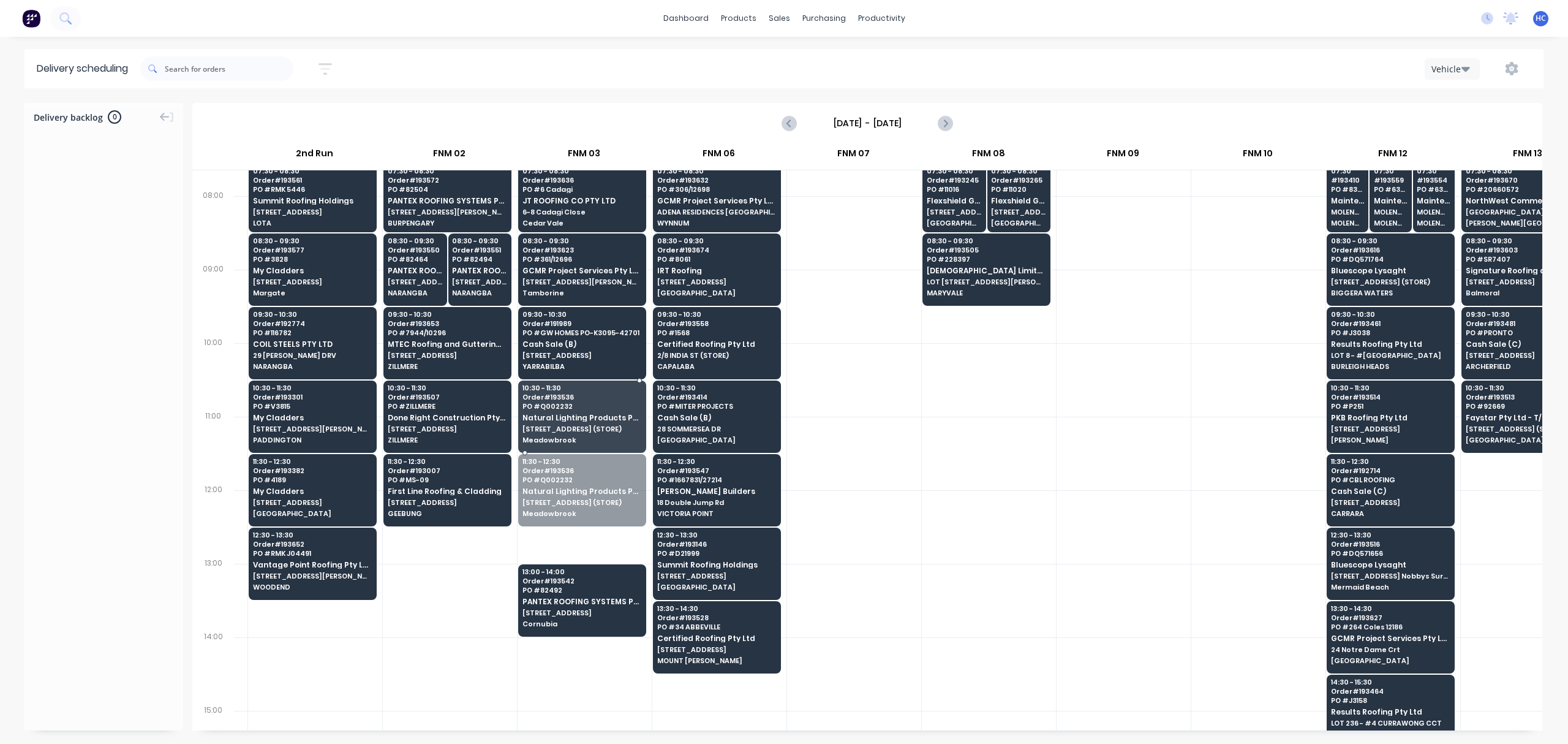
drag, startPoint x: 585, startPoint y: 486, endPoint x: 596, endPoint y: 437, distance: 50.2
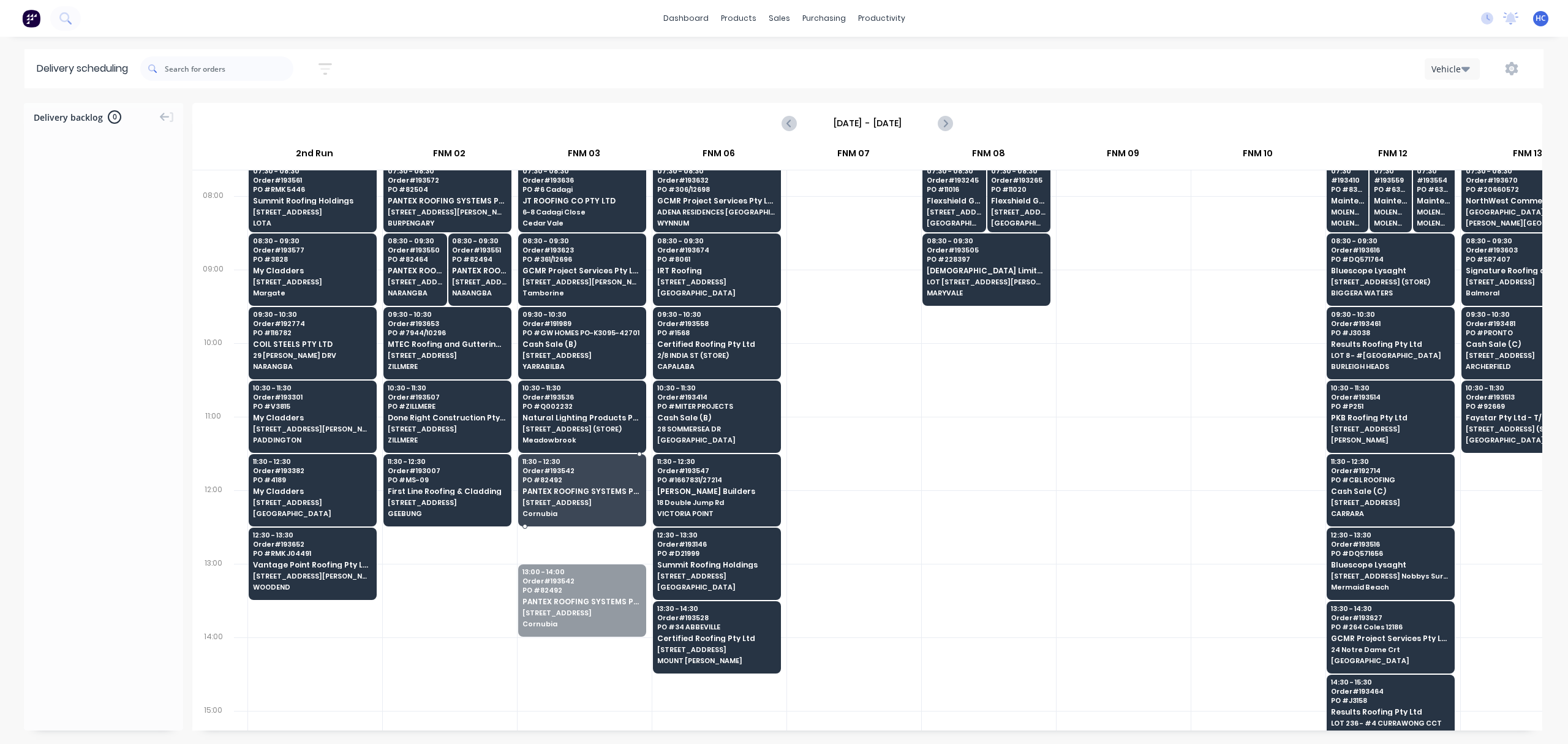
drag, startPoint x: 577, startPoint y: 578, endPoint x: 577, endPoint y: 569, distance: 9.0
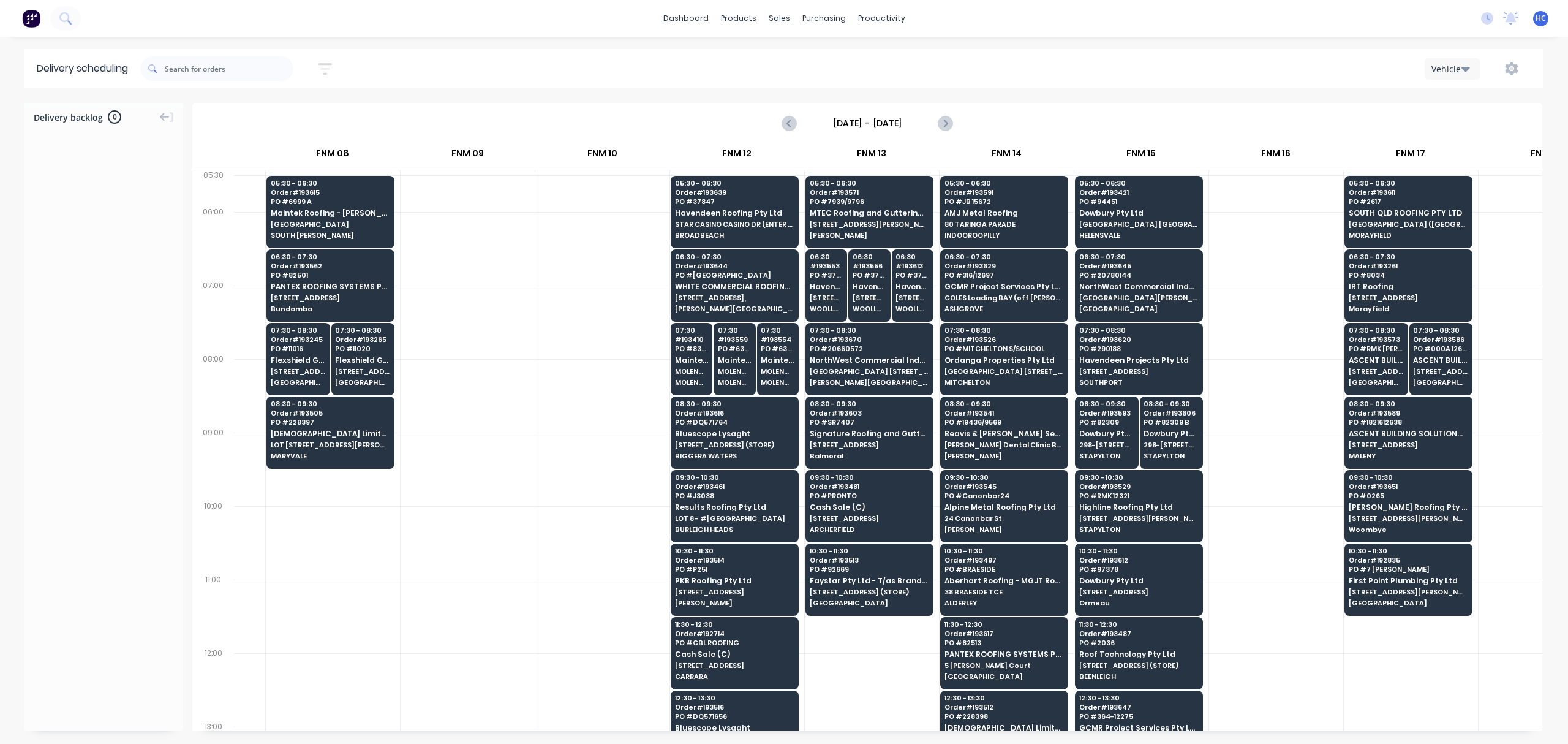
scroll to position [0, 785]
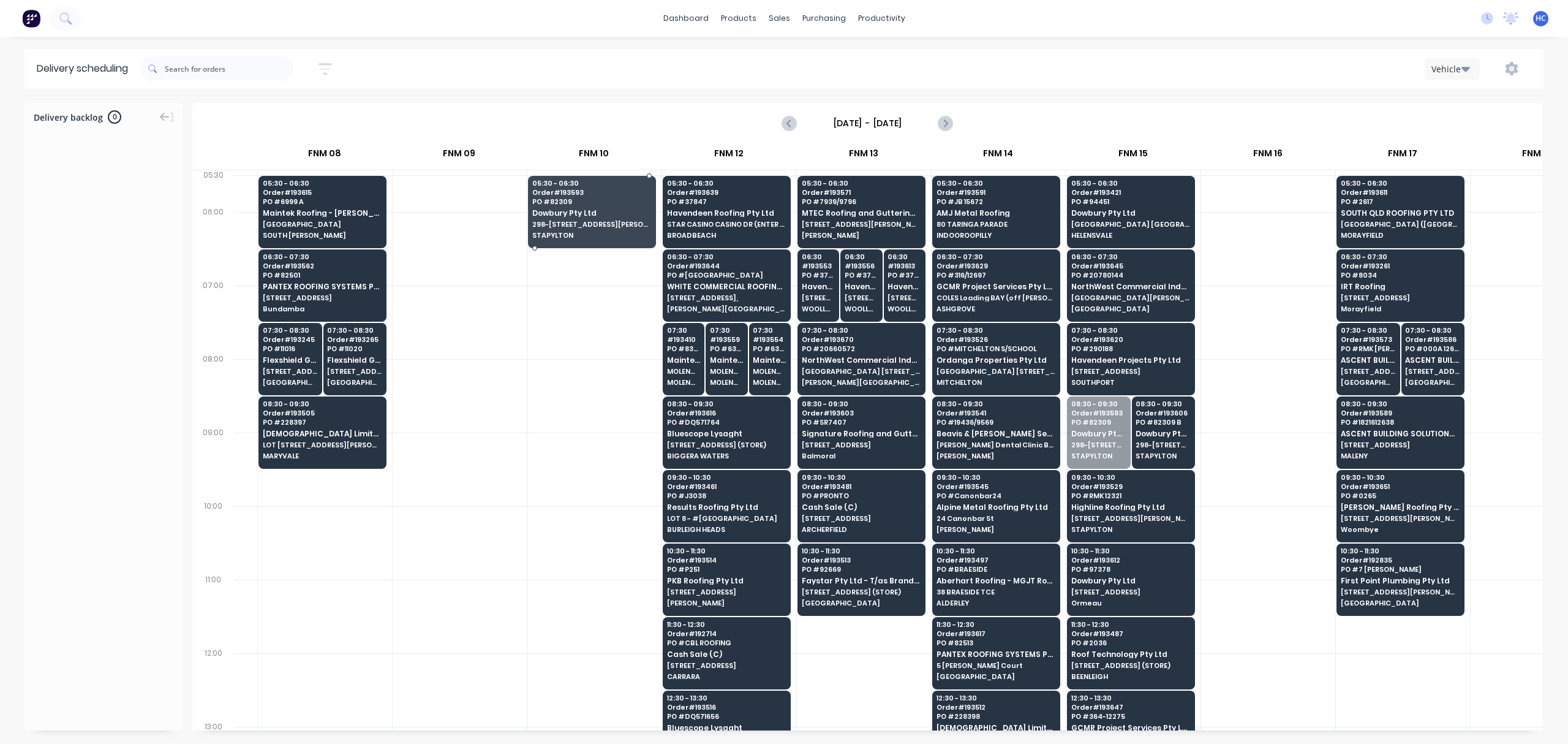
drag, startPoint x: 1105, startPoint y: 425, endPoint x: 590, endPoint y: 197, distance: 563.2
drag, startPoint x: 1142, startPoint y: 423, endPoint x: 607, endPoint y: 211, distance: 575.5
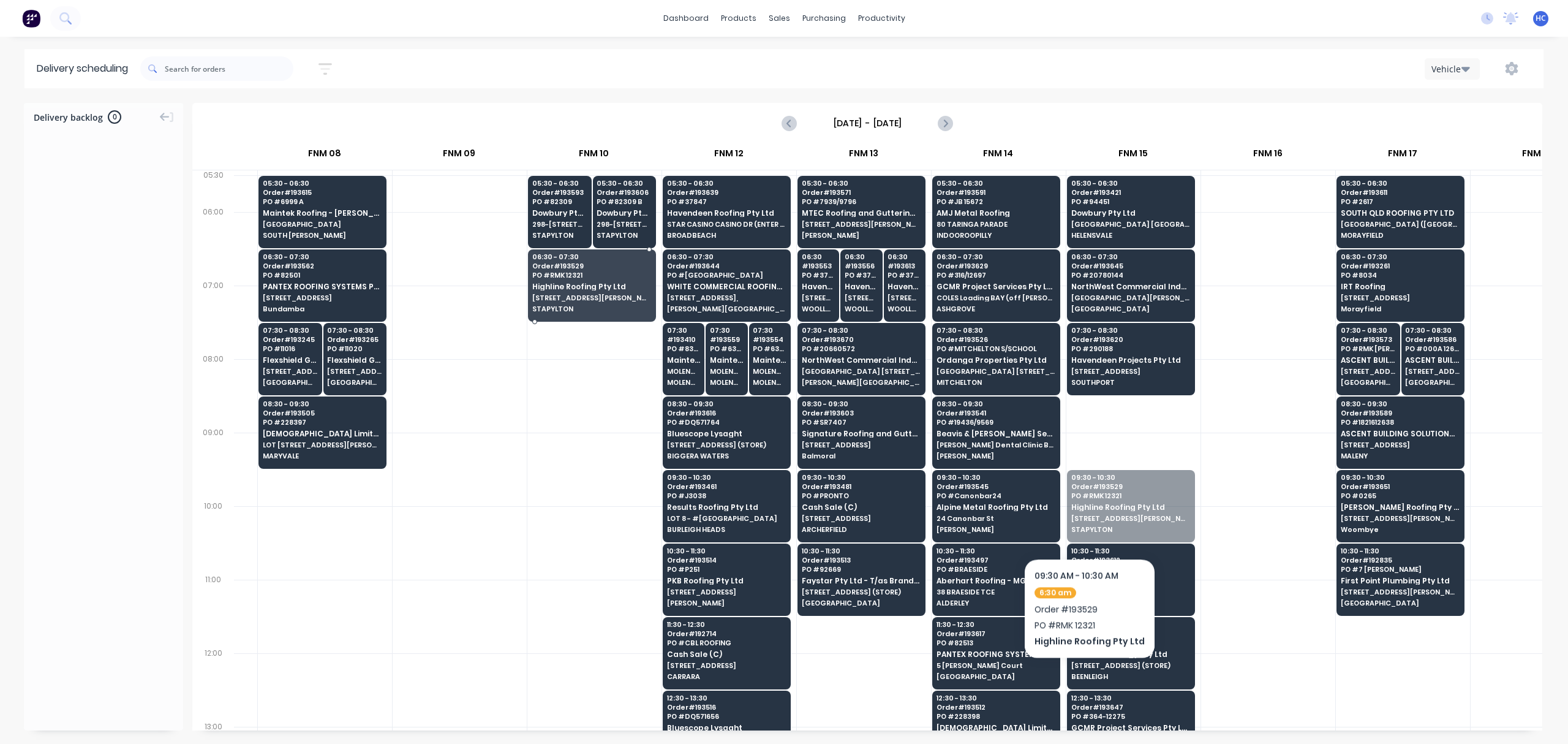
drag, startPoint x: 1127, startPoint y: 523, endPoint x: 552, endPoint y: 302, distance: 616.0
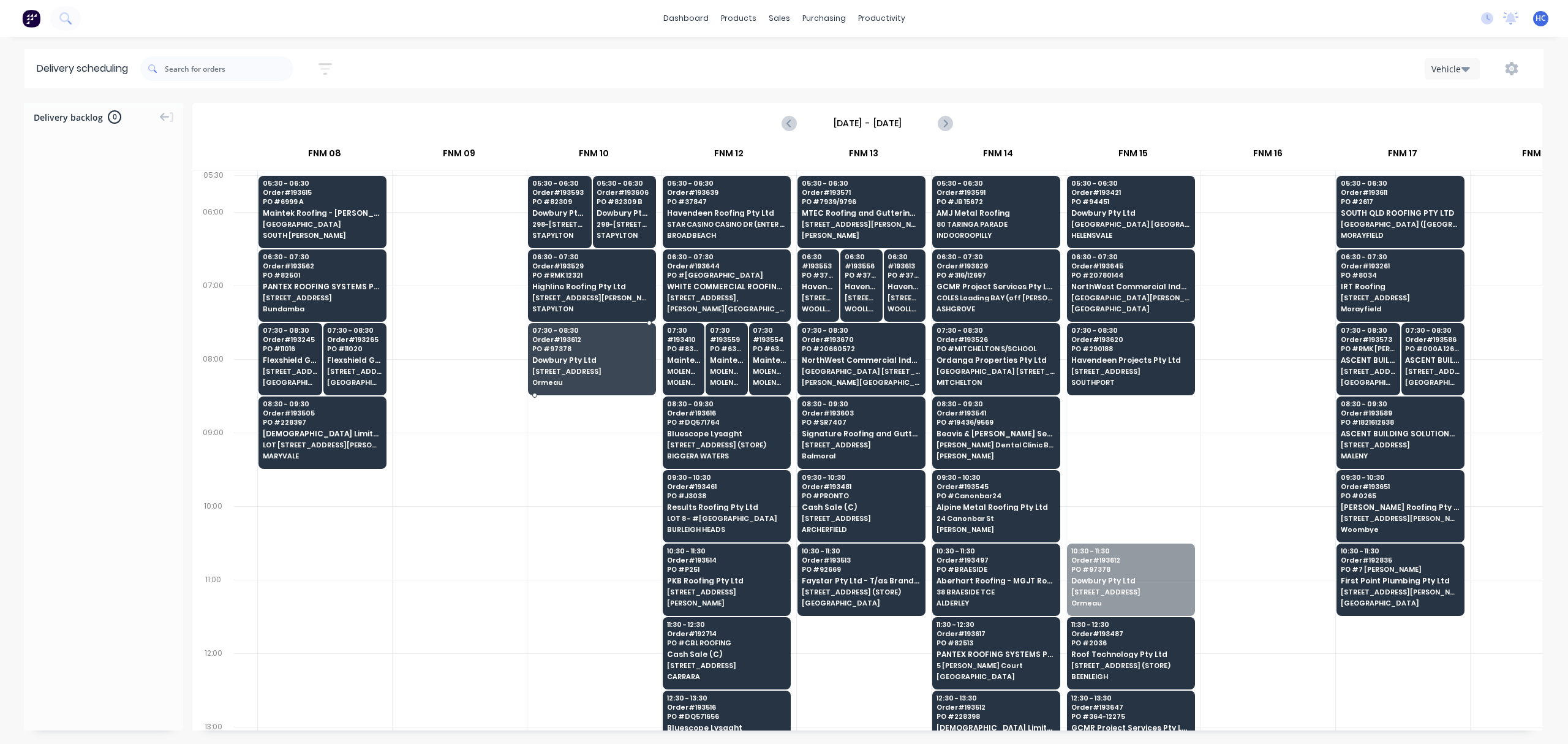
drag, startPoint x: 1140, startPoint y: 588, endPoint x: 607, endPoint y: 375, distance: 574.0
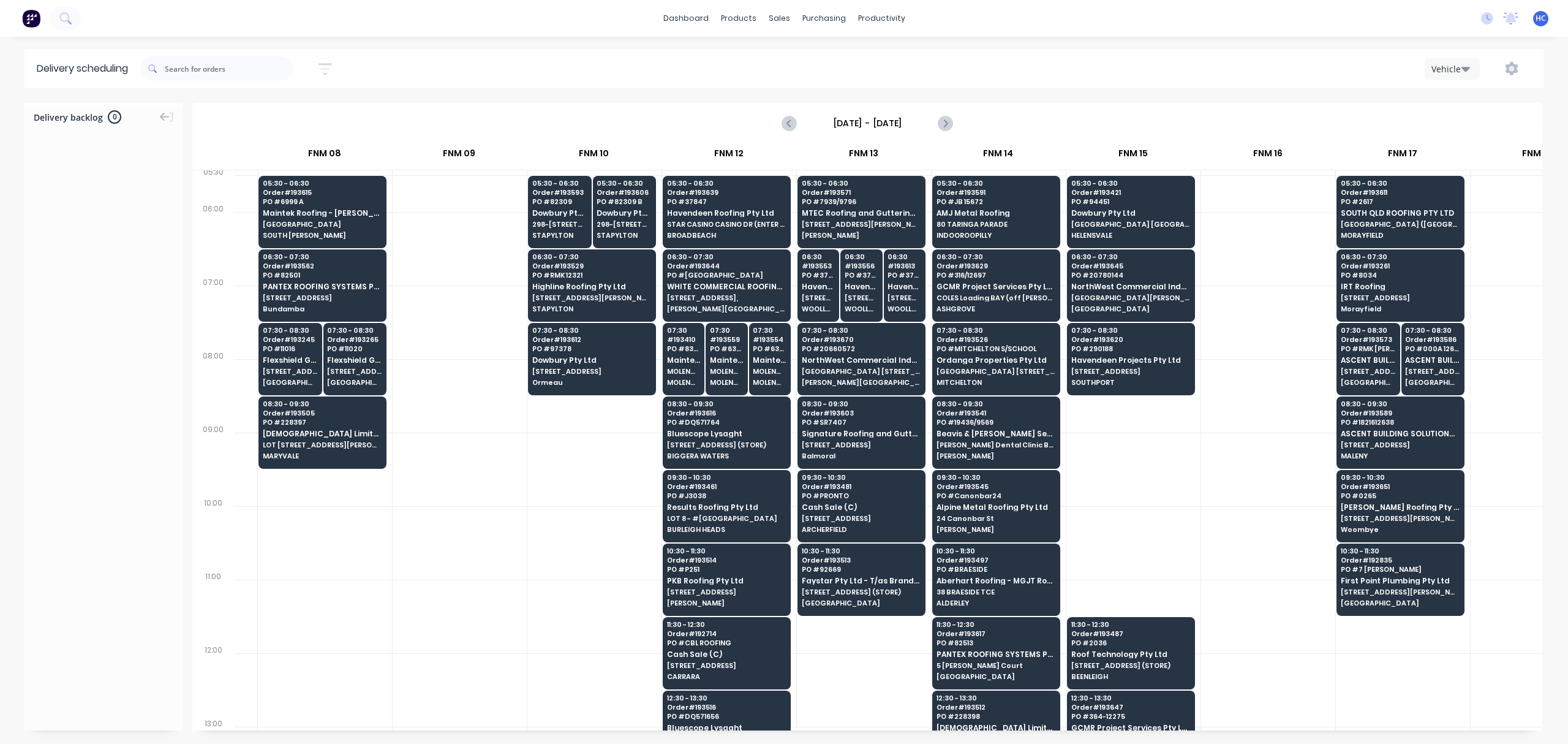
scroll to position [163, 785]
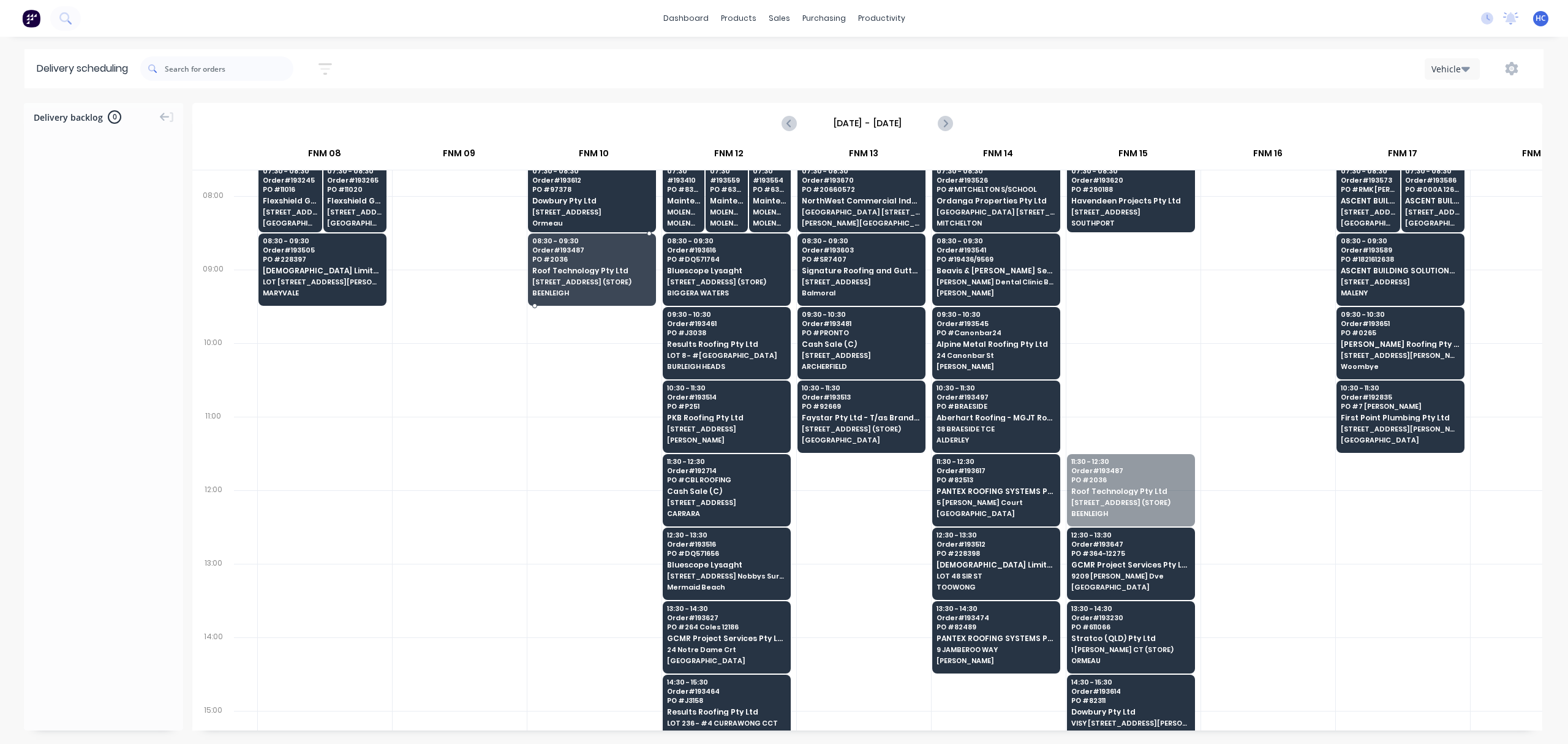
drag, startPoint x: 1148, startPoint y: 505, endPoint x: 555, endPoint y: 285, distance: 632.5
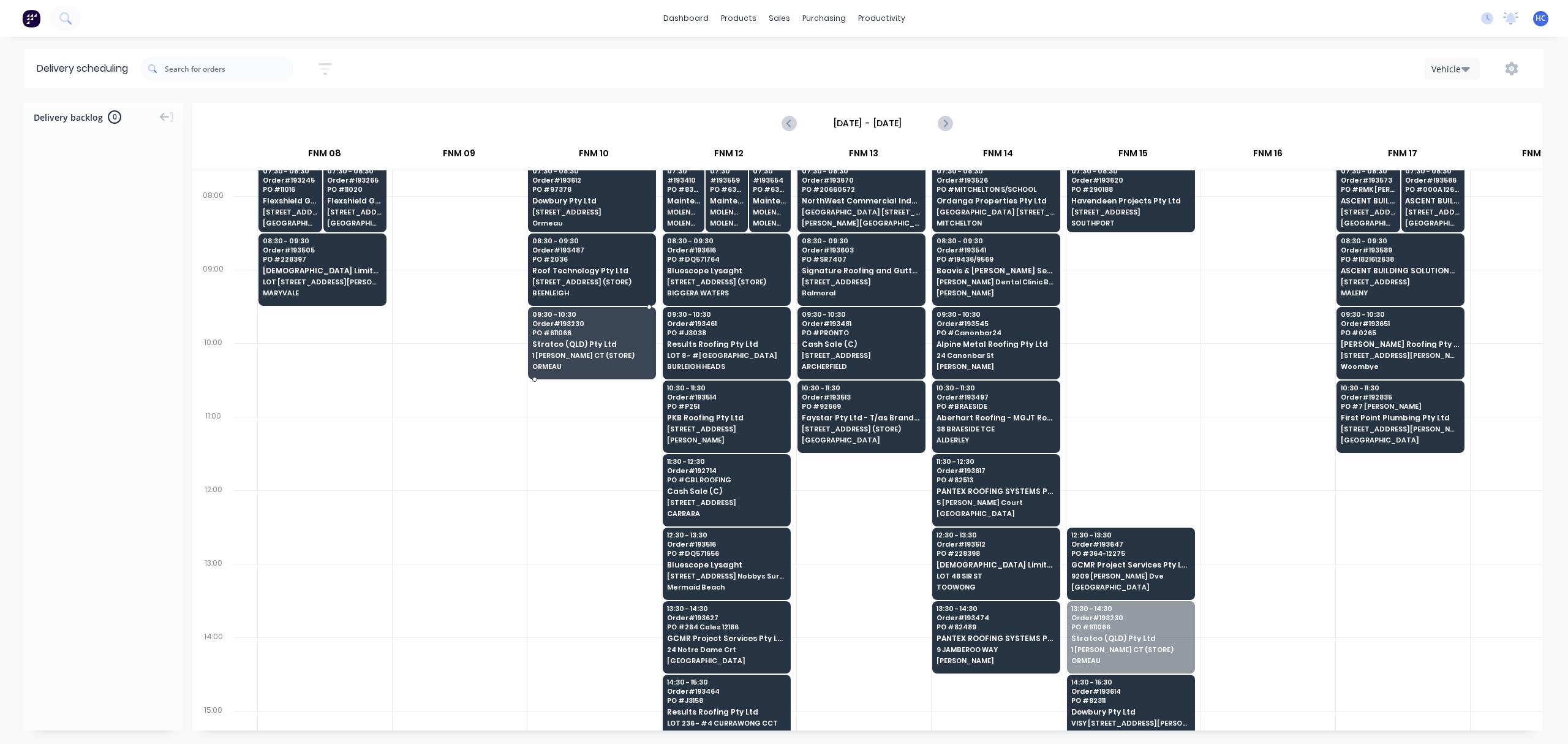
drag, startPoint x: 1130, startPoint y: 631, endPoint x: 572, endPoint y: 348, distance: 625.7
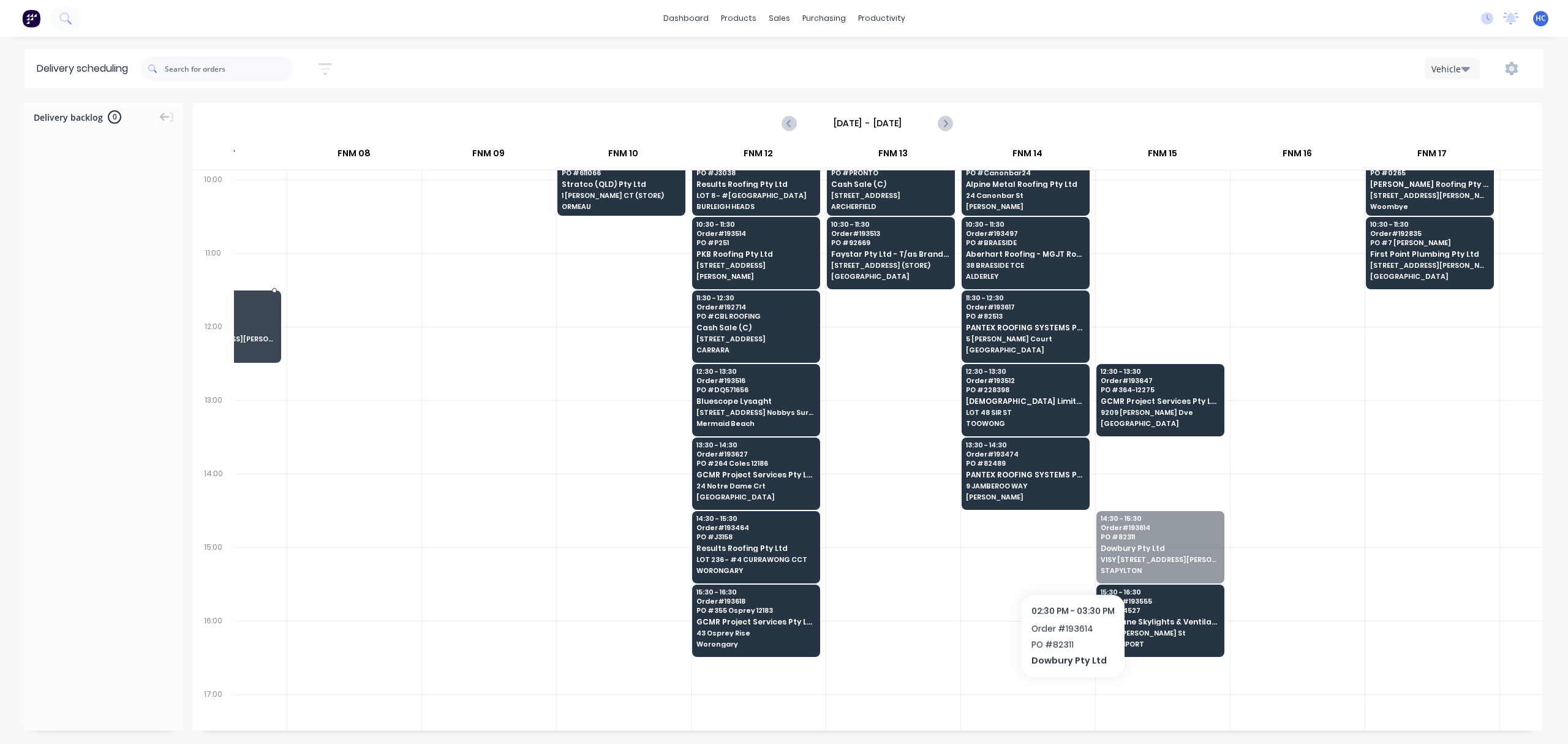
scroll to position [327, 740]
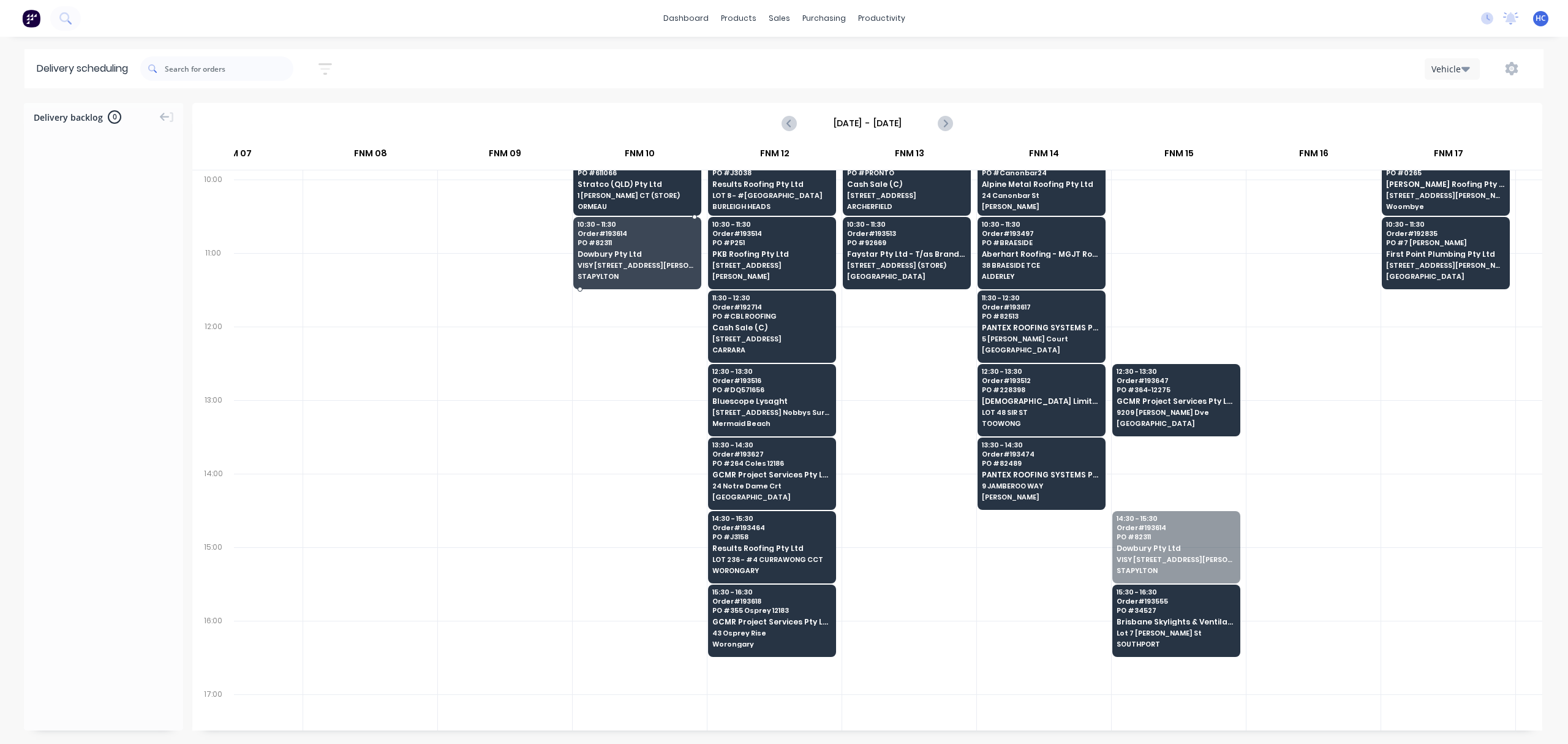
drag, startPoint x: 1140, startPoint y: 552, endPoint x: 1228, endPoint y: 606, distance: 103.2
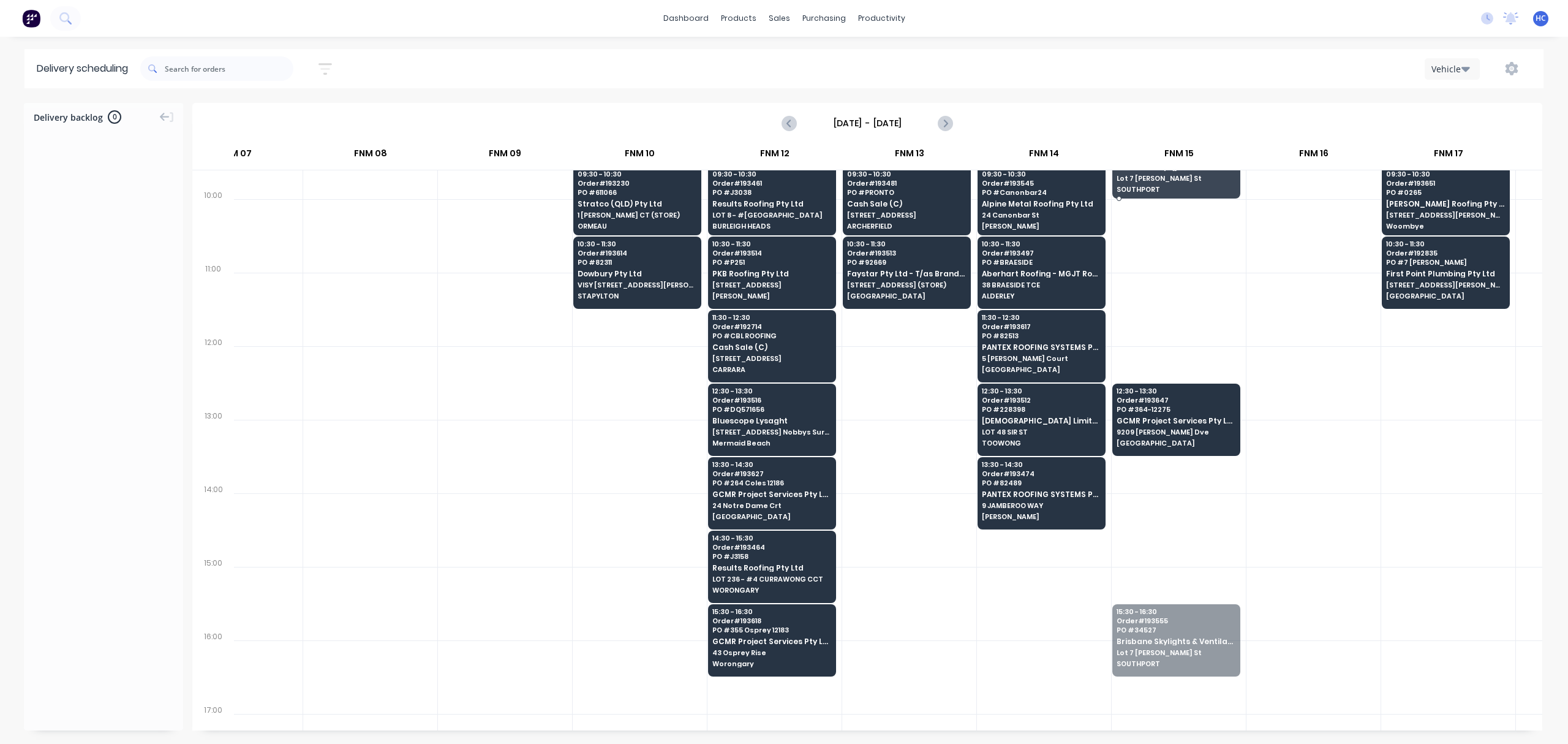
drag, startPoint x: 1179, startPoint y: 611, endPoint x: 1202, endPoint y: 165, distance: 446.6
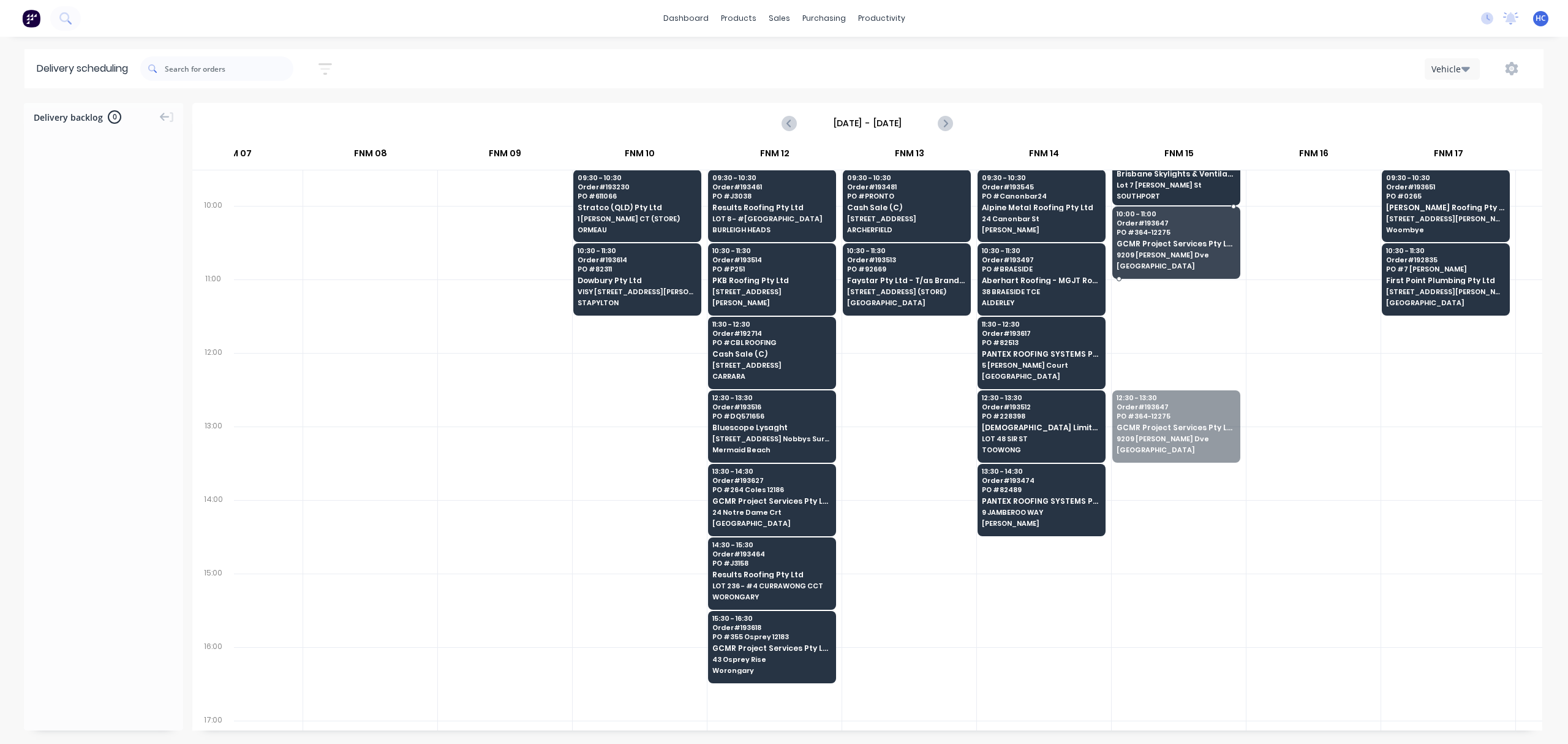
drag, startPoint x: 1183, startPoint y: 415, endPoint x: 1201, endPoint y: 241, distance: 174.9
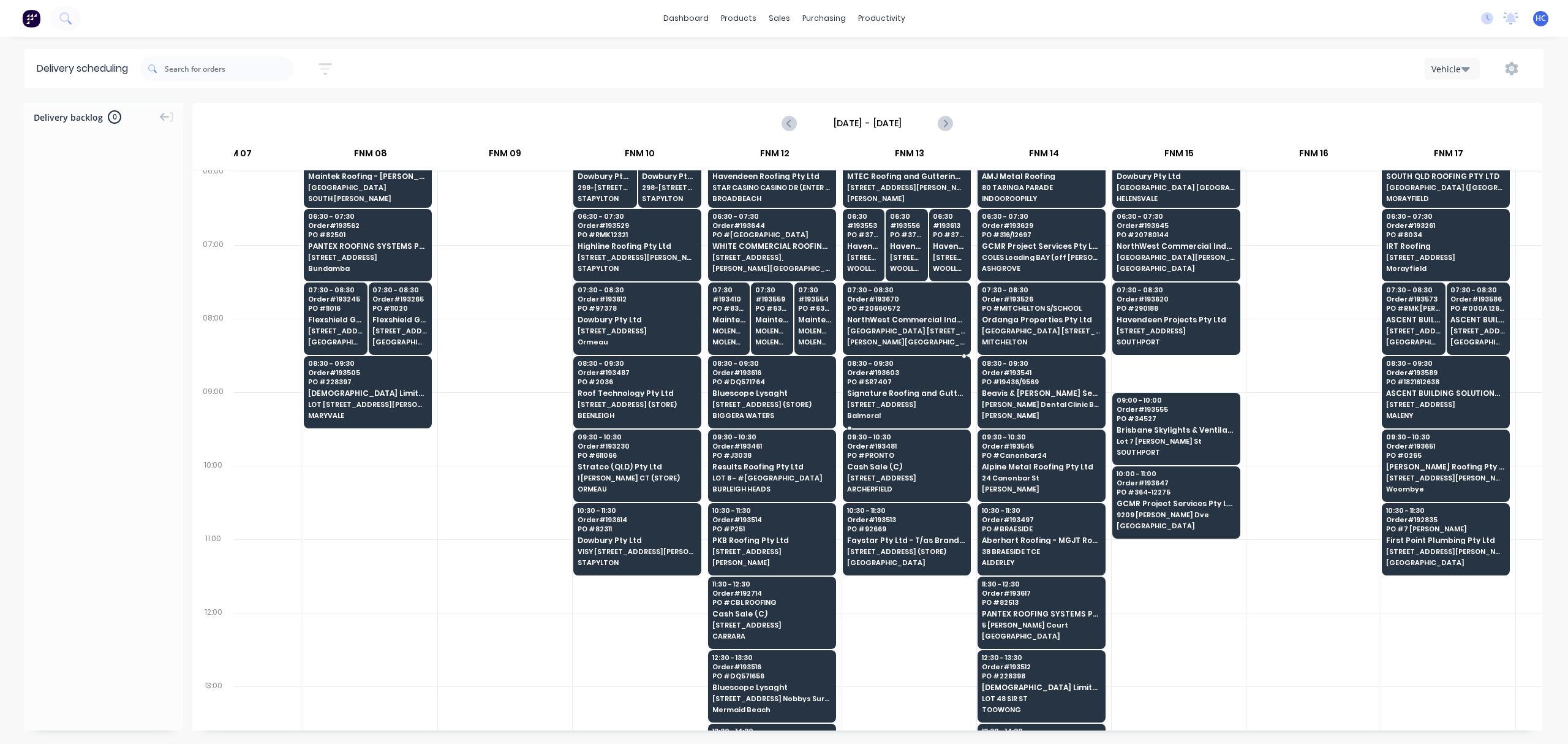
scroll to position [0, 740]
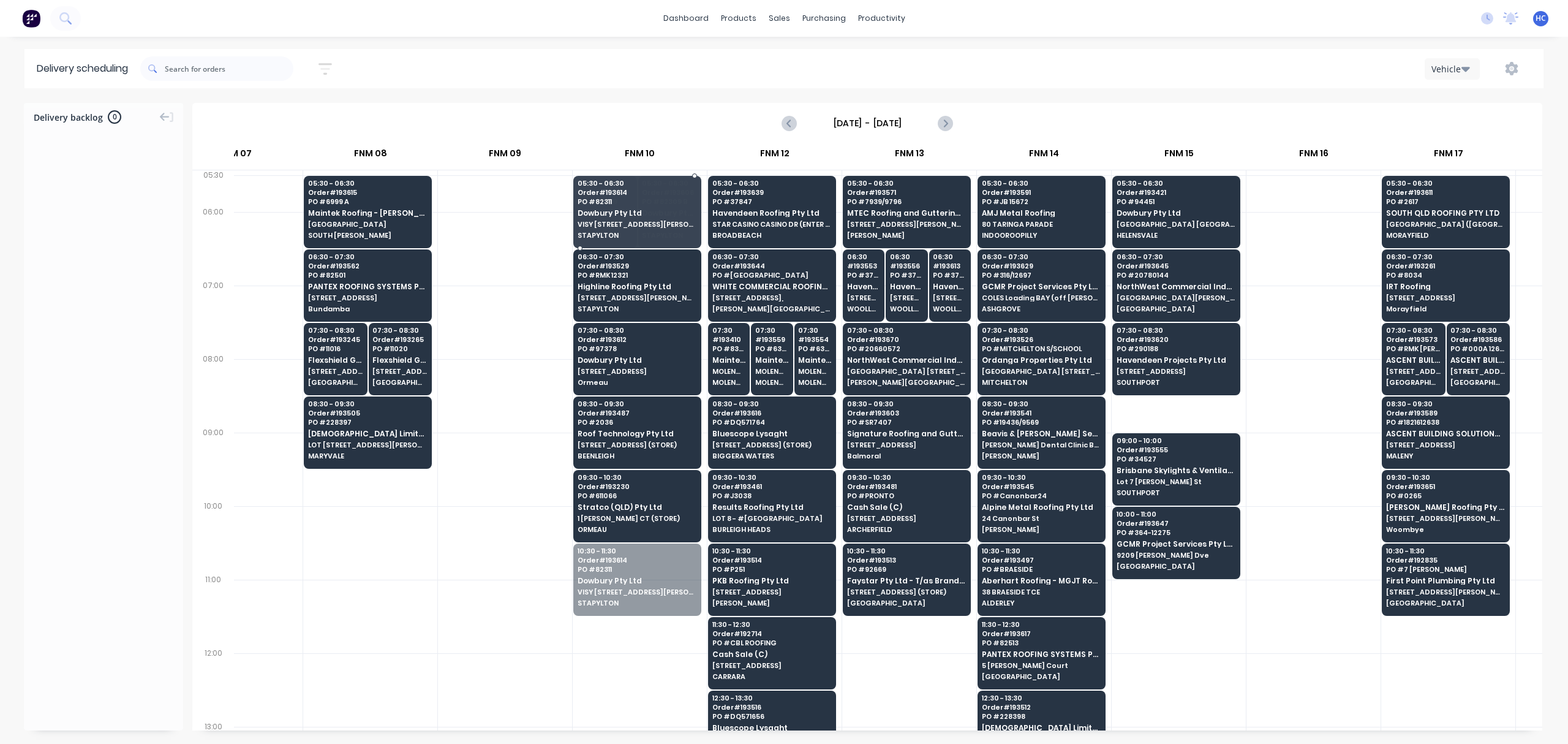
drag, startPoint x: 620, startPoint y: 598, endPoint x: 628, endPoint y: 214, distance: 384.1
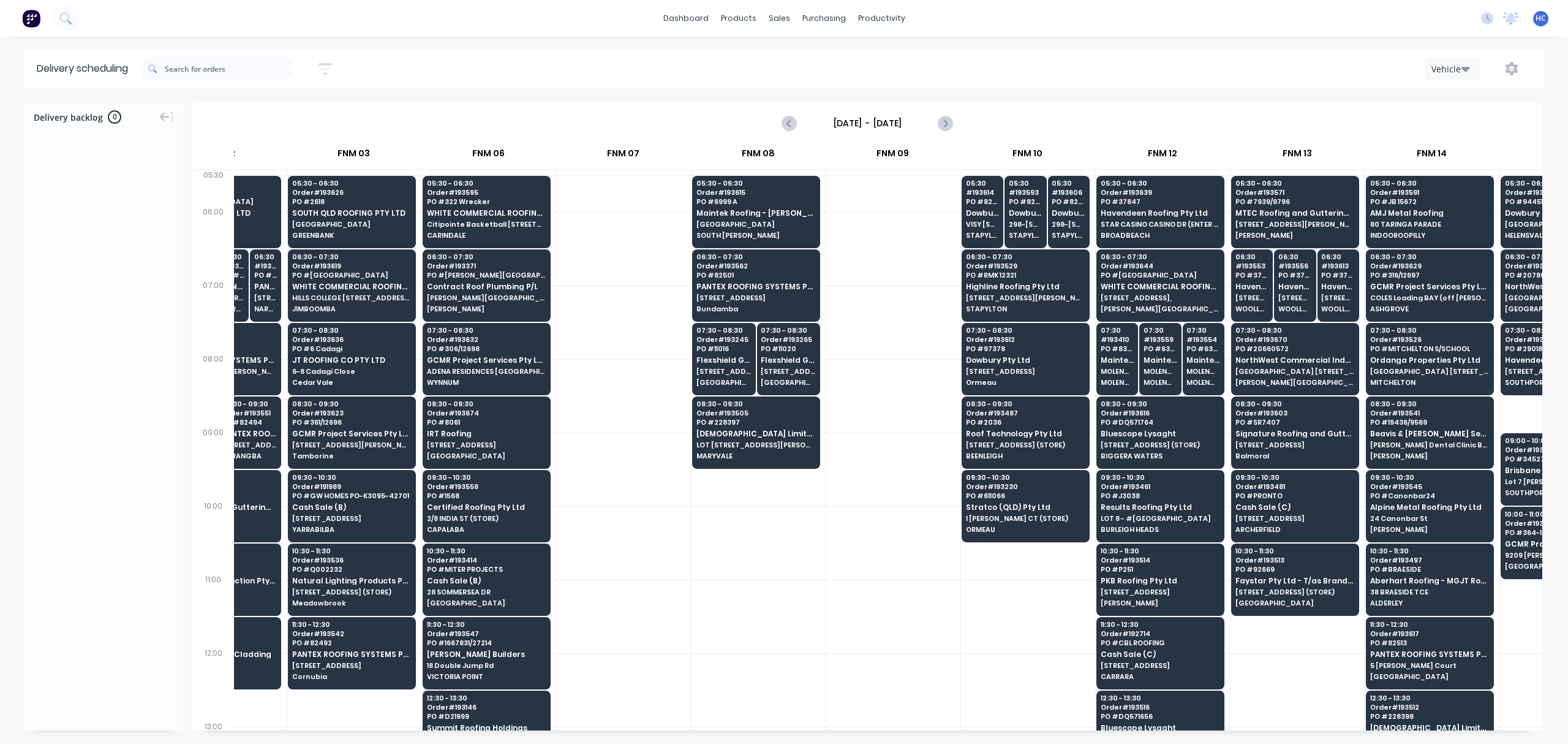
scroll to position [0, 355]
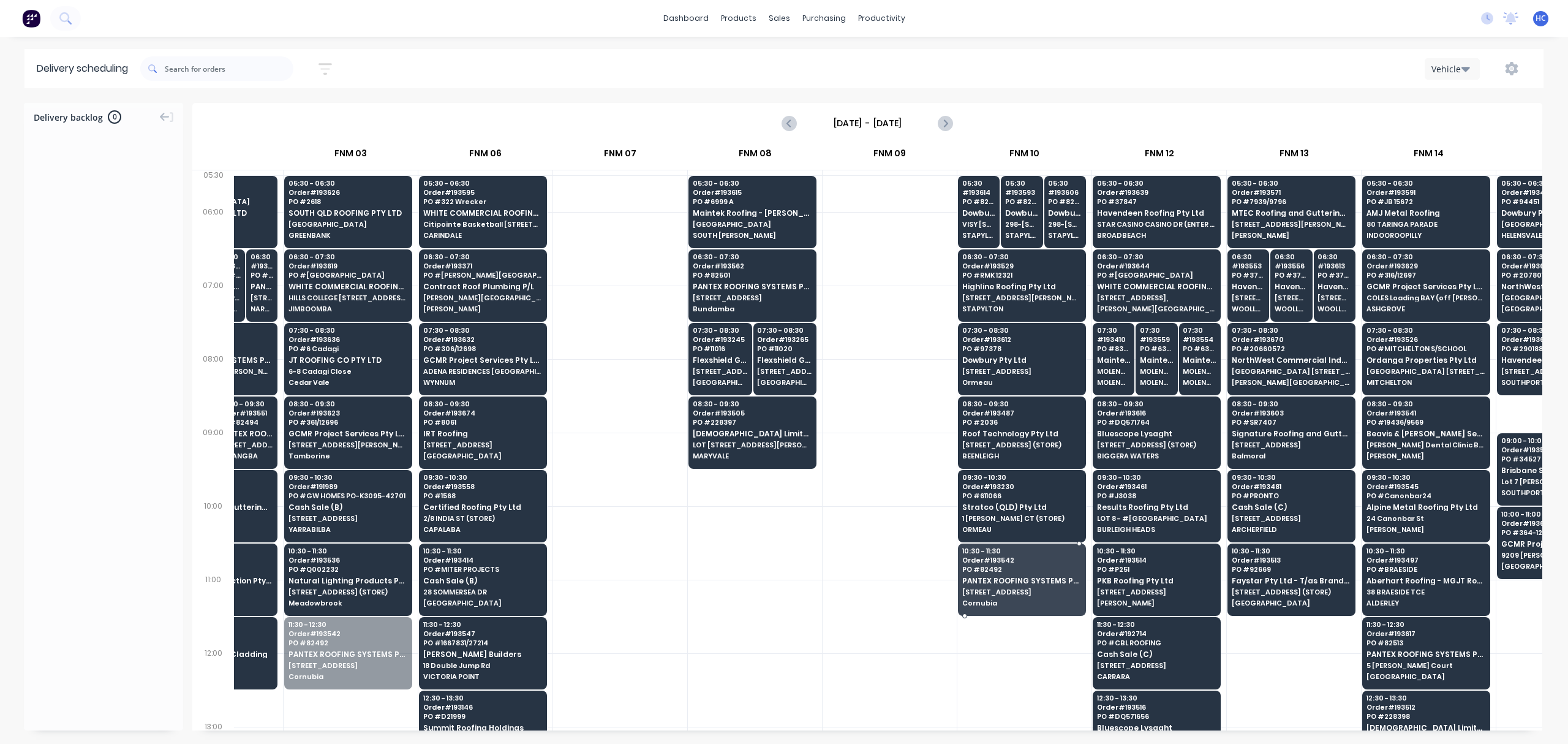
drag, startPoint x: 390, startPoint y: 651, endPoint x: 1047, endPoint y: 578, distance: 661.0
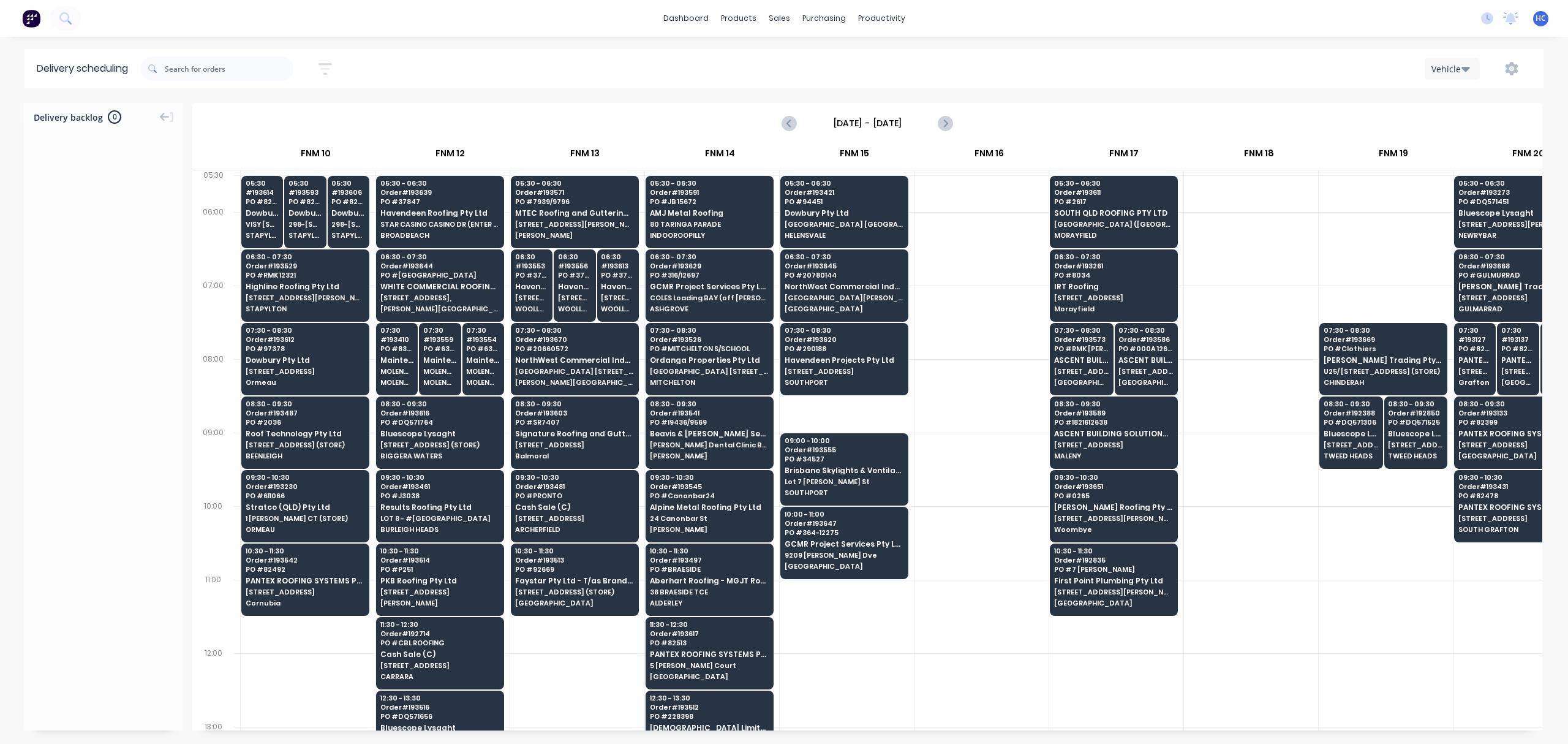
scroll to position [0, 1120]
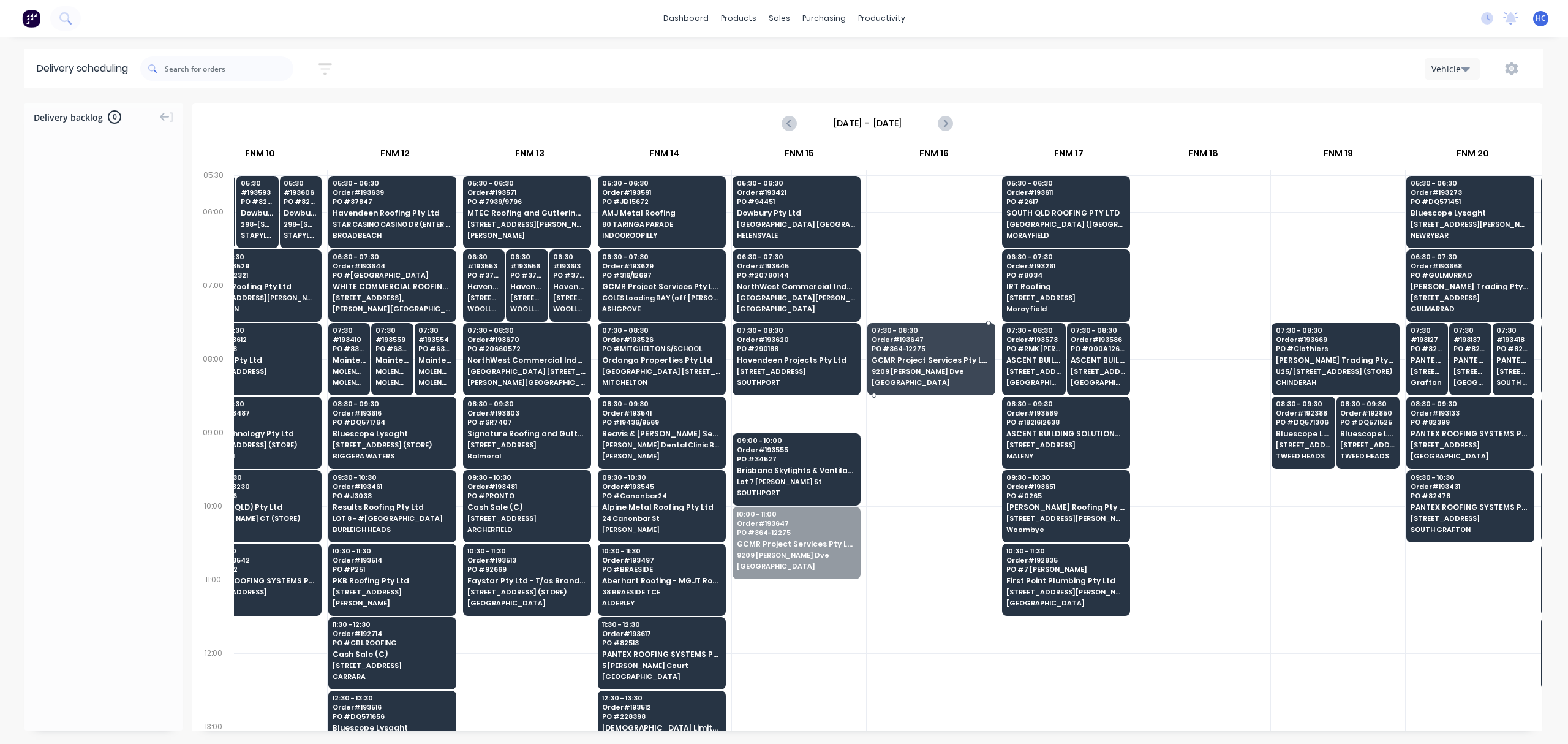
drag, startPoint x: 789, startPoint y: 537, endPoint x: 893, endPoint y: 356, distance: 208.8
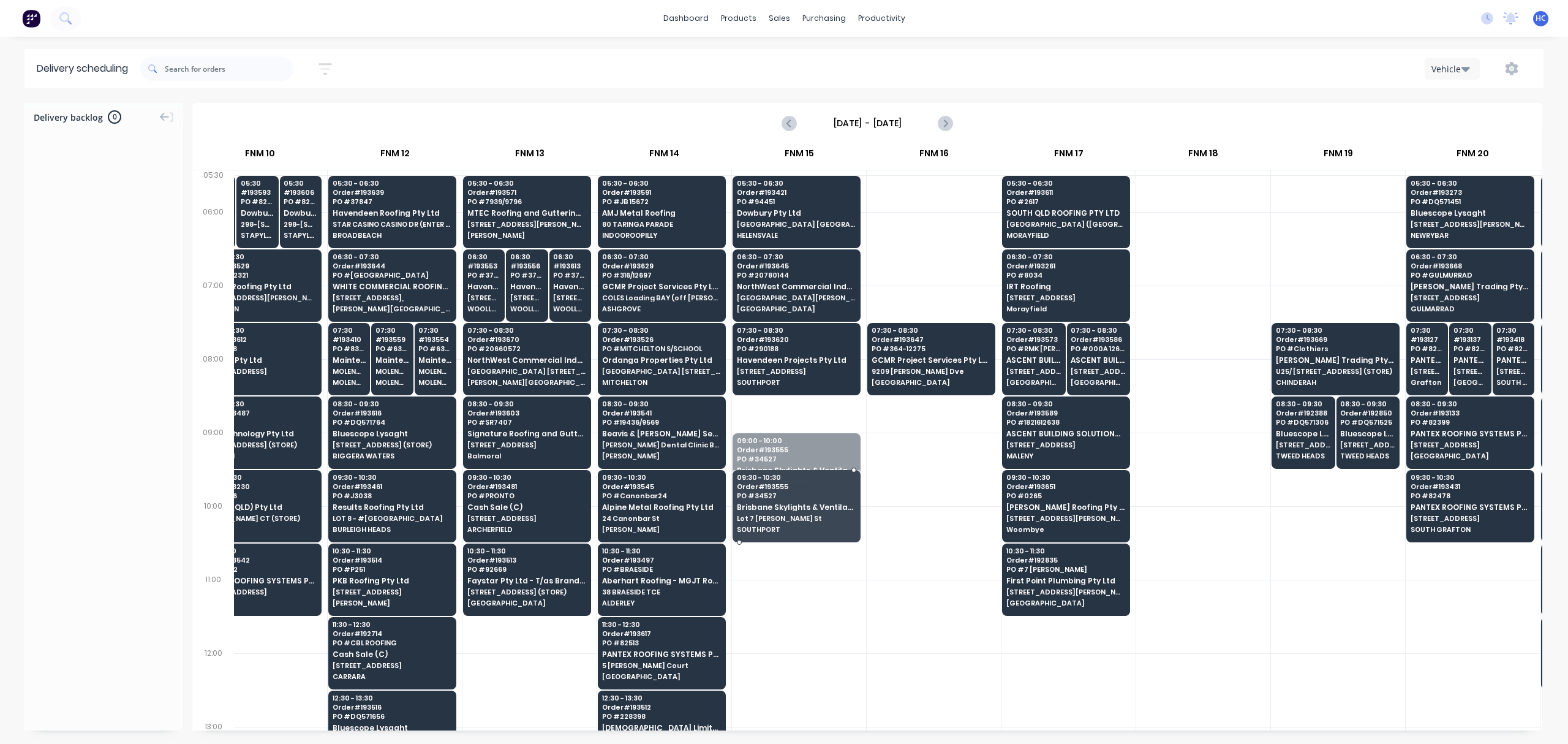
drag, startPoint x: 797, startPoint y: 486, endPoint x: 807, endPoint y: 505, distance: 21.5
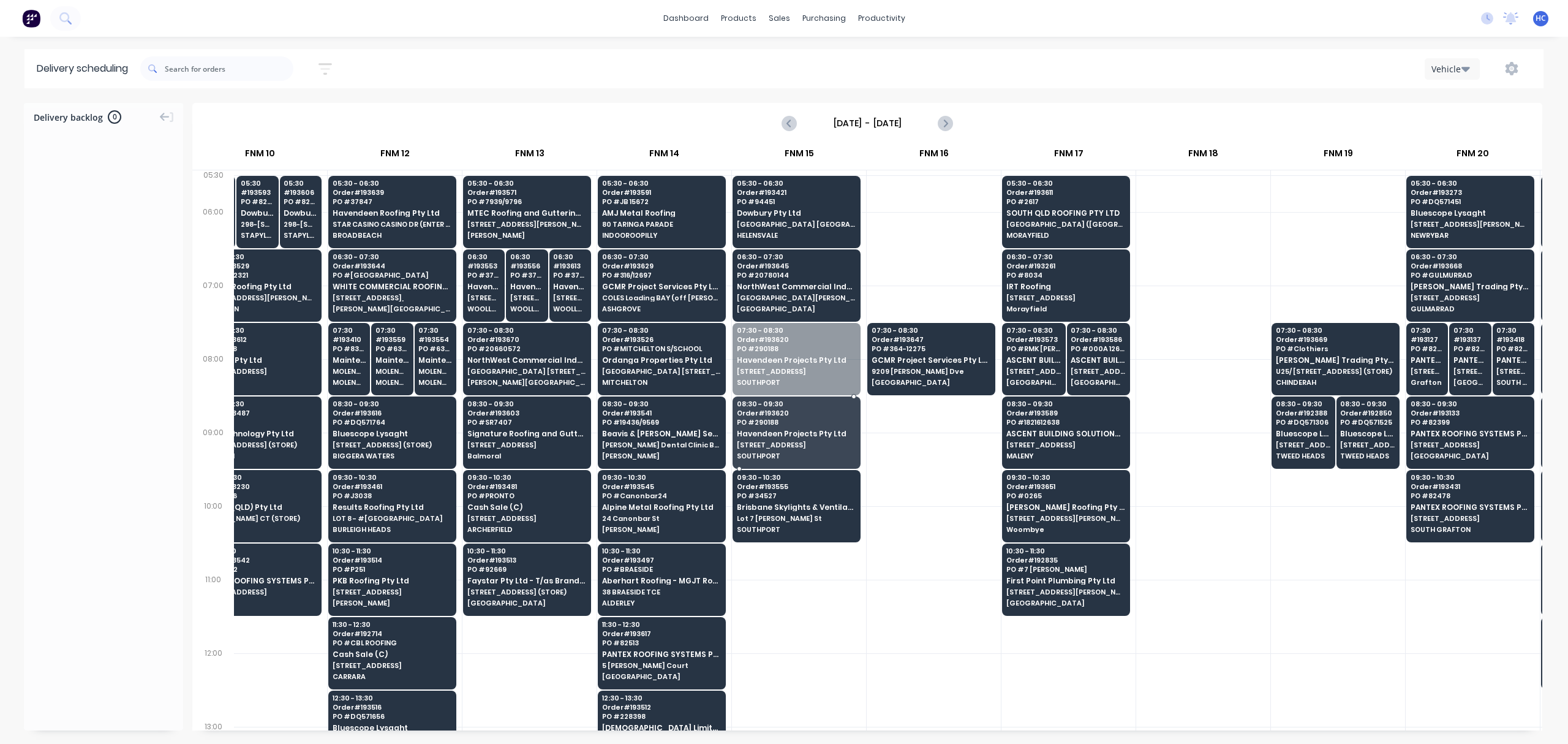
drag, startPoint x: 799, startPoint y: 357, endPoint x: 807, endPoint y: 425, distance: 68.5
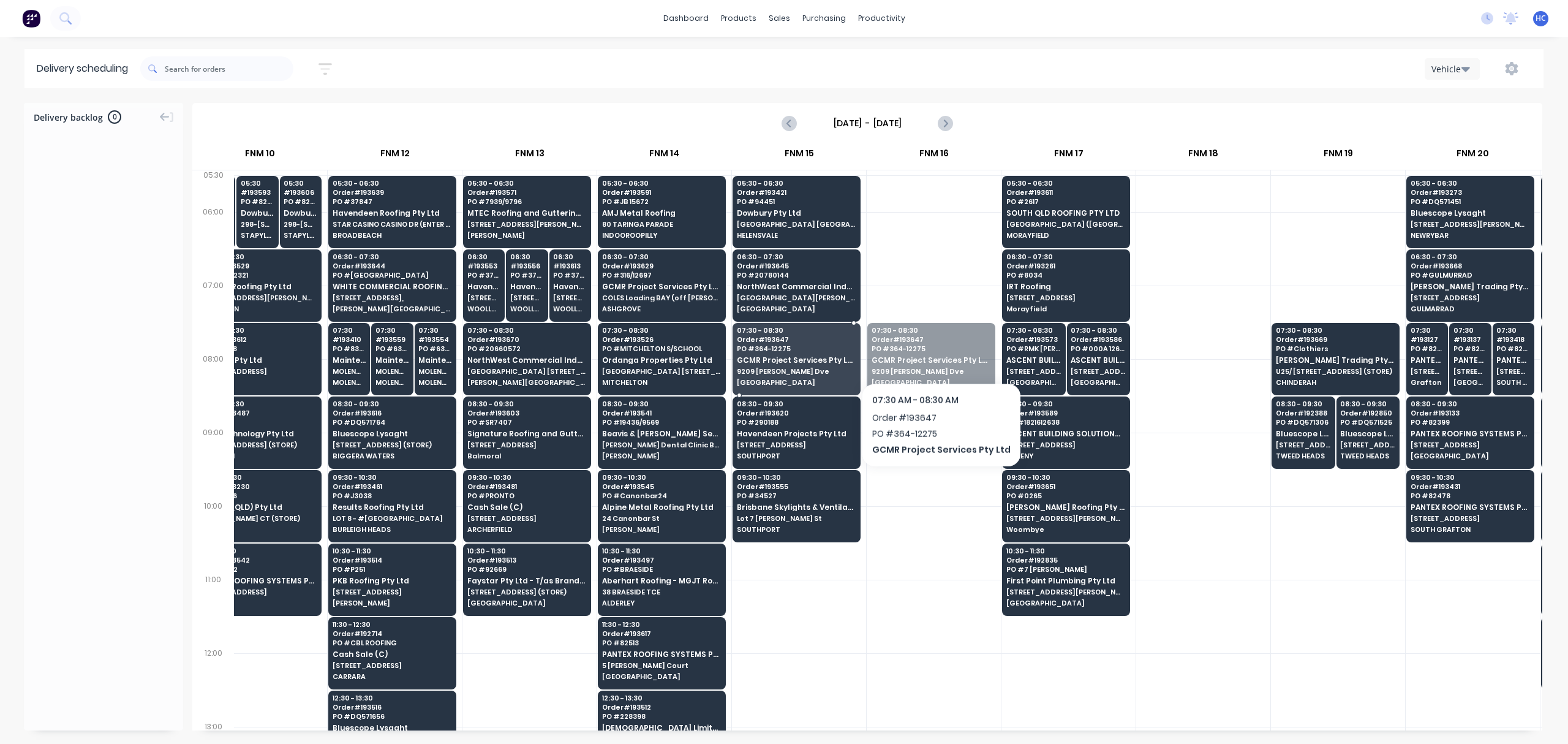
drag, startPoint x: 942, startPoint y: 350, endPoint x: 849, endPoint y: 351, distance: 93.0
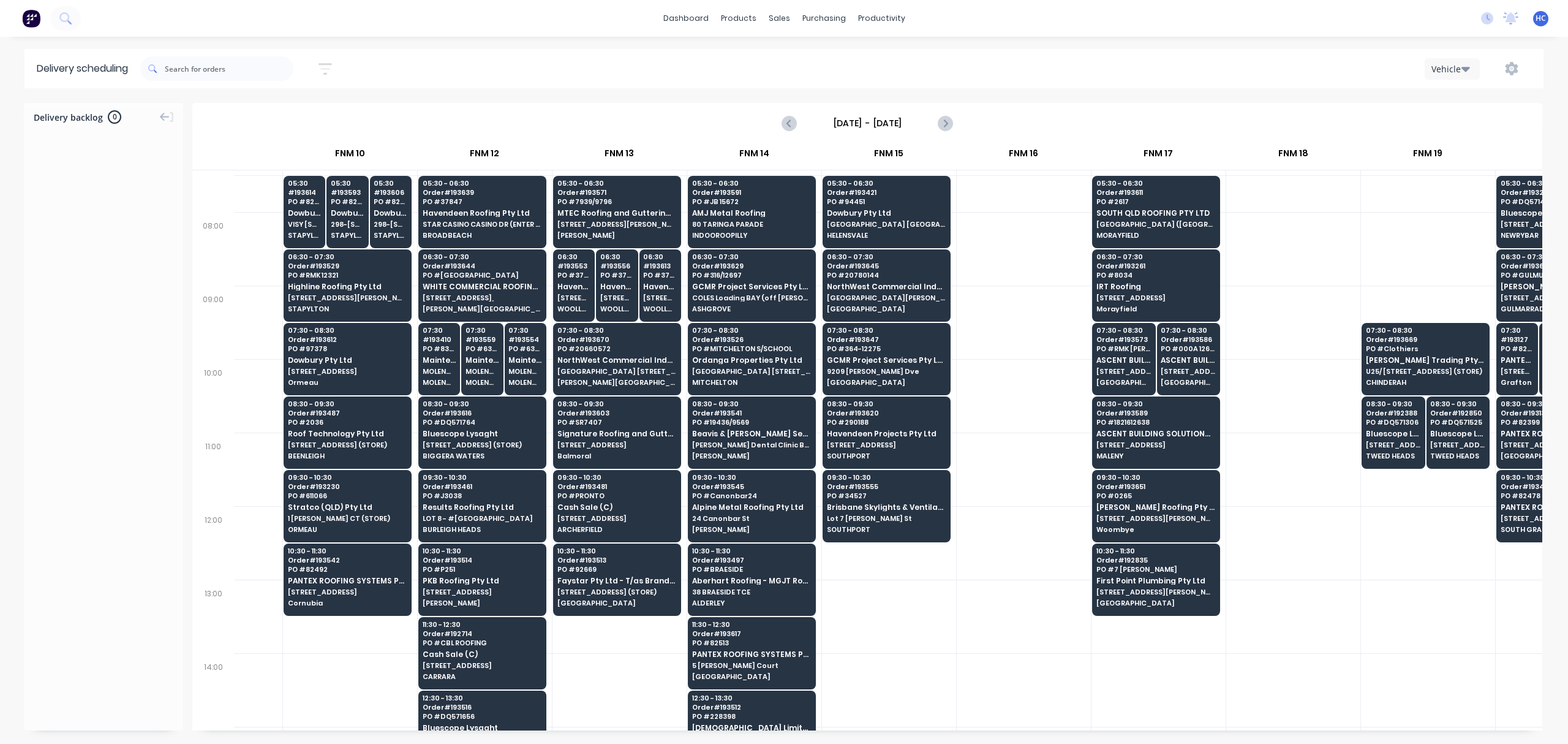
scroll to position [163, 1029]
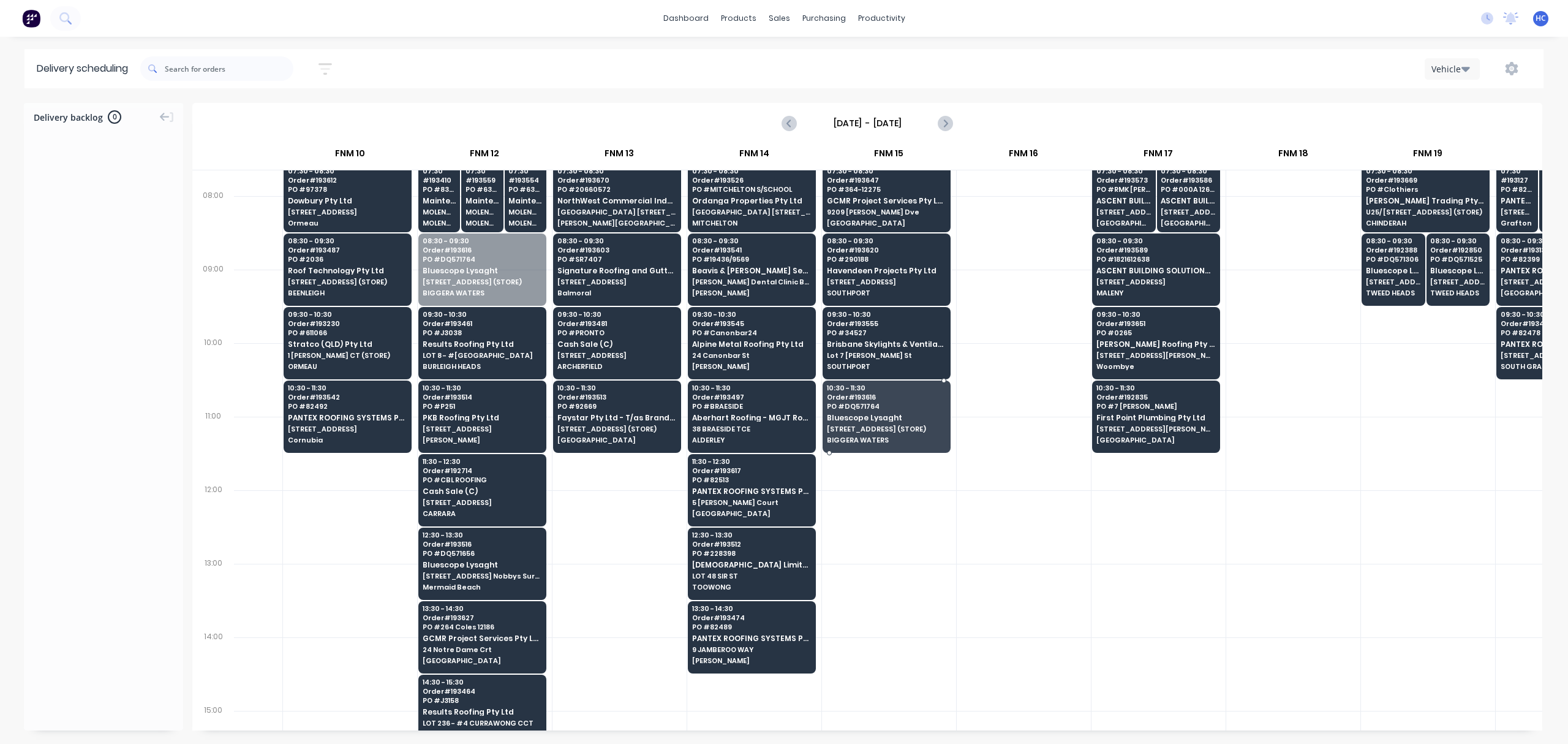
drag, startPoint x: 522, startPoint y: 313, endPoint x: 893, endPoint y: 437, distance: 391.2
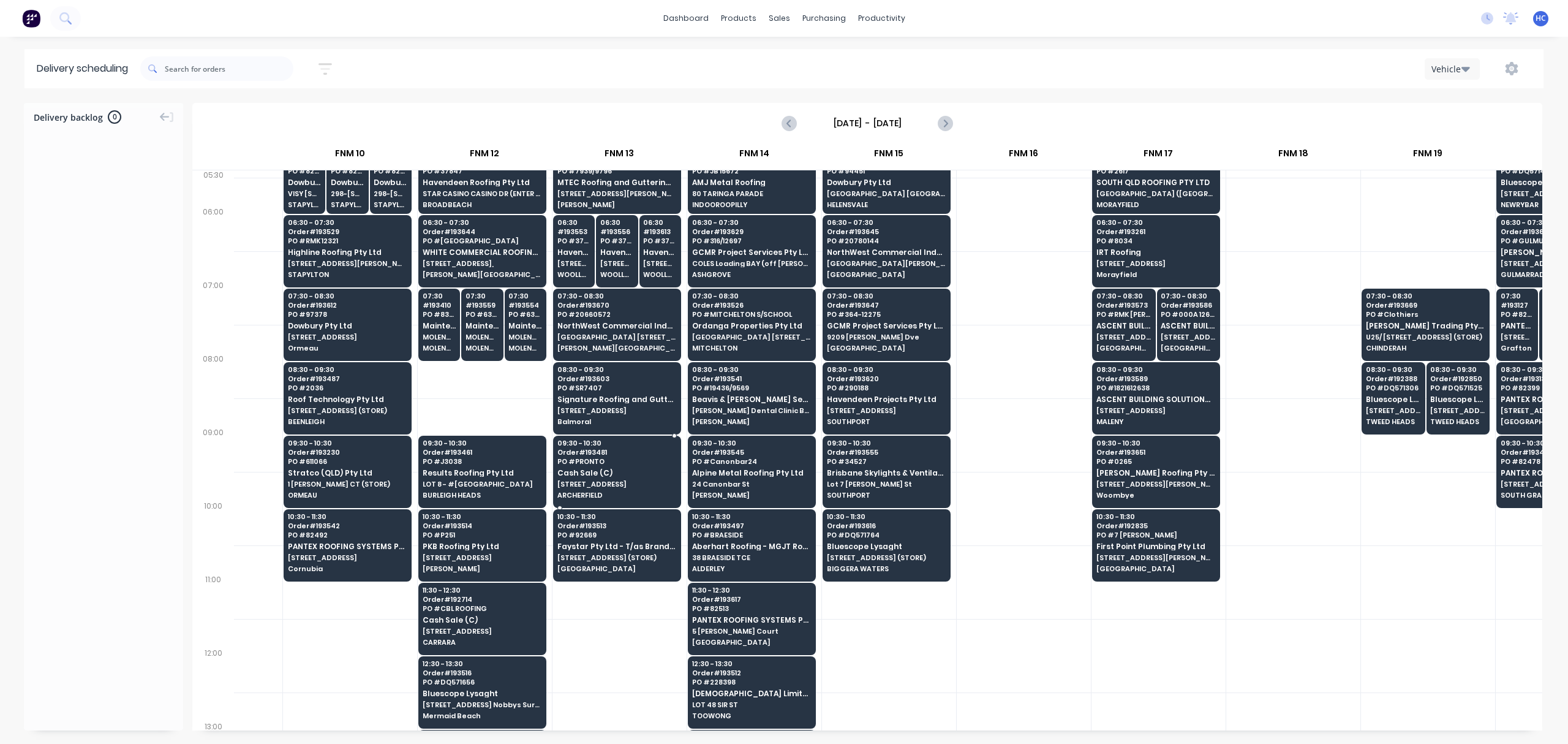
scroll to position [0, 1029]
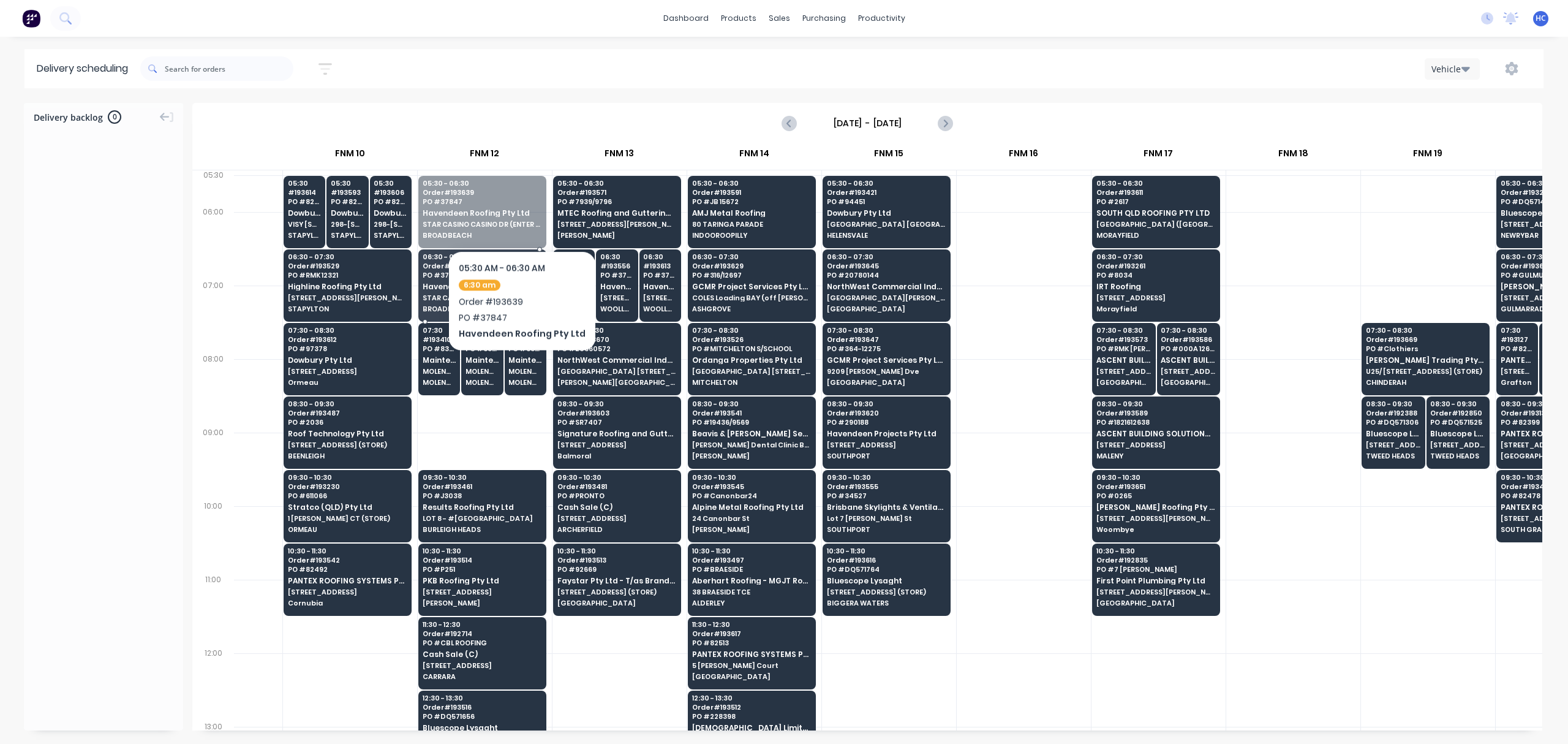
drag, startPoint x: 517, startPoint y: 214, endPoint x: 497, endPoint y: 287, distance: 75.7
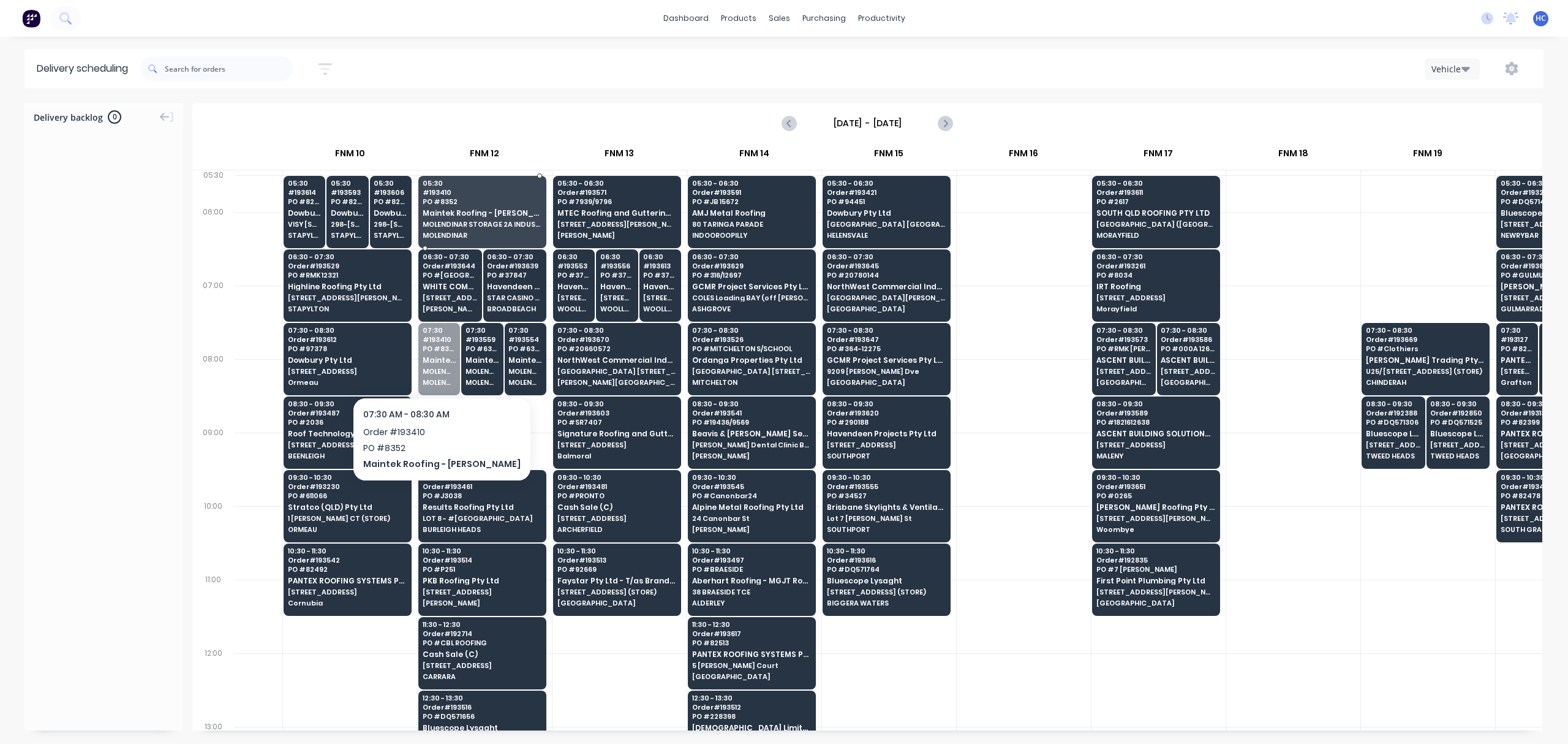
drag, startPoint x: 437, startPoint y: 380, endPoint x: 451, endPoint y: 364, distance: 21.3
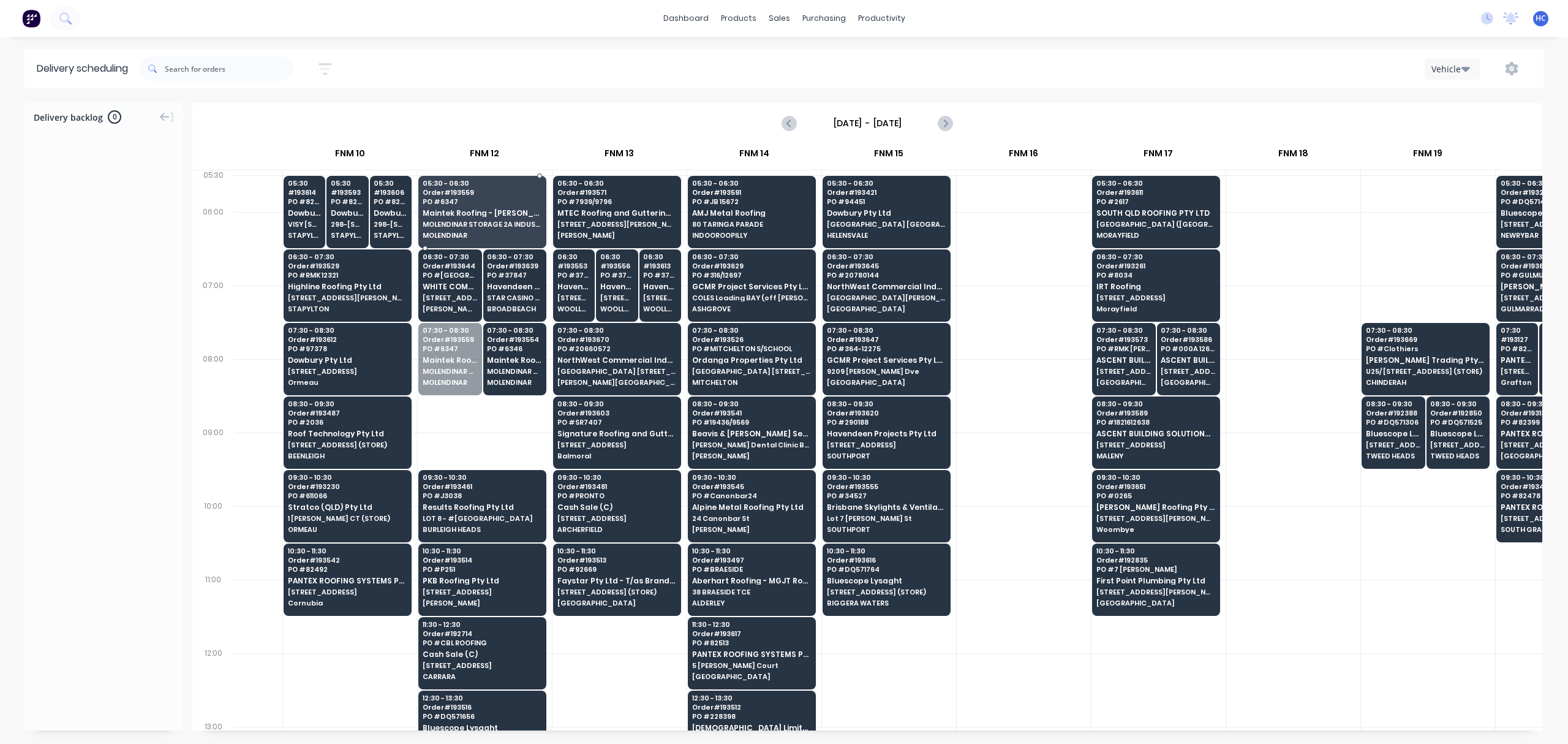
drag, startPoint x: 448, startPoint y: 371, endPoint x: 463, endPoint y: 233, distance: 138.8
drag, startPoint x: 484, startPoint y: 356, endPoint x: 480, endPoint y: 333, distance: 23.3
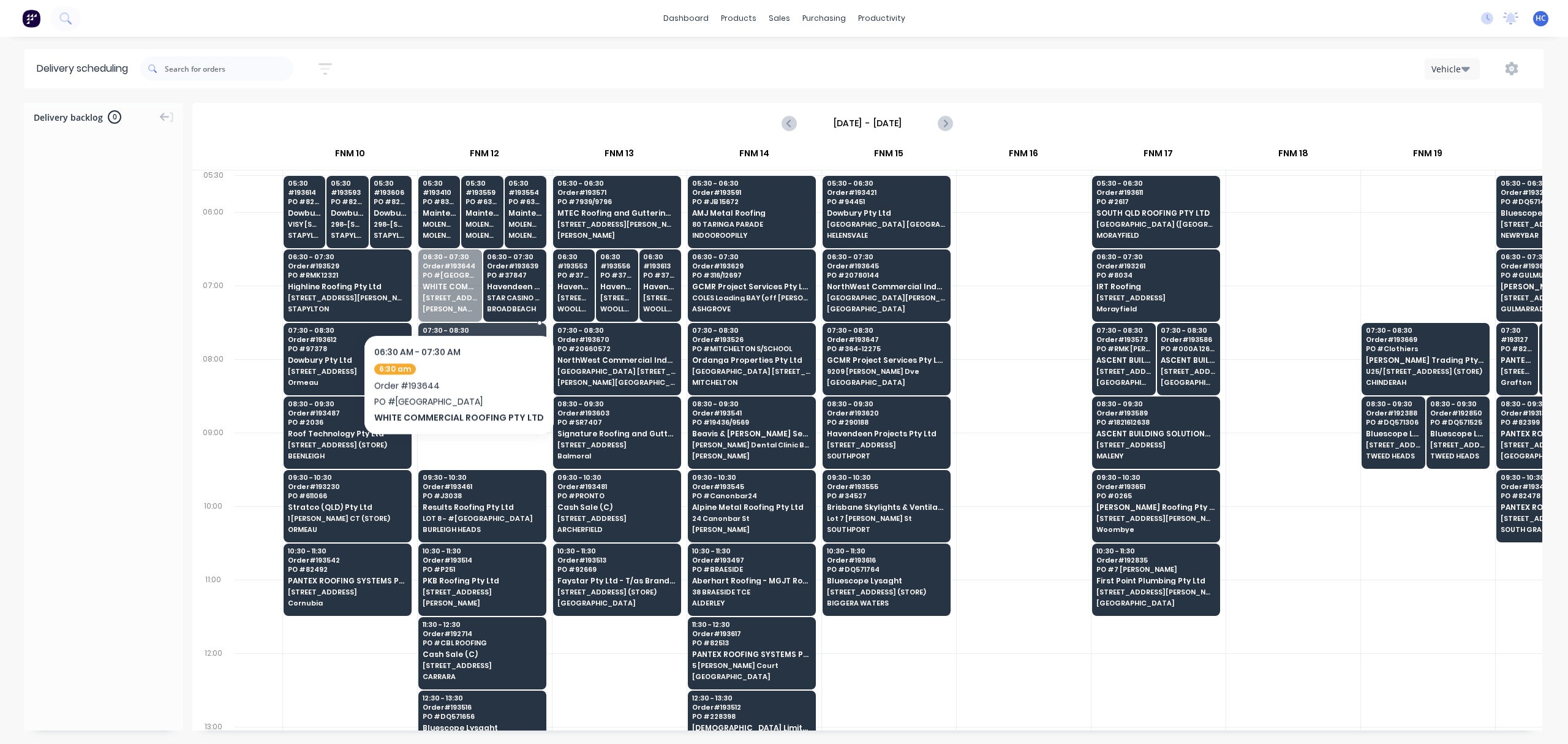
drag, startPoint x: 455, startPoint y: 297, endPoint x: 450, endPoint y: 373, distance: 76.2
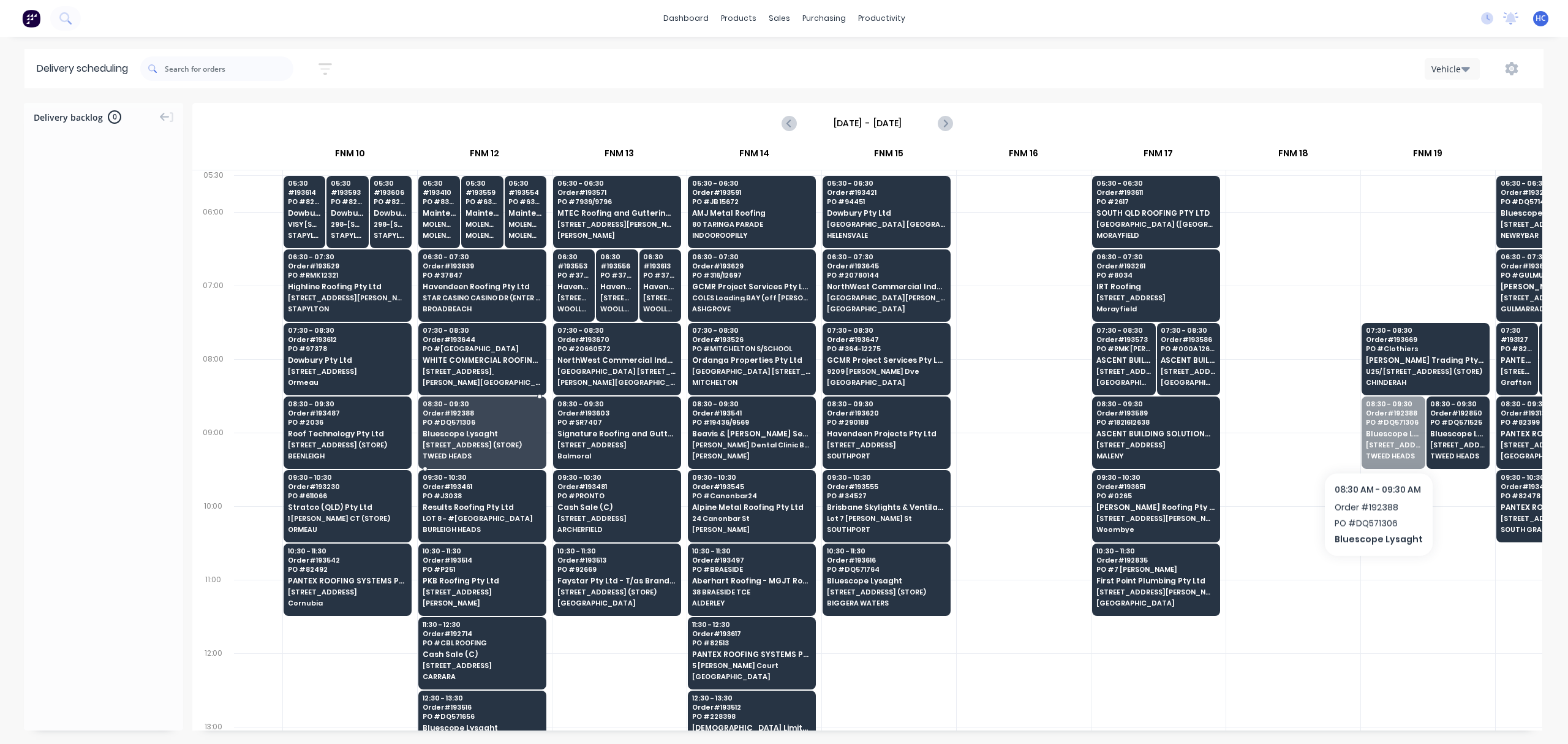
drag, startPoint x: 1398, startPoint y: 439, endPoint x: 491, endPoint y: 439, distance: 907.0
drag, startPoint x: 1402, startPoint y: 432, endPoint x: 497, endPoint y: 434, distance: 905.0
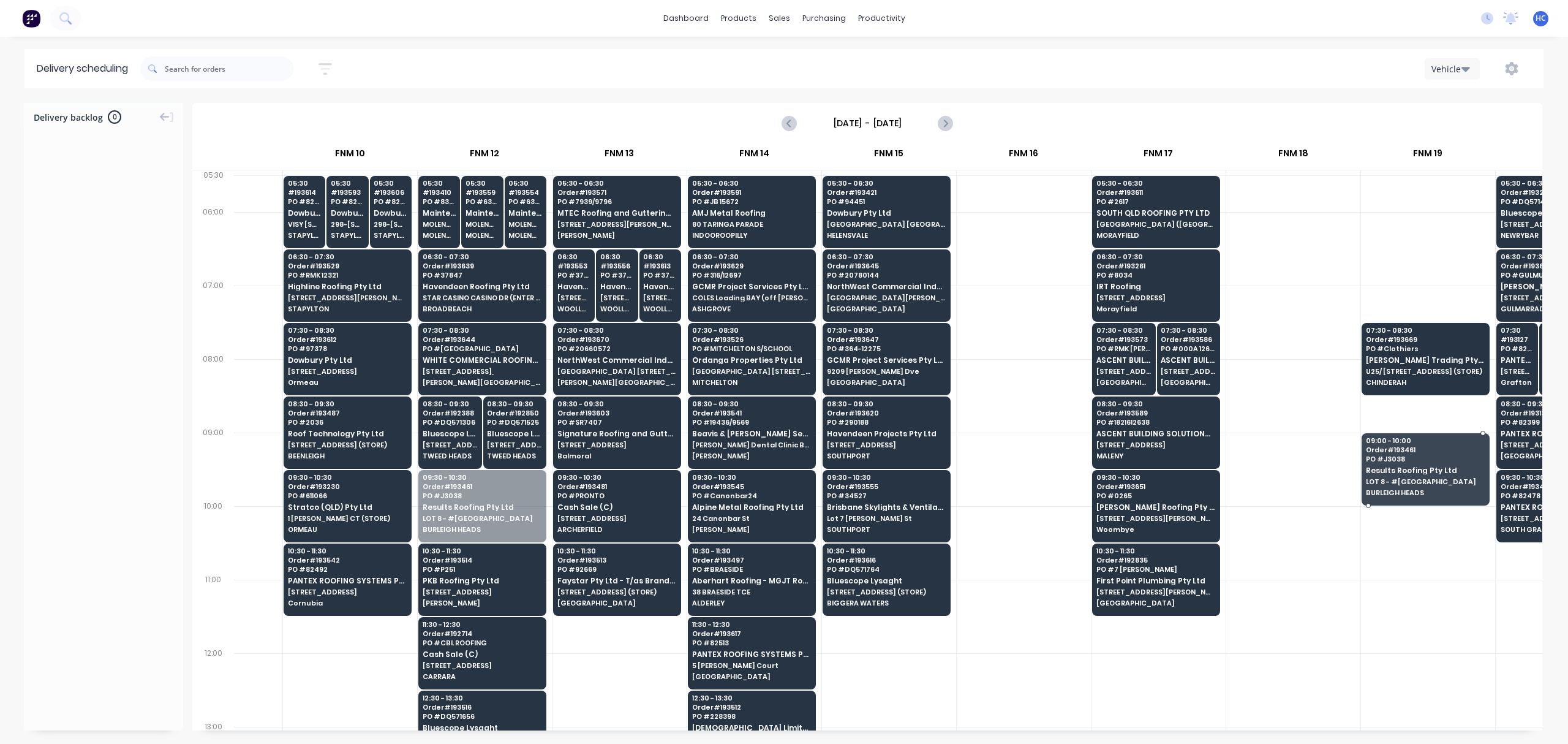
drag, startPoint x: 496, startPoint y: 510, endPoint x: 1420, endPoint y: 463, distance: 925.2
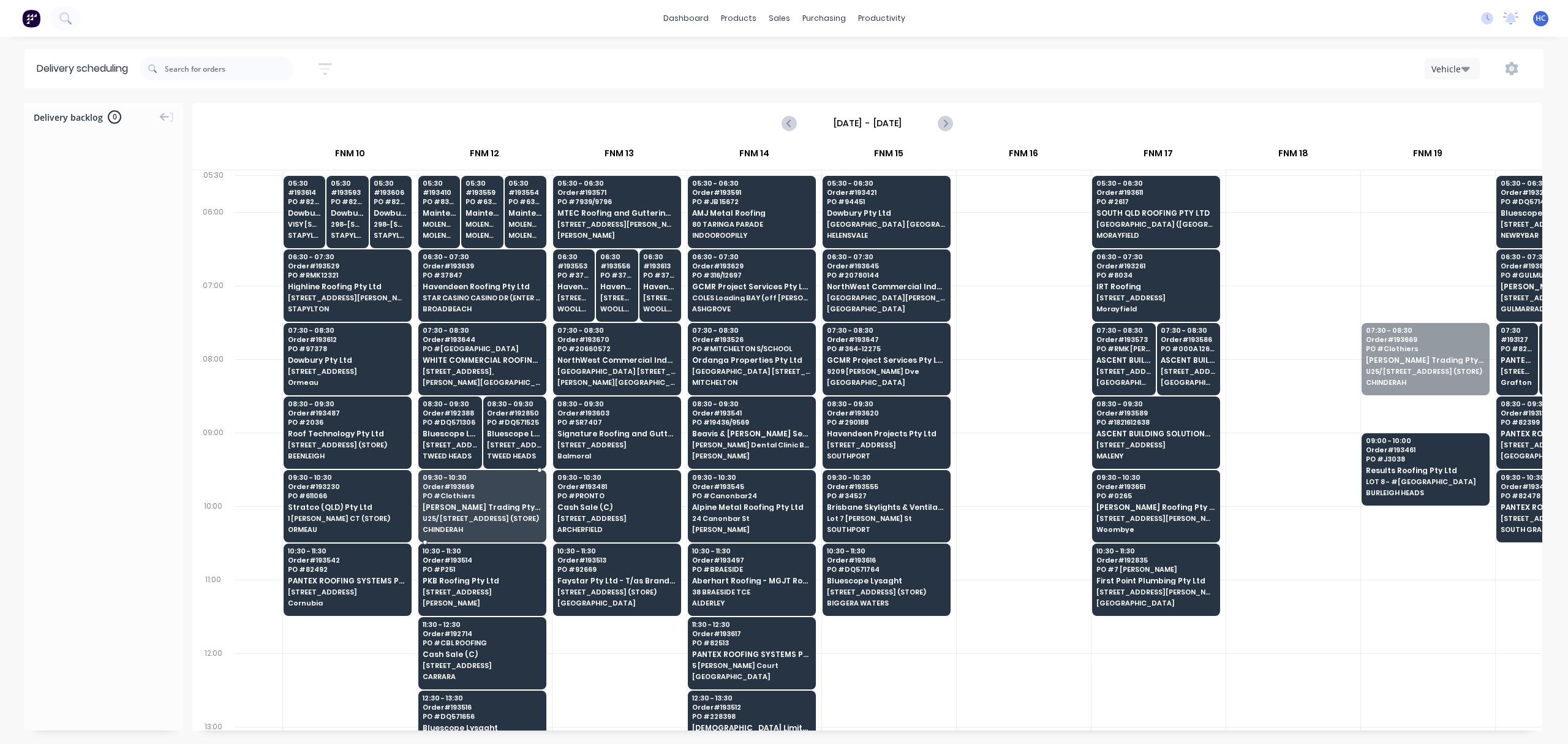
drag, startPoint x: 1394, startPoint y: 361, endPoint x: 485, endPoint y: 520, distance: 922.8
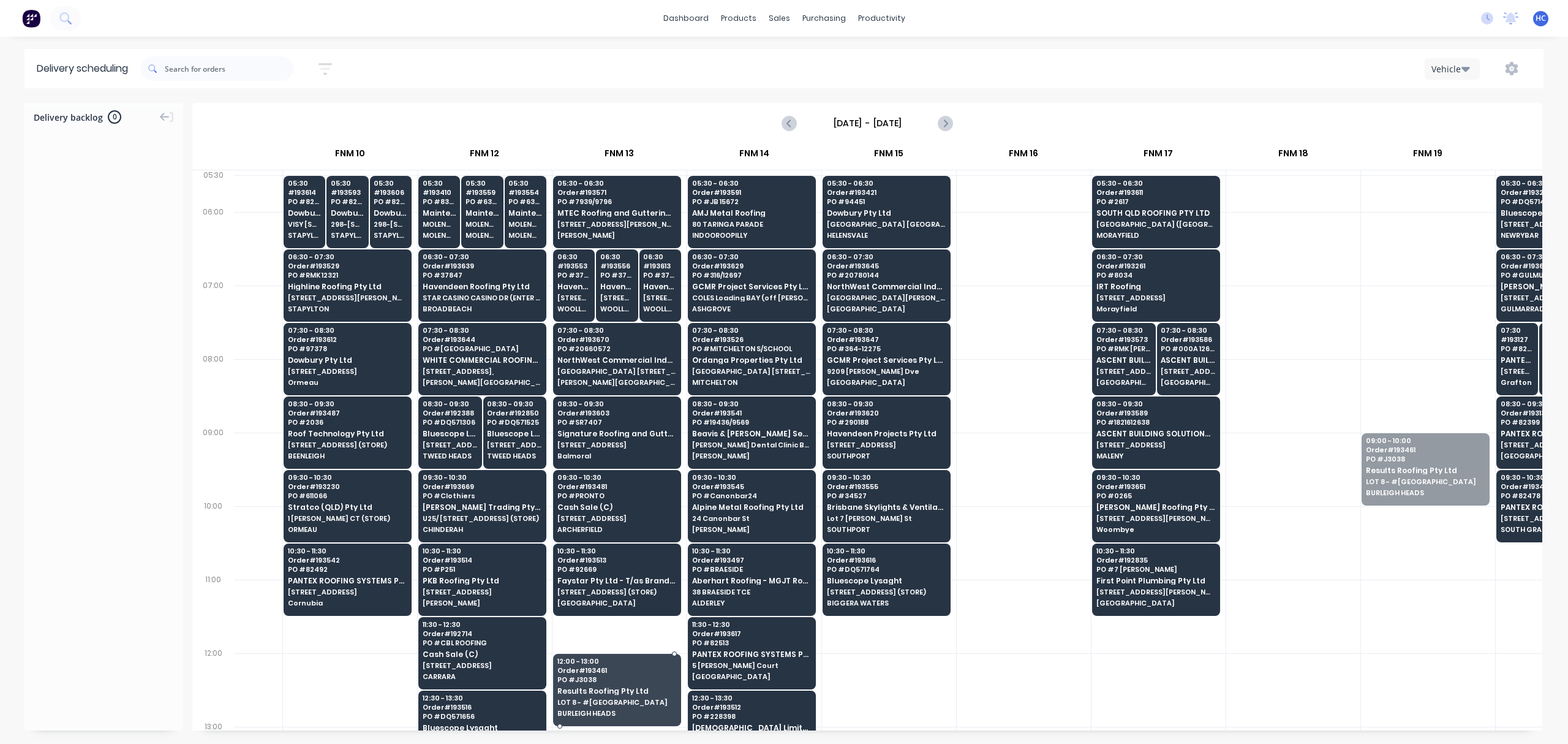
drag, startPoint x: 1427, startPoint y: 480, endPoint x: 578, endPoint y: 692, distance: 875.1
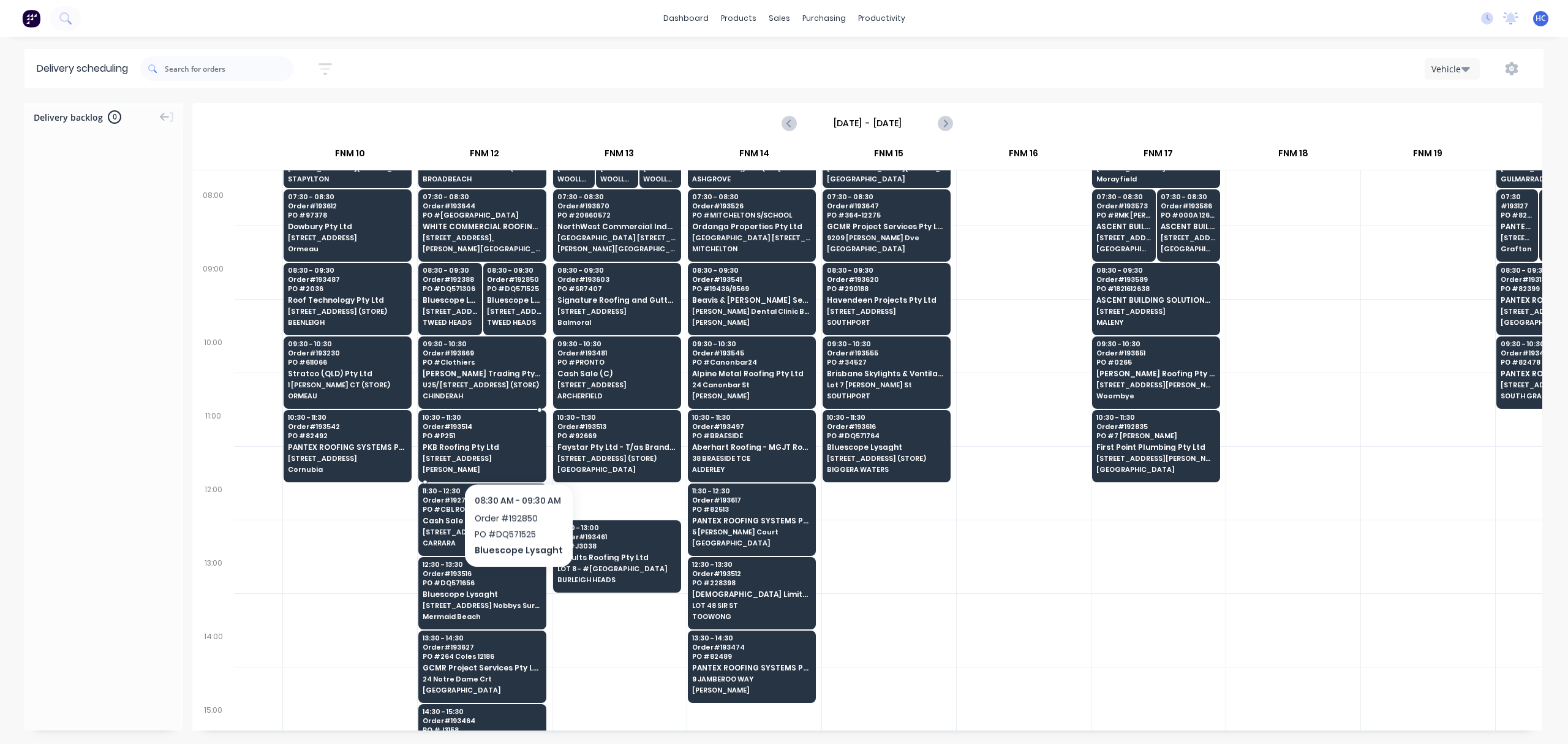
scroll to position [163, 1029]
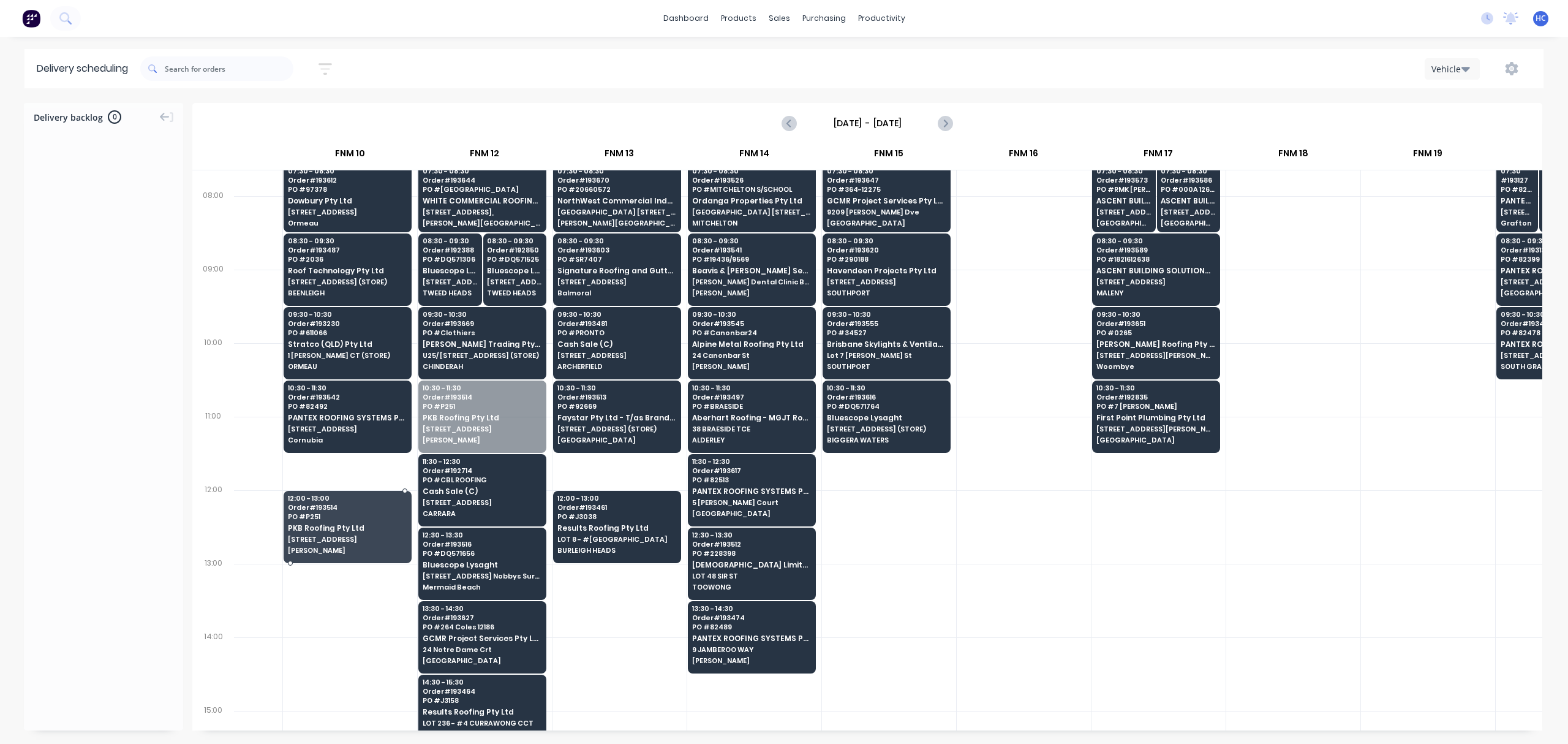
drag, startPoint x: 512, startPoint y: 399, endPoint x: 364, endPoint y: 525, distance: 194.4
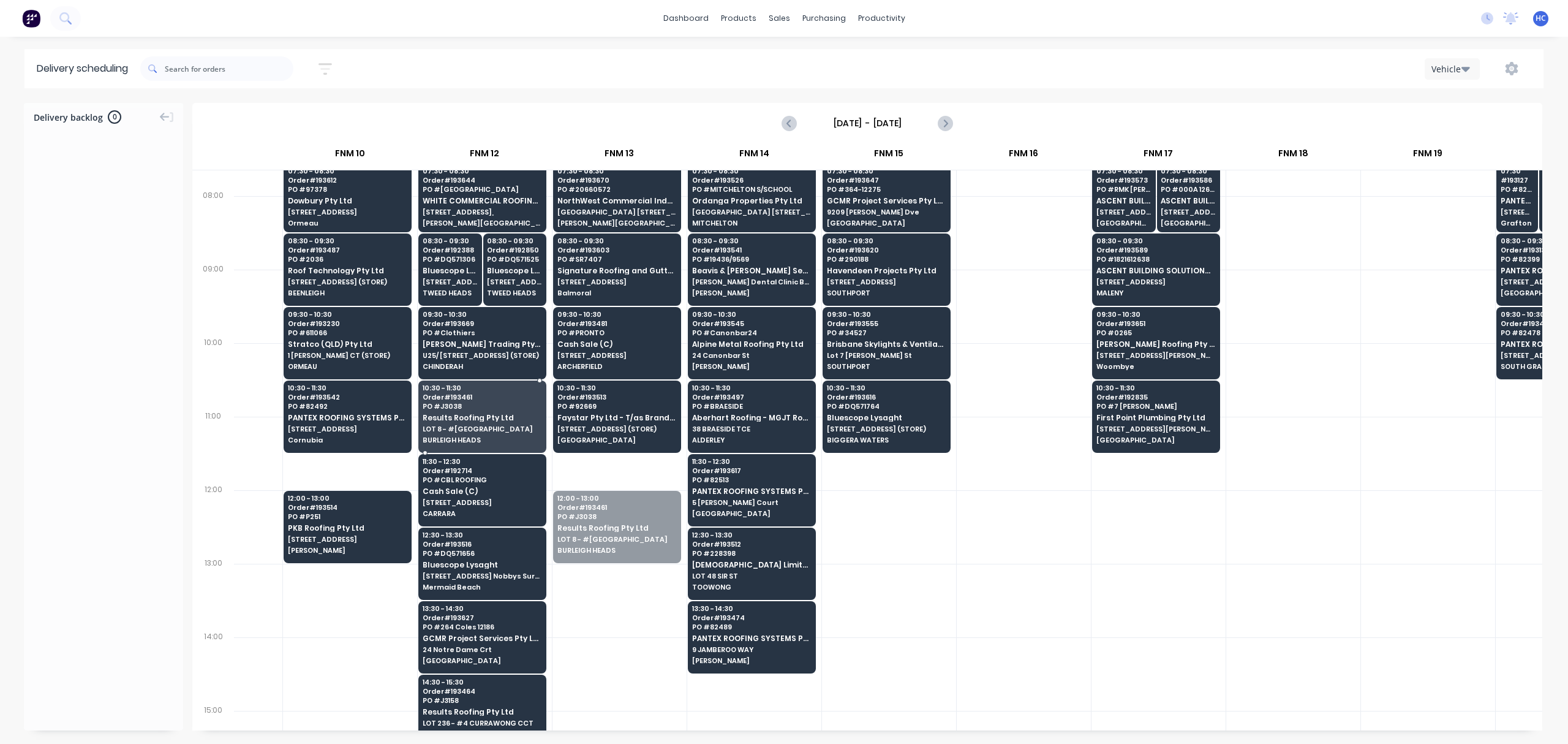
drag, startPoint x: 620, startPoint y: 550, endPoint x: 607, endPoint y: 531, distance: 23.0
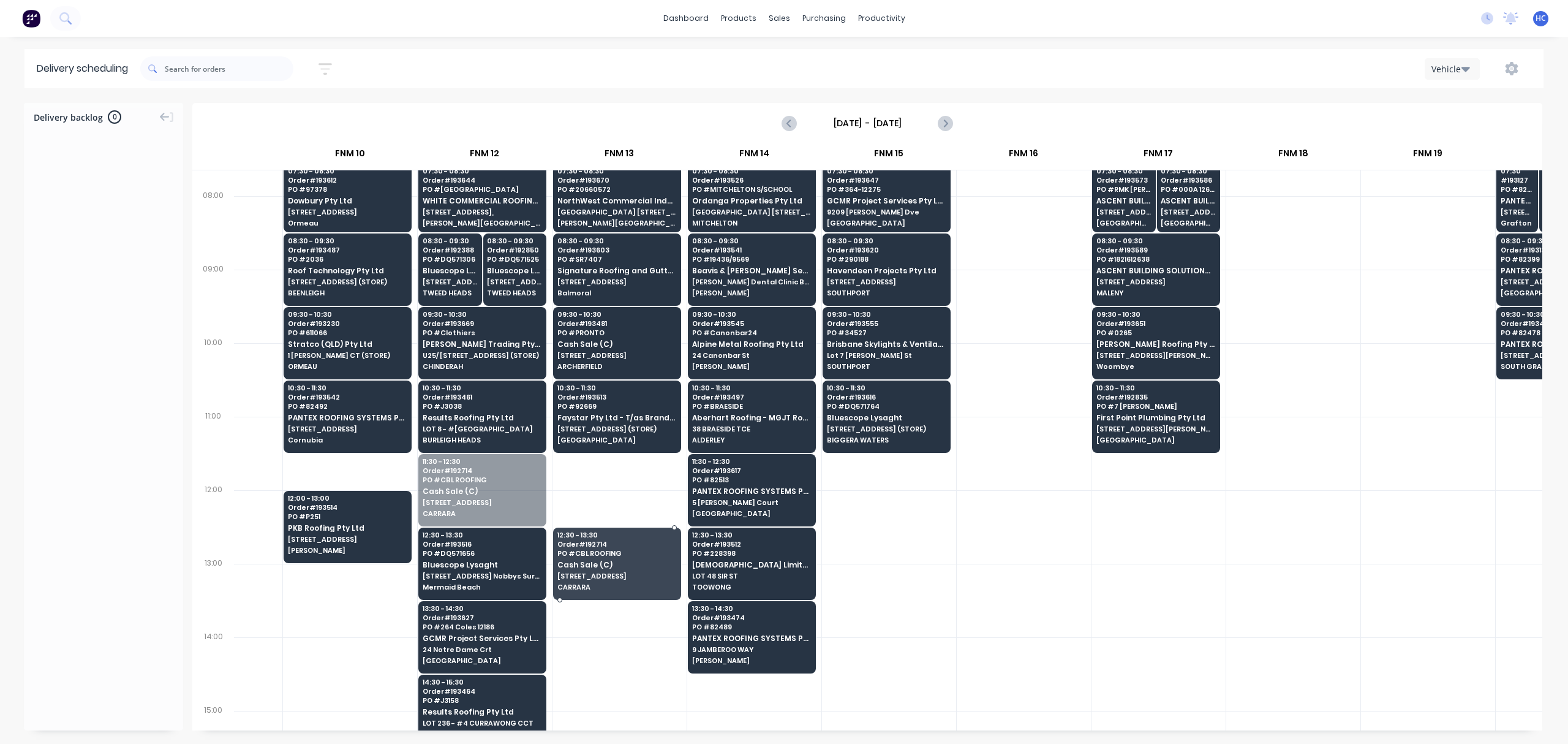
drag, startPoint x: 497, startPoint y: 474, endPoint x: 506, endPoint y: 535, distance: 61.7
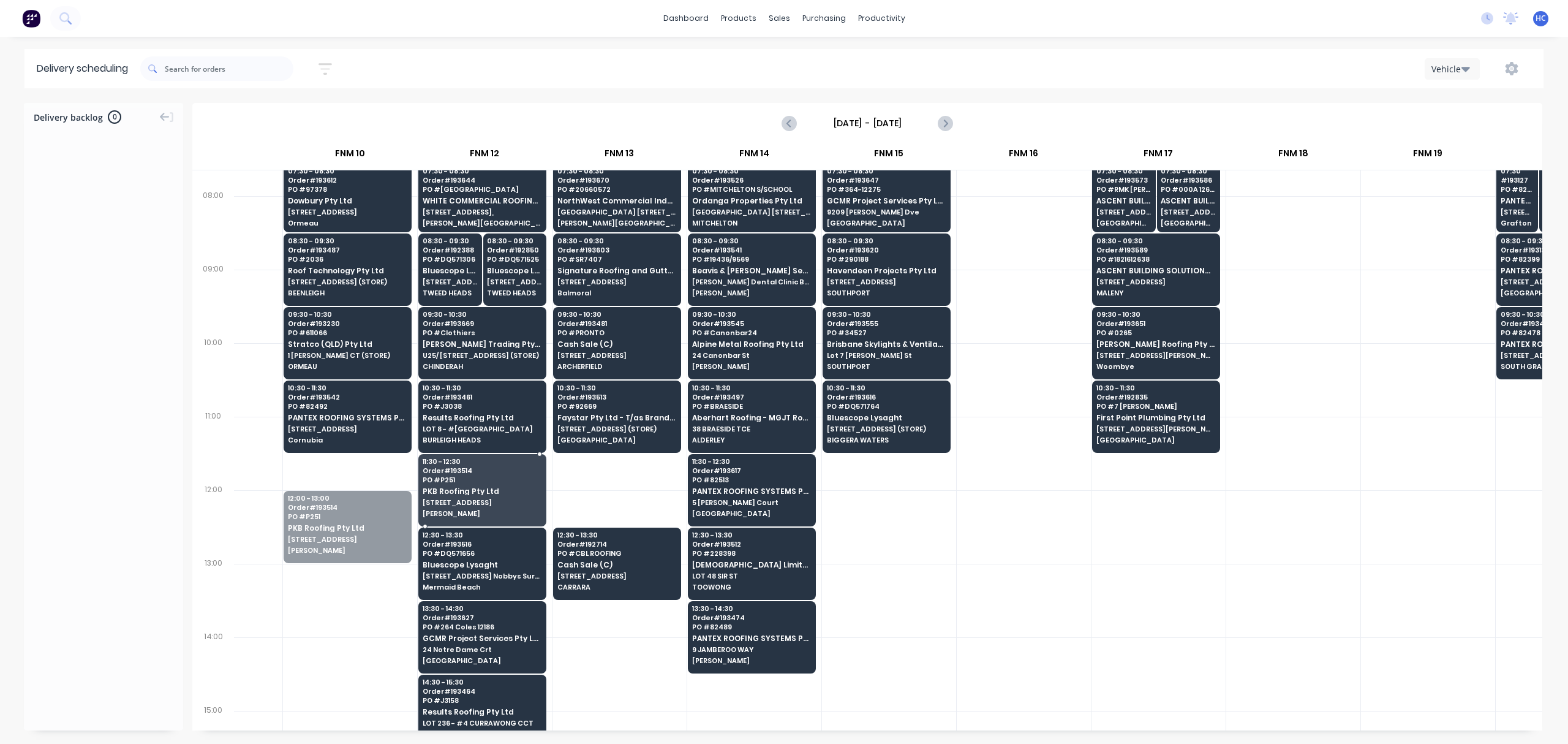
drag, startPoint x: 369, startPoint y: 518, endPoint x: 494, endPoint y: 493, distance: 127.5
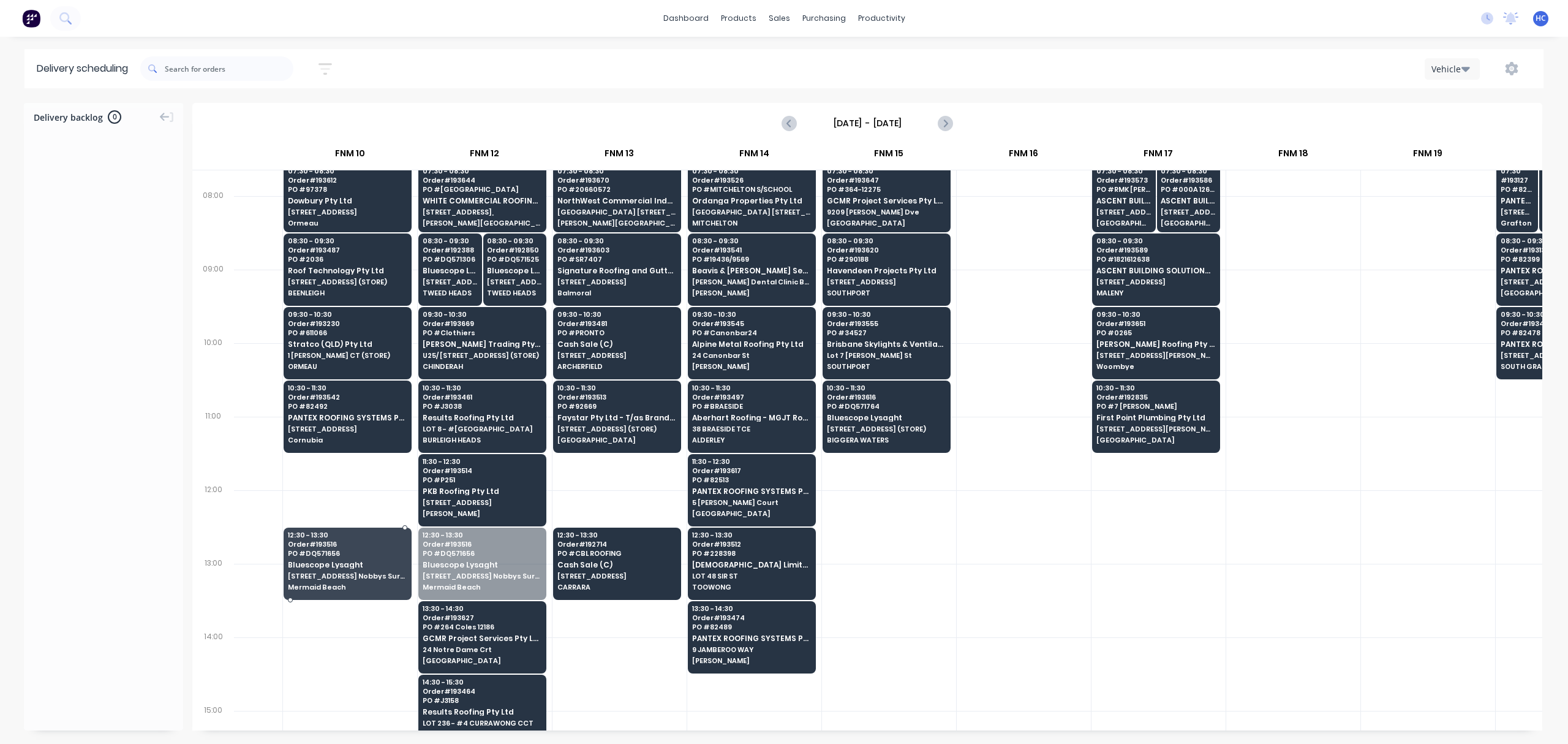
drag, startPoint x: 468, startPoint y: 577, endPoint x: 383, endPoint y: 592, distance: 86.3
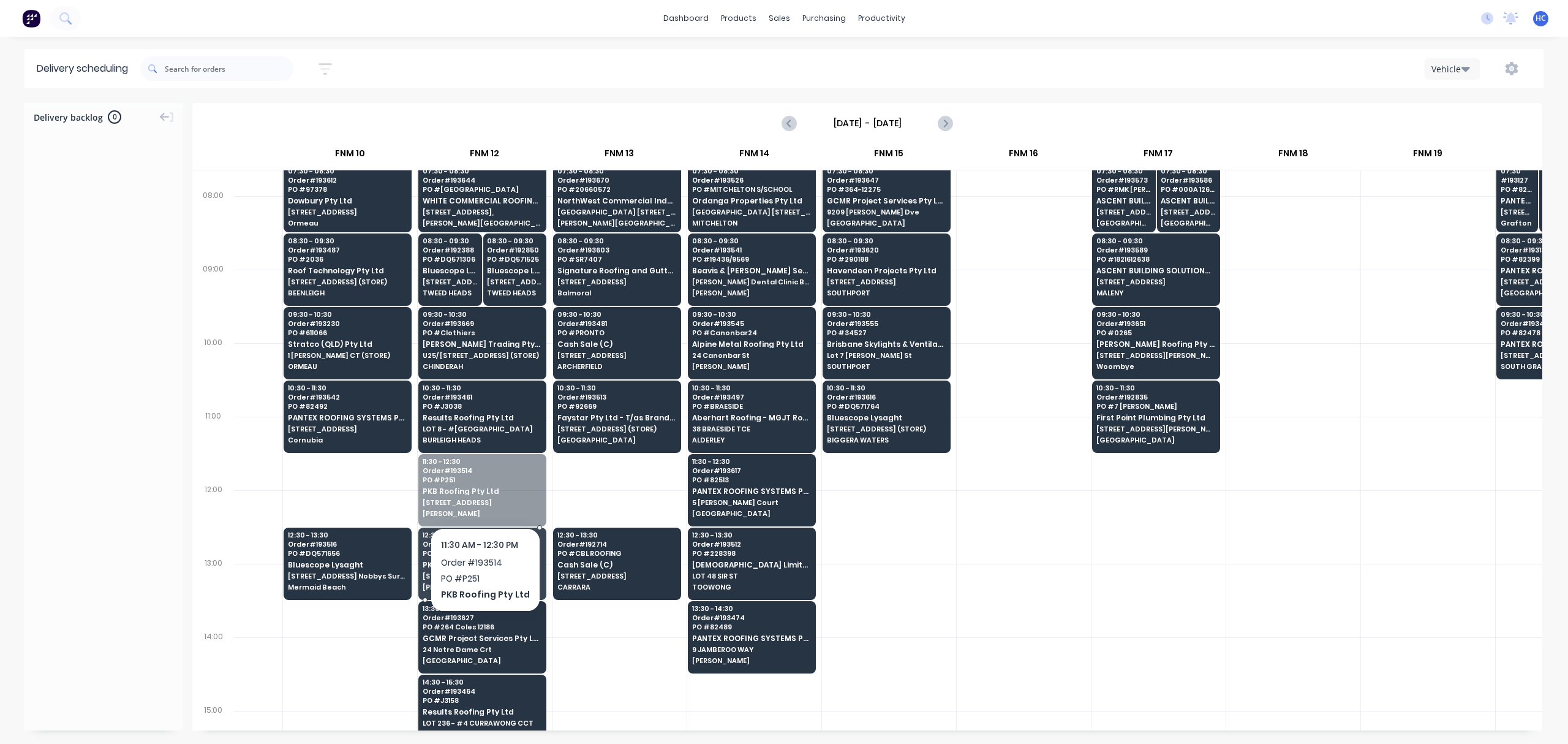
drag, startPoint x: 519, startPoint y: 505, endPoint x: 509, endPoint y: 463, distance: 43.2
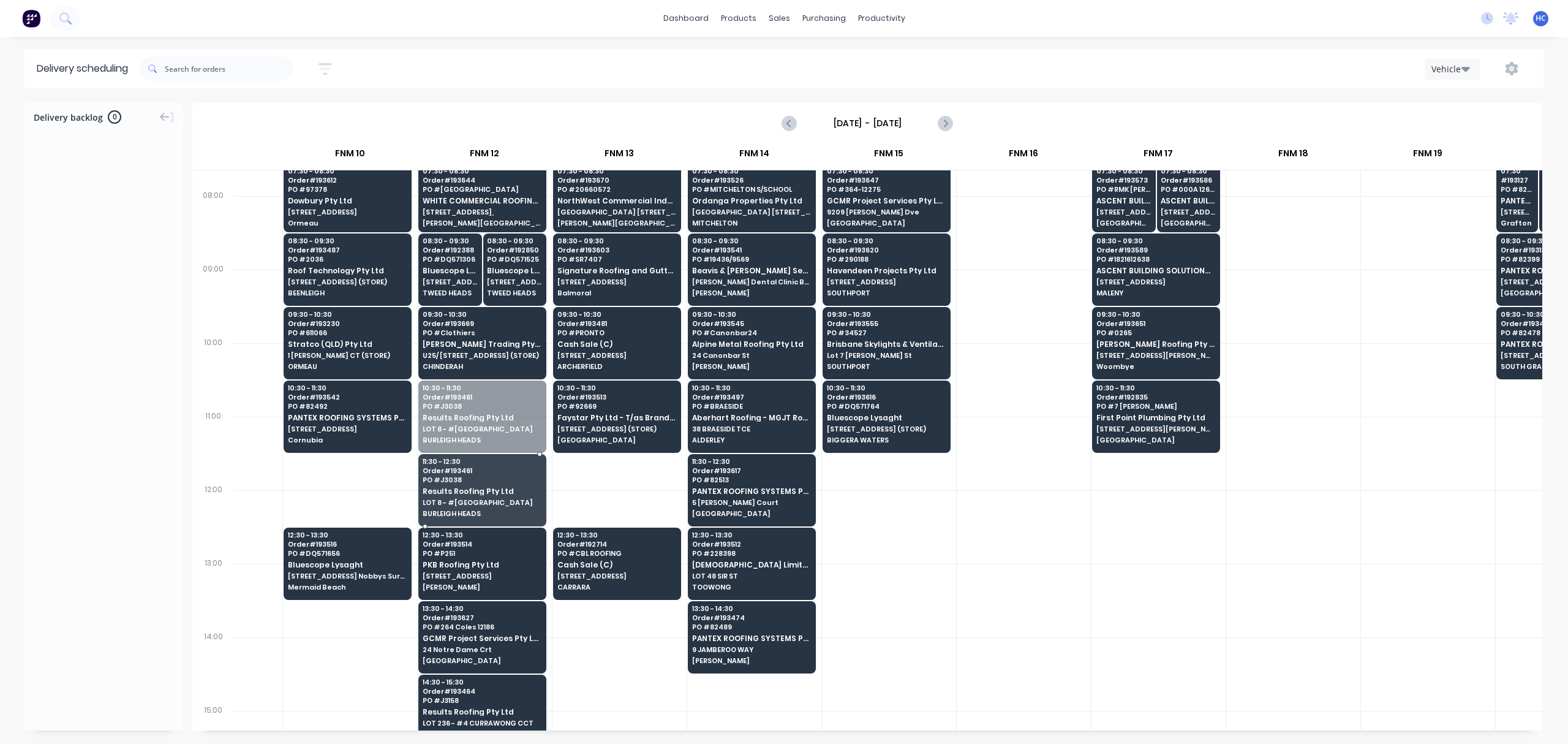
drag, startPoint x: 518, startPoint y: 428, endPoint x: 501, endPoint y: 513, distance: 86.7
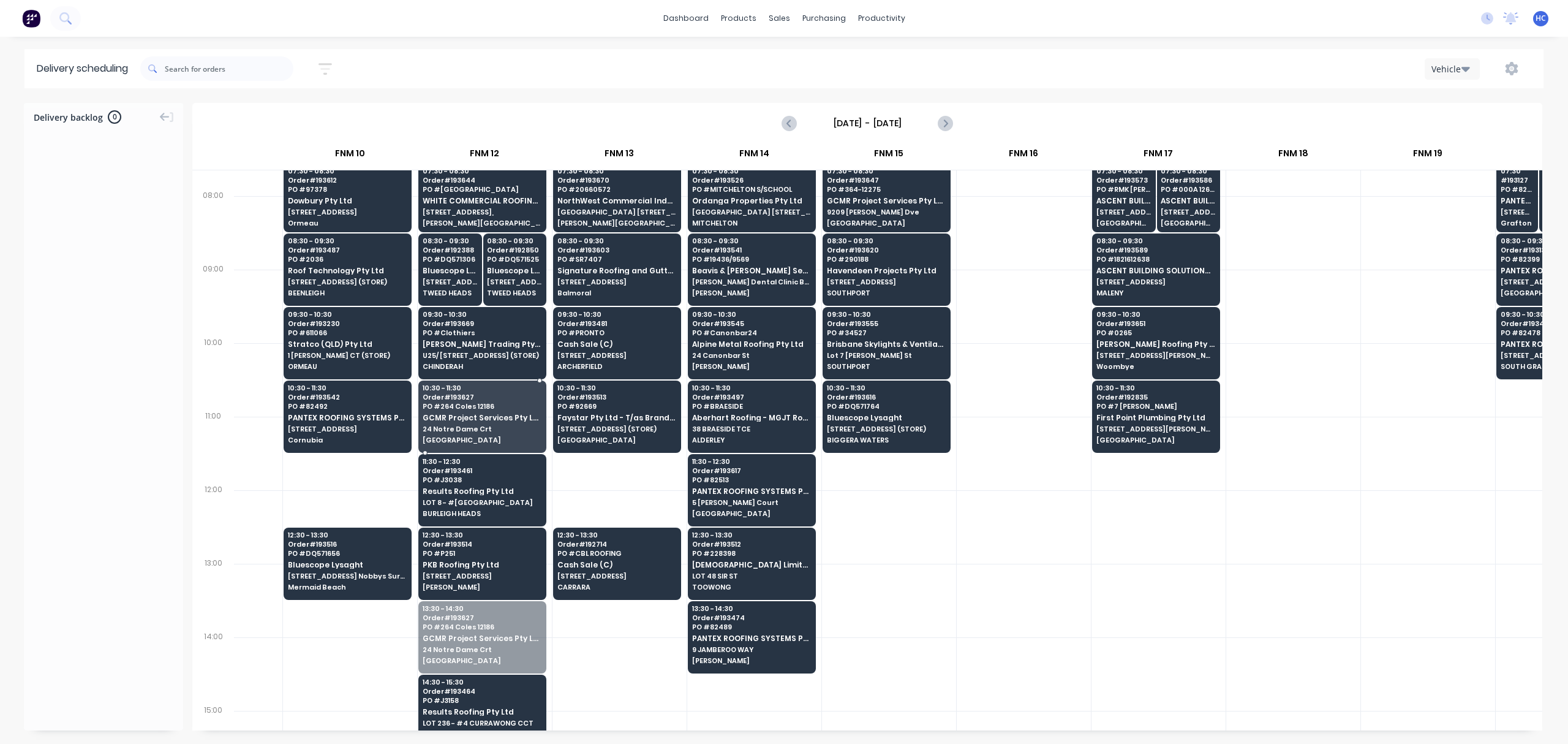
drag, startPoint x: 471, startPoint y: 631, endPoint x: 506, endPoint y: 428, distance: 206.0
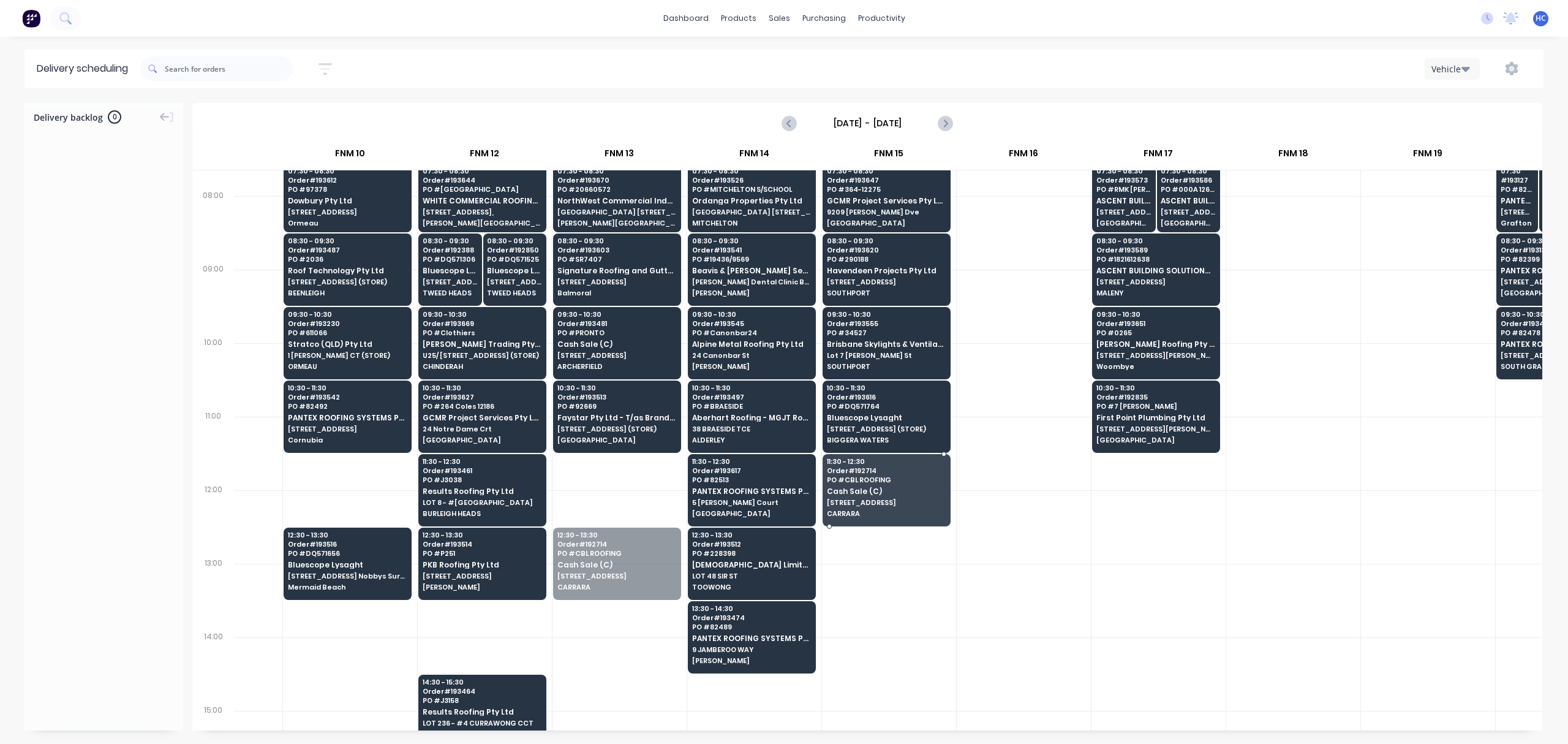
drag, startPoint x: 773, startPoint y: 510, endPoint x: 845, endPoint y: 501, distance: 72.6
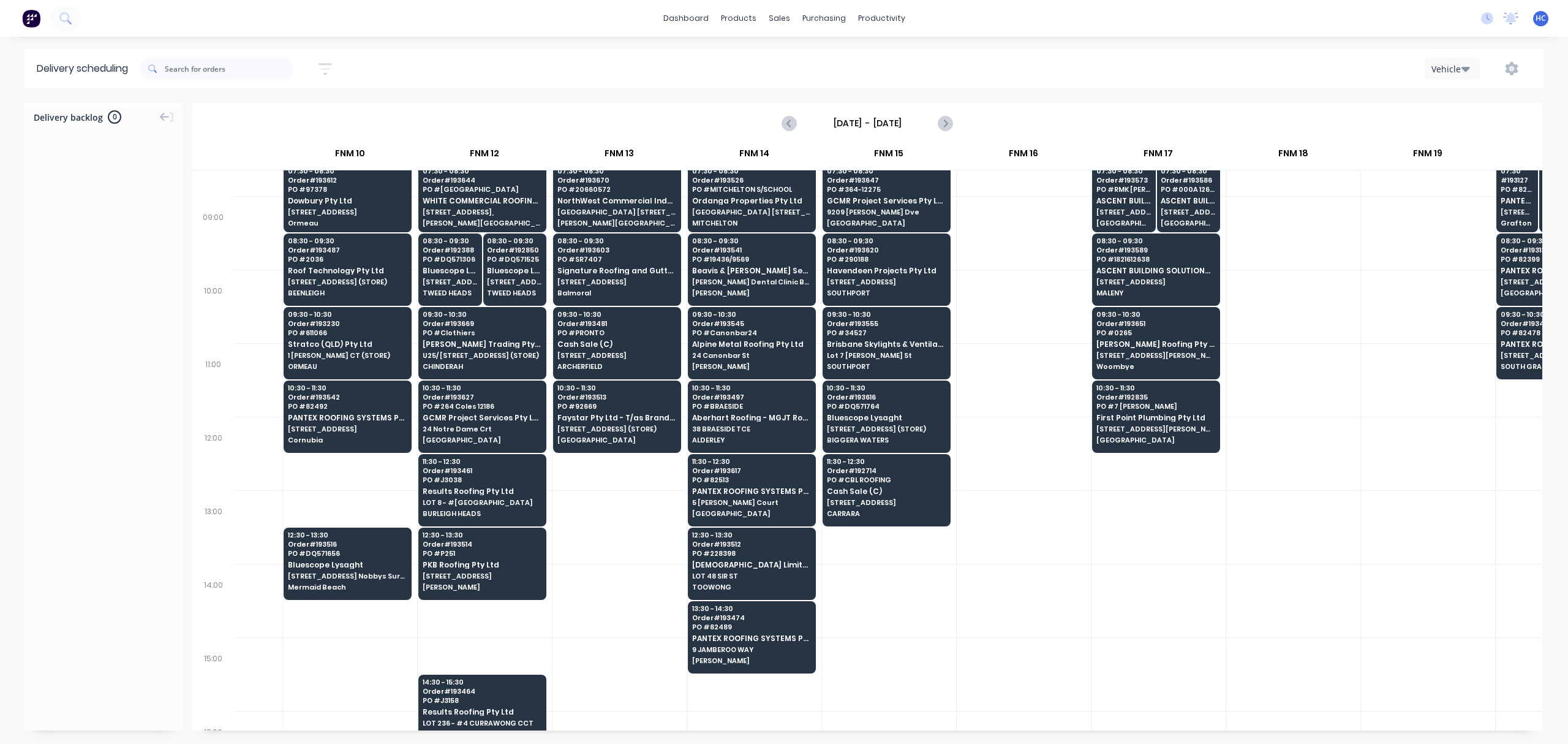
scroll to position [327, 1029]
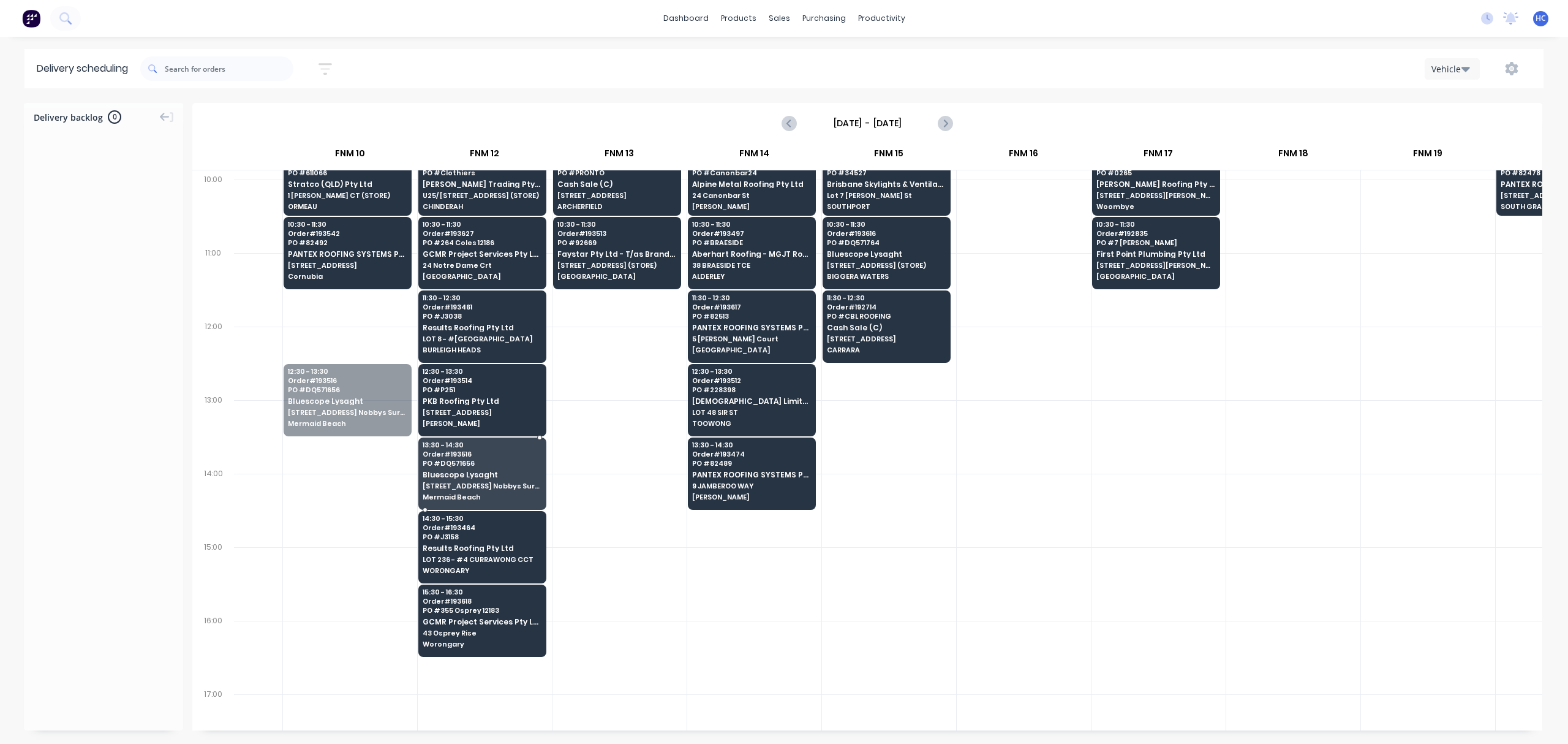
drag, startPoint x: 391, startPoint y: 427, endPoint x: 513, endPoint y: 491, distance: 137.8
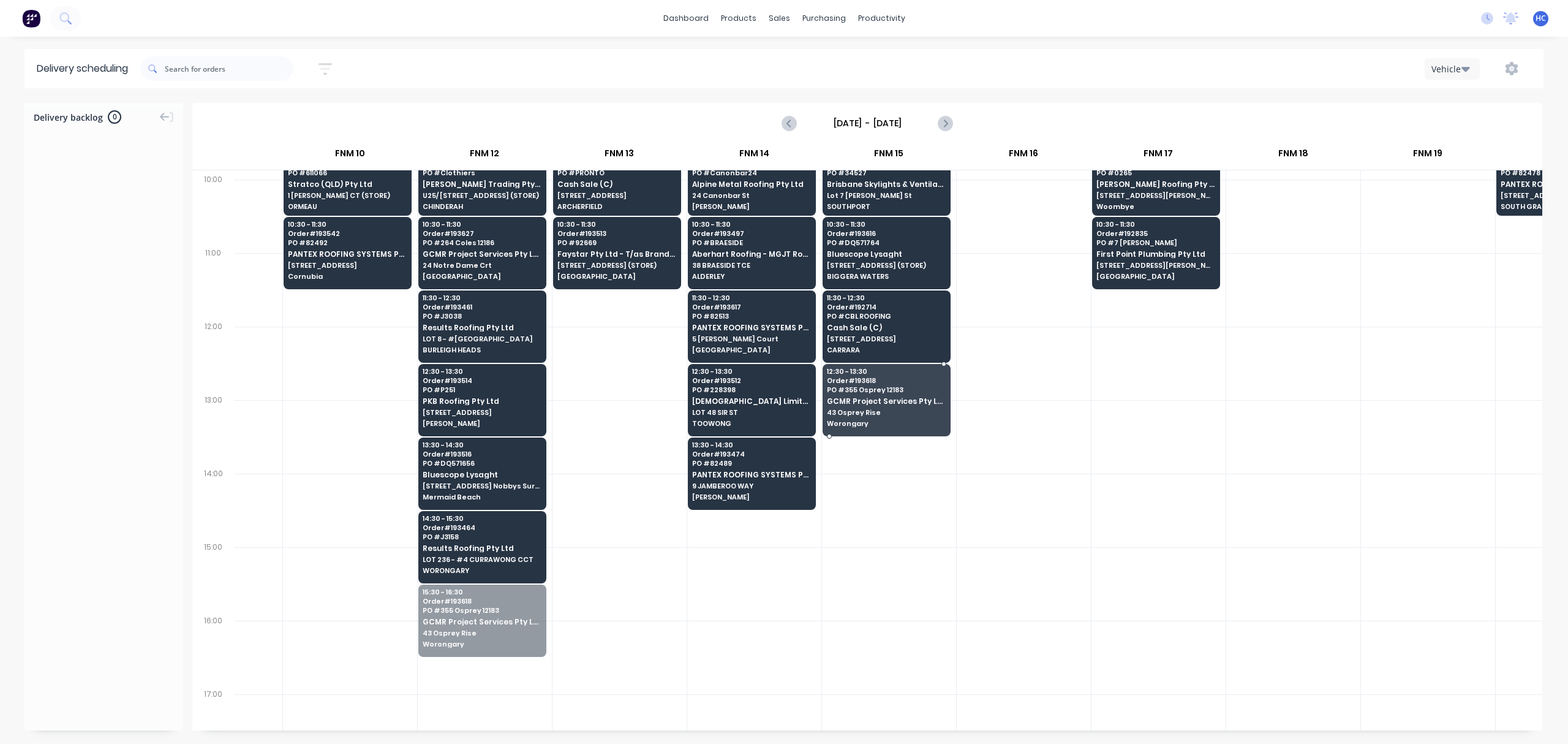
drag, startPoint x: 468, startPoint y: 620, endPoint x: 861, endPoint y: 412, distance: 444.6
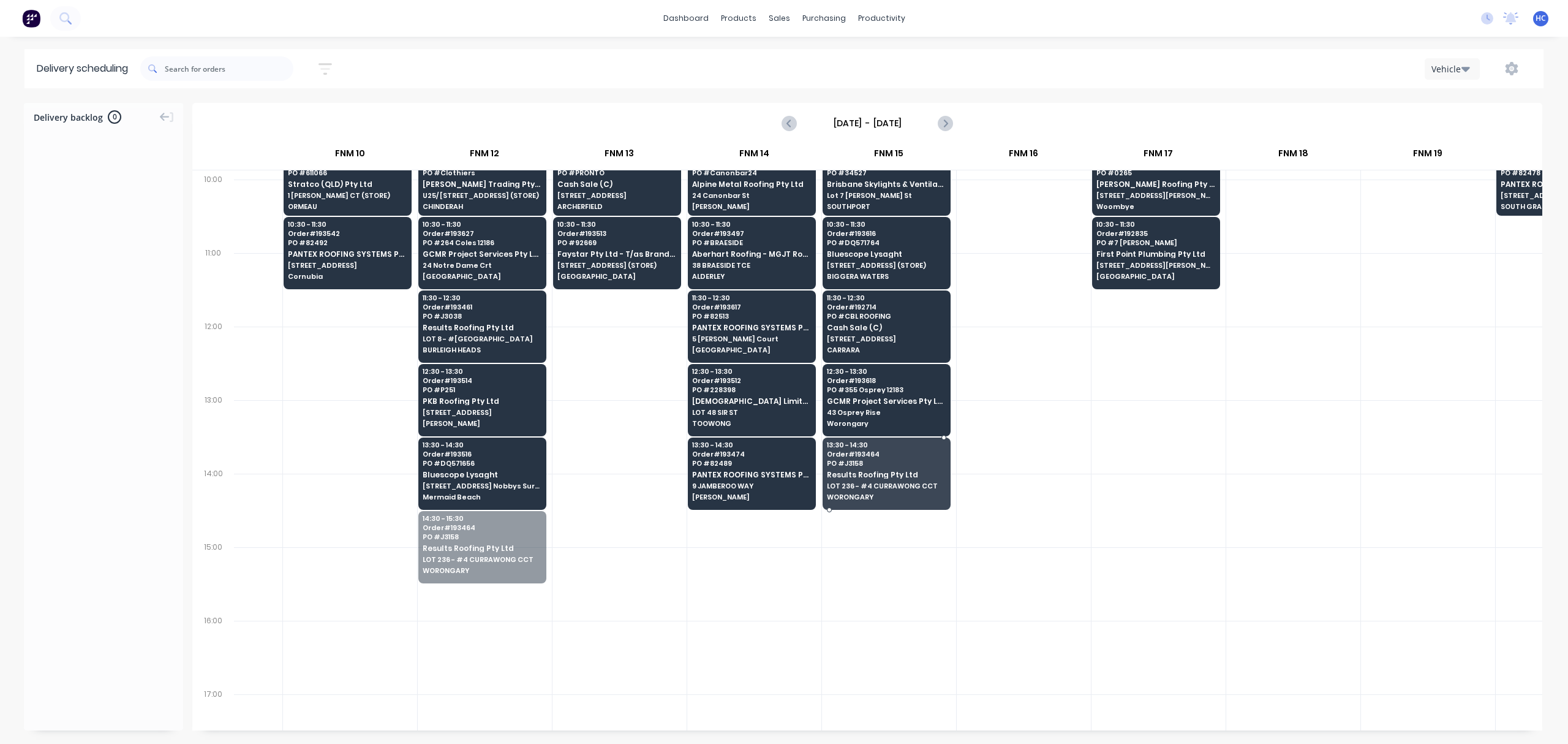
drag, startPoint x: 474, startPoint y: 555, endPoint x: 924, endPoint y: 485, distance: 455.4
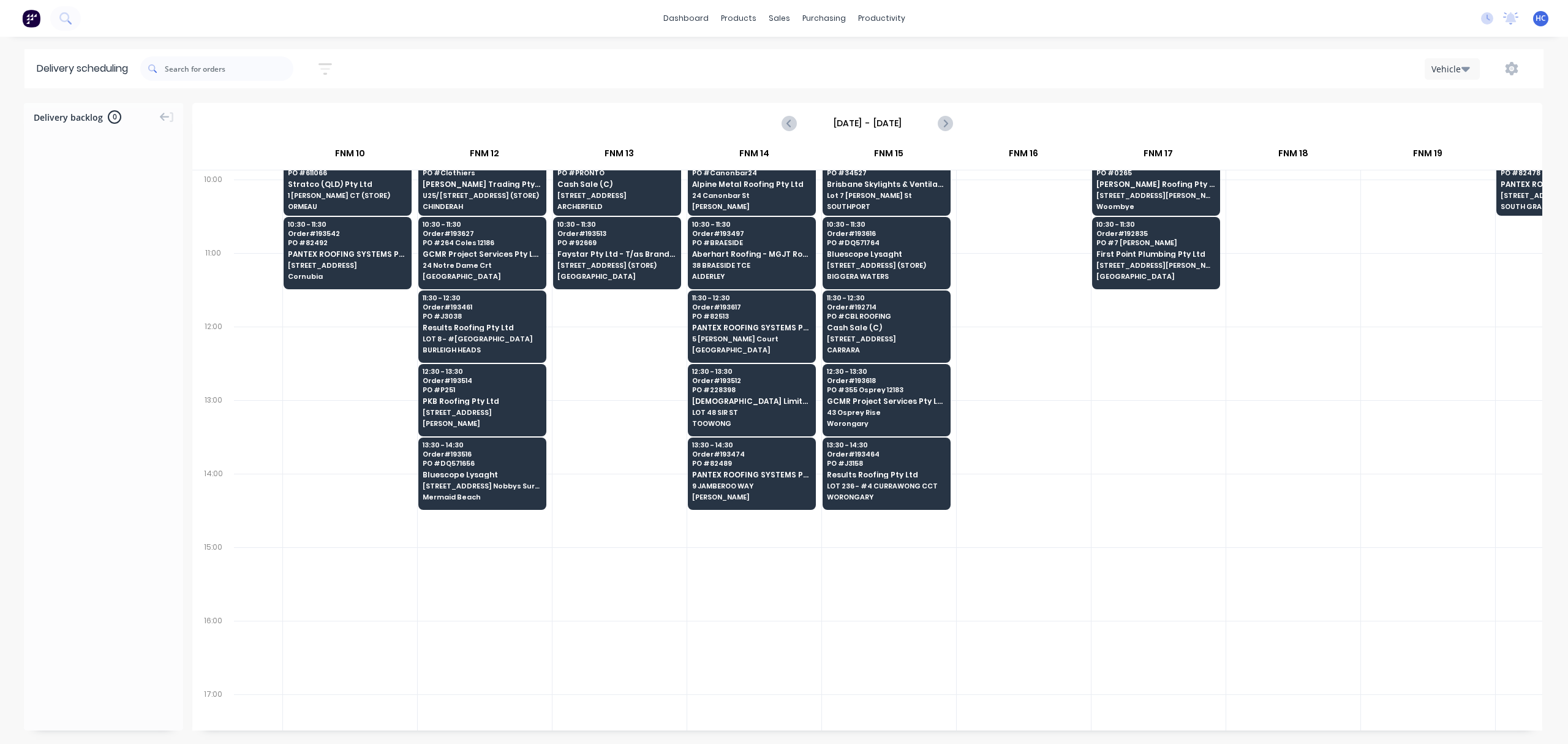
click at [1110, 527] on div at bounding box center [1158, 510] width 134 height 74
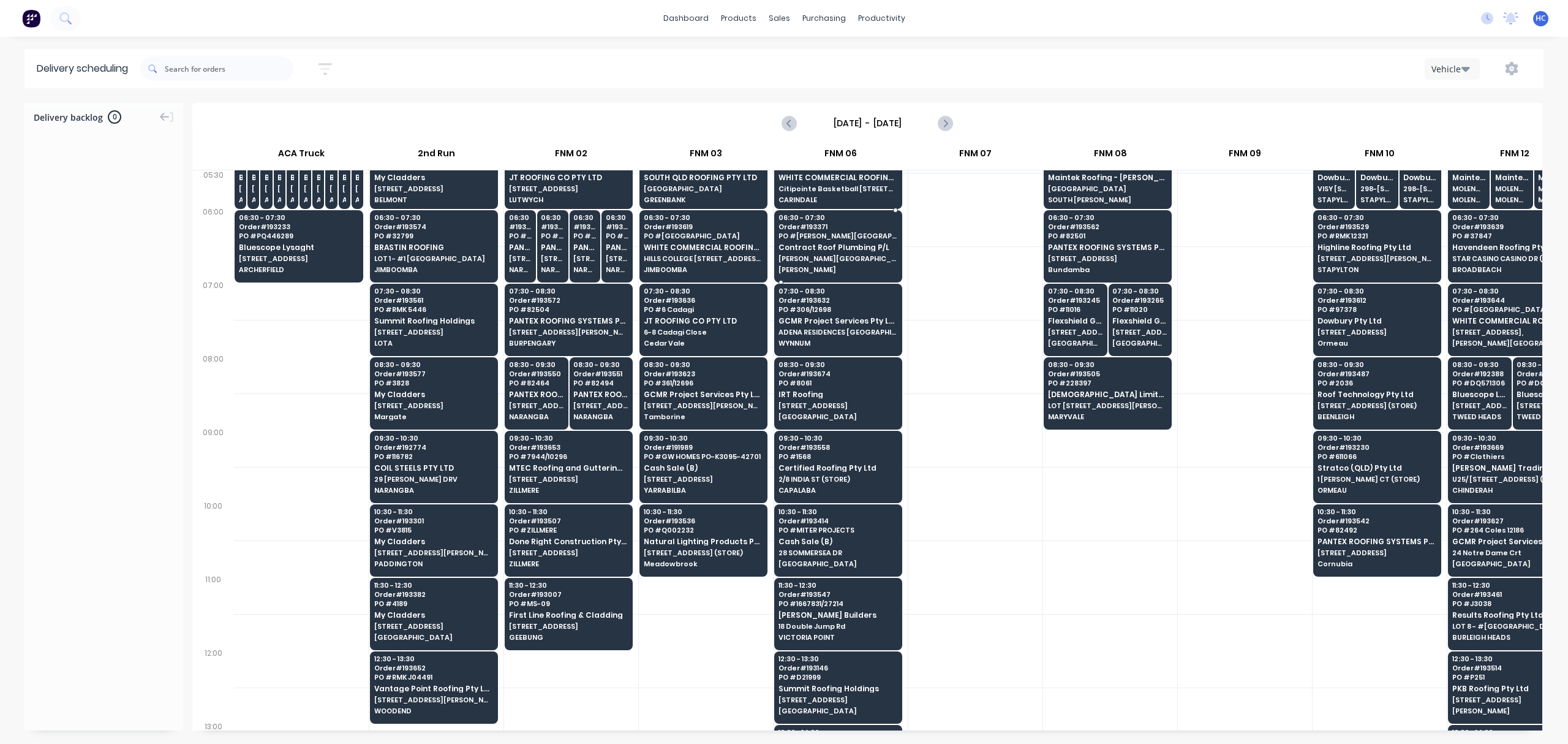
scroll to position [0, 0]
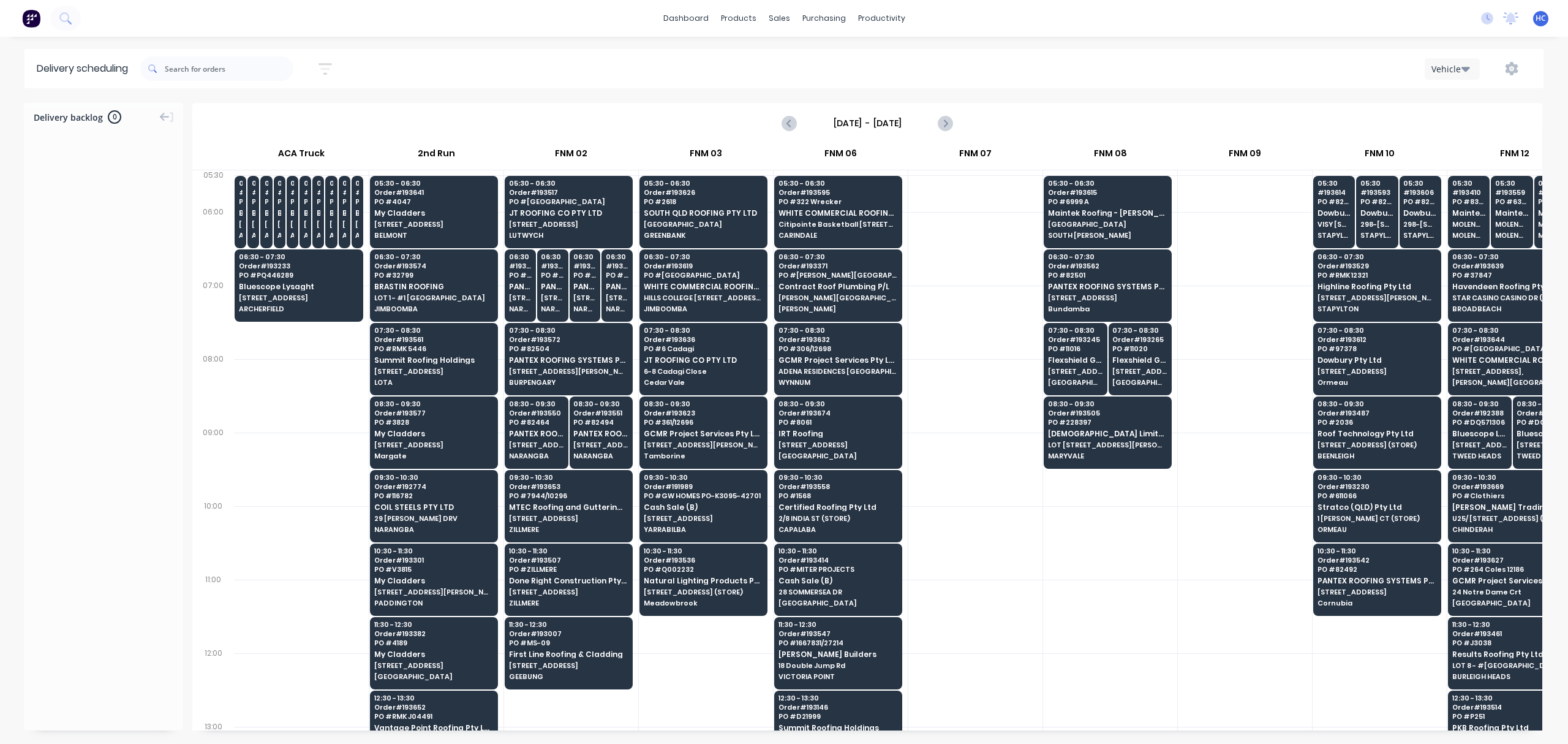
click at [319, 69] on button "button" at bounding box center [325, 69] width 39 height 24
click at [285, 121] on input "[DATE] - [DATE]" at bounding box center [269, 115] width 114 height 19
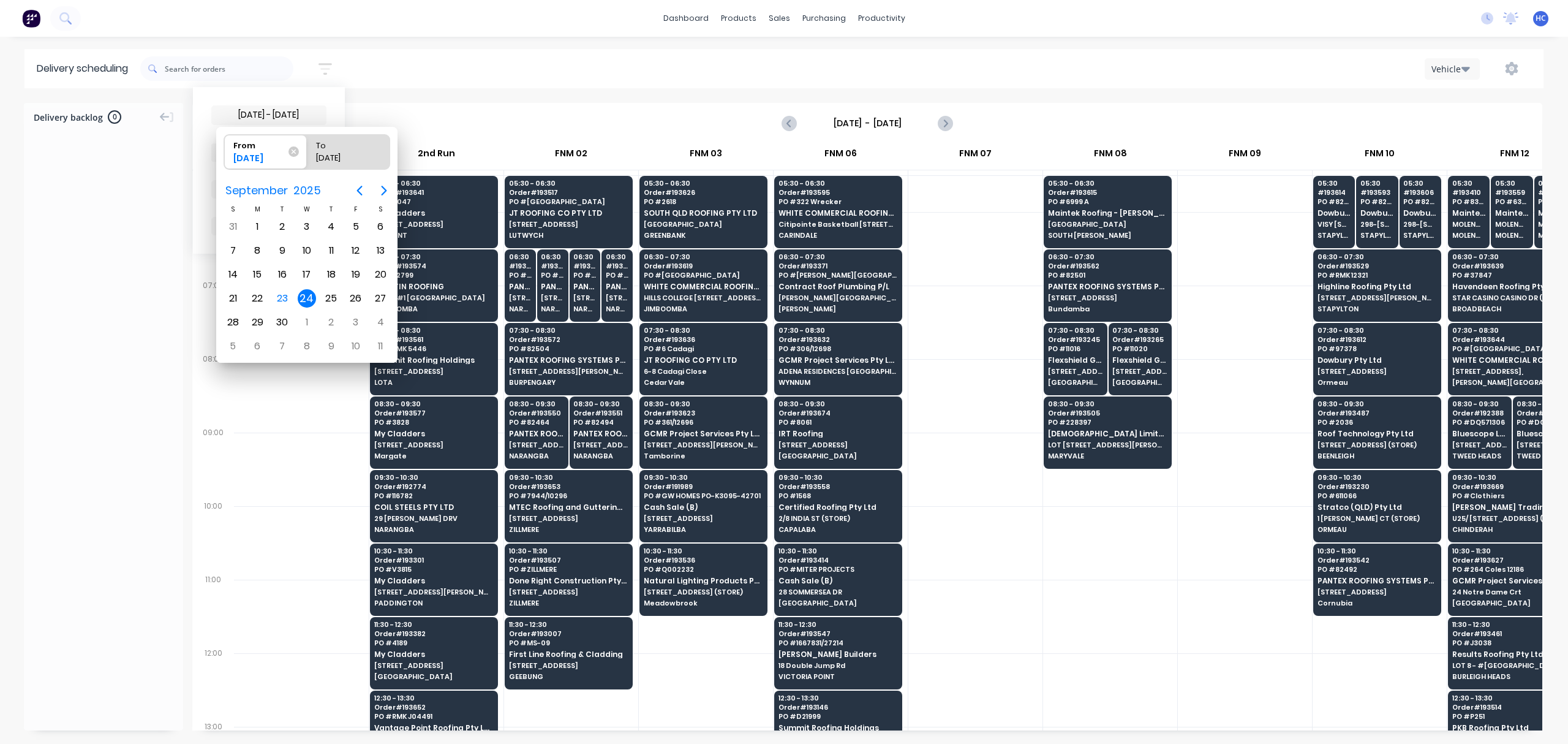
click at [302, 292] on div "24" at bounding box center [307, 299] width 19 height 19
drag, startPoint x: 302, startPoint y: 292, endPoint x: 309, endPoint y: 285, distance: 9.9
click at [302, 292] on div "24" at bounding box center [307, 299] width 19 height 19
radio input "false"
radio input "true"
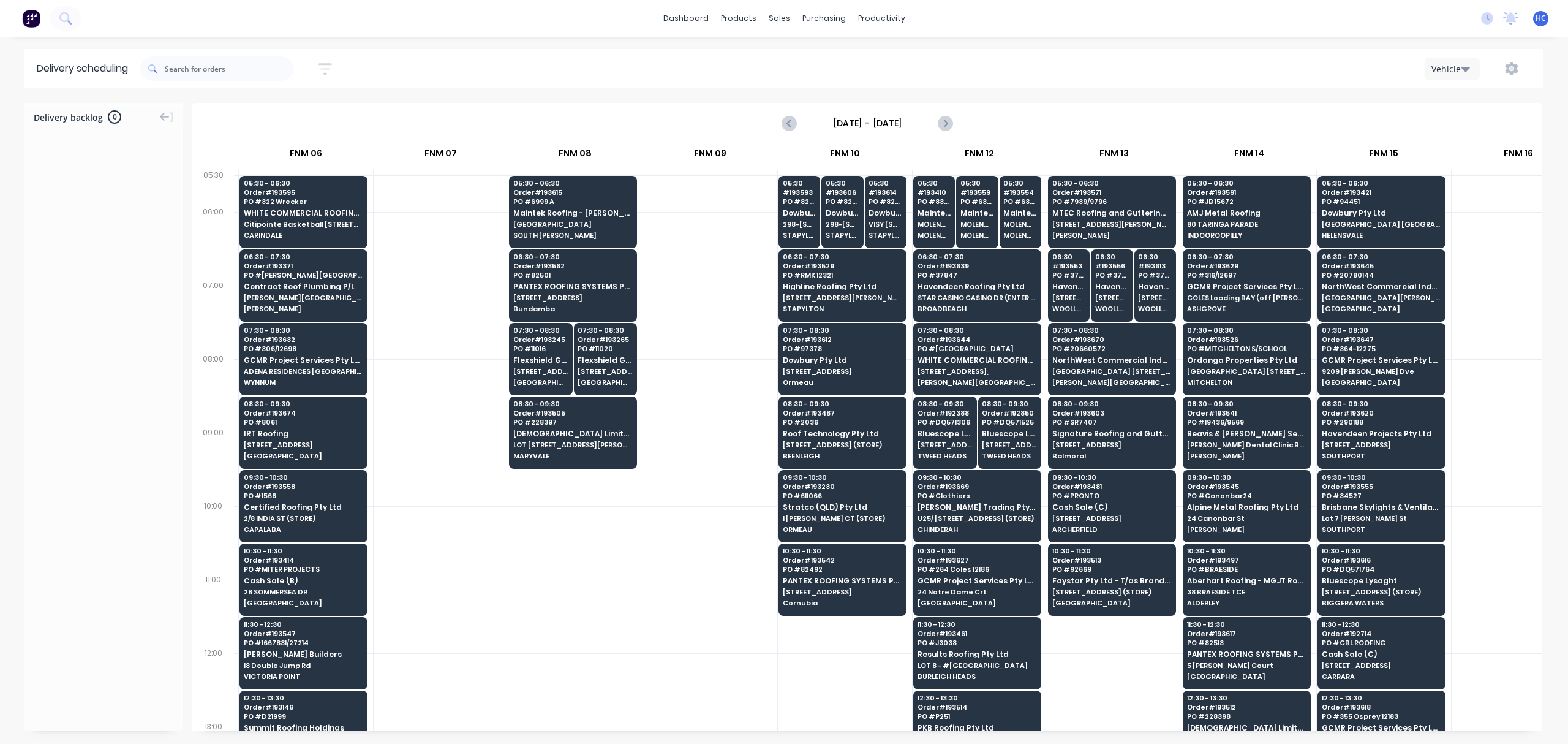
scroll to position [0, 539]
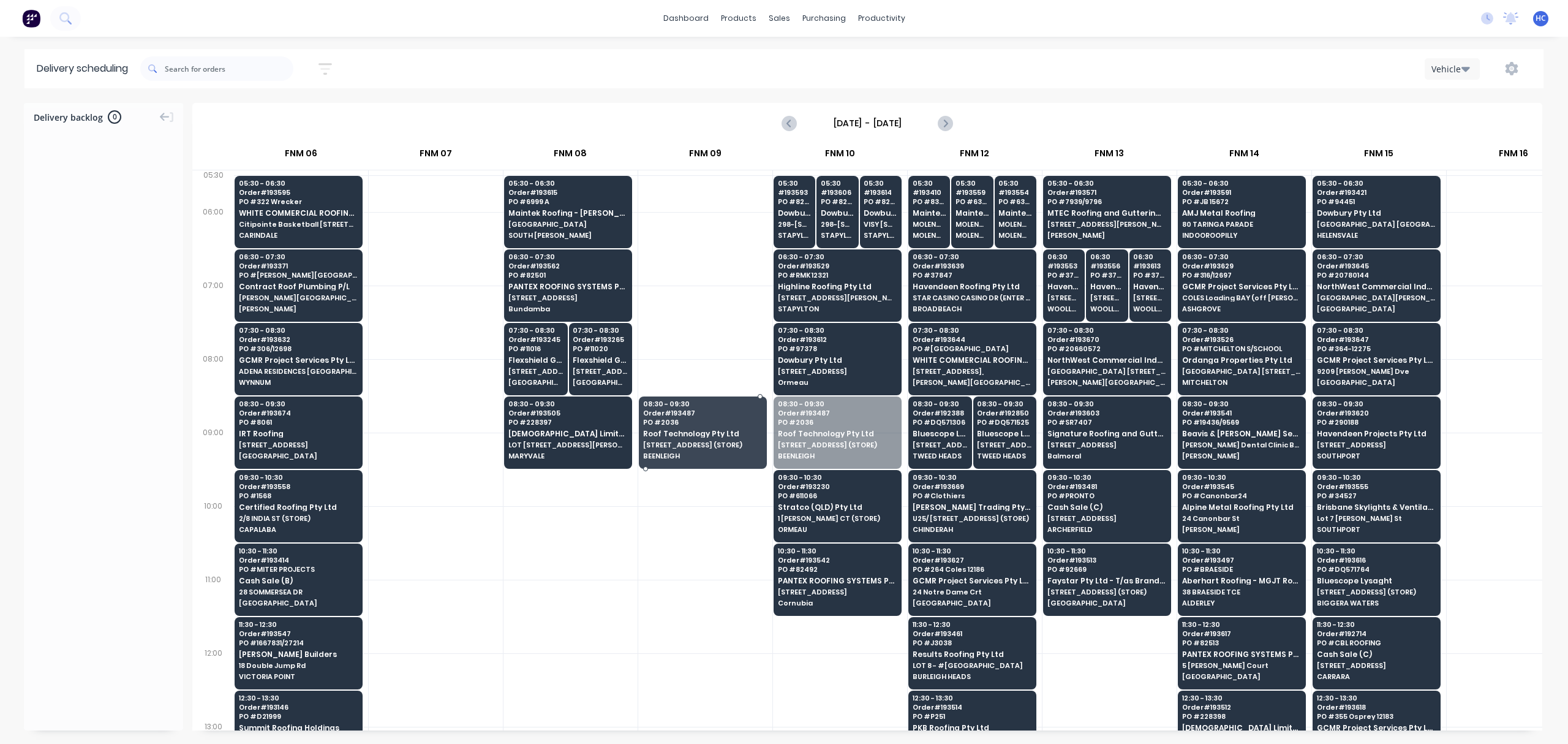
drag, startPoint x: 831, startPoint y: 447, endPoint x: 716, endPoint y: 452, distance: 115.1
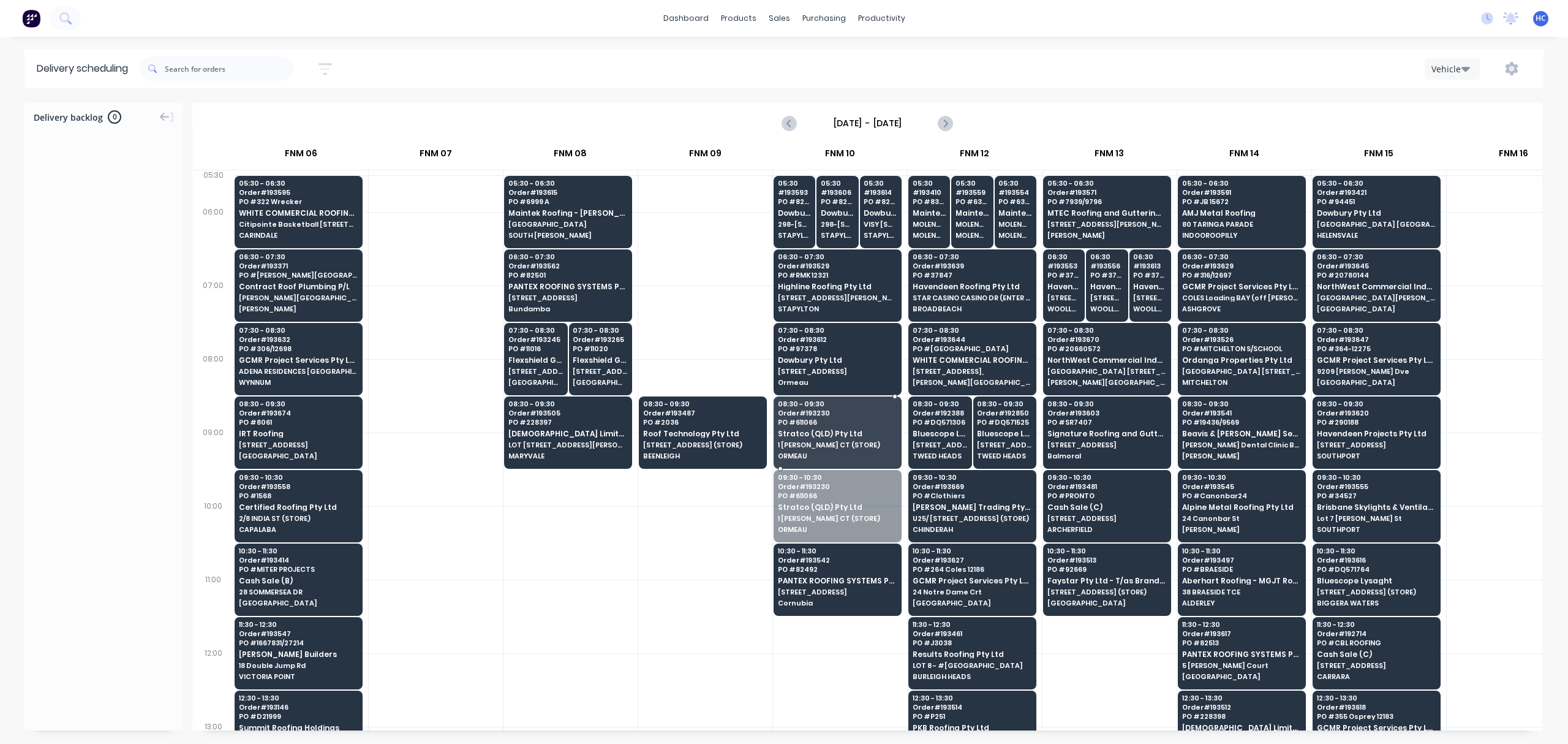
drag, startPoint x: 810, startPoint y: 511, endPoint x: 831, endPoint y: 454, distance: 60.7
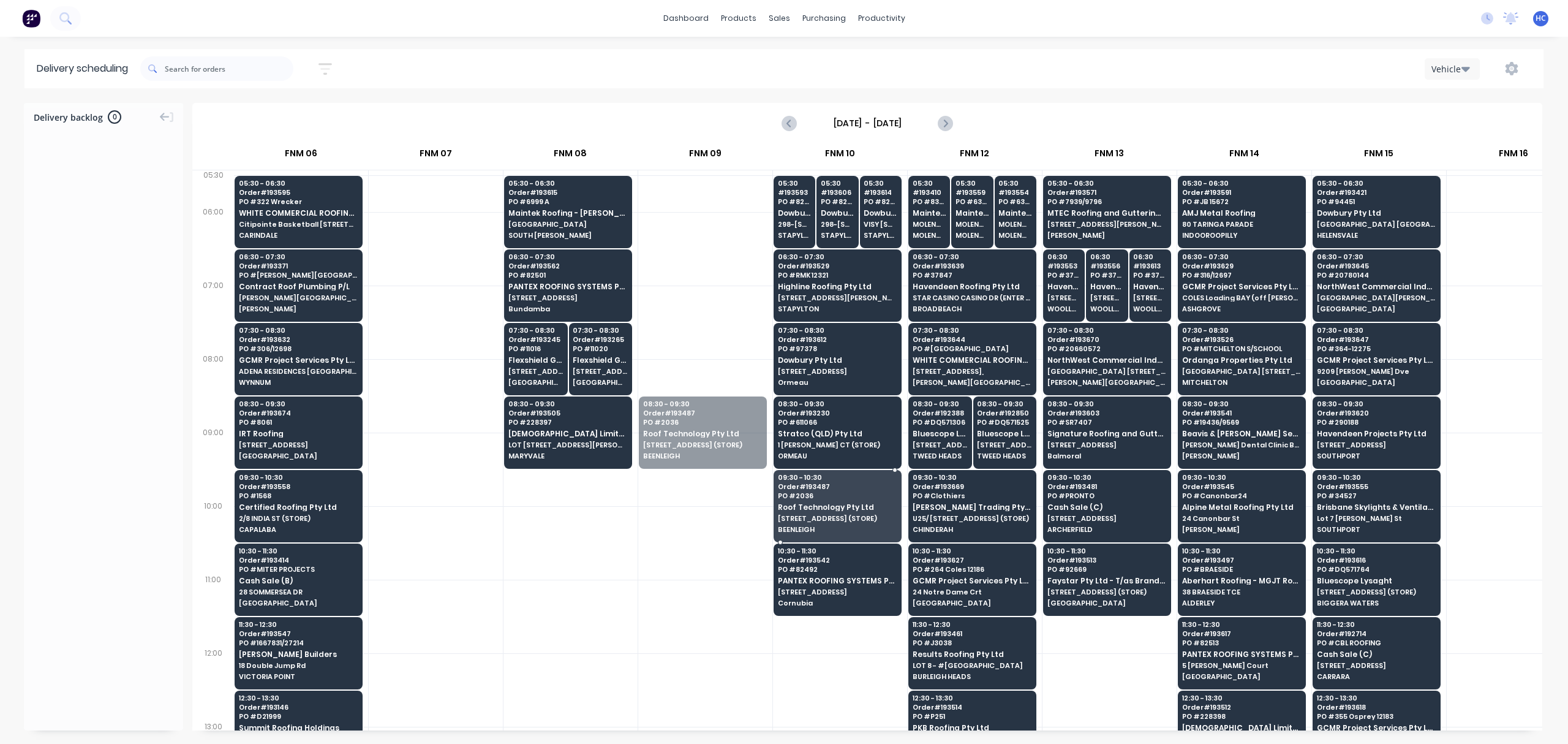
drag, startPoint x: 688, startPoint y: 447, endPoint x: 844, endPoint y: 515, distance: 170.2
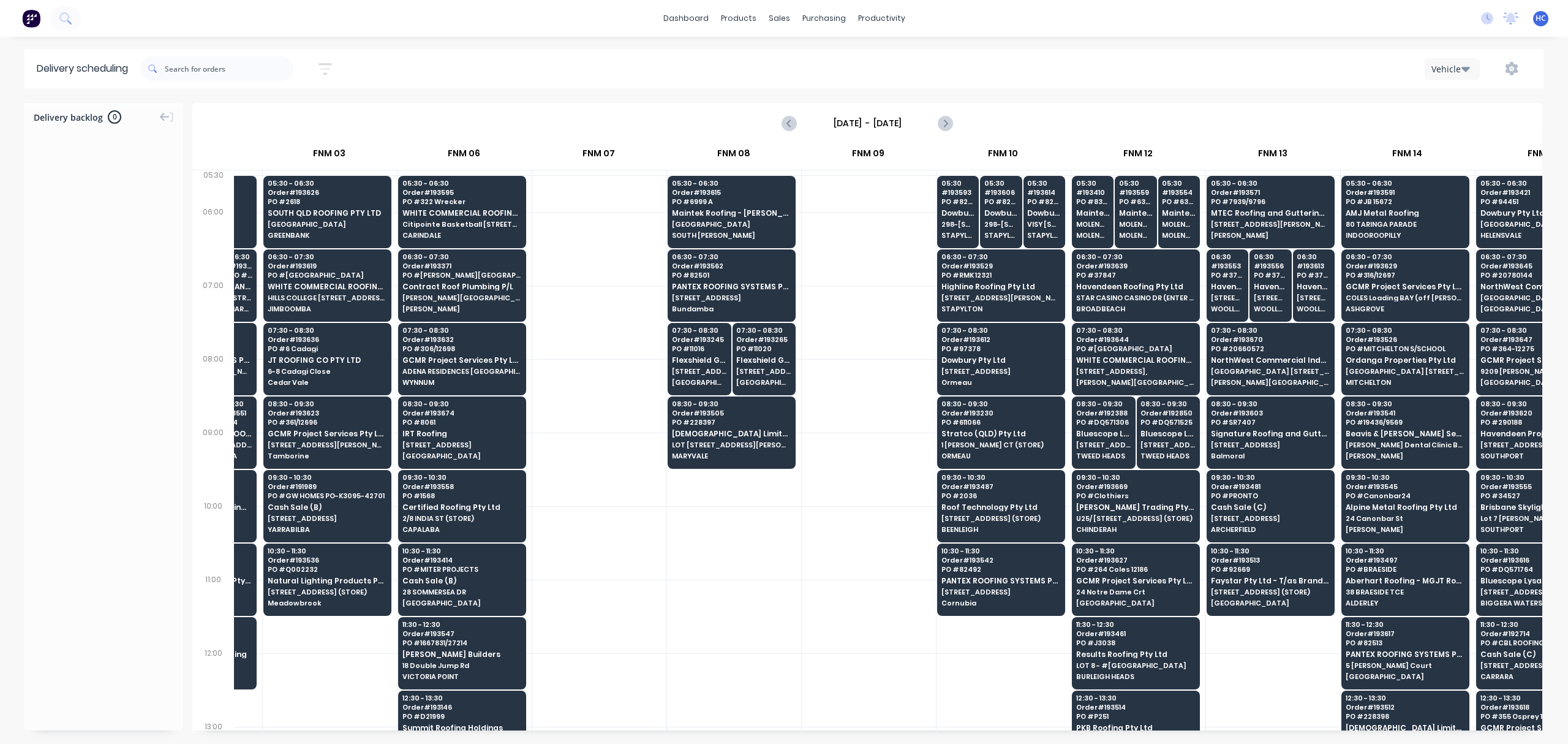
scroll to position [0, 368]
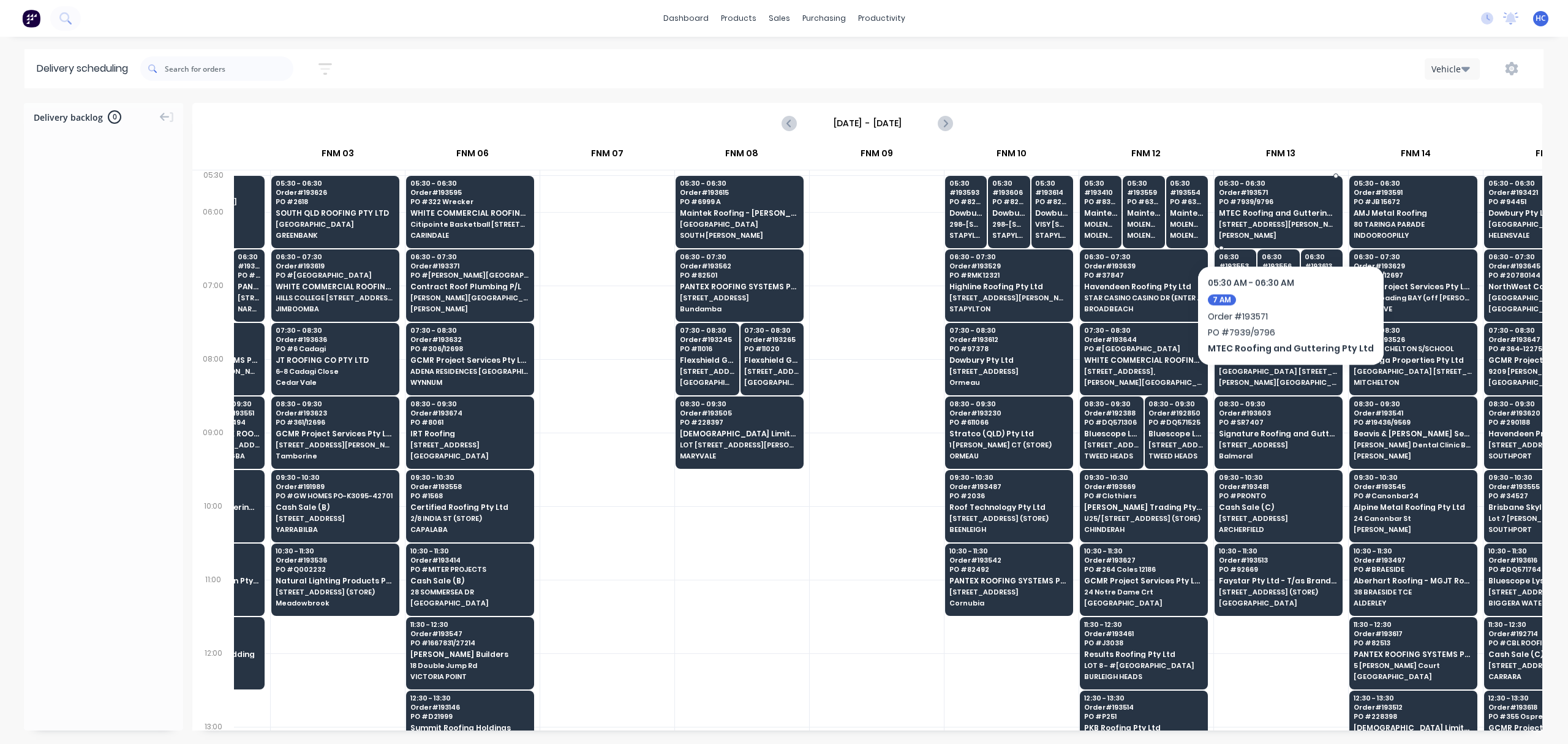
click at [1284, 228] on span "[STREET_ADDRESS][PERSON_NAME]" at bounding box center [1279, 224] width 119 height 7
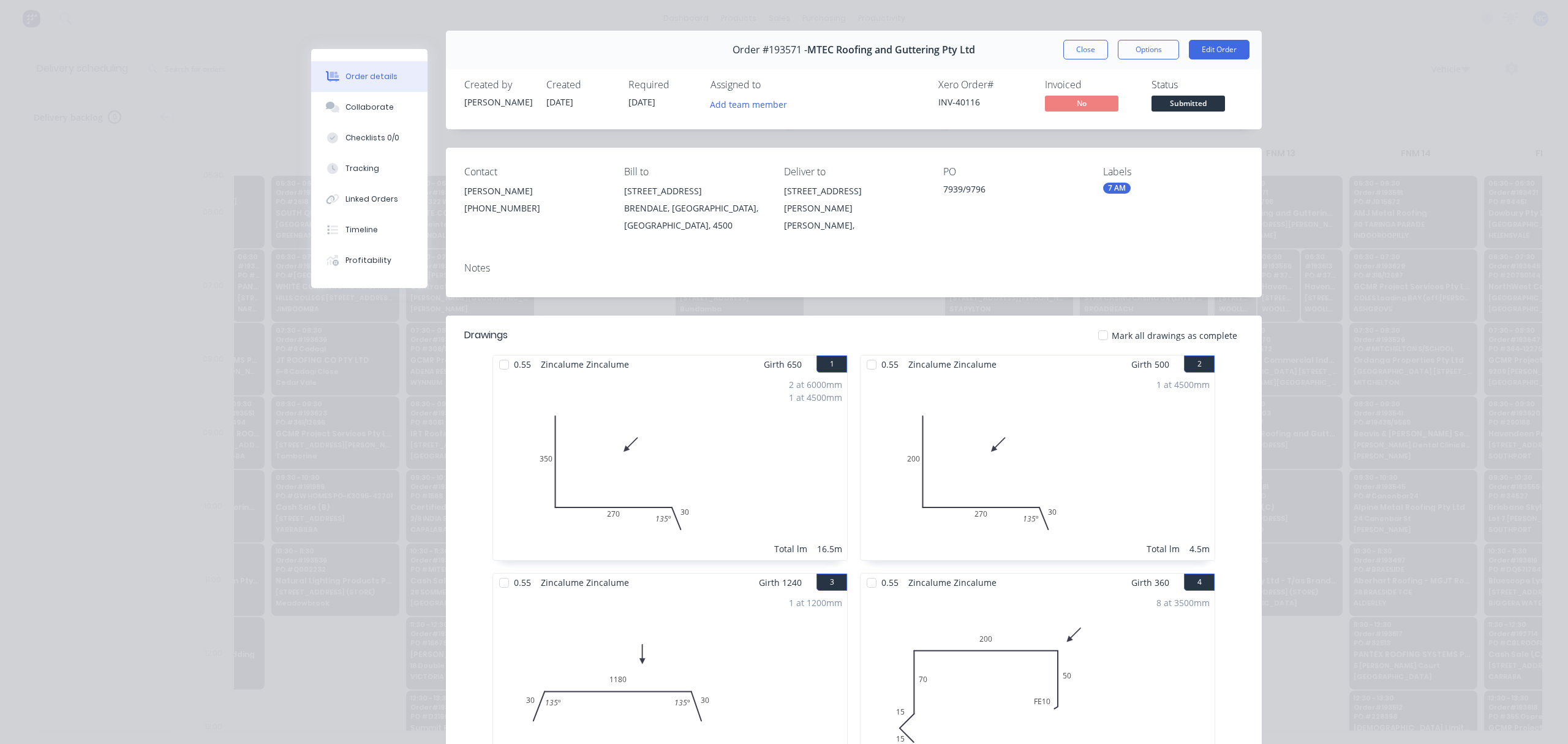
scroll to position [0, 0]
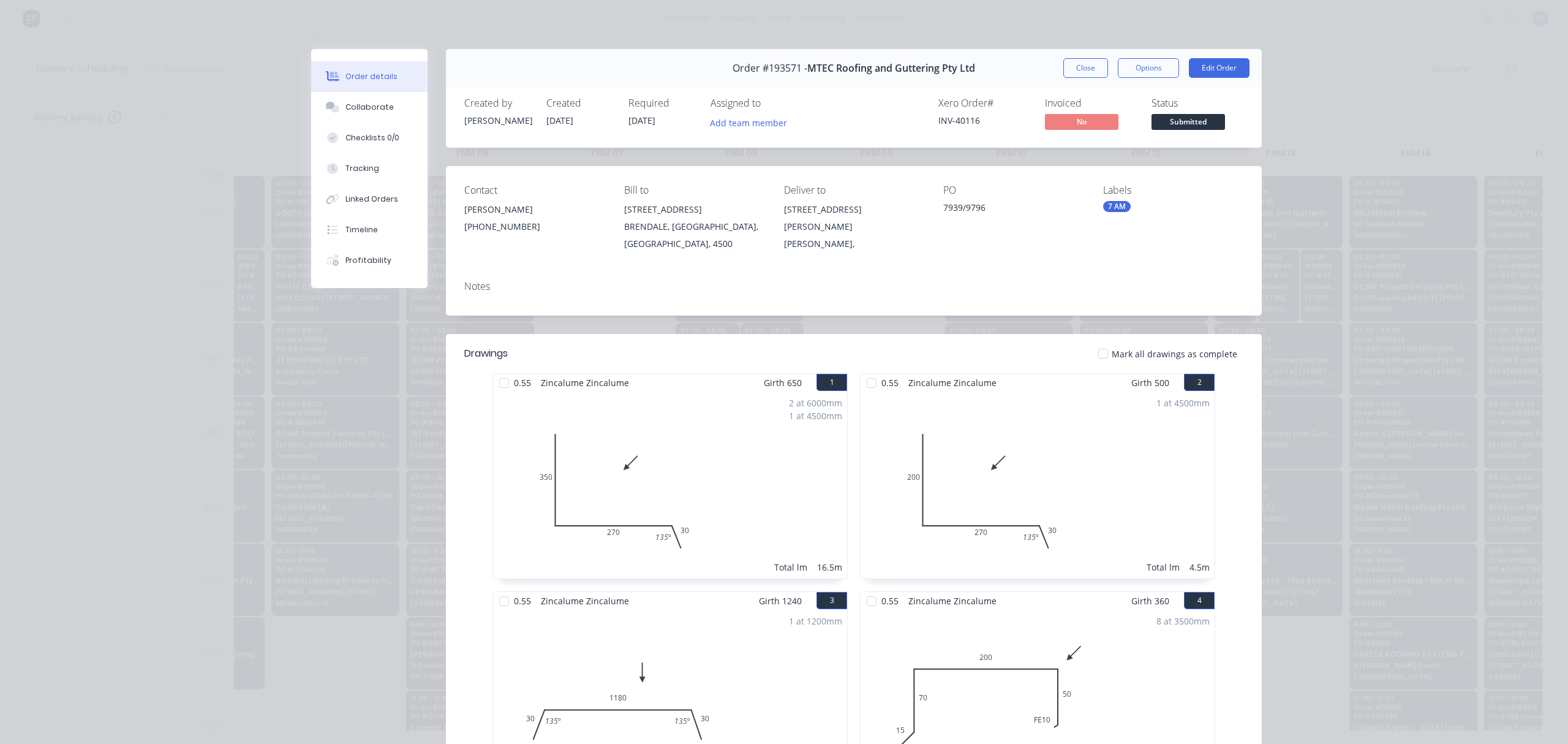
click at [1079, 57] on div "Order #193571 - MTEC Roofing and Guttering Pty Ltd Close Options Edit Order" at bounding box center [854, 68] width 816 height 39
click at [1095, 67] on button "Close" at bounding box center [1086, 67] width 44 height 19
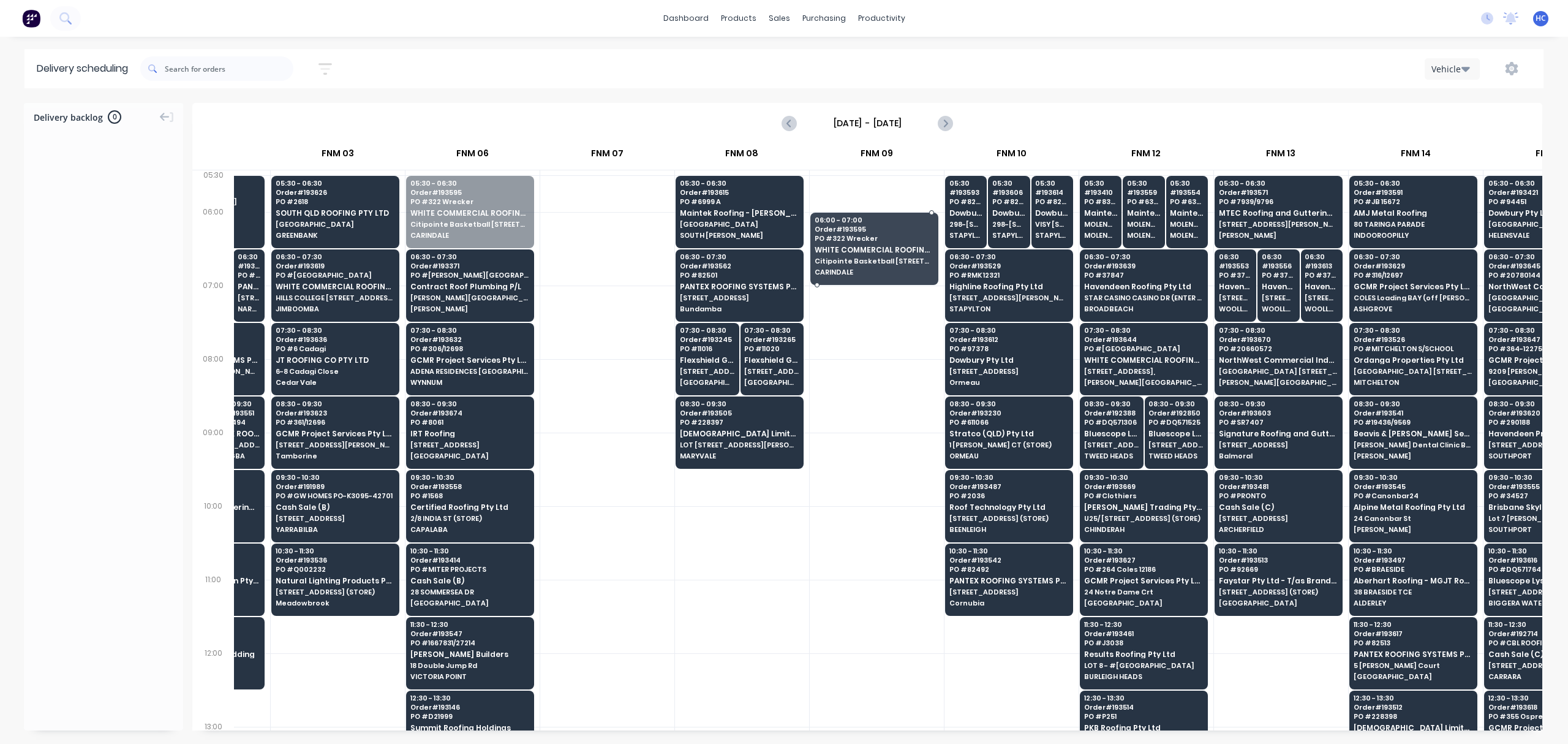
drag, startPoint x: 479, startPoint y: 209, endPoint x: 873, endPoint y: 221, distance: 394.2
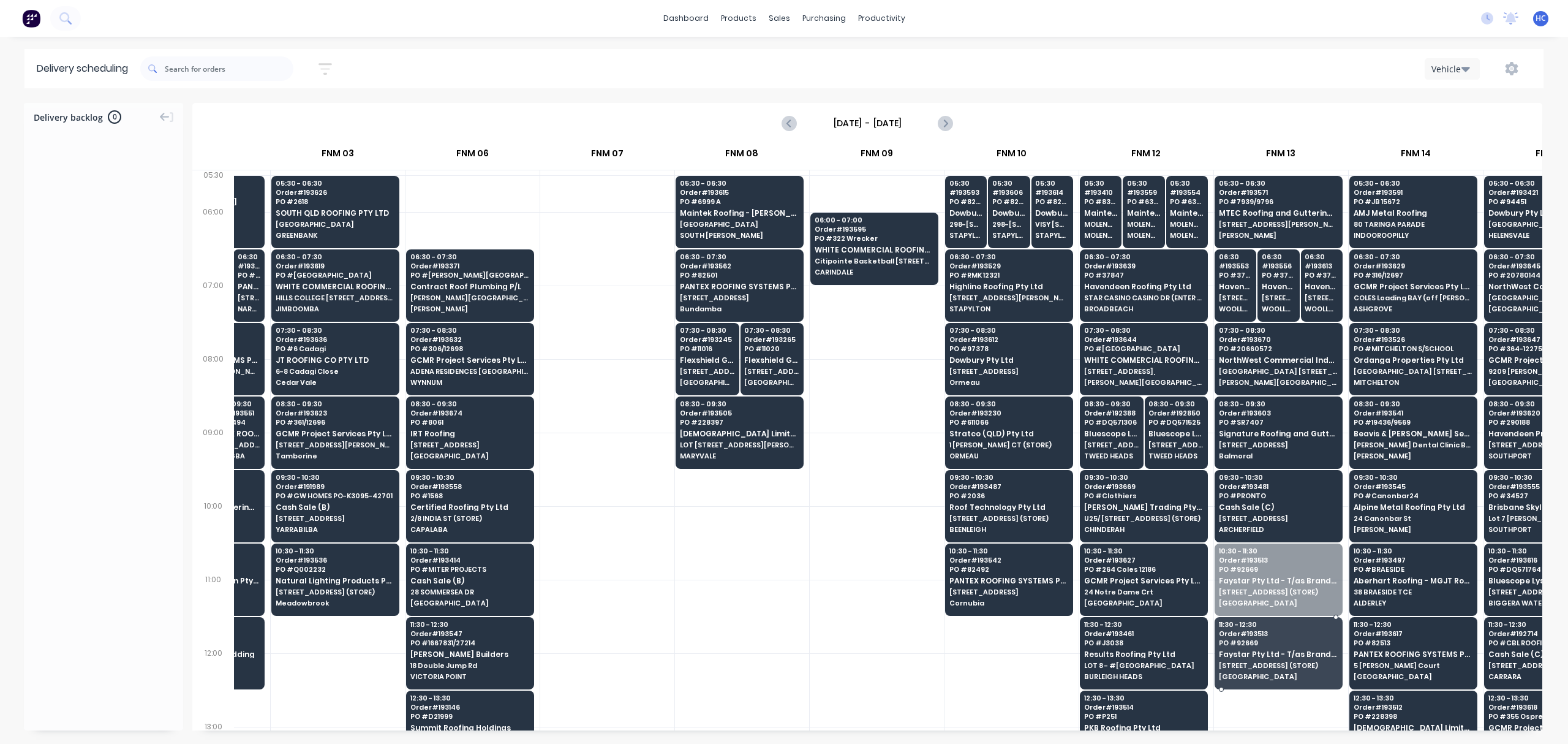
drag, startPoint x: 1278, startPoint y: 592, endPoint x: 1276, endPoint y: 644, distance: 52.0
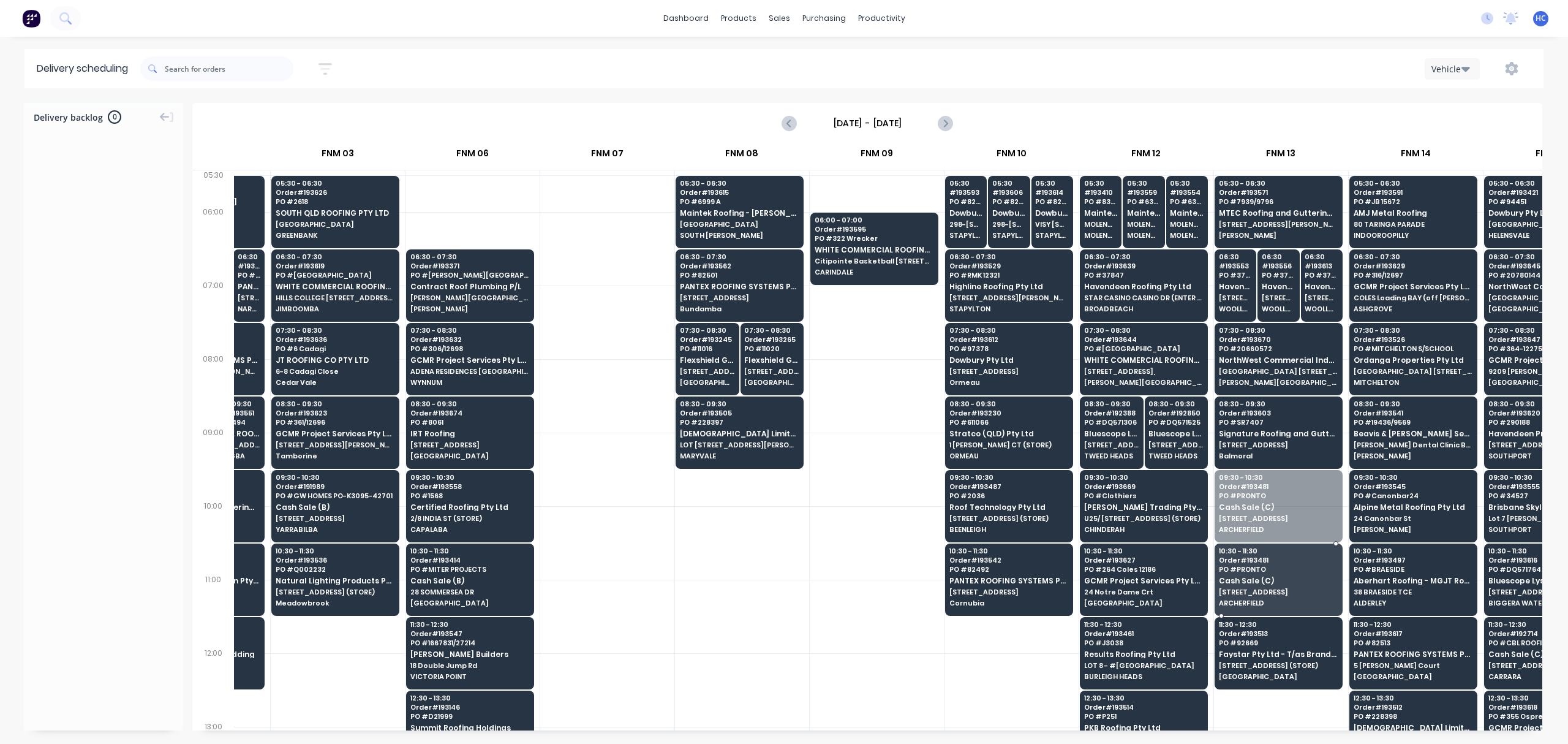
drag, startPoint x: 1272, startPoint y: 490, endPoint x: 1257, endPoint y: 449, distance: 43.7
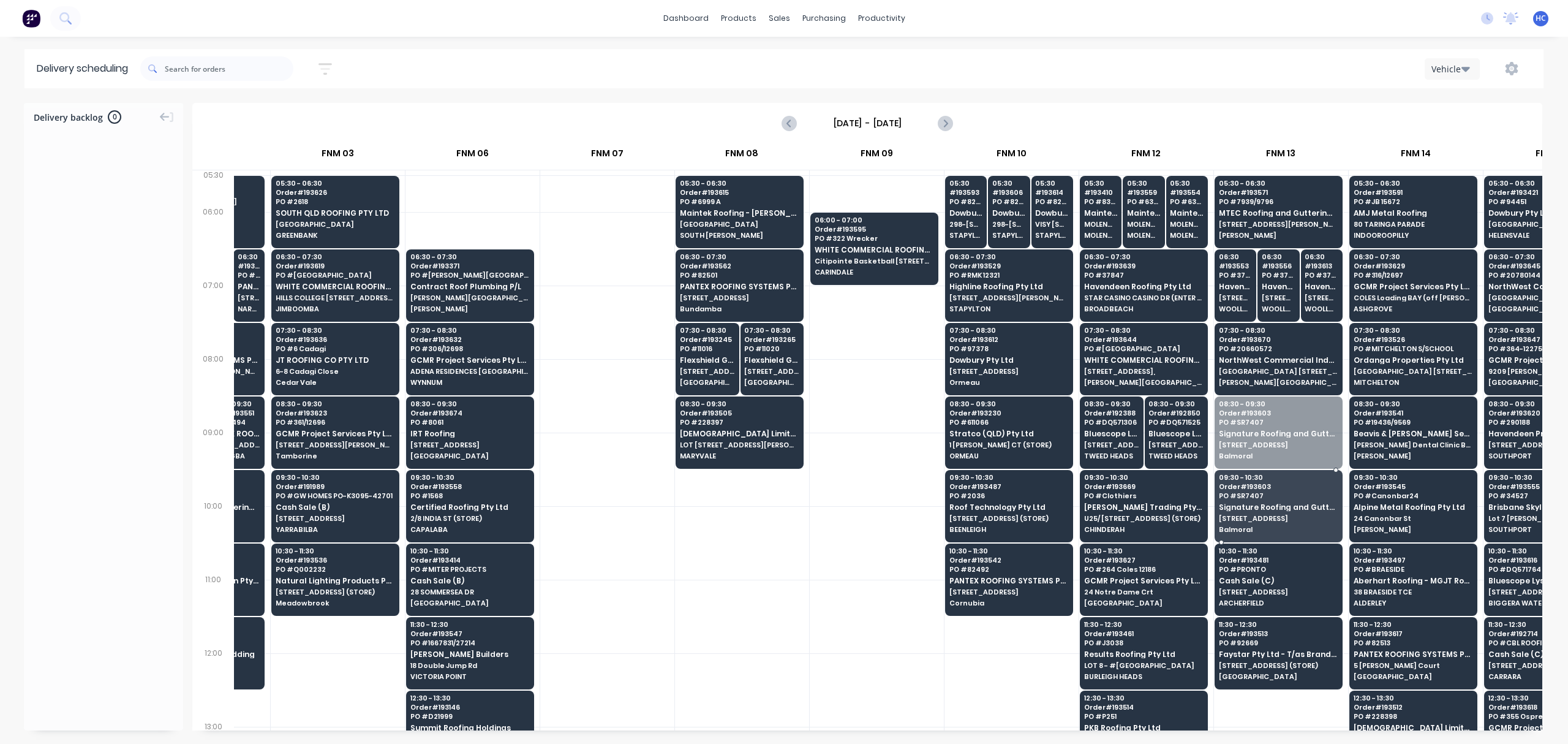
drag, startPoint x: 1260, startPoint y: 440, endPoint x: 1264, endPoint y: 467, distance: 27.3
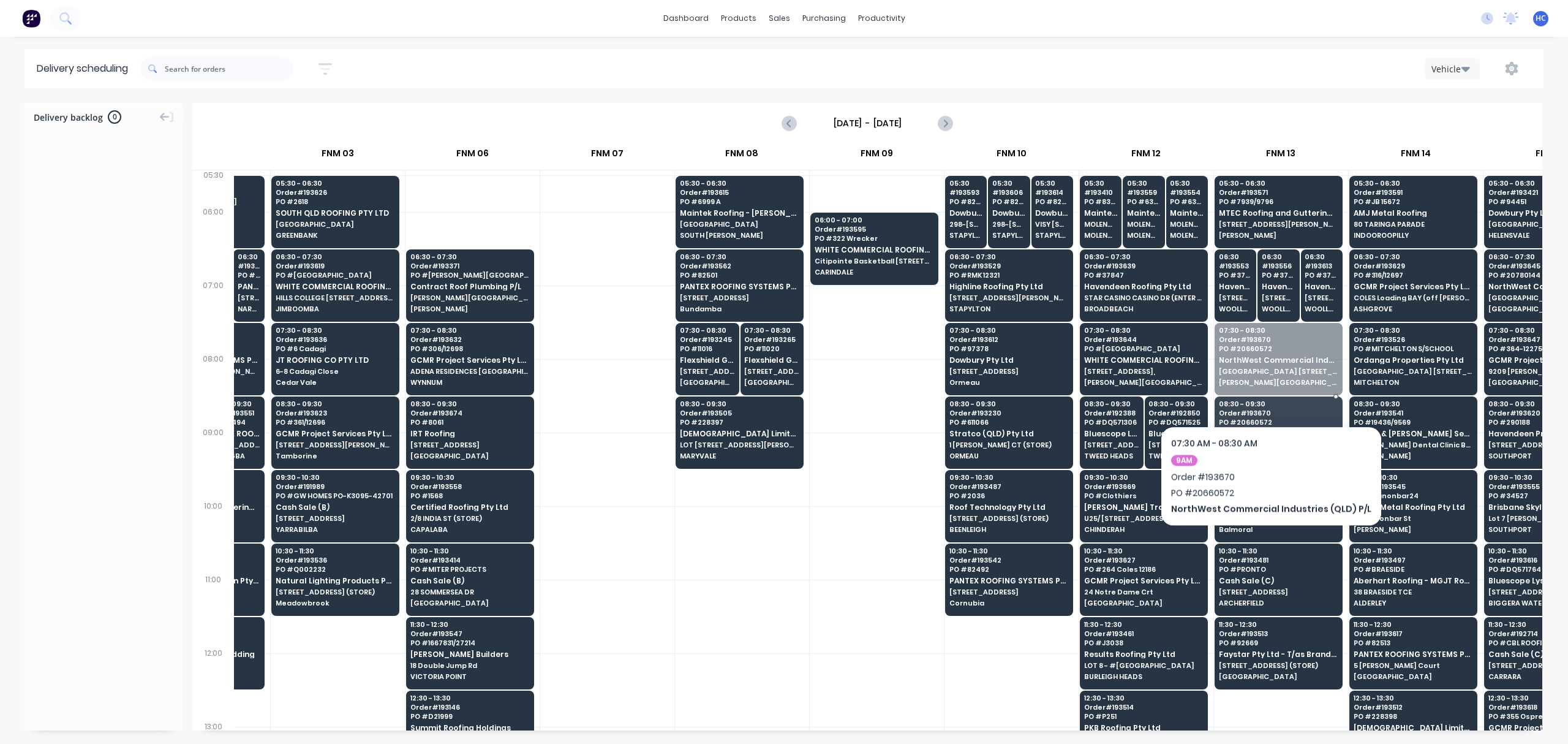
drag, startPoint x: 1265, startPoint y: 376, endPoint x: 1267, endPoint y: 421, distance: 45.0
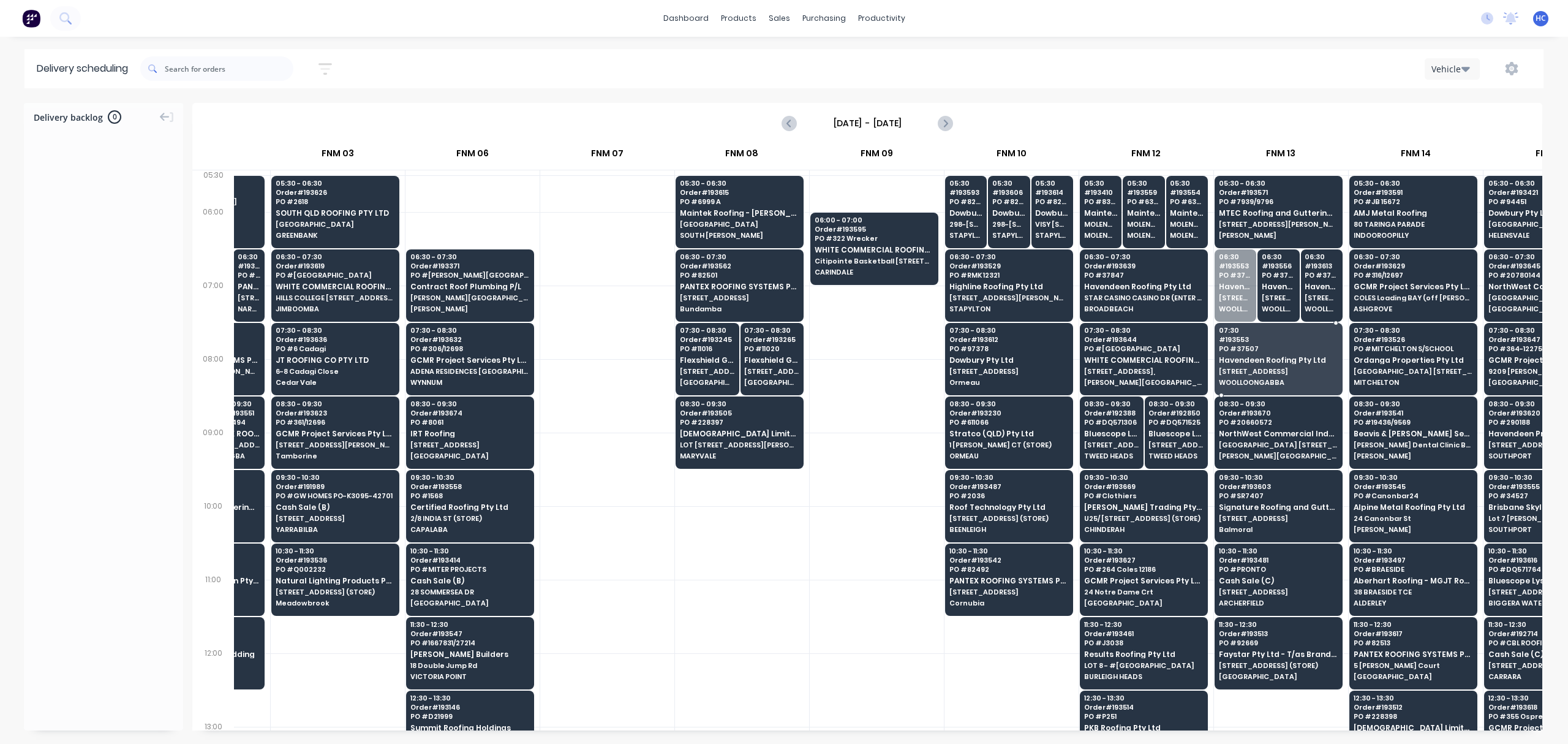
drag, startPoint x: 1235, startPoint y: 297, endPoint x: 1241, endPoint y: 328, distance: 31.6
drag, startPoint x: 1240, startPoint y: 305, endPoint x: 1248, endPoint y: 373, distance: 68.5
drag, startPoint x: 1262, startPoint y: 297, endPoint x: 1265, endPoint y: 263, distance: 34.1
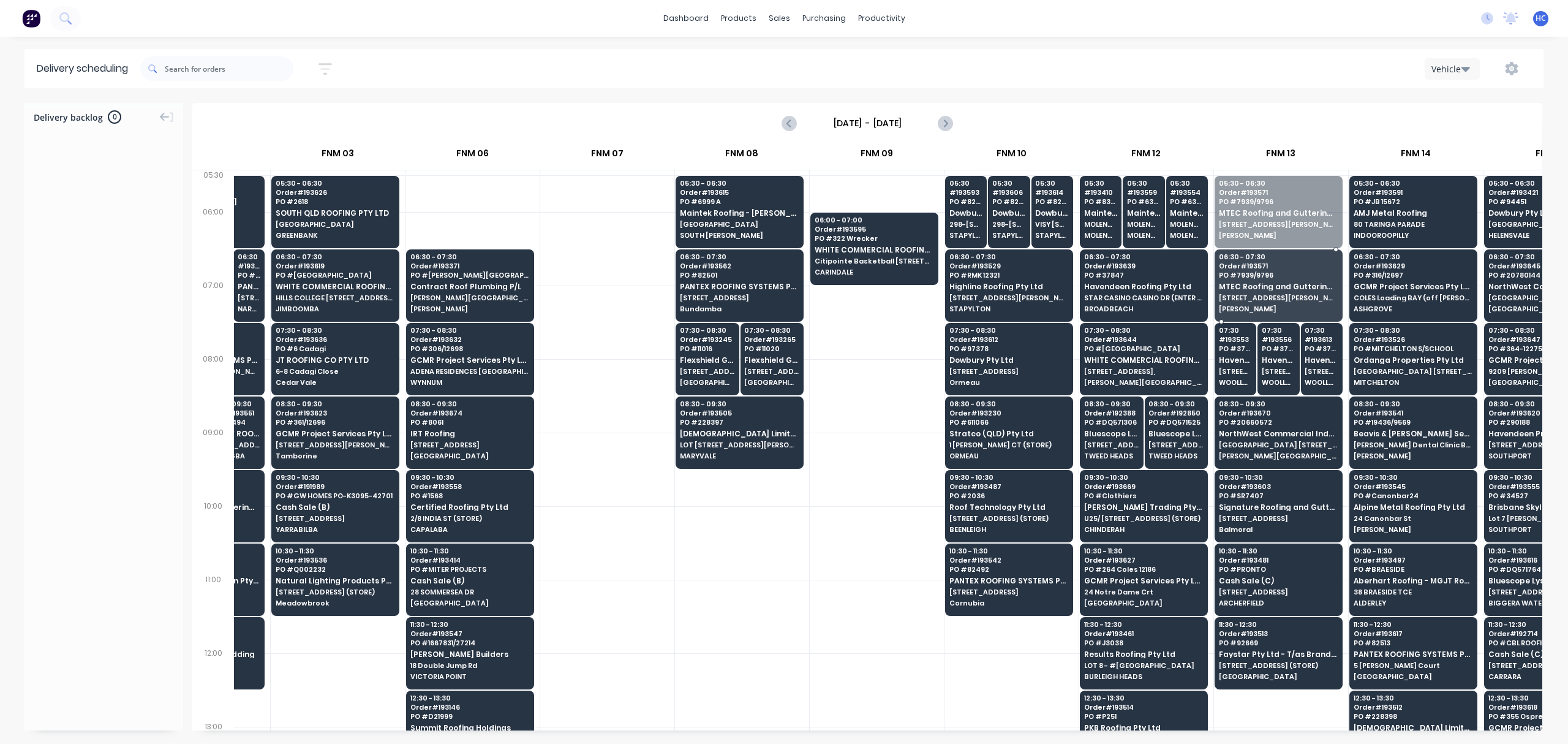
drag, startPoint x: 1258, startPoint y: 209, endPoint x: 1259, endPoint y: 221, distance: 12.0
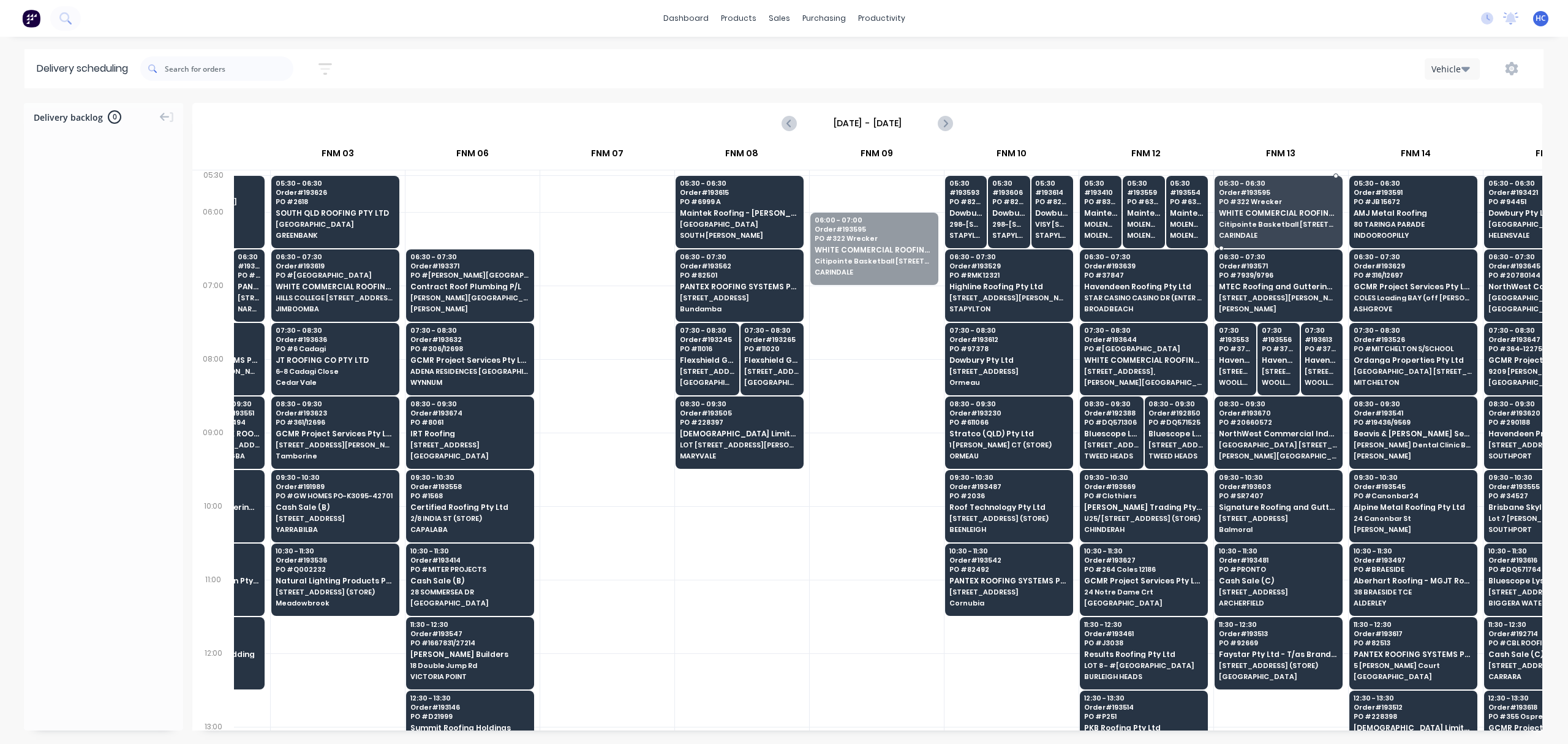
drag, startPoint x: 844, startPoint y: 251, endPoint x: 1309, endPoint y: 217, distance: 466.2
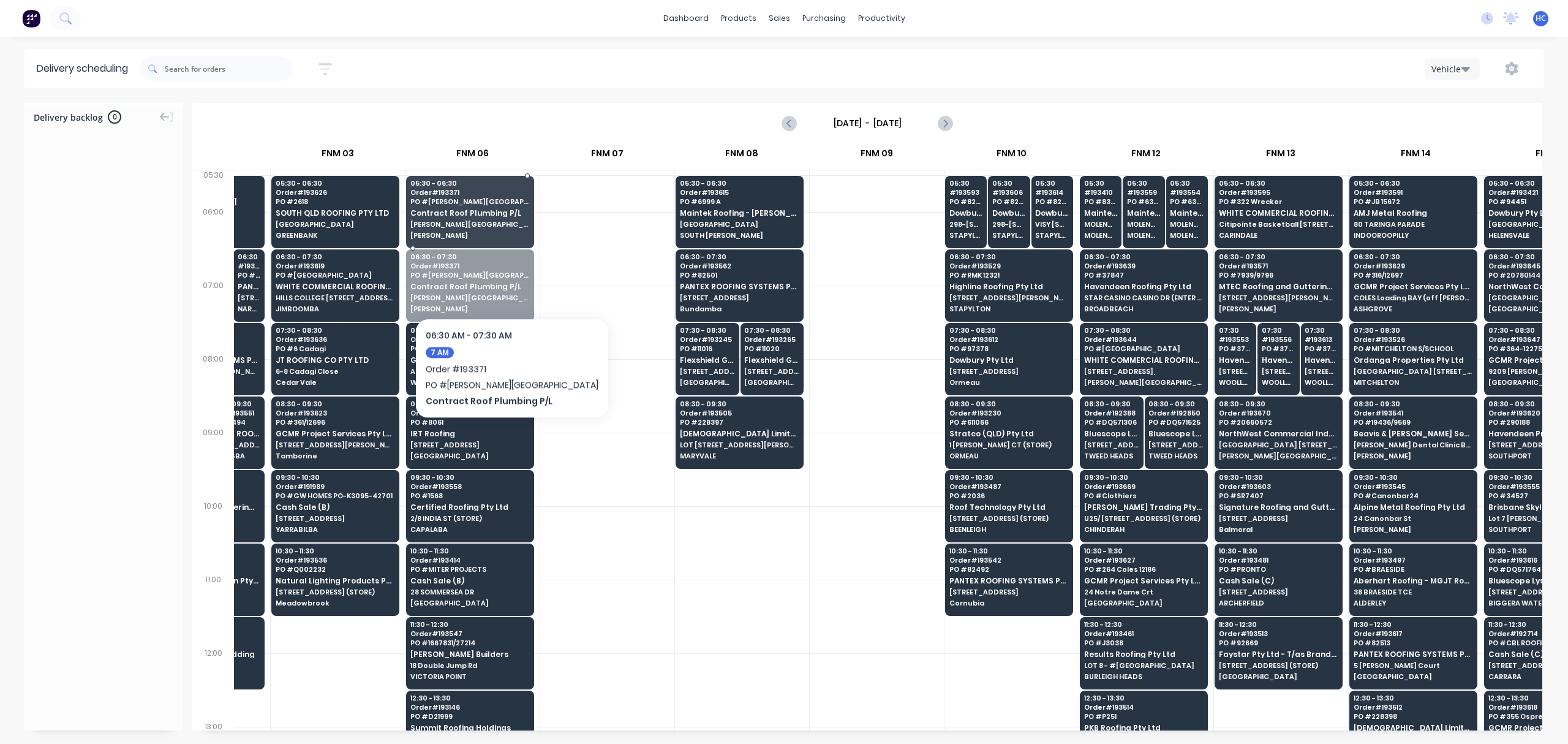
drag, startPoint x: 481, startPoint y: 300, endPoint x: 504, endPoint y: 330, distance: 37.8
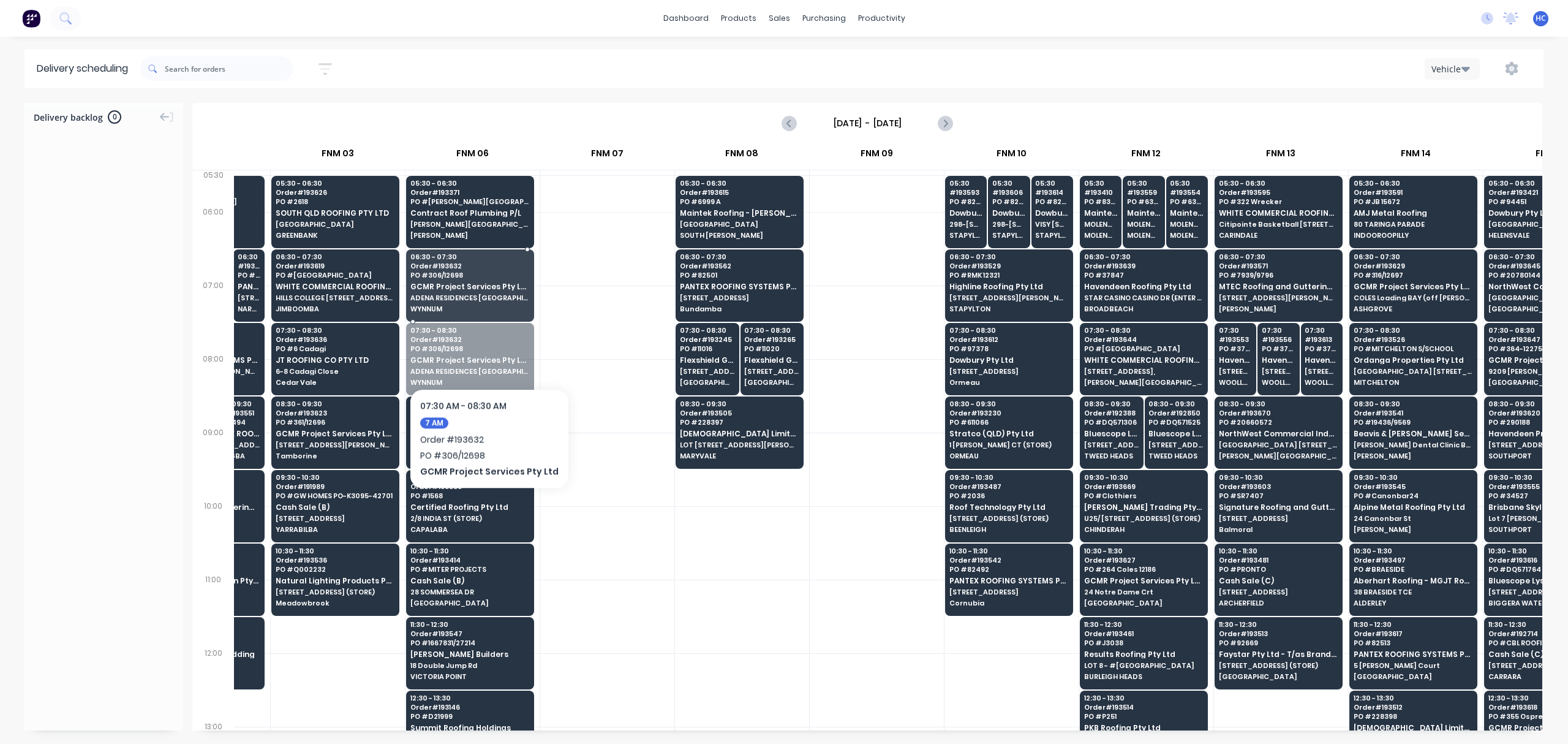
drag, startPoint x: 485, startPoint y: 366, endPoint x: 484, endPoint y: 351, distance: 15.0
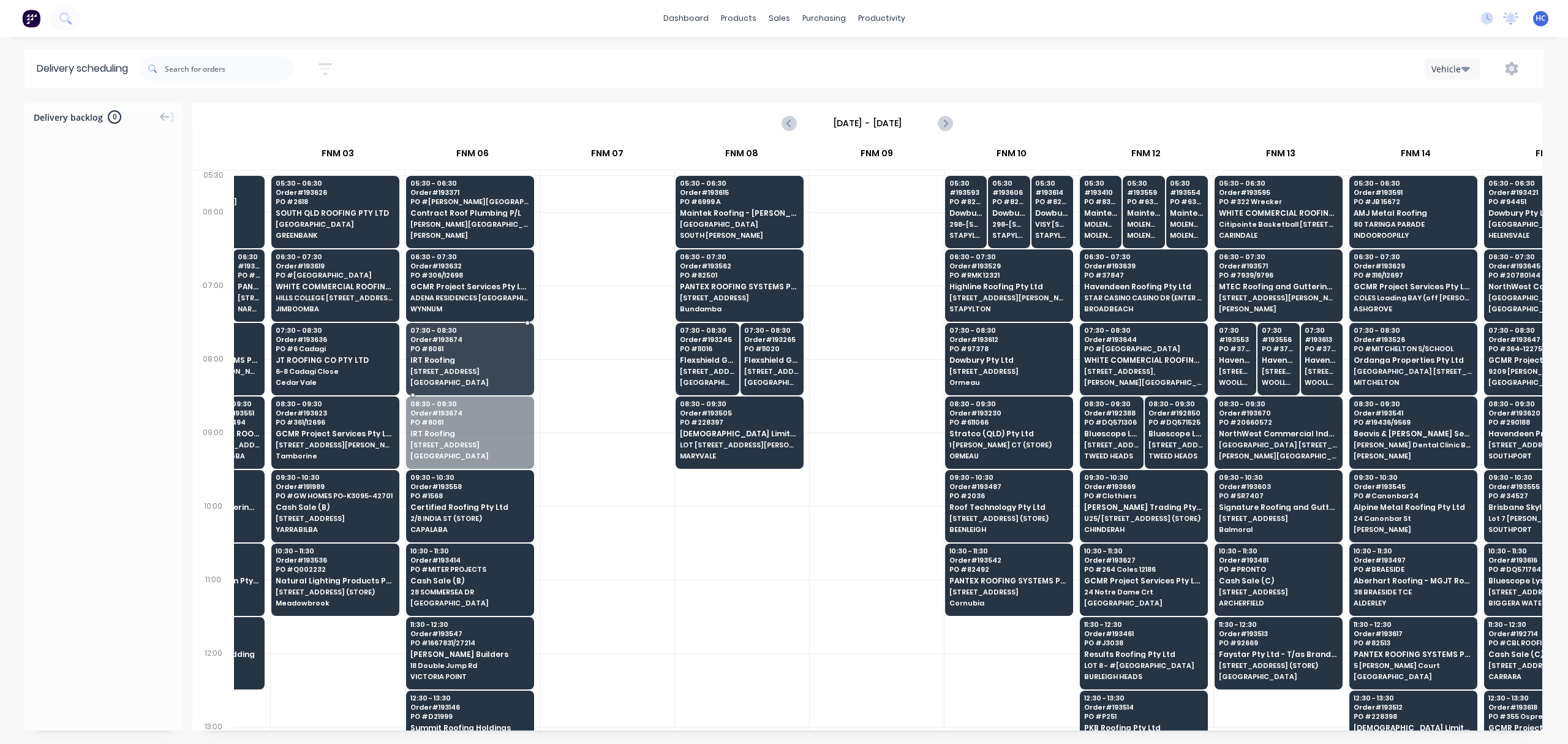
drag, startPoint x: 446, startPoint y: 428, endPoint x: 476, endPoint y: 489, distance: 68.0
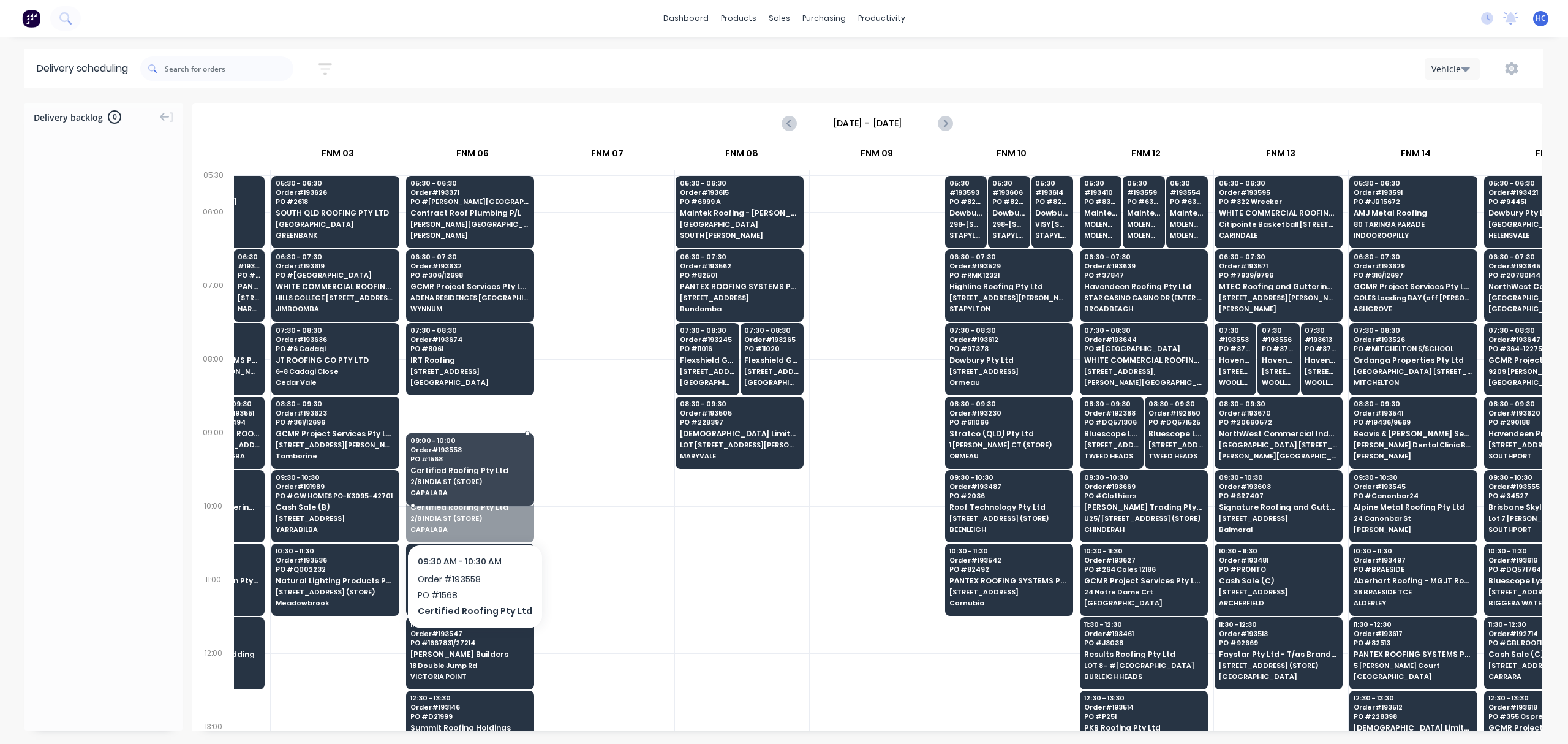
drag, startPoint x: 469, startPoint y: 489, endPoint x: 483, endPoint y: 535, distance: 48.1
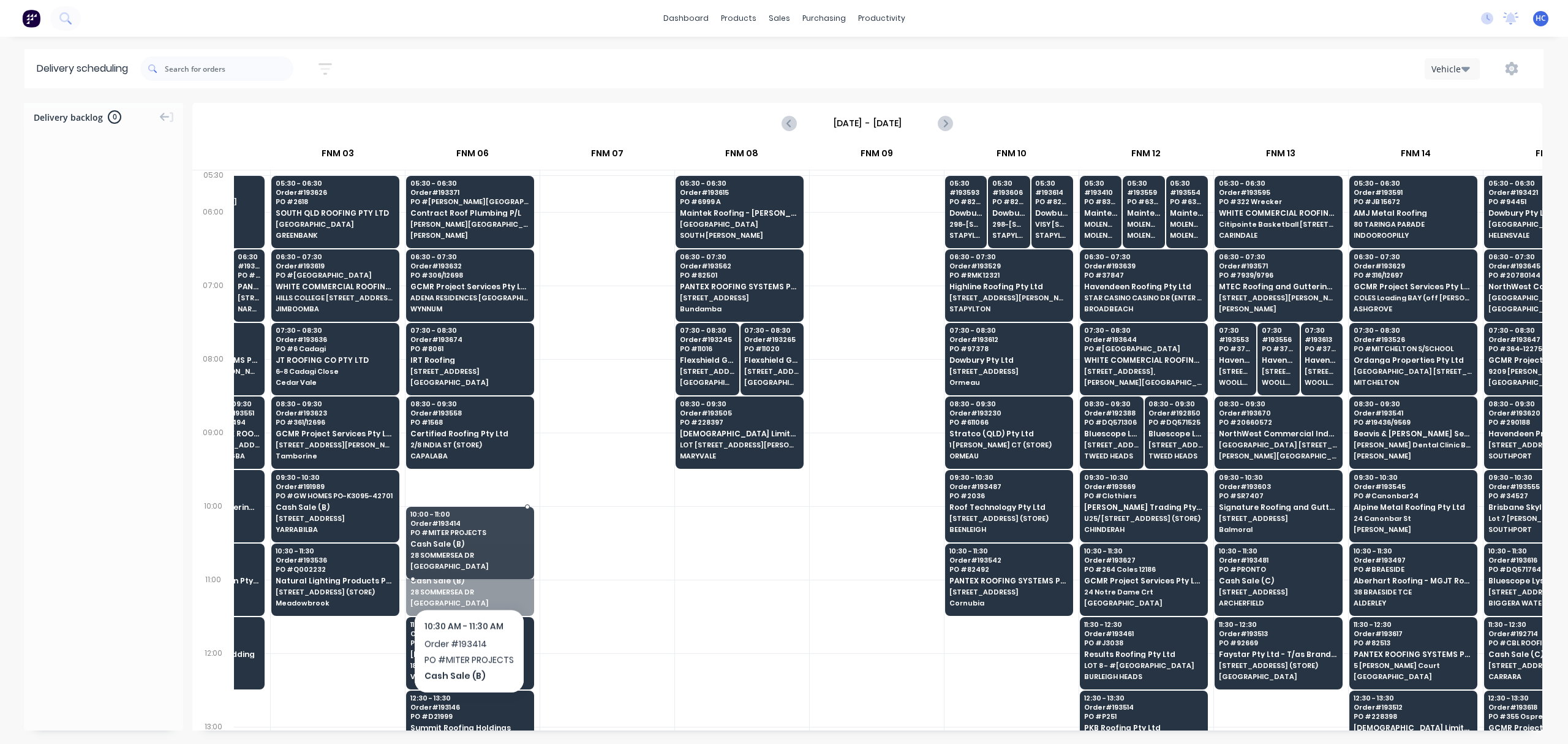
drag, startPoint x: 468, startPoint y: 577, endPoint x: 479, endPoint y: 518, distance: 60.0
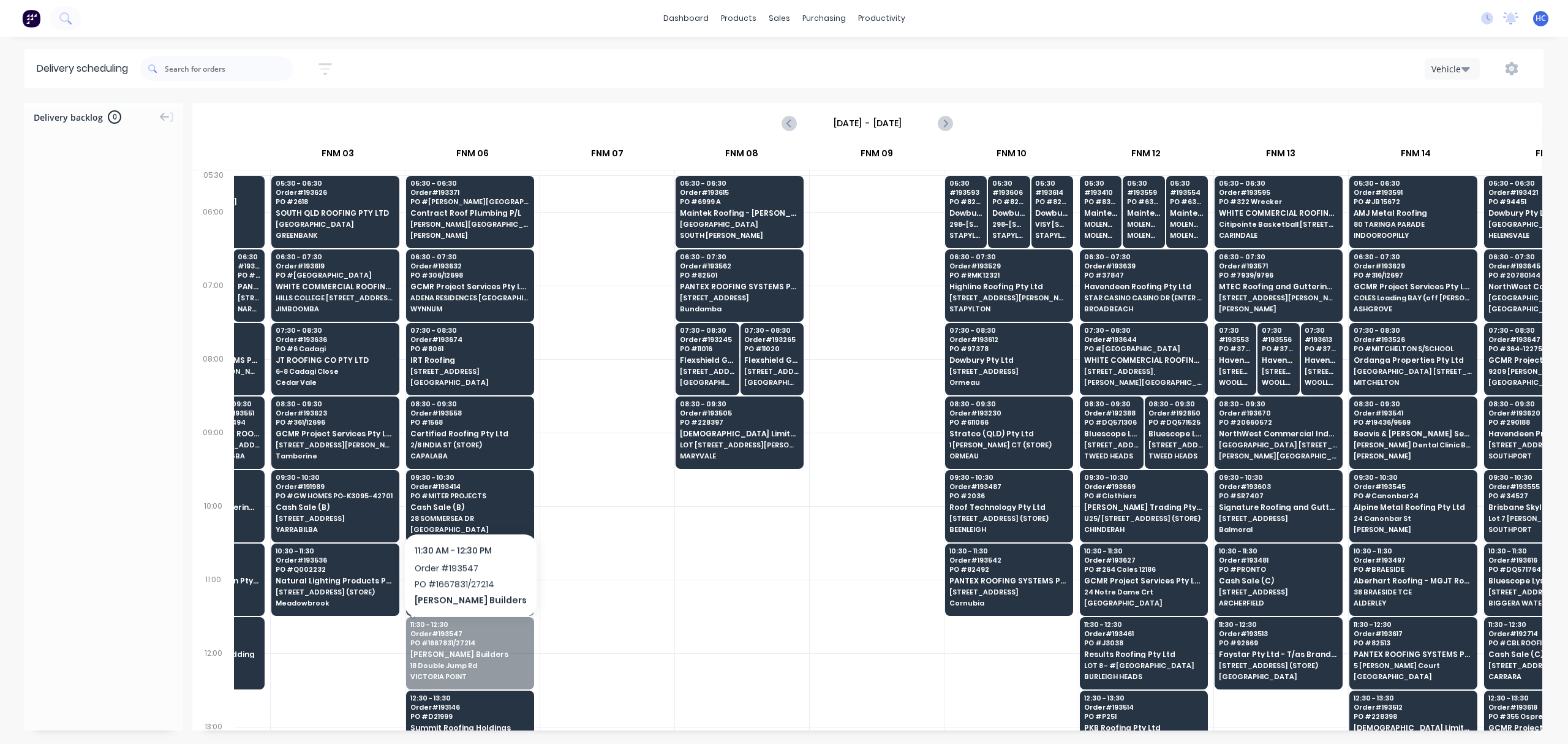
drag, startPoint x: 457, startPoint y: 645, endPoint x: 458, endPoint y: 633, distance: 12.0
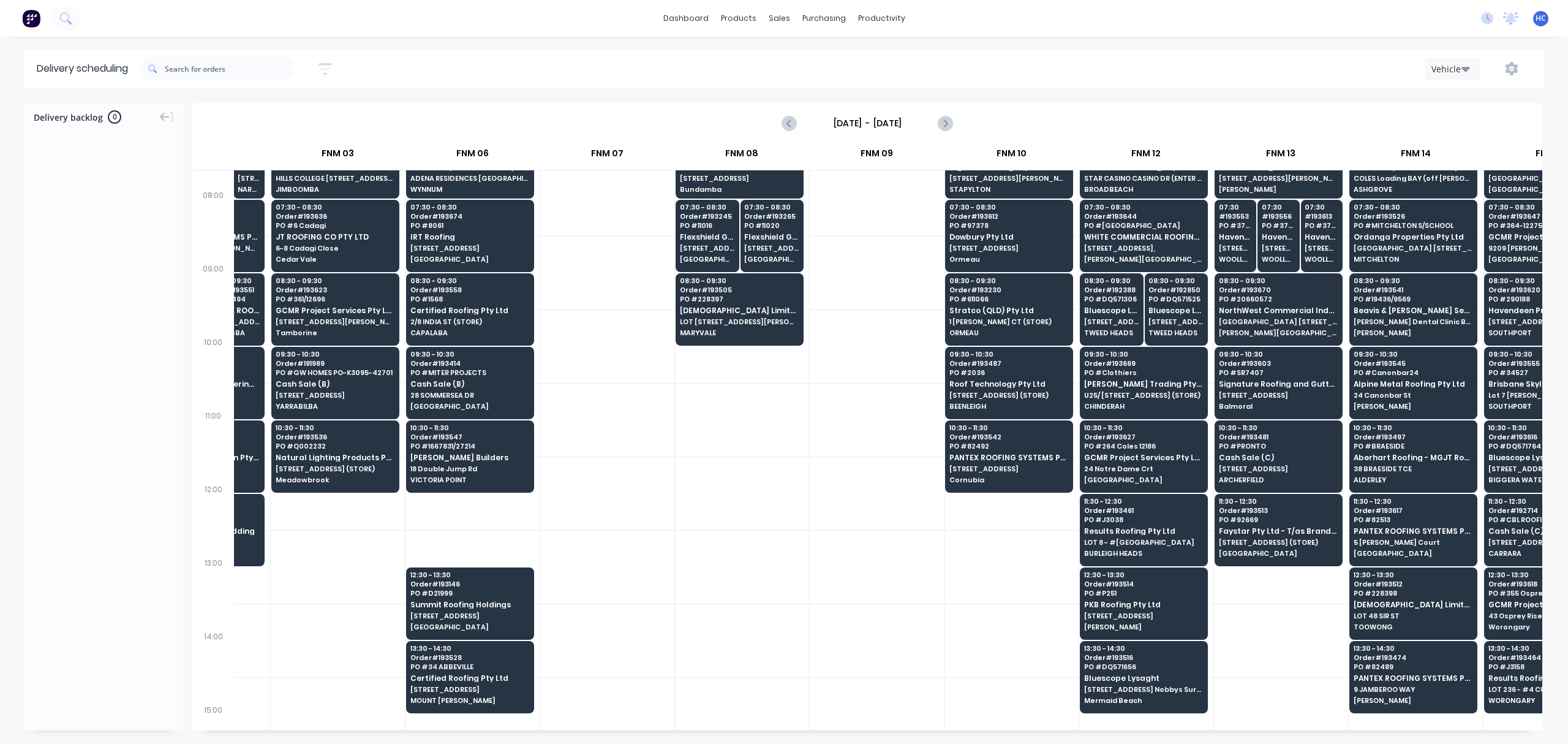
scroll to position [163, 368]
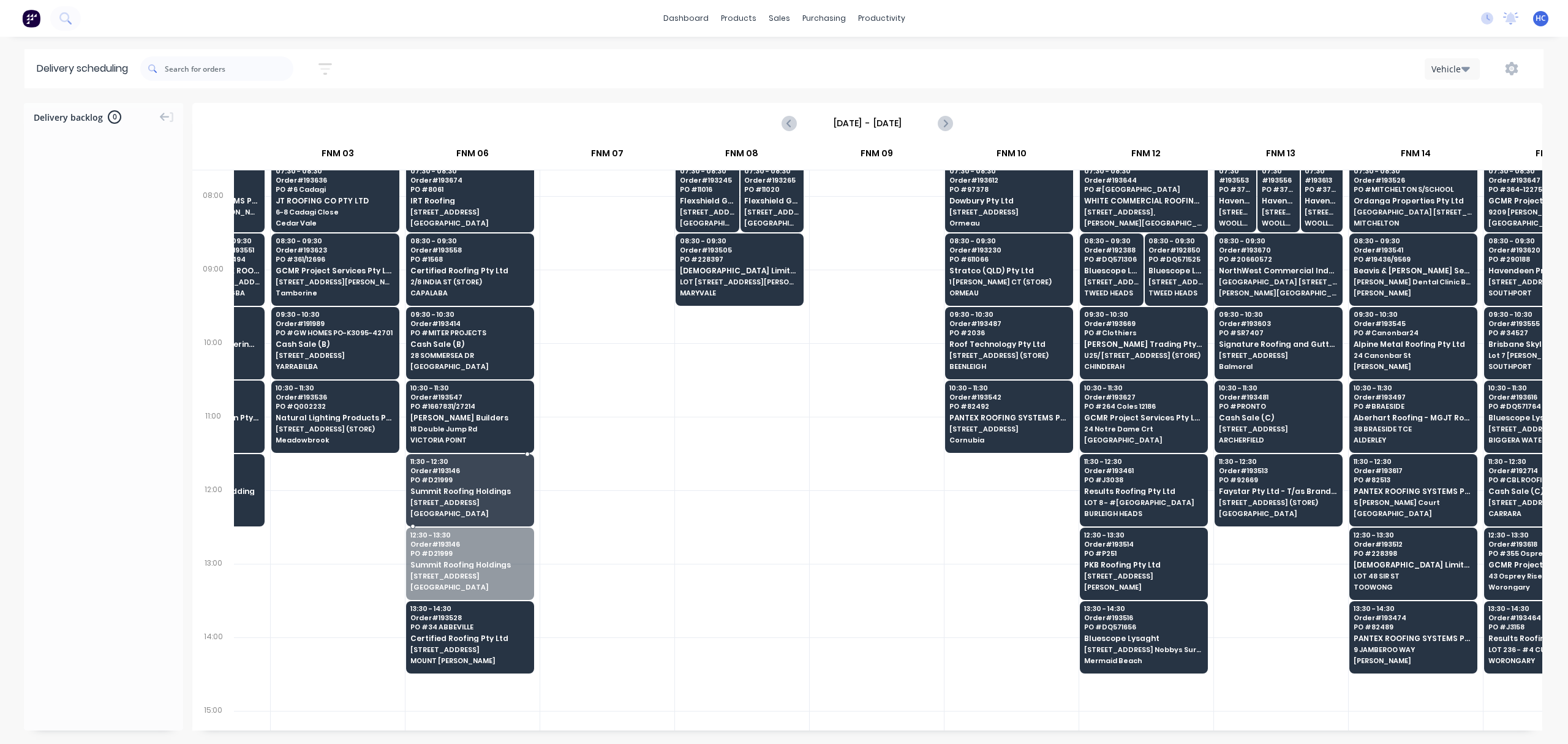
drag, startPoint x: 484, startPoint y: 571, endPoint x: 496, endPoint y: 503, distance: 69.1
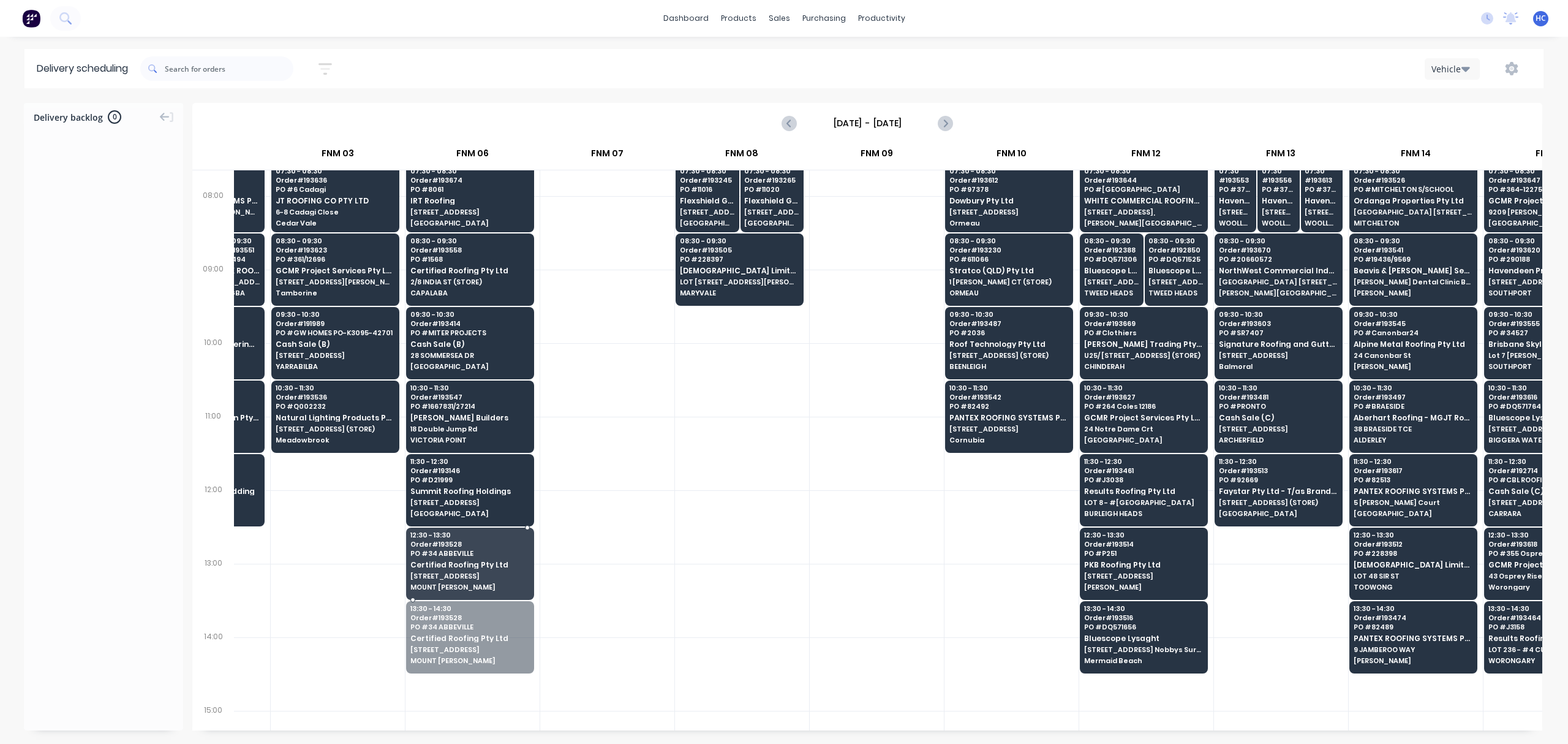
drag, startPoint x: 478, startPoint y: 645, endPoint x: 481, endPoint y: 565, distance: 80.1
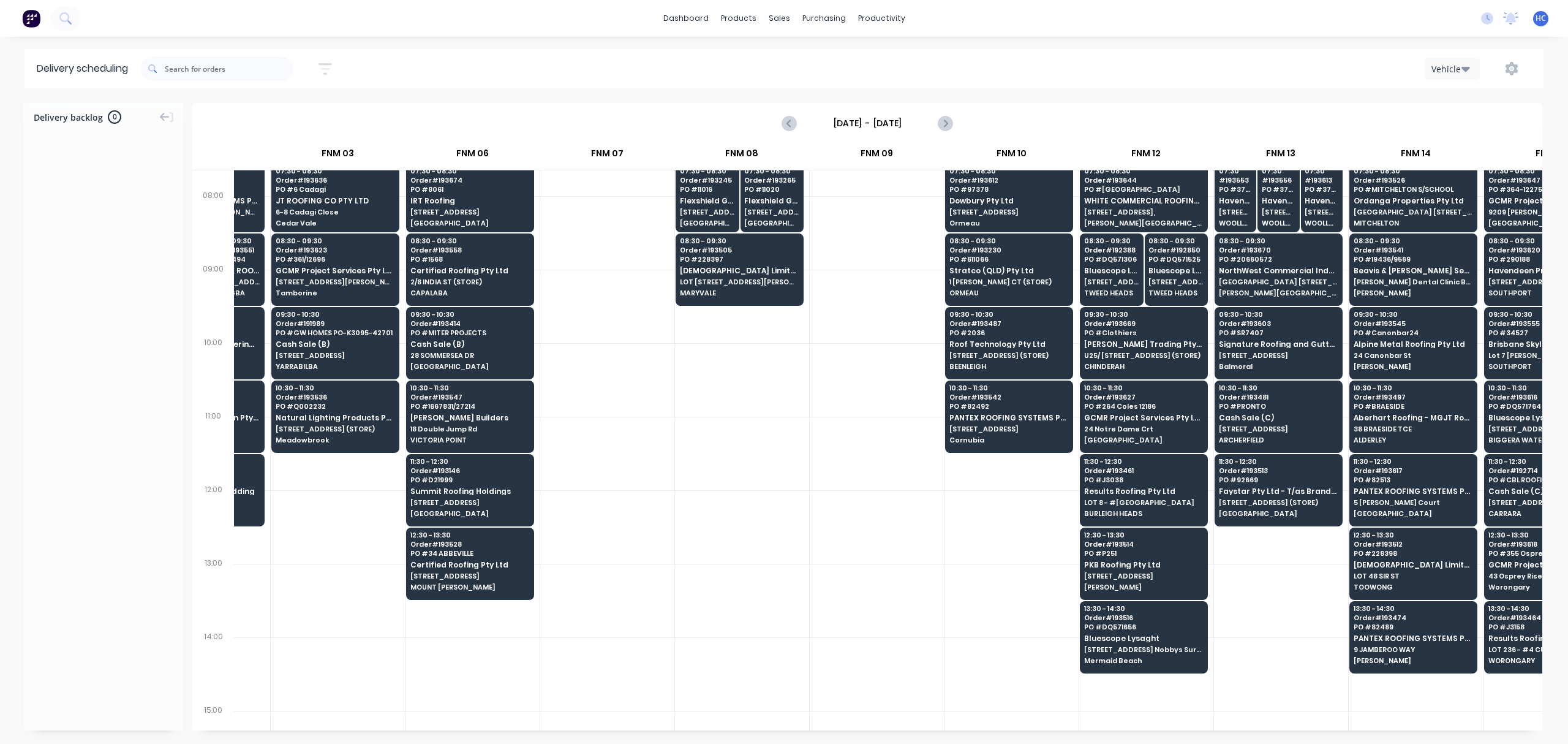
click at [660, 532] on div at bounding box center [607, 527] width 134 height 74
click at [1521, 62] on button "button" at bounding box center [1511, 68] width 39 height 22
click at [1461, 104] on div "Run Sheet" at bounding box center [1473, 101] width 95 height 18
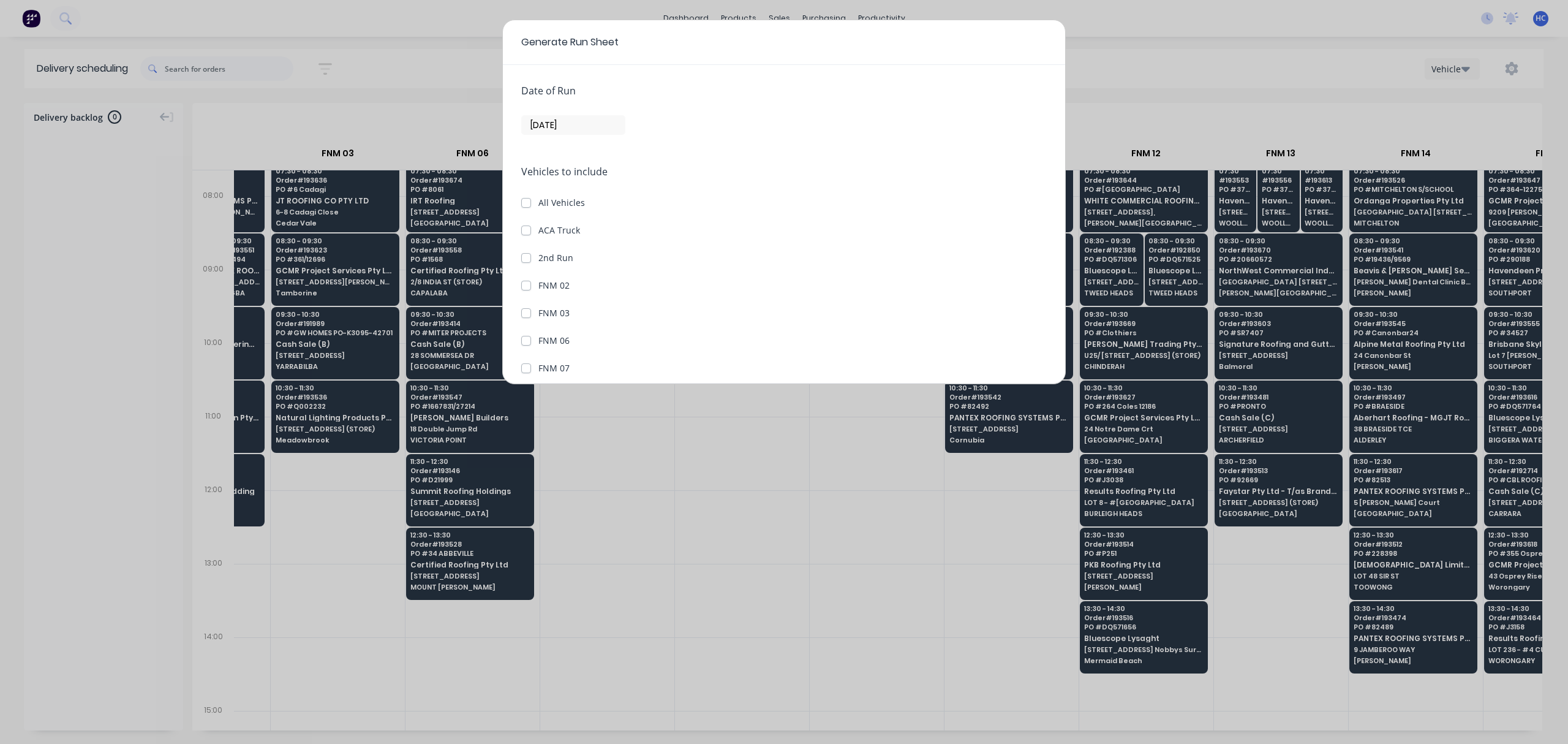
click at [560, 126] on input "[DATE]" at bounding box center [574, 125] width 103 height 19
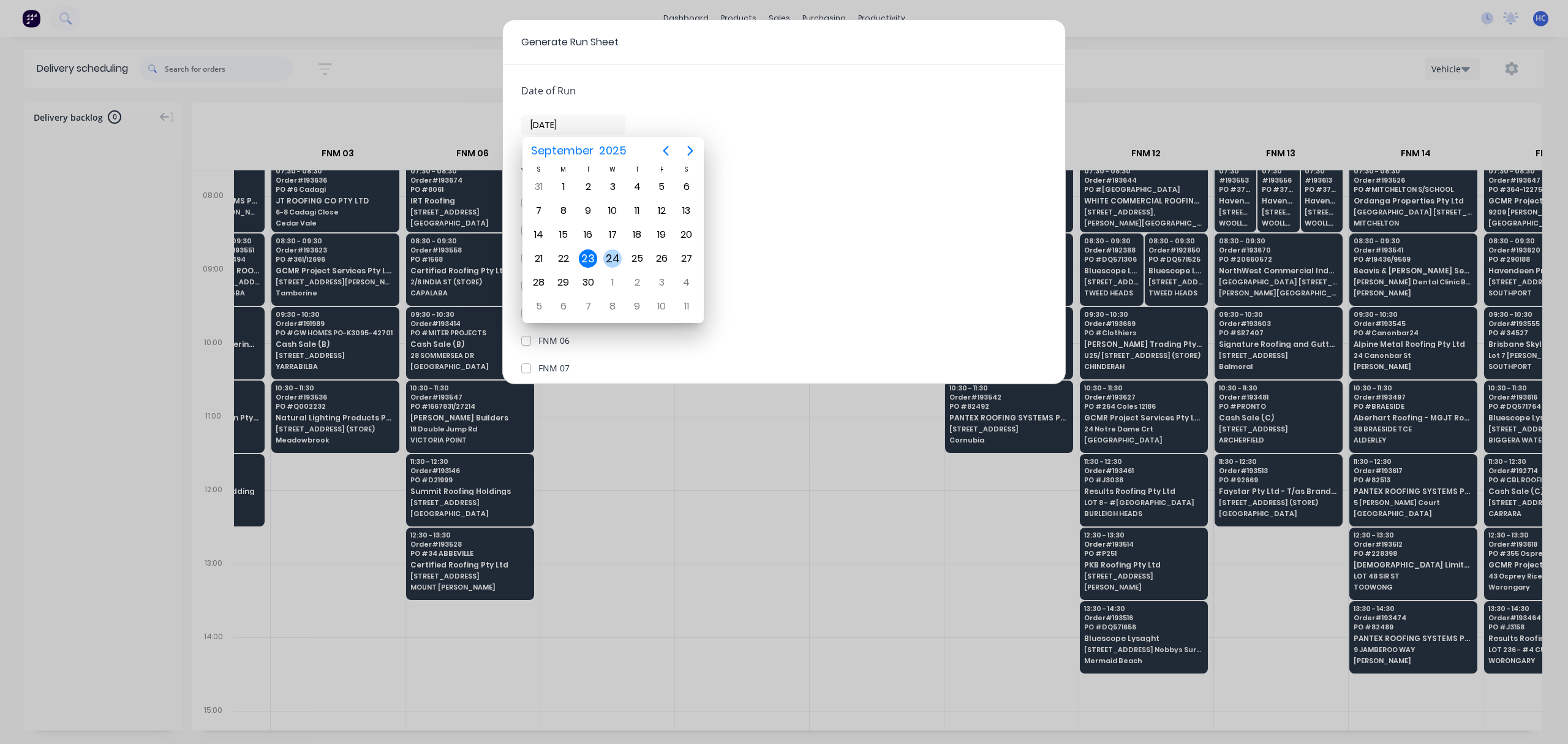
click at [613, 260] on div "24" at bounding box center [612, 259] width 19 height 19
type input "[DATE]"
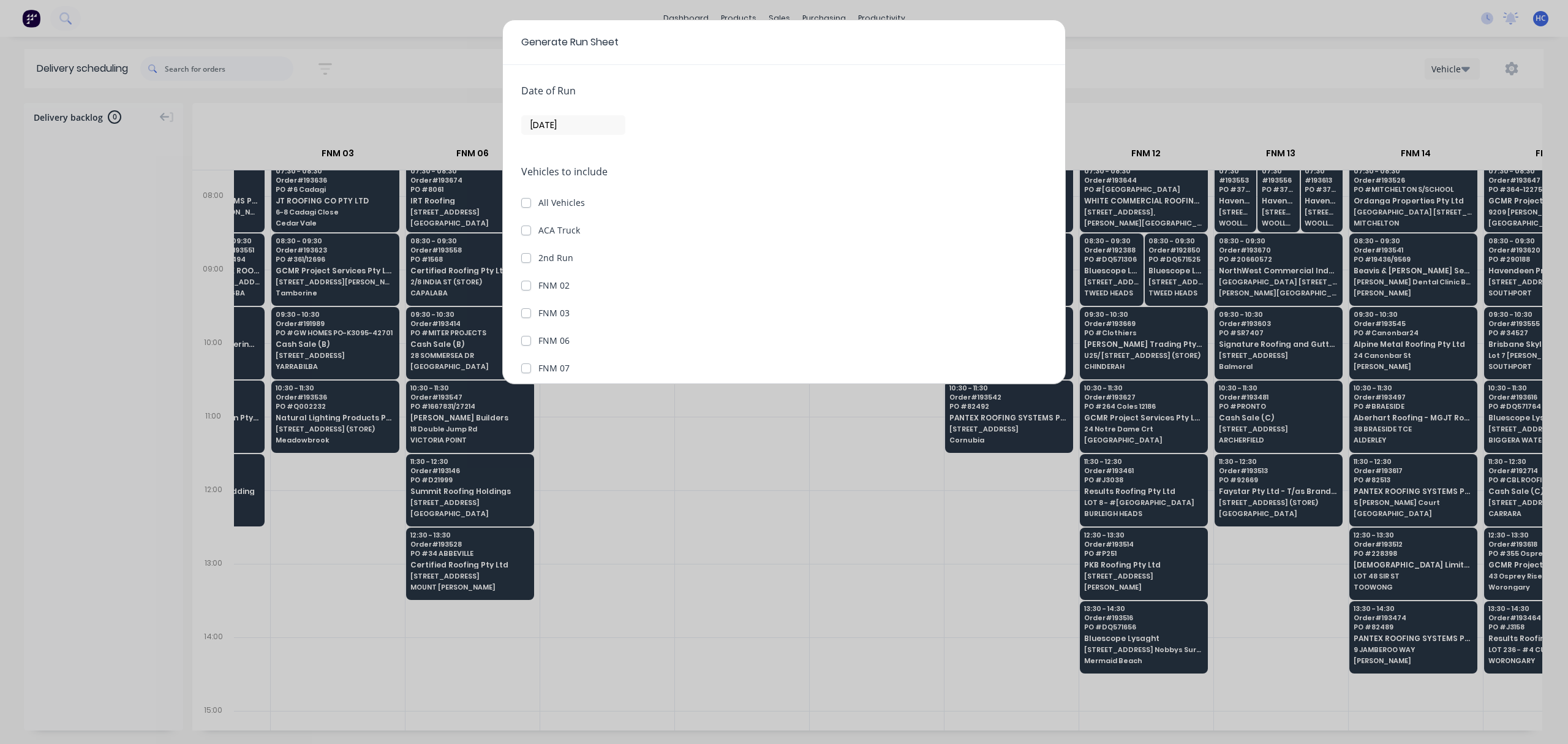
click at [518, 209] on div "Date of Run [DATE] Vehicles to include All Vehicles ACA Truck 2nd Run FNM 02 FN…" at bounding box center [784, 224] width 562 height 319
click at [539, 205] on label "All Vehicles" at bounding box center [562, 203] width 47 height 13
click at [525, 205] on input "All Vehicles" at bounding box center [526, 202] width 10 height 11
checkbox input "true"
checkbox Truck "true"
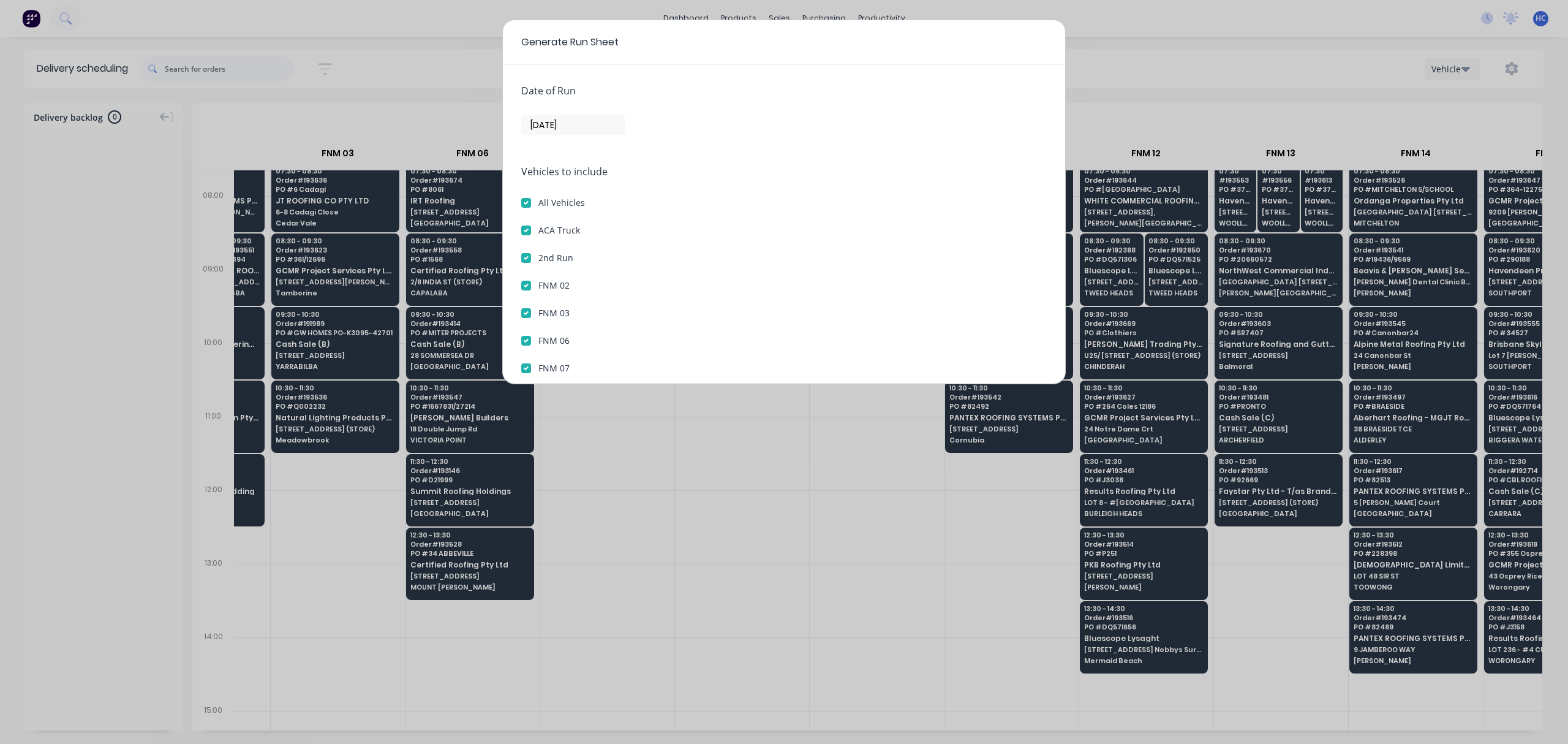
checkbox Run "true"
checkbox 02 "true"
checkbox 03 "true"
checkbox 06 "true"
checkbox 07 "true"
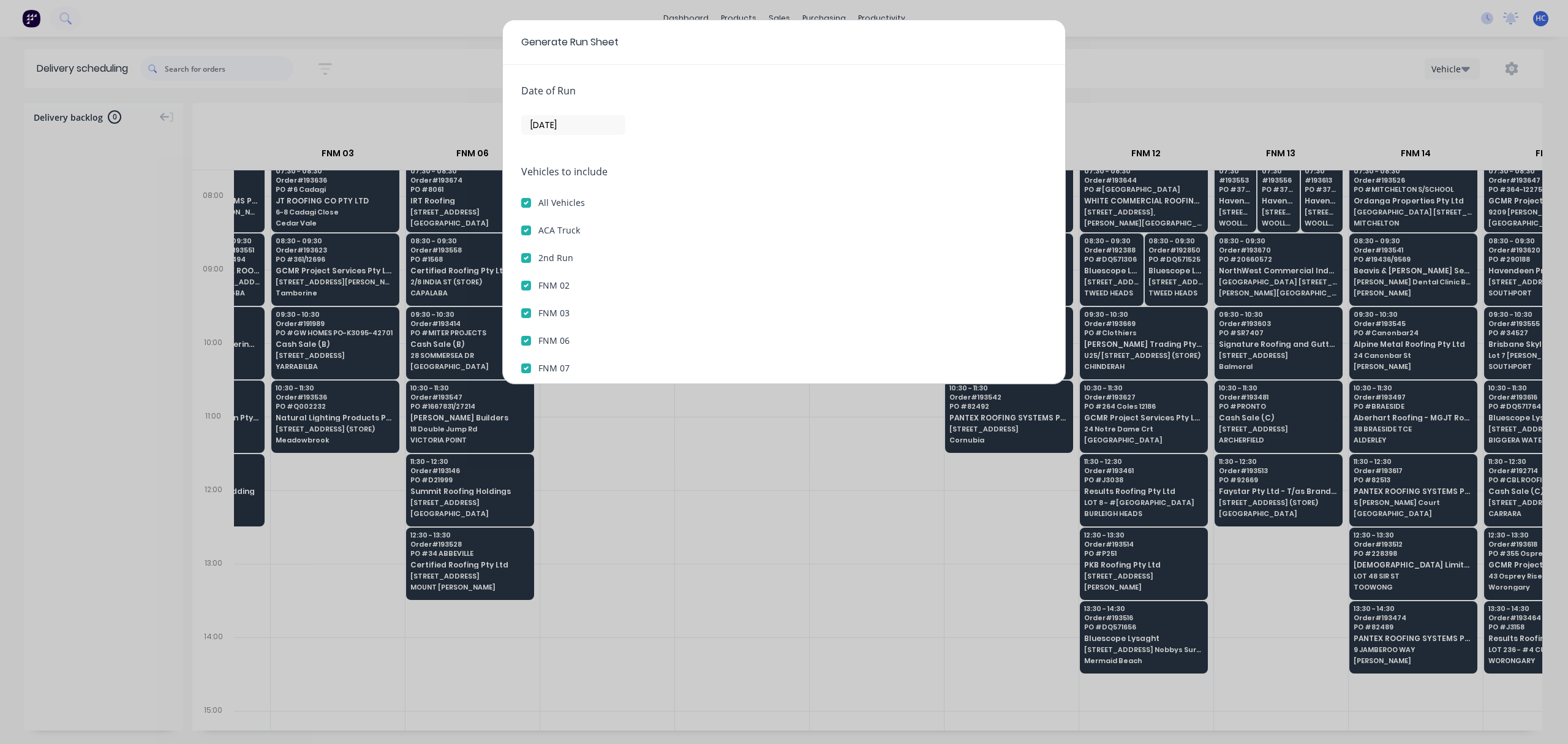
checkbox 08 "true"
checkbox 09 "true"
checkbox 10 "true"
checkbox 12 "true"
checkbox 13 "true"
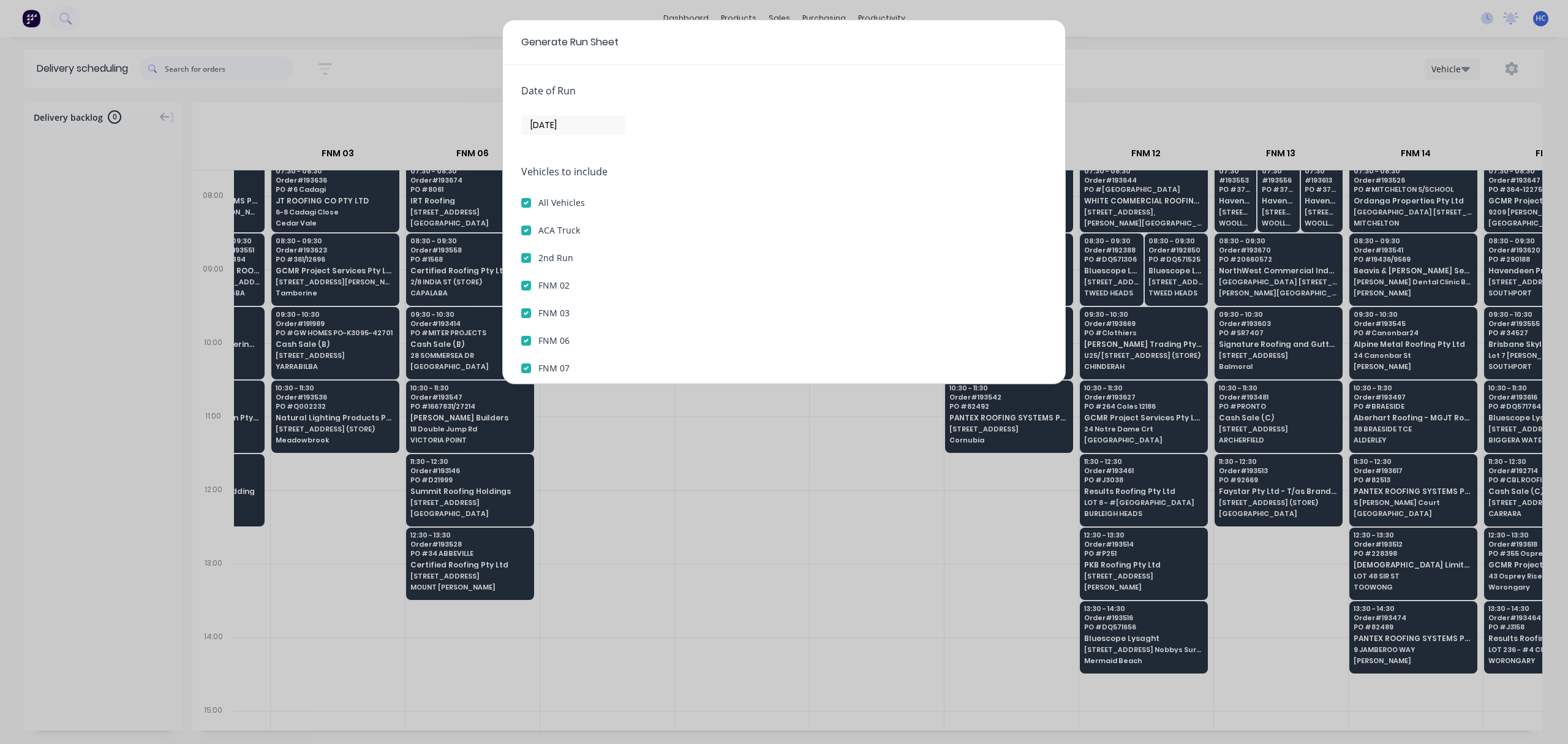
checkbox 14 "true"
checkbox 15 "true"
checkbox 16 "true"
checkbox 17 "true"
checkbox 18 "true"
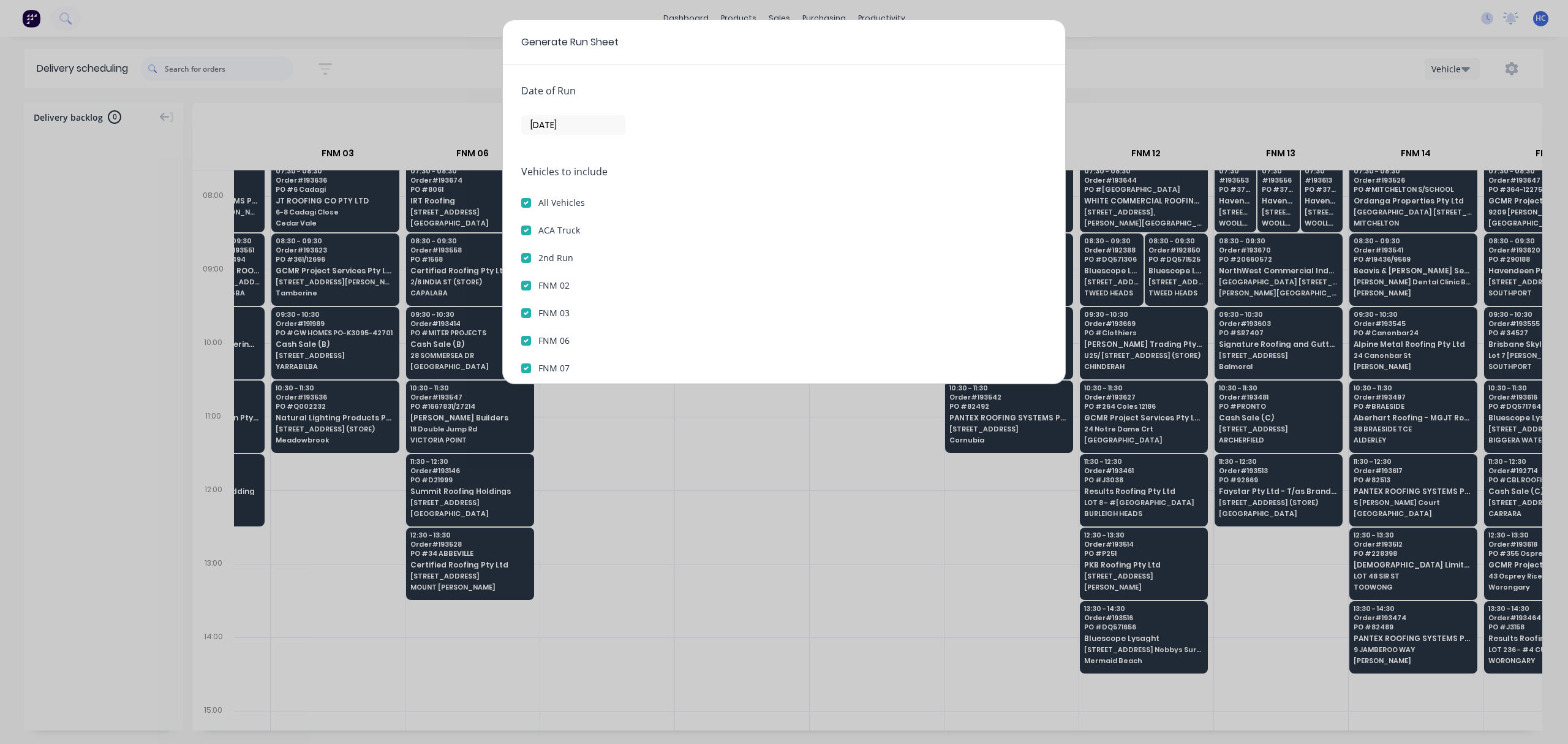
checkbox 19 "true"
checkbox 20 "true"
checkbox 21 "true"
click at [539, 234] on label "ACA Truck" at bounding box center [559, 230] width 42 height 13
click at [529, 234] on Truck "ACA Truck" at bounding box center [526, 229] width 10 height 11
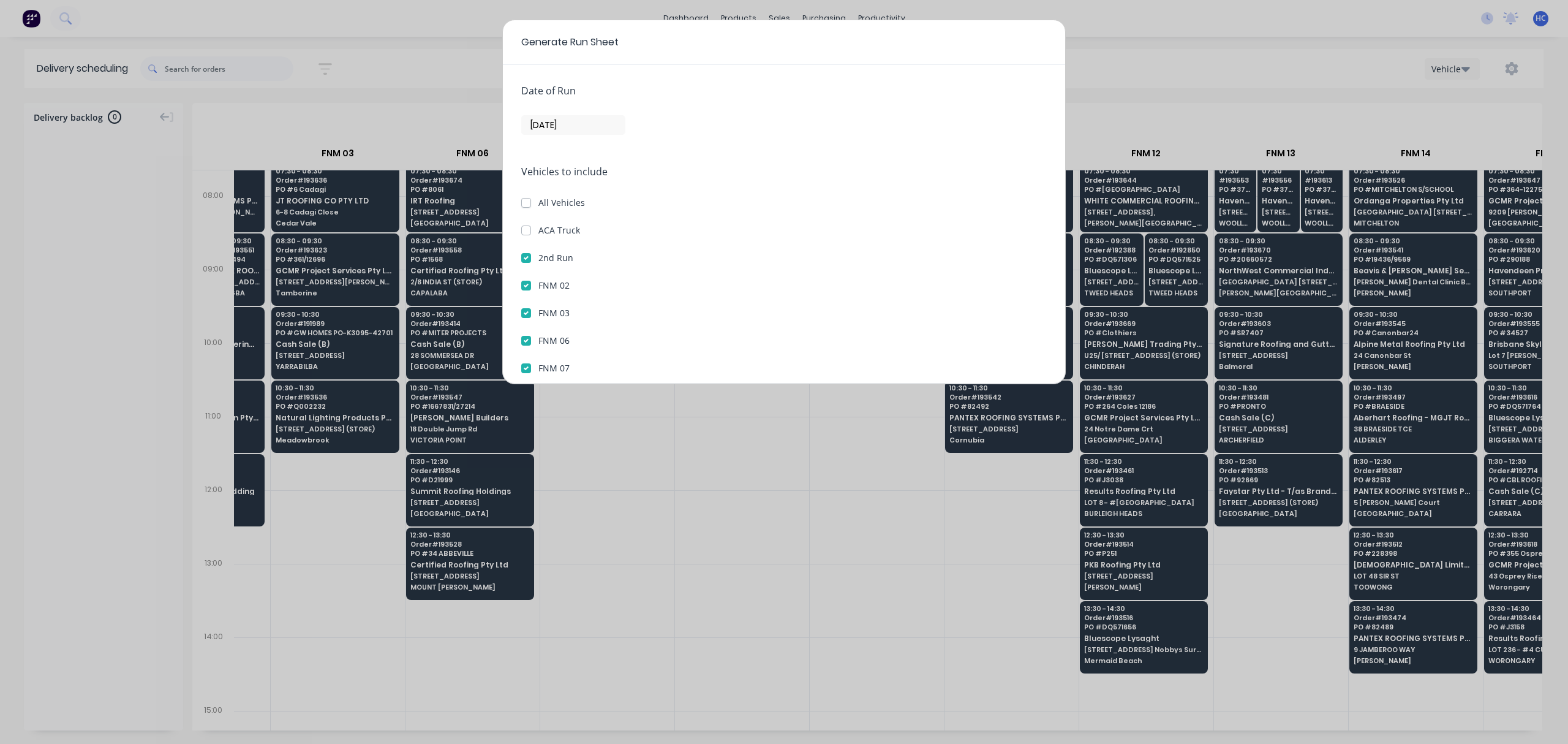
checkbox Truck "false"
checkbox input "false"
click at [529, 252] on Run "2nd Run" at bounding box center [526, 257] width 10 height 11
checkbox Run "false"
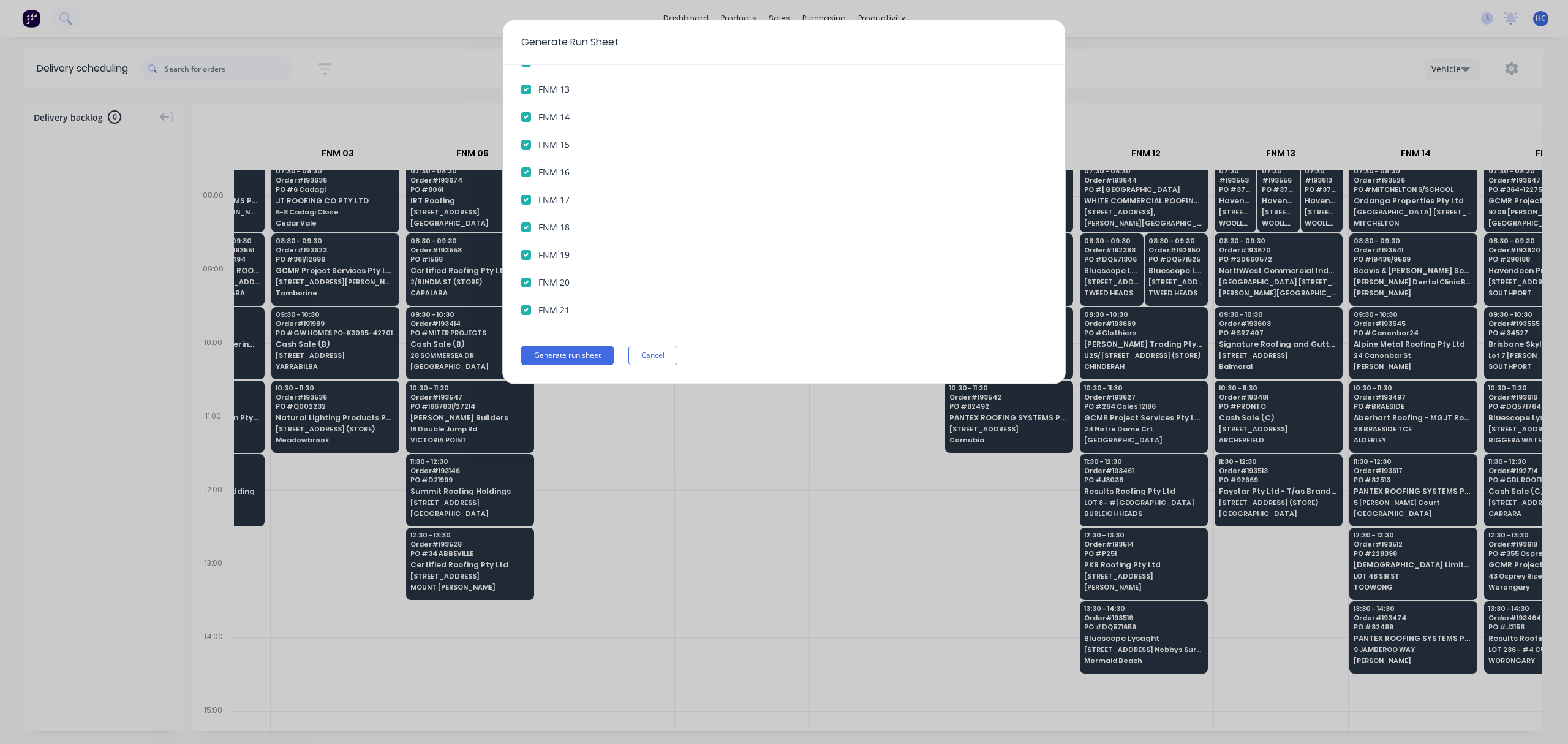
click at [586, 343] on div "Date of Run [DATE] Vehicles to include All Vehicles ACA Truck 2nd Run FNM 02 FN…" at bounding box center [784, 224] width 562 height 319
click at [577, 363] on button "Generate run sheet" at bounding box center [567, 355] width 92 height 19
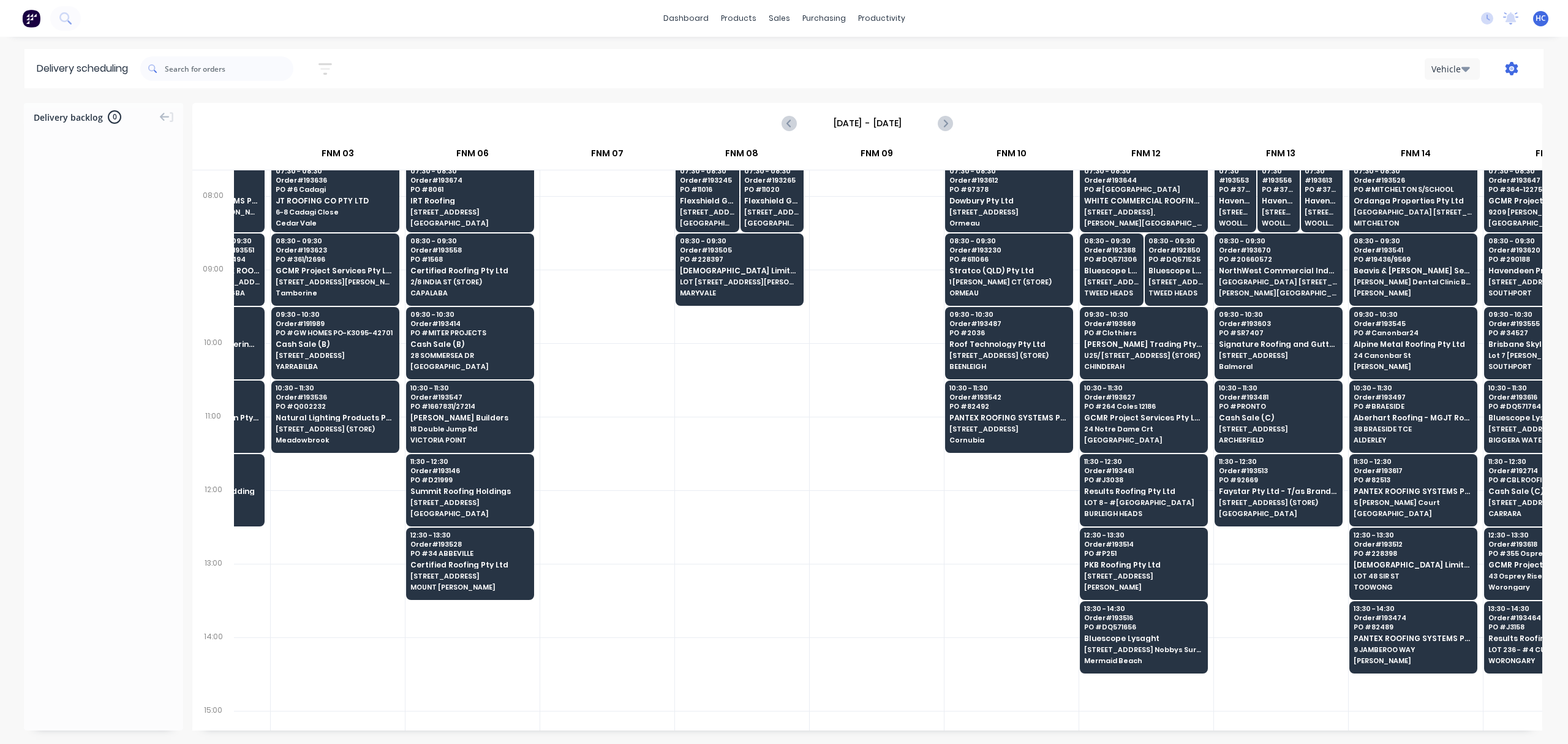
click at [1516, 69] on icon "button" at bounding box center [1512, 68] width 13 height 14
click at [1454, 104] on div "Run Sheet" at bounding box center [1473, 101] width 95 height 18
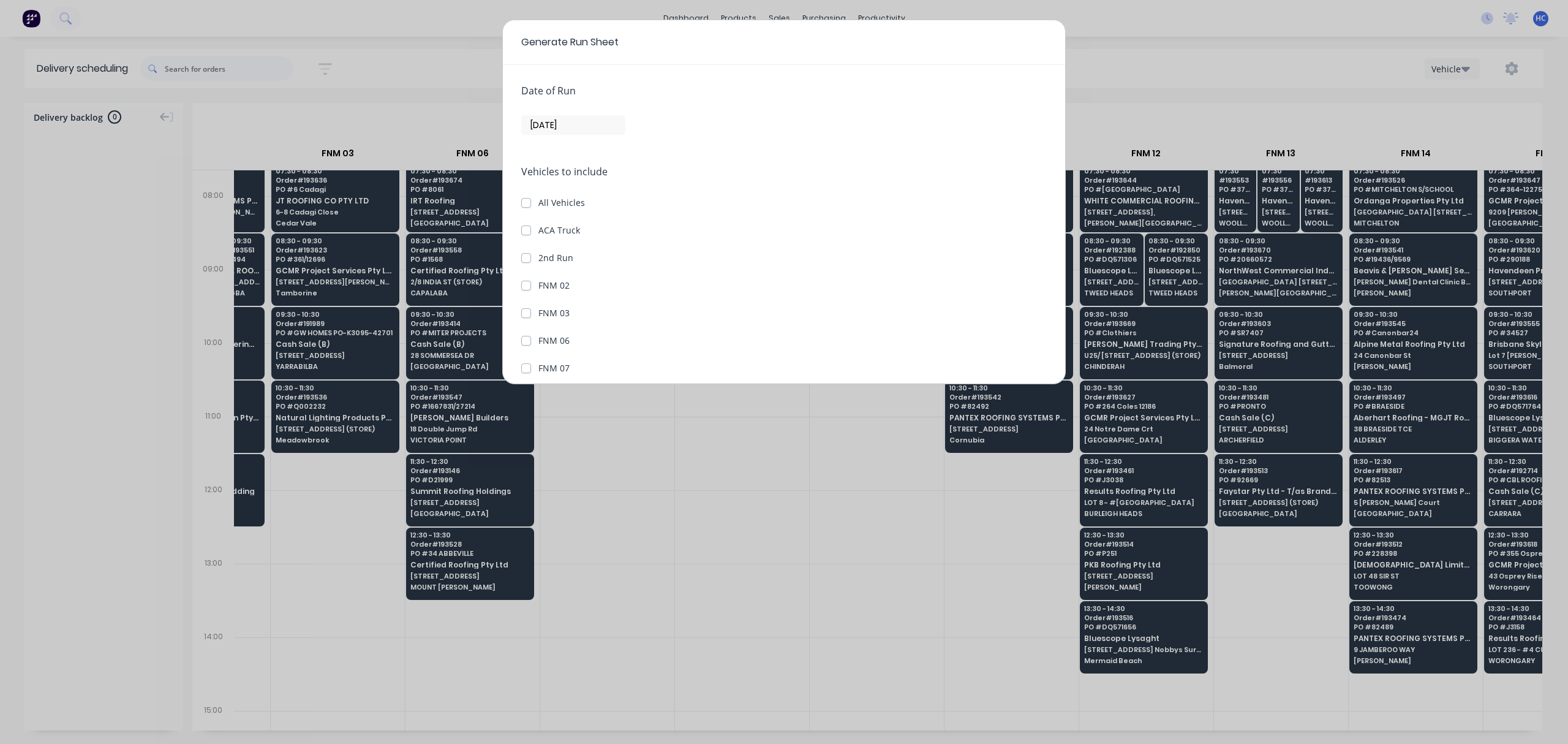
click at [571, 133] on input "[DATE]" at bounding box center [574, 125] width 103 height 19
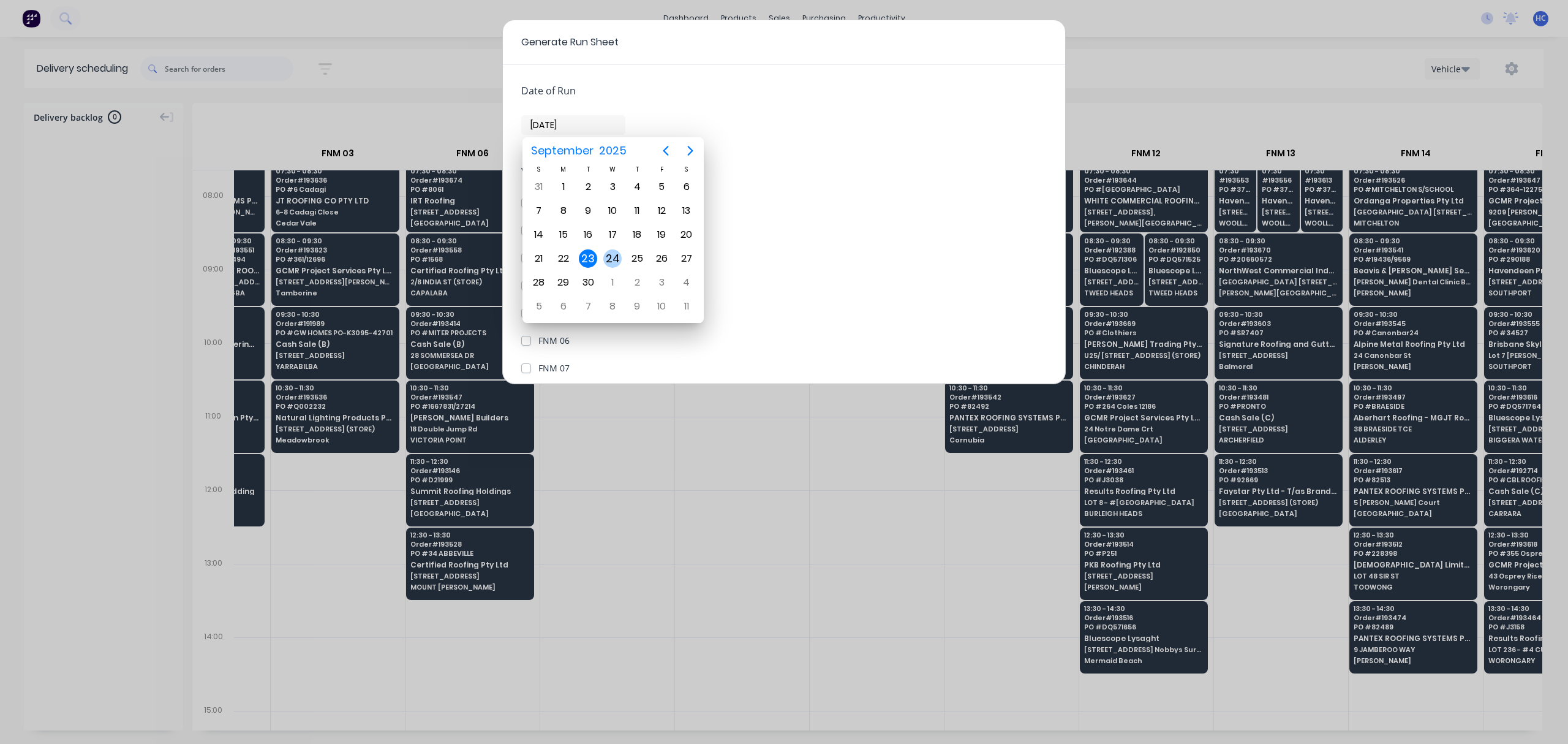
click at [617, 252] on div "24" at bounding box center [612, 259] width 19 height 19
type input "[DATE]"
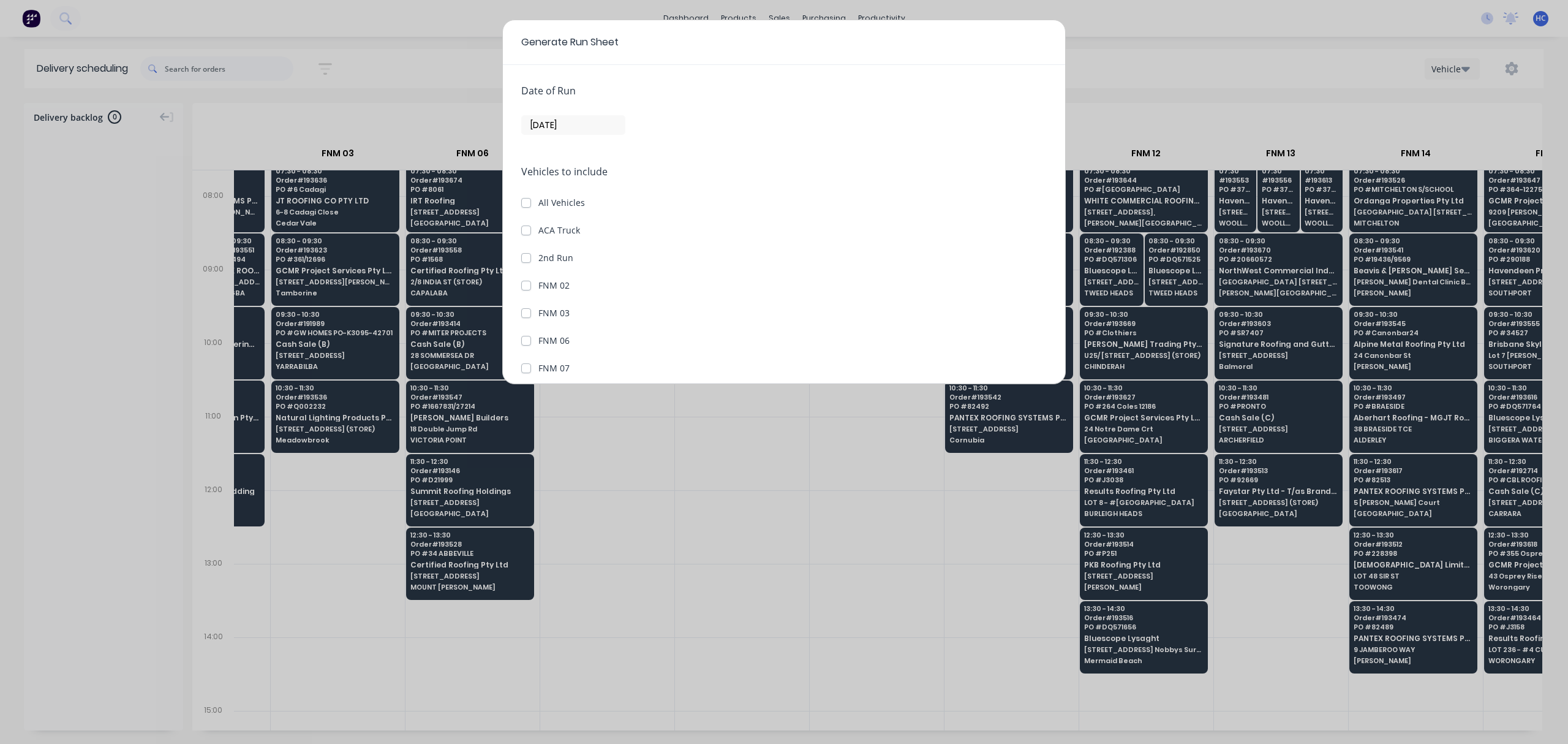
click at [539, 233] on label "ACA Truck" at bounding box center [559, 230] width 42 height 13
click at [528, 233] on Truck "ACA Truck" at bounding box center [526, 229] width 10 height 11
checkbox Truck "true"
click at [539, 254] on label "2nd Run" at bounding box center [556, 258] width 35 height 13
click at [529, 254] on Run "2nd Run" at bounding box center [526, 257] width 10 height 11
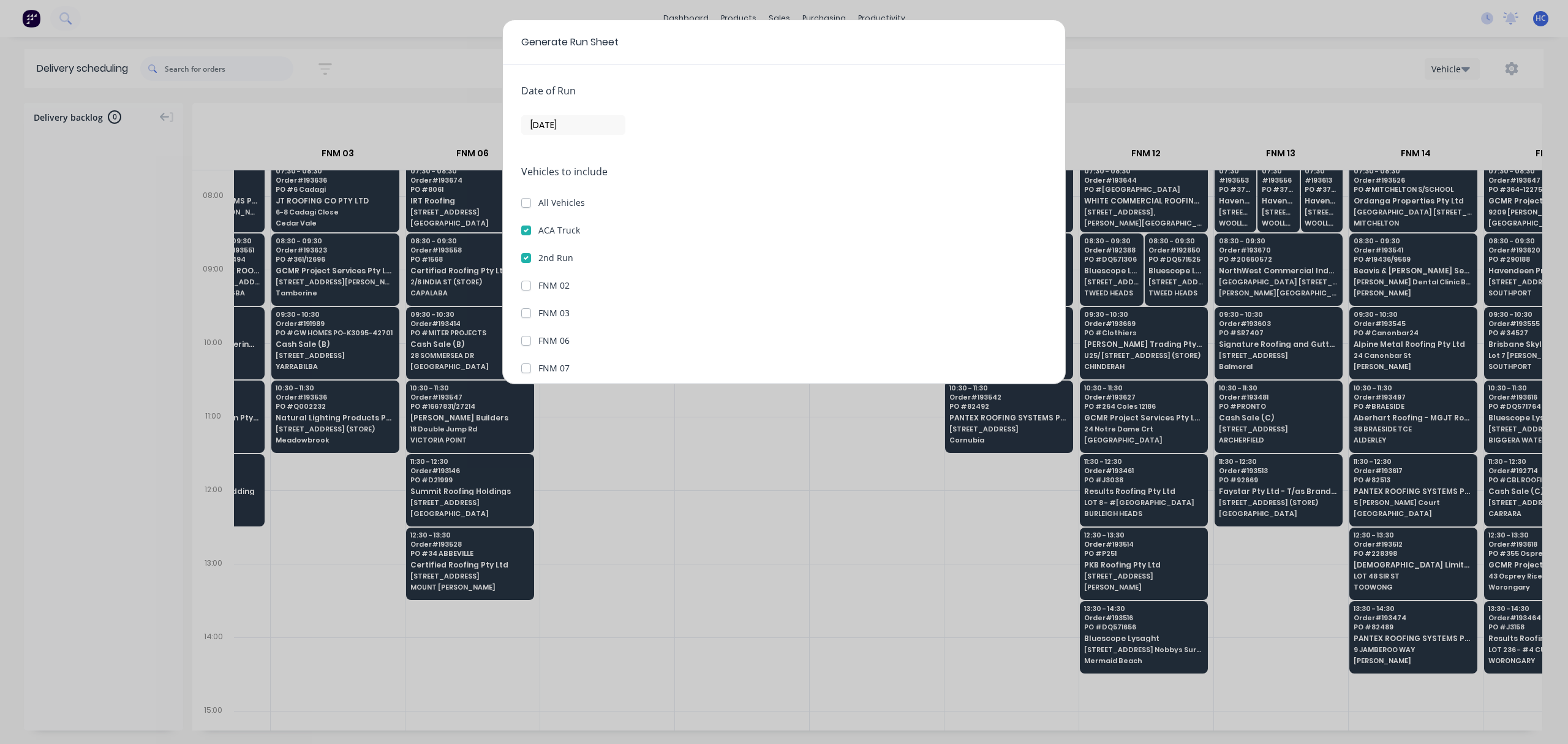
checkbox Run "true"
click at [574, 356] on button "Generate run sheet" at bounding box center [567, 355] width 92 height 19
